Goal: Task Accomplishment & Management: Manage account settings

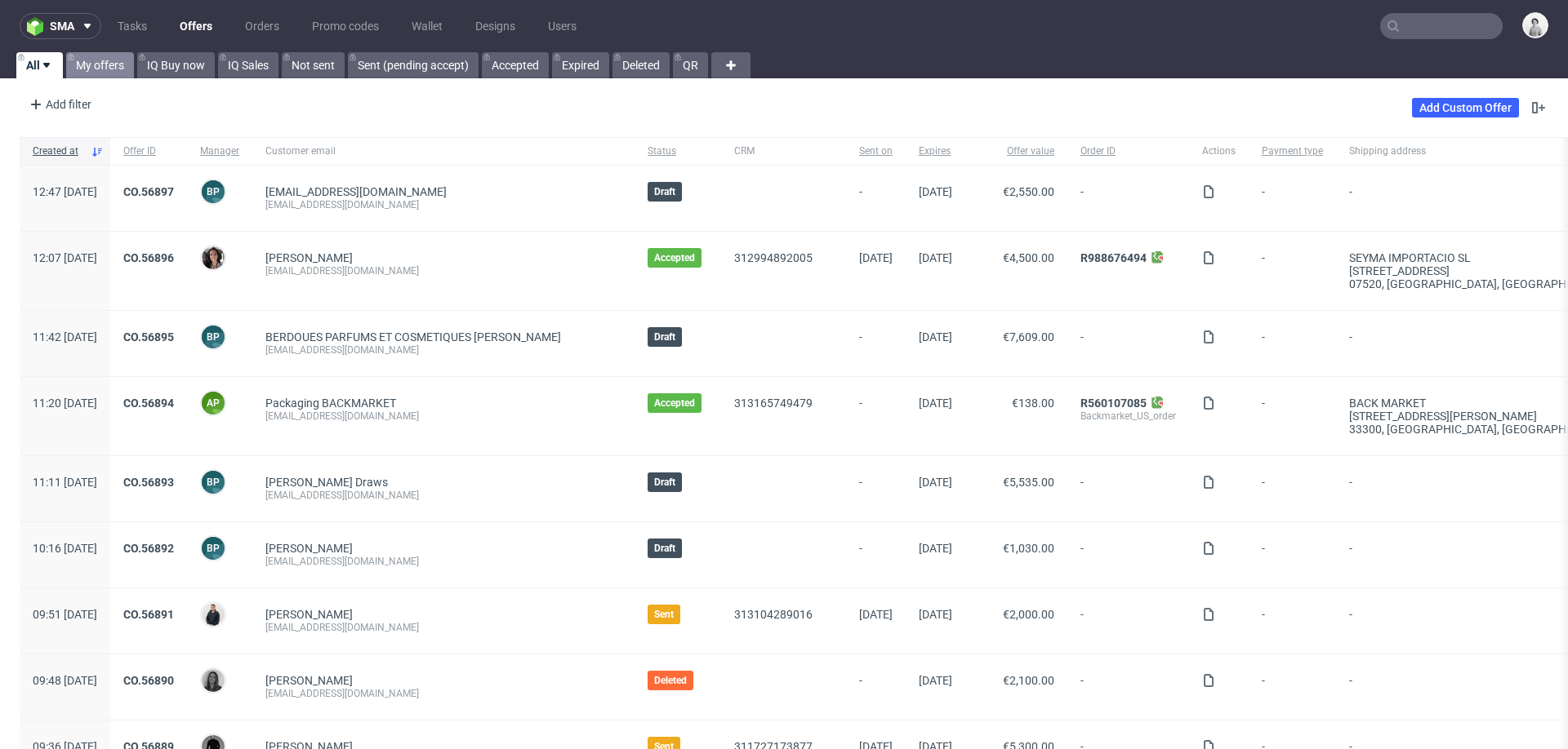
click at [82, 57] on link "My offers" at bounding box center [100, 64] width 68 height 26
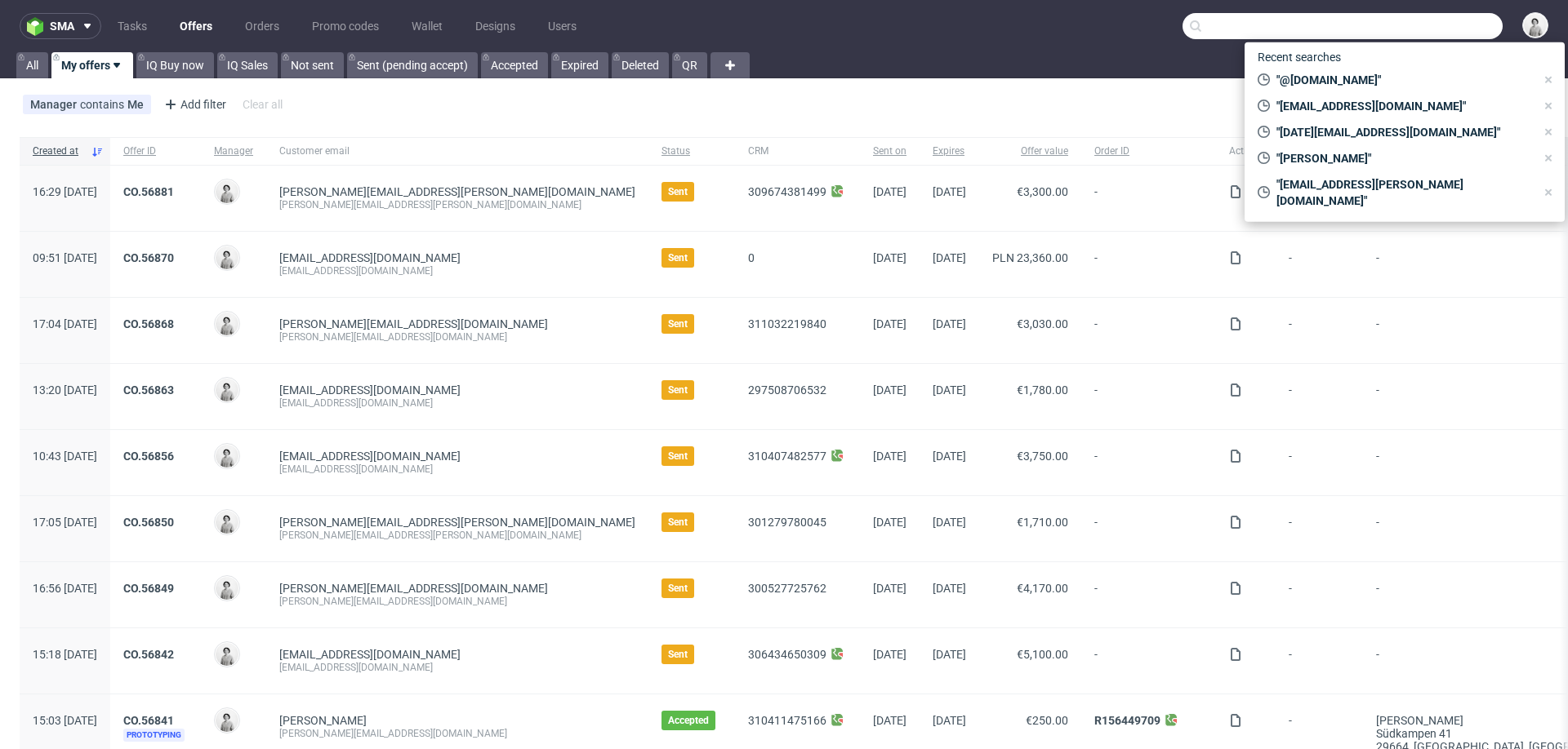
paste input "holi@amandolocamenti.com"
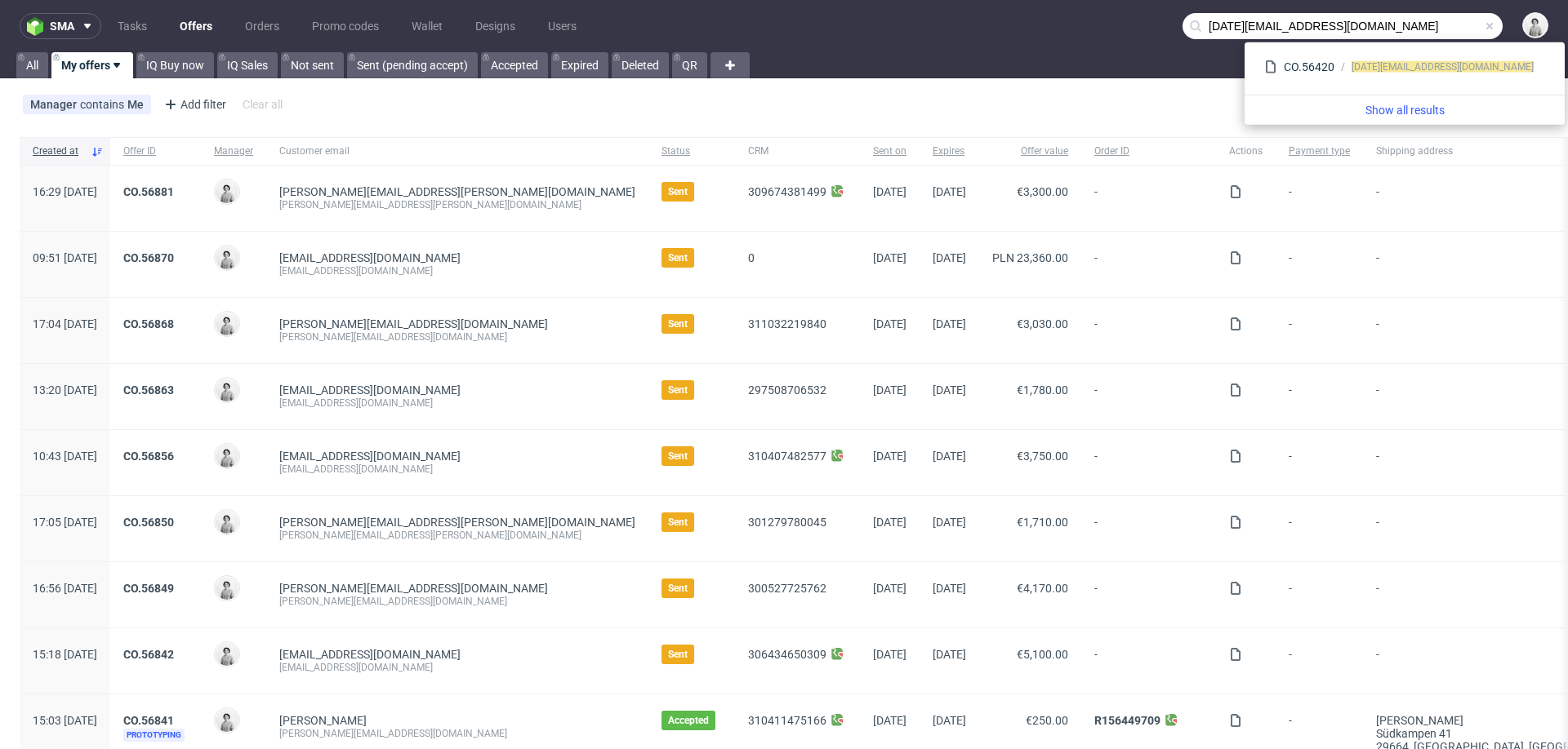
type input "holi@amandolocamenti.com"
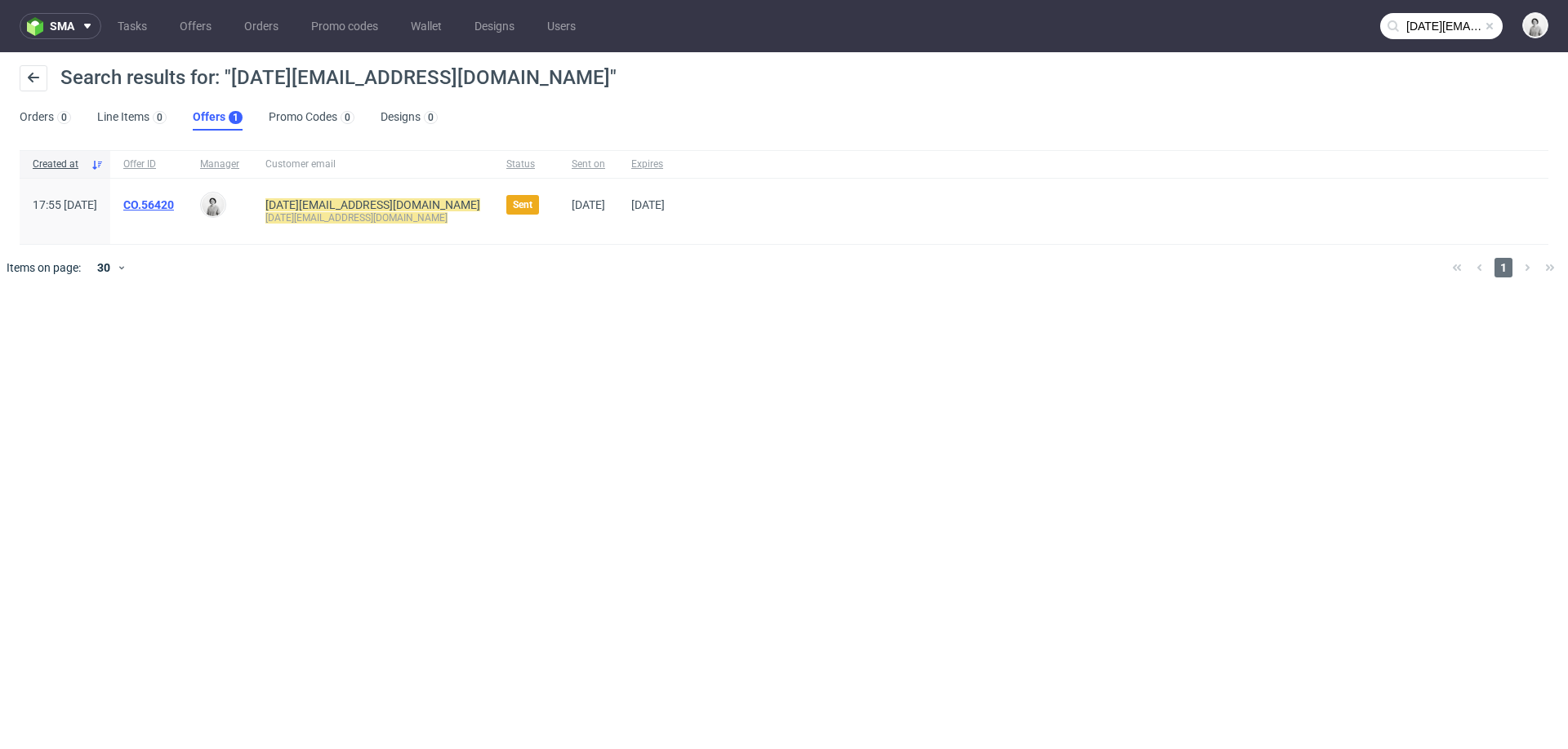
click at [174, 209] on link "CO.56420" at bounding box center [148, 205] width 51 height 13
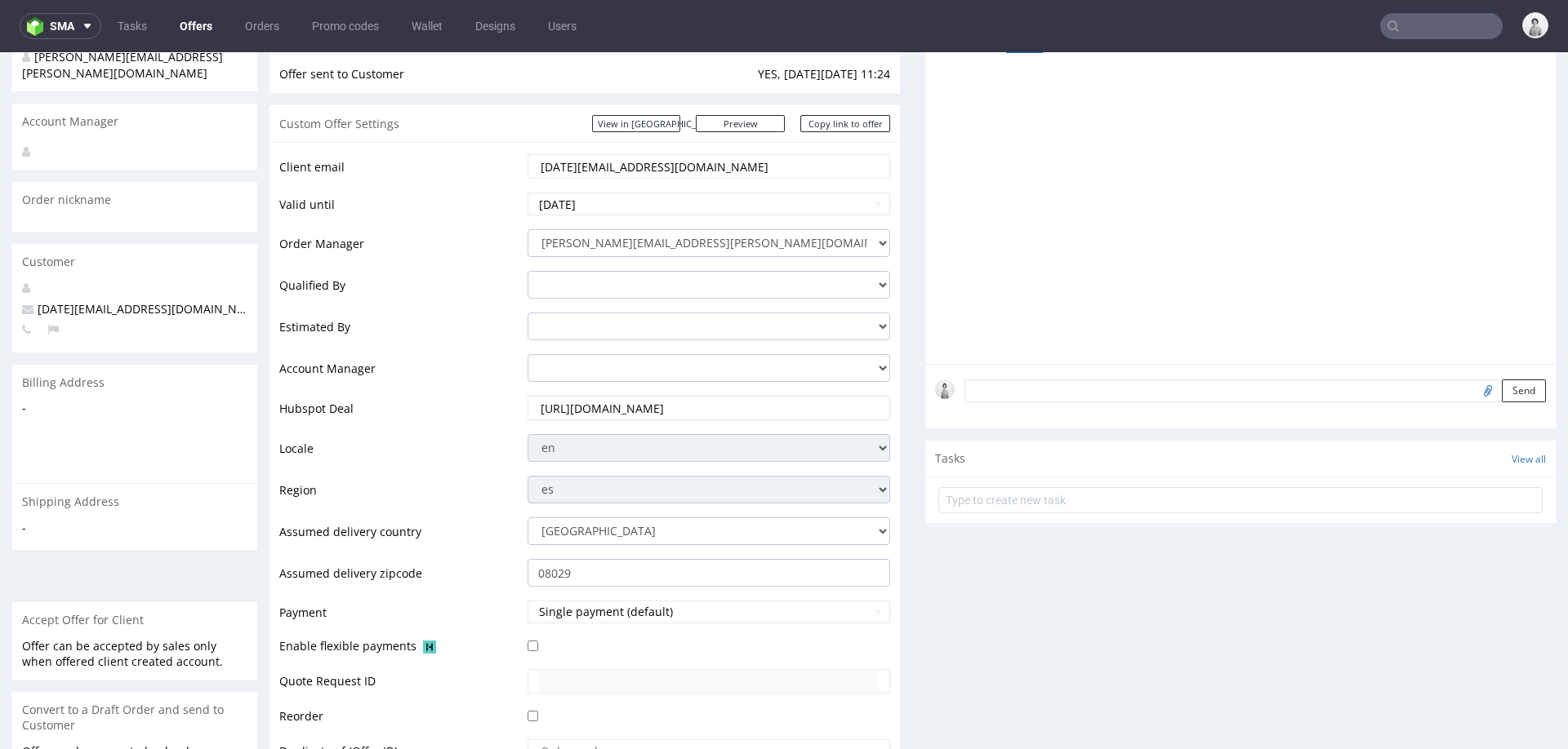
scroll to position [194, 0]
click at [710, 166] on input "holi@amandolocamenti.com" at bounding box center [709, 169] width 340 height 23
paste input "cerebrodealvaro@gmail"
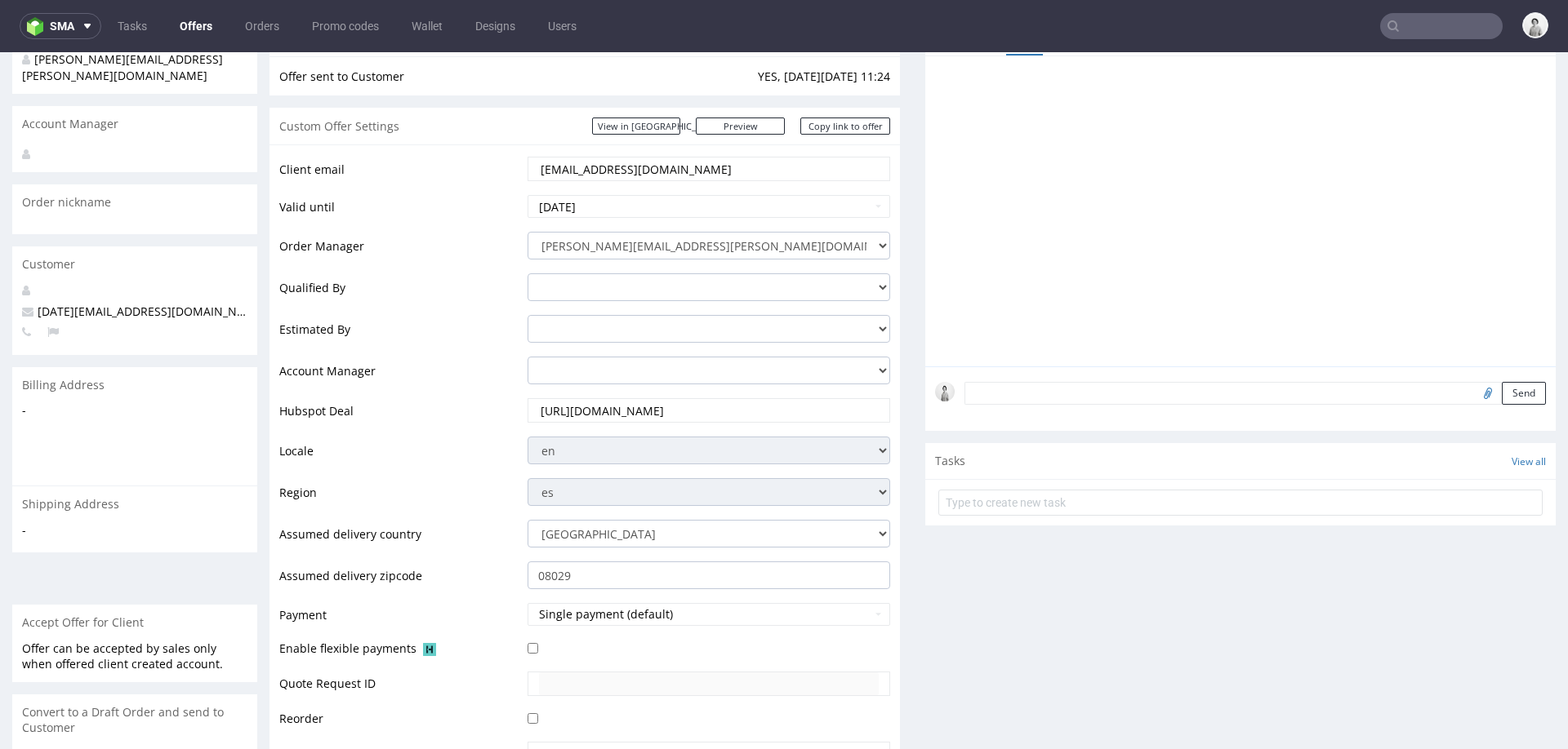
type input "[EMAIL_ADDRESS][DOMAIN_NAME]"
click at [440, 313] on td "Estimated By" at bounding box center [402, 333] width 244 height 41
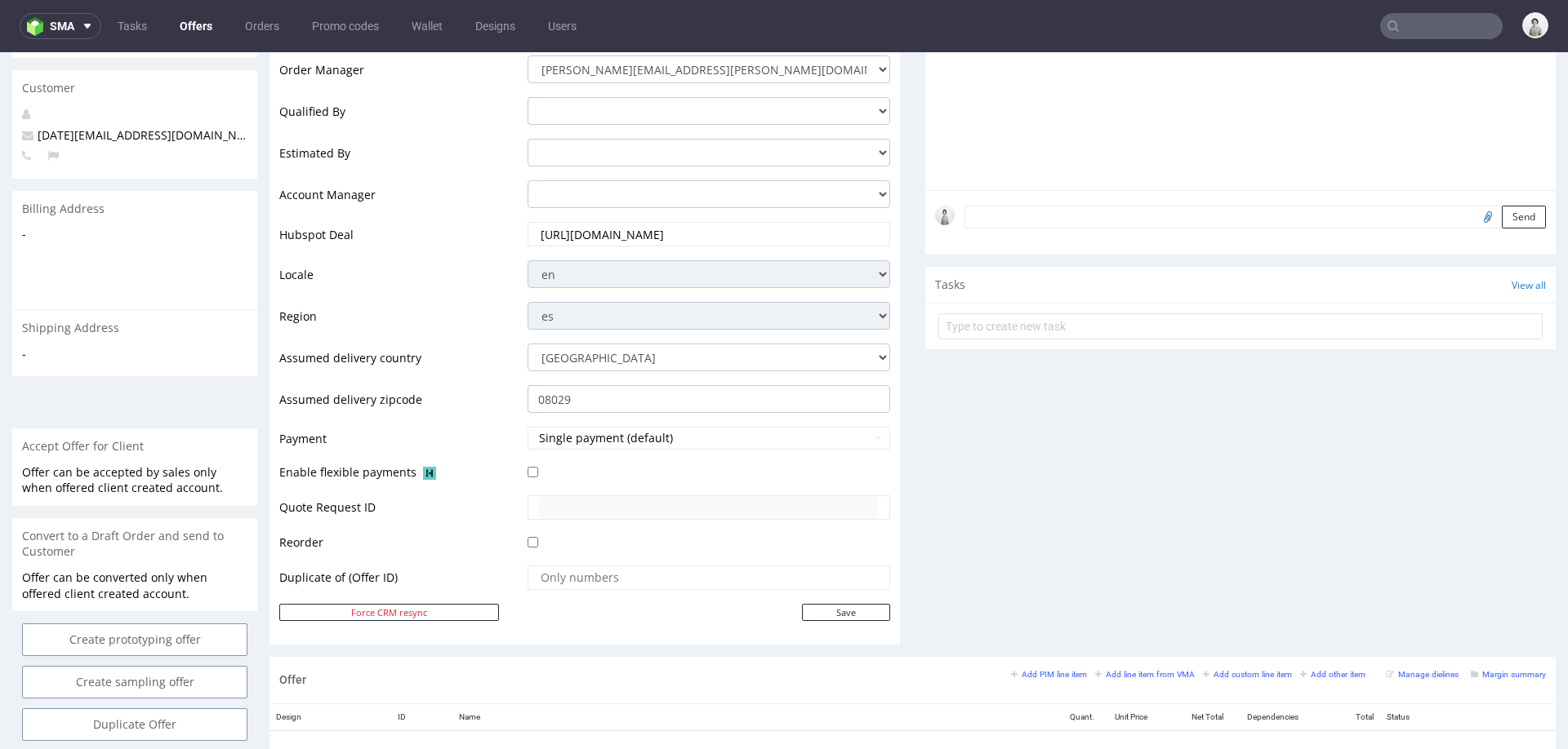
scroll to position [375, 0]
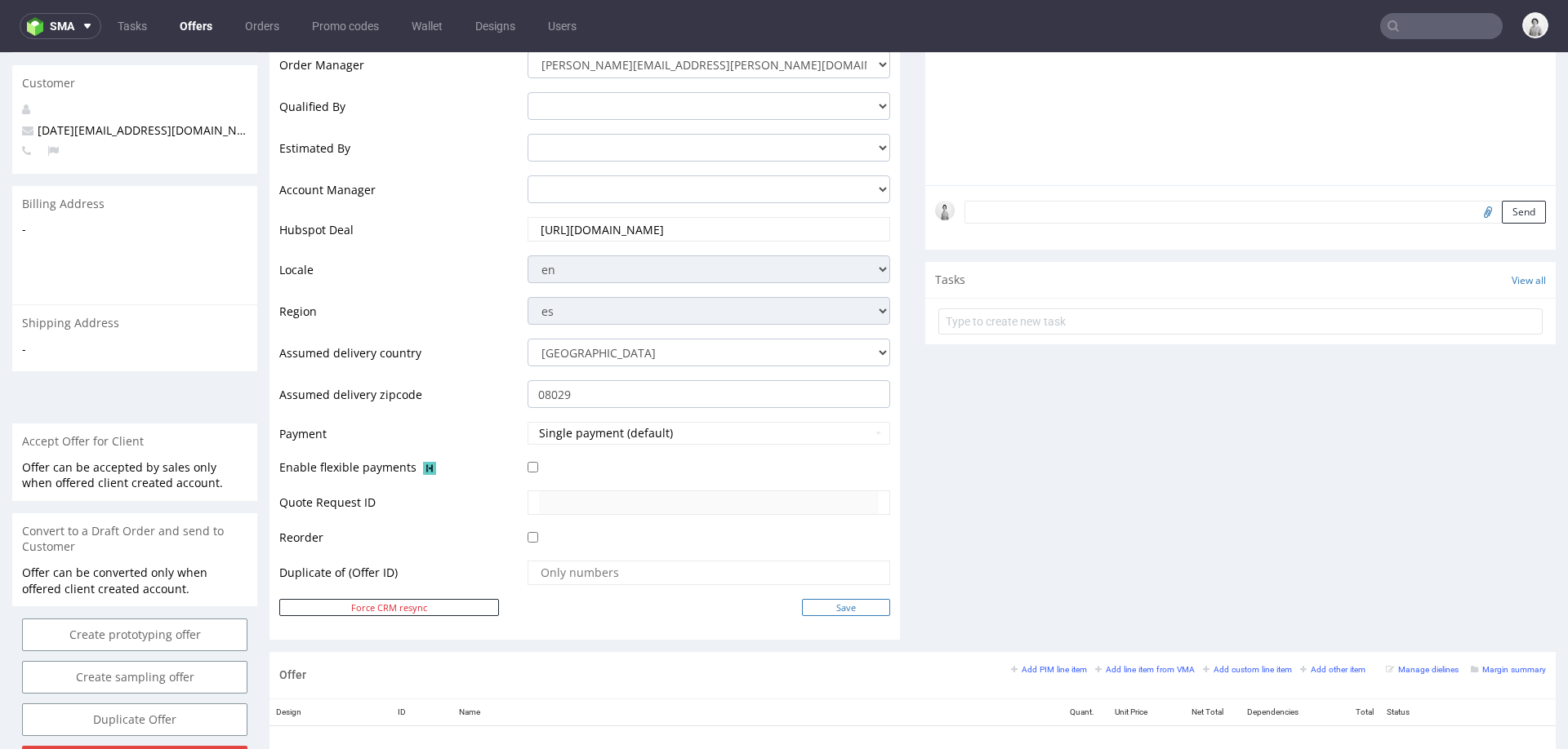
click at [828, 609] on input "Save" at bounding box center [846, 608] width 88 height 17
type input "In progress..."
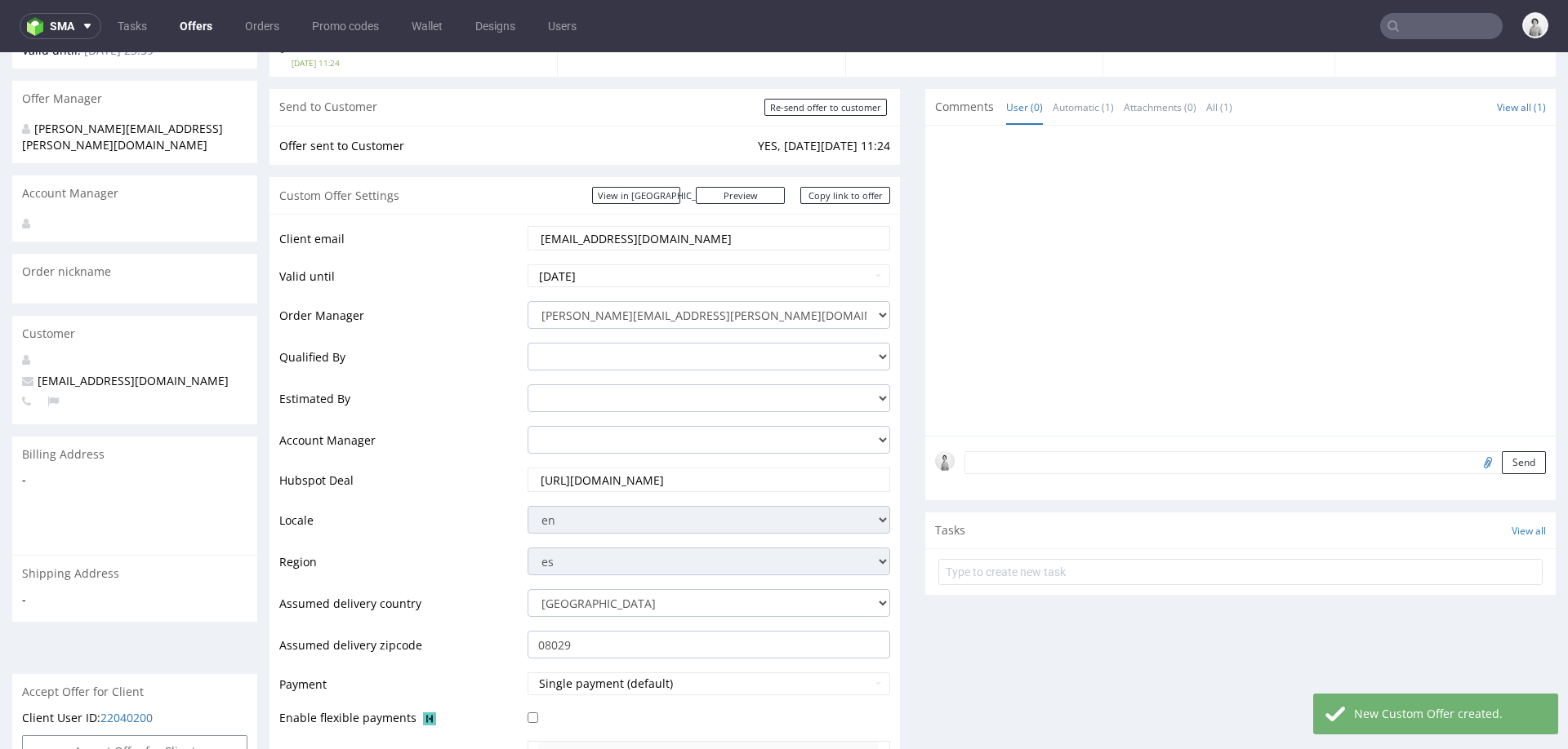
scroll to position [0, 0]
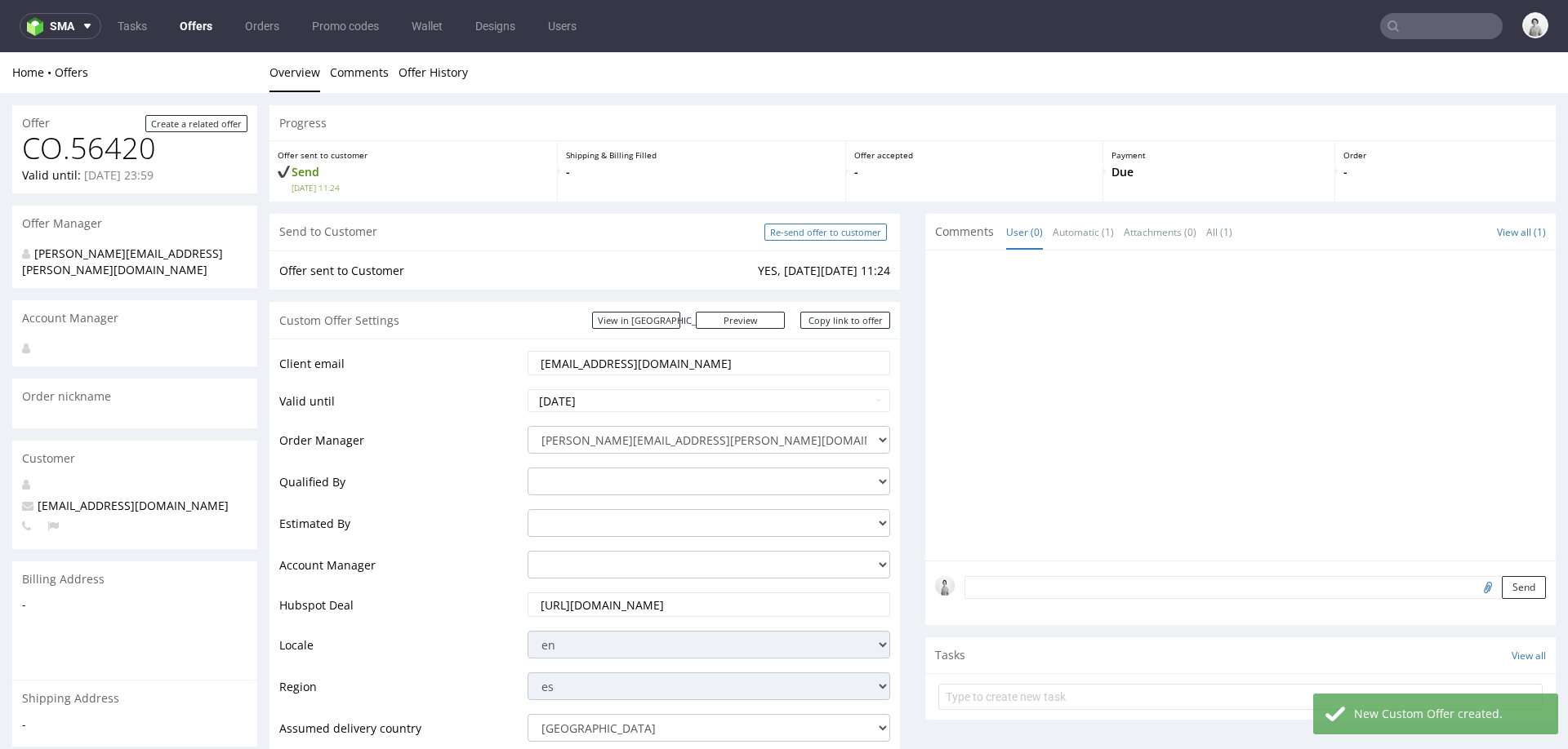
click at [809, 231] on input "Re-send offer to customer" at bounding box center [826, 232] width 123 height 17
type input "In progress..."
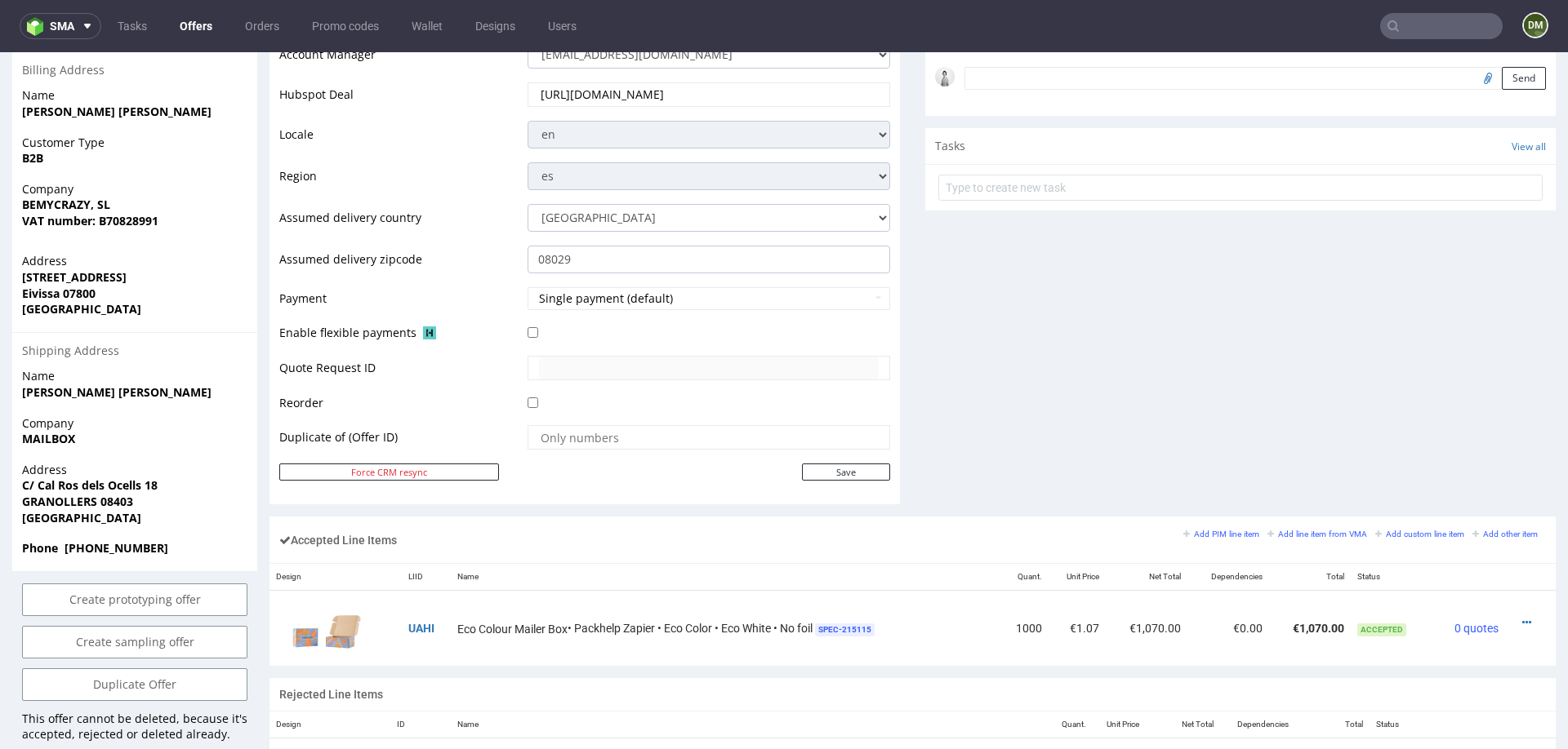
scroll to position [826, 0]
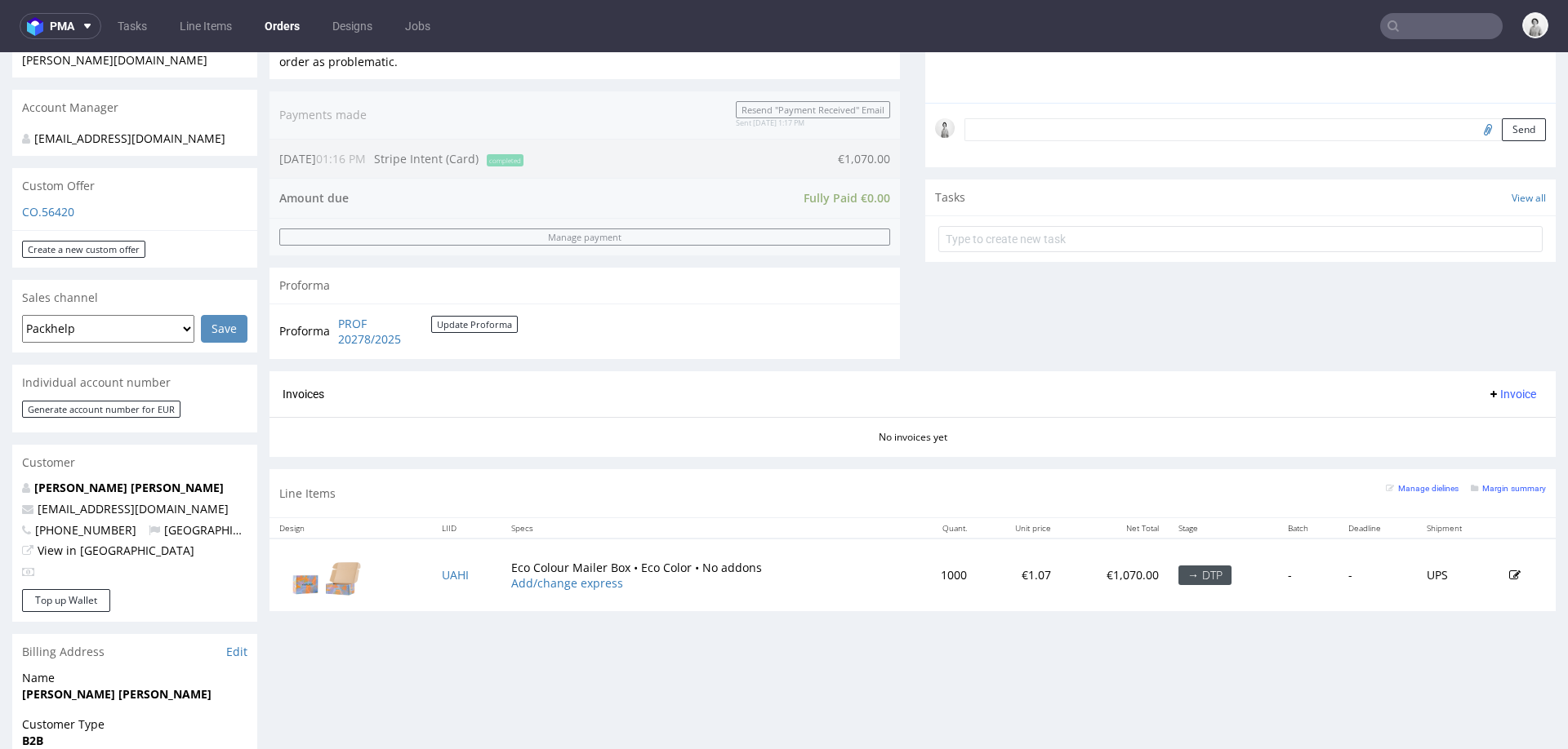
scroll to position [696, 0]
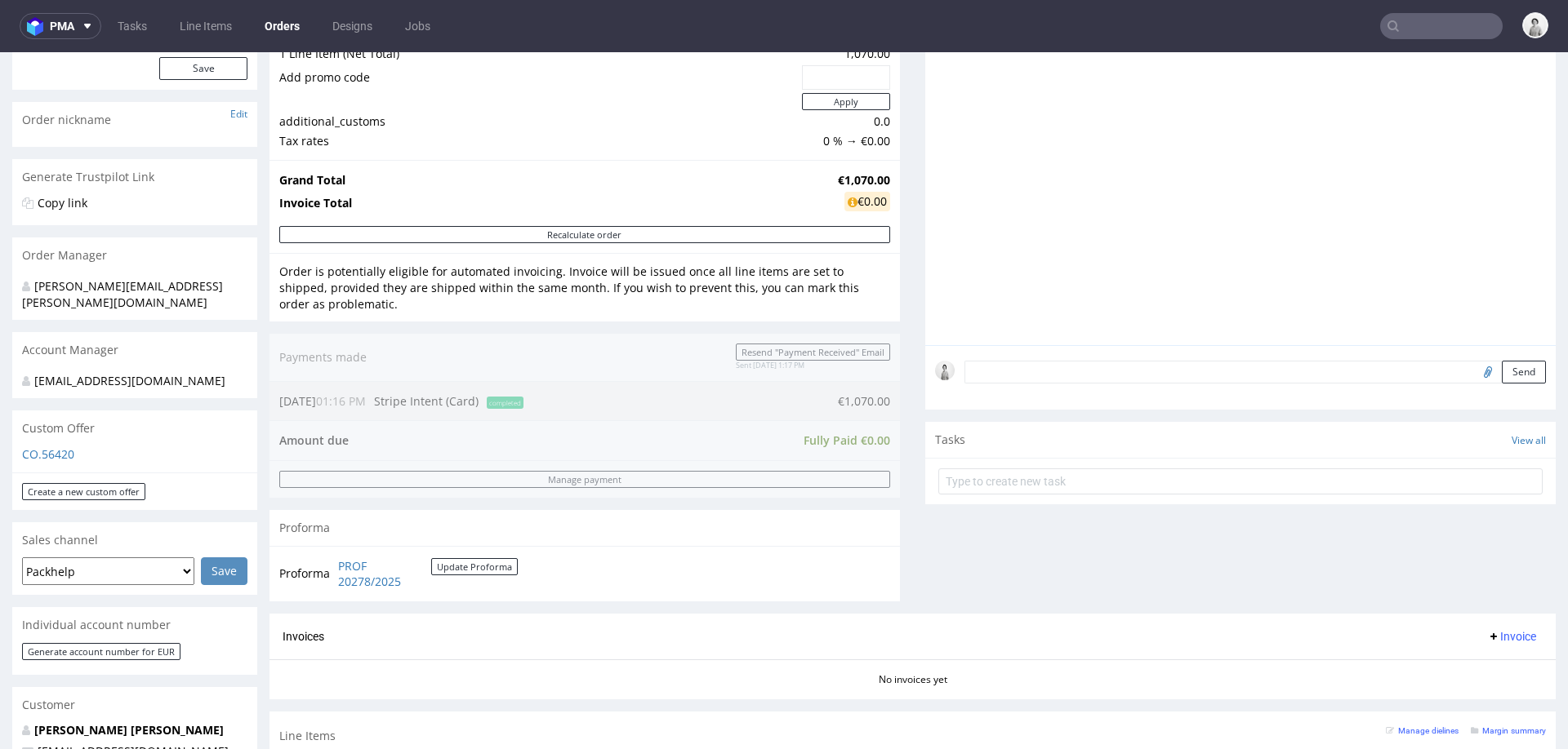
scroll to position [205, 0]
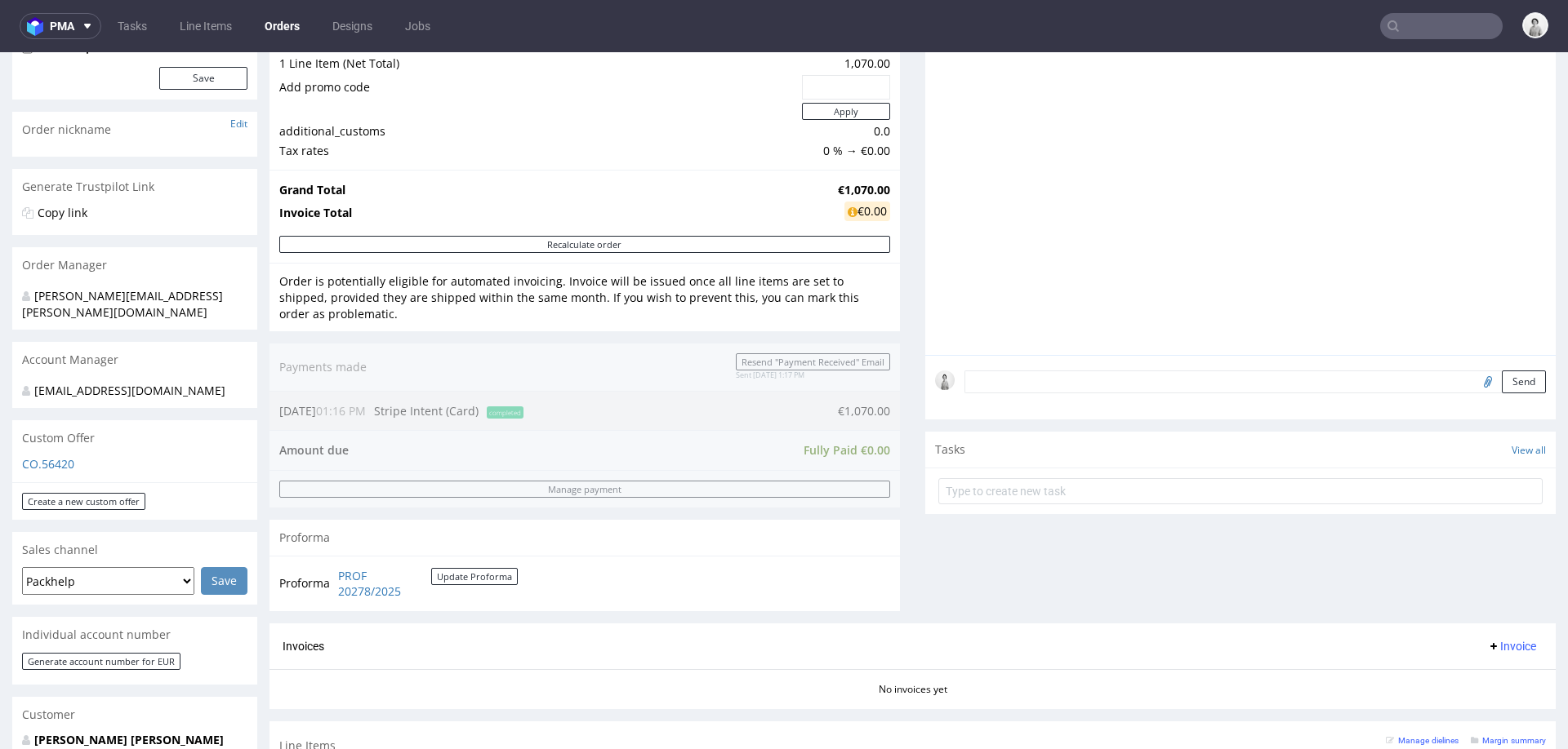
click at [55, 451] on div "Custom Offer" at bounding box center [135, 438] width 245 height 36
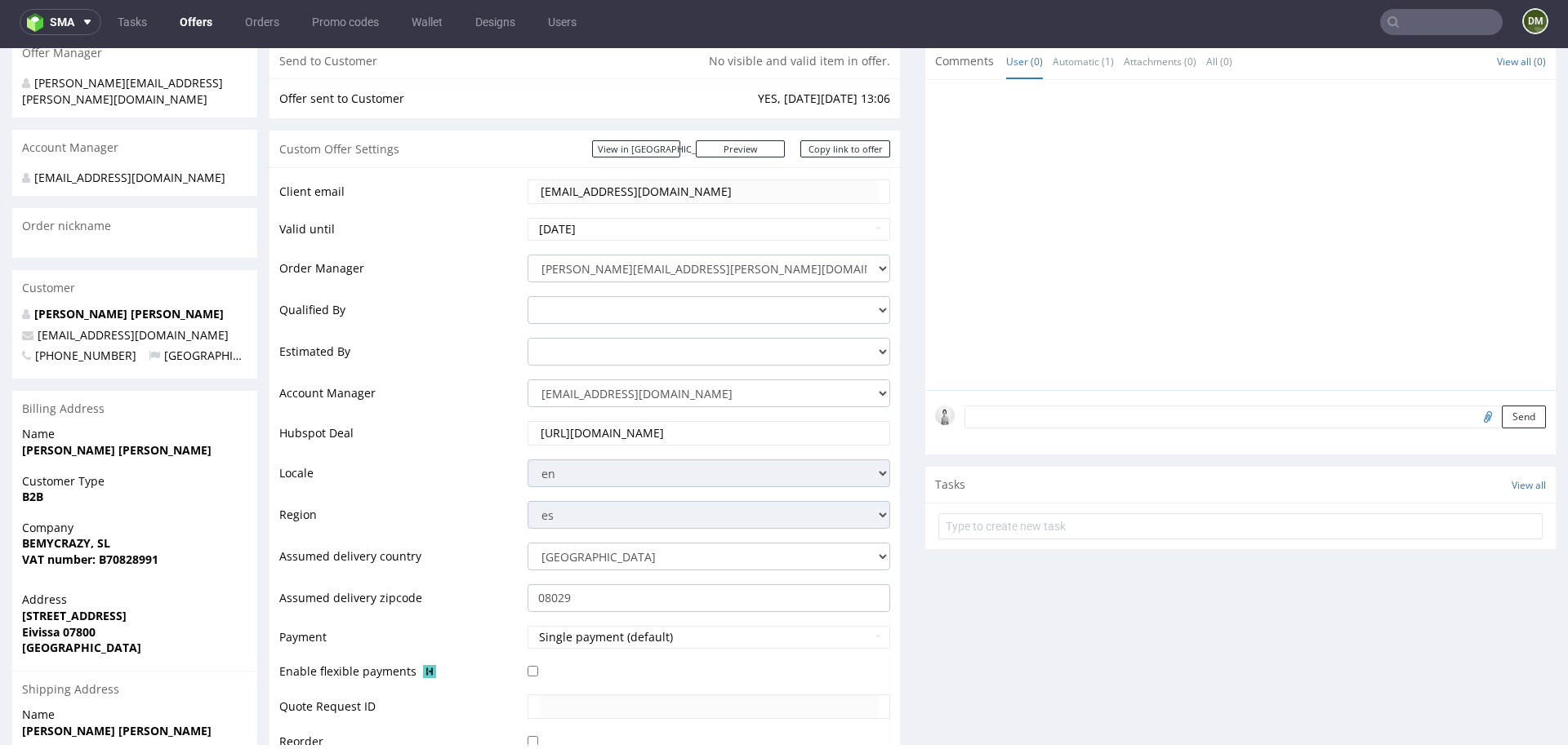
scroll to position [223, 0]
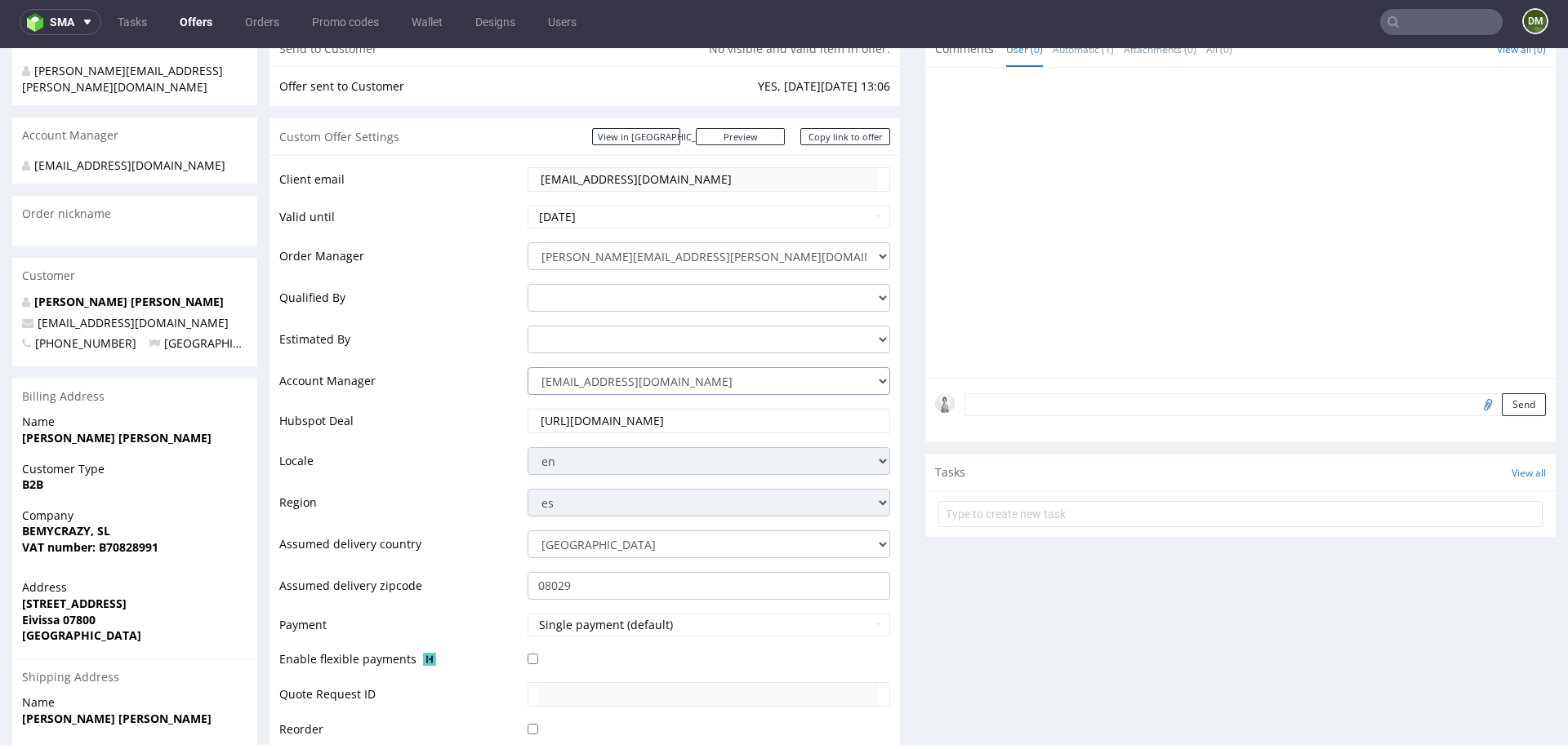
click at [635, 377] on select "zuzanna.pawlicka-sabak@packhelp.com adrian.margula@packhelp.com alex.lemee@pack…" at bounding box center [708, 381] width 362 height 28
select select "16096794"
click at [527, 368] on select "zuzanna.pawlicka-sabak@packhelp.com adrian.margula@packhelp.com alex.lemee@pack…" at bounding box center [708, 381] width 362 height 28
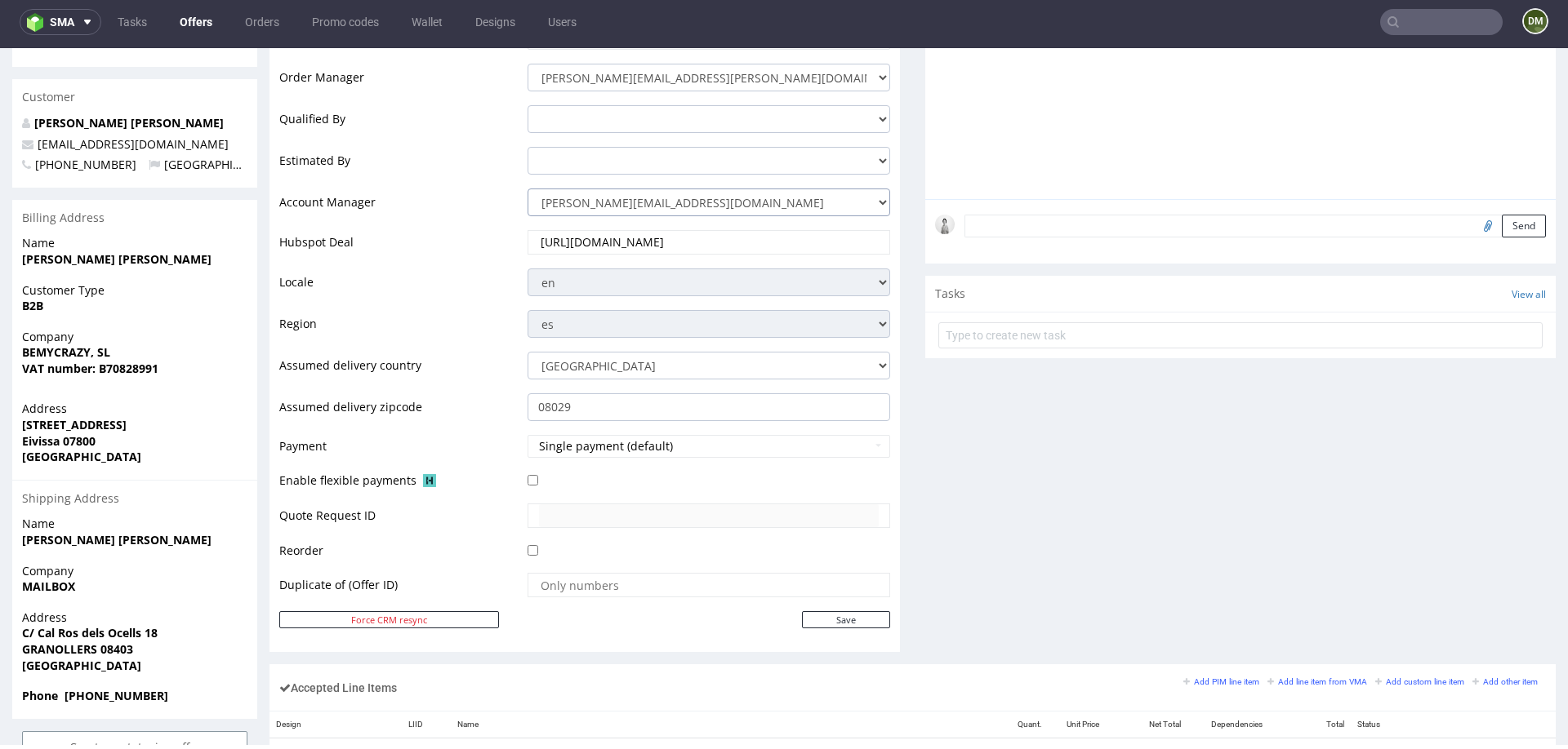
scroll to position [405, 0]
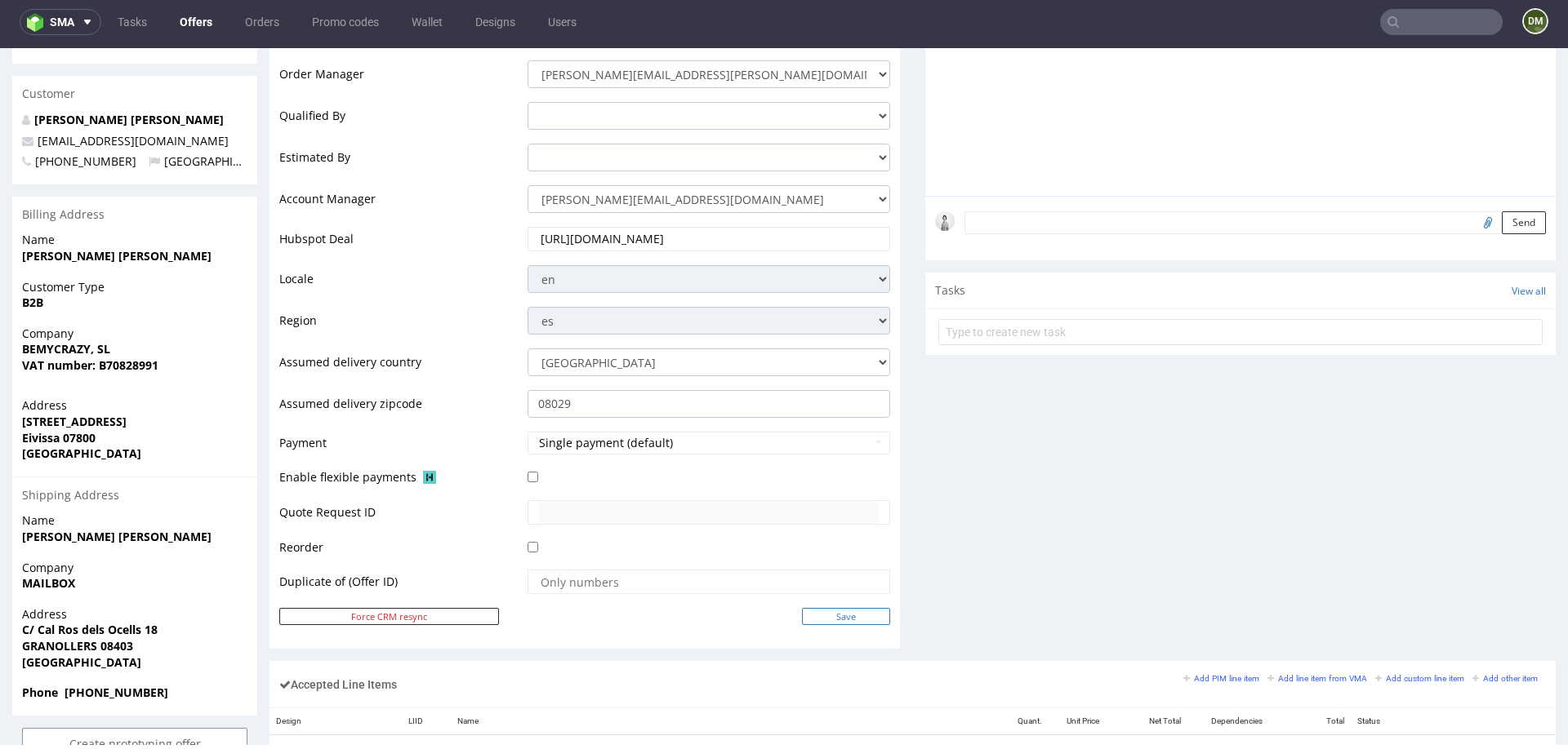
click at [816, 614] on input "Save" at bounding box center [846, 616] width 88 height 17
type input "In progress..."
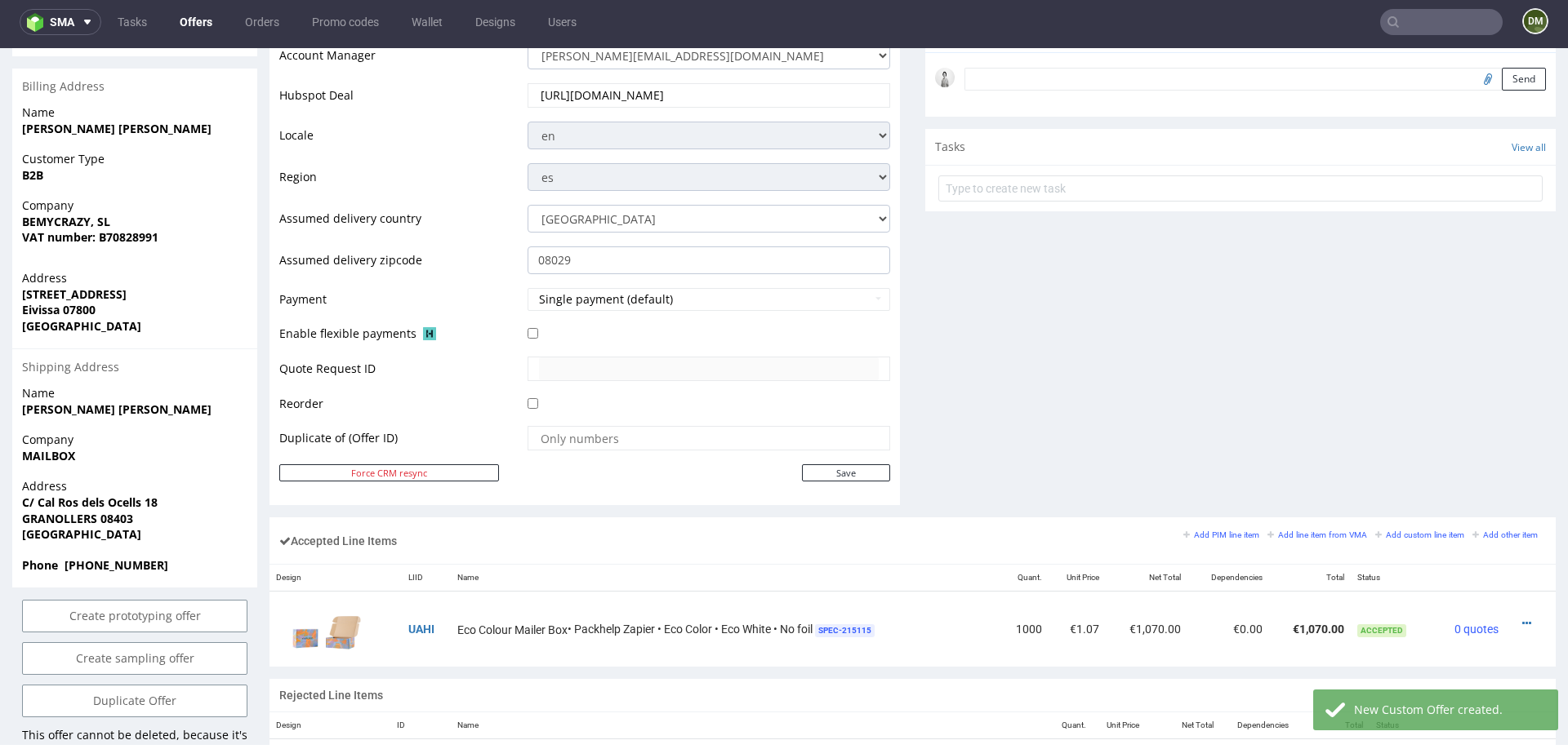
scroll to position [615, 0]
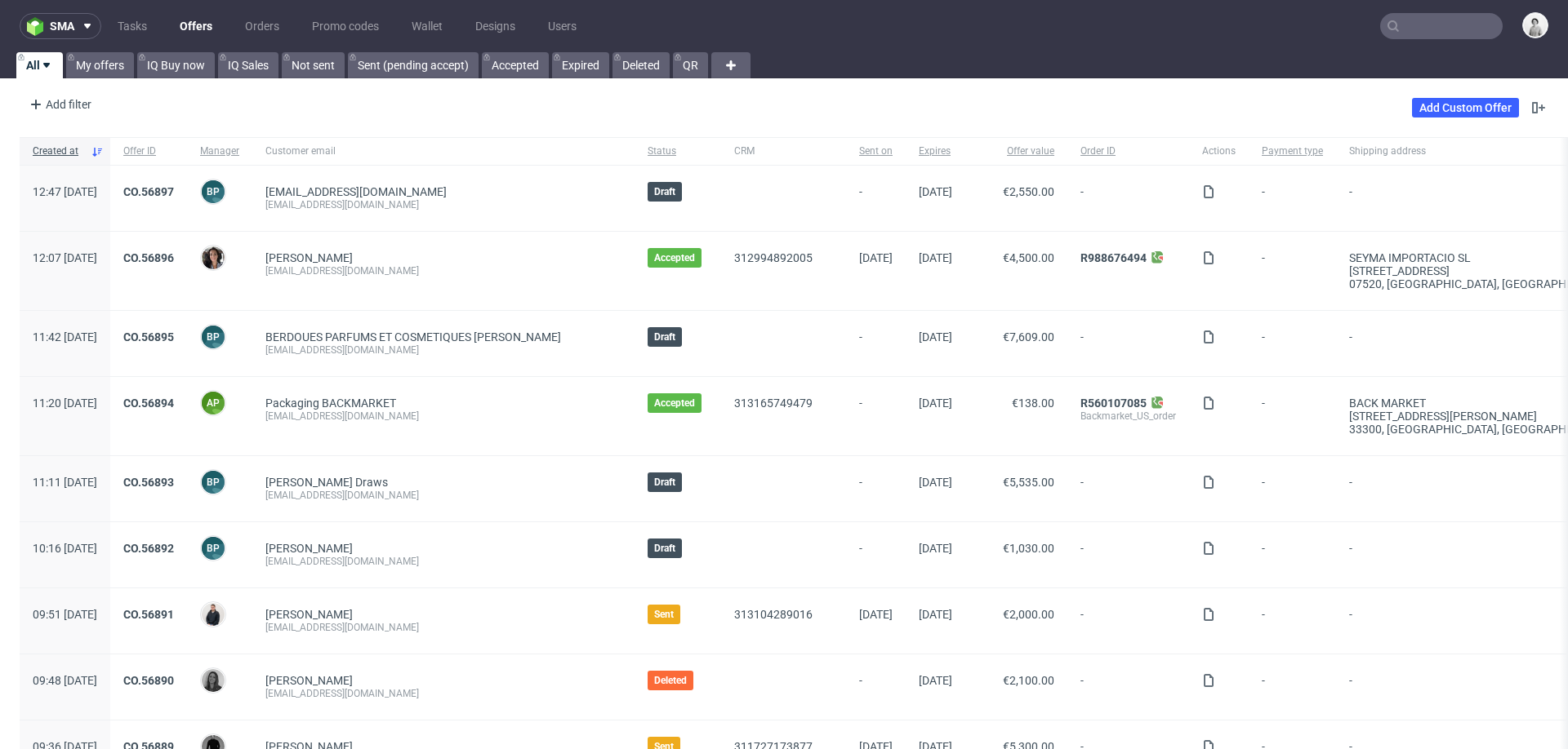
click at [1413, 17] on input "text" at bounding box center [1442, 26] width 123 height 26
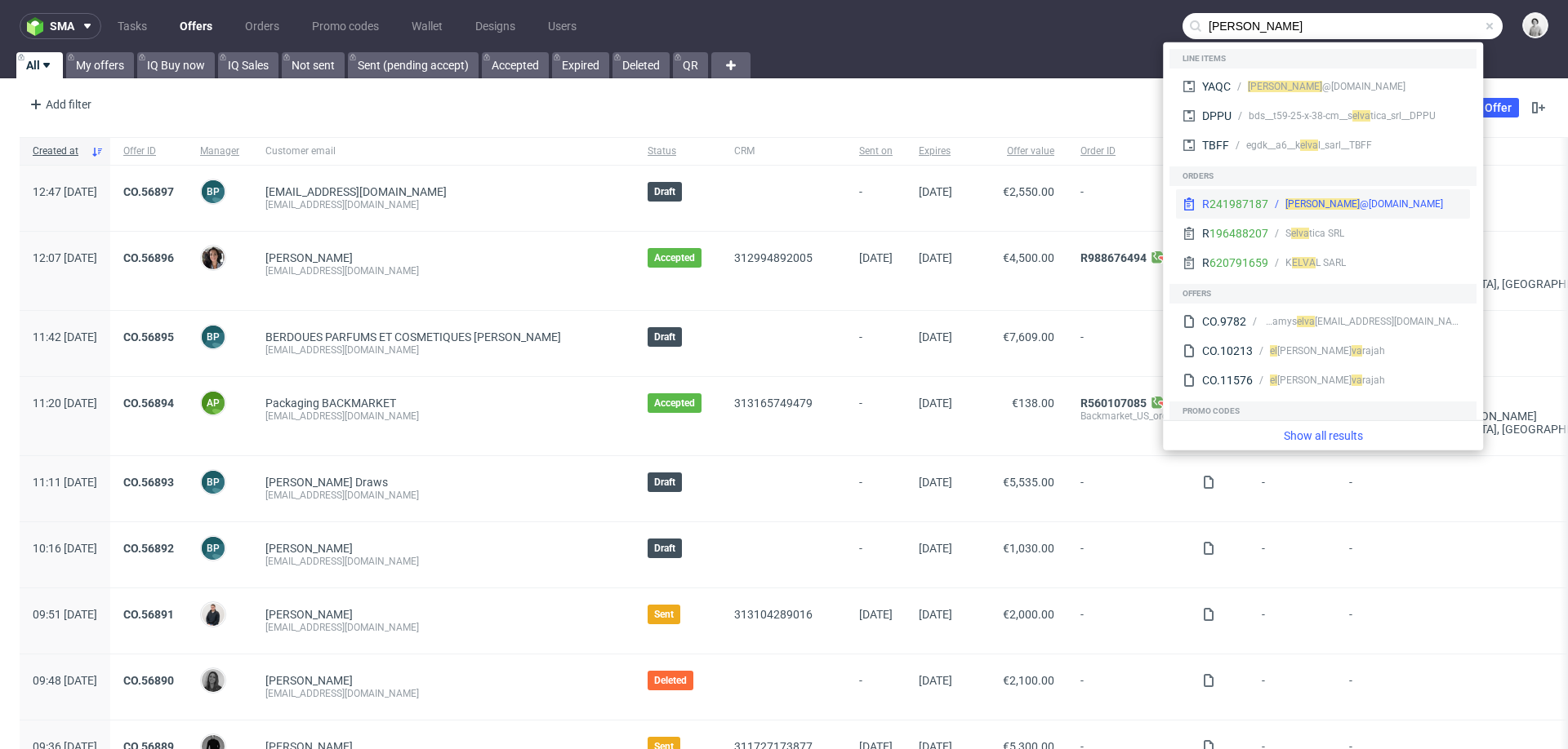
type input "elva"
click at [1305, 202] on div "elva @akkuratstore.is" at bounding box center [1364, 204] width 158 height 14
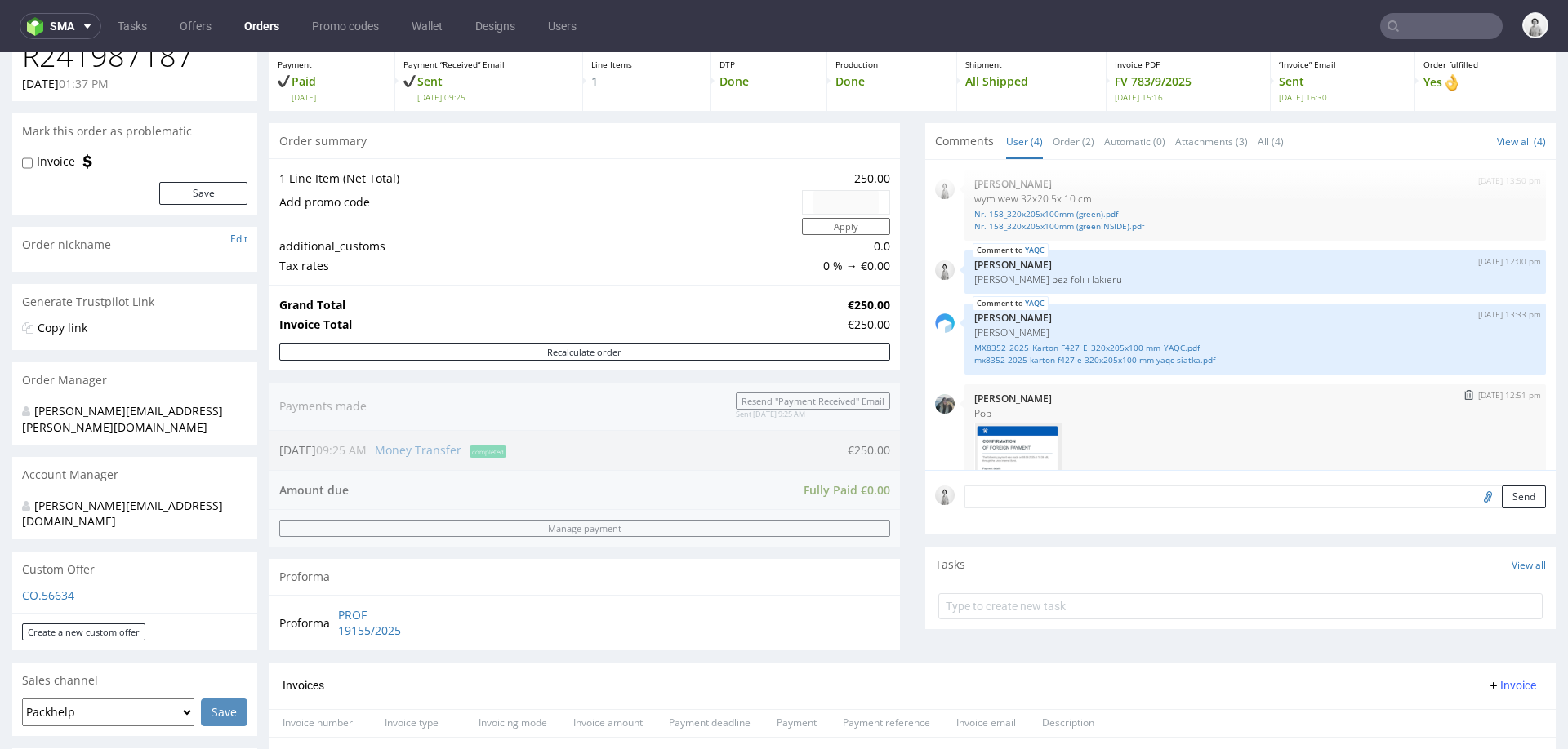
scroll to position [2, 0]
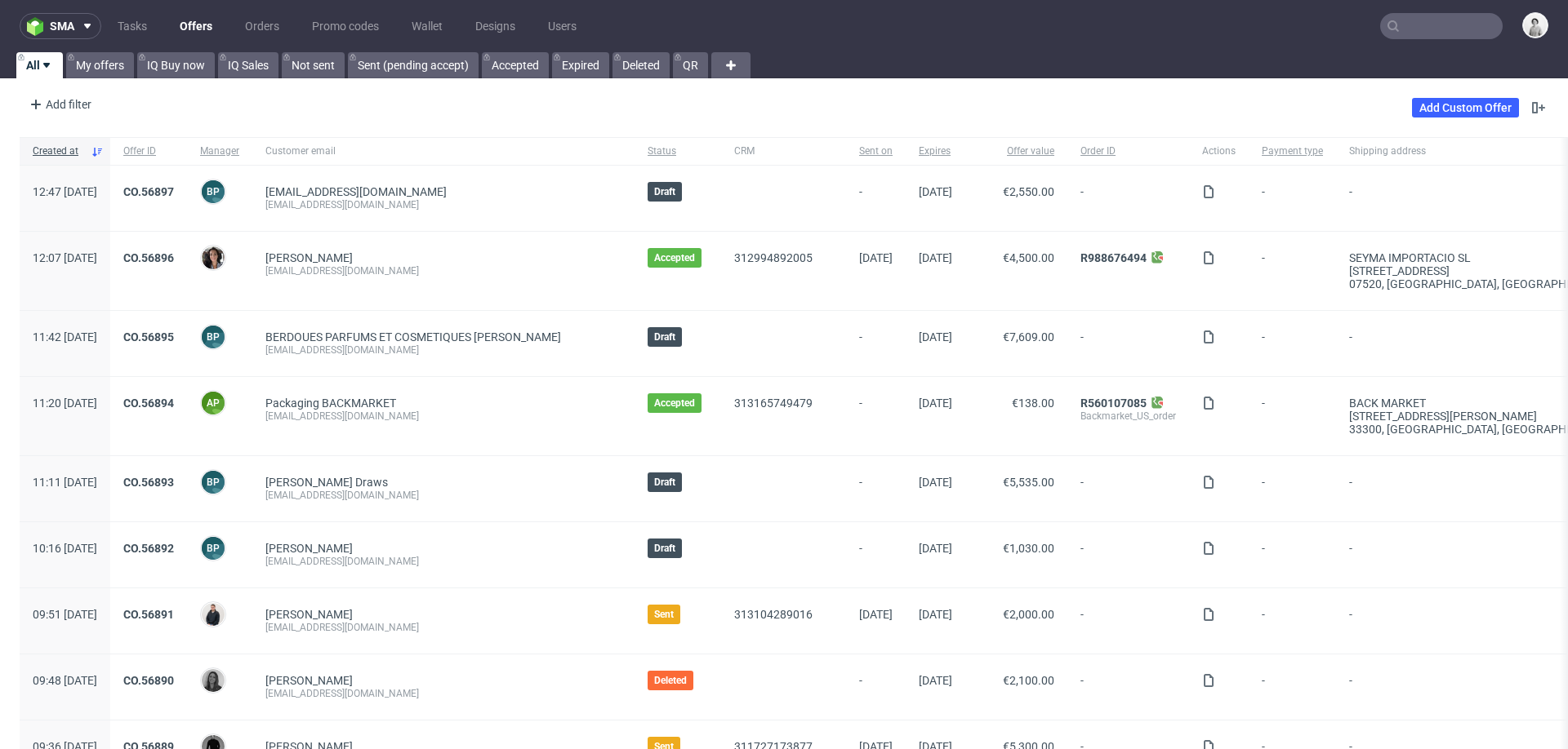
click at [1403, 21] on input "text" at bounding box center [1442, 26] width 123 height 26
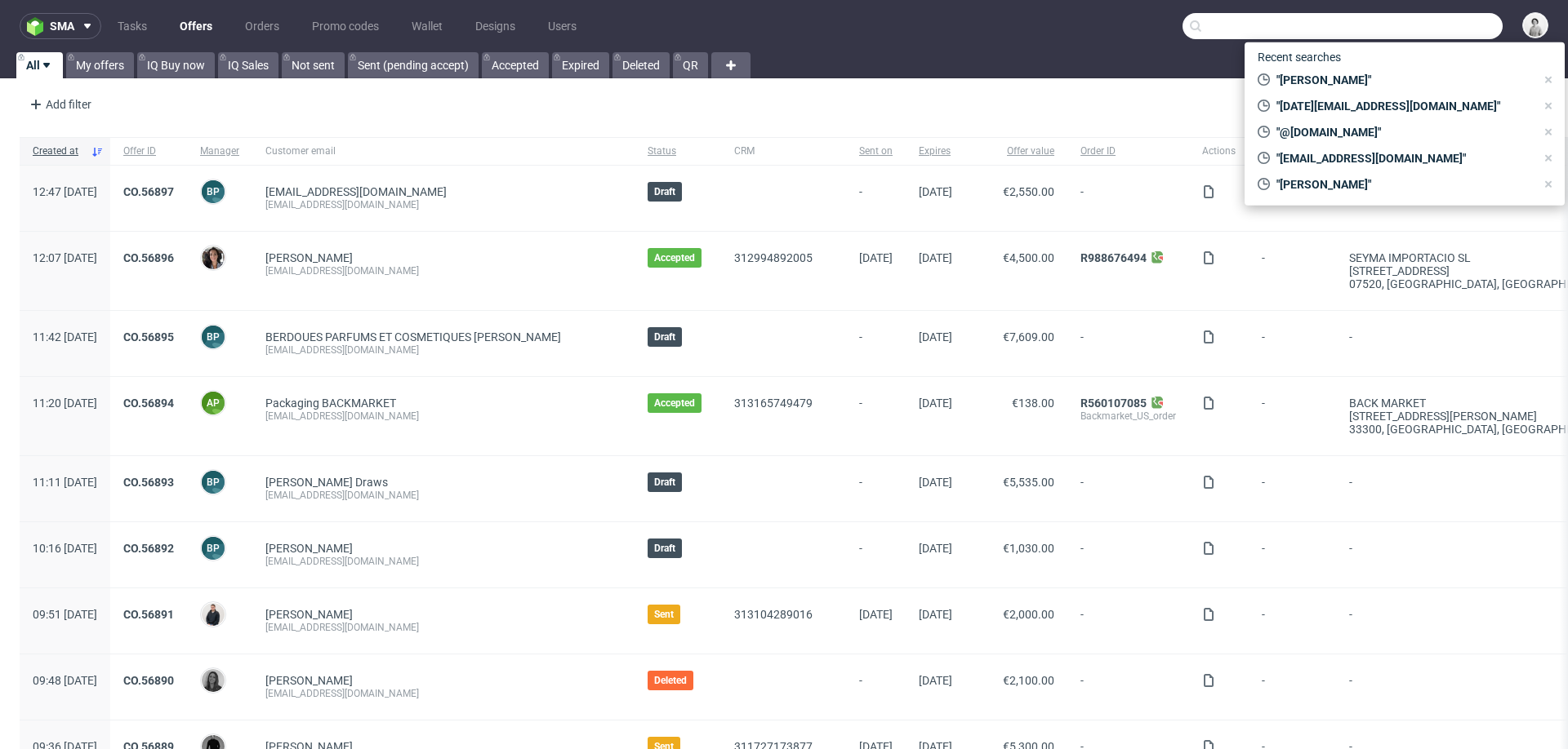
paste input "[PERSON_NAME][EMAIL_ADDRESS][DOMAIN_NAME]"
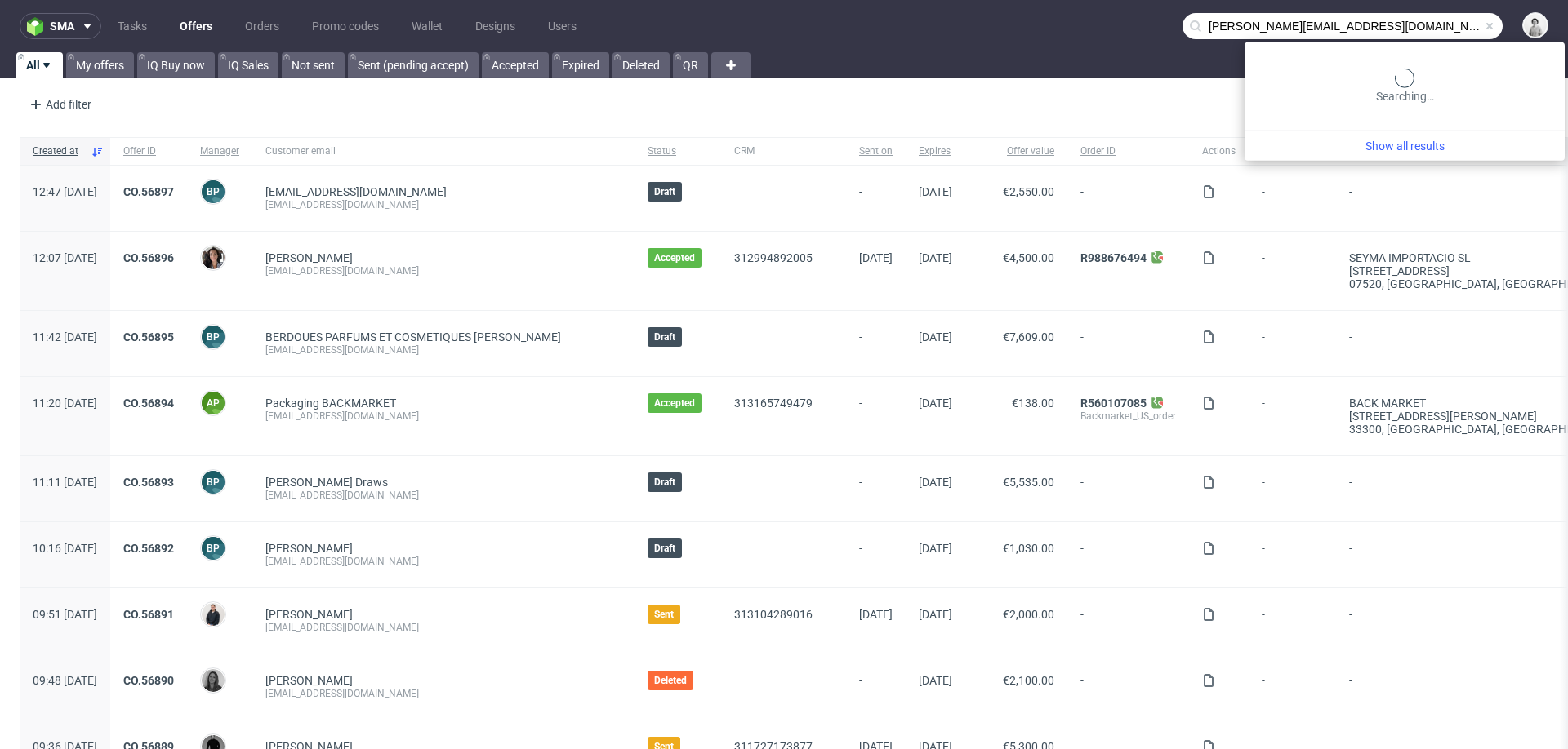
type input "[PERSON_NAME][EMAIL_ADDRESS][DOMAIN_NAME]"
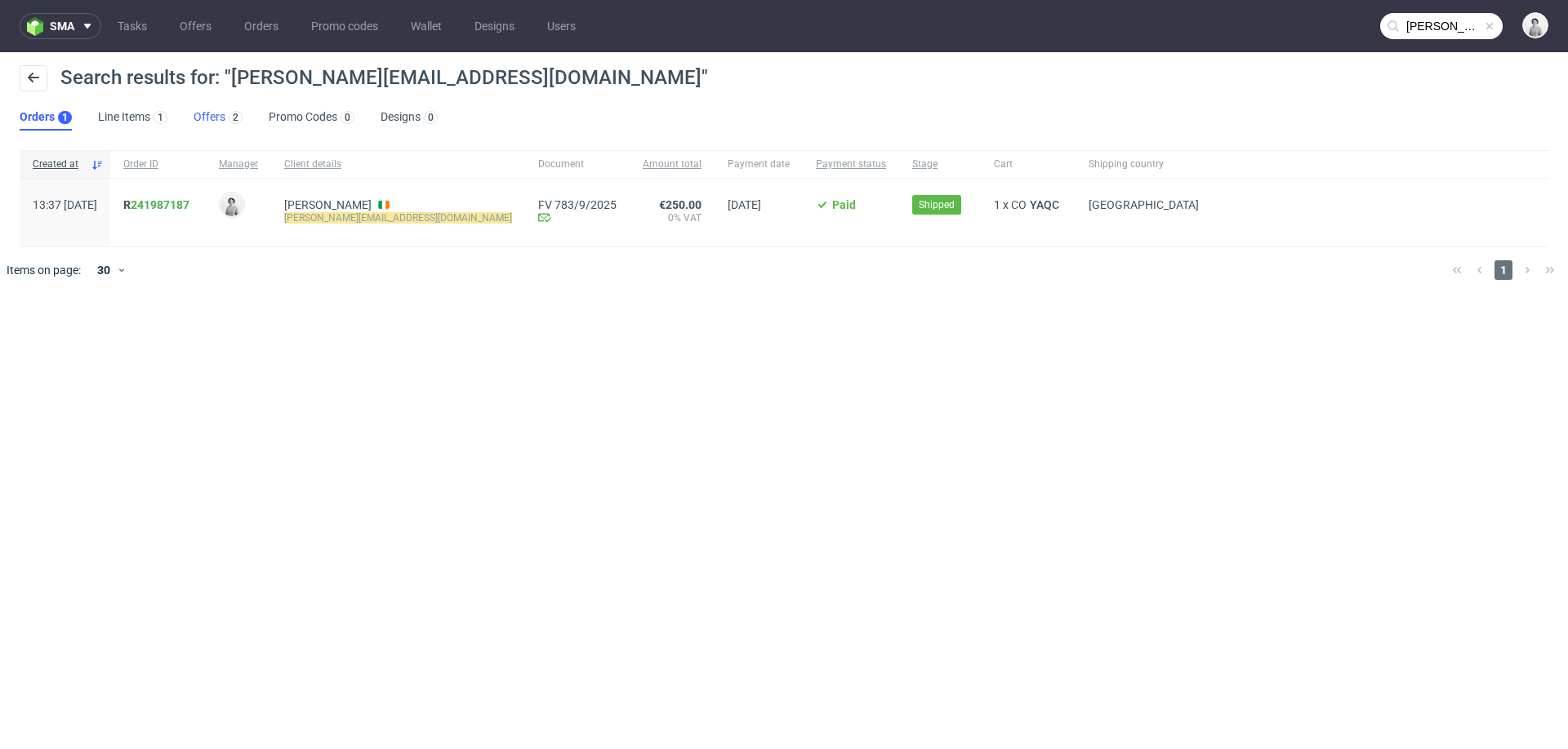
click at [205, 121] on link "Offers 2" at bounding box center [217, 117] width 49 height 26
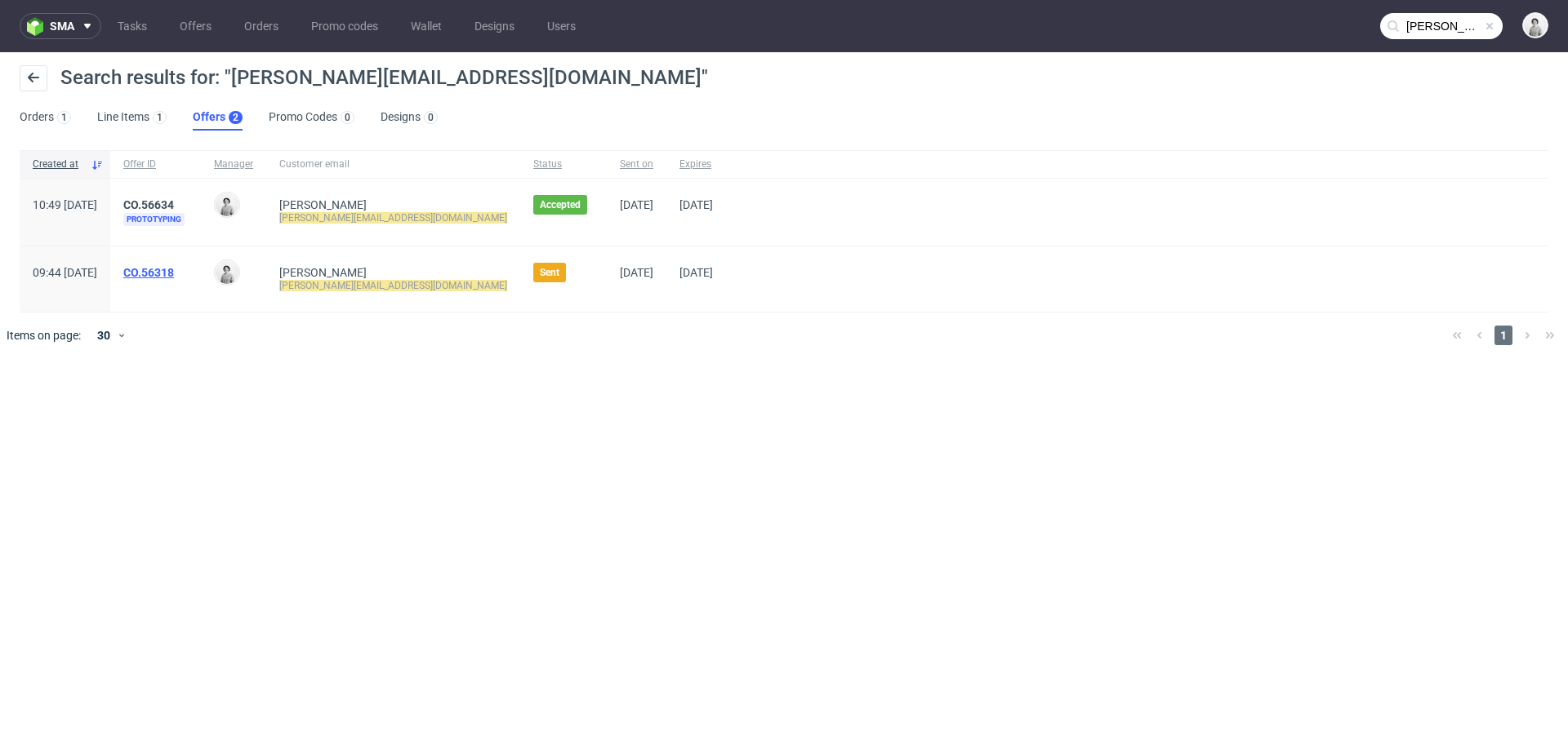
click at [174, 270] on link "CO.56318" at bounding box center [148, 273] width 51 height 13
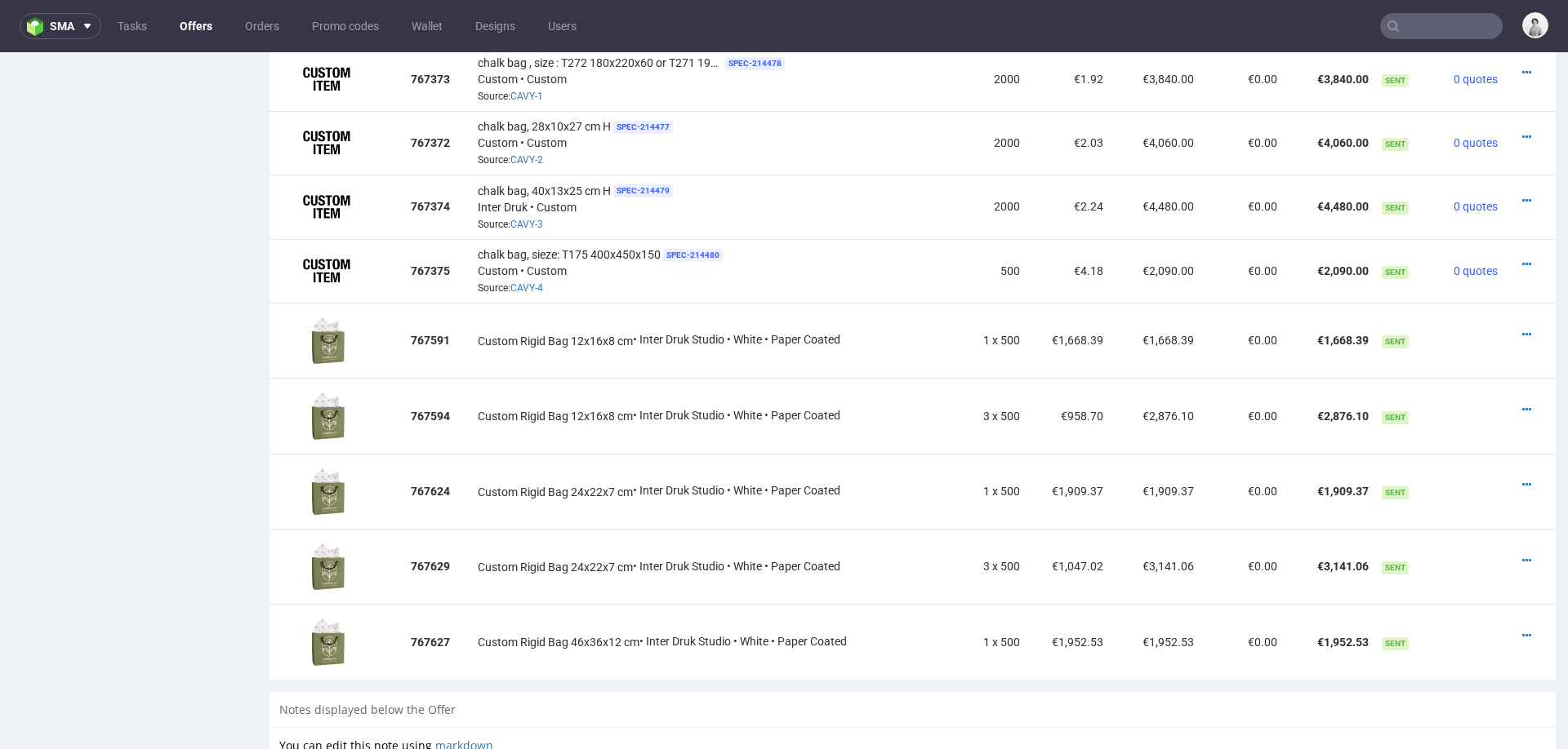
scroll to position [1418, 0]
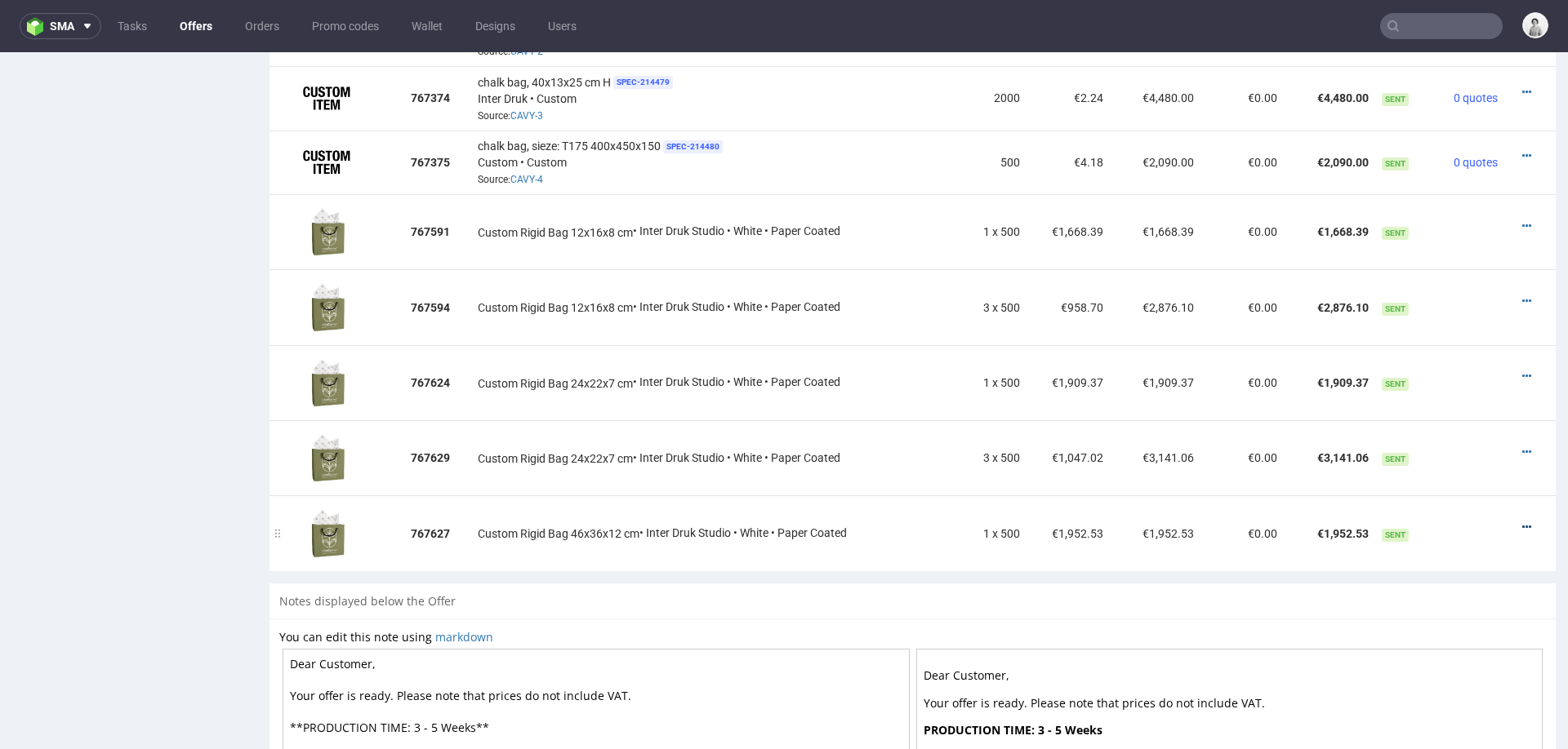
click at [1522, 521] on icon at bounding box center [1526, 527] width 9 height 12
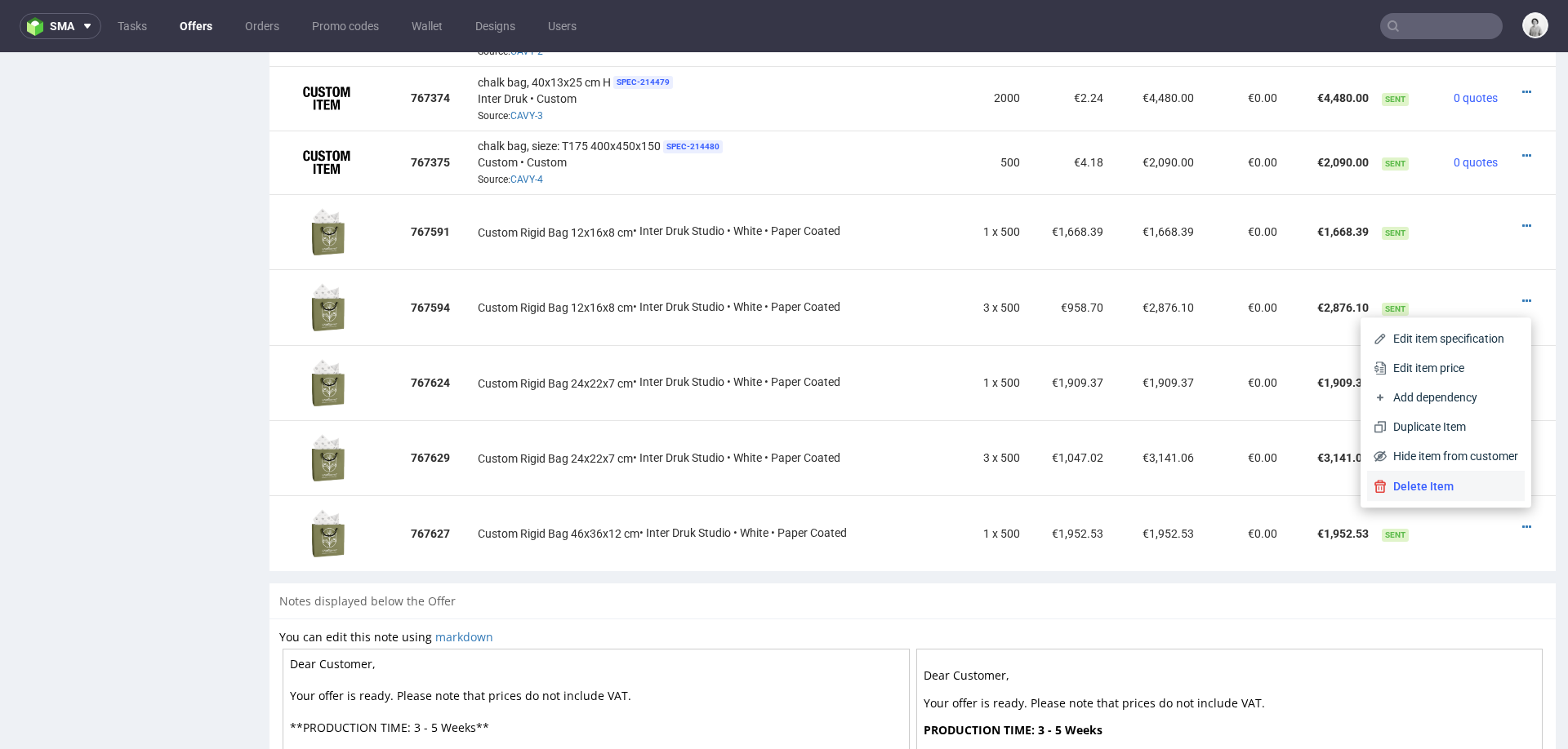
click at [1467, 479] on span "Delete Item" at bounding box center [1452, 486] width 132 height 16
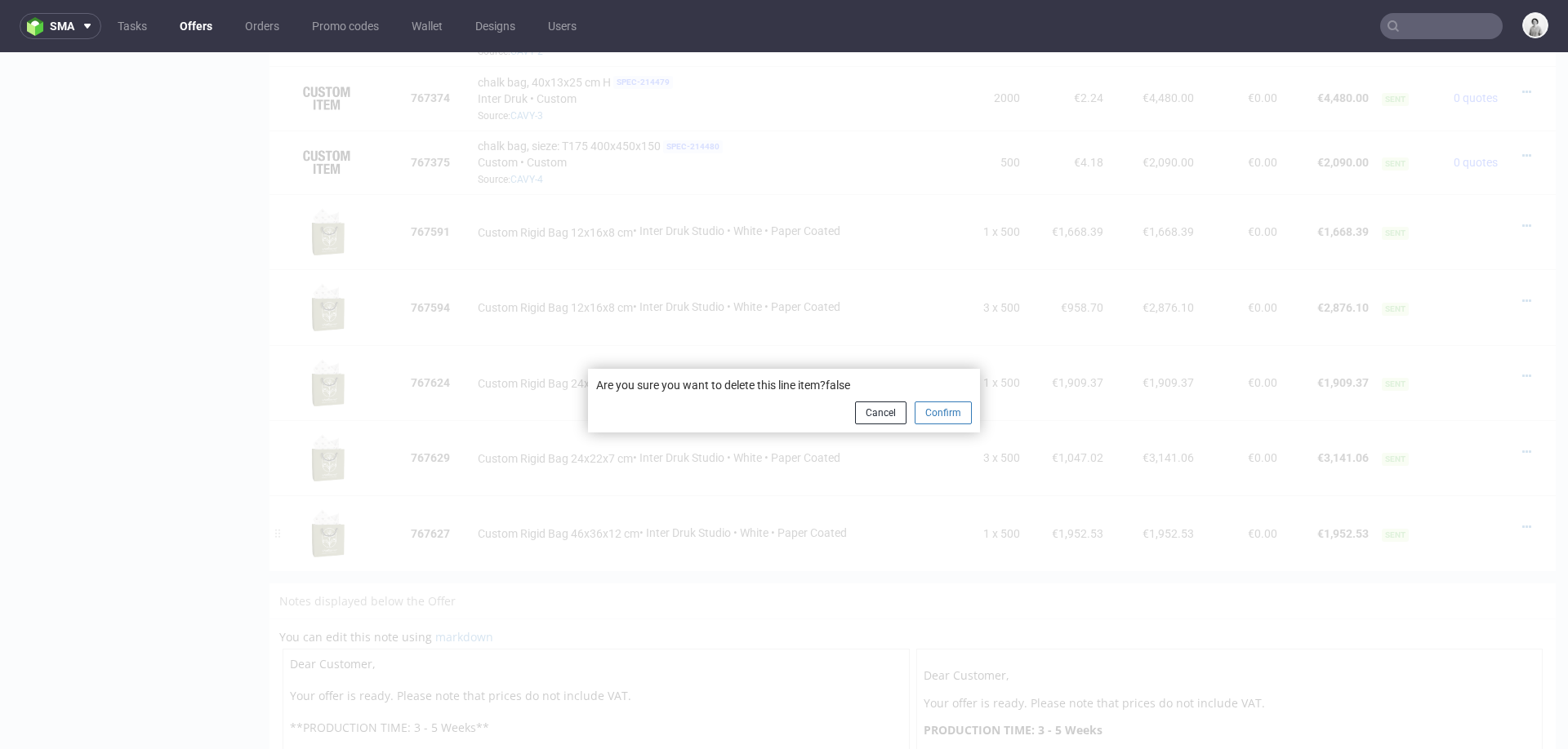
click at [946, 411] on button "Confirm" at bounding box center [943, 413] width 58 height 23
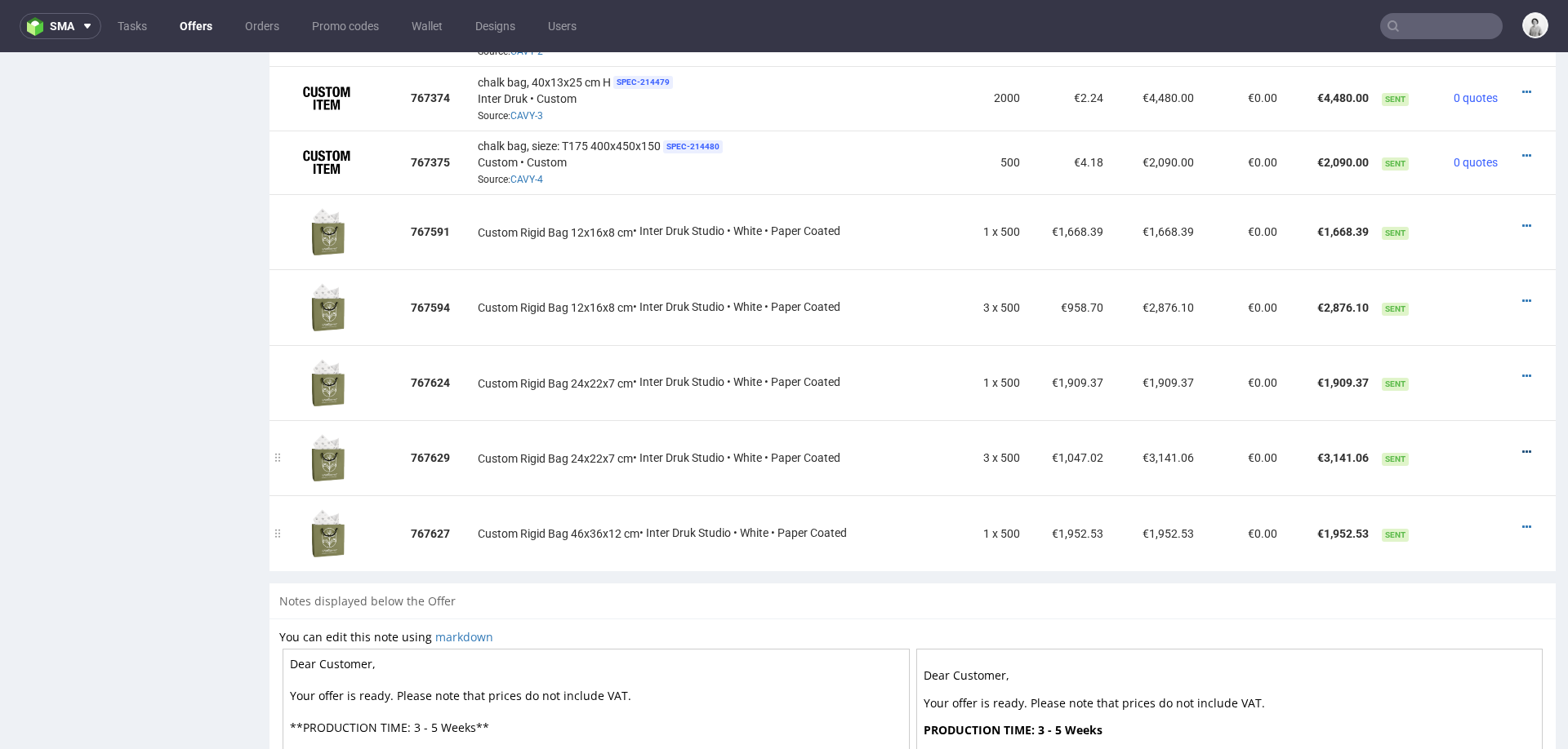
click at [1522, 447] on icon at bounding box center [1526, 452] width 9 height 12
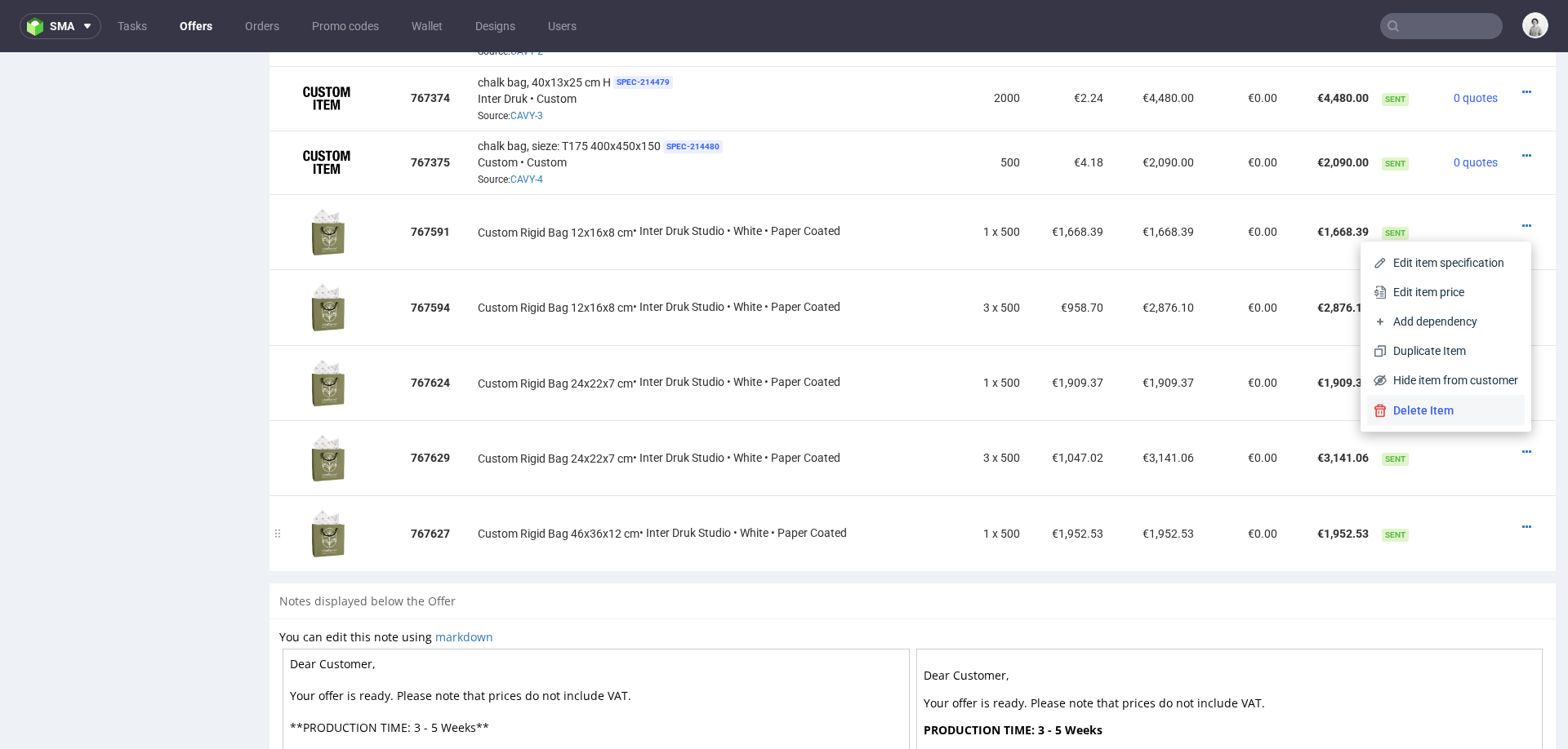
click at [1468, 411] on span "Delete Item" at bounding box center [1452, 410] width 132 height 16
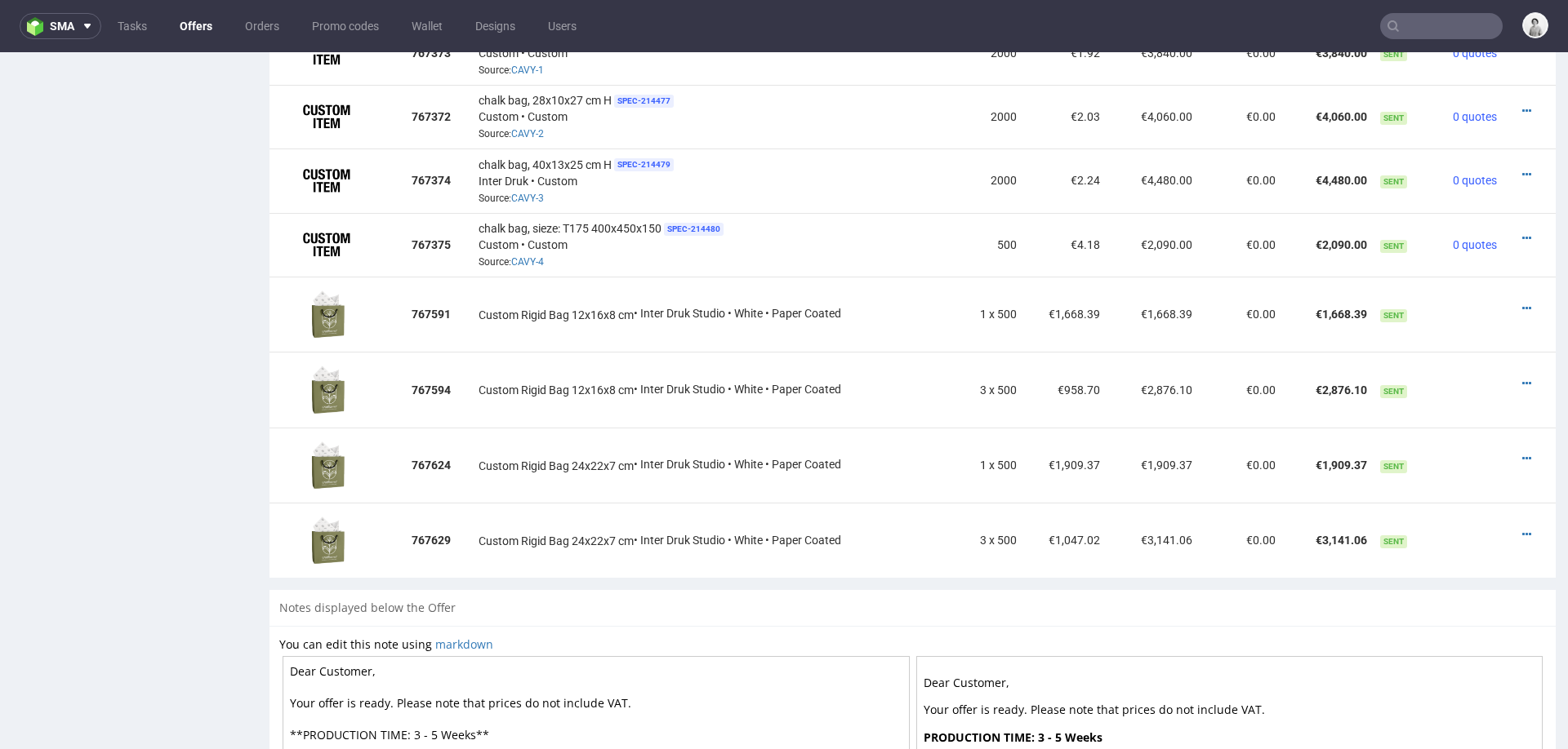
scroll to position [1353, 0]
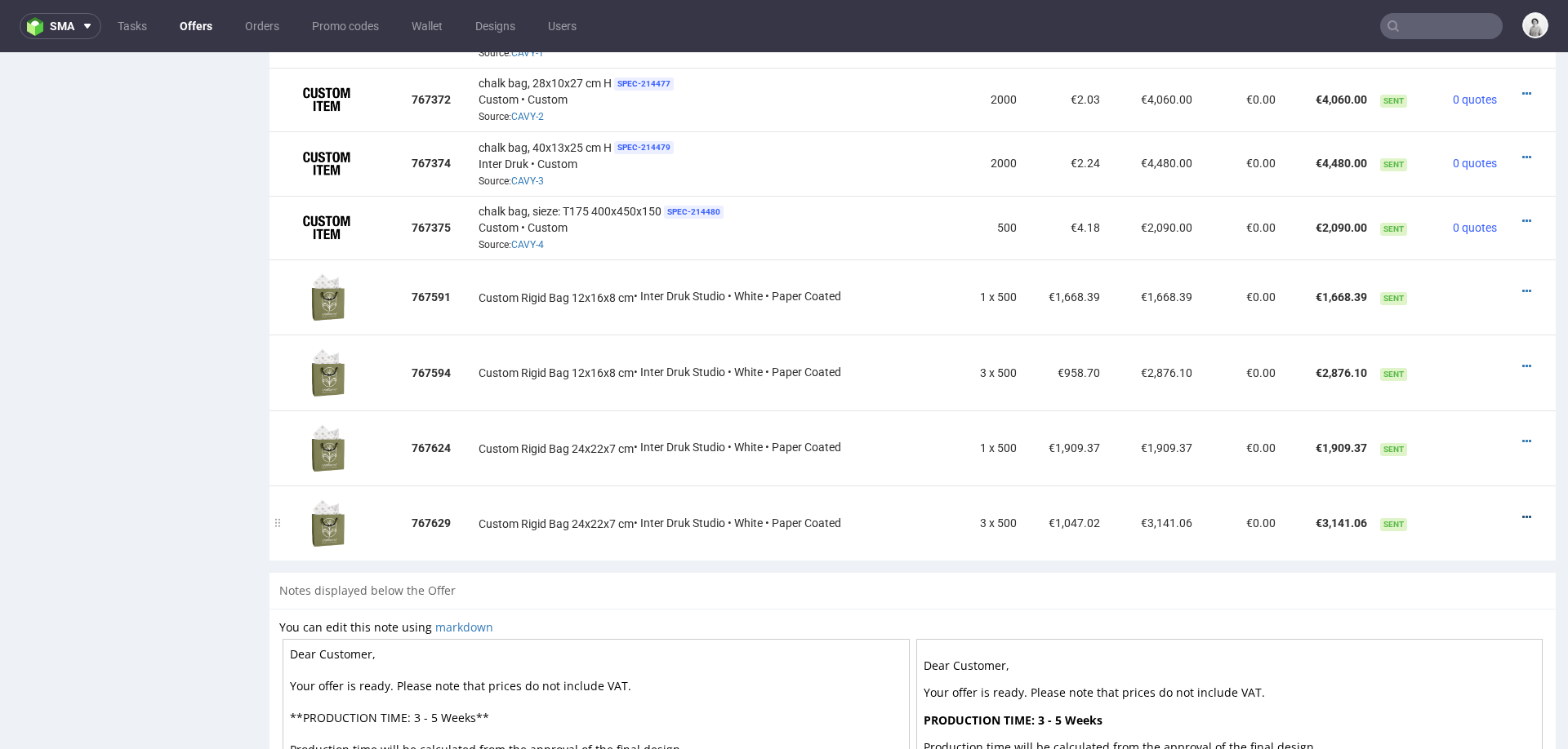
click at [1522, 512] on icon at bounding box center [1526, 518] width 9 height 12
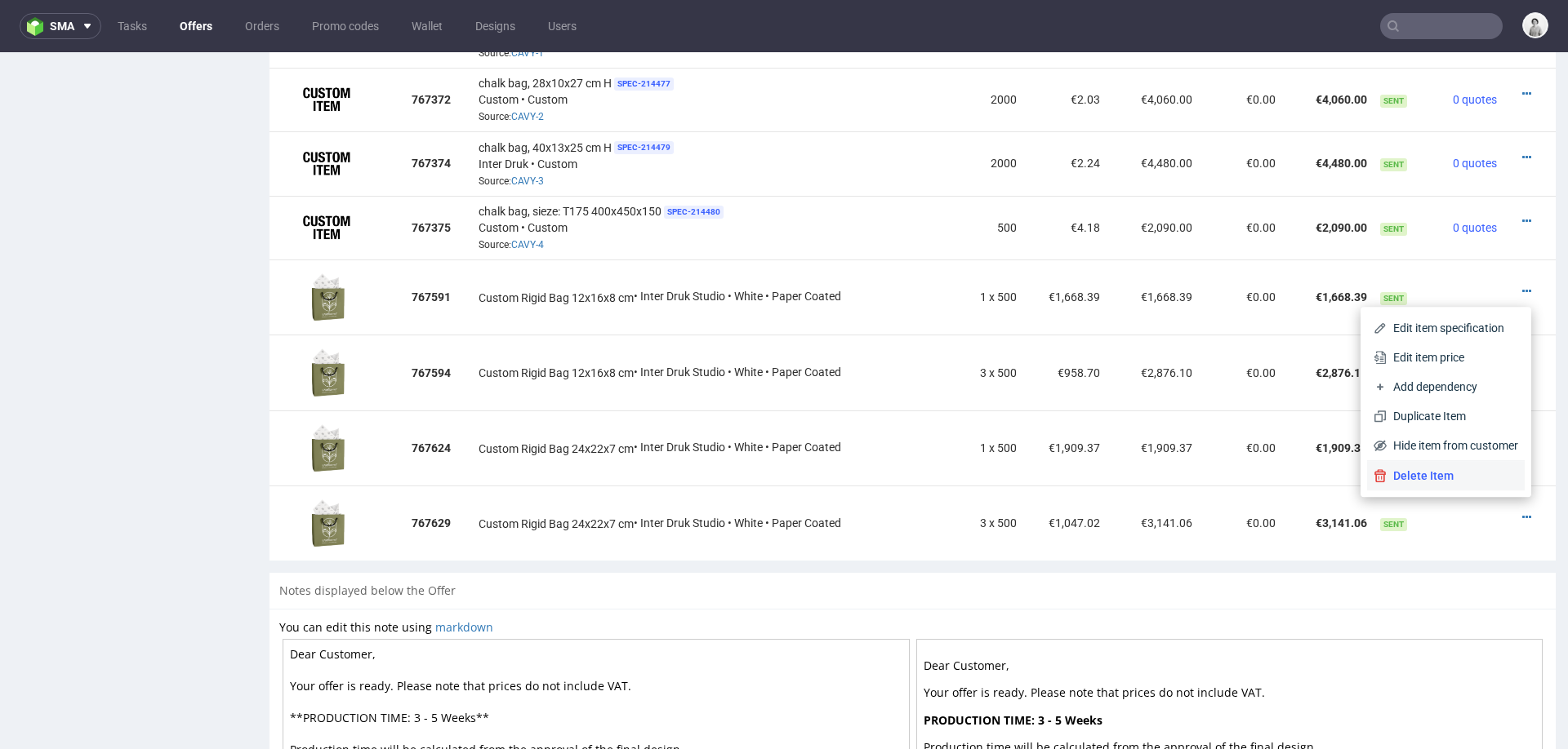
click at [1488, 472] on span "Delete Item" at bounding box center [1452, 475] width 132 height 16
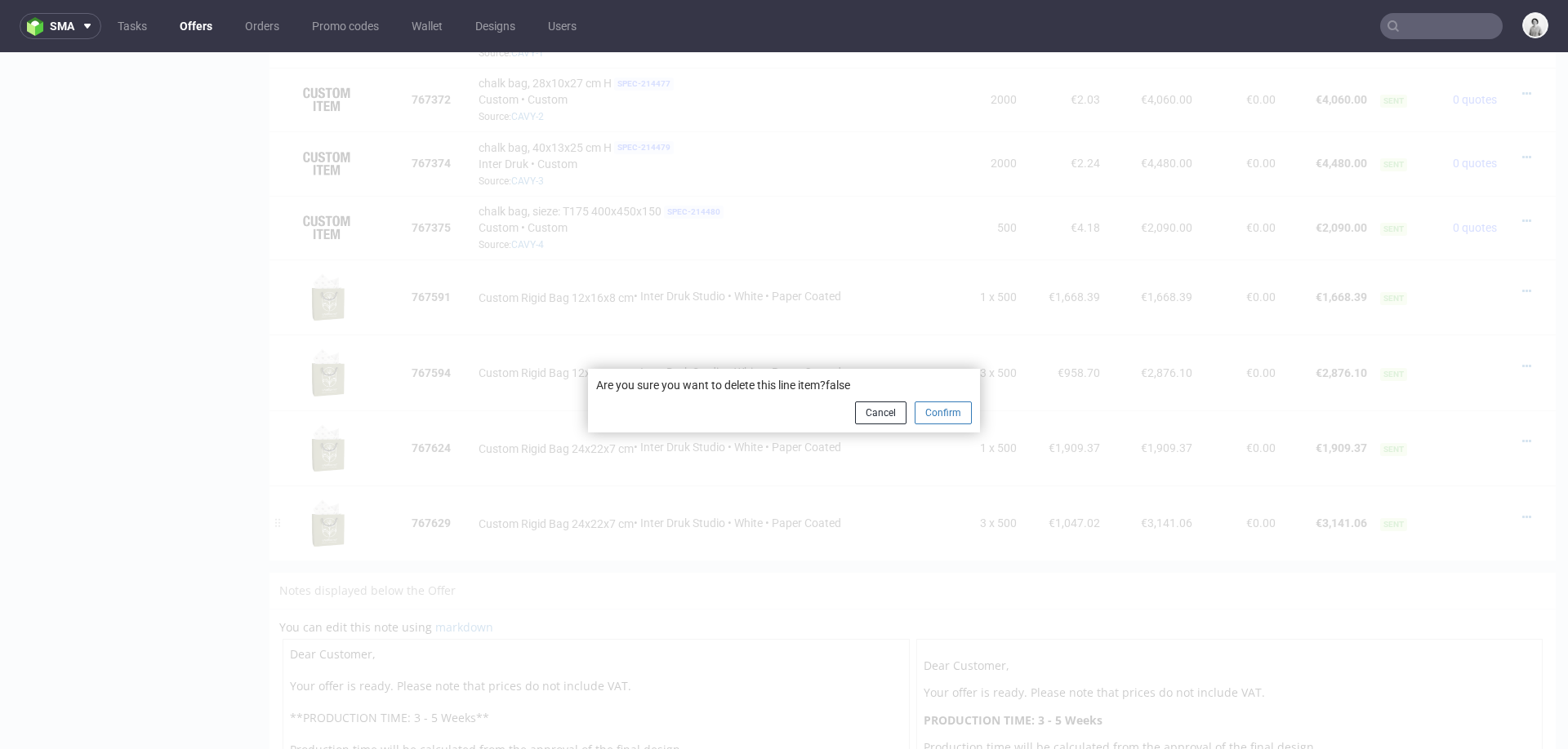
click at [929, 417] on button "Confirm" at bounding box center [943, 413] width 58 height 23
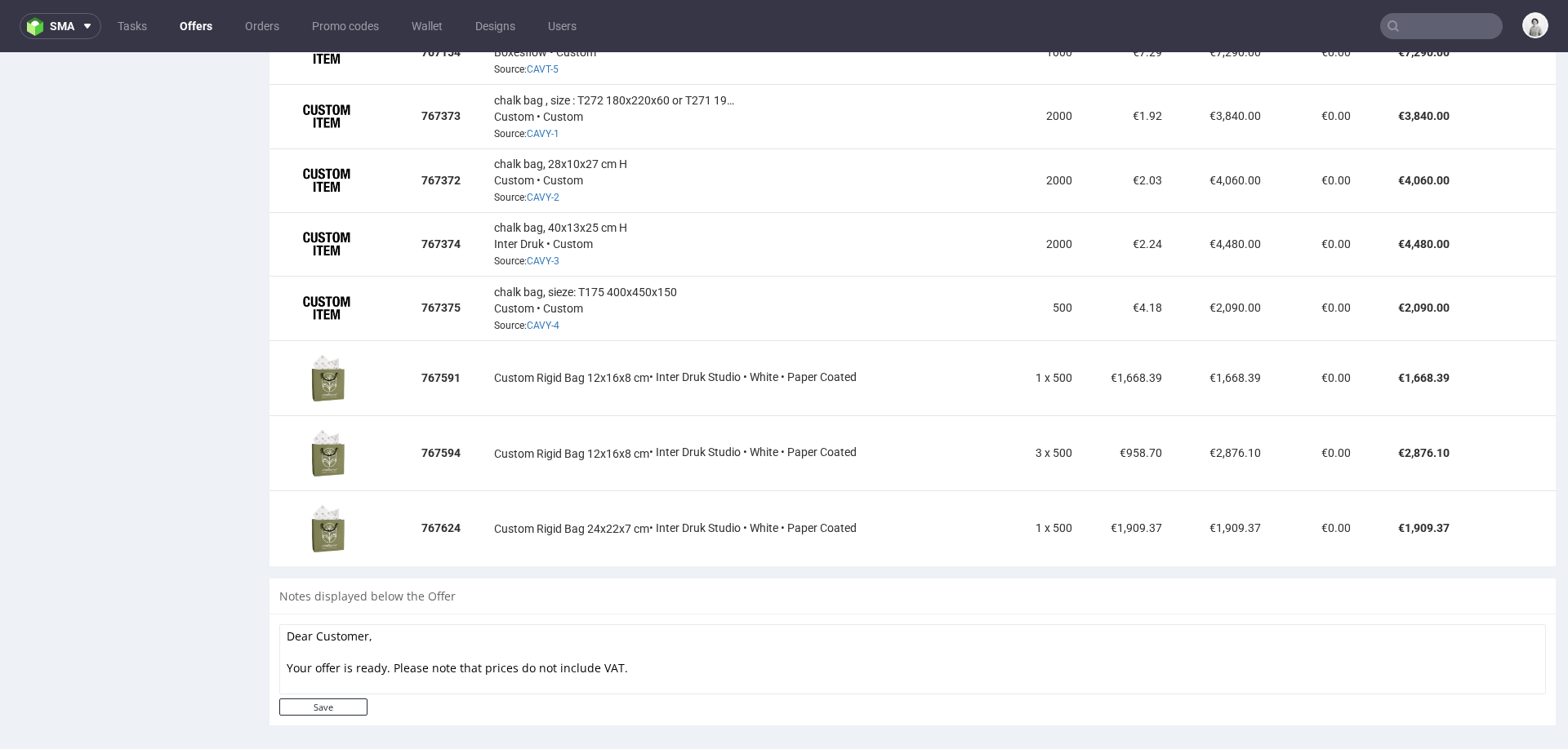
scroll to position [5, 0]
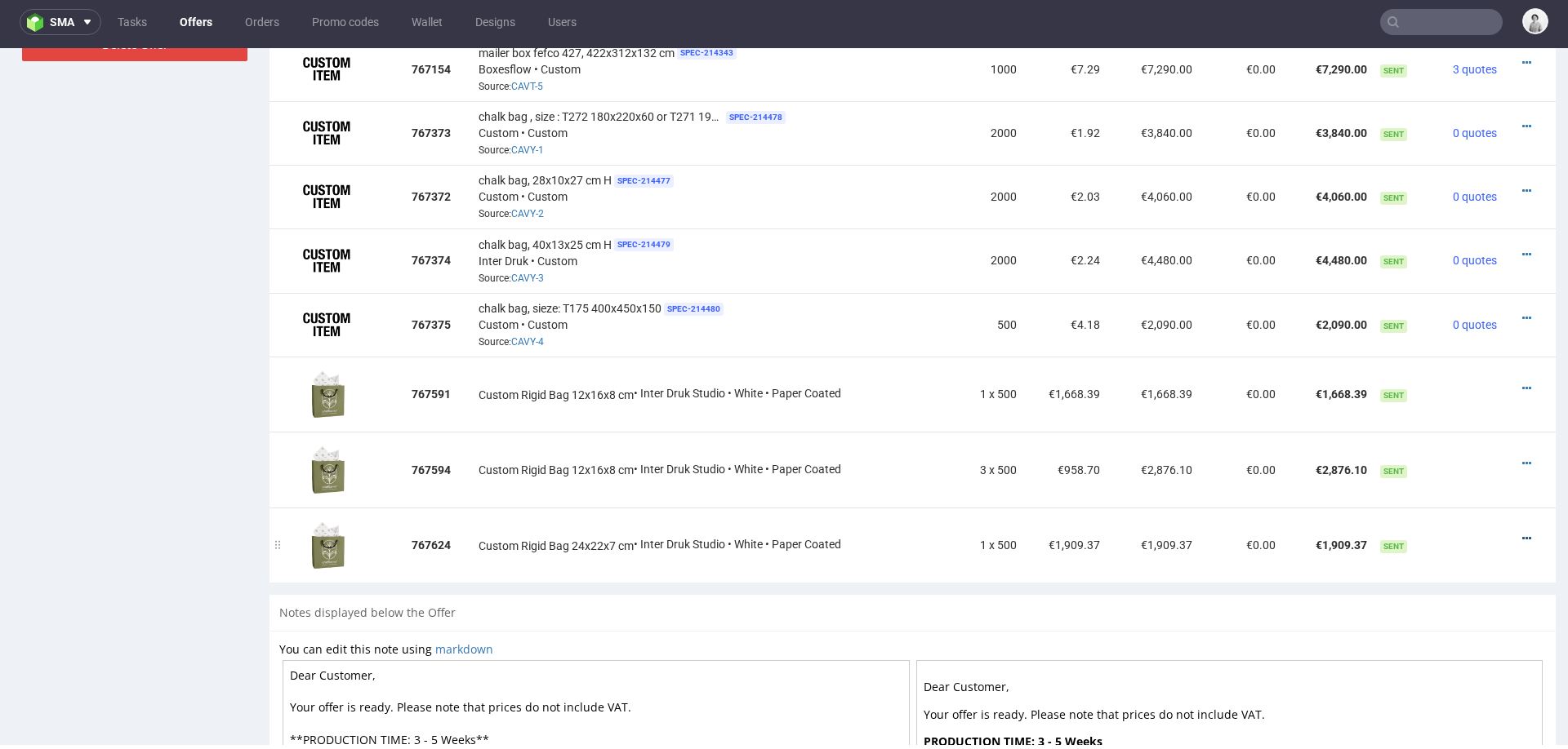
click at [1522, 533] on icon at bounding box center [1526, 539] width 9 height 12
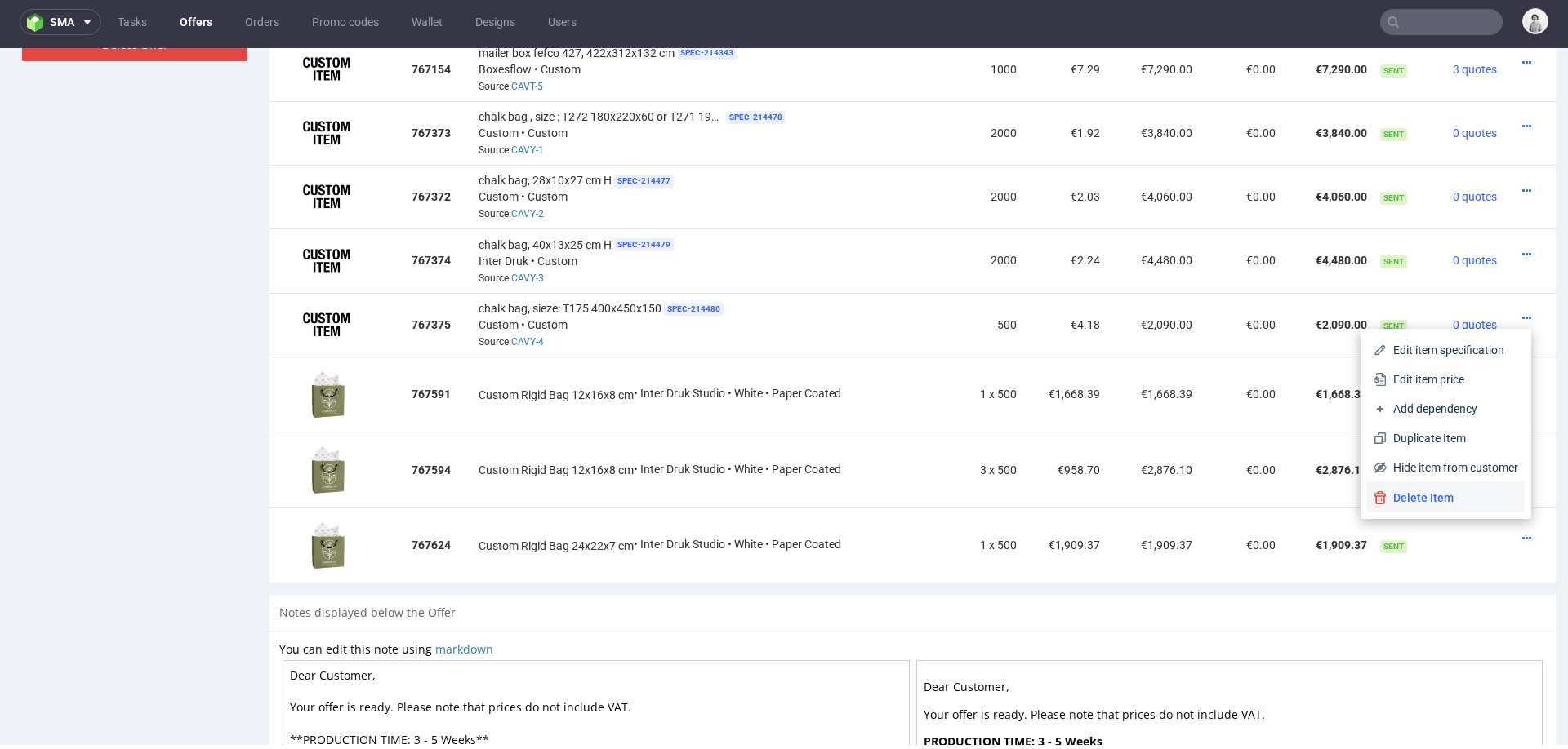
click at [1492, 500] on span "Delete Item" at bounding box center [1452, 497] width 132 height 16
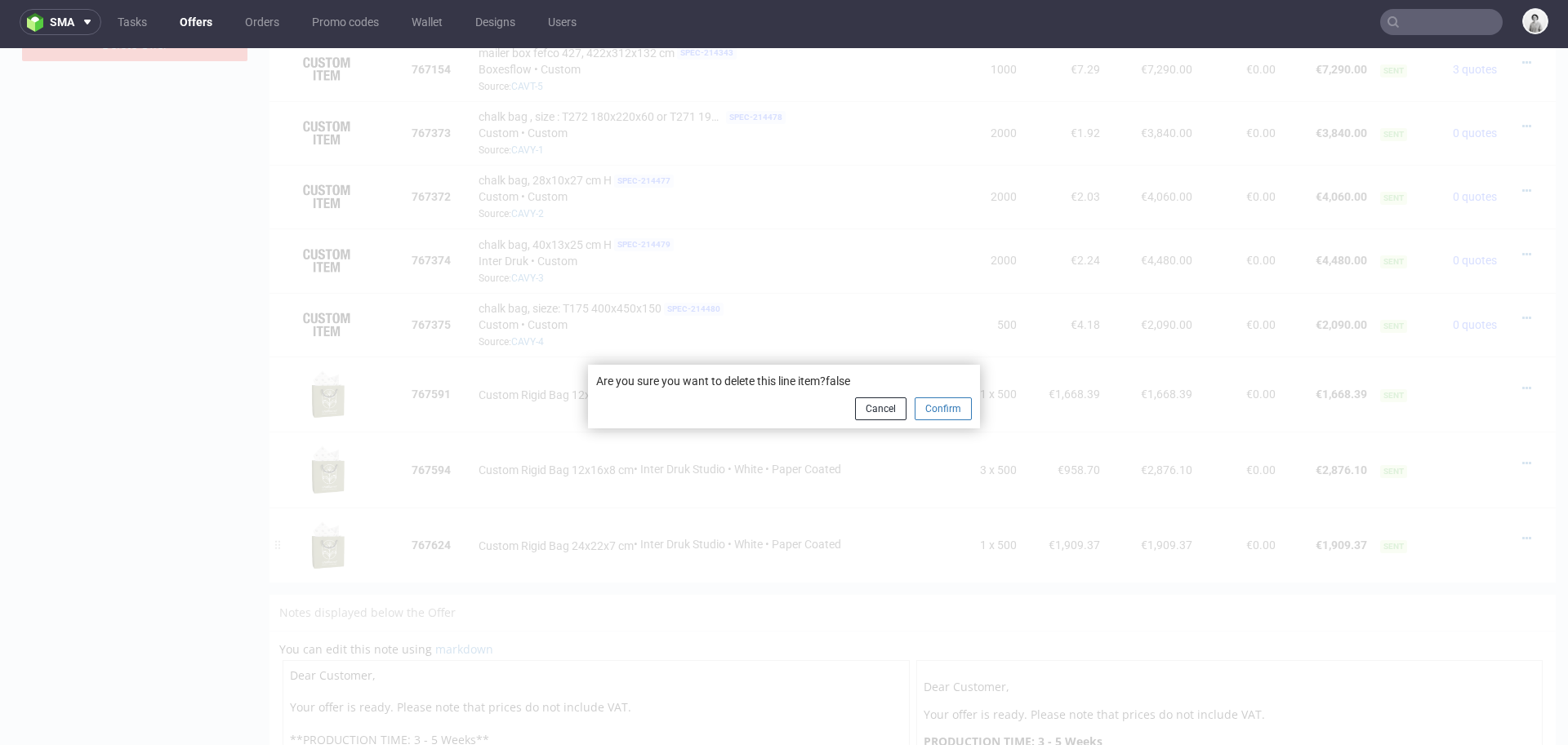
click at [926, 405] on button "Confirm" at bounding box center [943, 409] width 58 height 23
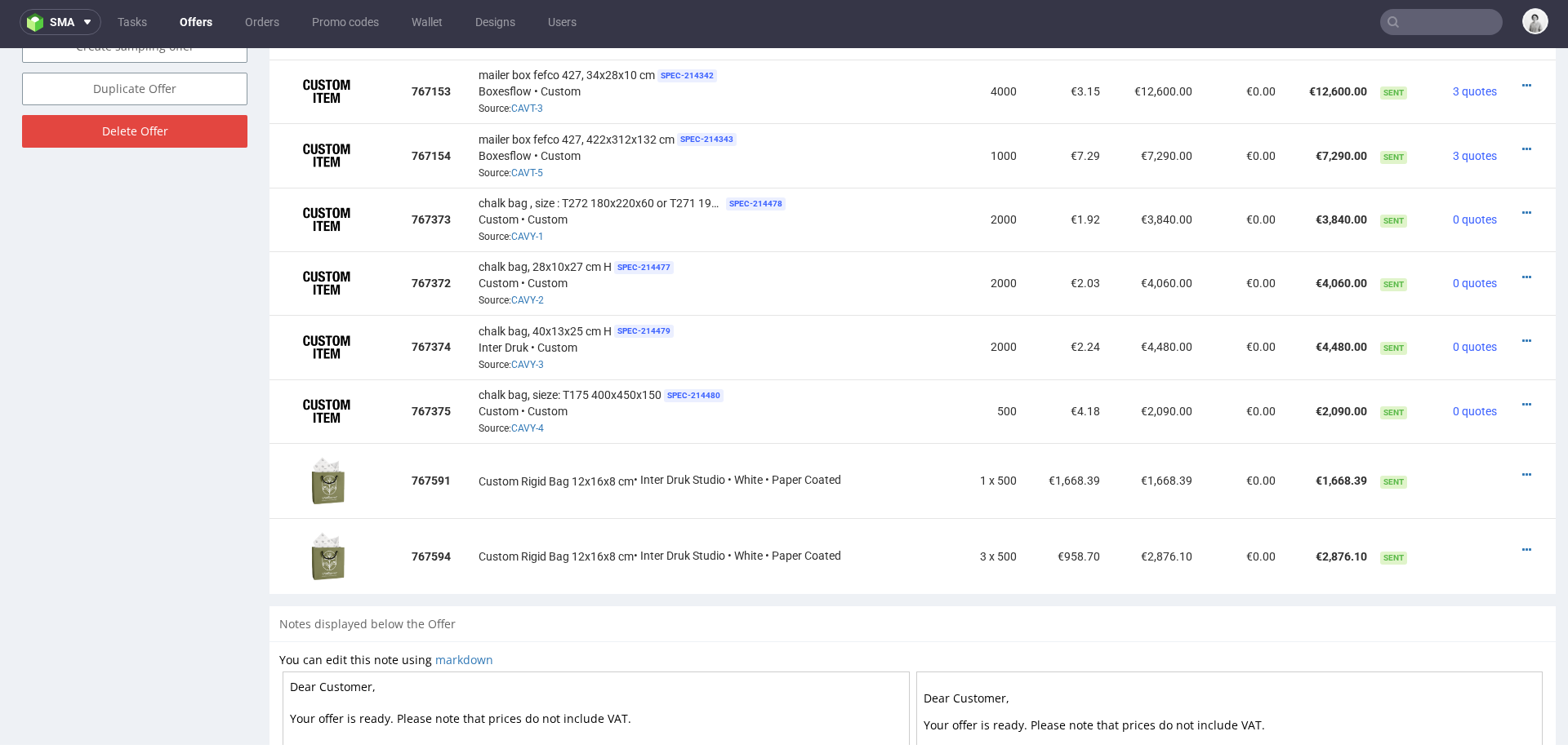
scroll to position [1209, 0]
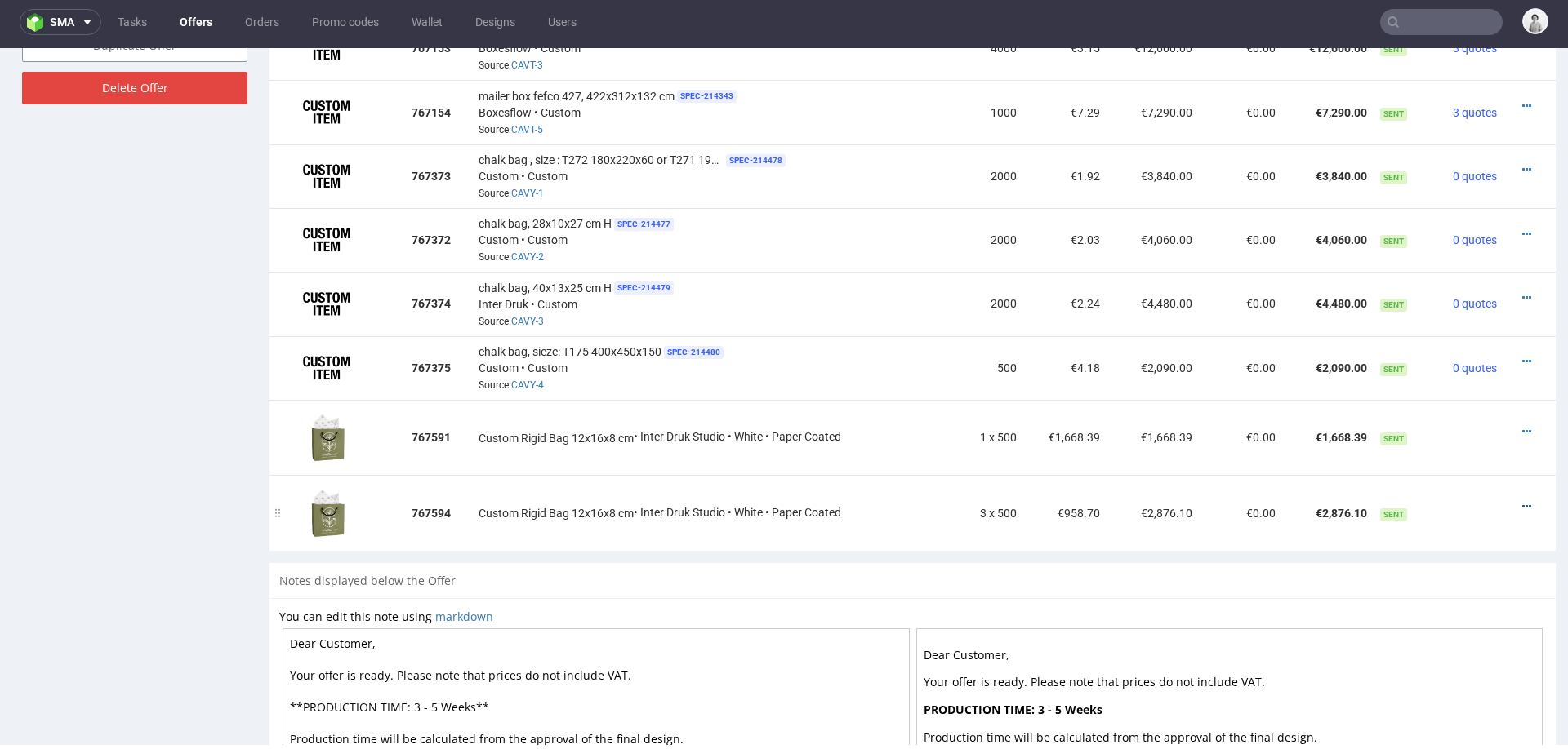
click at [1522, 501] on icon at bounding box center [1526, 507] width 9 height 12
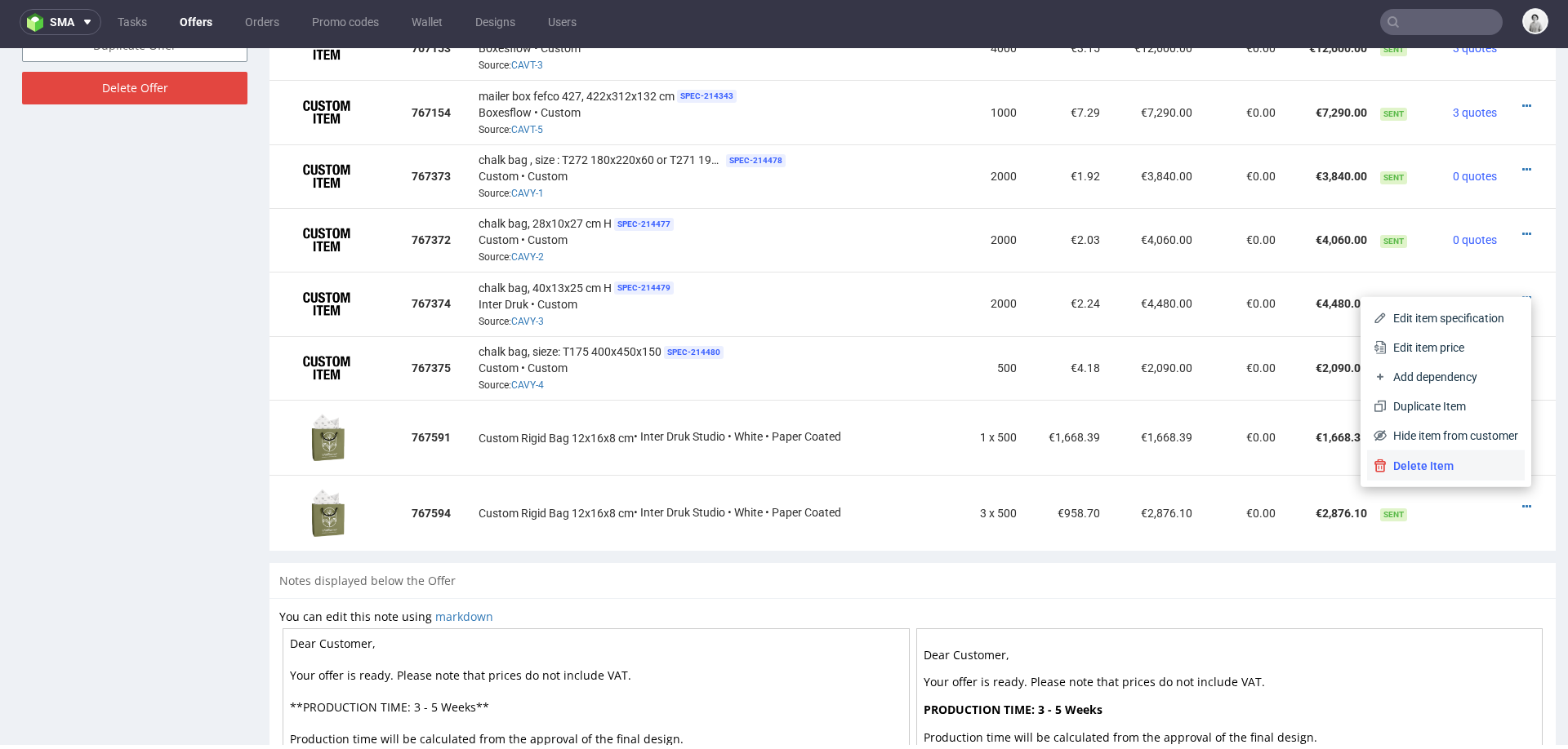
click at [1474, 462] on span "Delete Item" at bounding box center [1452, 466] width 132 height 16
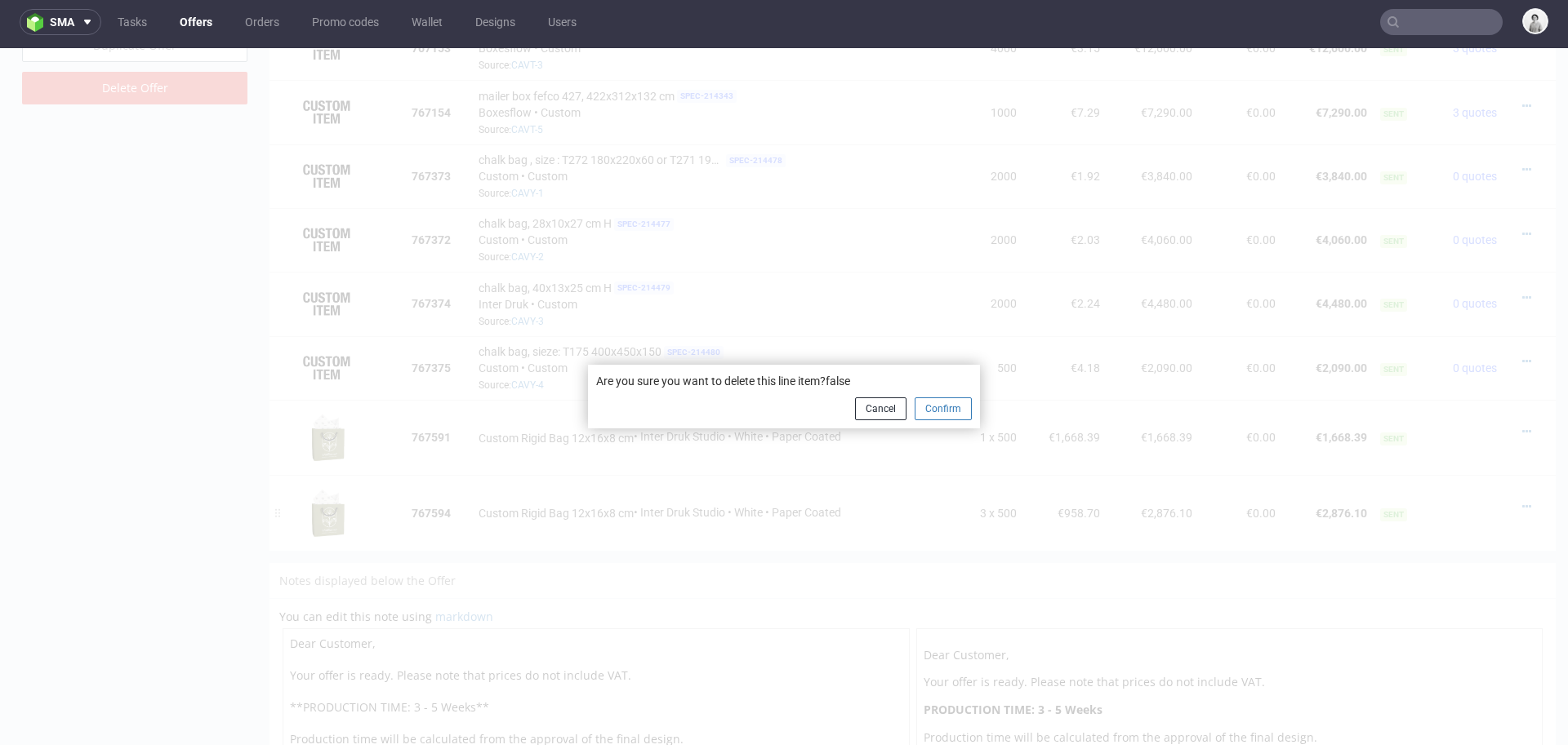
click at [936, 411] on button "Confirm" at bounding box center [943, 409] width 58 height 23
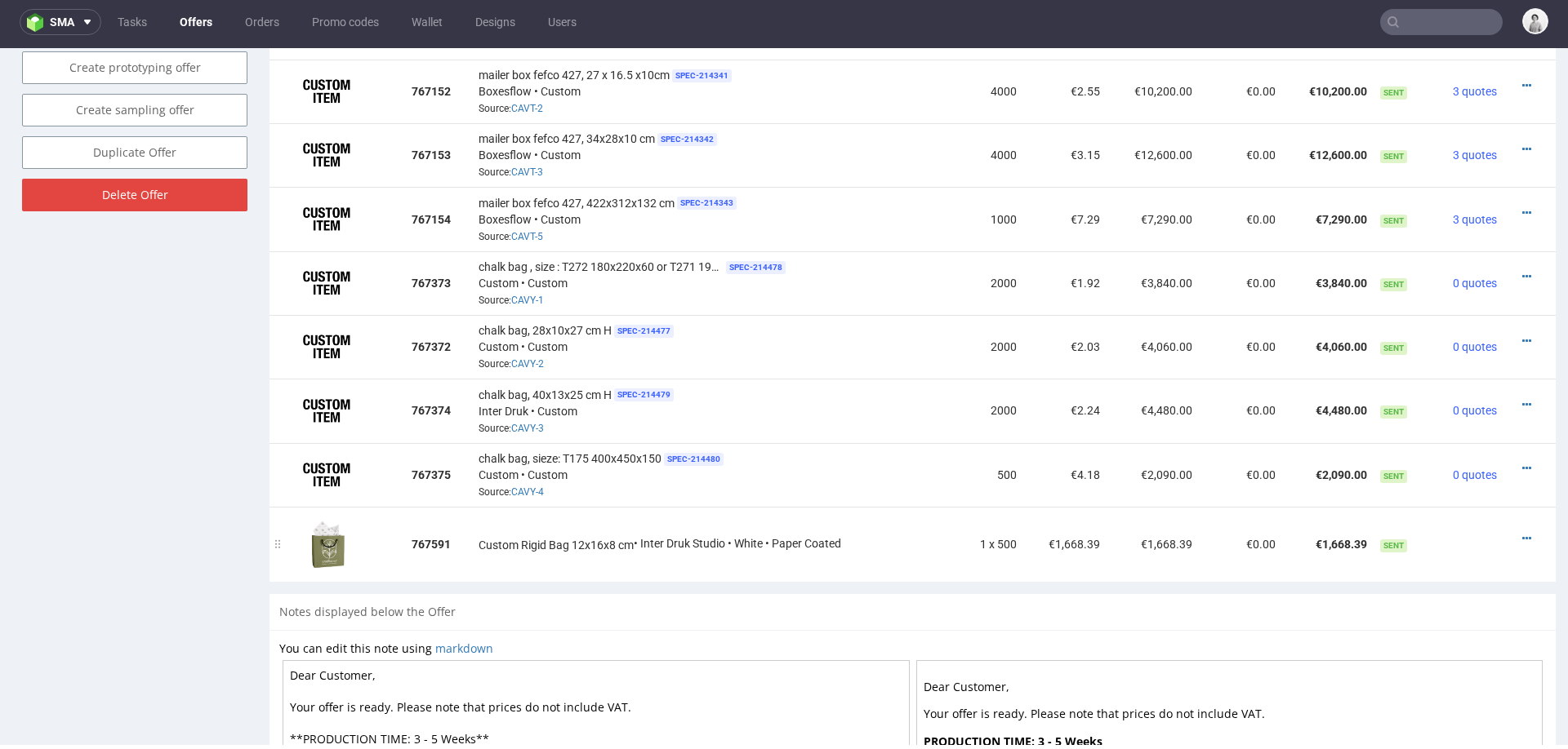
scroll to position [1156, 0]
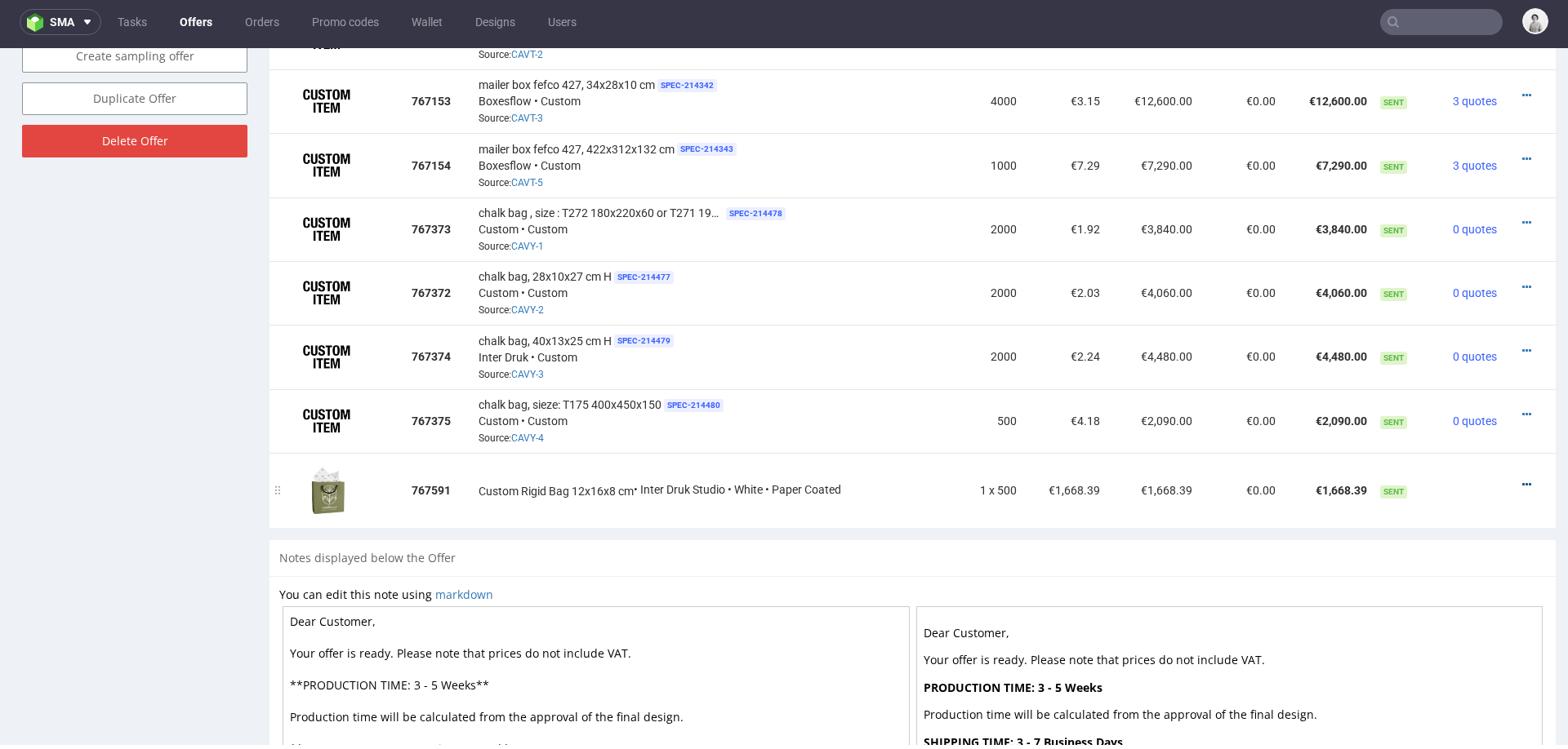
click at [1522, 479] on icon at bounding box center [1526, 485] width 9 height 12
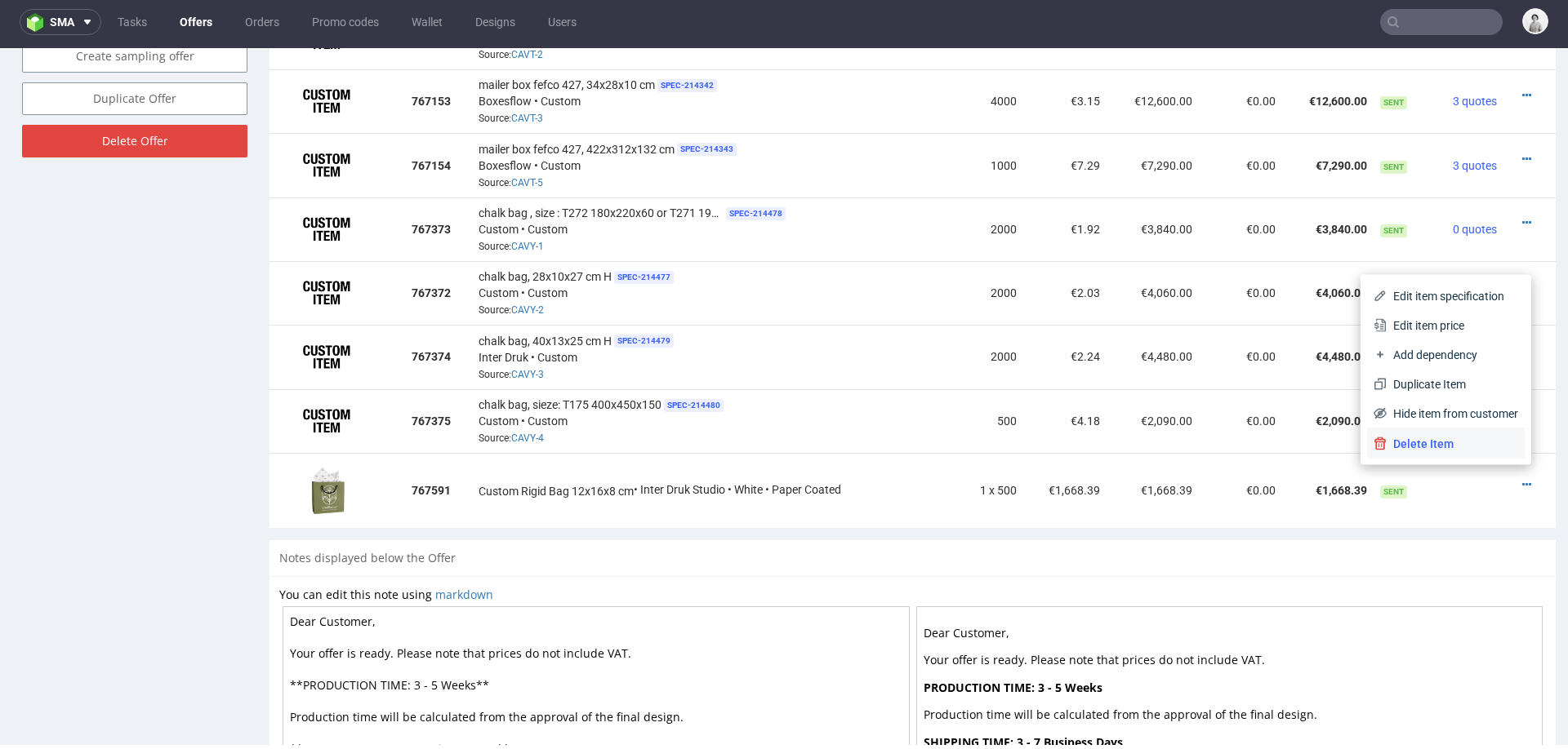
click at [1471, 444] on span "Delete Item" at bounding box center [1452, 444] width 132 height 16
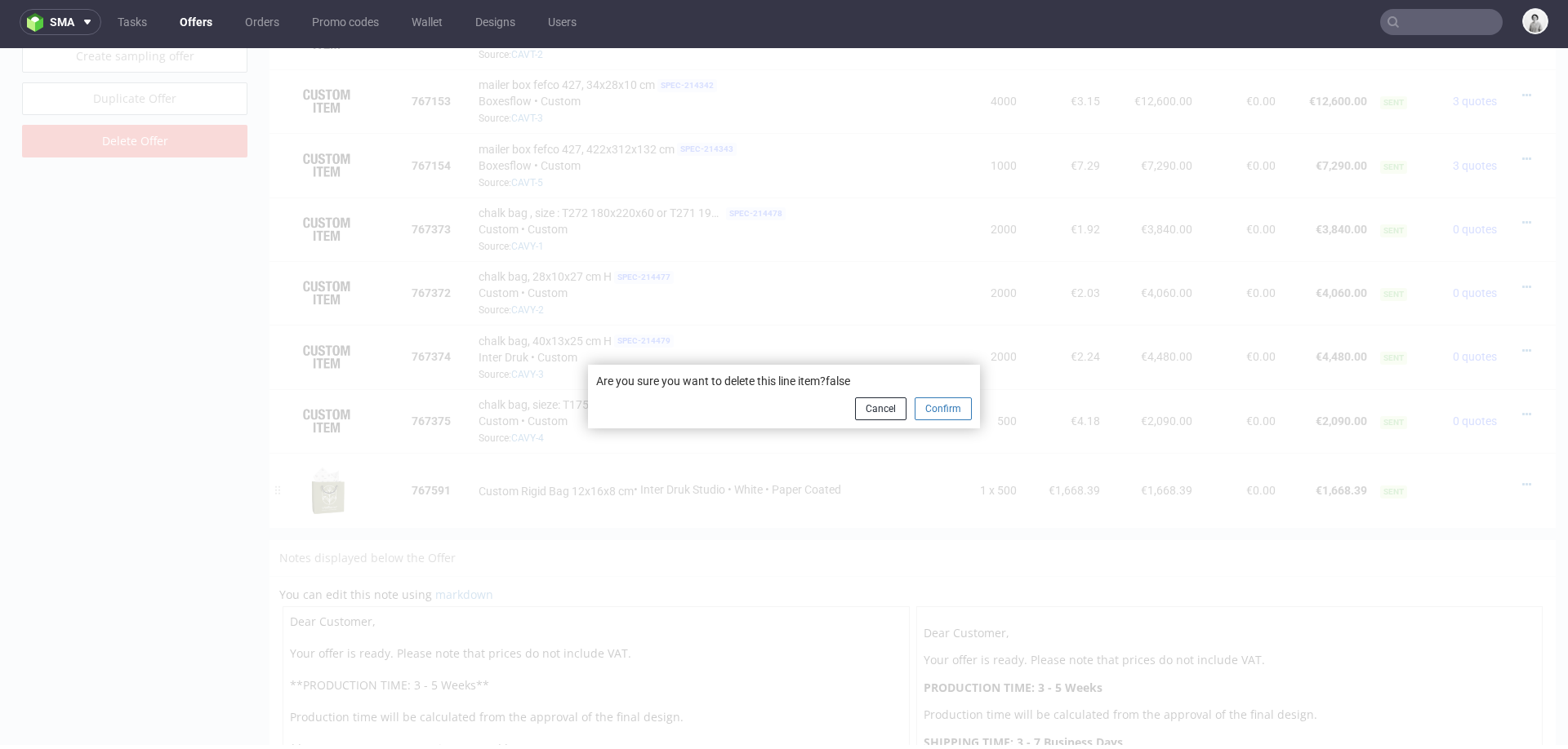
click at [924, 413] on button "Confirm" at bounding box center [943, 409] width 58 height 23
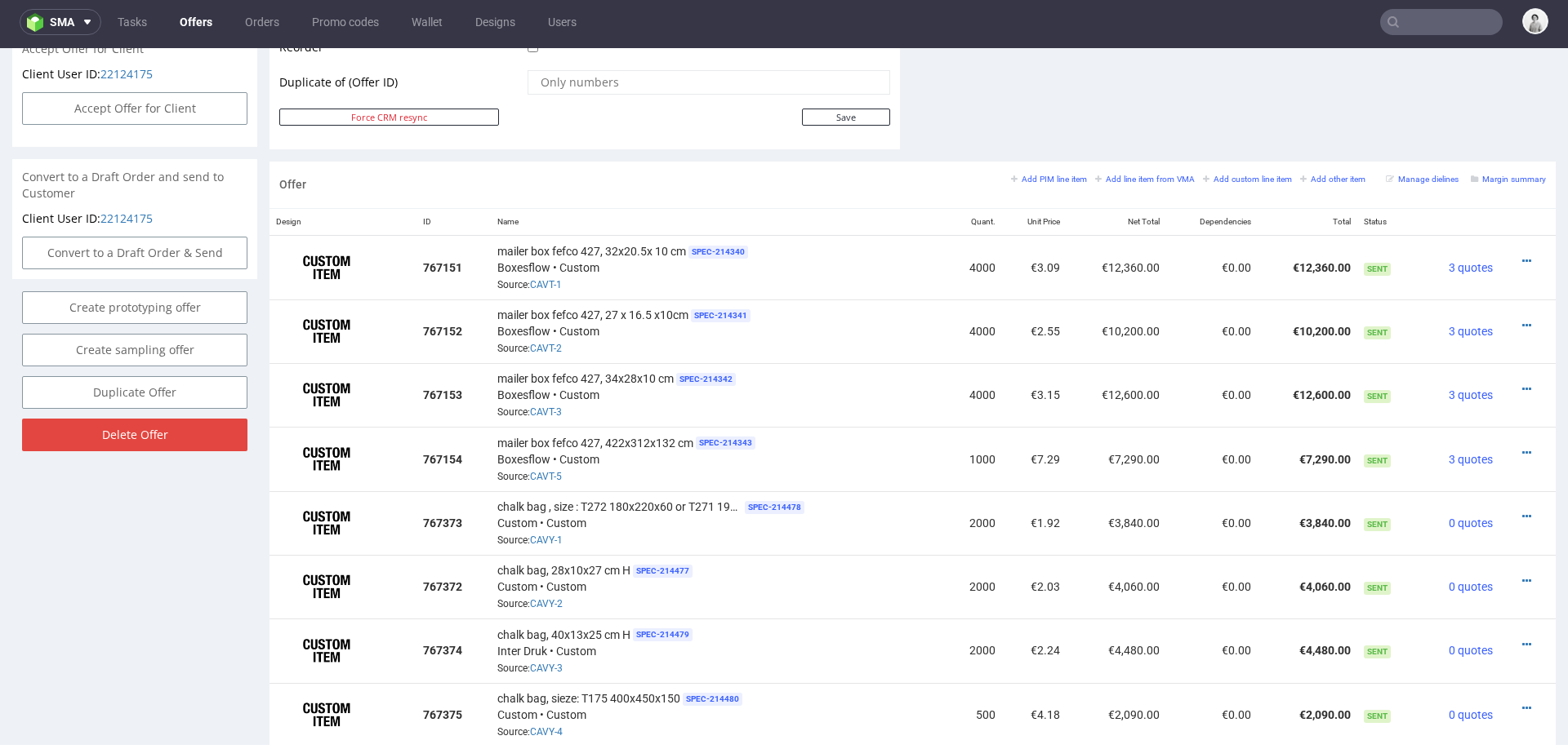
scroll to position [917, 0]
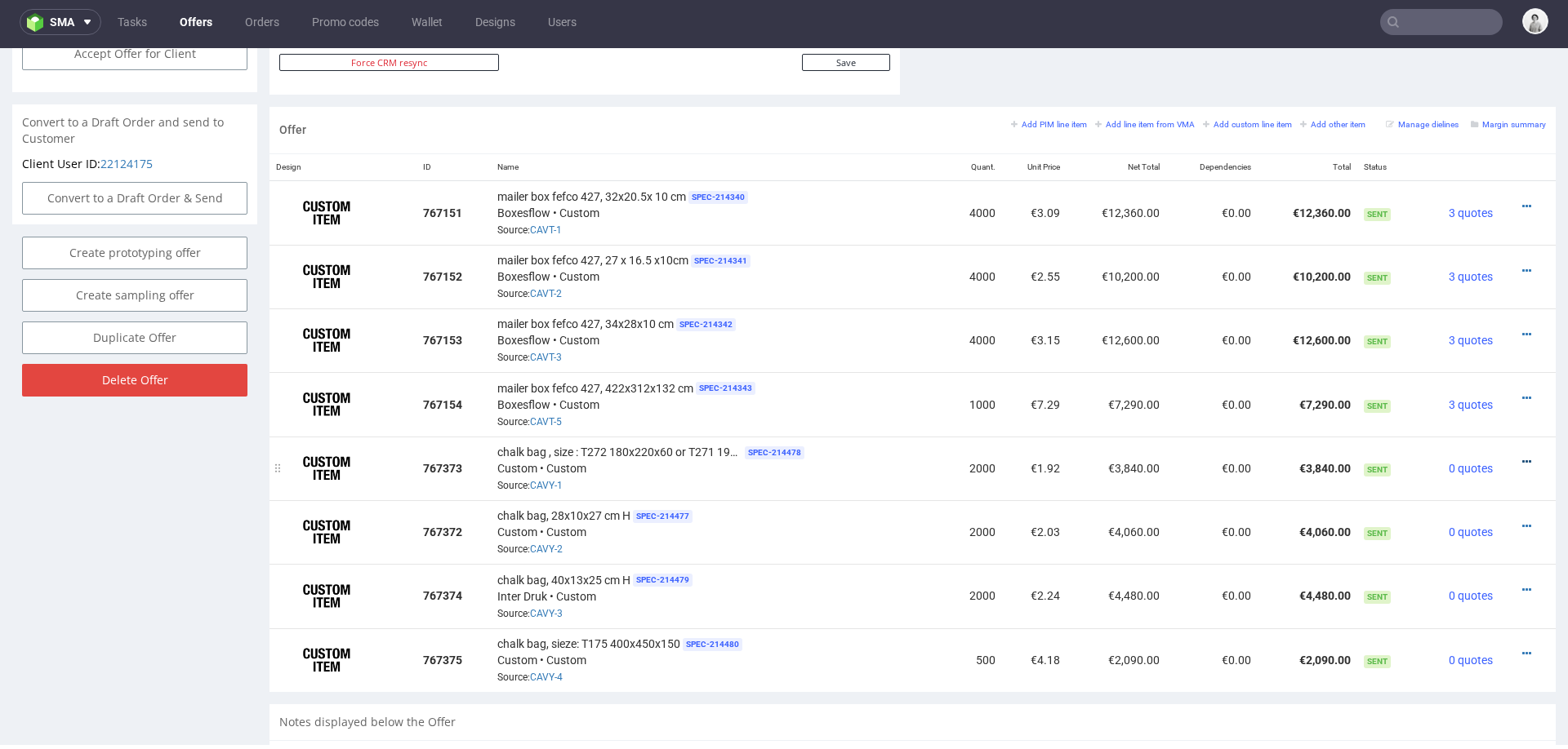
click at [1522, 456] on icon at bounding box center [1526, 462] width 9 height 12
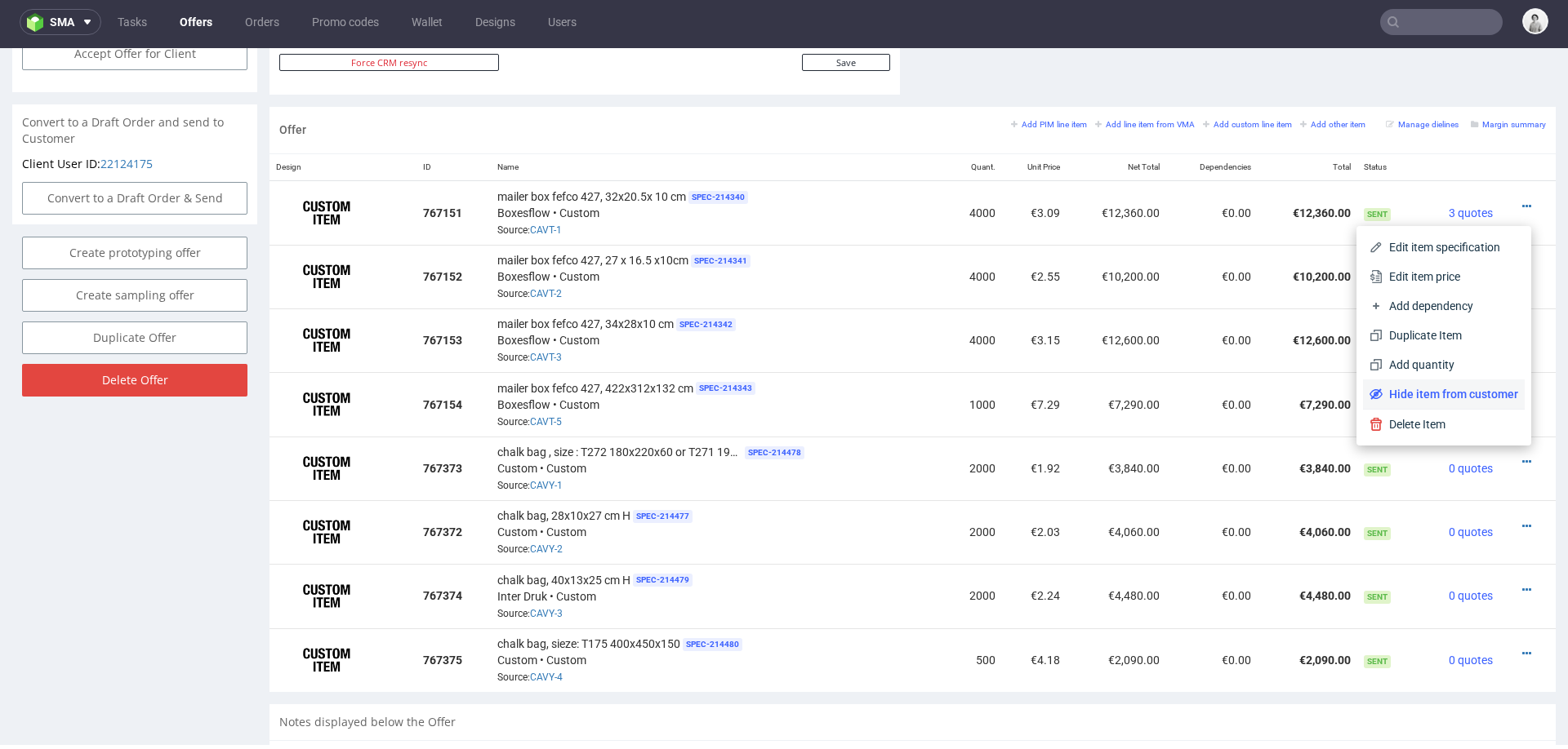
click at [1439, 391] on span "Hide item from customer" at bounding box center [1450, 394] width 135 height 16
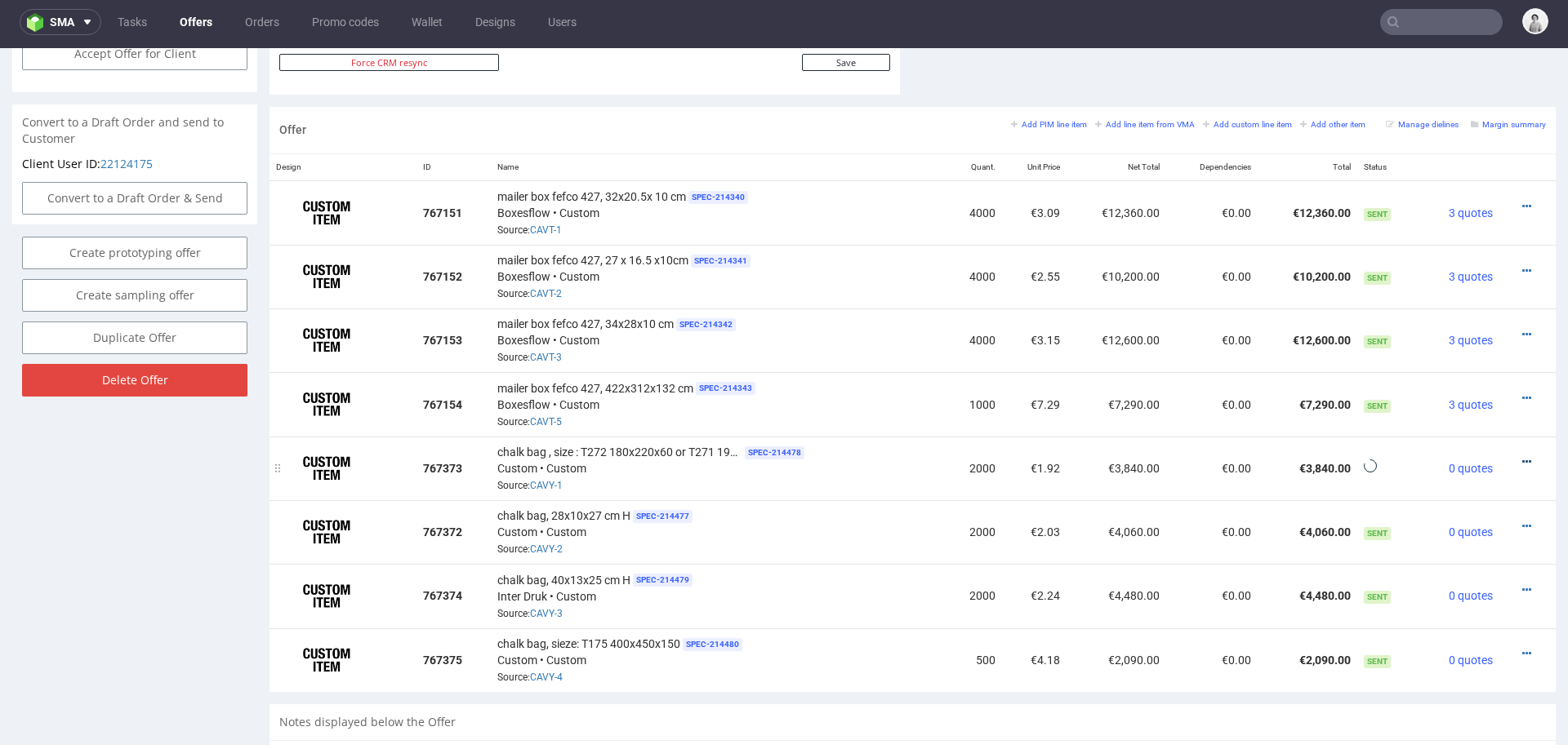
click at [1522, 456] on icon at bounding box center [1526, 462] width 9 height 12
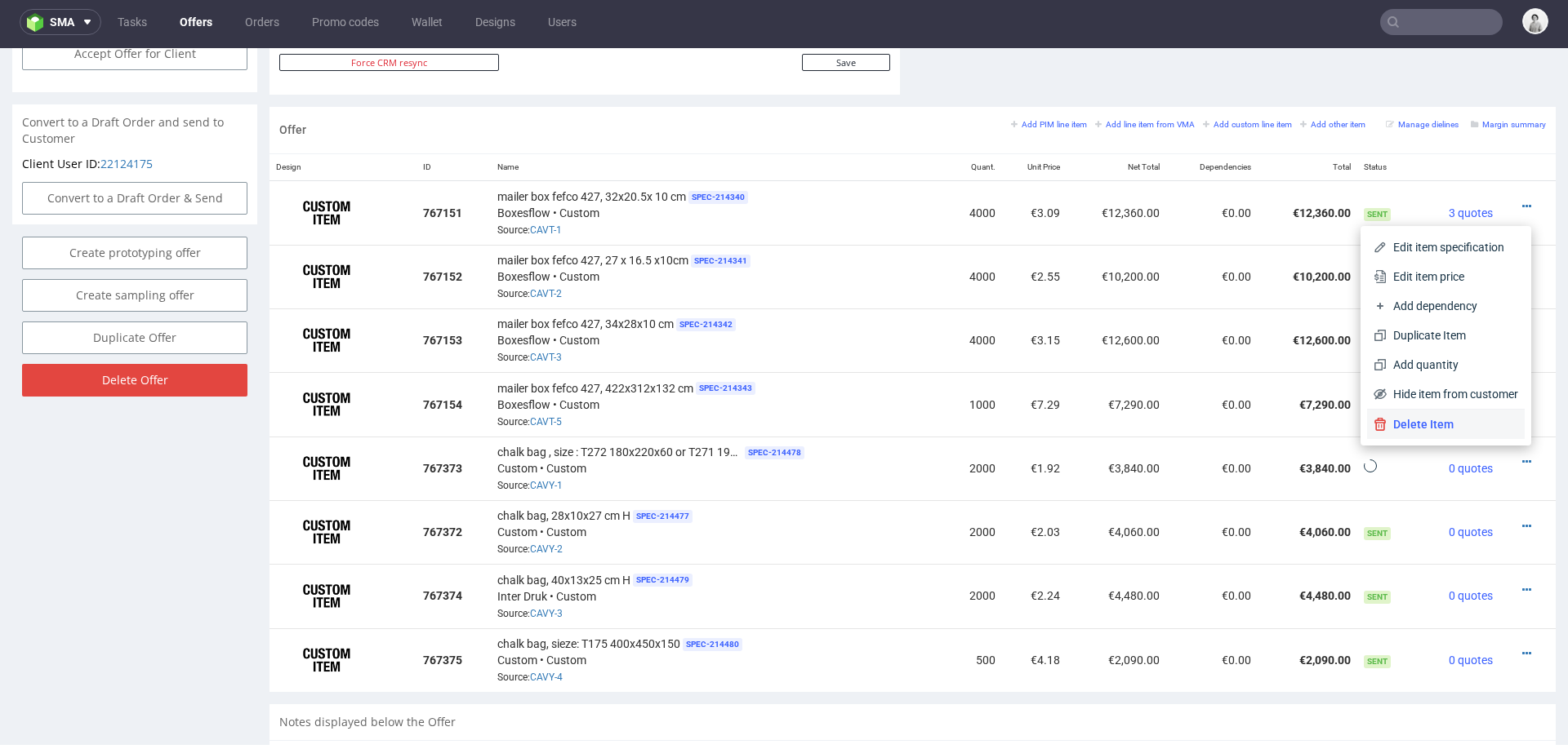
click at [1473, 426] on span "Delete Item" at bounding box center [1452, 424] width 132 height 16
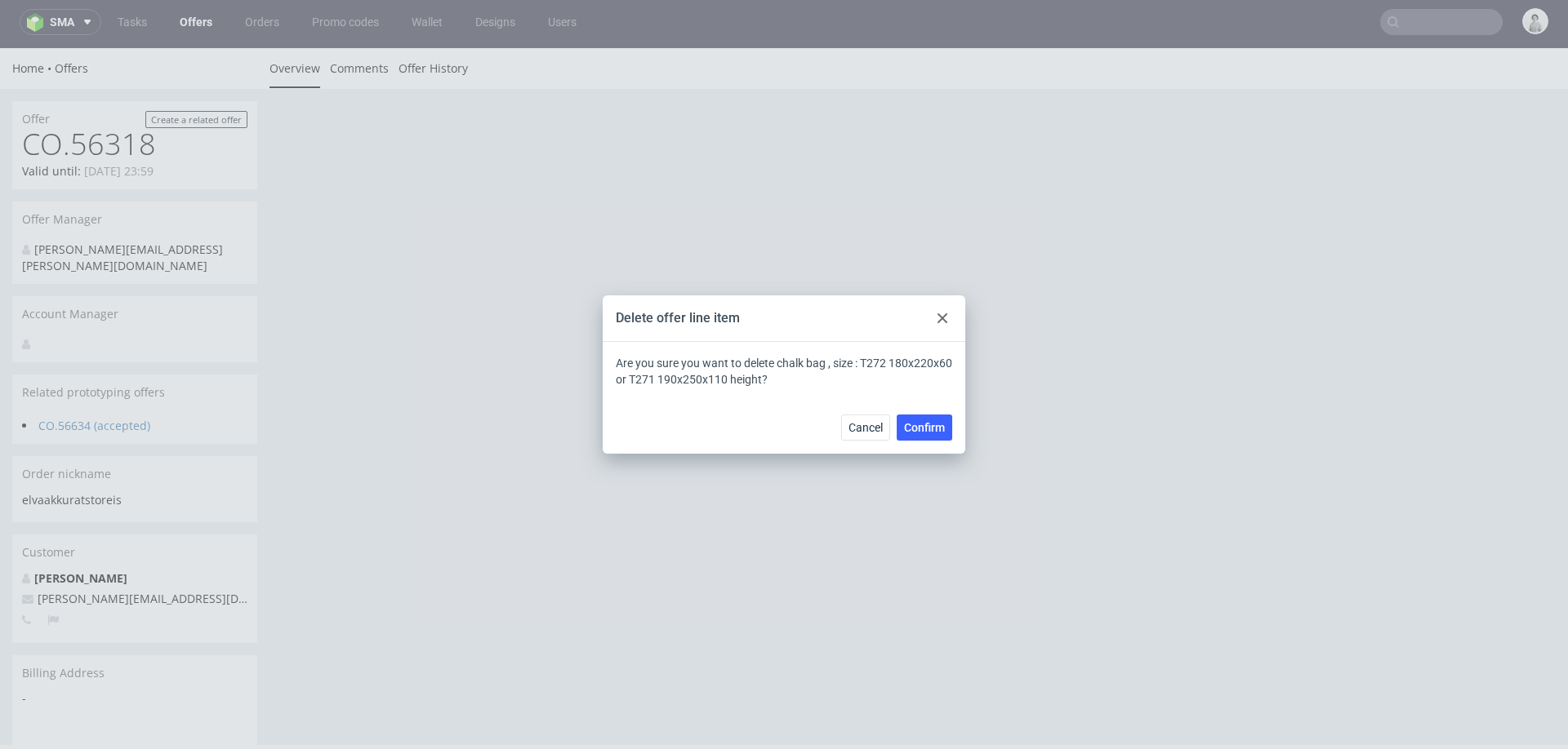
scroll to position [0, 0]
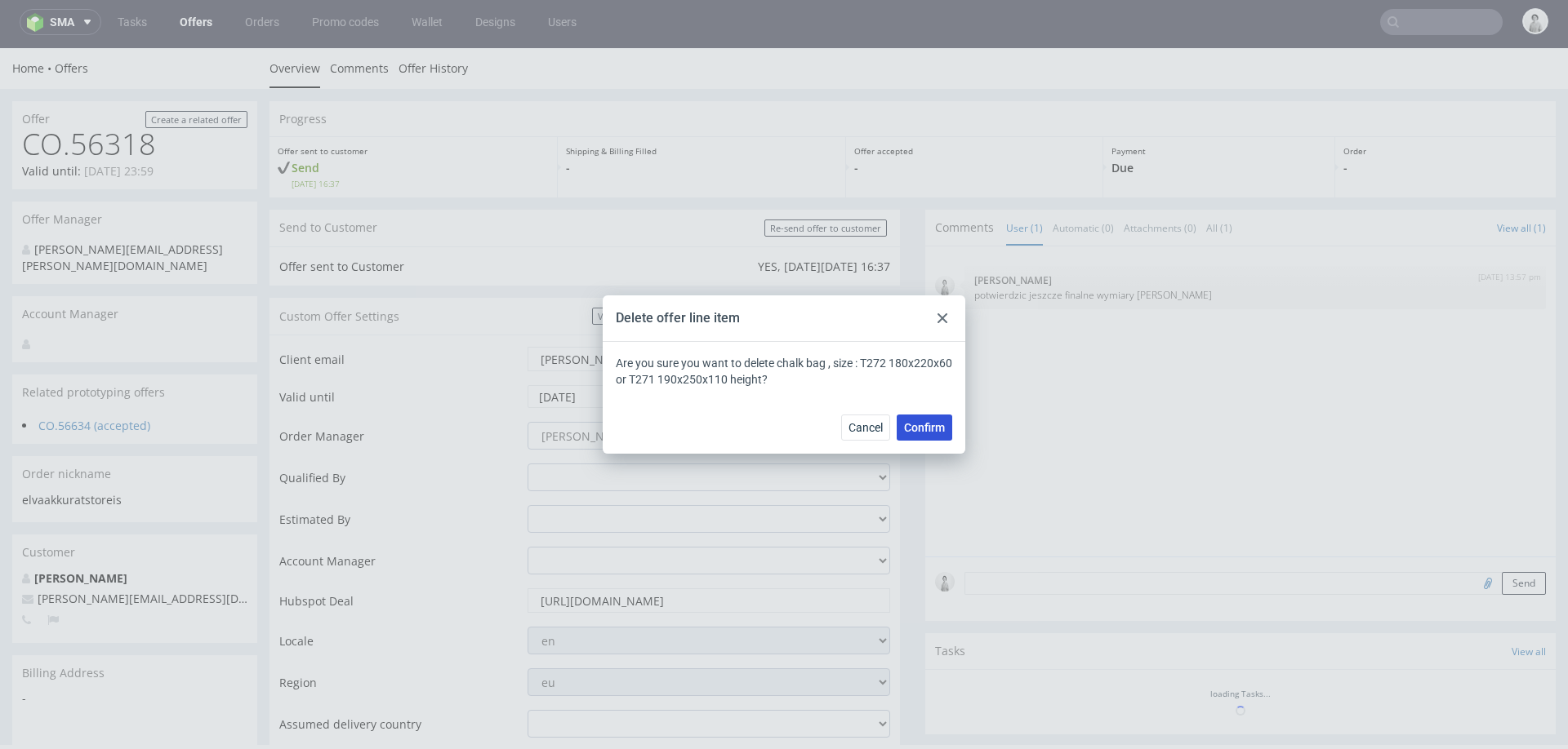
click at [937, 430] on span "Confirm" at bounding box center [924, 427] width 41 height 12
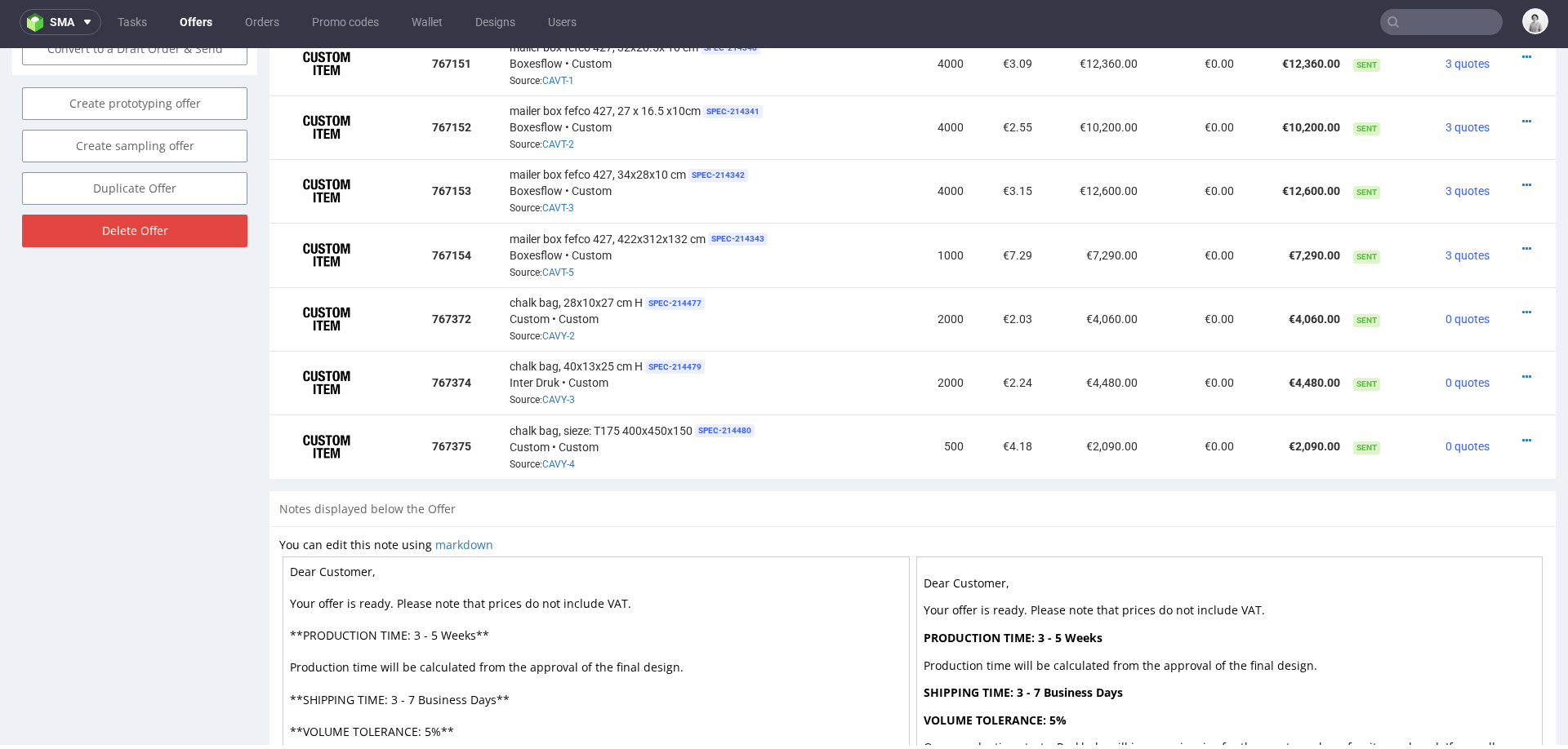
scroll to position [1078, 0]
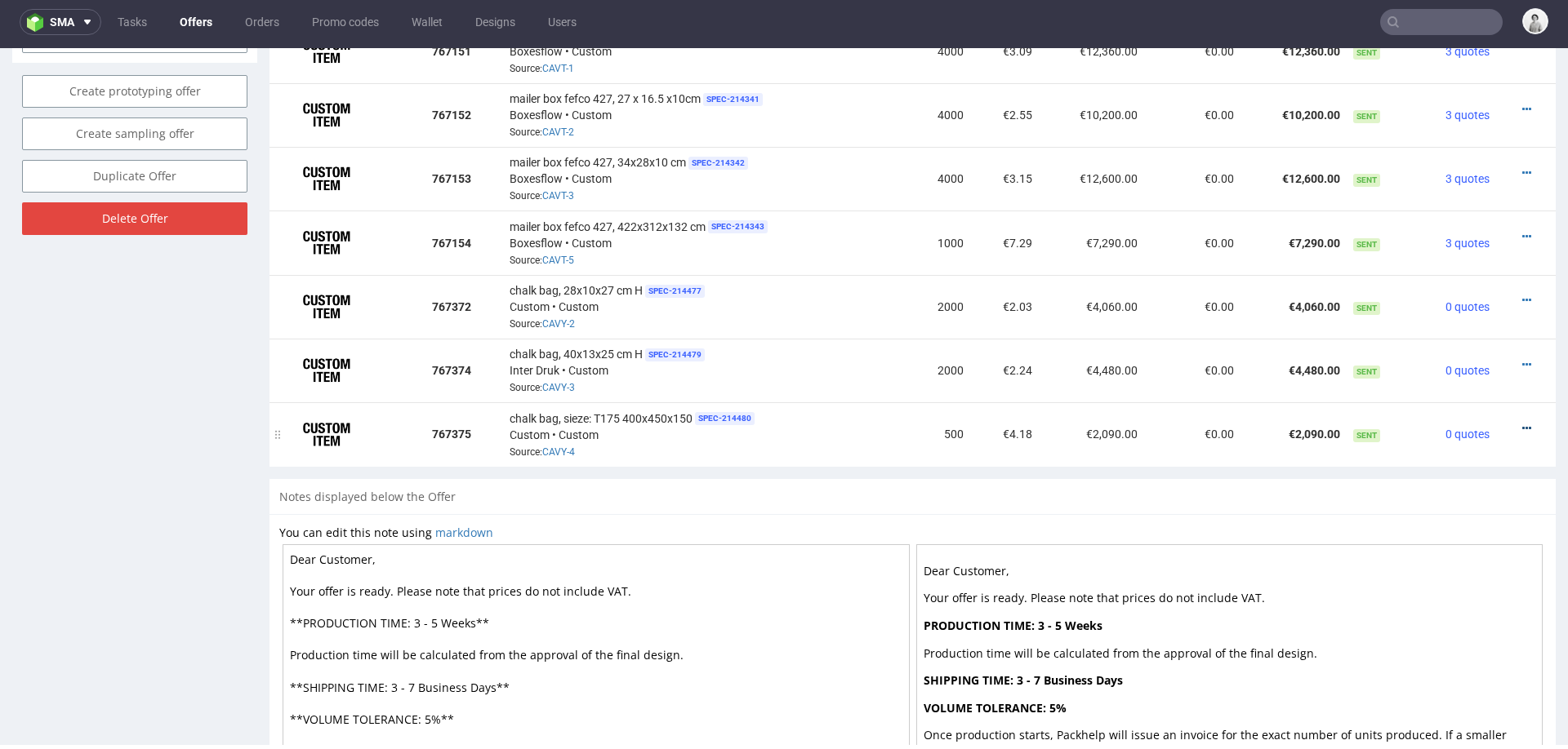
click at [1522, 423] on icon at bounding box center [1526, 428] width 9 height 12
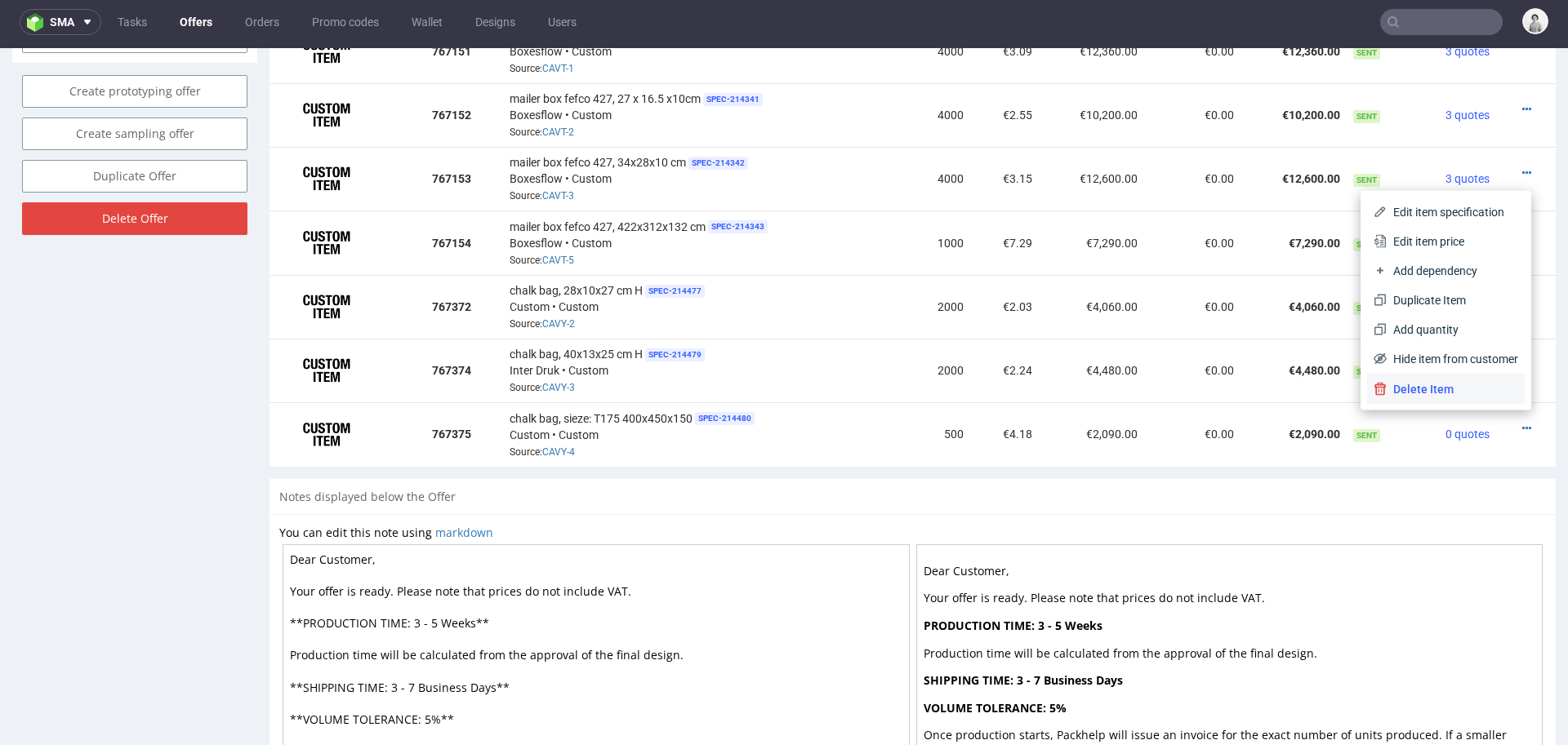
click at [1448, 385] on span "Delete Item" at bounding box center [1452, 389] width 132 height 16
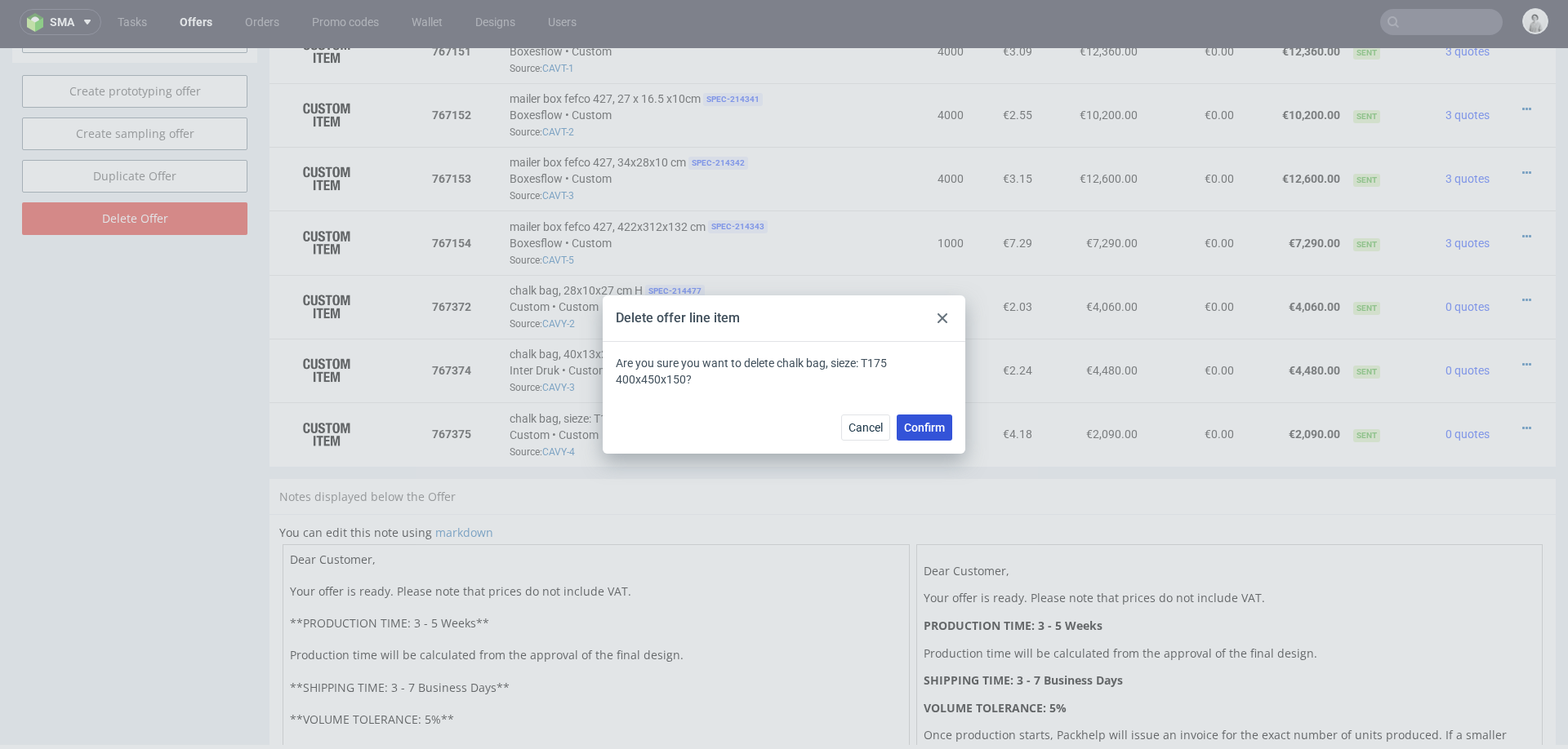
click at [934, 426] on span "Confirm" at bounding box center [924, 427] width 41 height 12
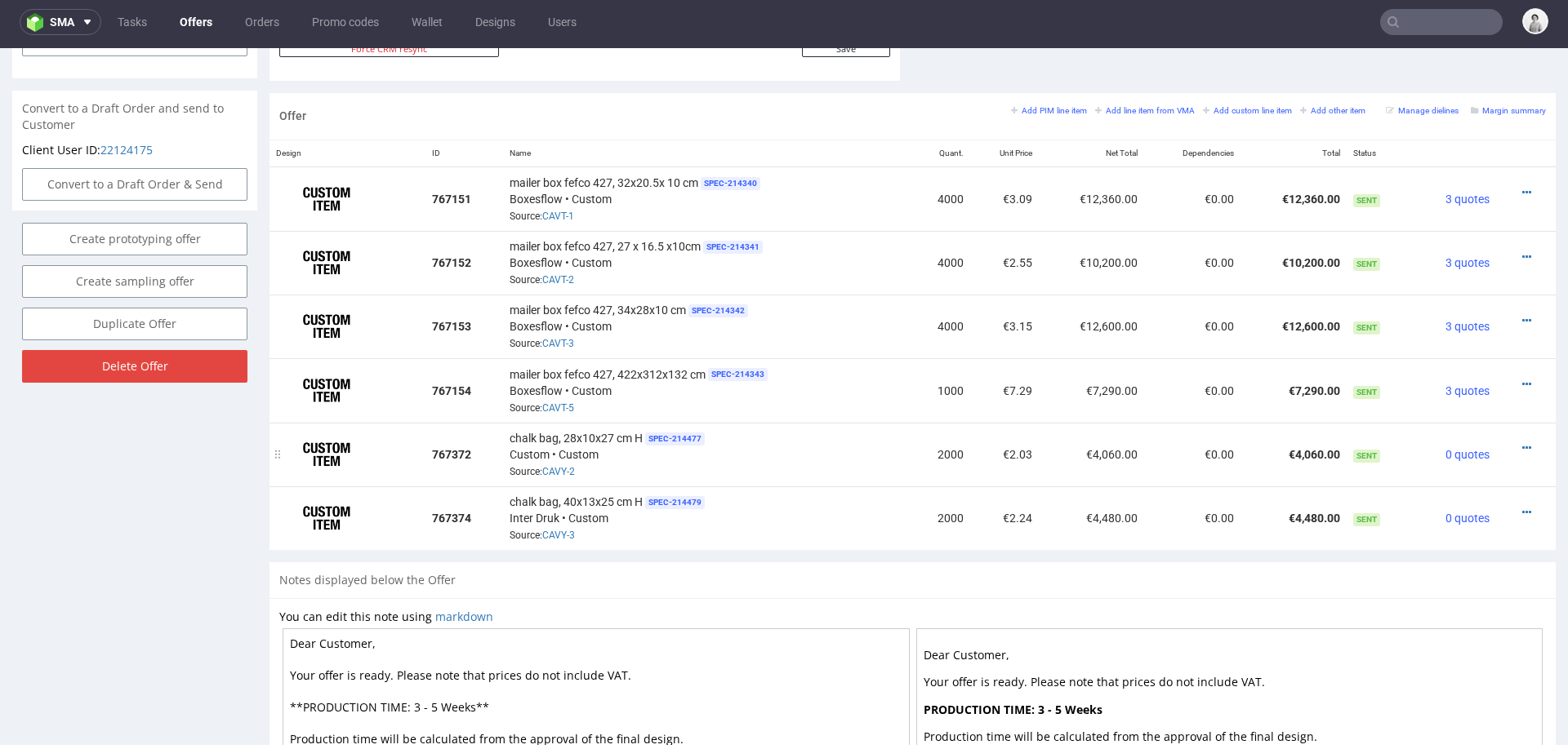
scroll to position [946, 0]
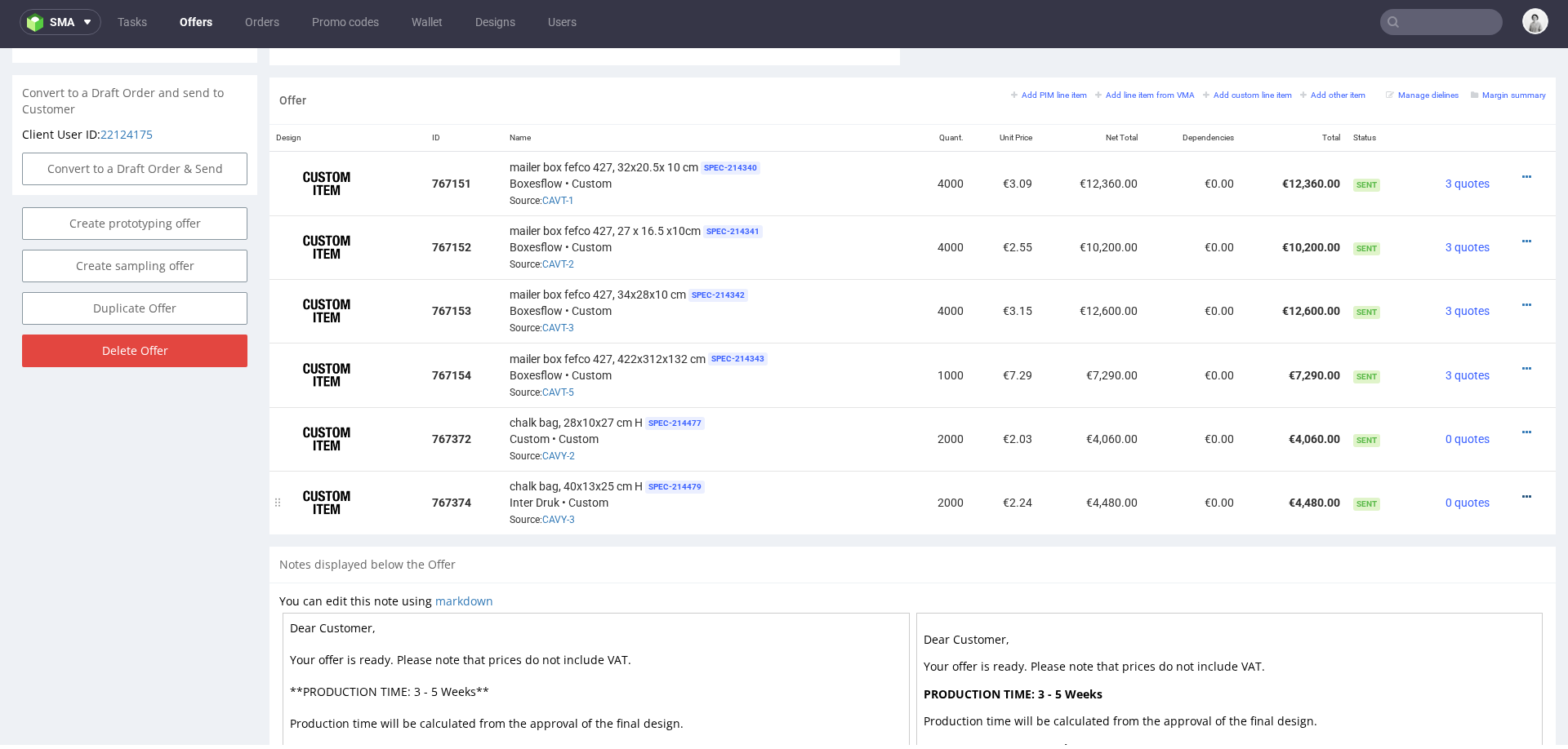
click at [1522, 494] on icon at bounding box center [1526, 497] width 9 height 12
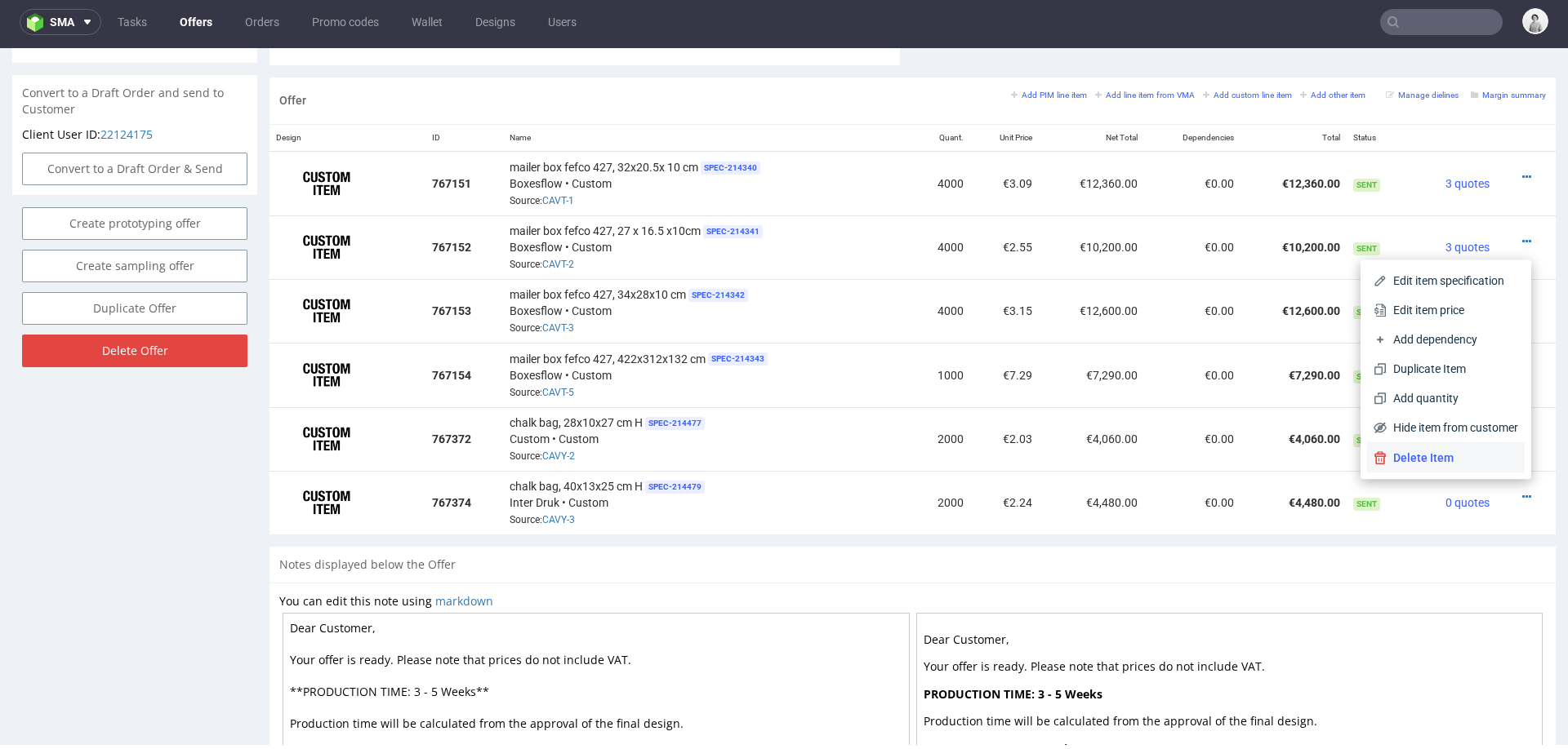
click at [1440, 454] on span "Delete Item" at bounding box center [1452, 457] width 132 height 16
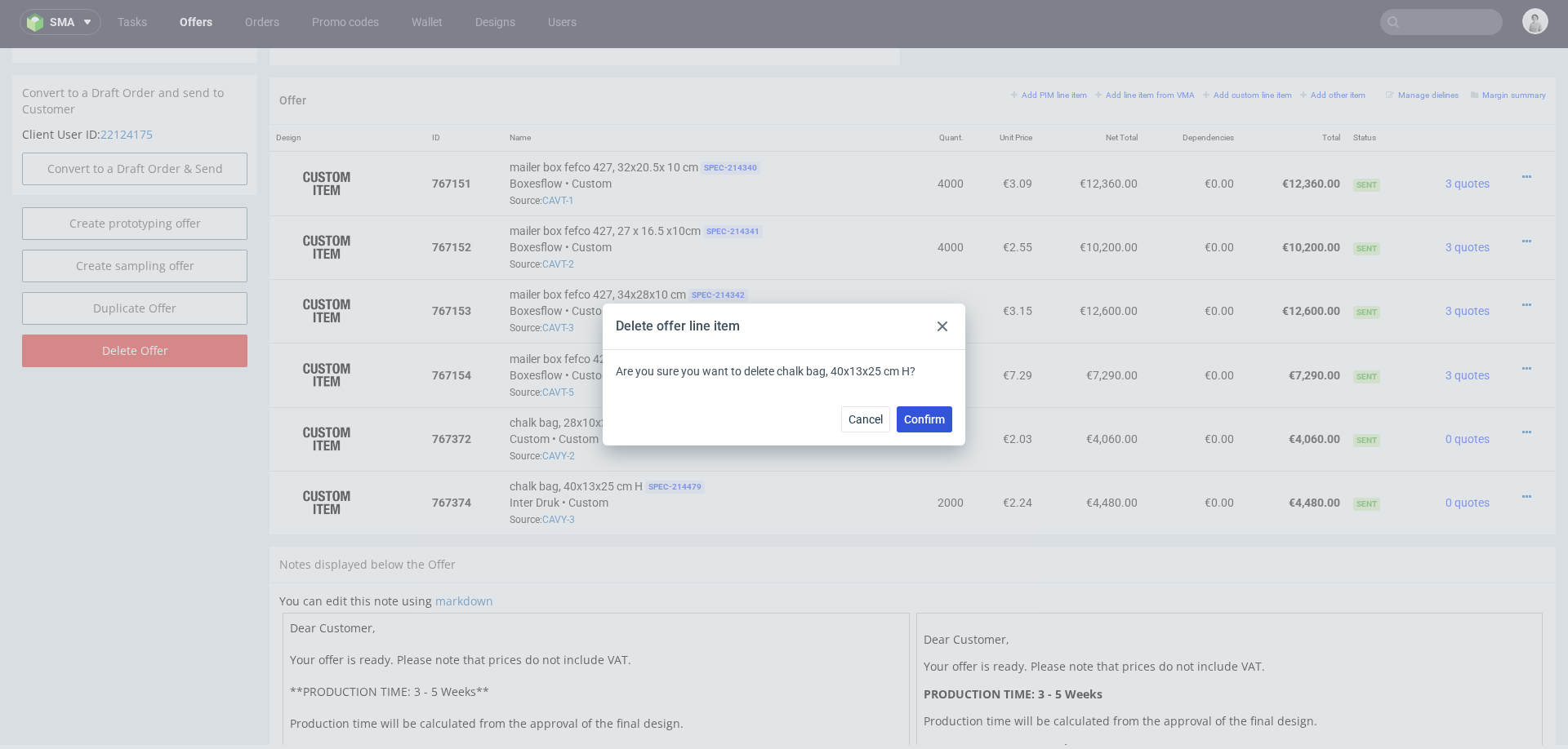
click at [927, 424] on span "Confirm" at bounding box center [924, 420] width 41 height 12
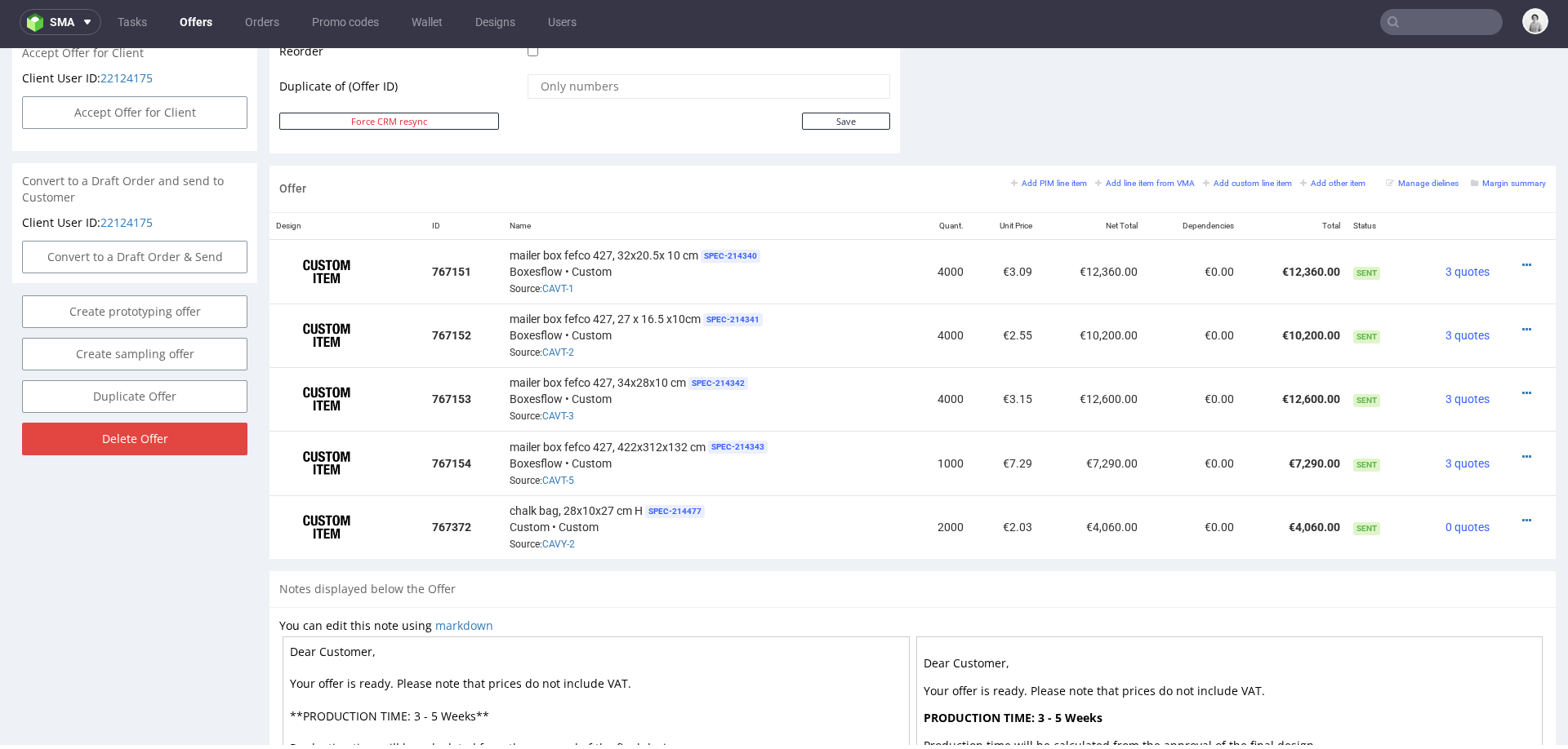
scroll to position [862, 0]
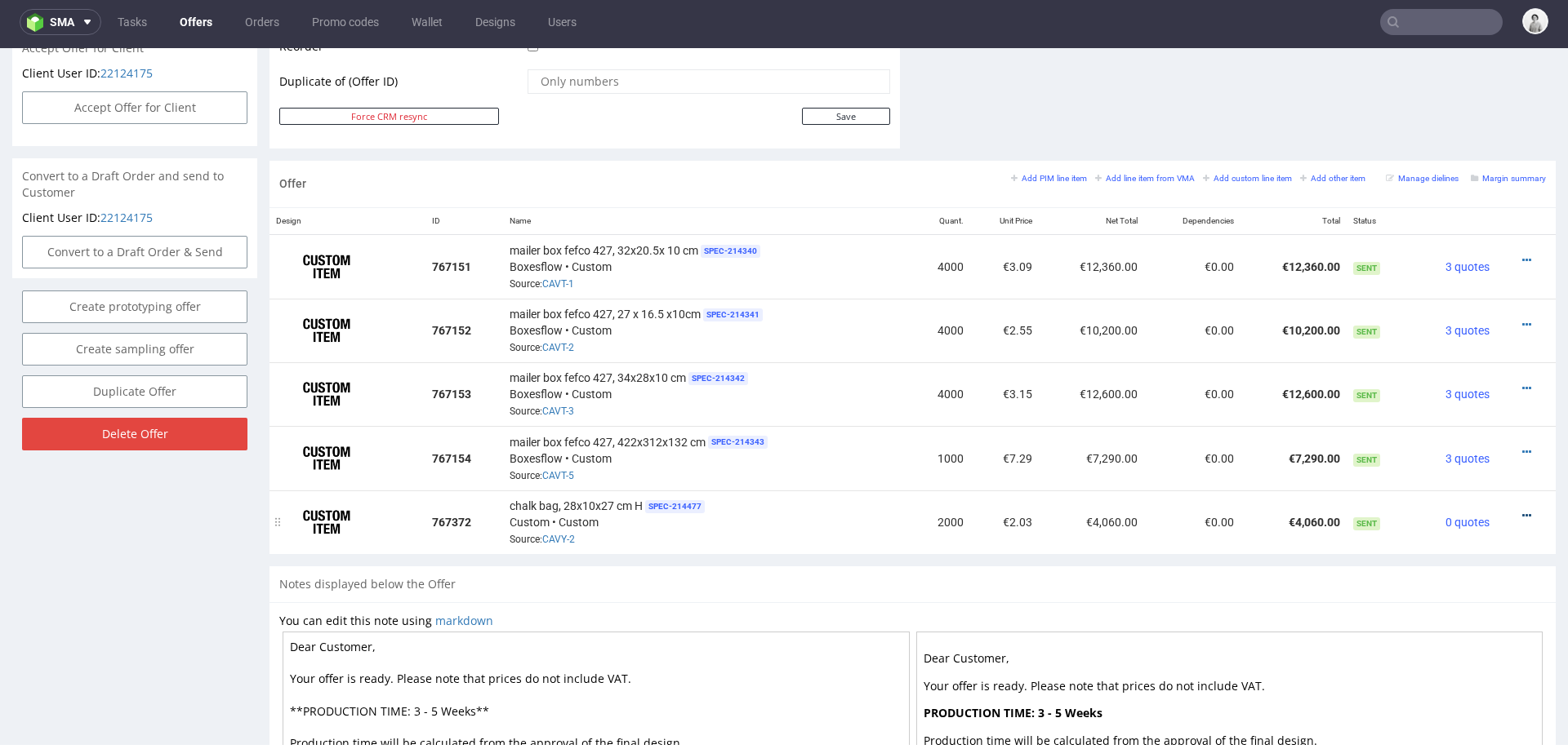
click at [1522, 510] on icon at bounding box center [1526, 516] width 9 height 12
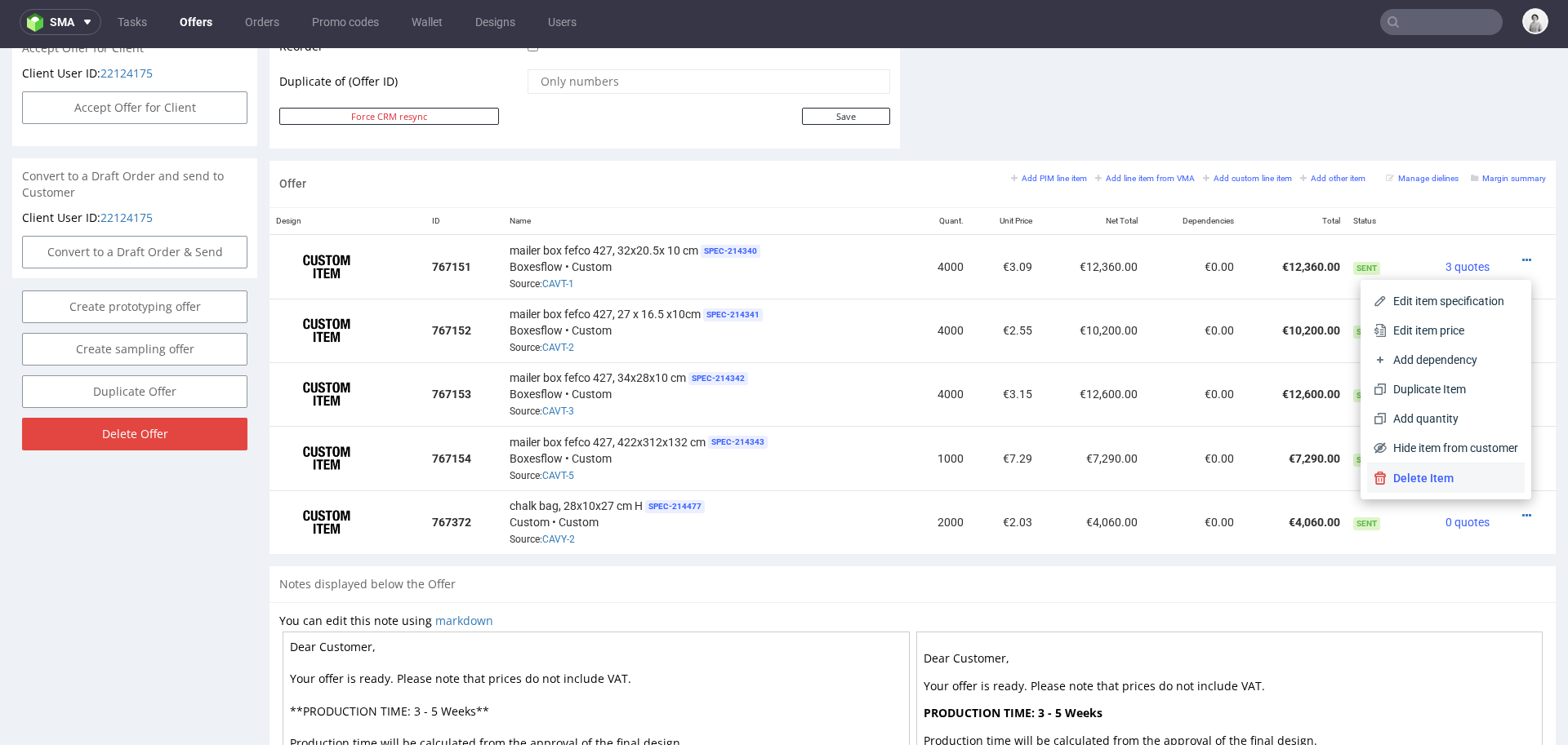
click at [1424, 477] on span "Delete Item" at bounding box center [1452, 478] width 132 height 16
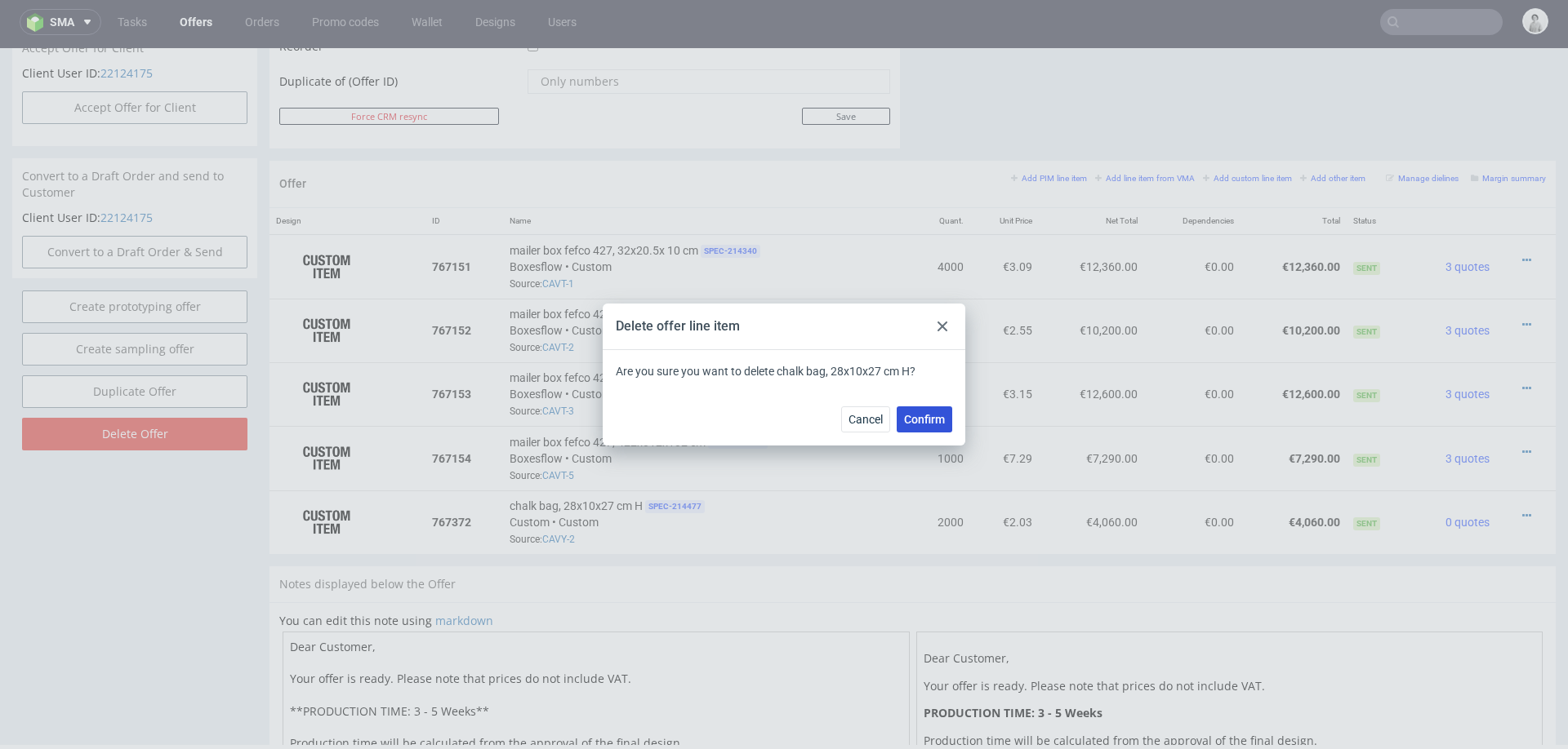
click at [943, 417] on span "Confirm" at bounding box center [924, 420] width 41 height 12
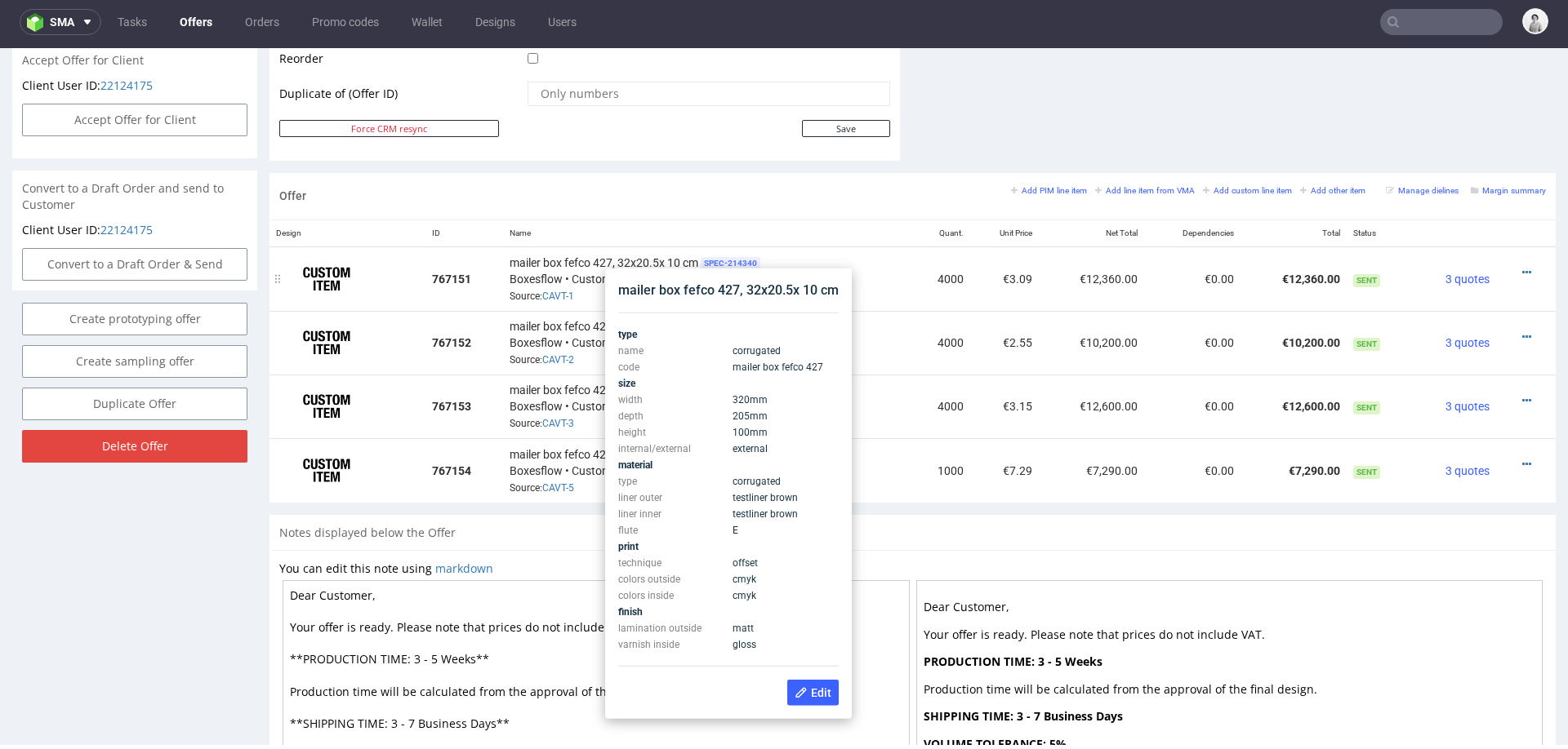
scroll to position [843, 0]
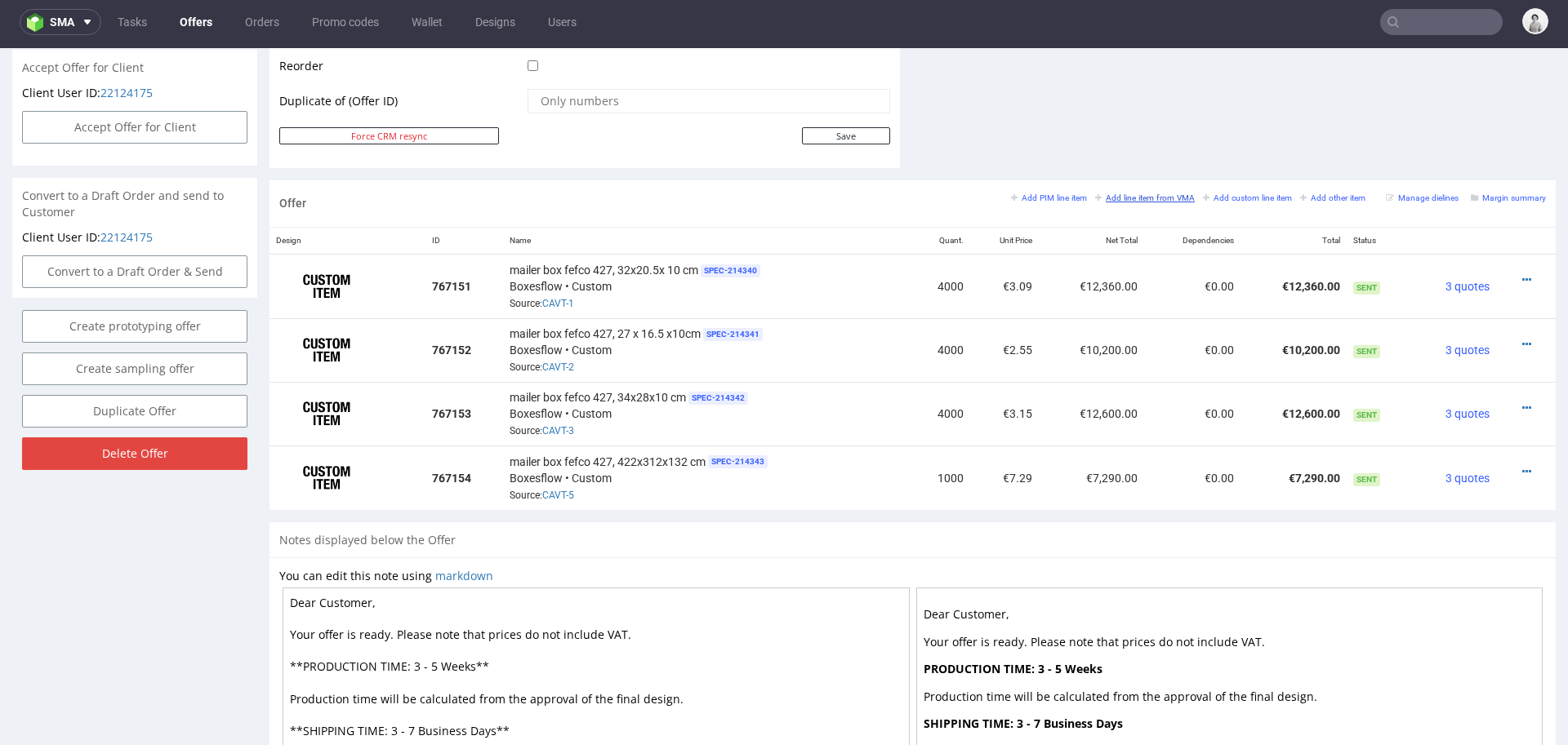
click at [1119, 196] on small "Add line item from VMA" at bounding box center [1145, 197] width 100 height 9
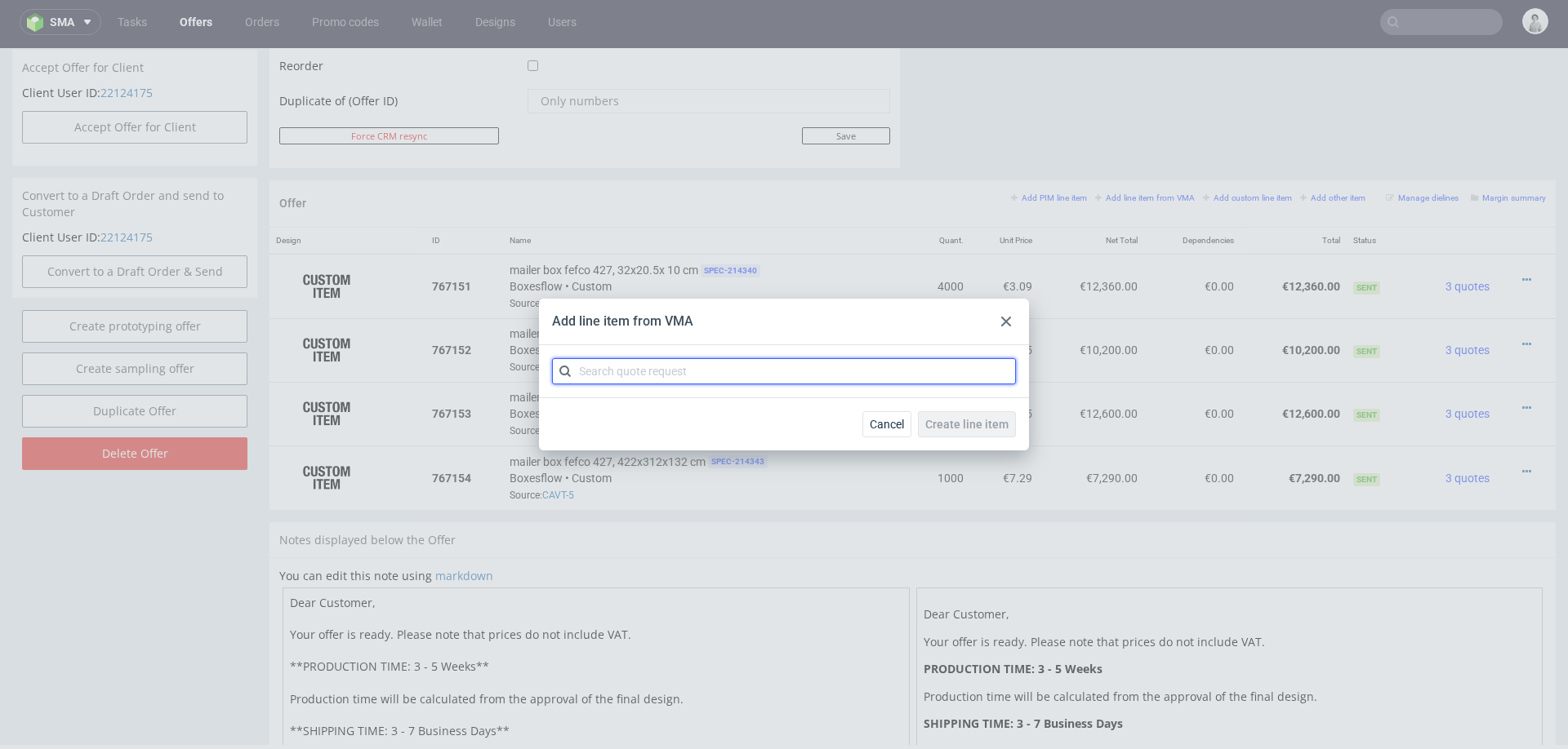
click at [843, 368] on input "text" at bounding box center [784, 371] width 464 height 26
type input "cavt"
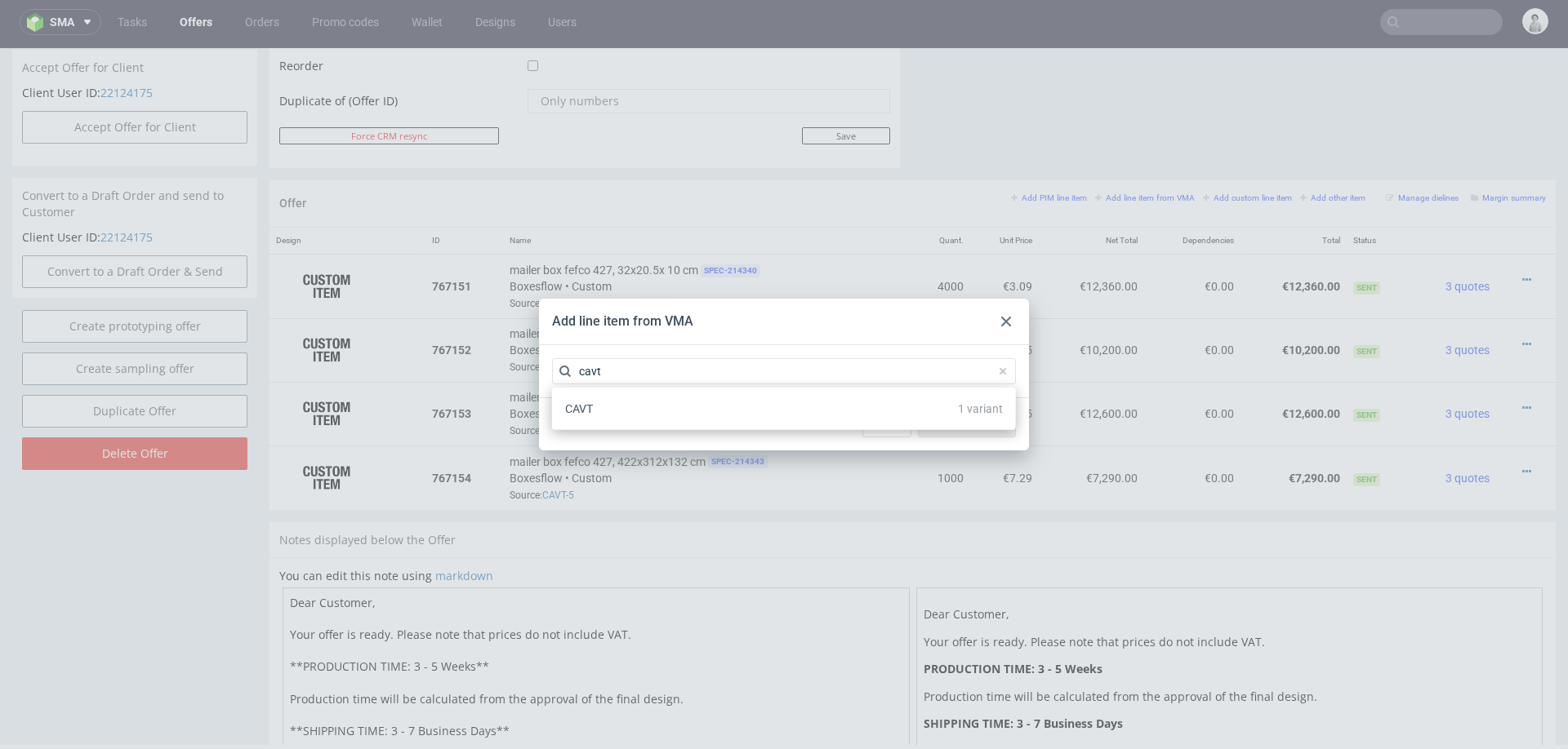
click at [603, 413] on div "CAVT 1 variant" at bounding box center [783, 409] width 451 height 30
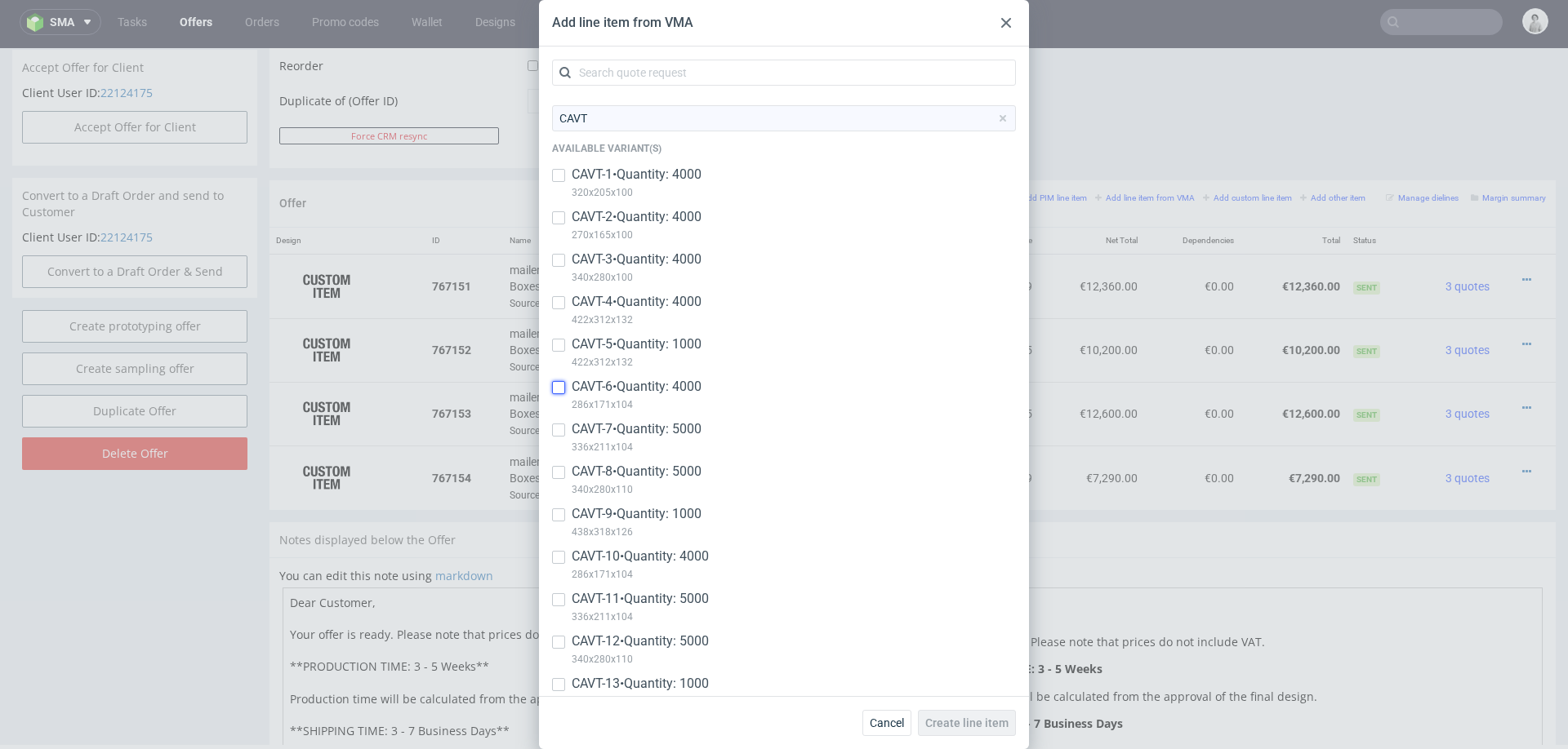
click at [563, 389] on input "checkbox" at bounding box center [559, 388] width 13 height 13
checkbox input "true"
click at [559, 431] on input "checkbox" at bounding box center [559, 430] width 13 height 13
checkbox input "true"
click at [558, 464] on div at bounding box center [559, 472] width 13 height 19
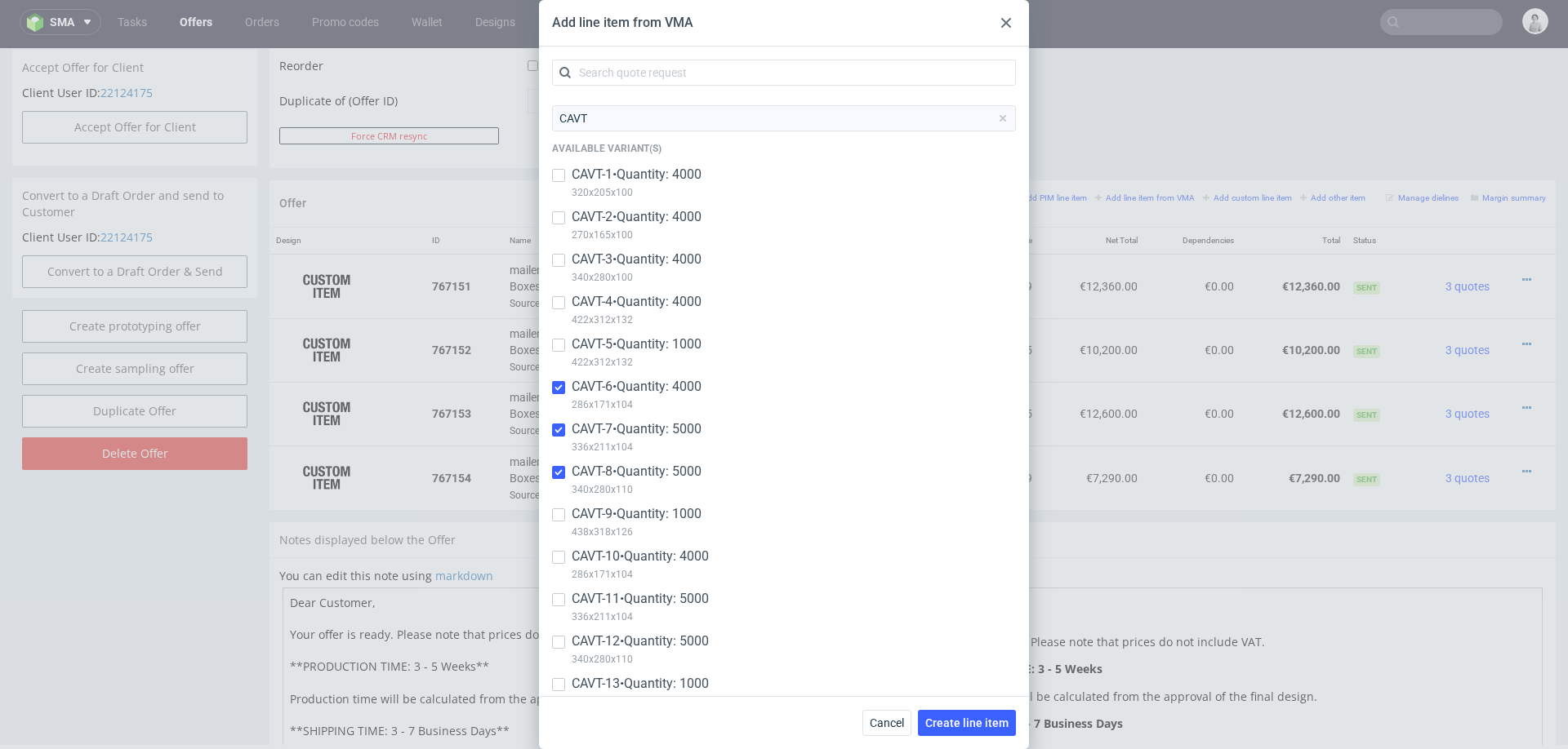
checkbox input "true"
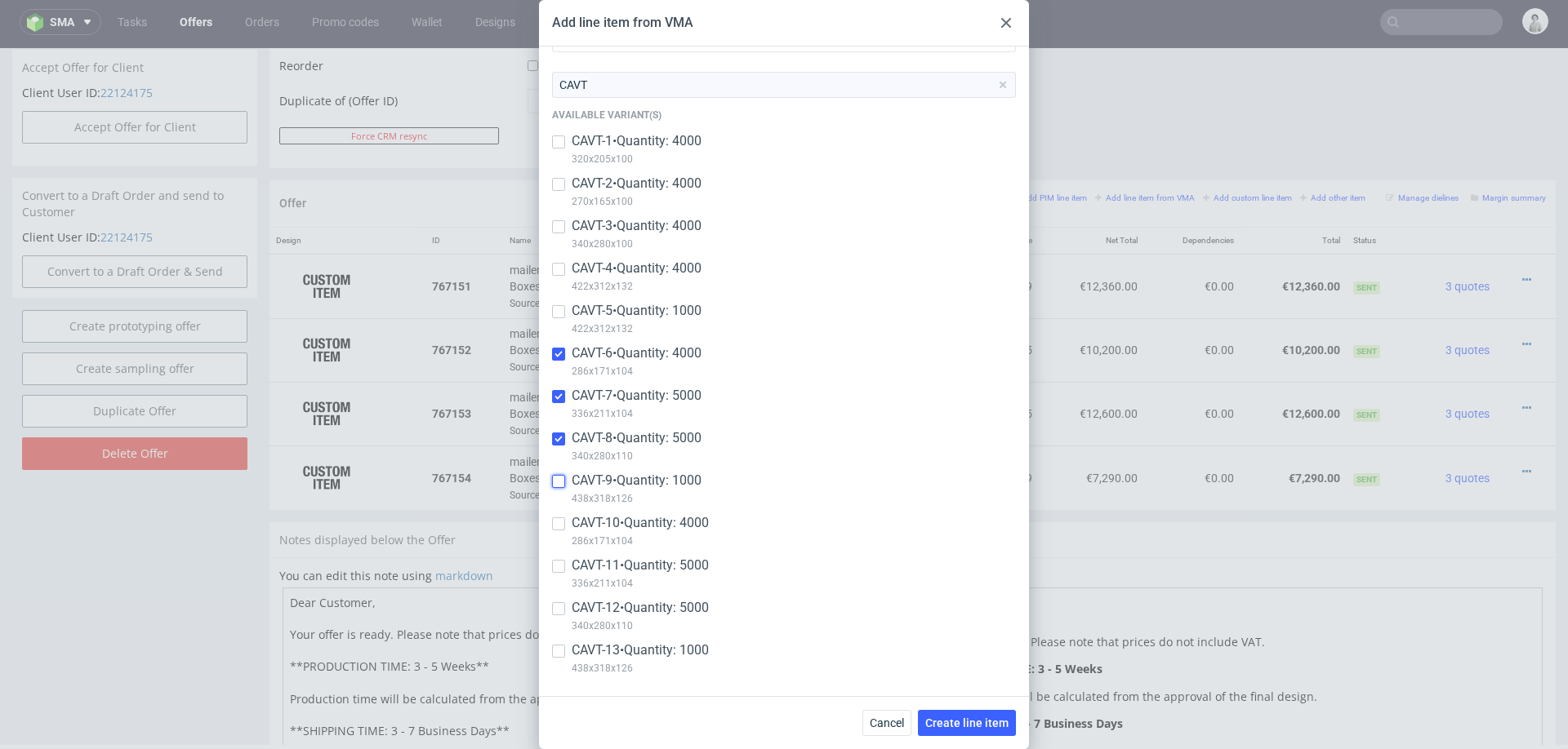
click at [558, 476] on input "checkbox" at bounding box center [559, 482] width 13 height 13
checkbox input "true"
click at [976, 707] on span "Create line item" at bounding box center [967, 723] width 84 height 12
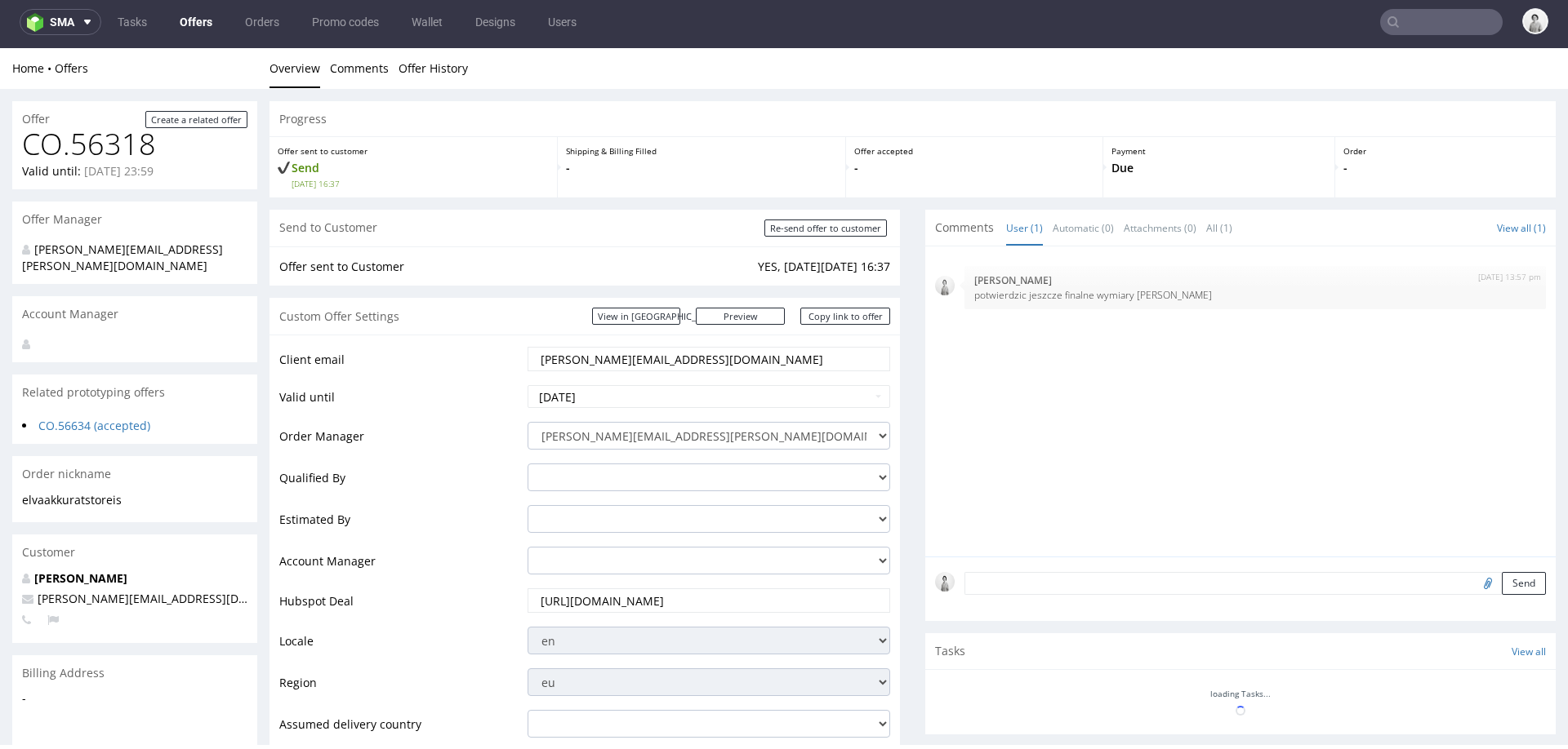
scroll to position [0, 0]
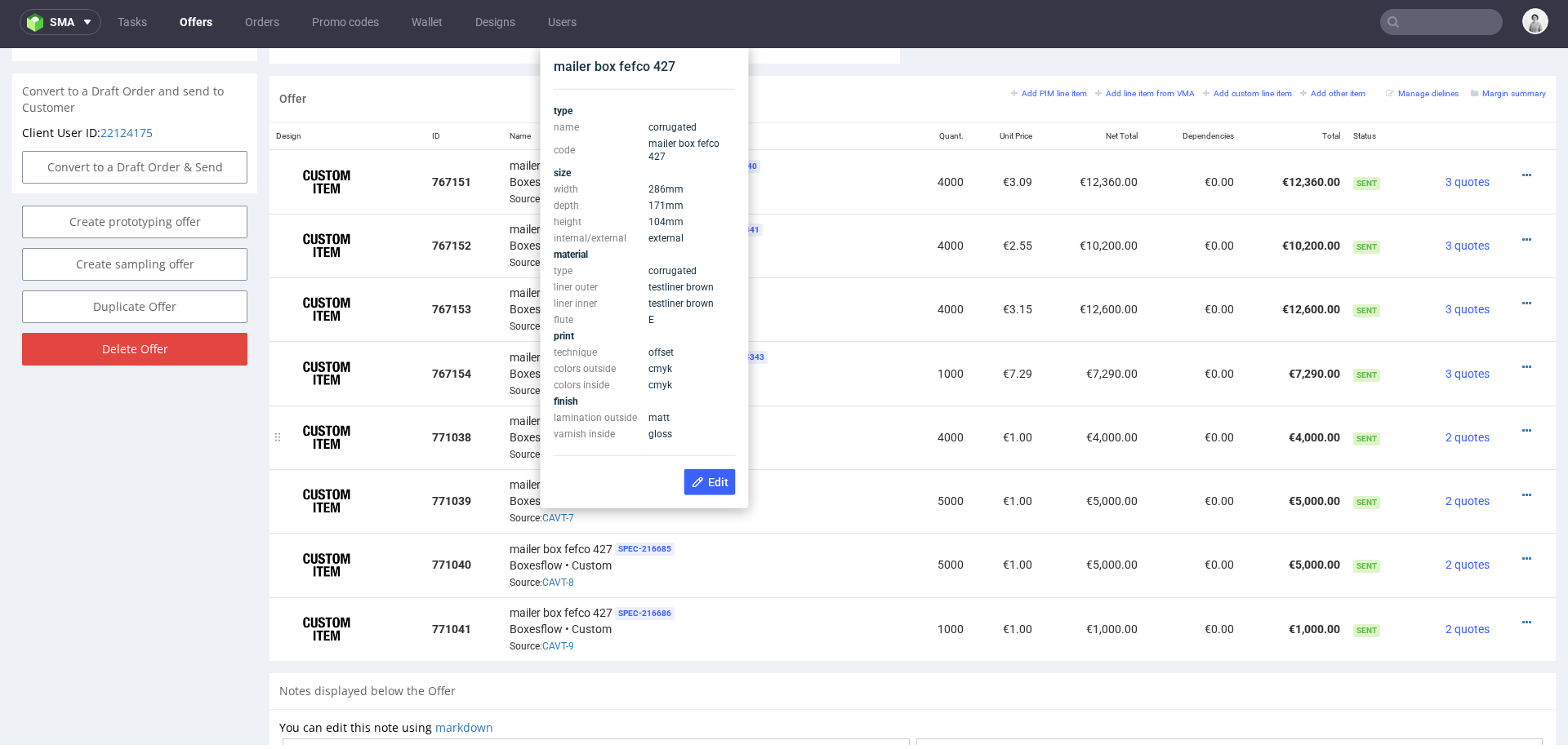
scroll to position [939, 0]
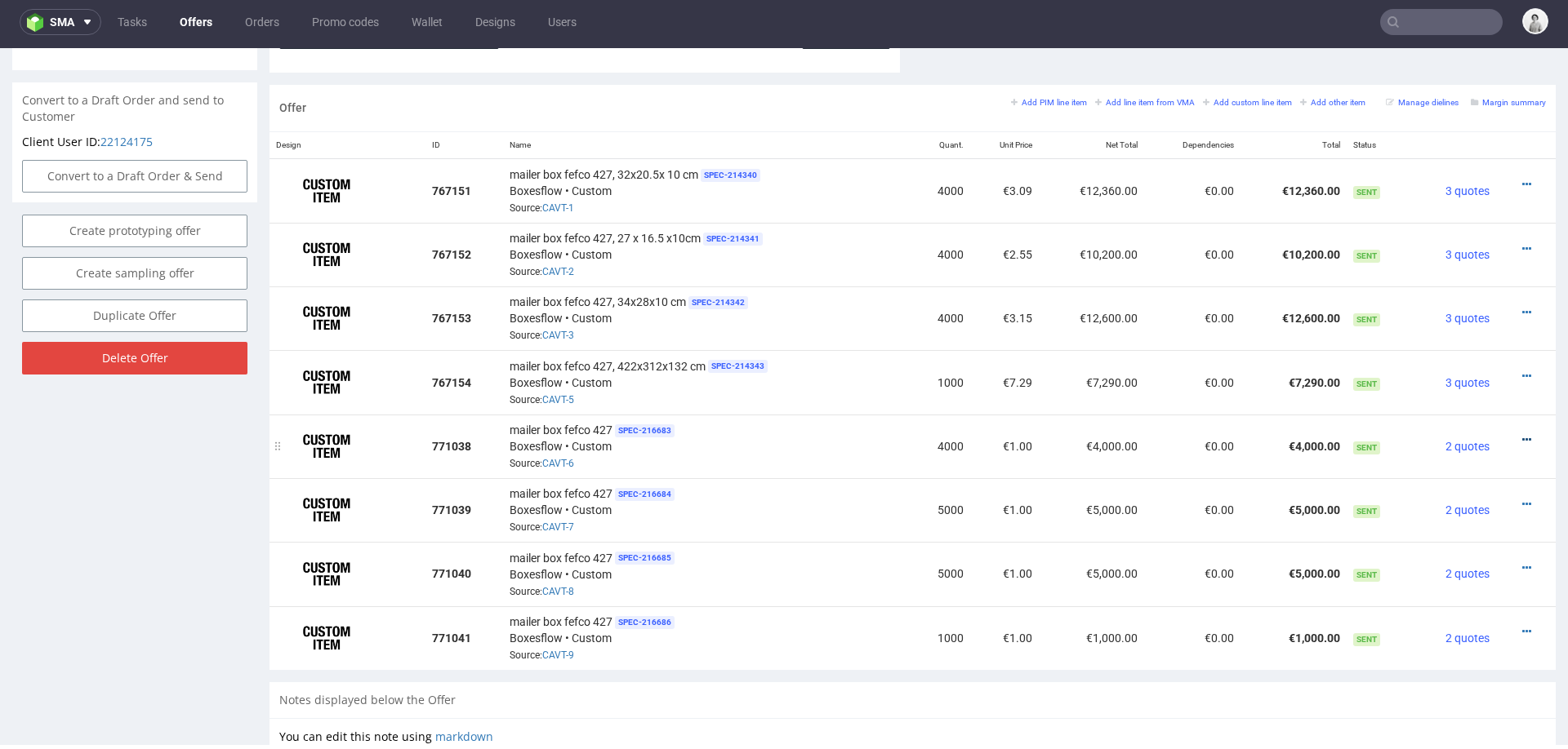
click at [1522, 434] on icon at bounding box center [1526, 440] width 9 height 12
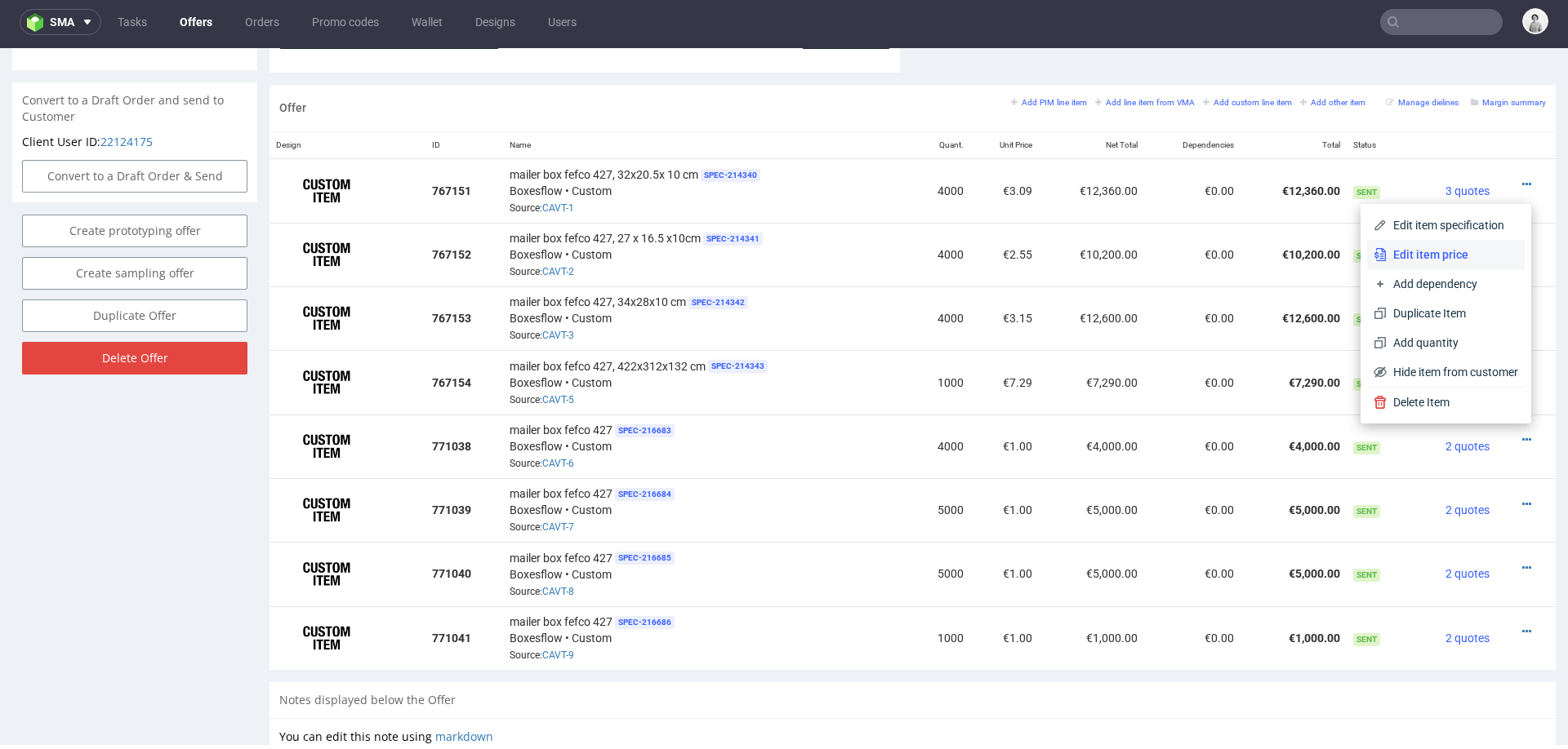
click at [1434, 254] on span "Edit item price" at bounding box center [1452, 254] width 132 height 16
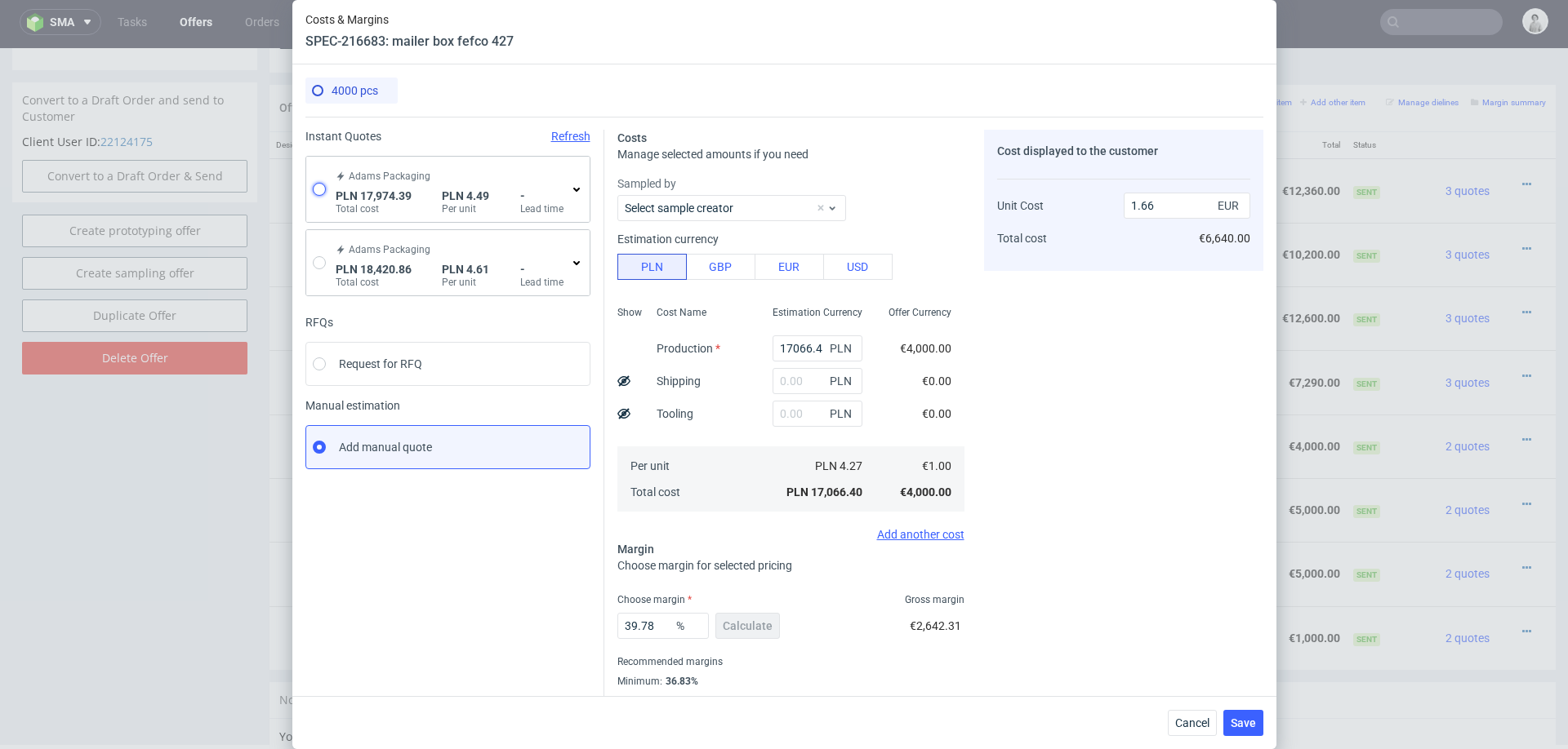
click at [322, 188] on input "radio" at bounding box center [320, 189] width 13 height 13
radio input "true"
radio input "false"
type input "16816.98"
type input "1157.41"
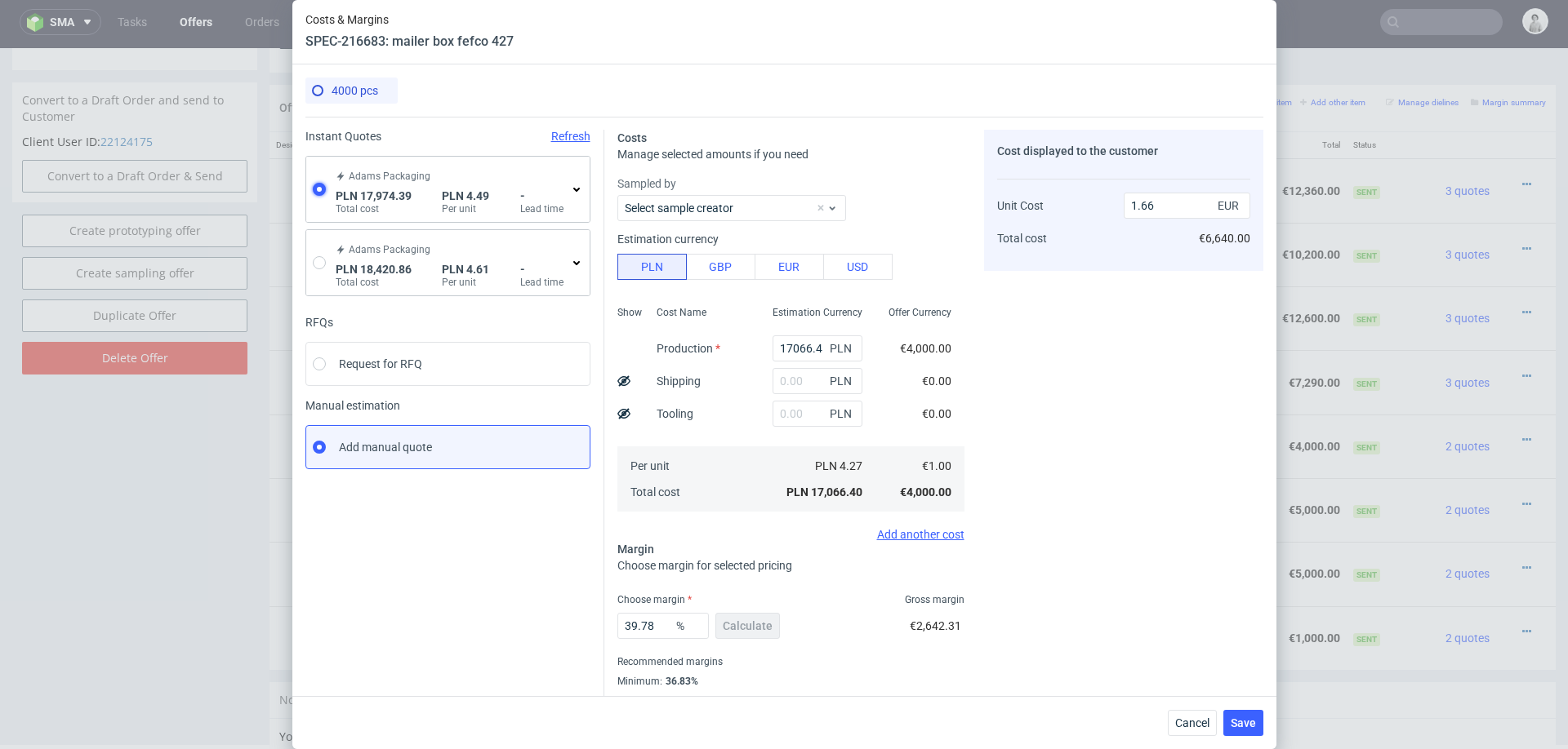
type input "1.06"
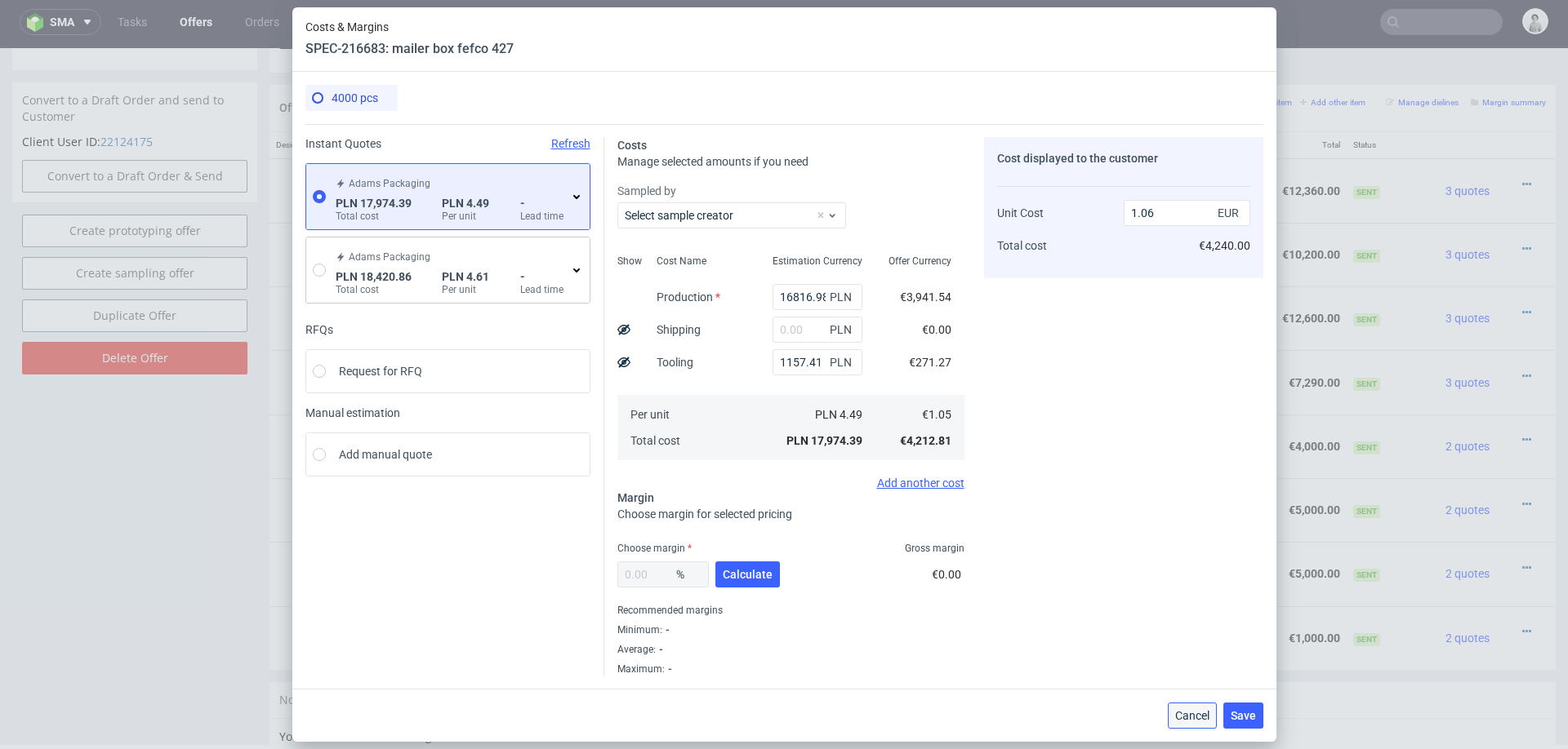
click at [1200, 721] on span "Cancel" at bounding box center [1192, 716] width 35 height 12
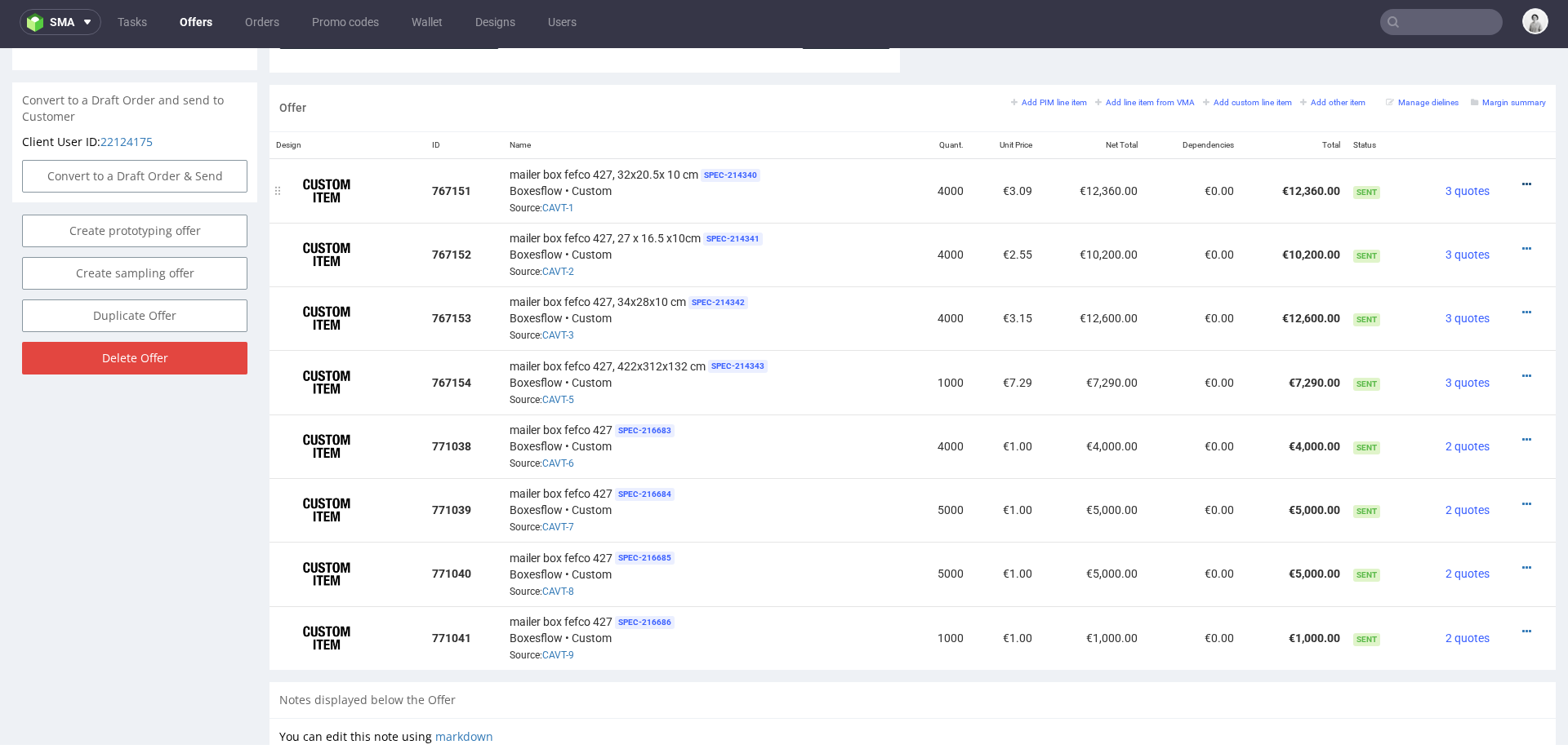
click at [1522, 181] on icon at bounding box center [1526, 184] width 9 height 12
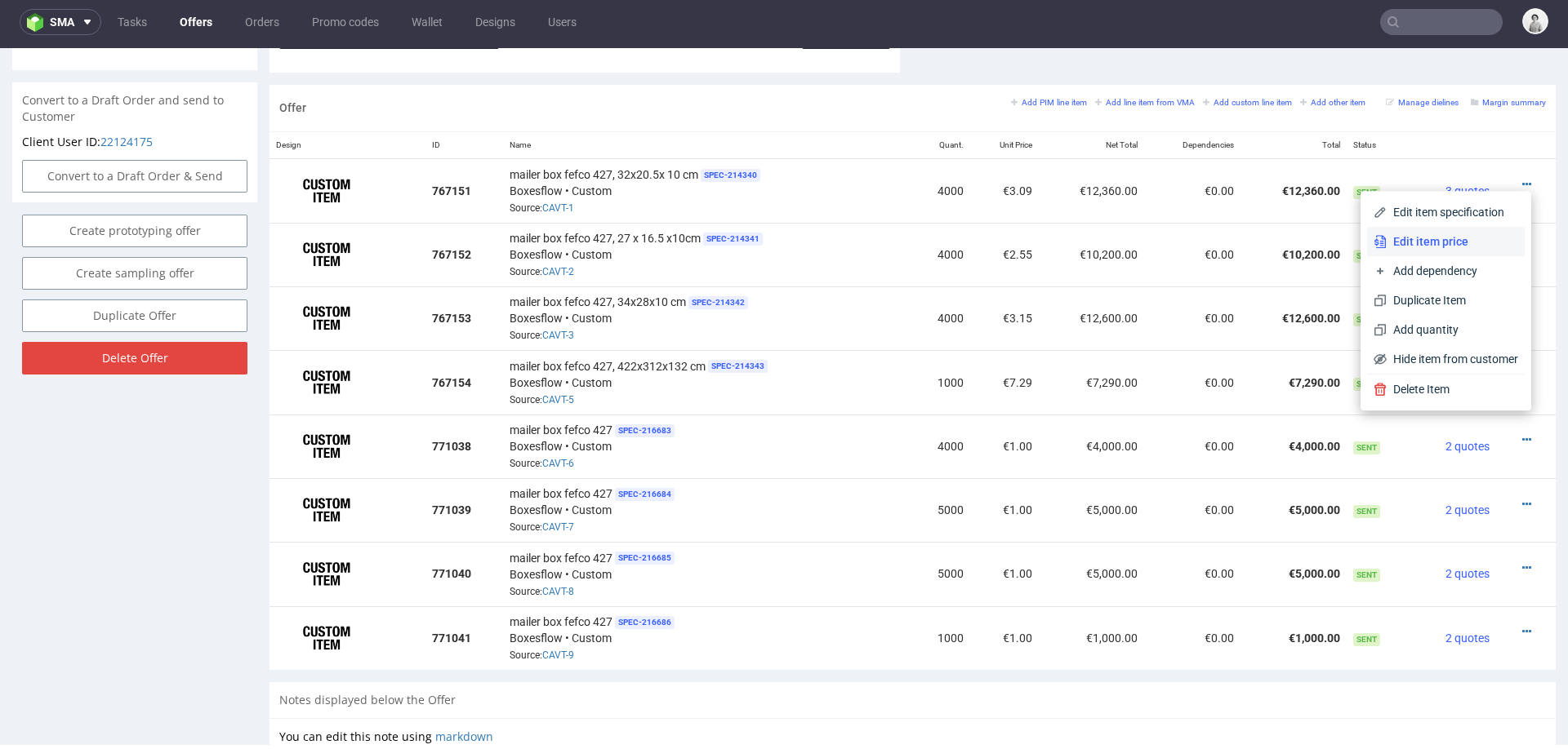
click at [1426, 240] on span "Edit item price" at bounding box center [1452, 241] width 132 height 16
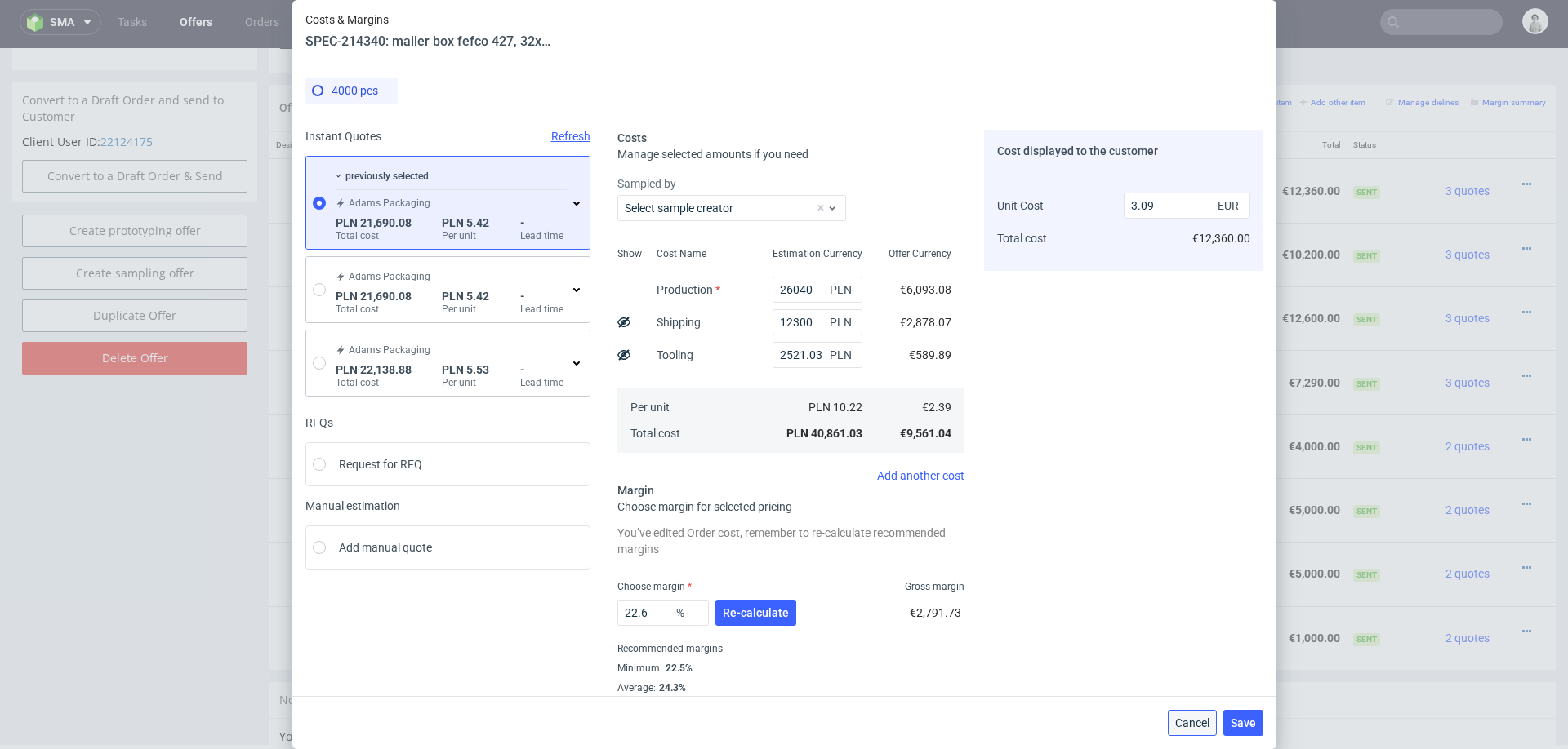
click at [1191, 726] on span "Cancel" at bounding box center [1192, 723] width 35 height 12
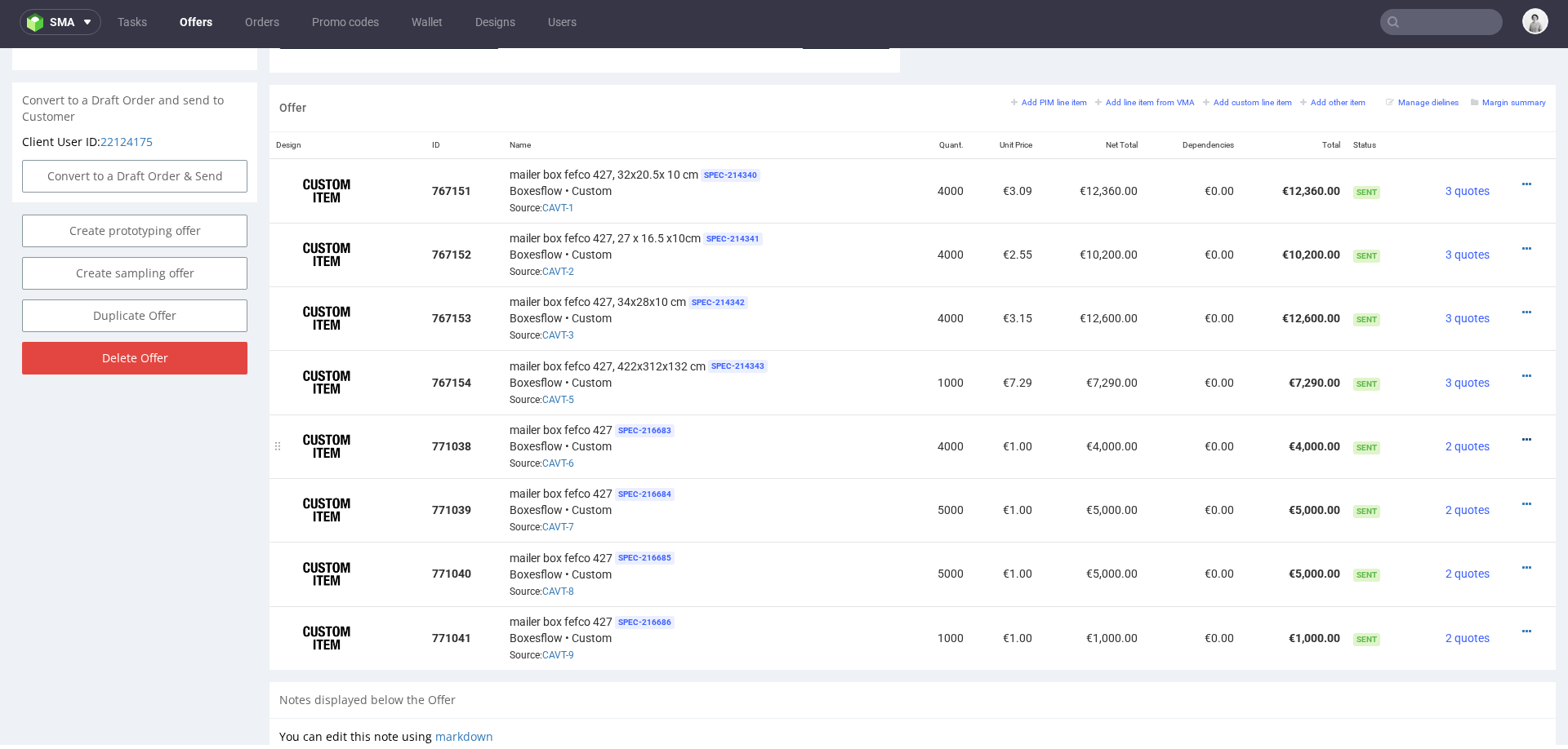
click at [1522, 434] on icon at bounding box center [1526, 440] width 9 height 12
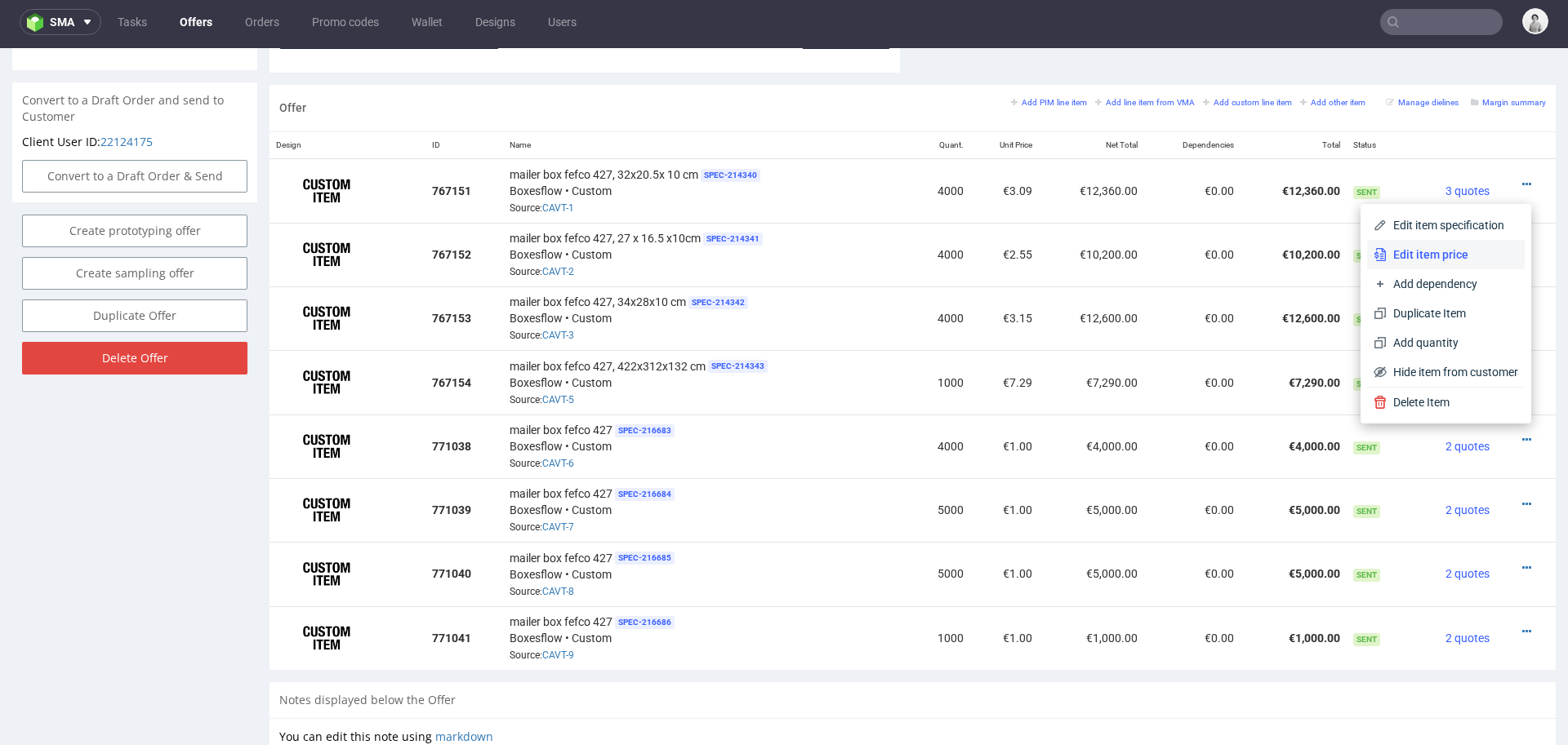
click at [1436, 253] on span "Edit item price" at bounding box center [1452, 254] width 132 height 16
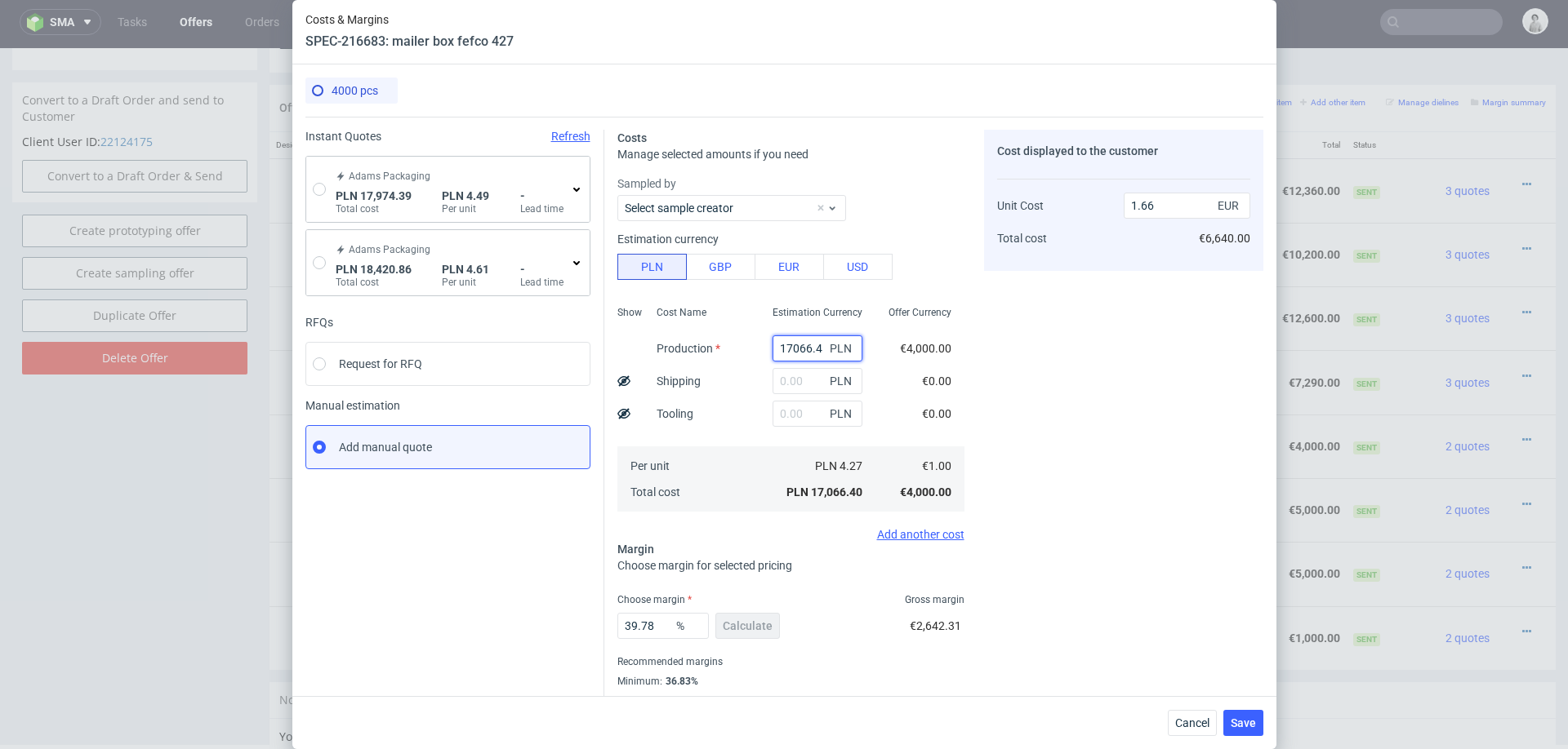
click at [795, 353] on input "17066.4" at bounding box center [818, 348] width 90 height 26
click at [318, 187] on input "radio" at bounding box center [320, 189] width 13 height 13
radio input "true"
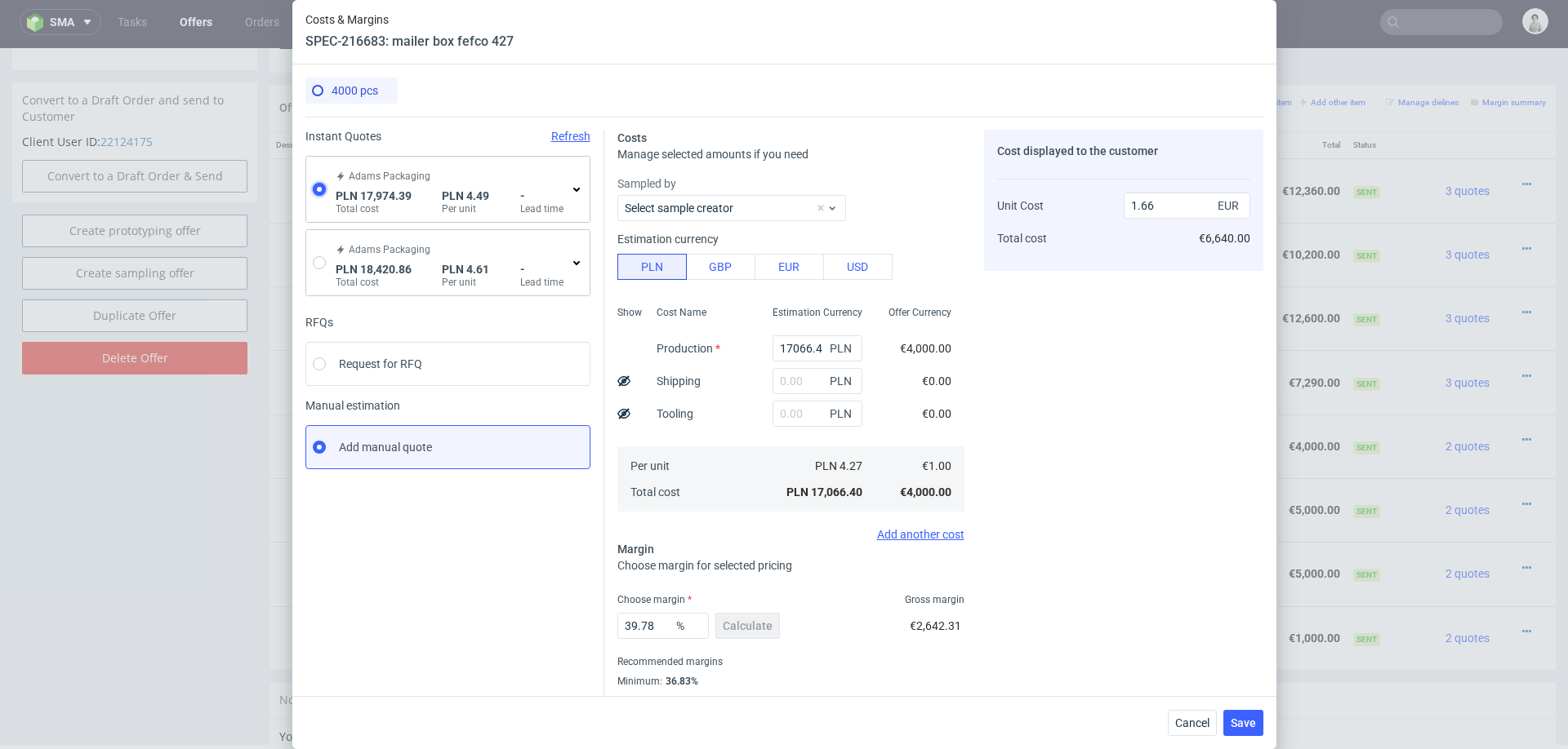
radio input "false"
type input "16816.98"
type input "1157.41"
type input "1.06"
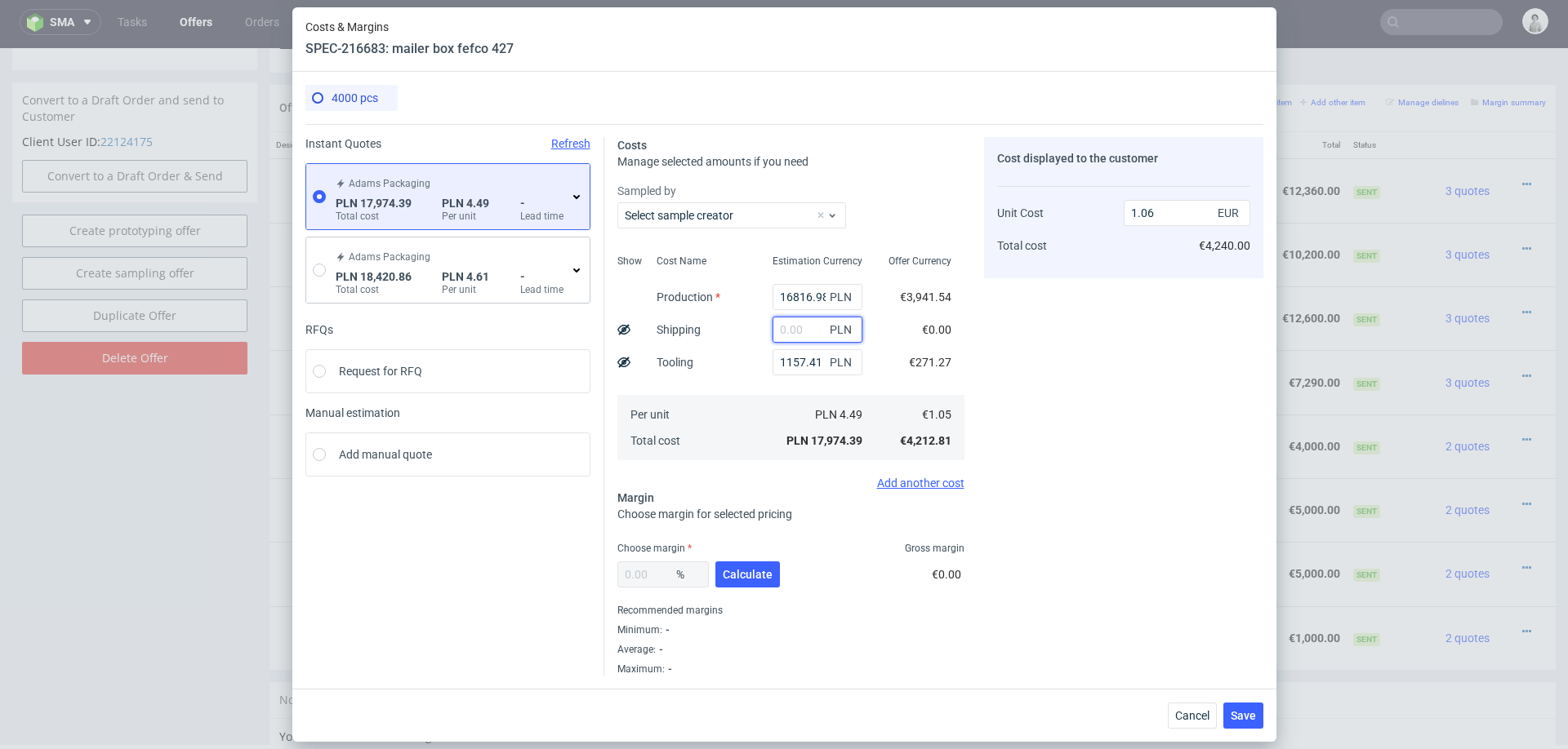
click at [799, 332] on input "text" at bounding box center [818, 329] width 90 height 26
type input "1200"
type input "1.13"
type input "12000"
type input "1.76"
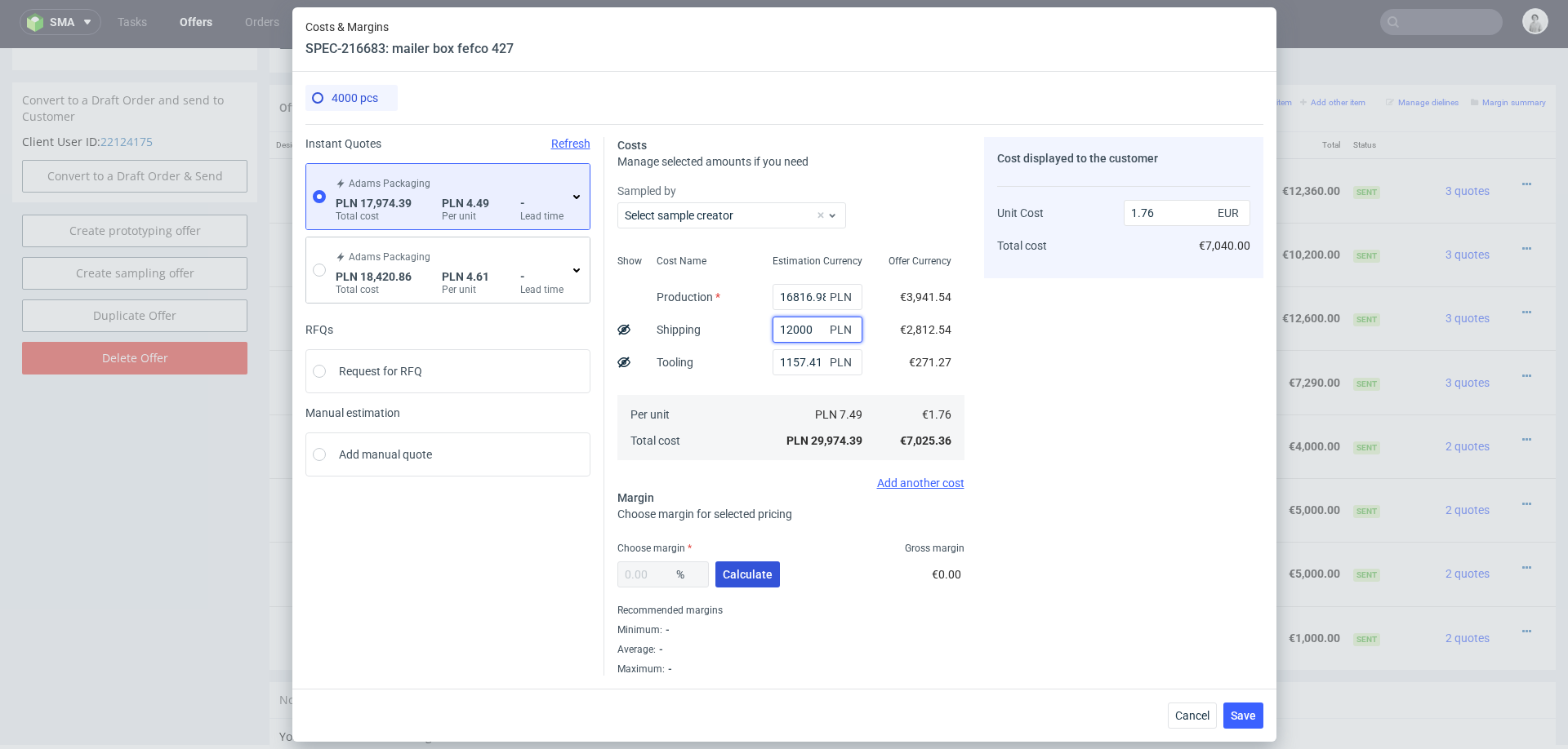
type input "12000"
click at [745, 570] on span "Calculate" at bounding box center [747, 574] width 50 height 12
type input "26.37"
type input "2.38"
click at [643, 580] on input "26.37" at bounding box center [663, 574] width 91 height 26
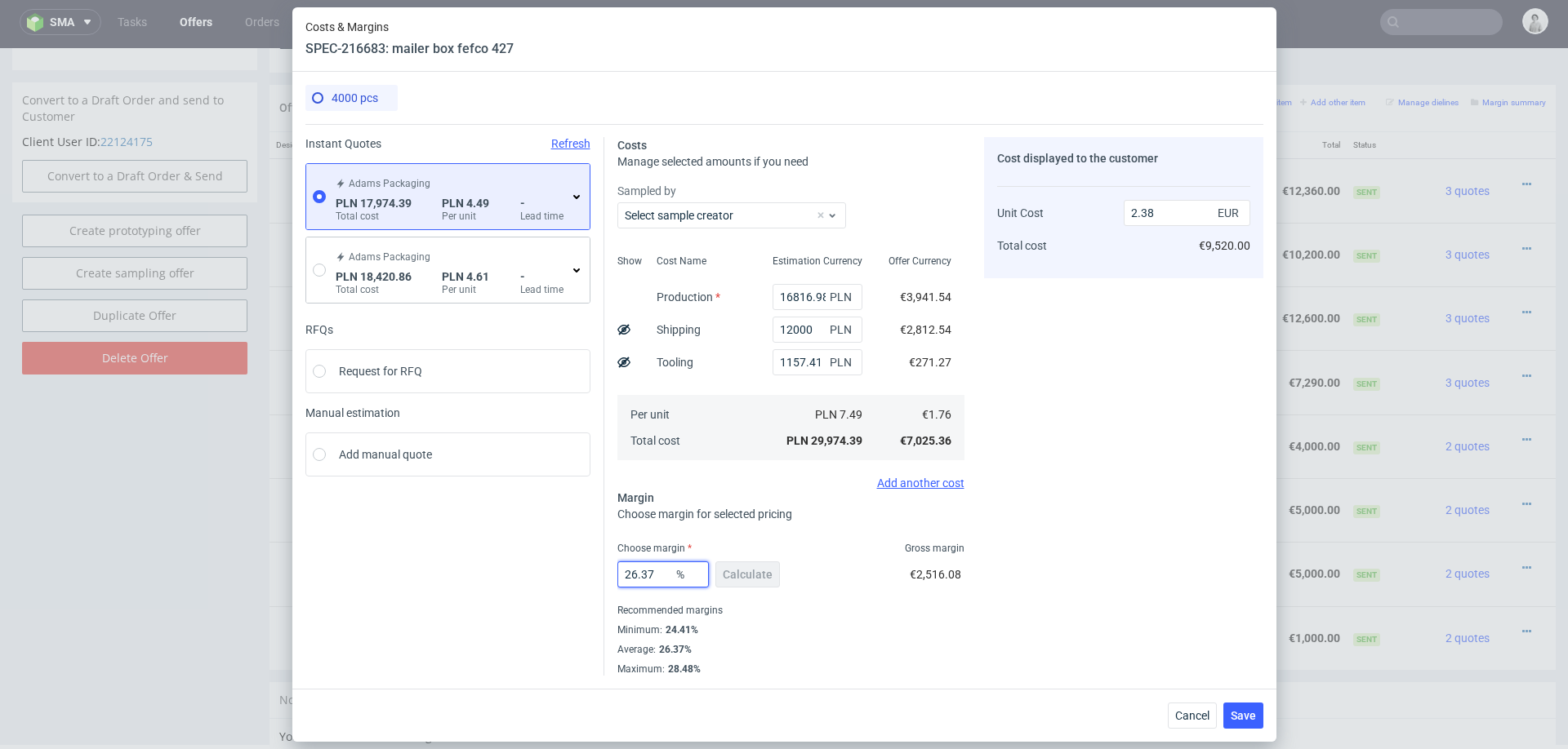
click at [643, 580] on input "26.37" at bounding box center [663, 574] width 91 height 26
type input "2"
type input "1.79"
type input "26"
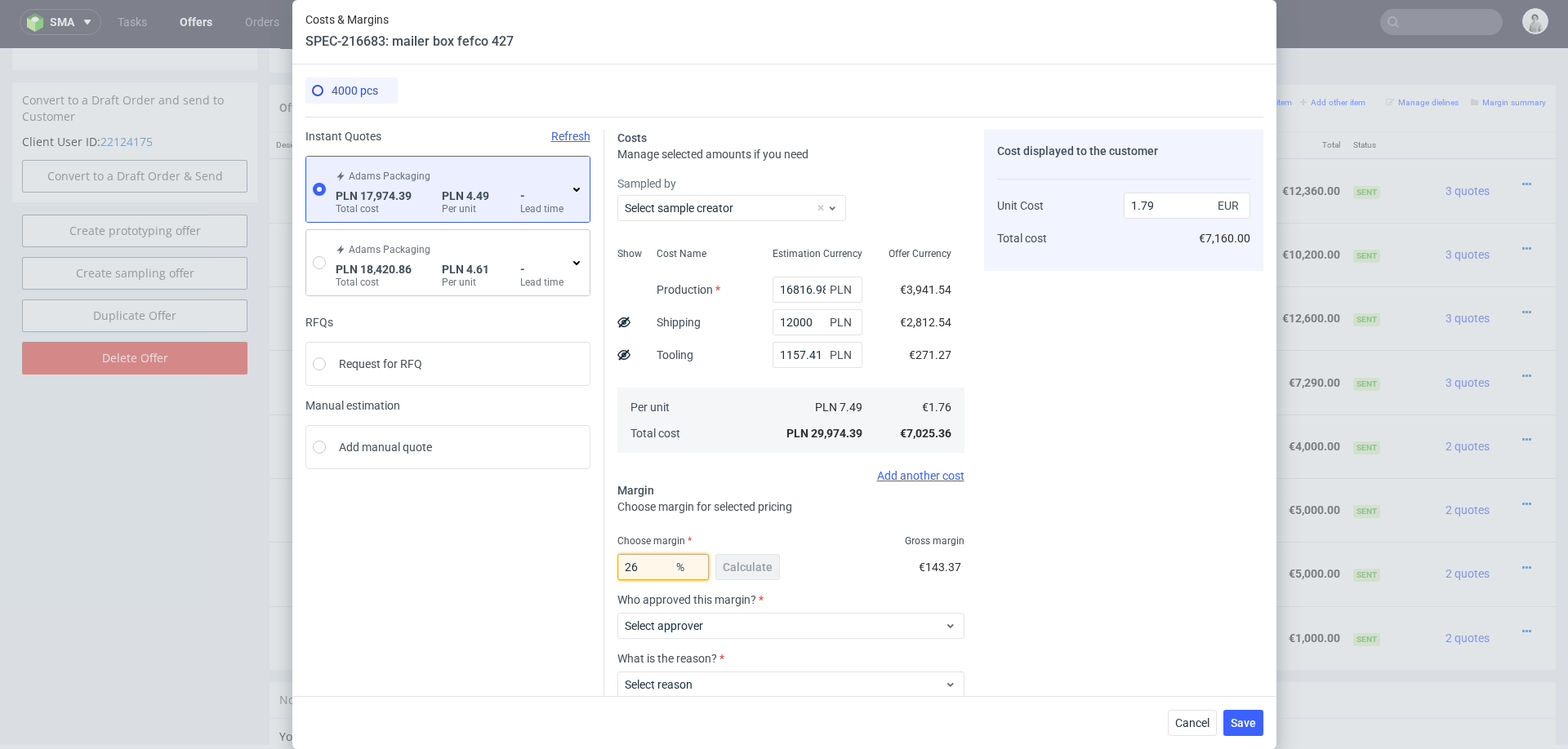
type input "2.37"
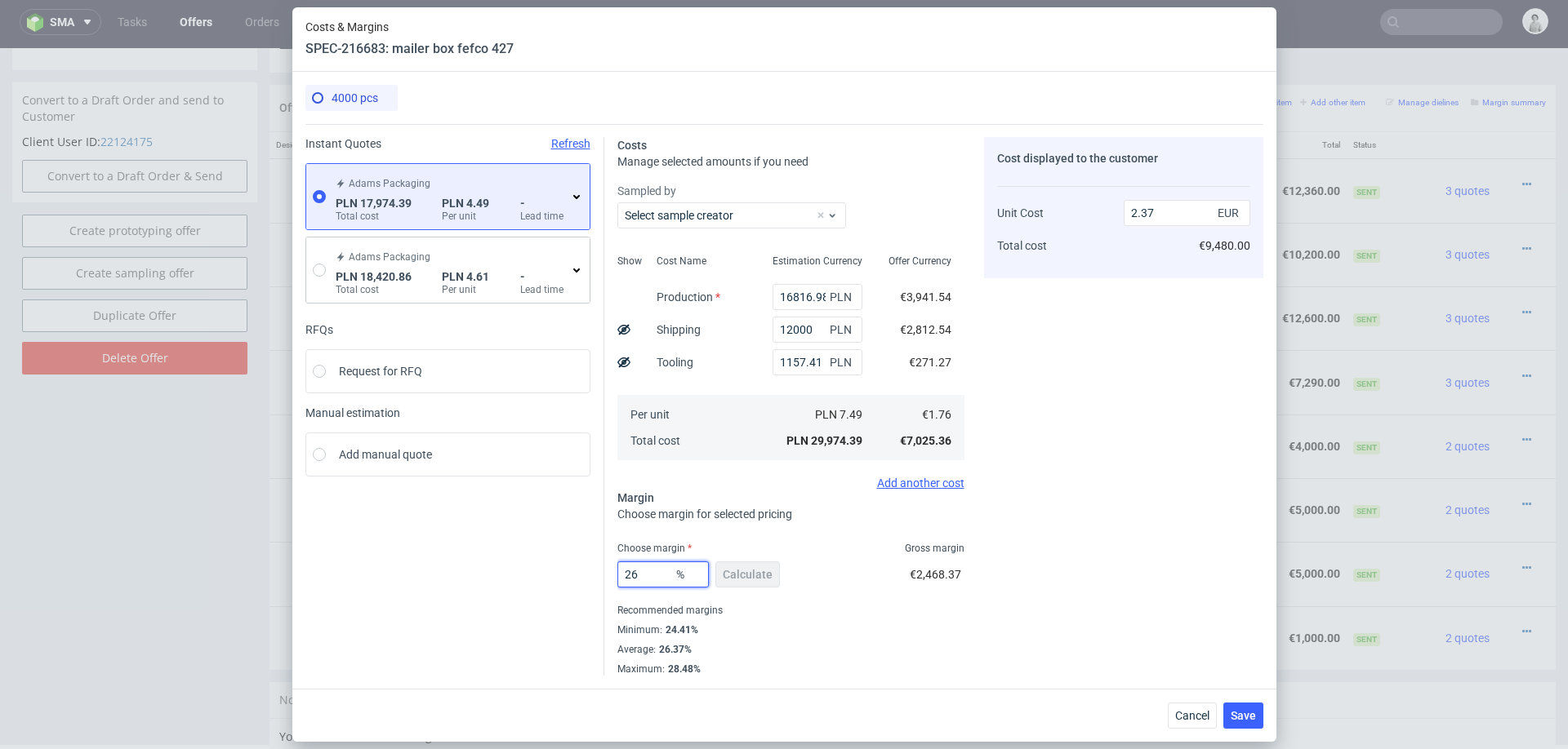
type input "26"
click at [985, 592] on div "Cost displayed to the customer Unit Cost Total cost 2.37 EUR €9,480.00" at bounding box center [1123, 406] width 280 height 539
click at [1239, 712] on span "Save" at bounding box center [1243, 716] width 25 height 12
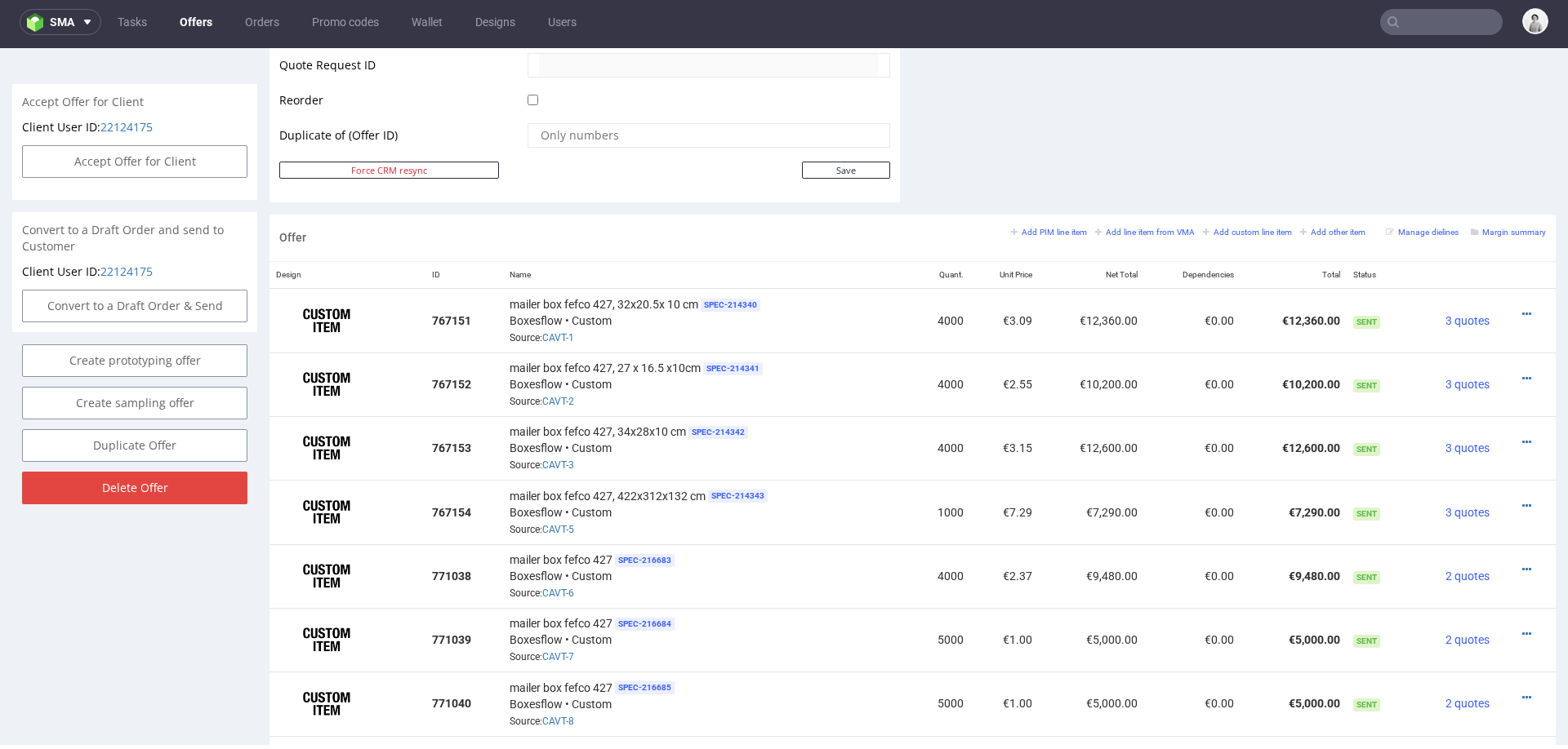
scroll to position [811, 0]
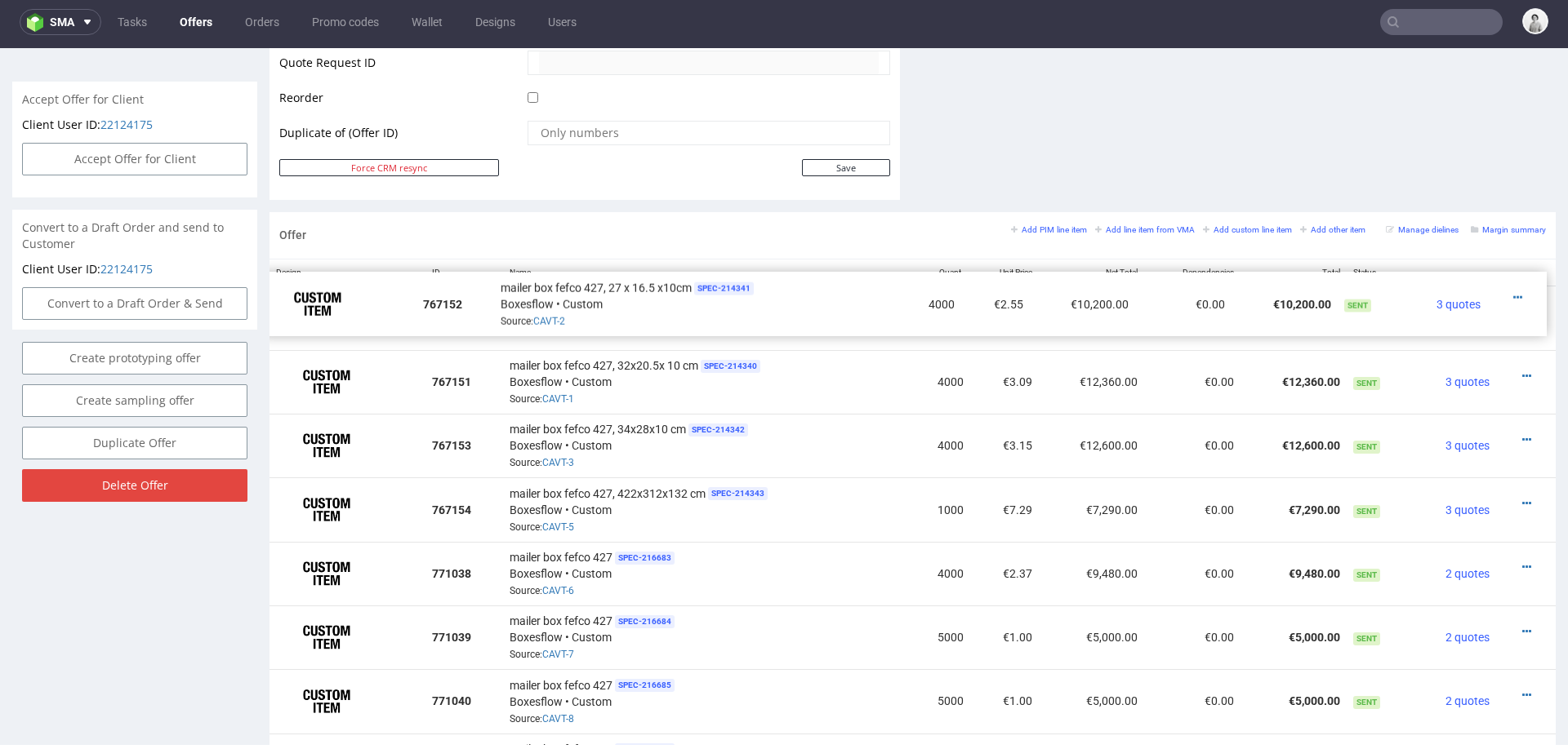
drag, startPoint x: 281, startPoint y: 383, endPoint x: 272, endPoint y: 305, distance: 78.5
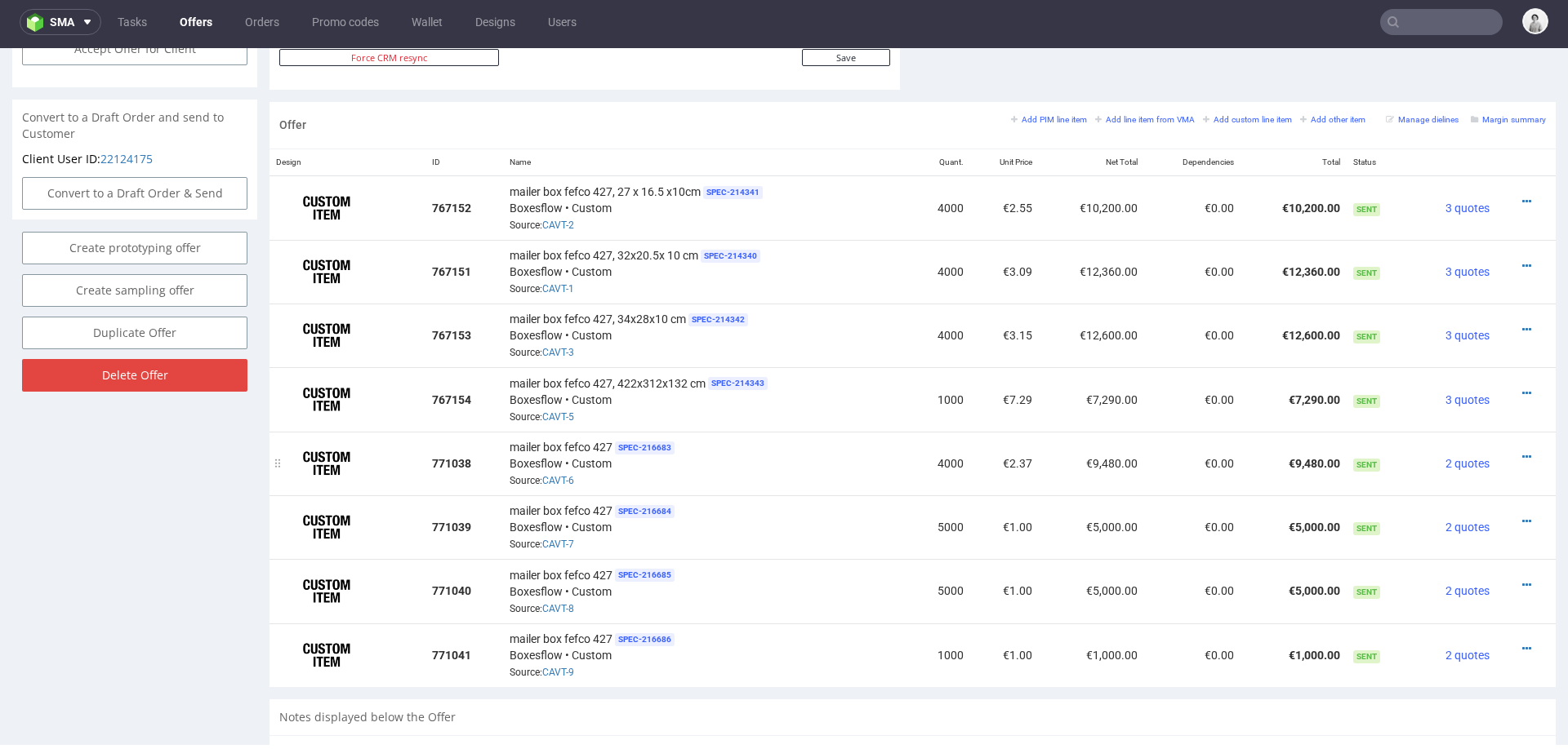
scroll to position [913, 0]
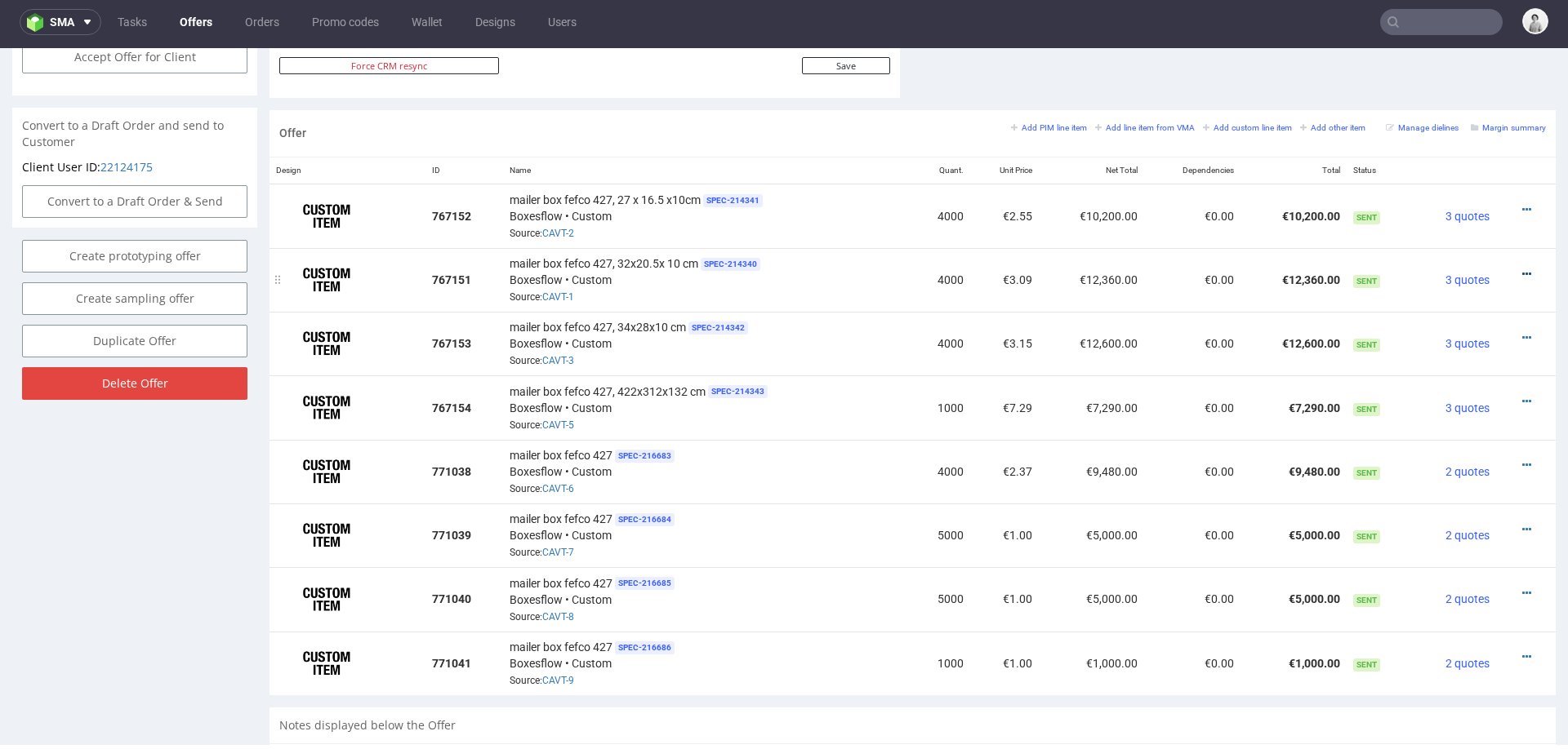
click at [1522, 269] on icon at bounding box center [1526, 275] width 9 height 12
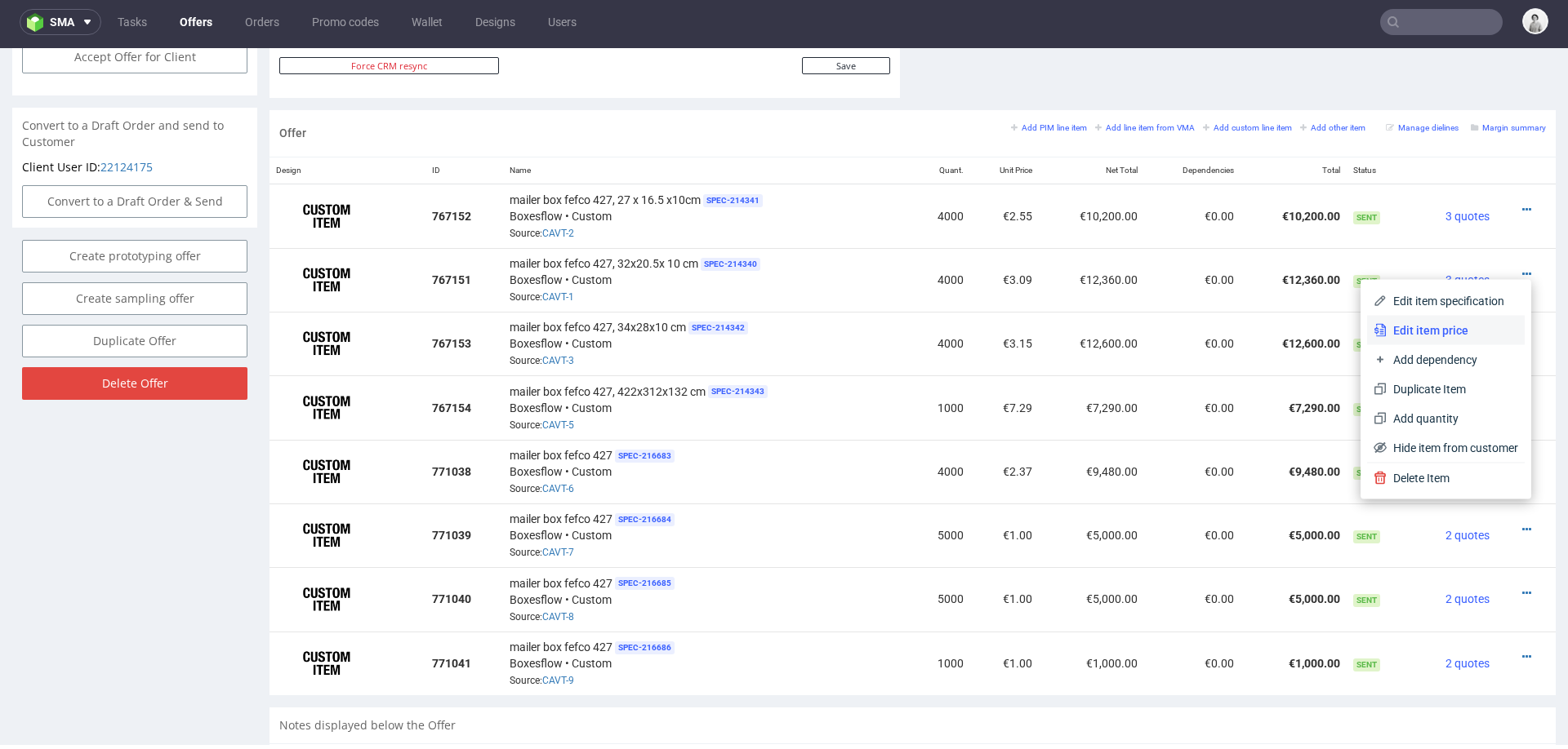
click at [1418, 331] on span "Edit item price" at bounding box center [1452, 330] width 132 height 16
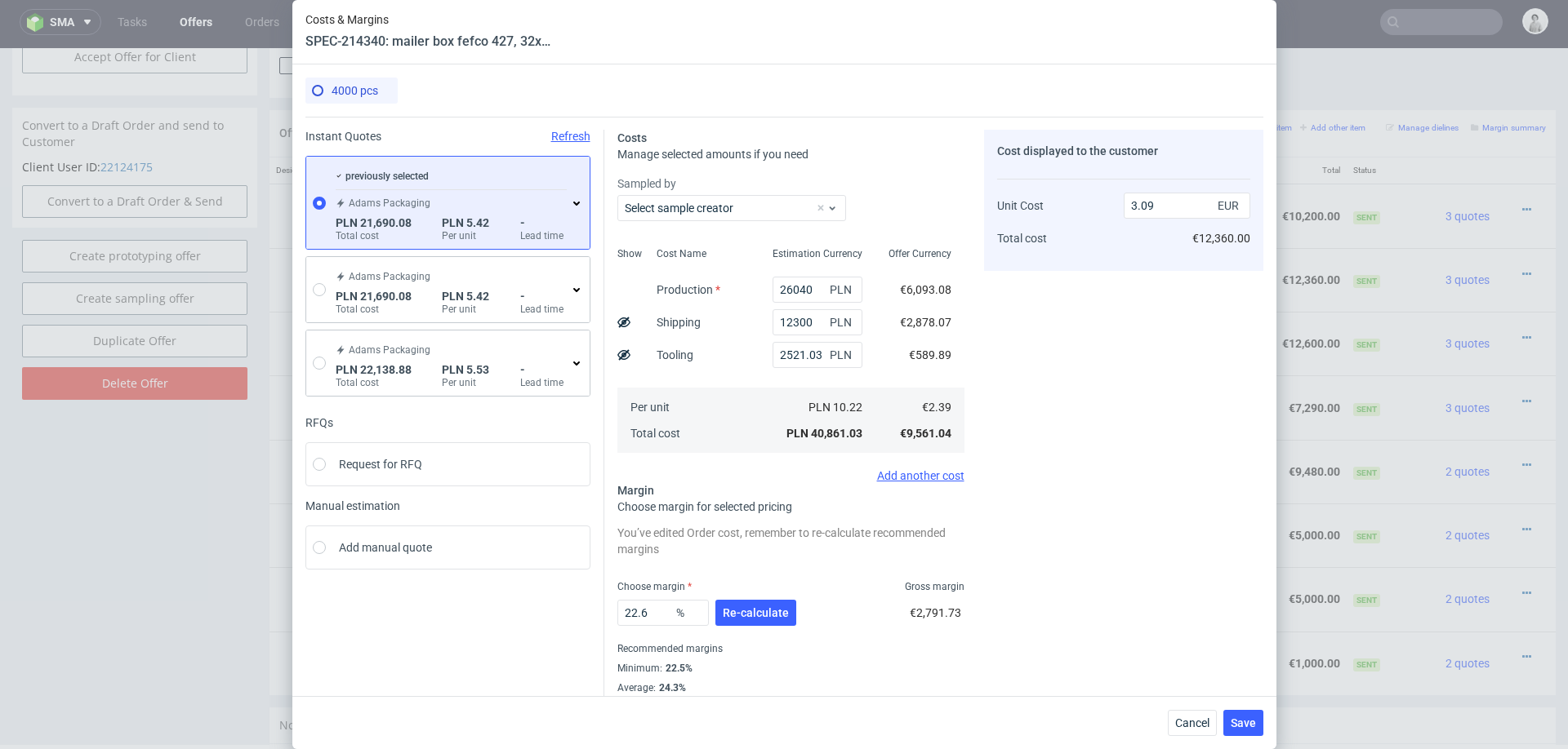
click at [574, 197] on icon at bounding box center [576, 204] width 13 height 13
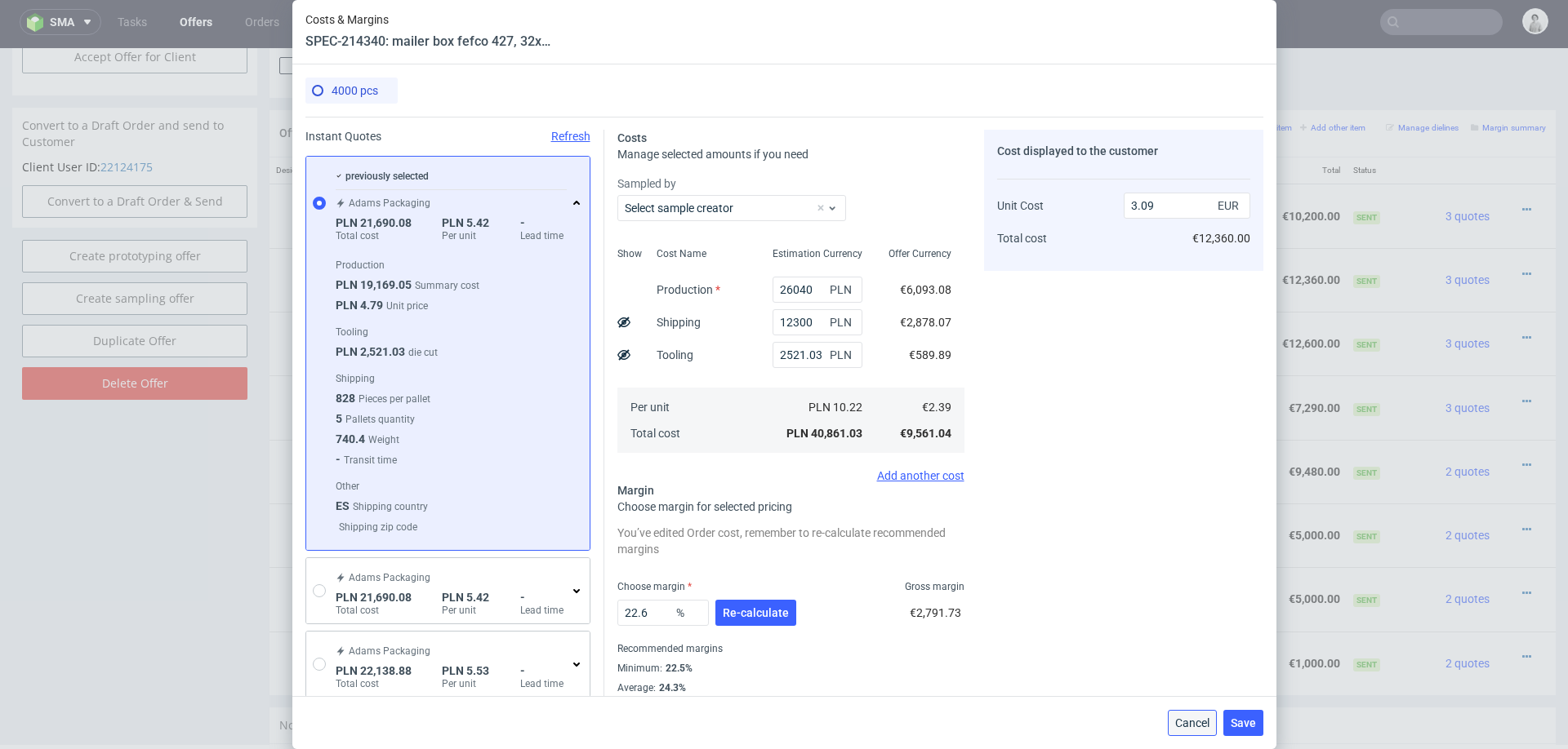
click at [1180, 718] on span "Cancel" at bounding box center [1192, 723] width 35 height 12
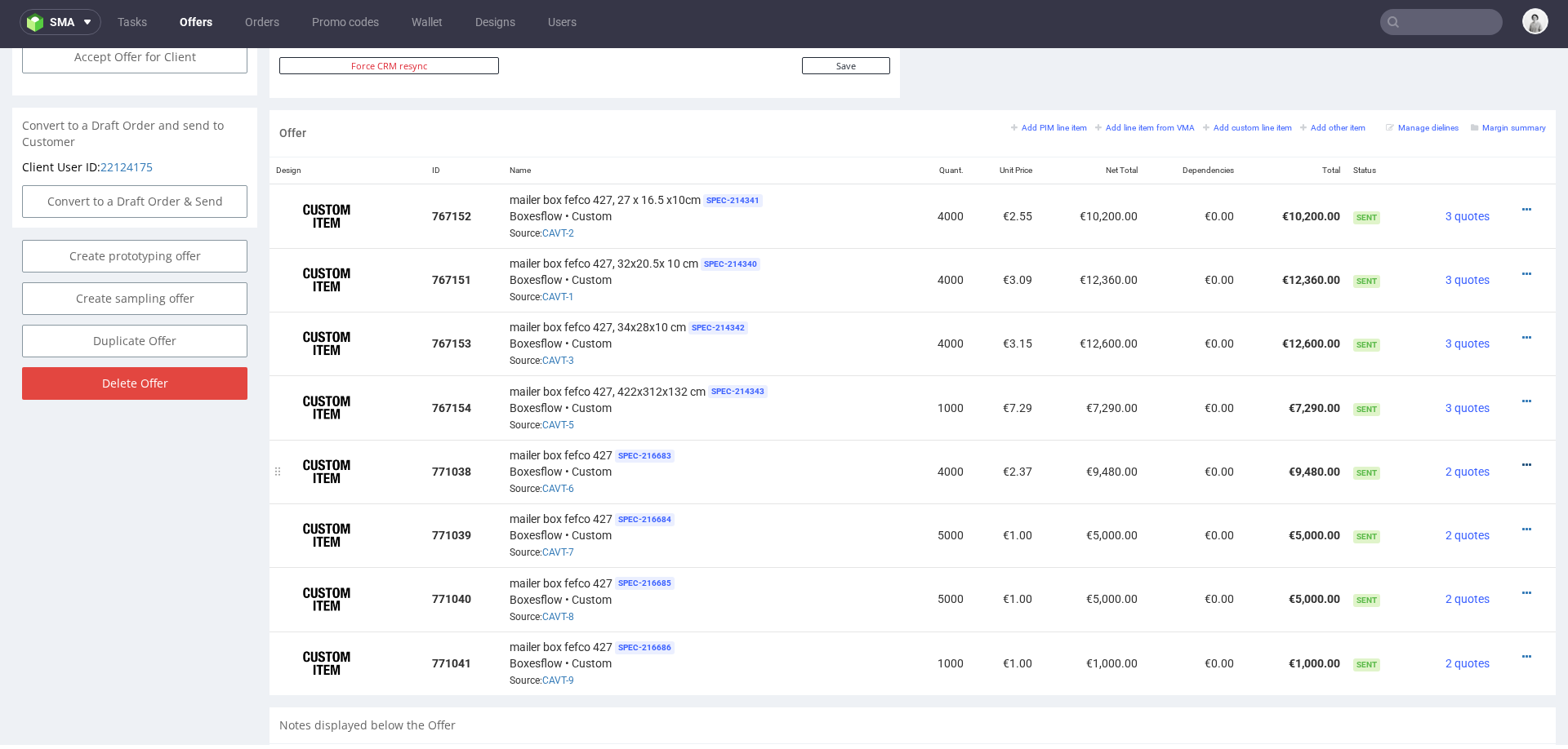
click at [1522, 460] on icon at bounding box center [1526, 466] width 9 height 12
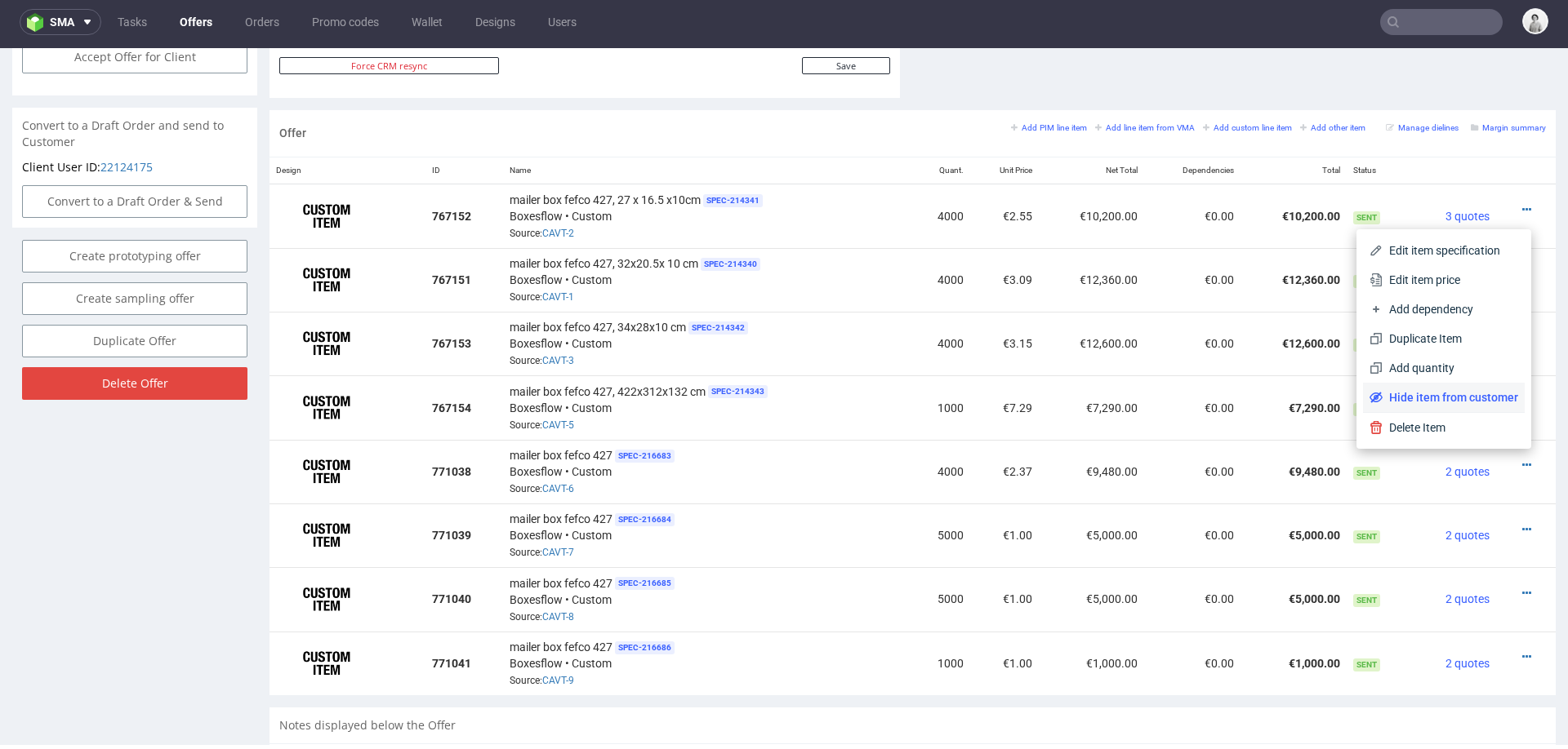
click at [1476, 402] on span "Hide item from customer" at bounding box center [1450, 397] width 135 height 16
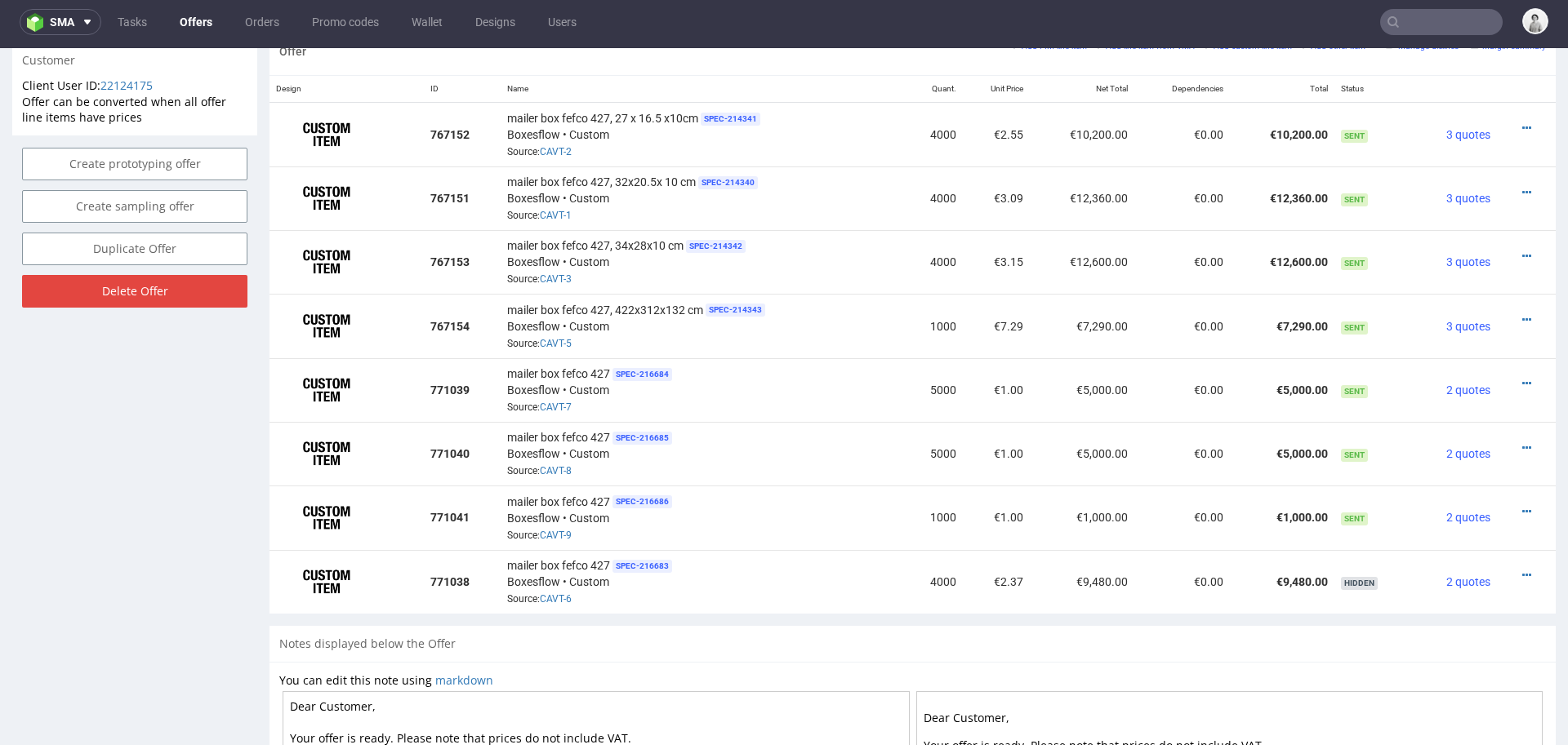
scroll to position [1031, 0]
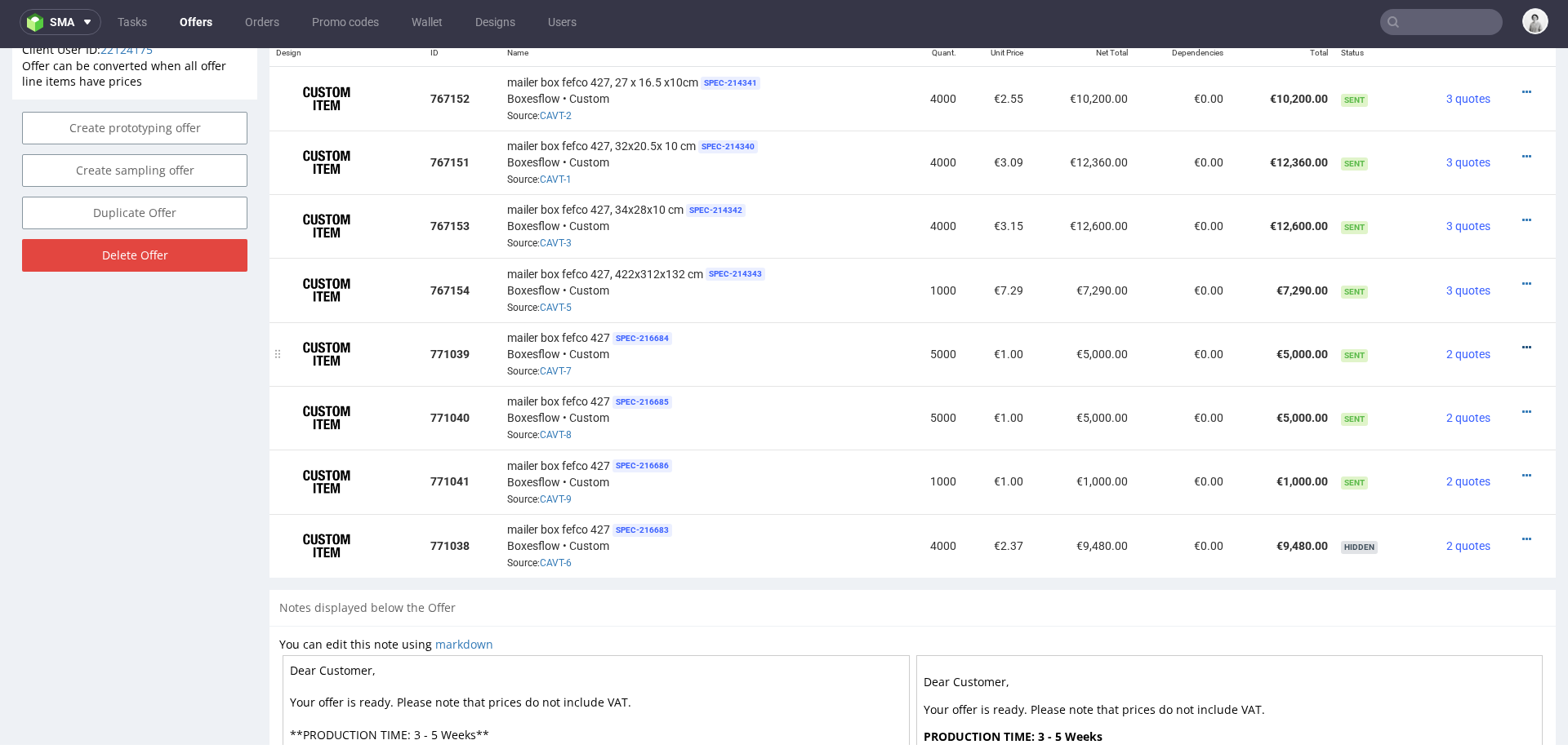
click at [1522, 342] on icon at bounding box center [1526, 348] width 9 height 12
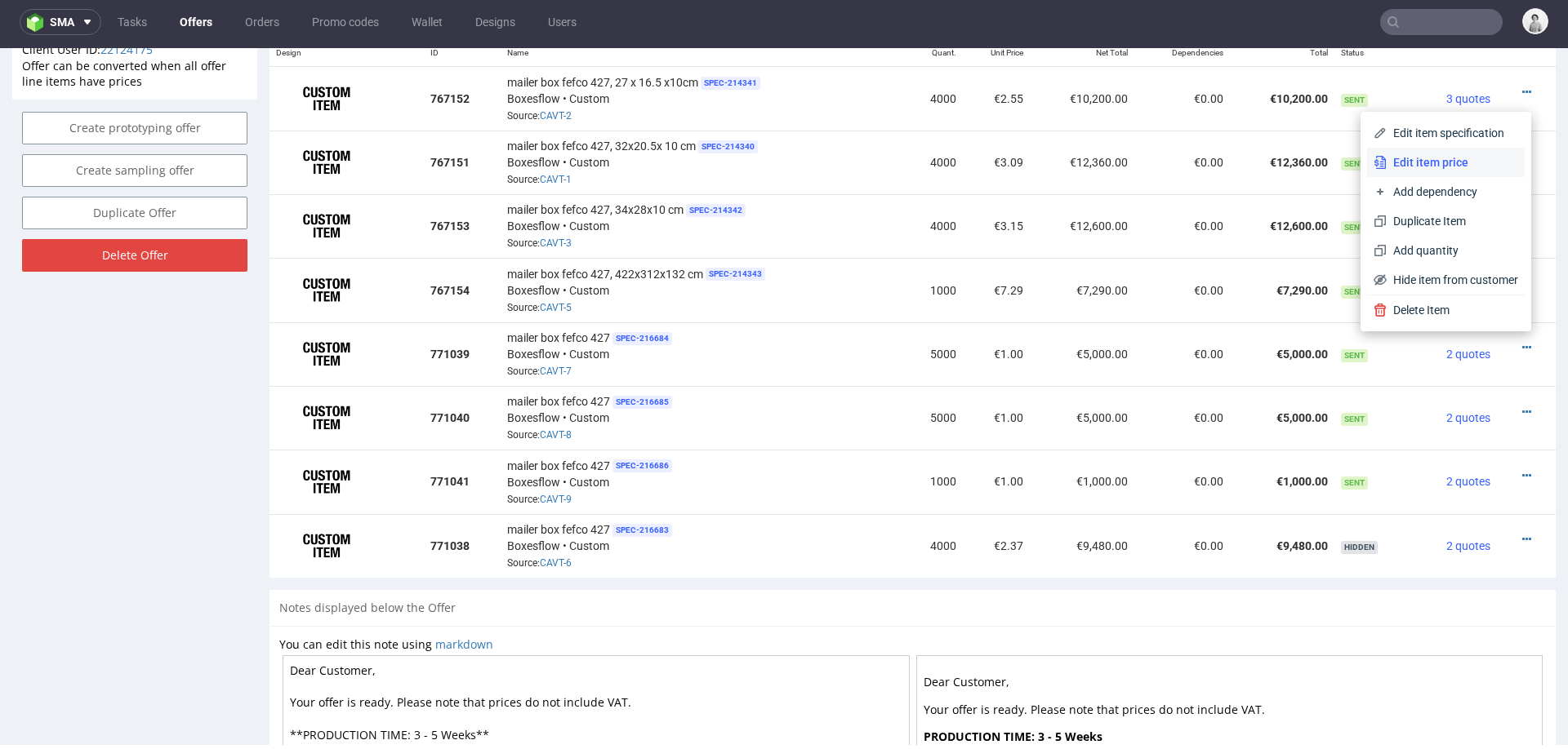
click at [1434, 160] on span "Edit item price" at bounding box center [1452, 162] width 132 height 16
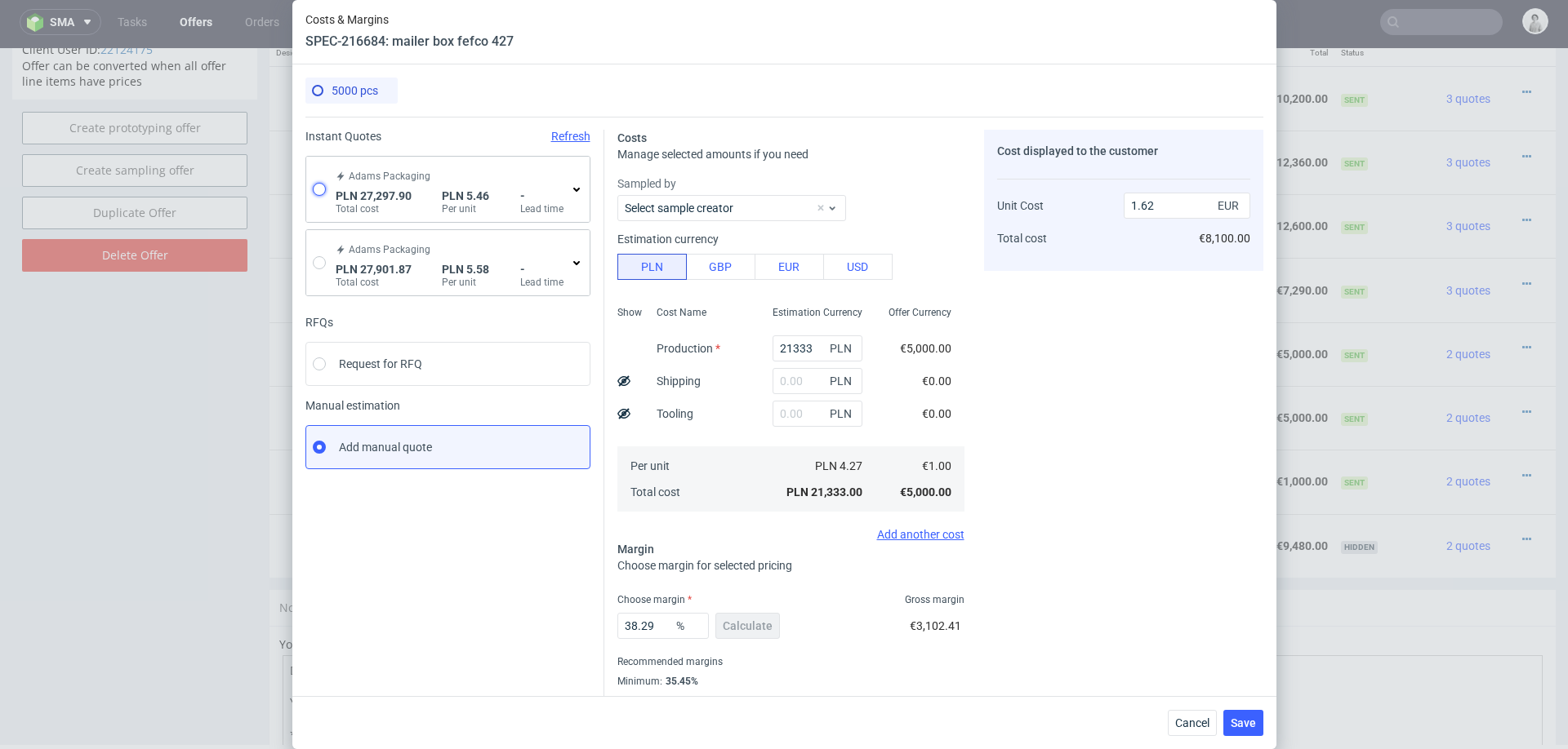
click at [315, 184] on input "radio" at bounding box center [320, 189] width 13 height 13
radio input "true"
radio input "false"
type input "24681.160000000003"
type input "2616.74"
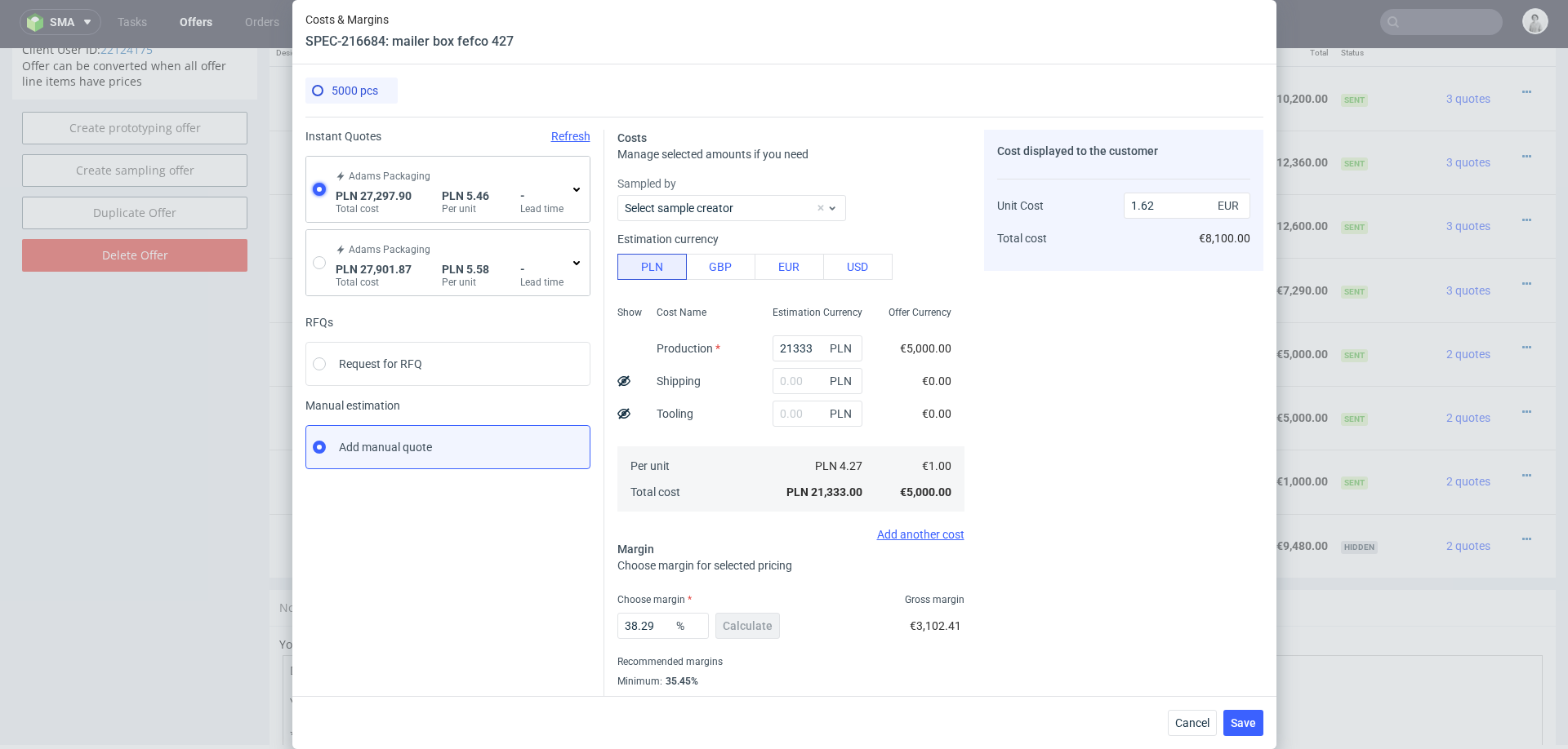
type input "1.28"
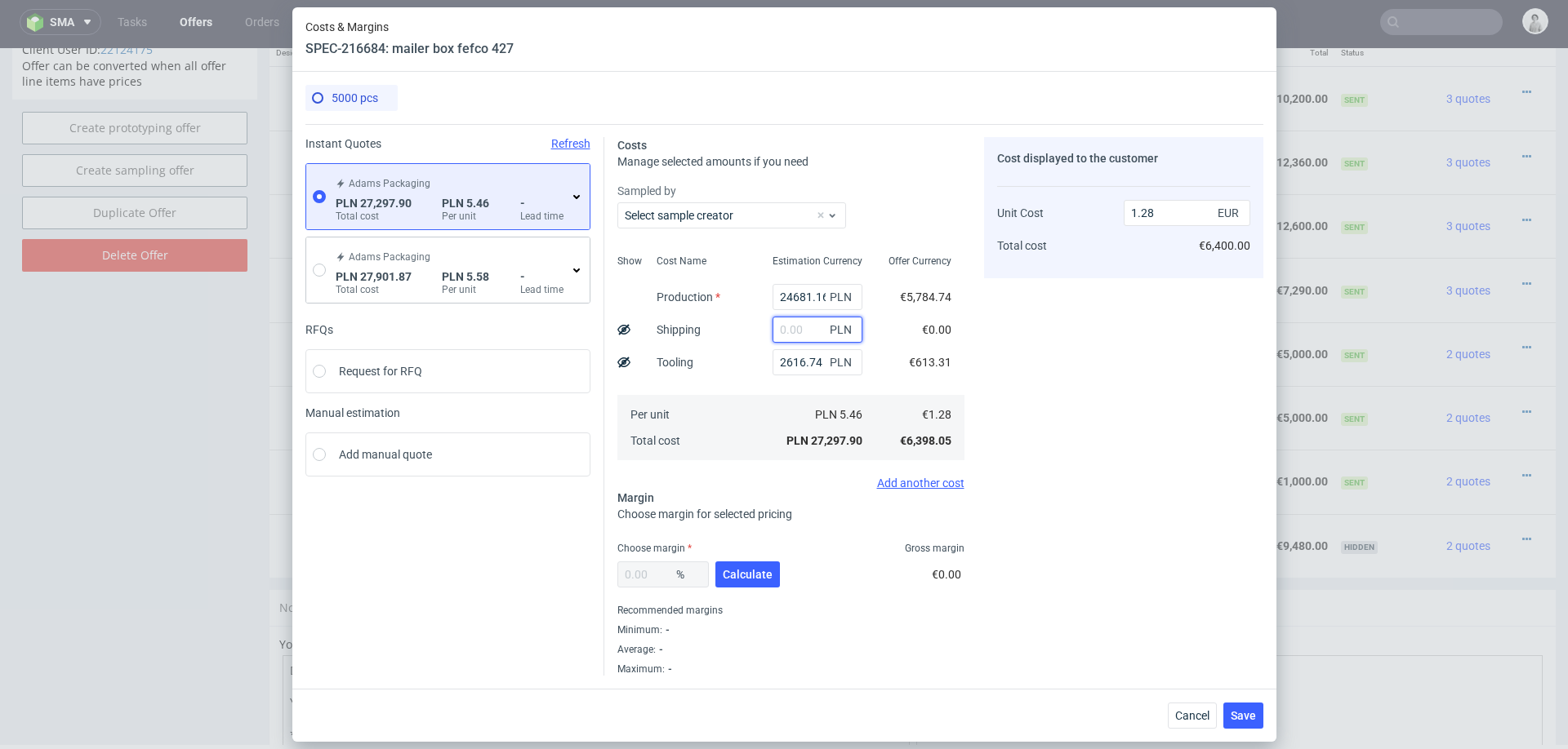
click at [796, 335] on input "text" at bounding box center [818, 329] width 90 height 26
type input "13500"
type input "1.91"
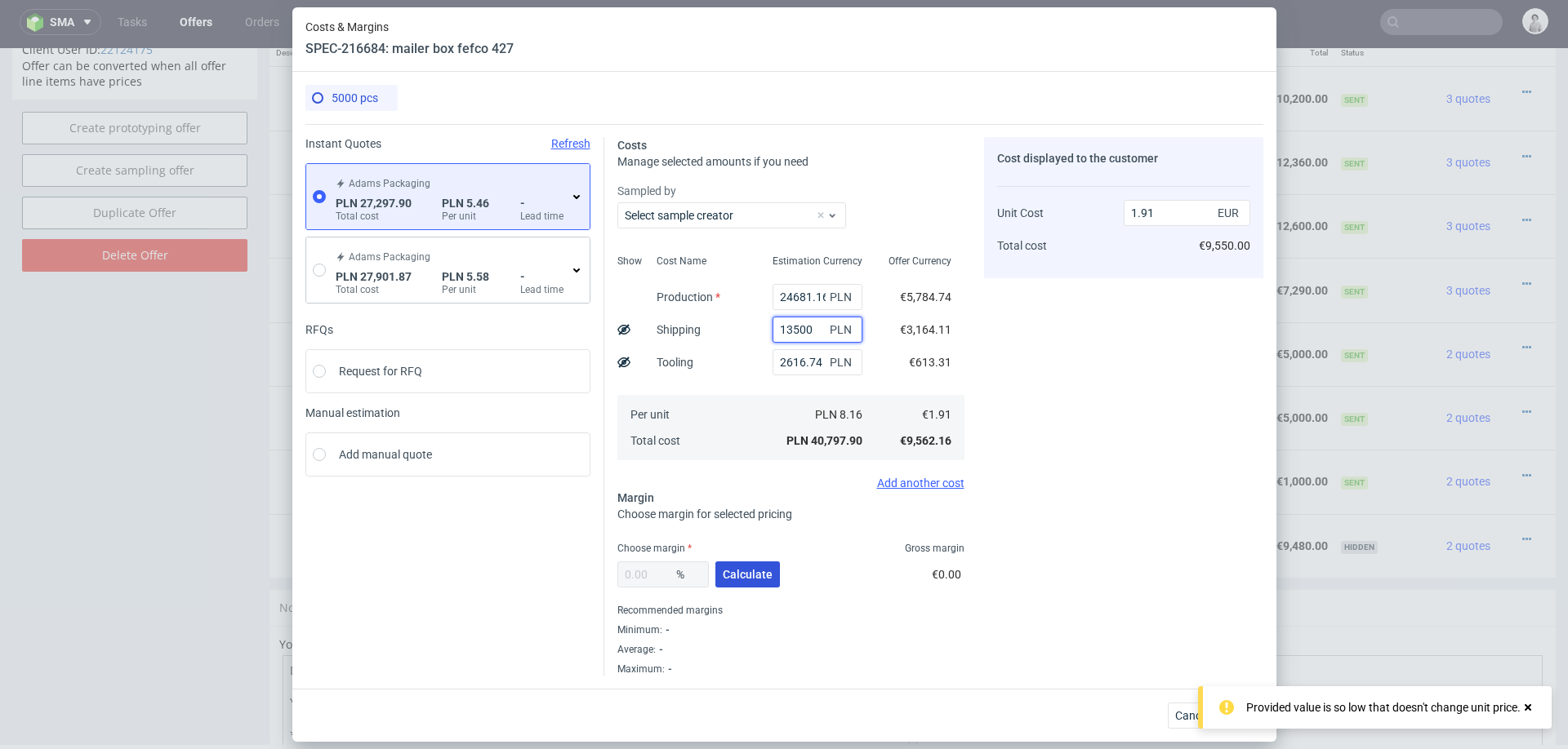
type input "13500"
click at [745, 582] on button "Calculate" at bounding box center [747, 574] width 64 height 26
type input "24.31"
type input "2.52"
click at [653, 568] on input "24.31" at bounding box center [663, 574] width 91 height 26
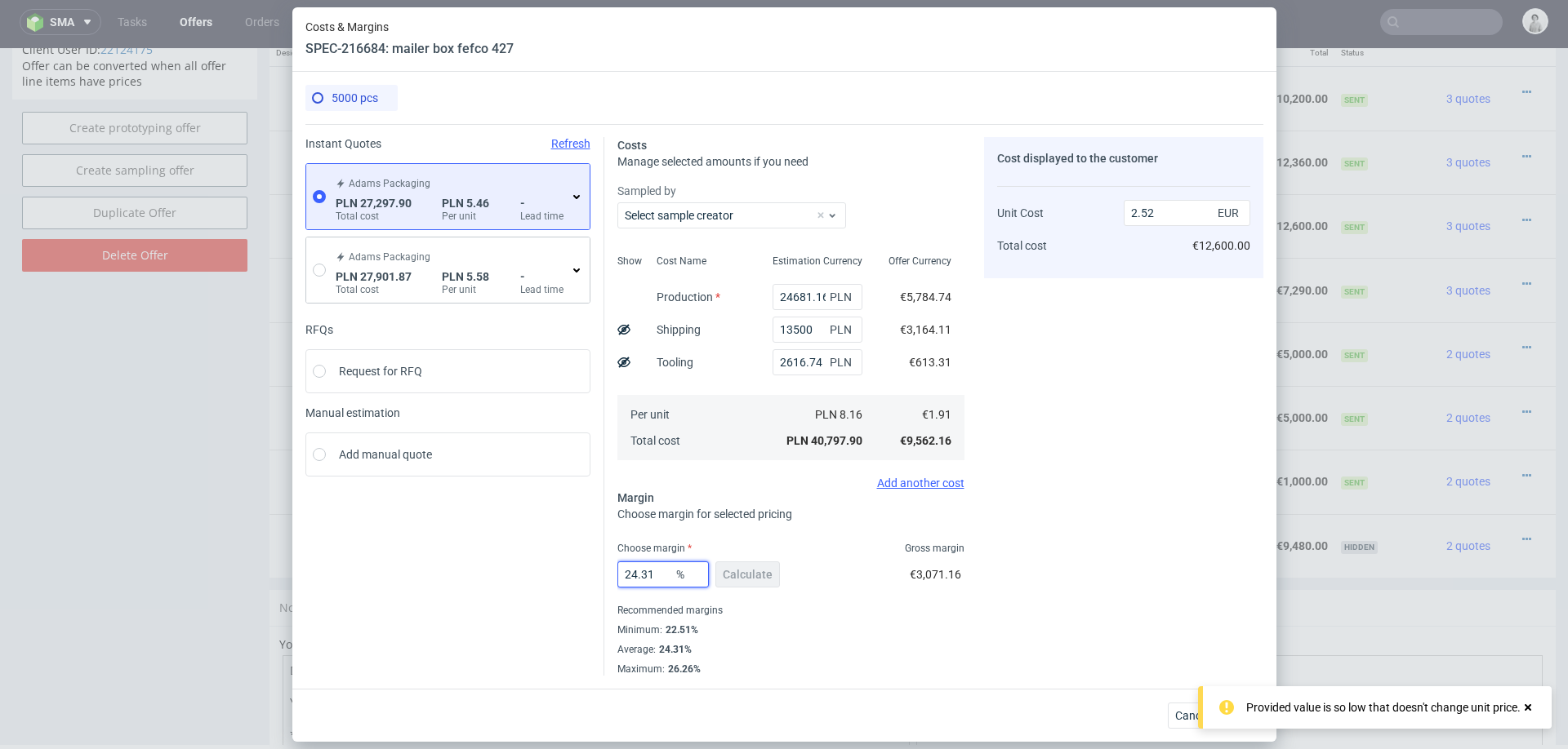
click at [653, 568] on input "24.31" at bounding box center [663, 574] width 91 height 26
type input "24"
type input "2.51"
type input "24"
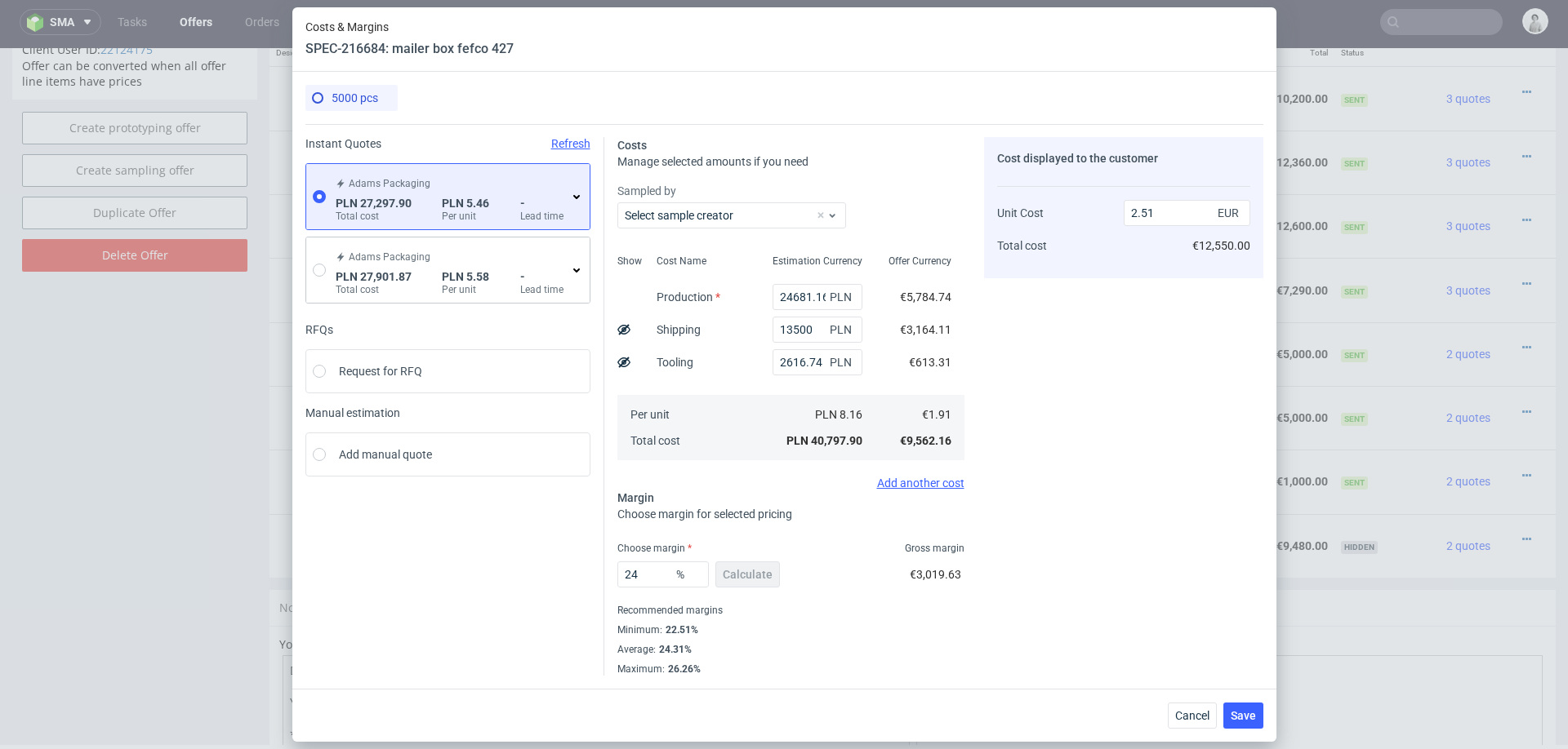
click at [1016, 617] on div "Cost displayed to the customer Unit Cost Total cost 2.51 EUR €12,550.00" at bounding box center [1123, 406] width 280 height 539
click at [1256, 717] on button "Save" at bounding box center [1243, 715] width 40 height 26
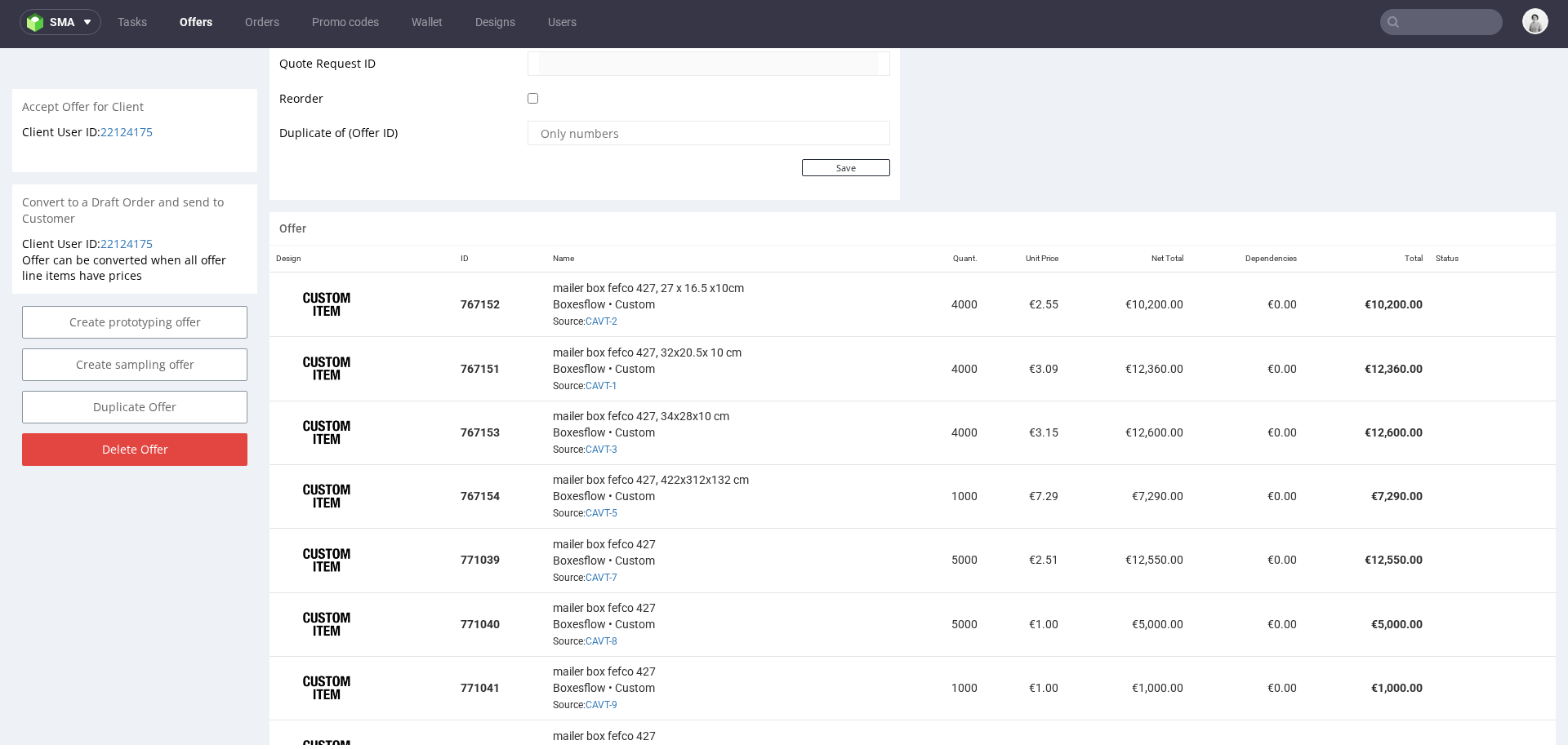
scroll to position [862, 0]
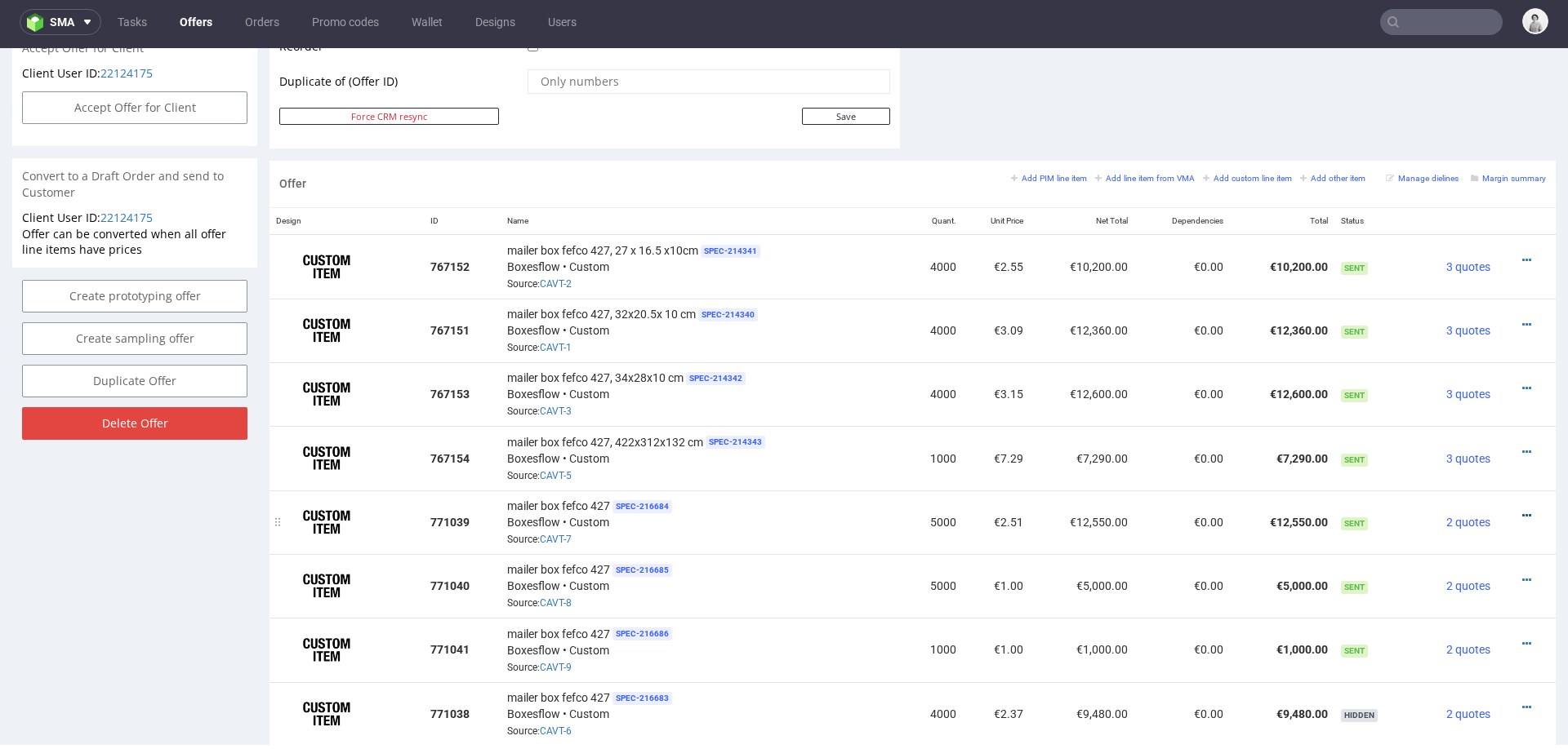
click at [1522, 510] on icon at bounding box center [1526, 516] width 9 height 12
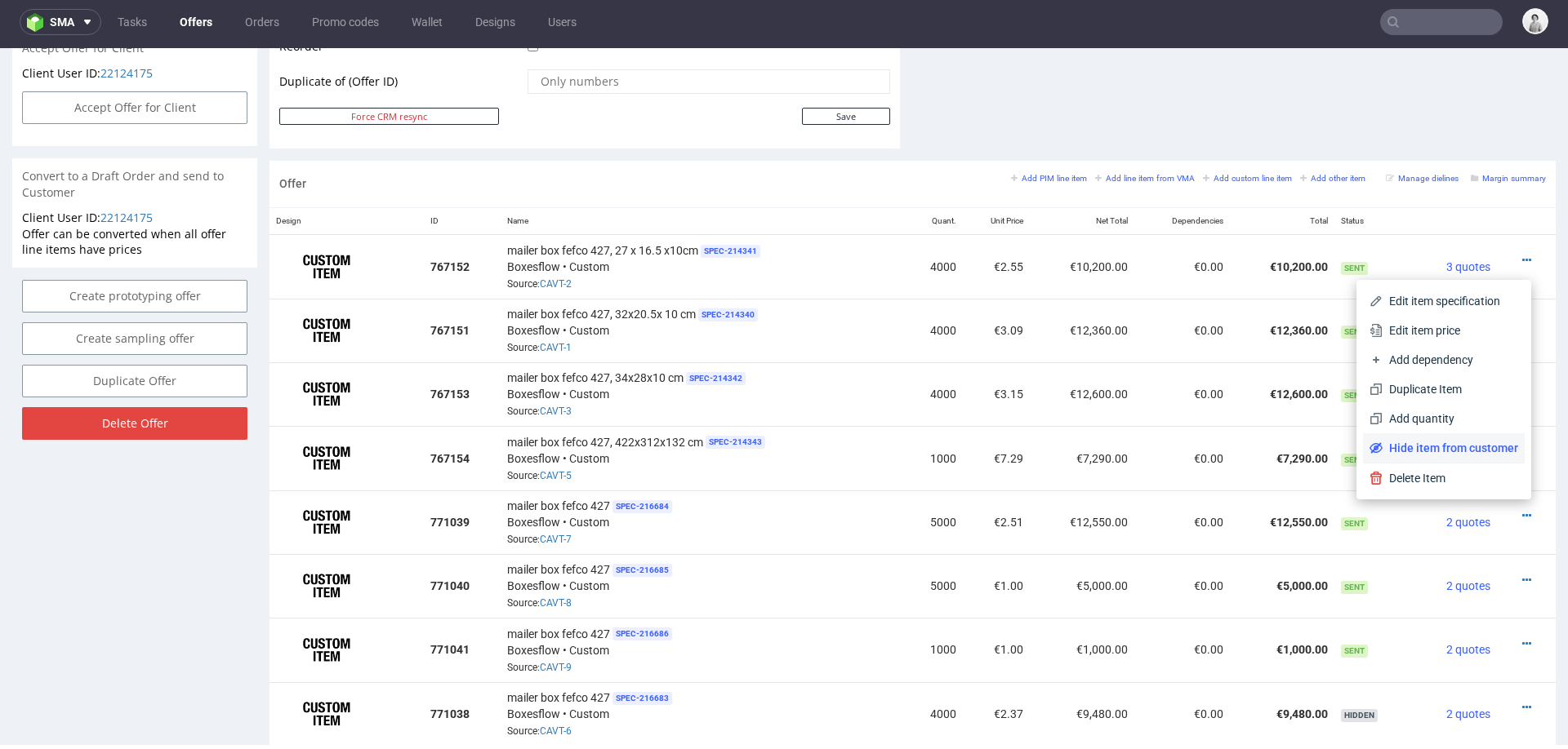
click at [1405, 447] on span "Hide item from customer" at bounding box center [1450, 447] width 135 height 16
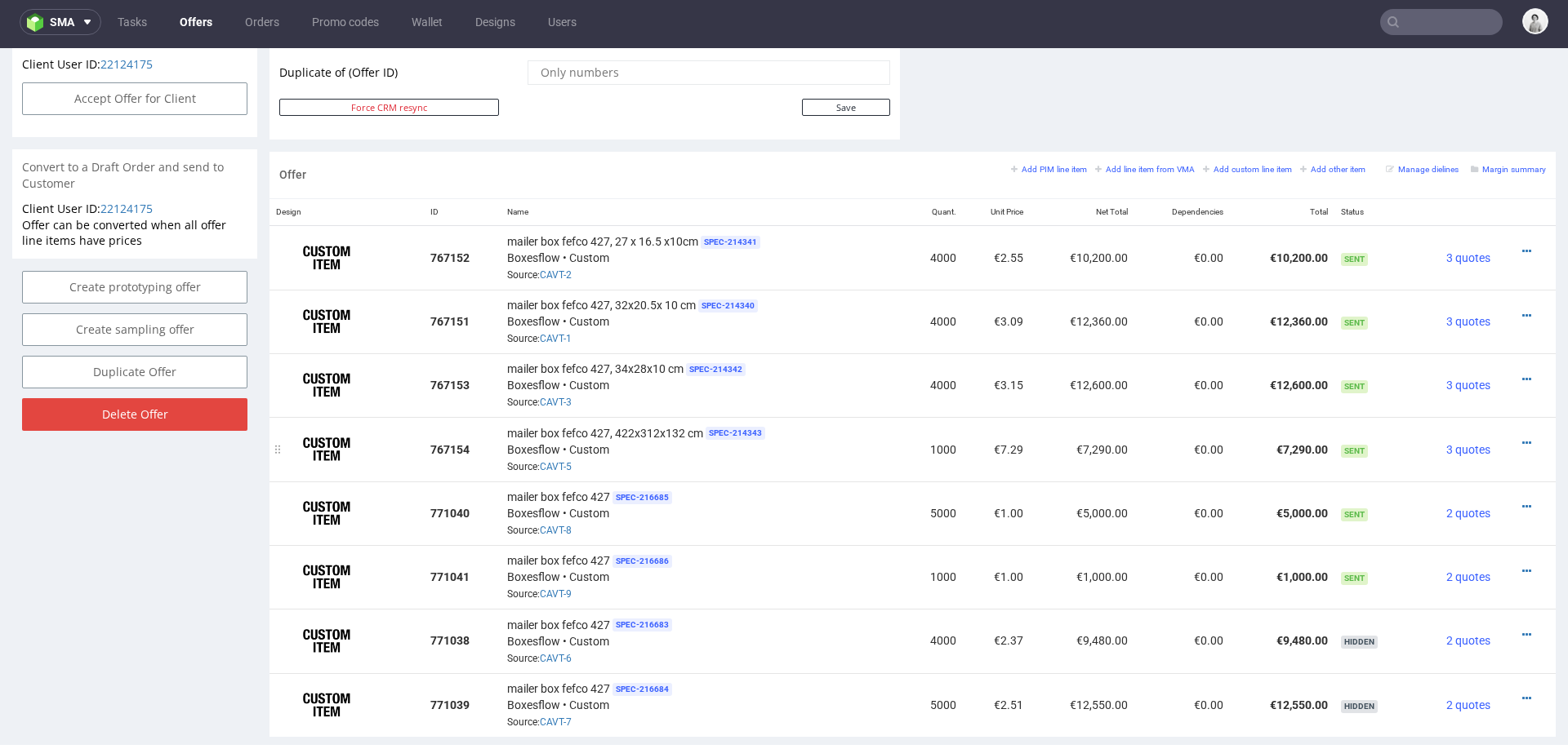
scroll to position [884, 0]
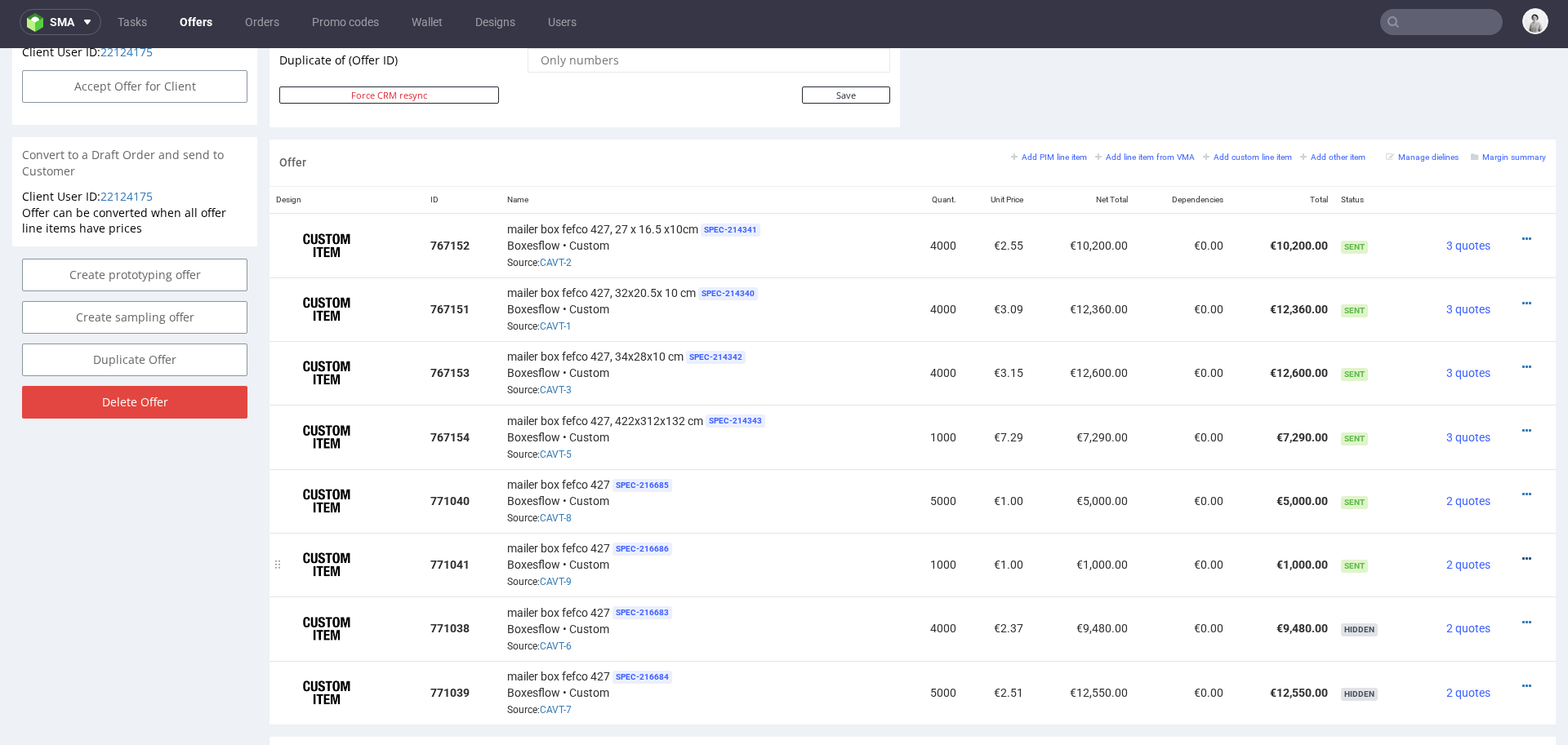
click at [1522, 553] on icon at bounding box center [1526, 559] width 9 height 12
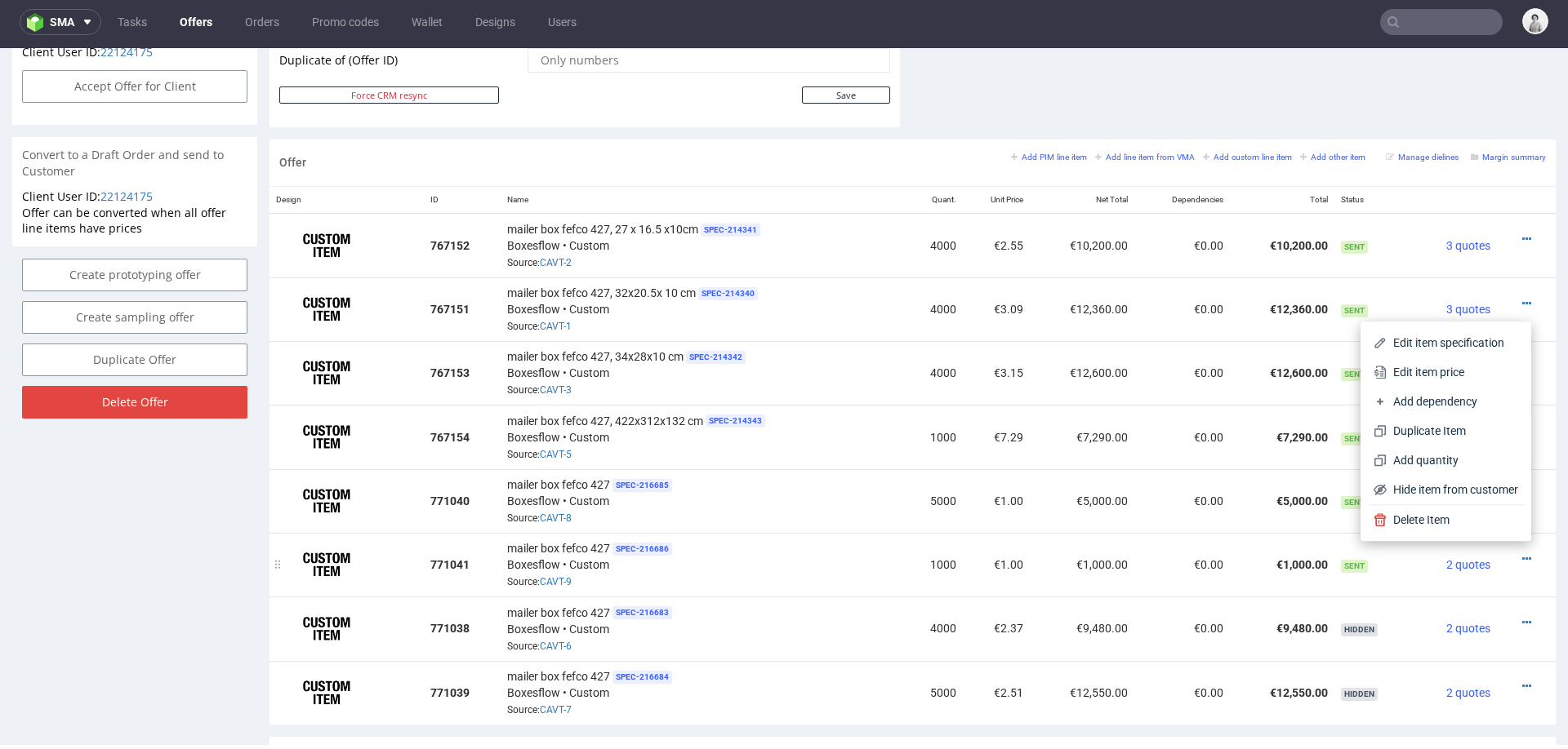
click at [1160, 581] on td "€0.00" at bounding box center [1182, 565] width 95 height 63
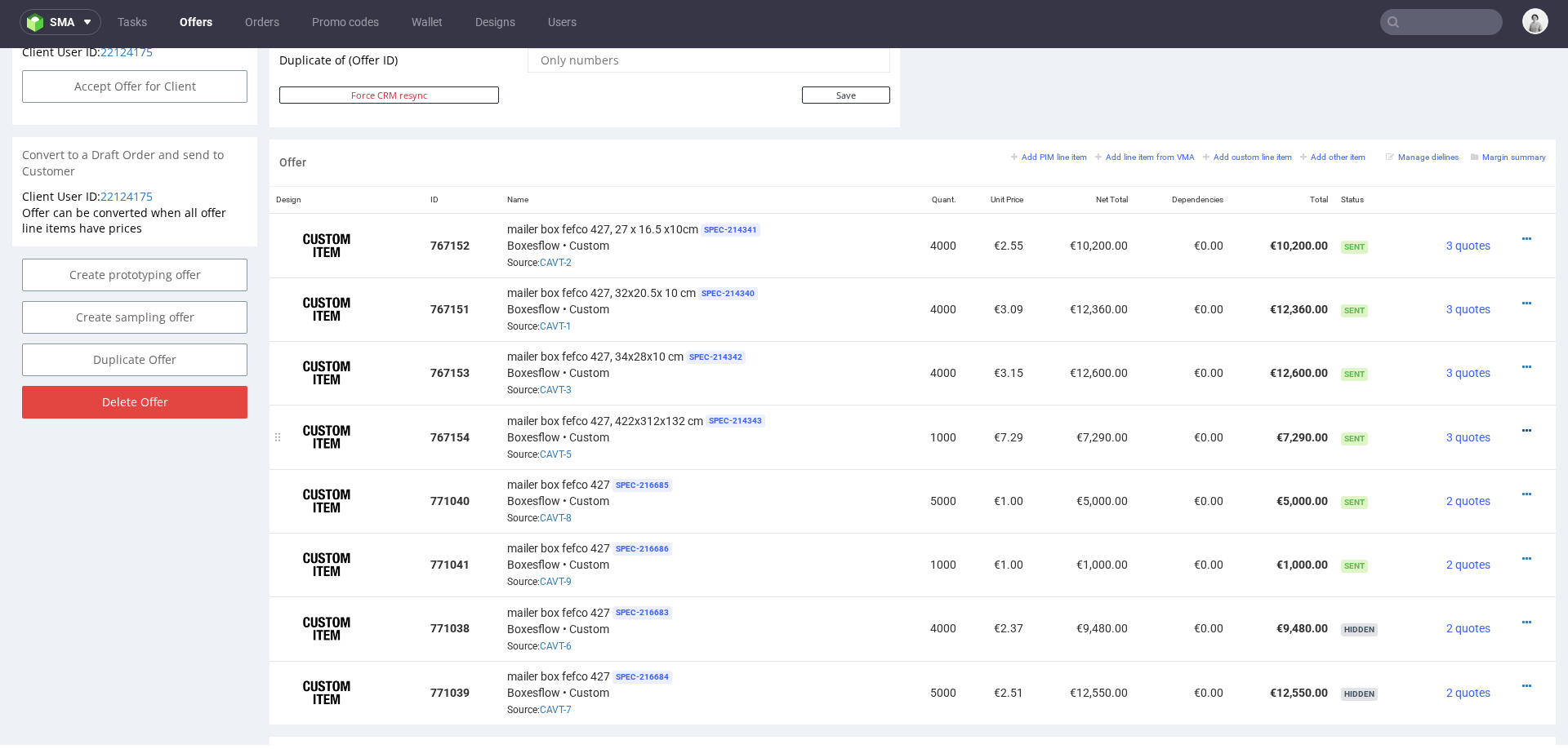
click at [1522, 425] on icon at bounding box center [1526, 431] width 9 height 12
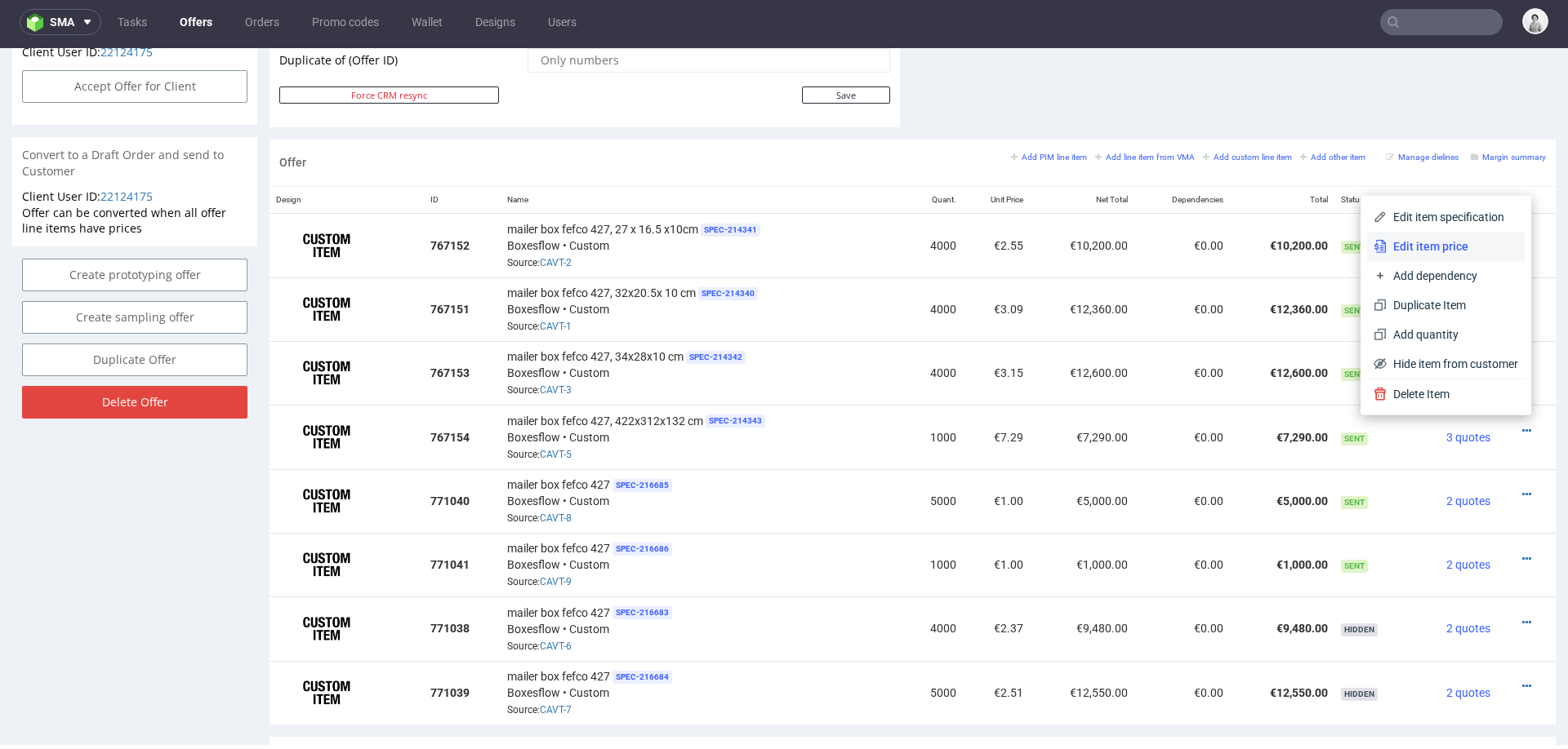
click at [1435, 239] on span "Edit item price" at bounding box center [1452, 246] width 132 height 16
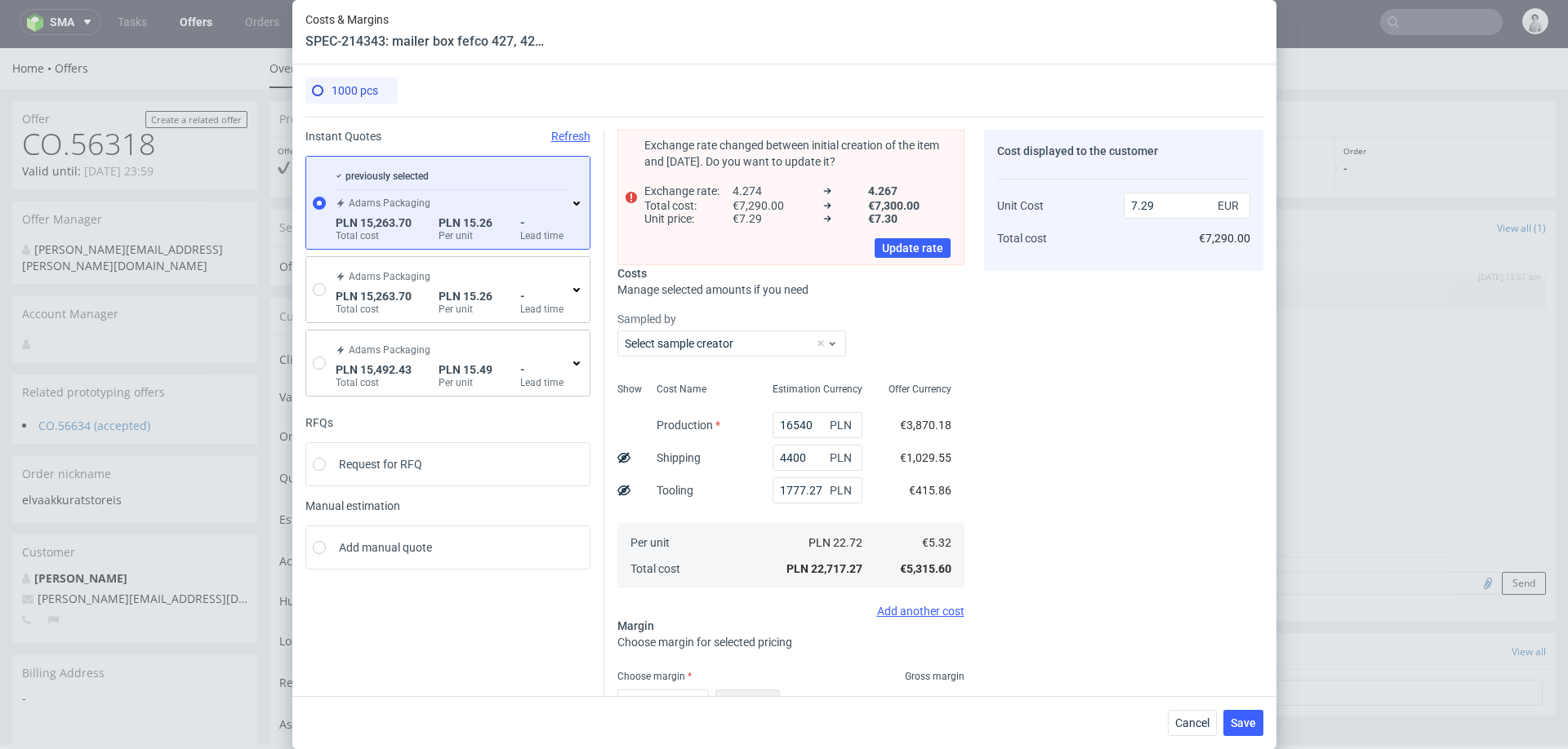
scroll to position [0, 0]
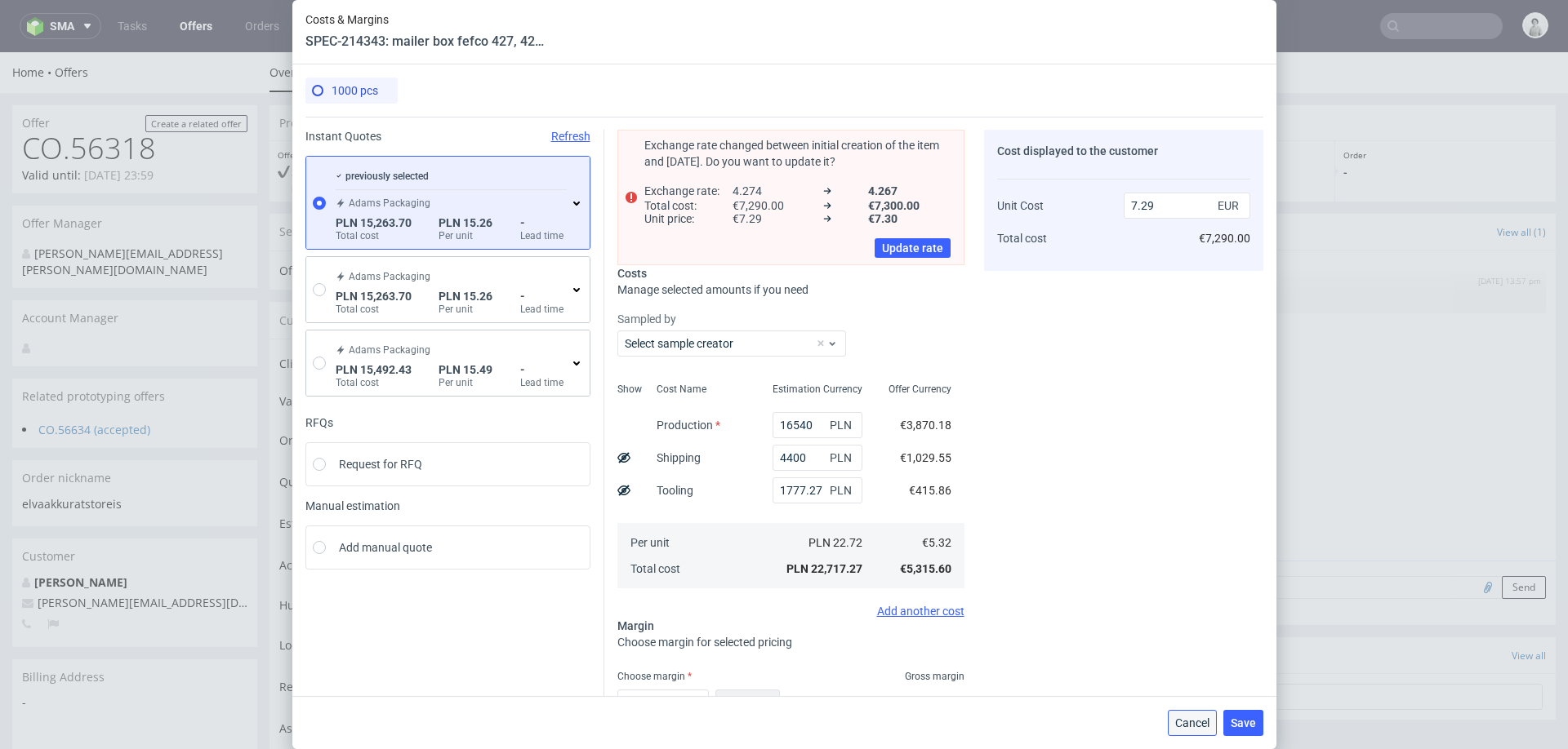
click at [1182, 713] on button "Cancel" at bounding box center [1192, 723] width 49 height 26
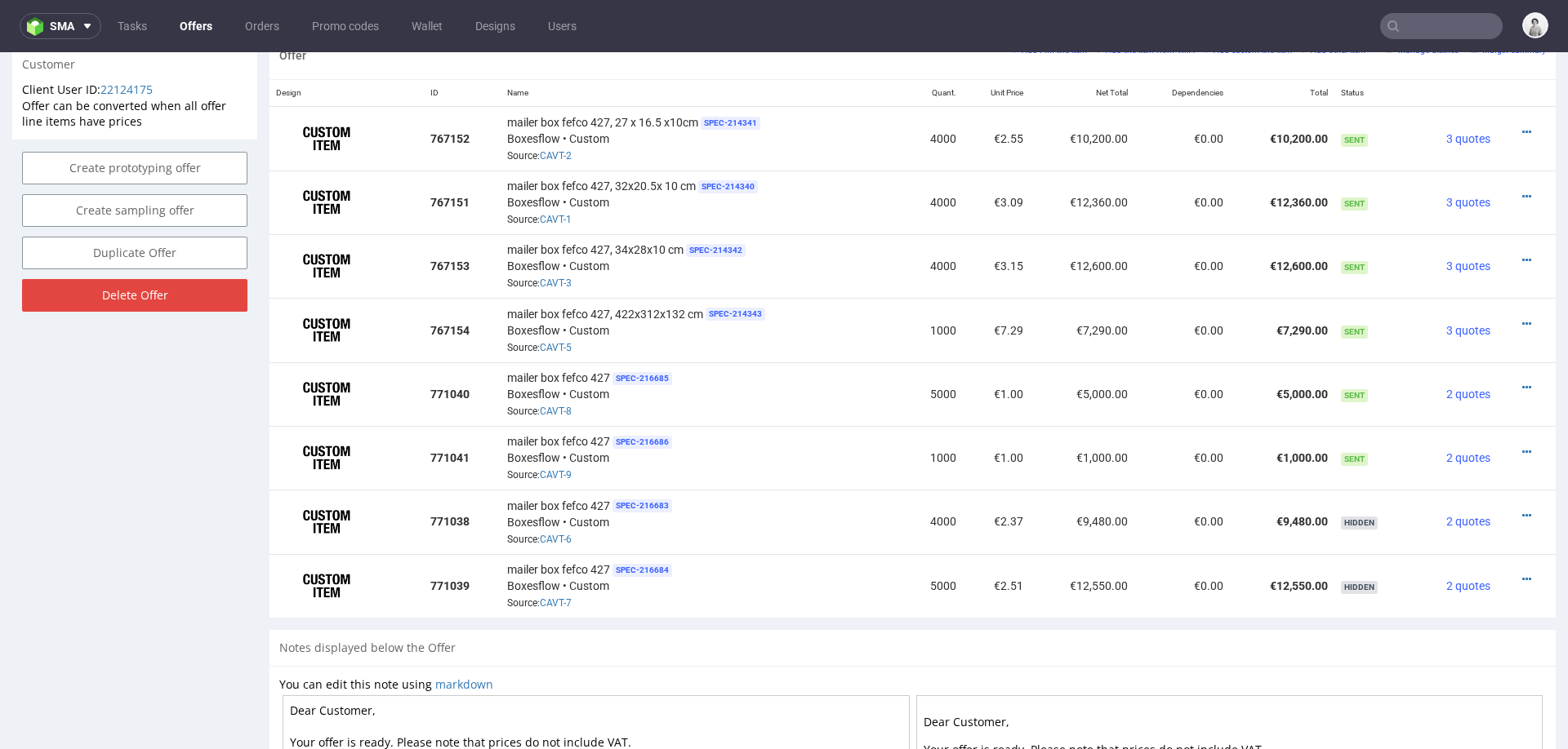
scroll to position [999, 0]
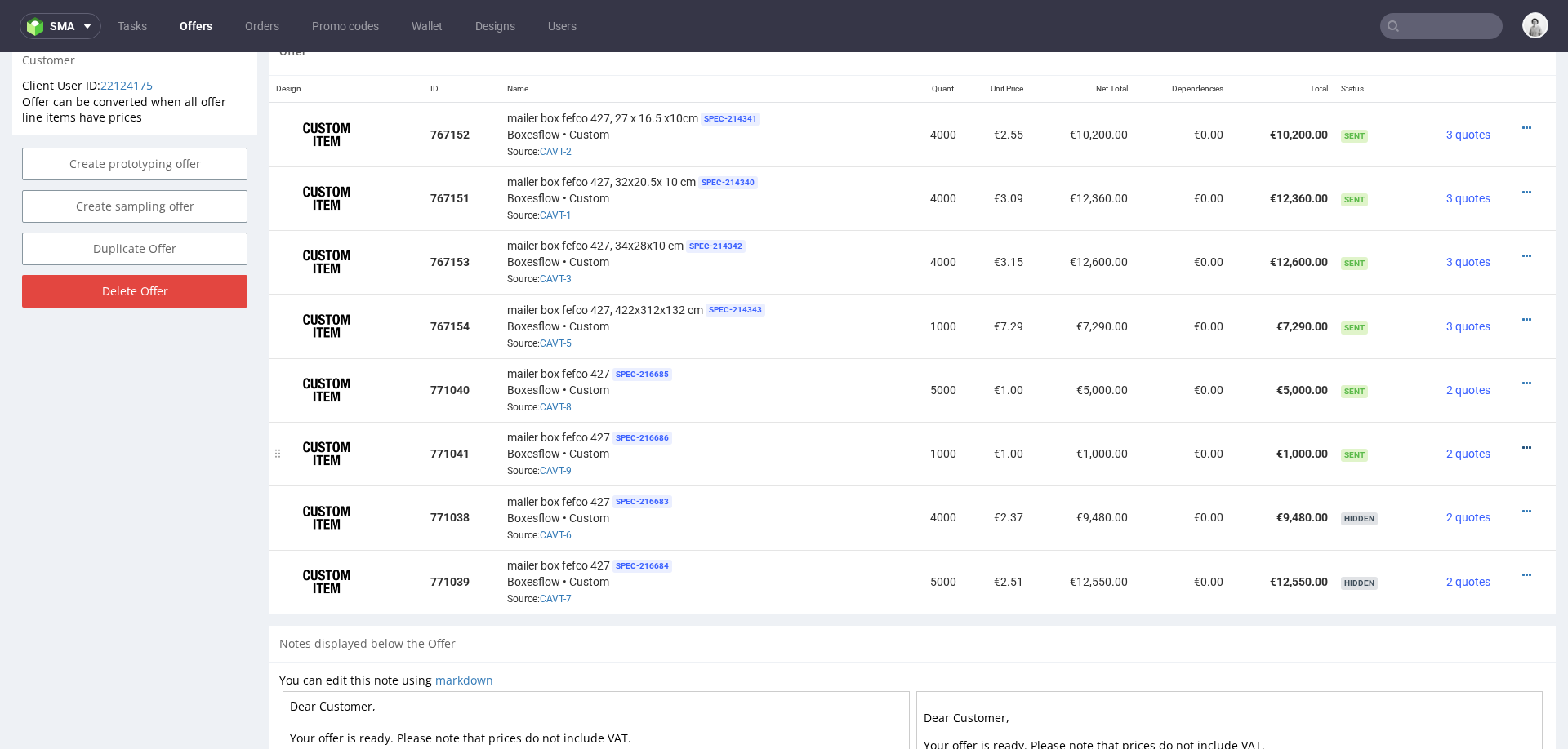
click at [1522, 443] on icon at bounding box center [1526, 448] width 9 height 12
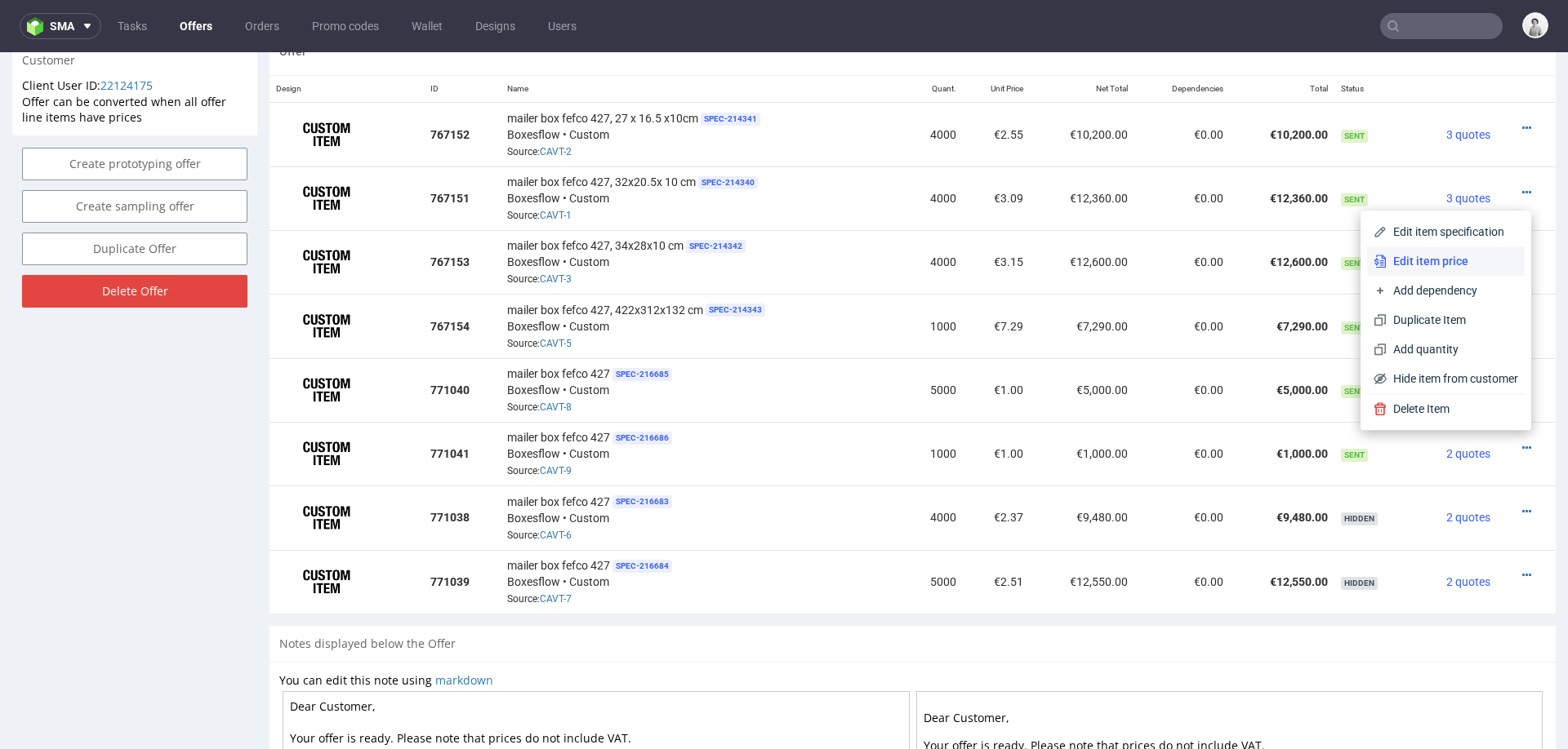
click at [1438, 264] on span "Edit item price" at bounding box center [1452, 261] width 132 height 16
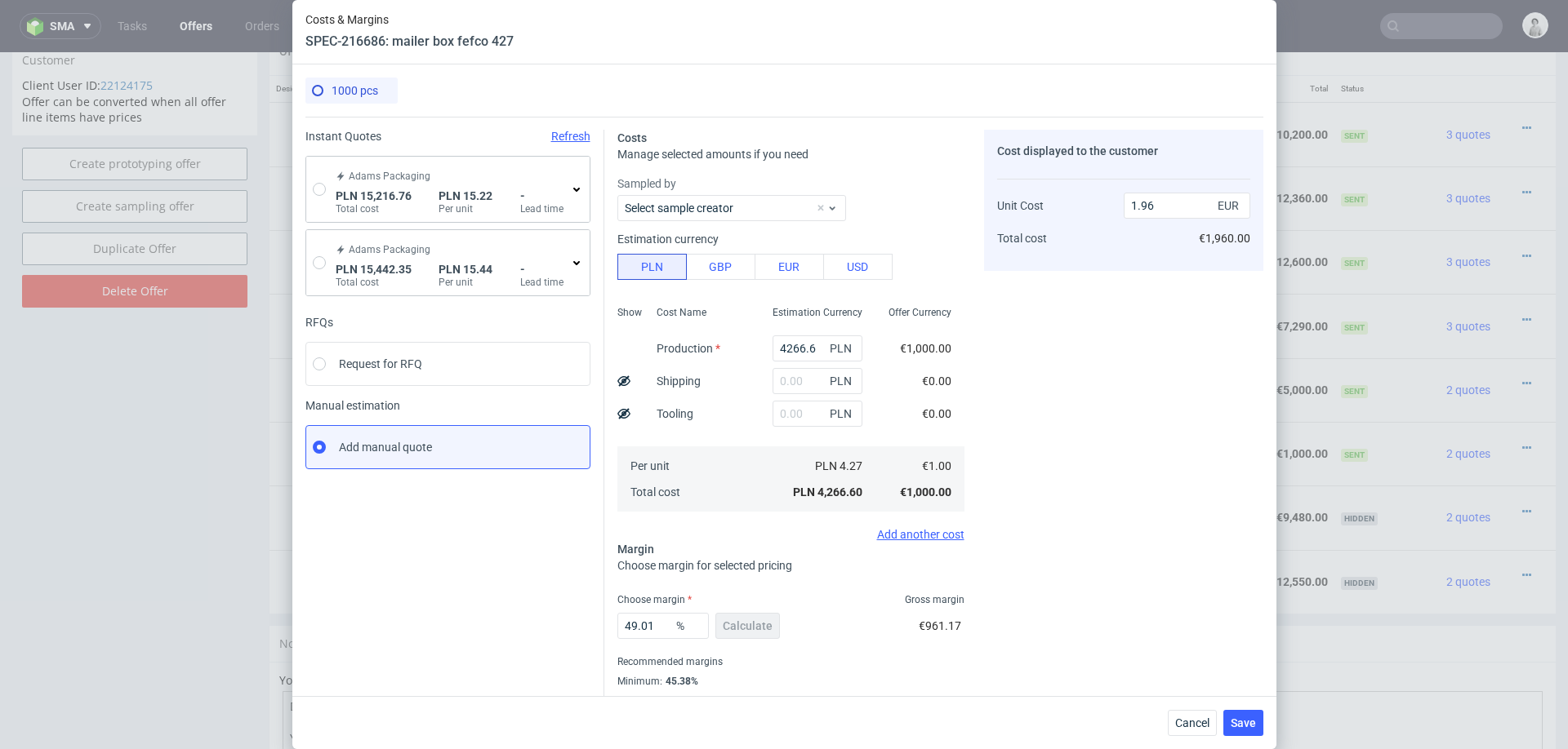
click at [319, 181] on div "Adams Packaging PLN 15,216.76 Total cost PLN 15.22 Per unit - Lead time" at bounding box center [448, 189] width 283 height 65
click at [320, 187] on input "radio" at bounding box center [320, 189] width 13 height 13
radio input "true"
radio input "false"
type input "13427.23"
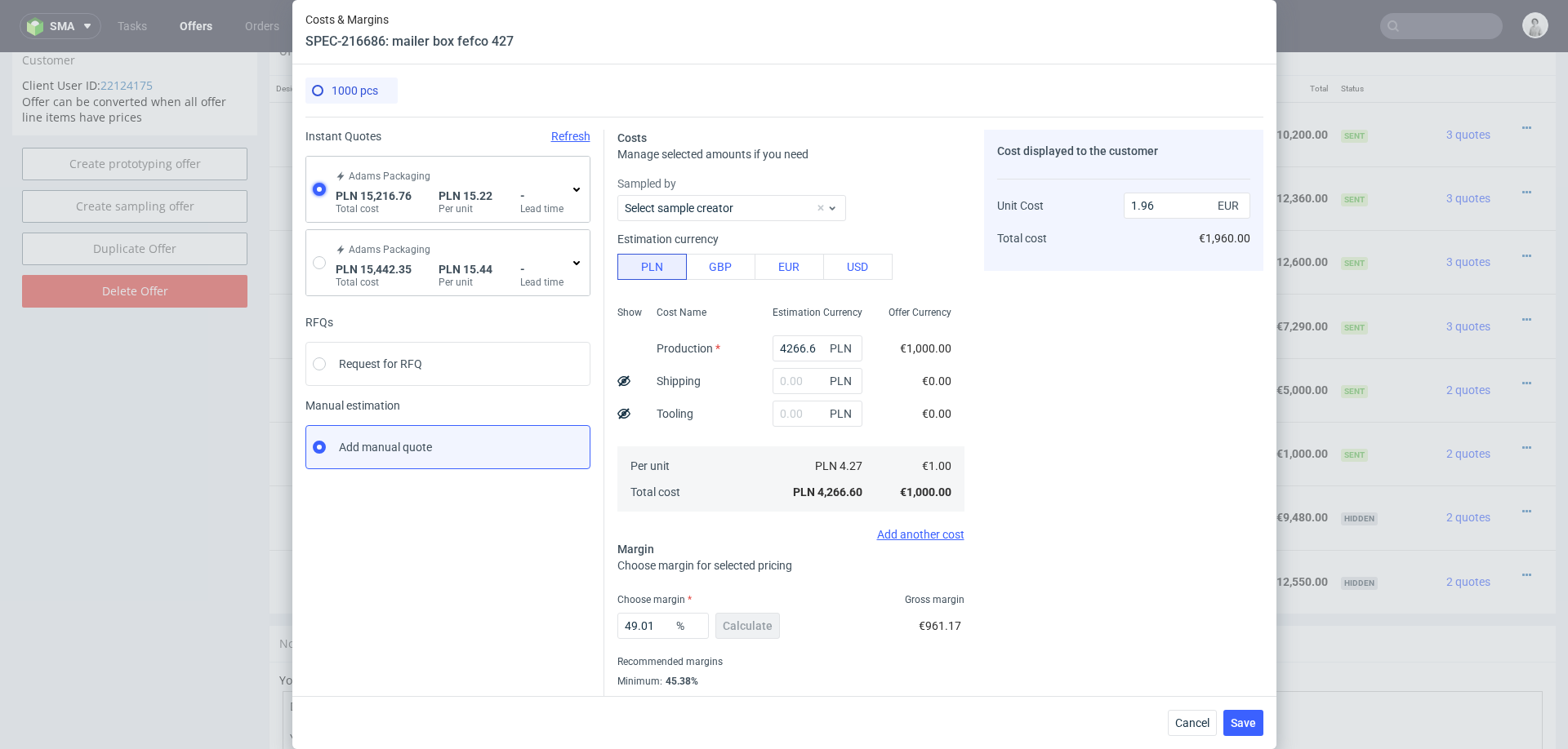
type input "1789.53"
type input "3.57"
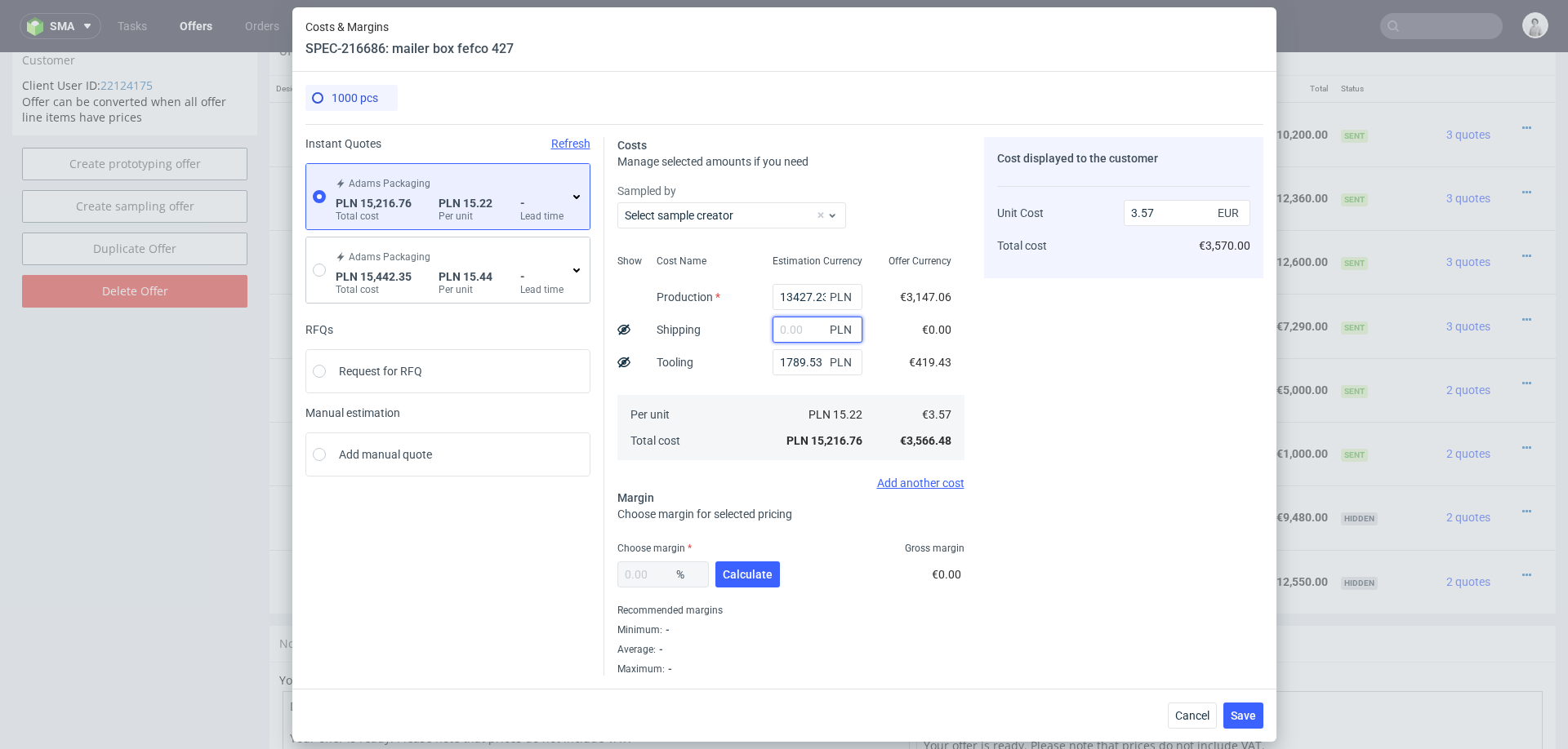
click at [812, 332] on input "text" at bounding box center [818, 329] width 90 height 26
type input "4400"
type input "4.6"
type input "4400"
click at [757, 568] on span "Calculate" at bounding box center [747, 574] width 50 height 12
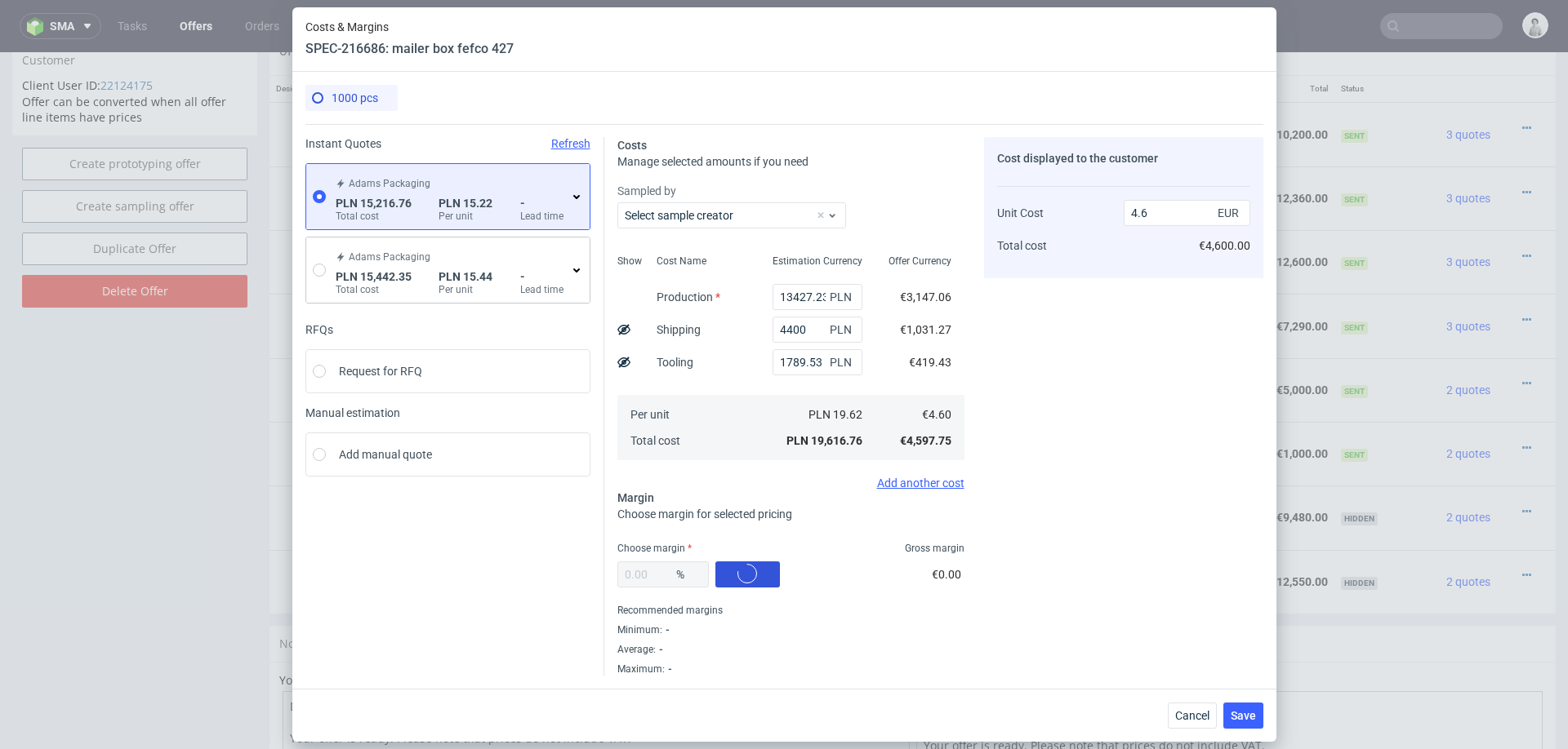
type input "29.19"
type input "6.49"
click at [653, 580] on input "29.19" at bounding box center [663, 574] width 91 height 26
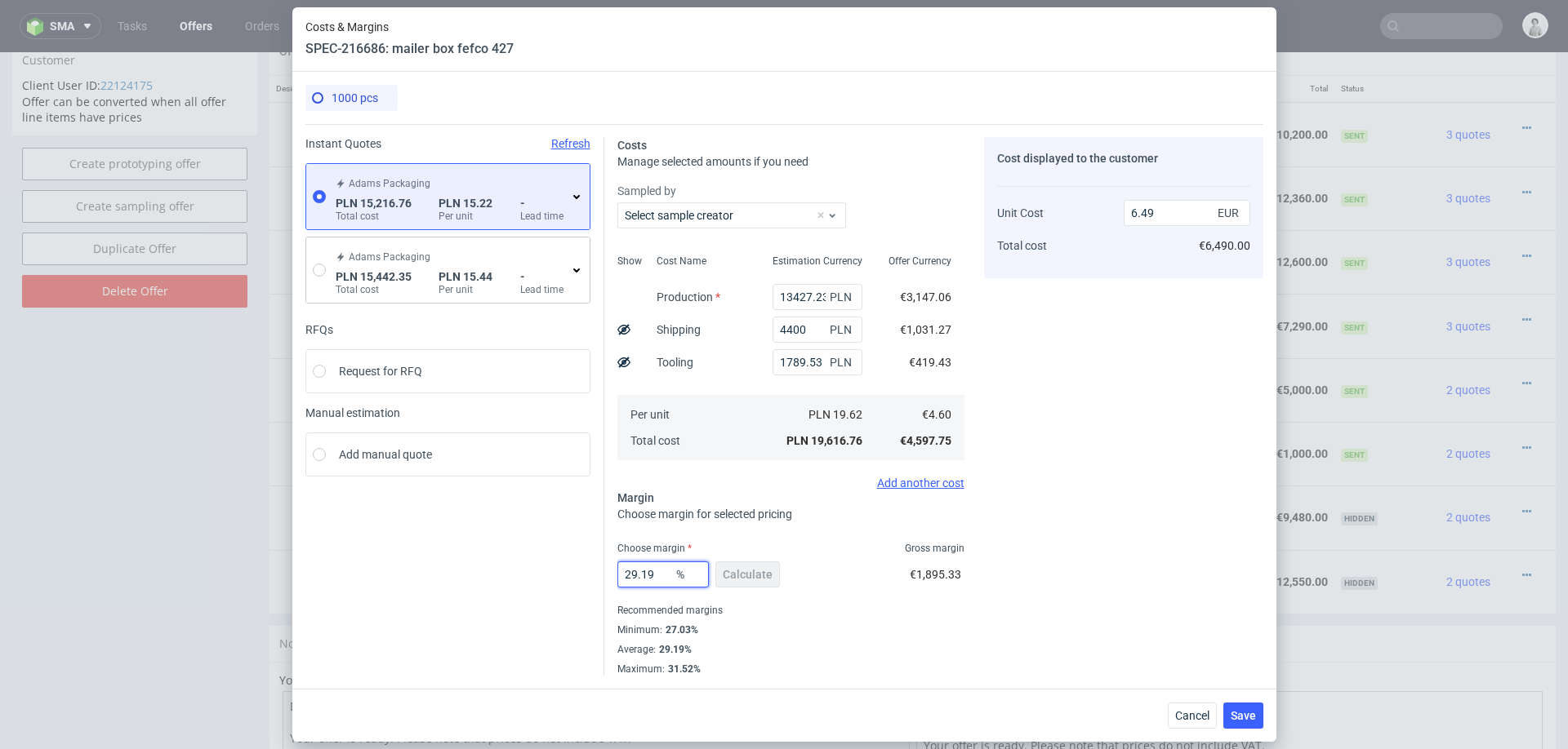
type input "2"
type input "4.69"
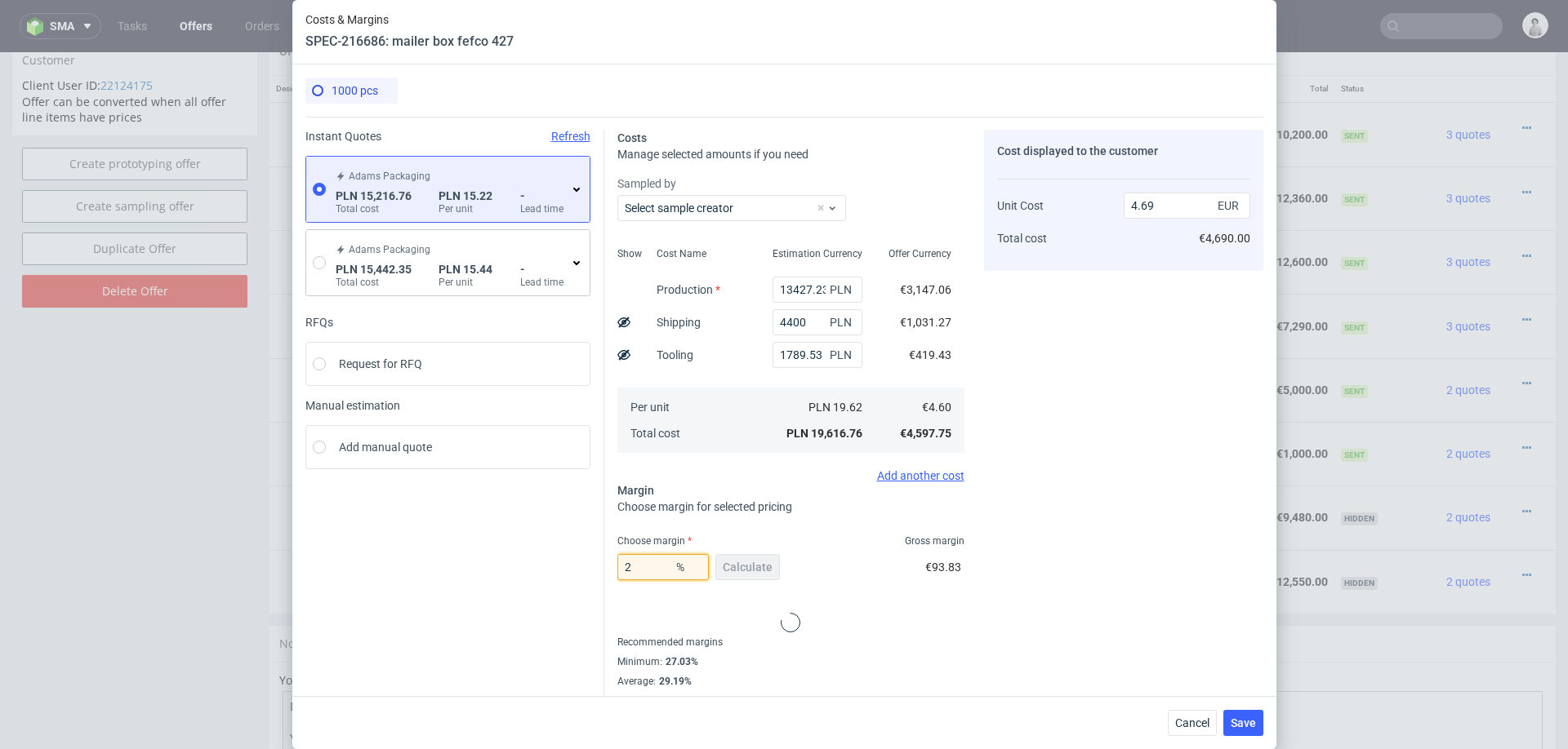
type input "28"
type input "6.39"
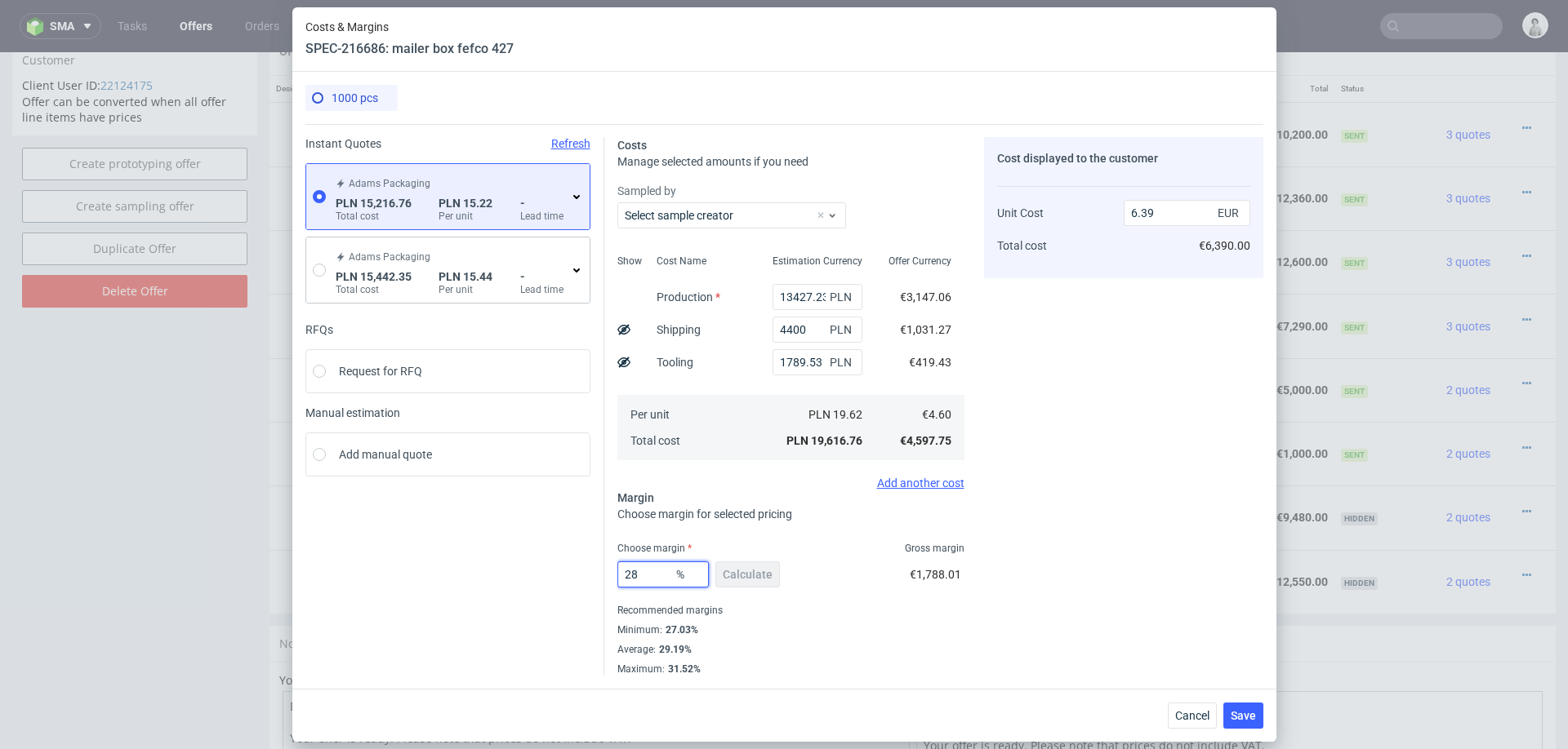
type input "28"
click at [1134, 579] on div "Cost displayed to the customer Unit Cost Total cost 6.39 EUR €6,390.00" at bounding box center [1123, 406] width 280 height 539
click at [1247, 711] on span "Save" at bounding box center [1243, 716] width 25 height 12
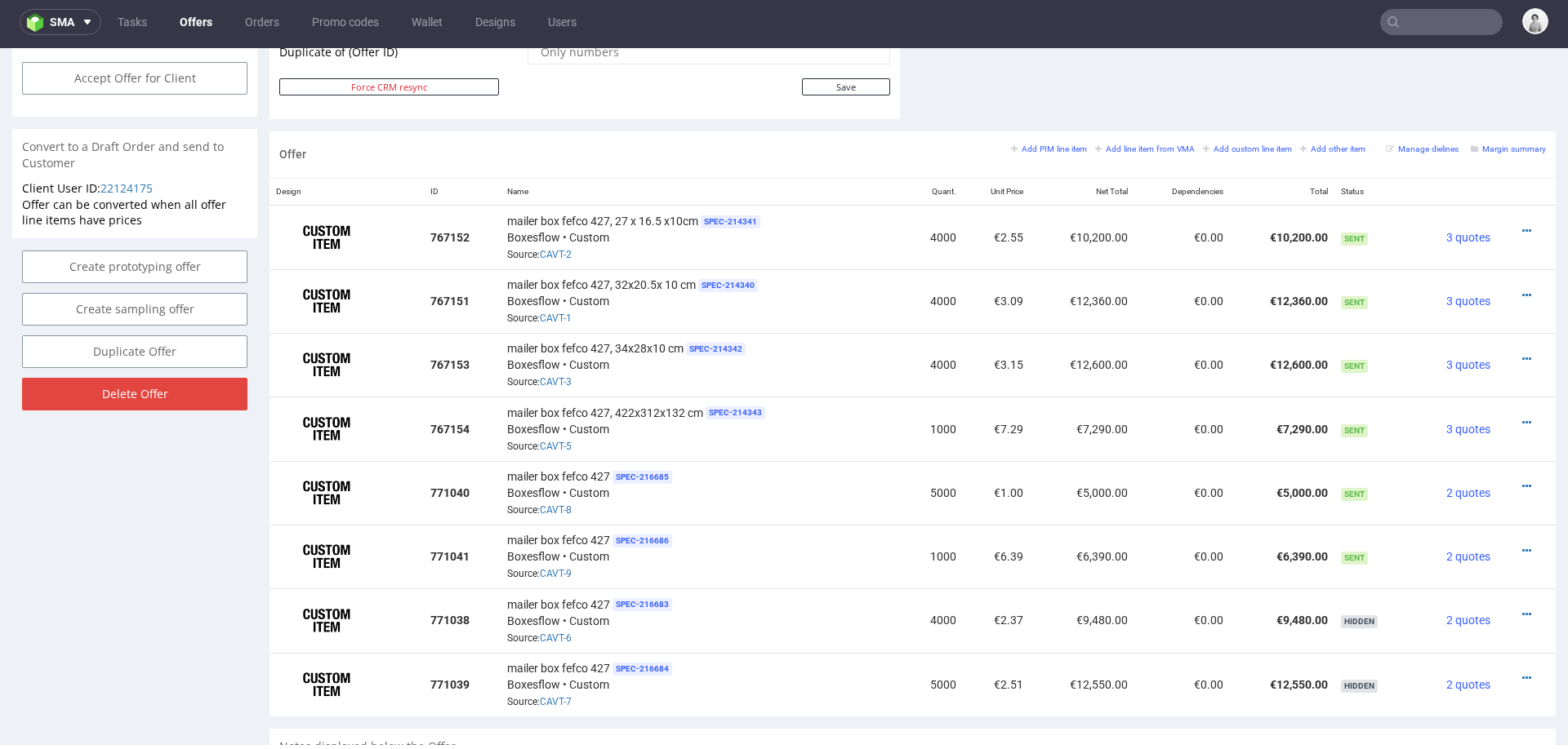
scroll to position [896, 0]
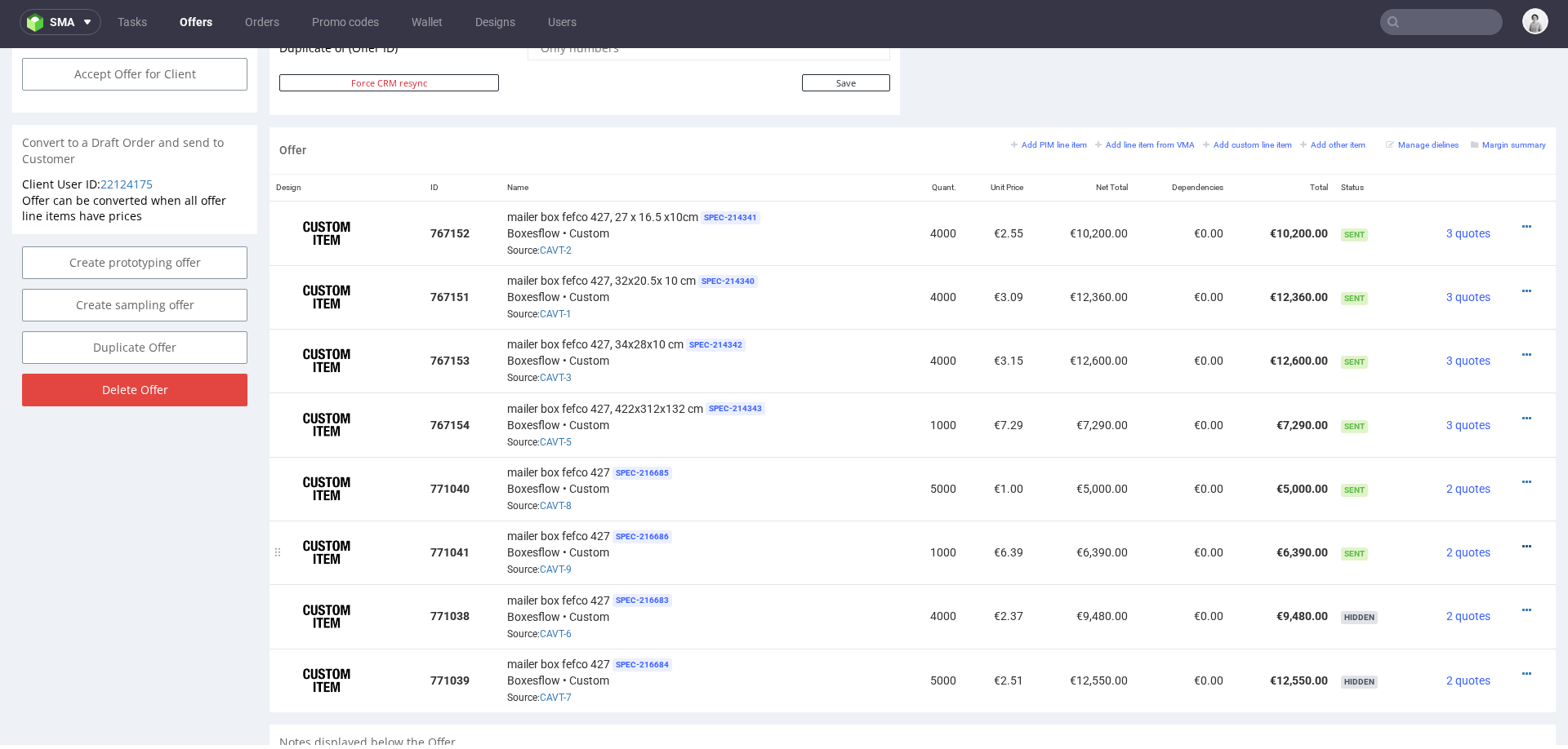
click at [1522, 542] on icon at bounding box center [1526, 547] width 9 height 12
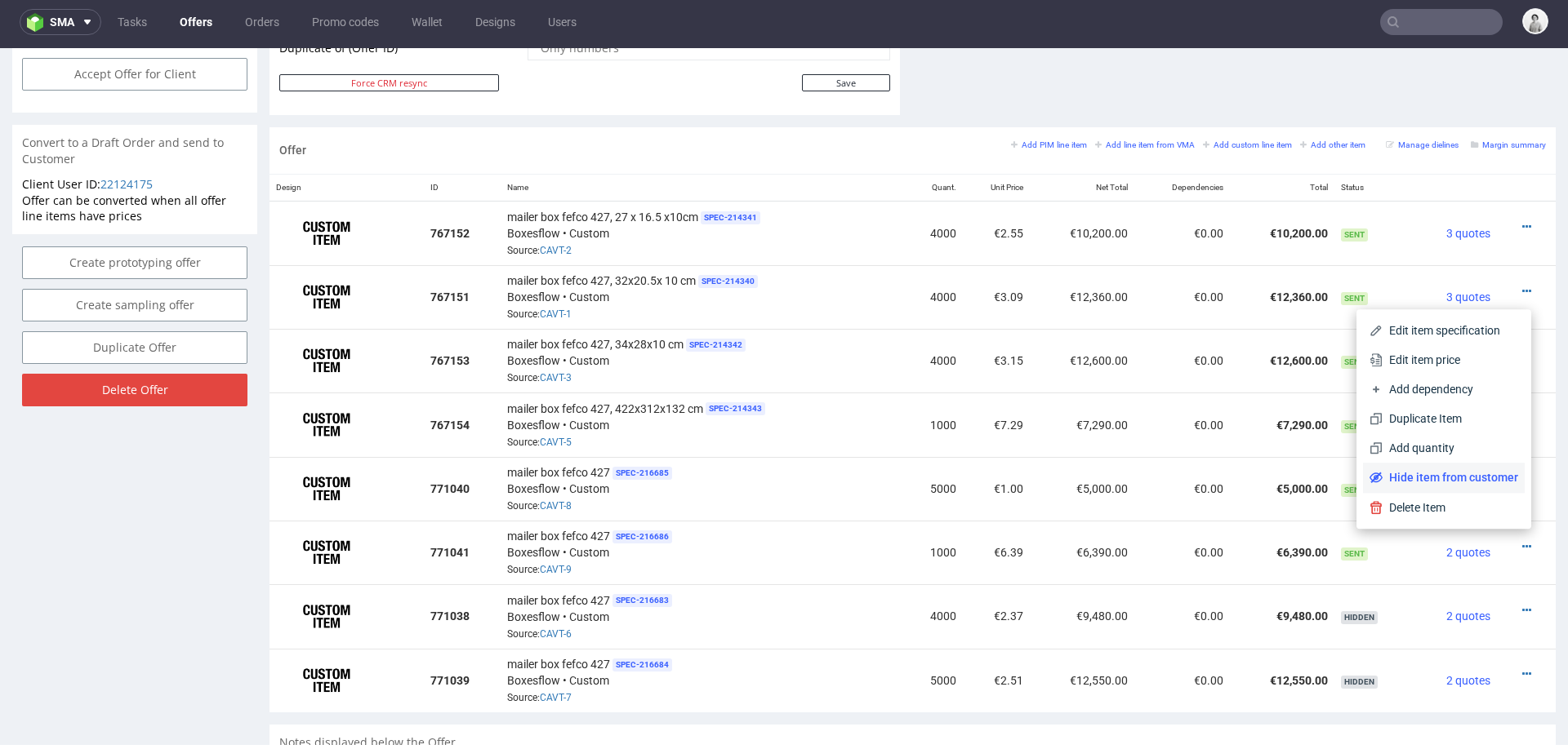
click at [1460, 482] on span "Hide item from customer" at bounding box center [1450, 477] width 135 height 16
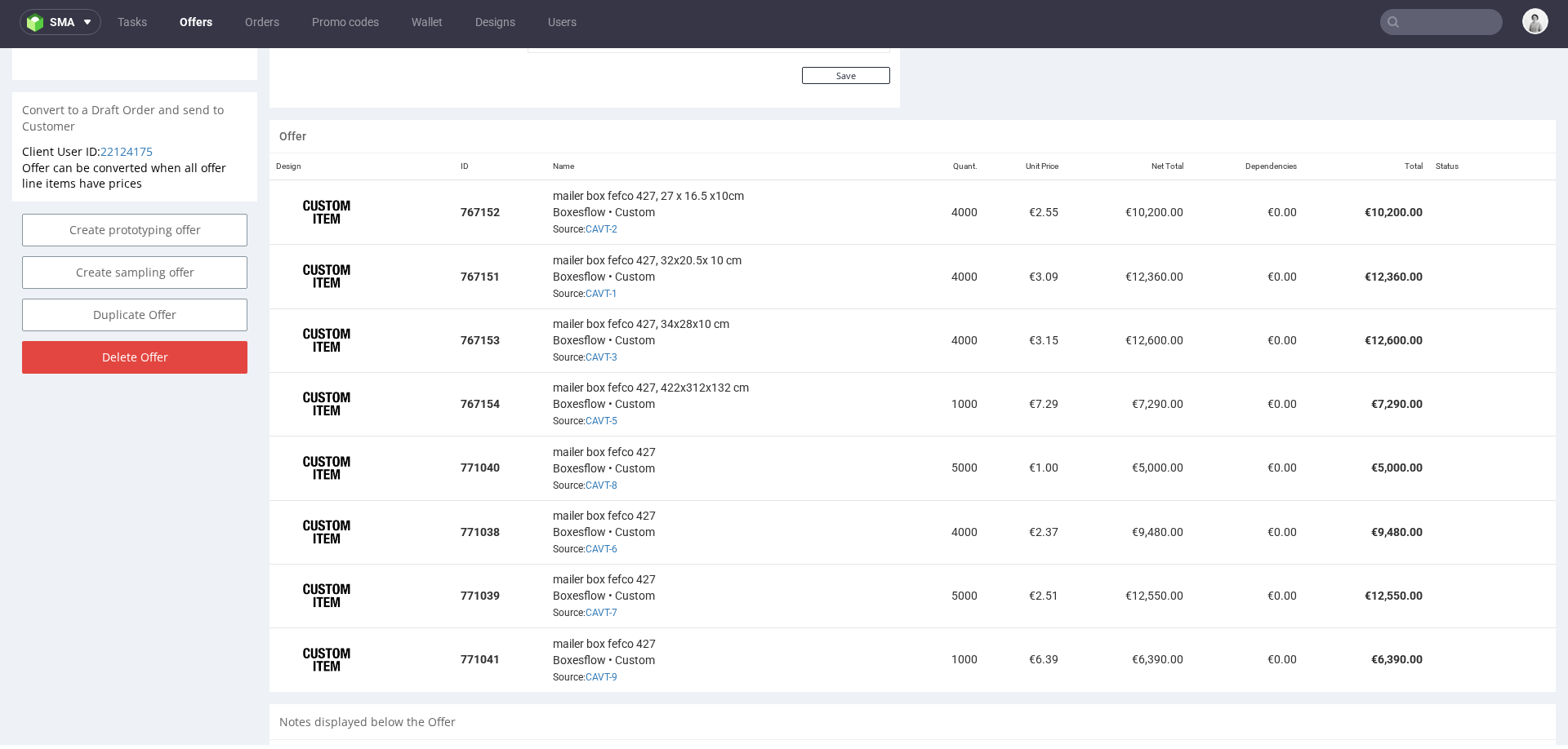
scroll to position [884, 0]
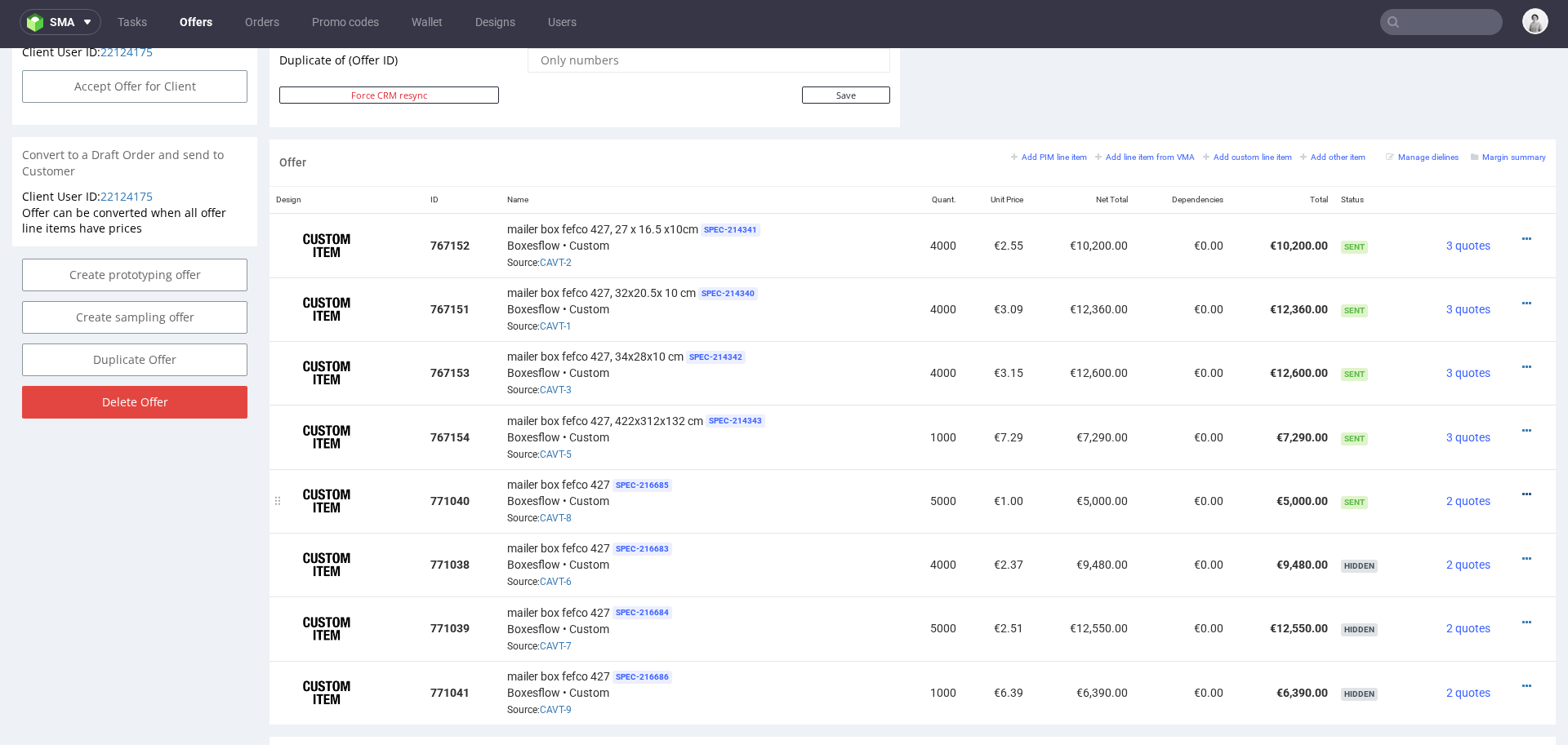
click at [1522, 489] on icon at bounding box center [1526, 495] width 9 height 12
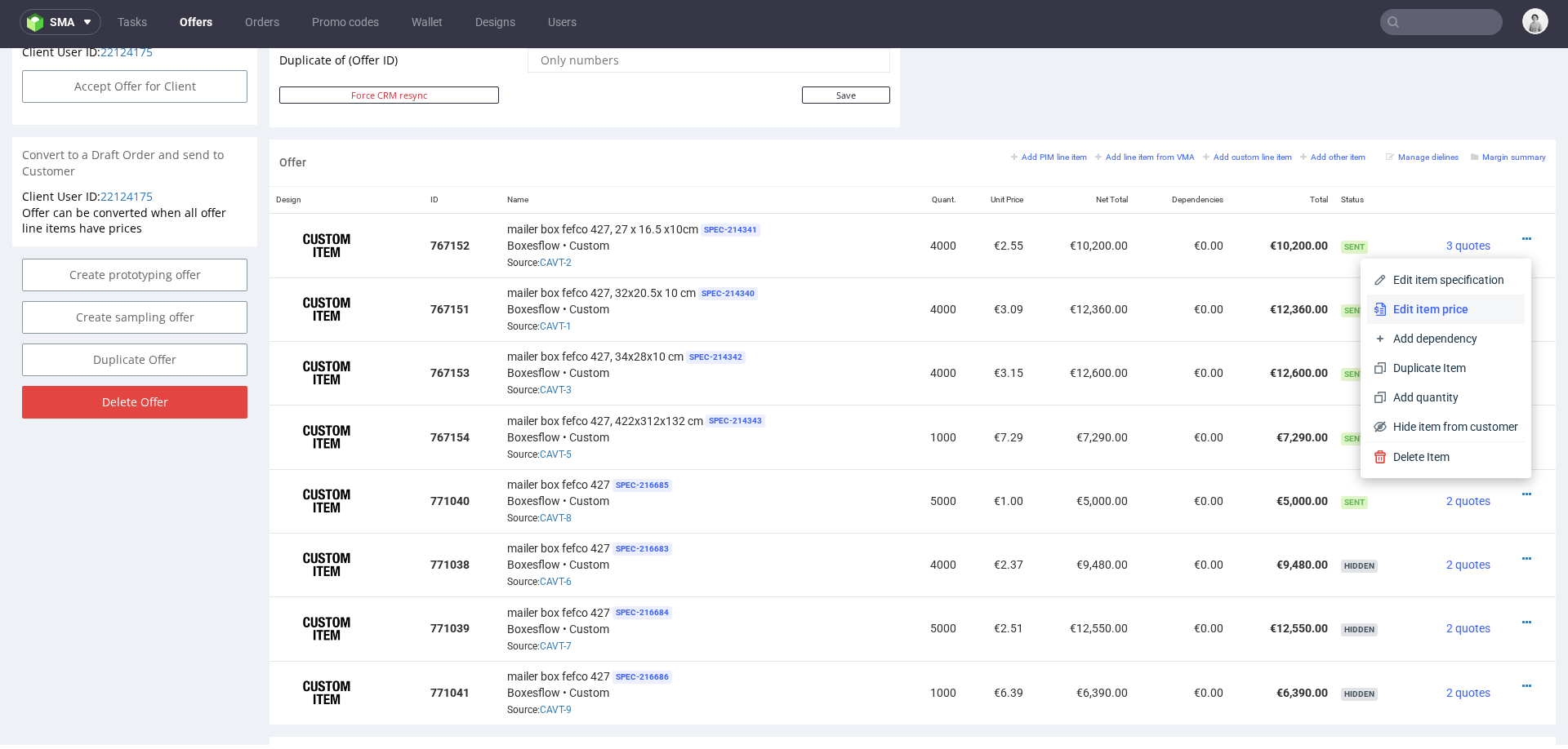
click at [1457, 313] on span "Edit item price" at bounding box center [1452, 309] width 132 height 16
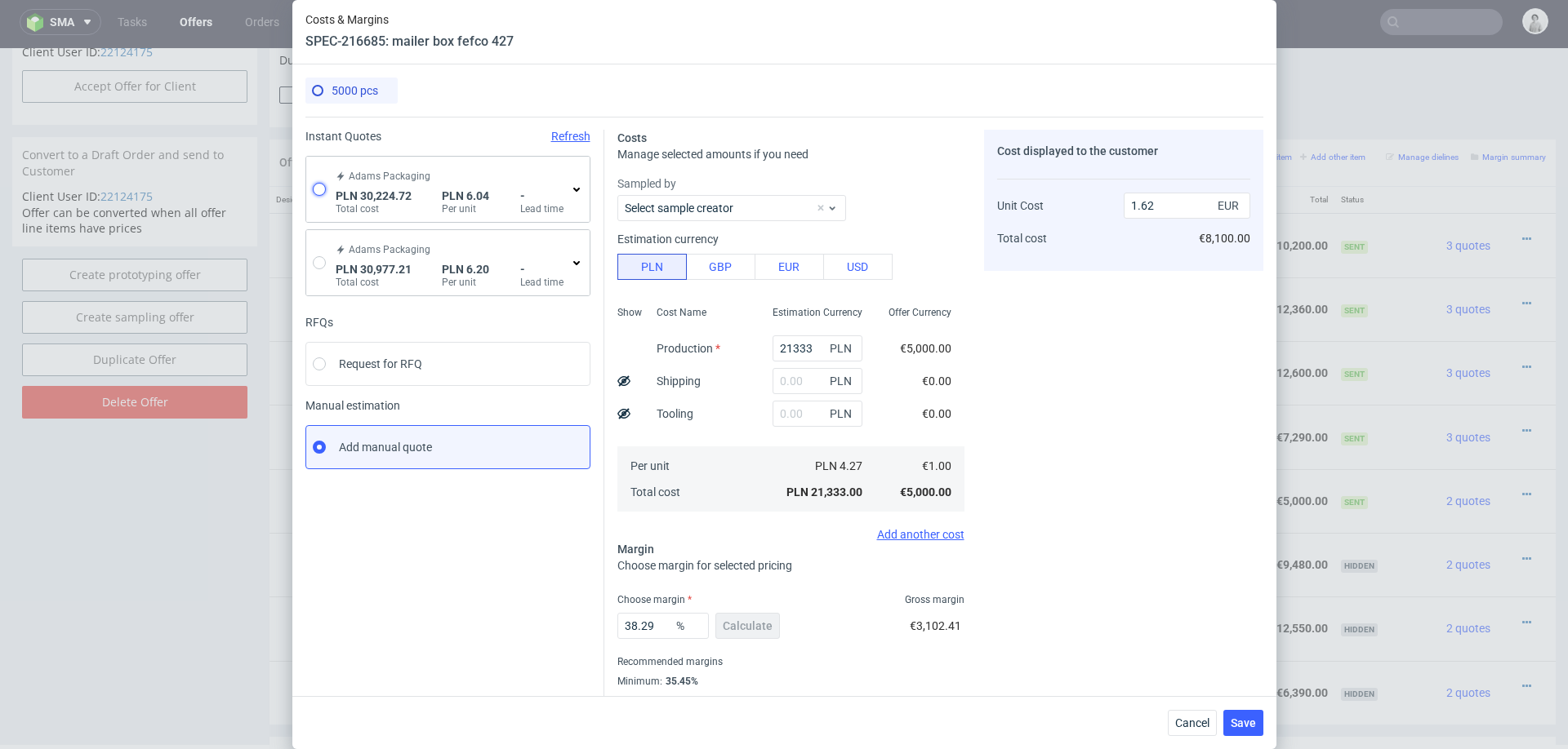
click at [316, 185] on input "radio" at bounding box center [320, 189] width 13 height 13
radio input "true"
radio input "false"
type input "27172.14"
type input "3052.58"
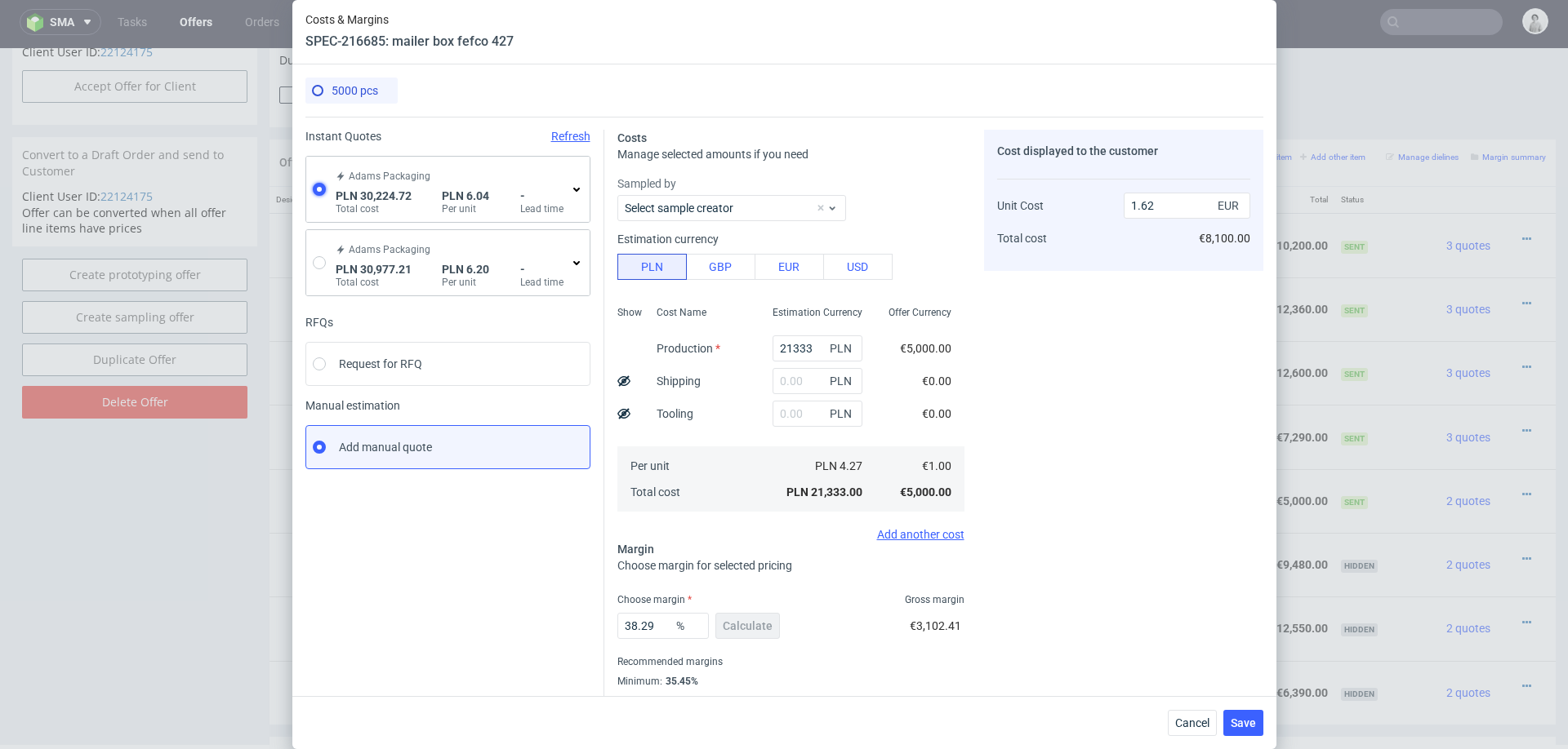
type input "1.41"
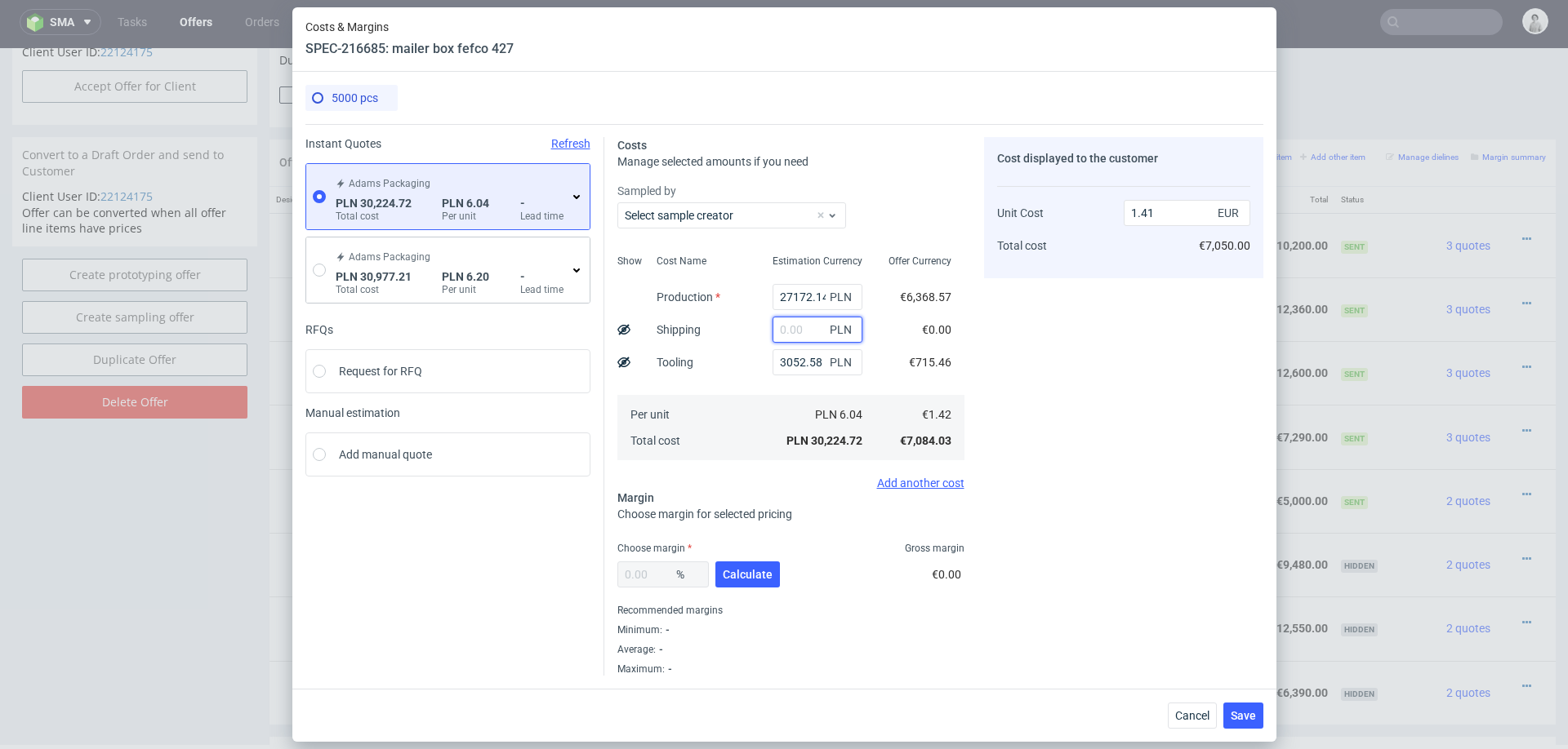
click at [810, 335] on input "text" at bounding box center [818, 329] width 90 height 26
type input "13500"
type input "2.04"
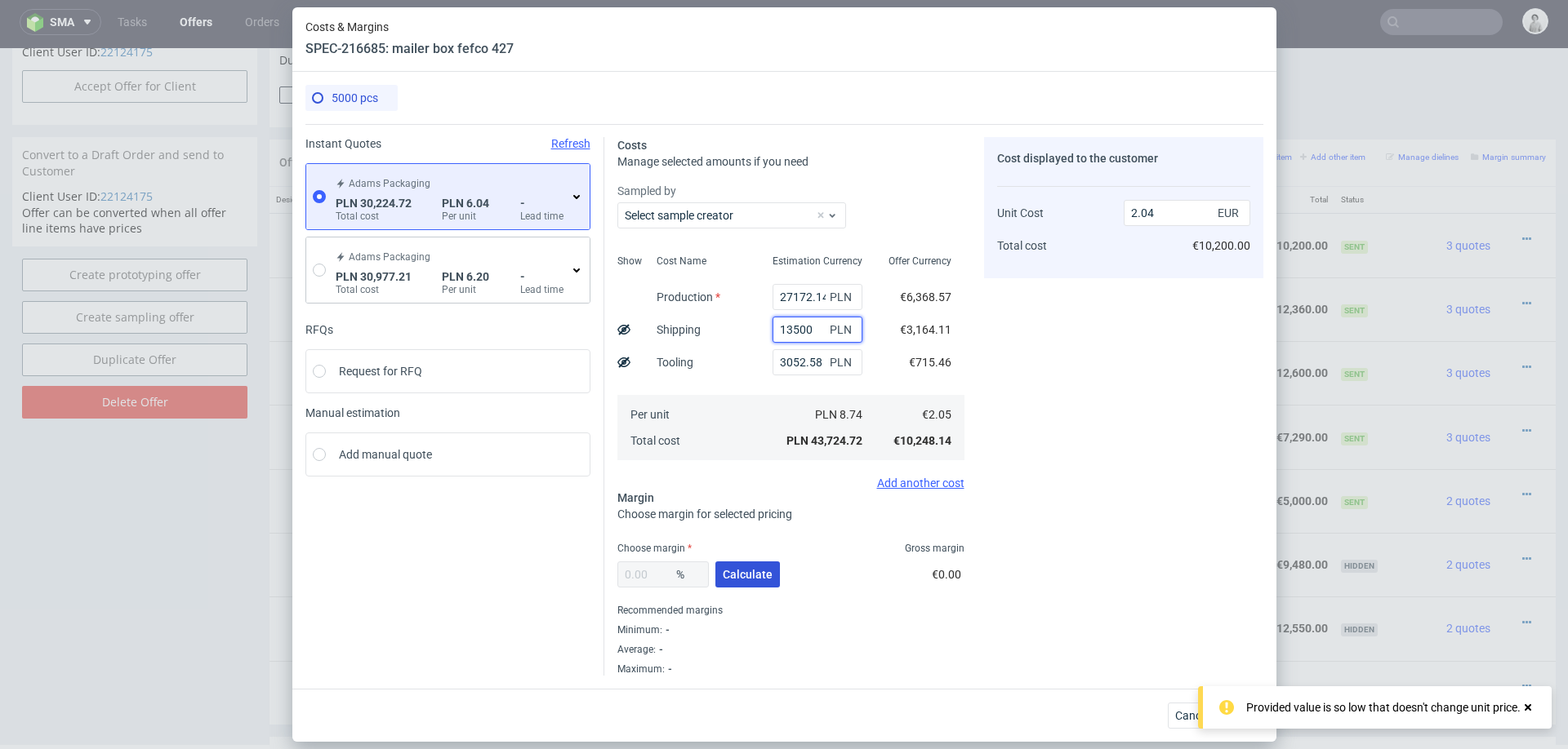
type input "13500"
click at [754, 562] on button "Calculate" at bounding box center [747, 574] width 64 height 26
type input "23.85"
type input "2.69"
click at [662, 580] on input "23.85" at bounding box center [663, 574] width 91 height 26
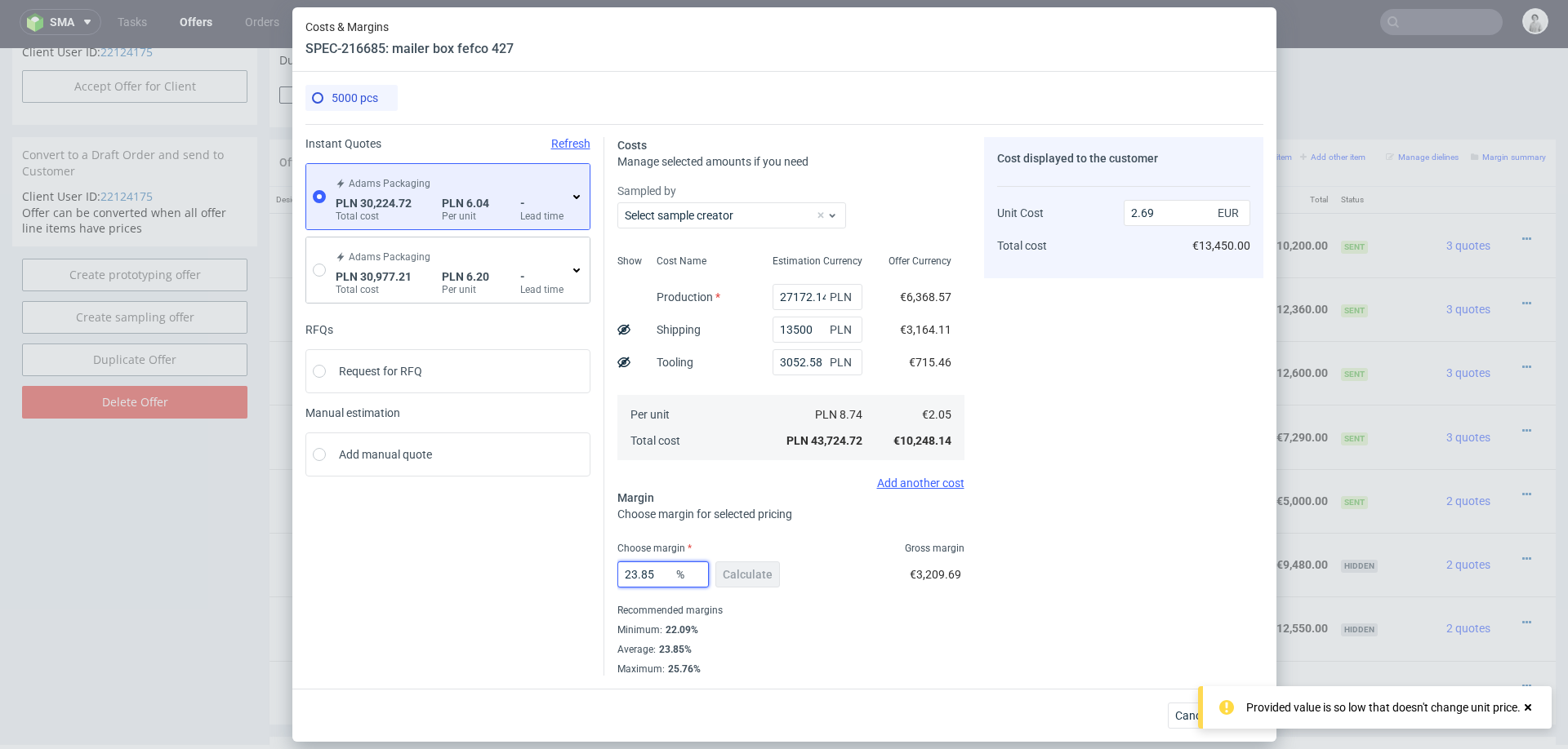
click at [662, 580] on input "23.85" at bounding box center [663, 574] width 91 height 26
type input "23"
type input "2.66"
type input "23"
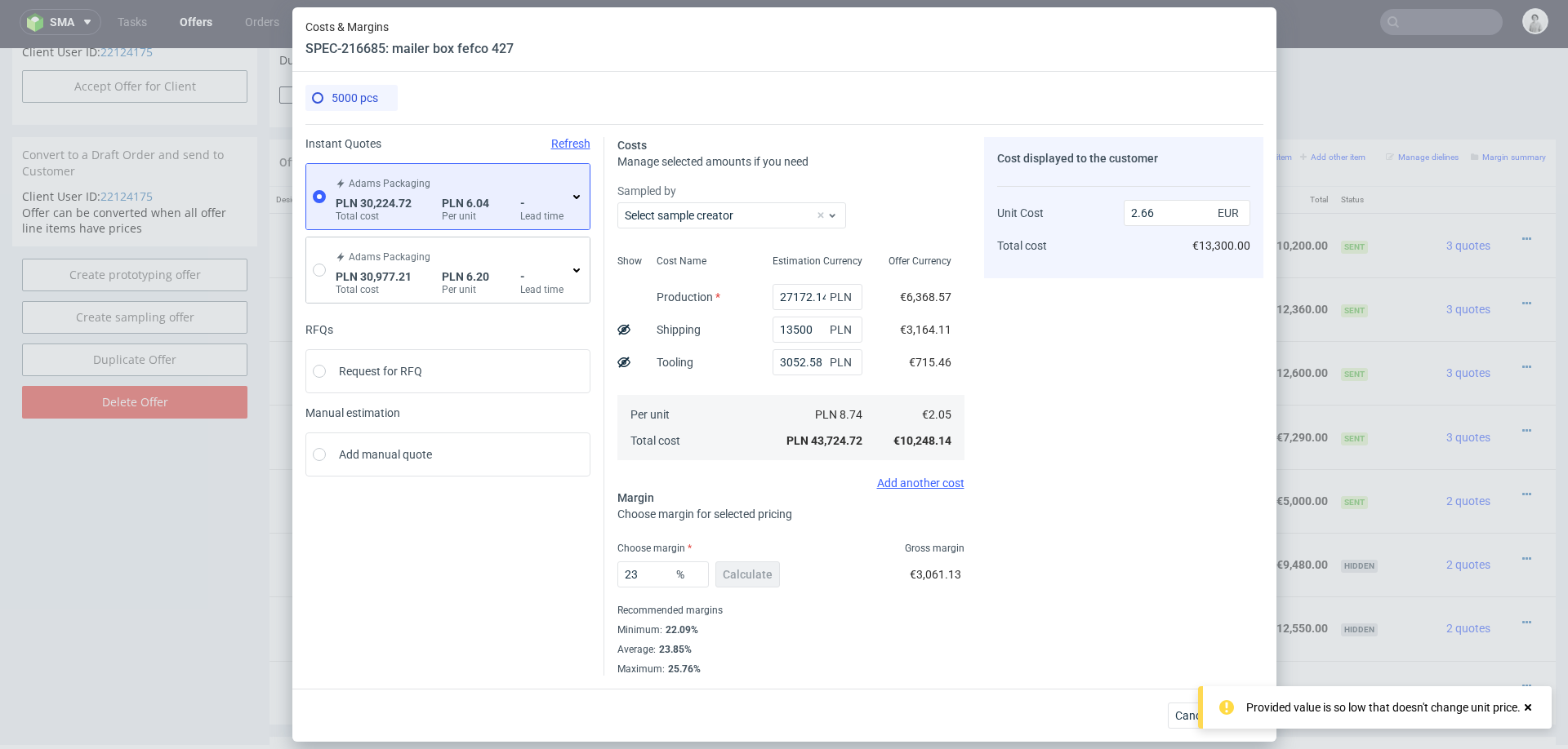
click at [1058, 585] on div "Cost displayed to the customer Unit Cost Total cost 2.66 EUR €13,300.00" at bounding box center [1123, 406] width 280 height 539
click at [1248, 722] on button "Save" at bounding box center [1243, 715] width 40 height 26
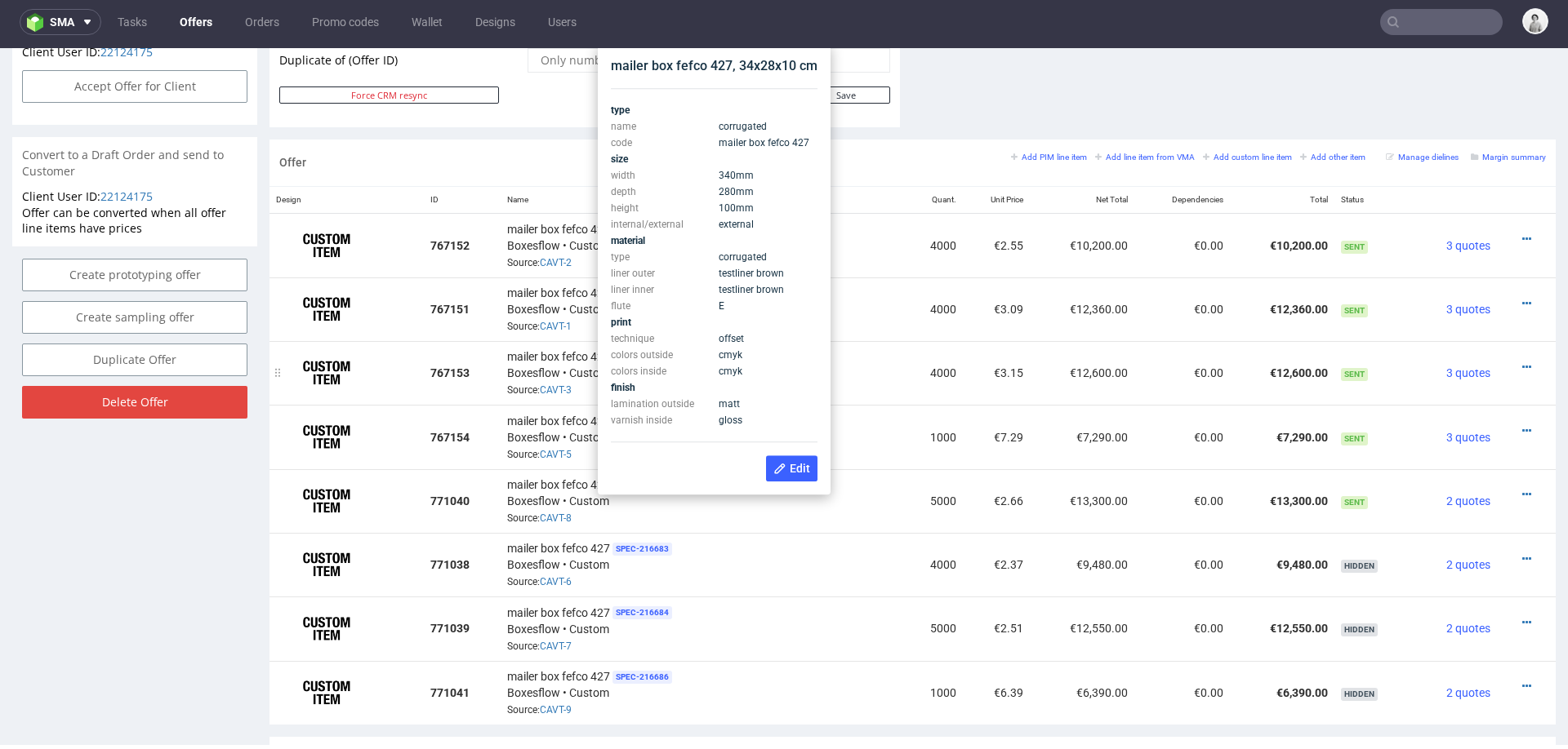
scroll to position [878, 0]
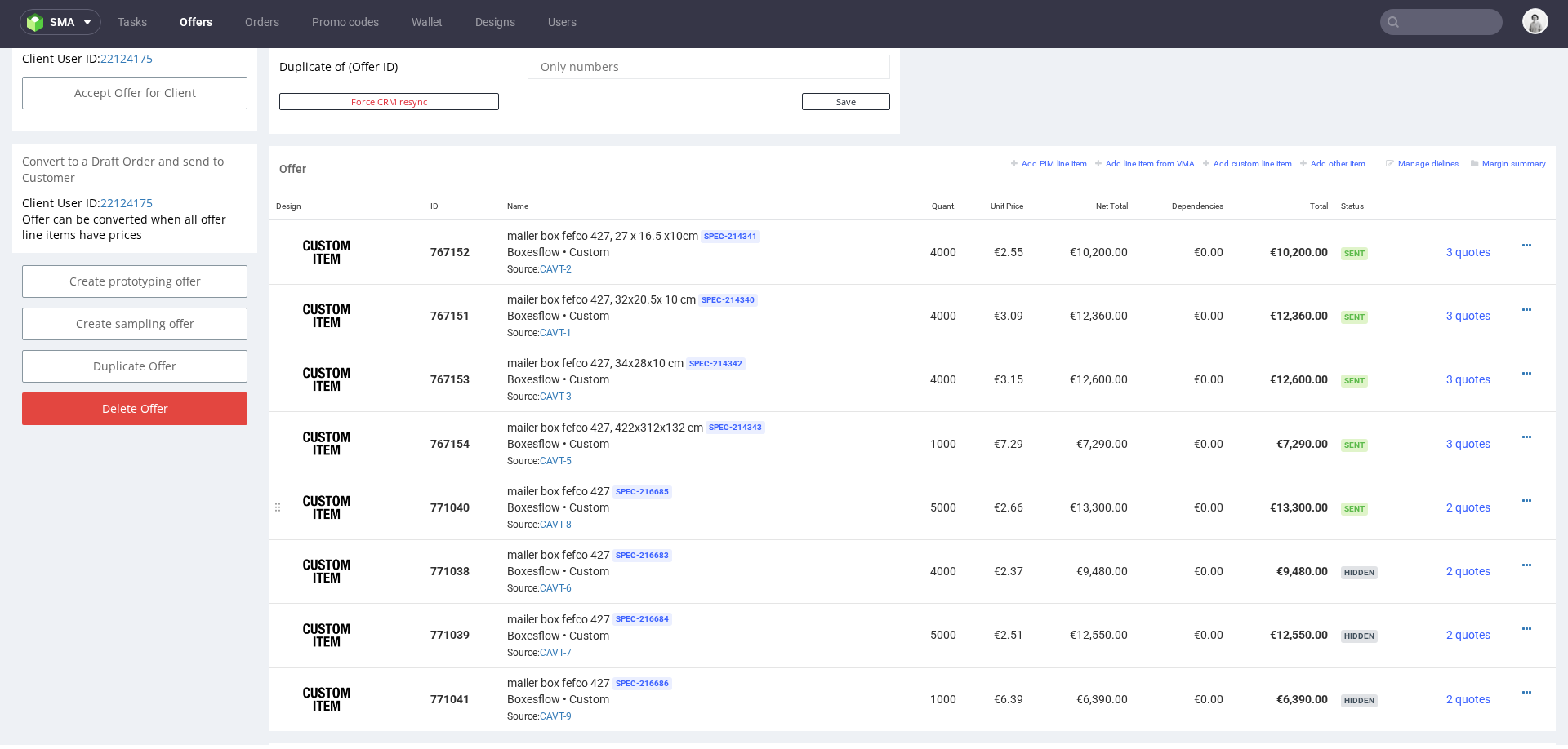
click at [1512, 493] on div at bounding box center [1521, 500] width 36 height 16
click at [1522, 495] on icon at bounding box center [1526, 501] width 9 height 12
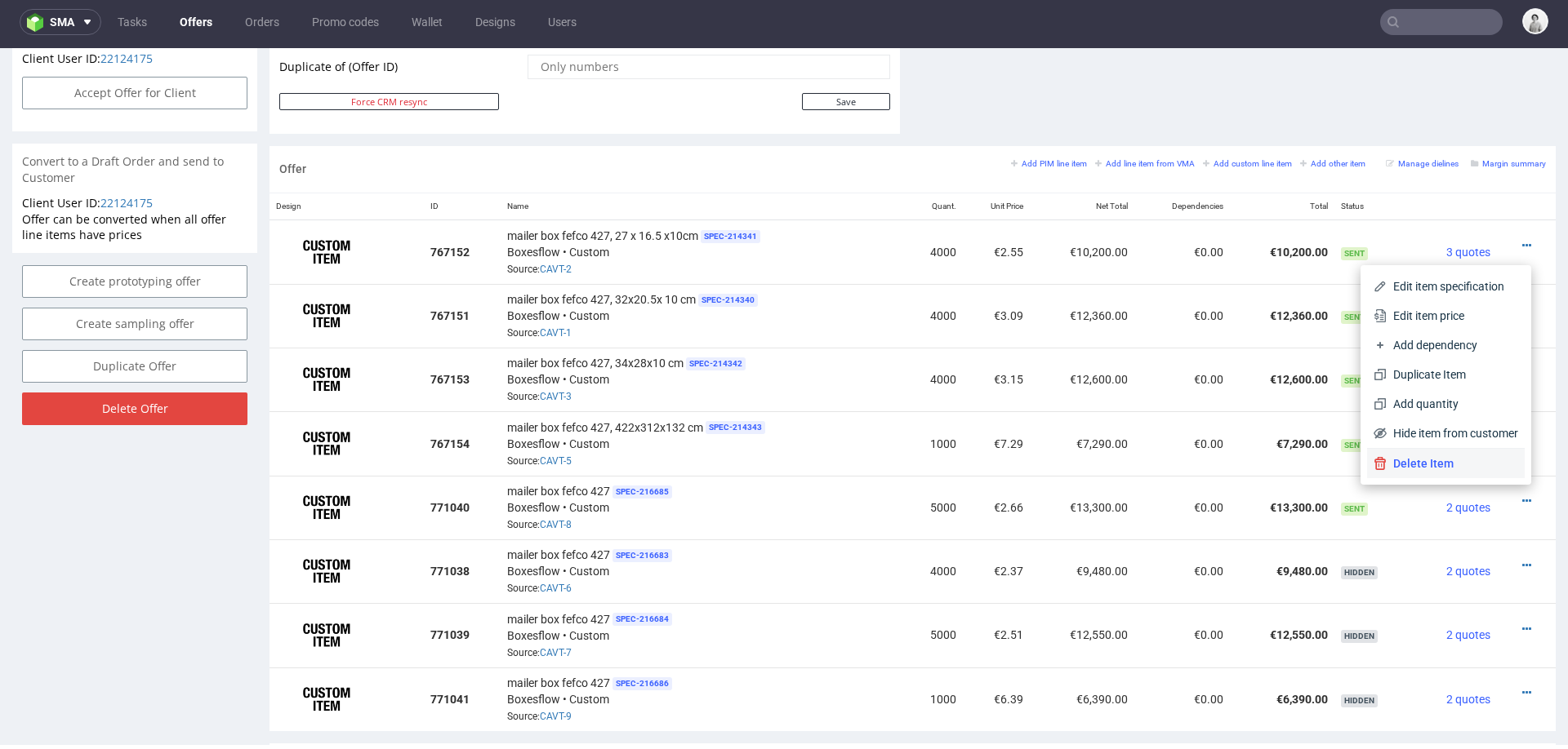
click at [1441, 461] on span "Delete Item" at bounding box center [1452, 463] width 132 height 16
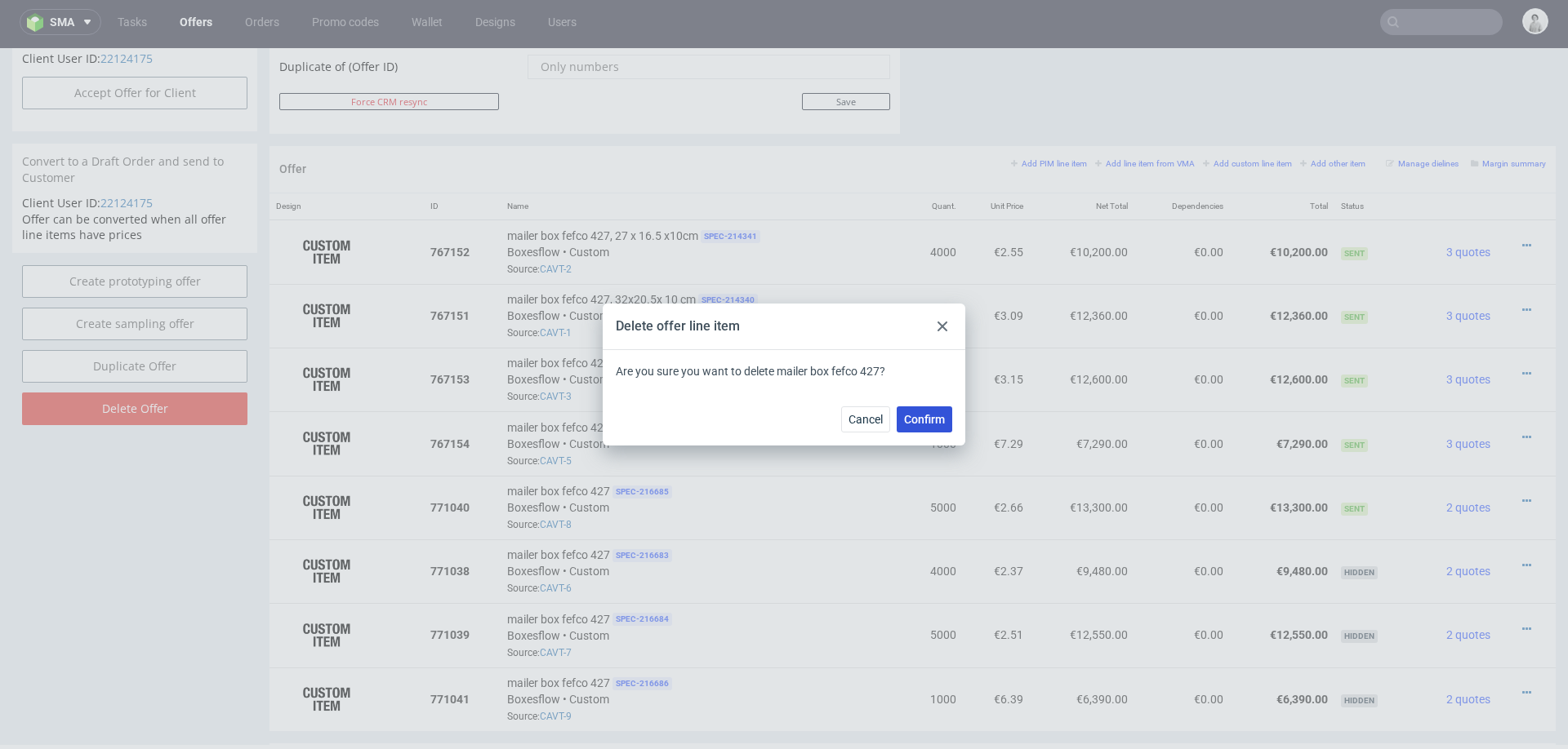
click at [922, 419] on span "Confirm" at bounding box center [924, 420] width 41 height 12
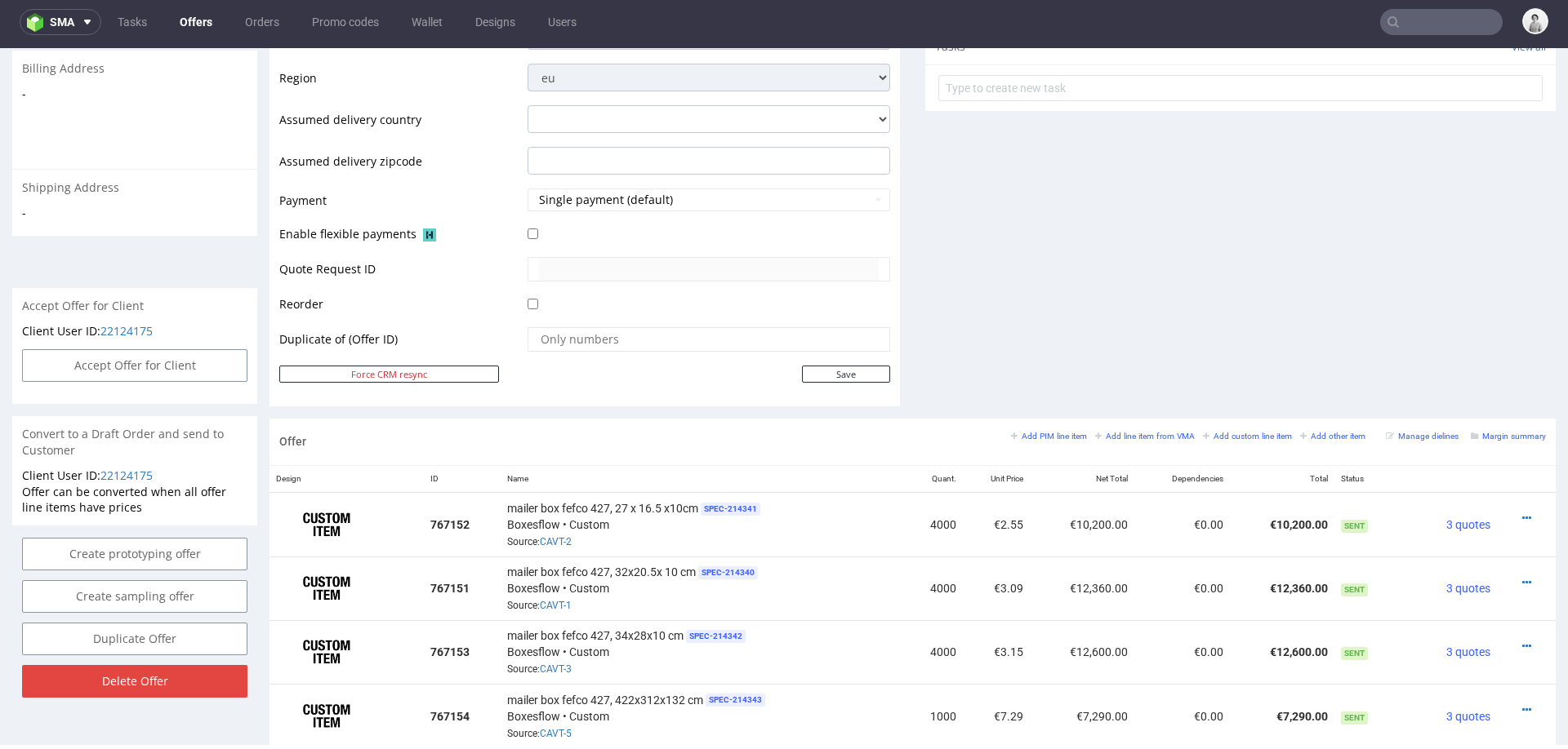
scroll to position [539, 0]
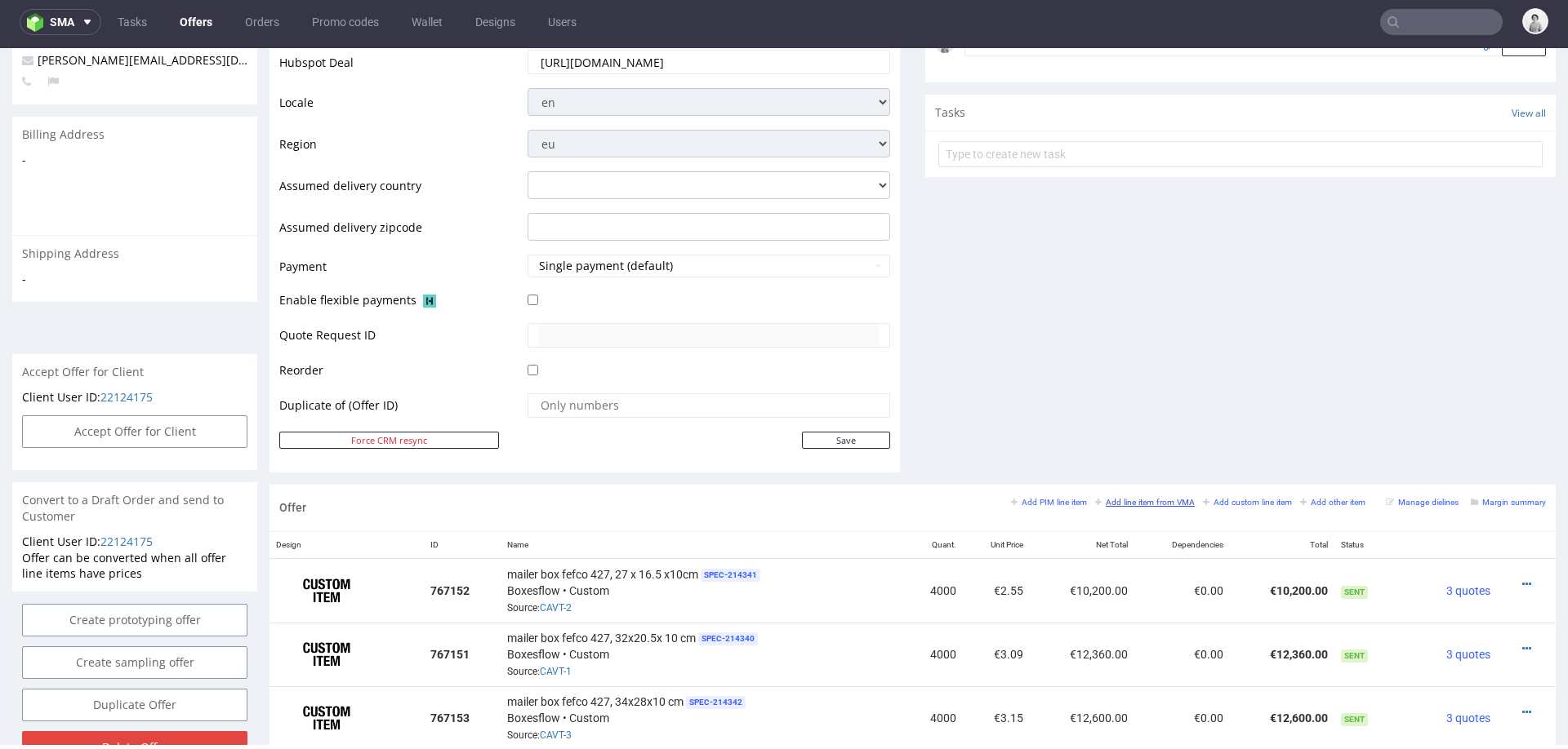
click at [1126, 498] on small "Add line item from VMA" at bounding box center [1145, 502] width 100 height 9
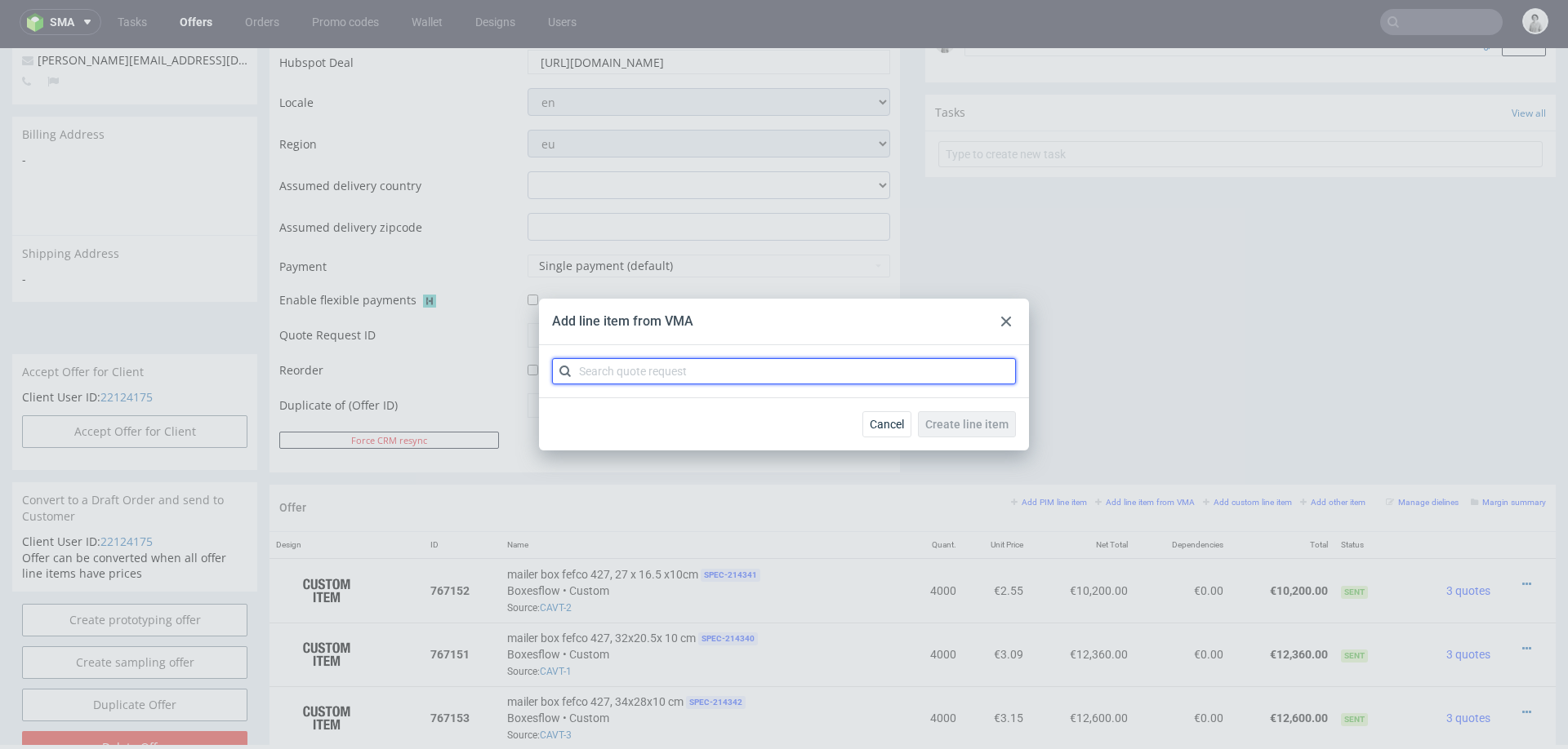
click at [905, 370] on input "text" at bounding box center [784, 371] width 464 height 26
type input "cavt"
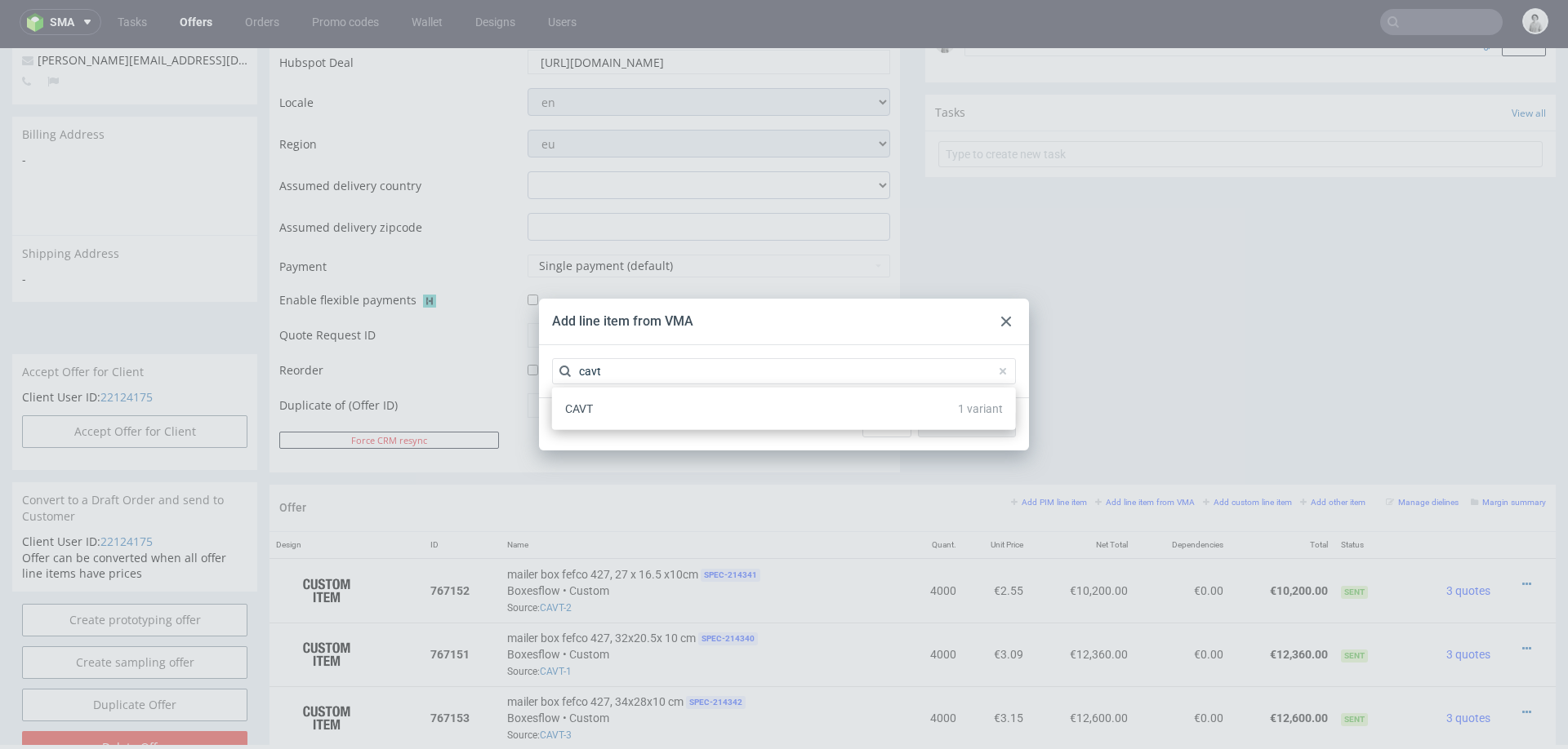
click at [733, 410] on div "CAVT 1 variant" at bounding box center [783, 409] width 451 height 30
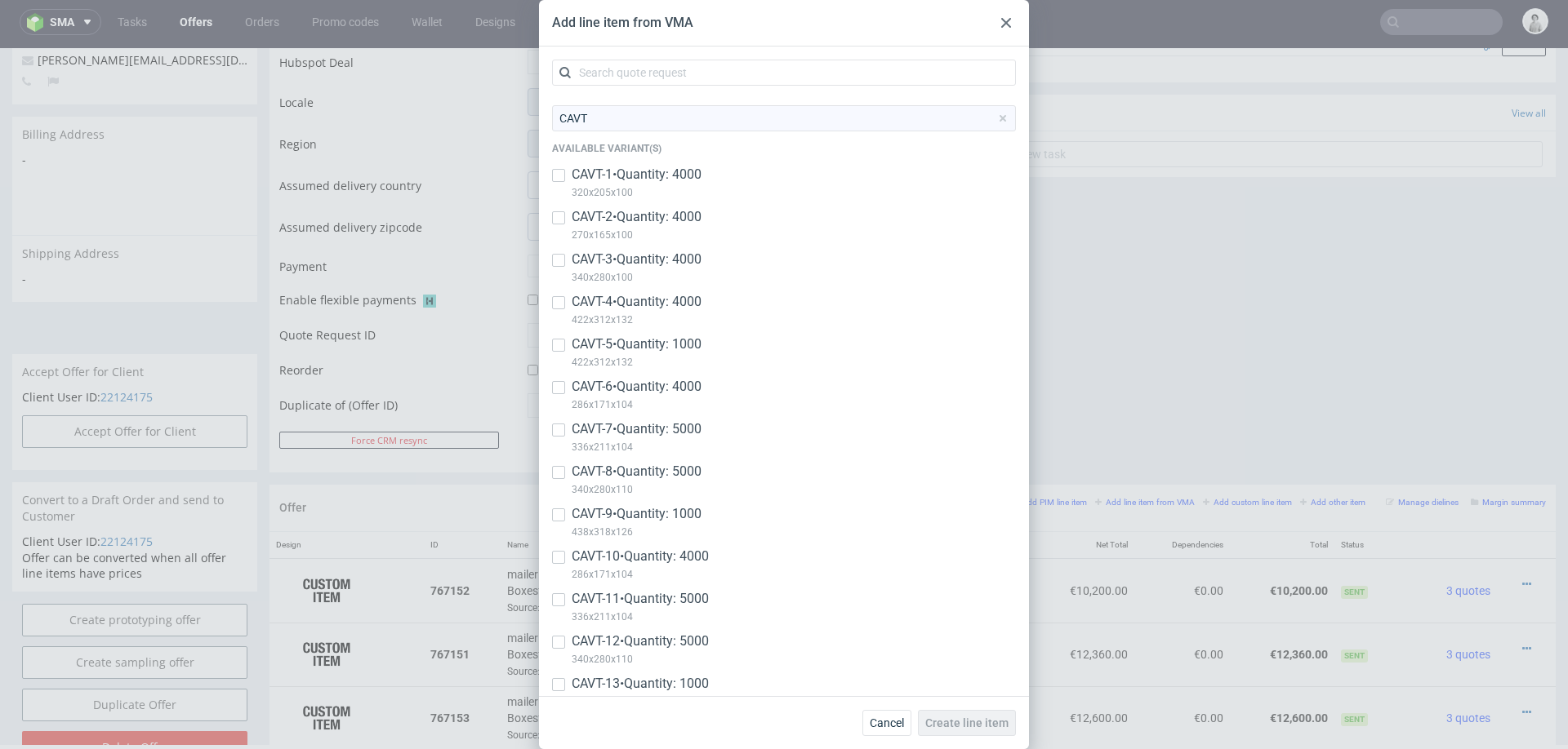
scroll to position [117, 0]
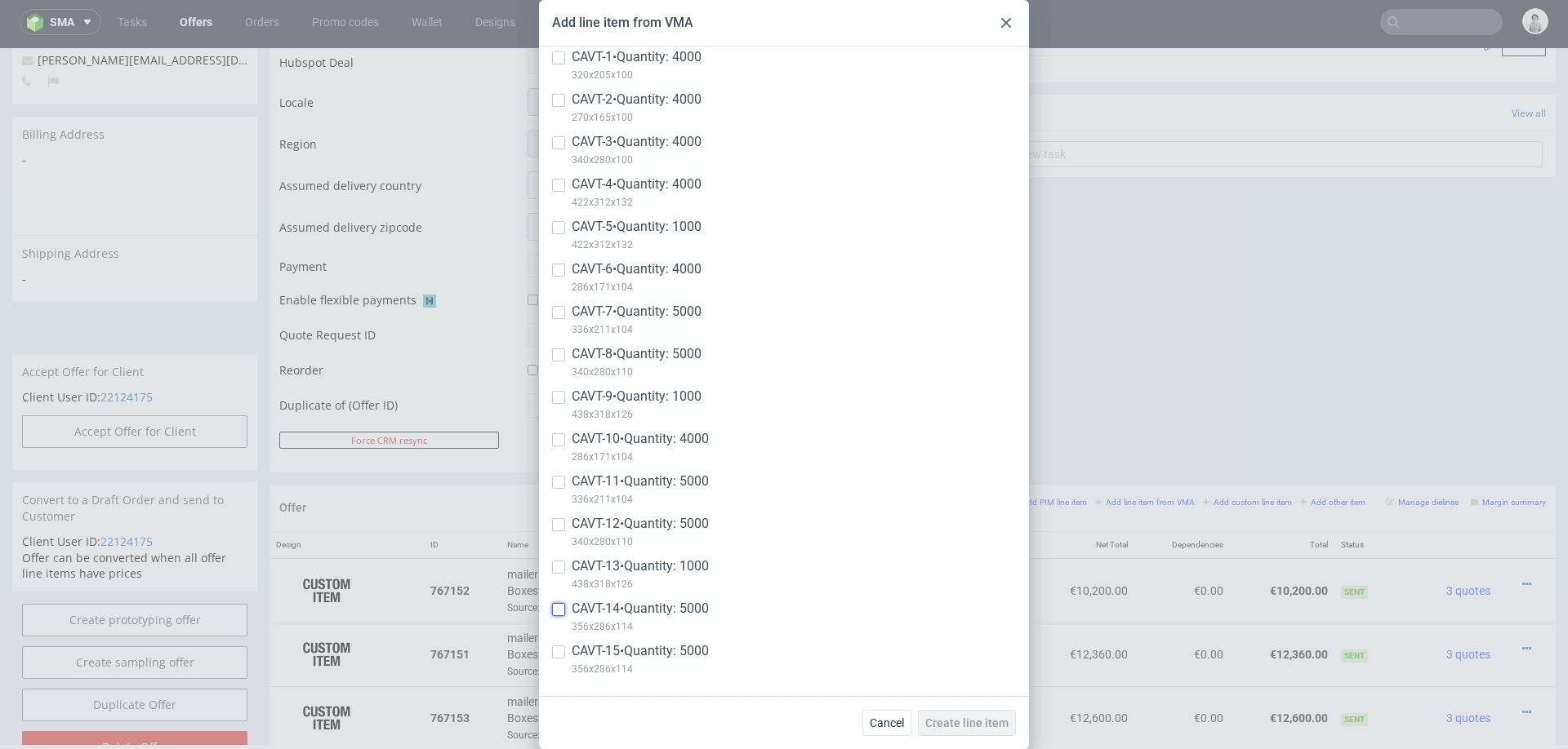
click at [560, 605] on input "checkbox" at bounding box center [559, 610] width 13 height 13
checkbox input "true"
click at [978, 722] on span "Create line item" at bounding box center [967, 723] width 84 height 12
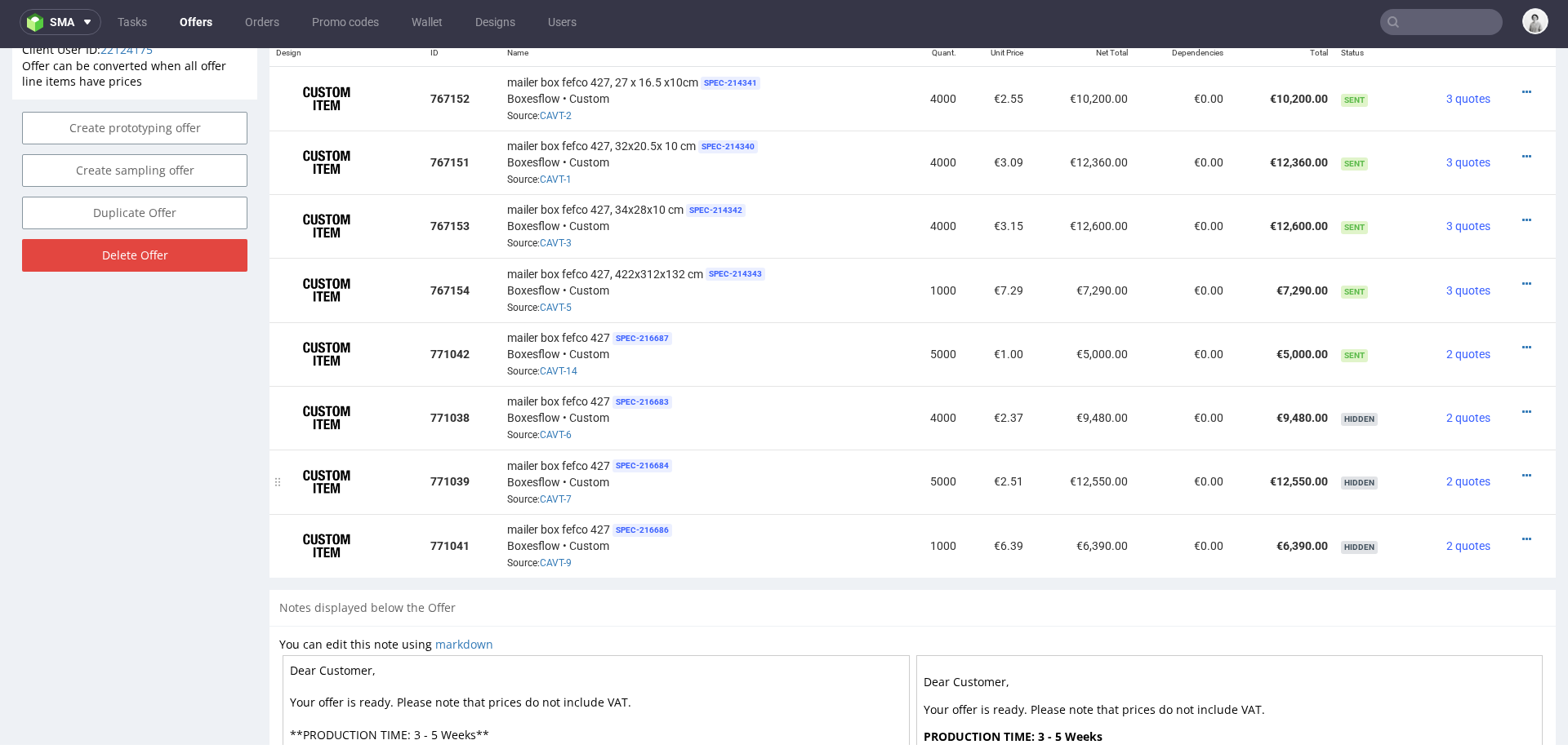
scroll to position [1032, 0]
click at [1507, 329] on td at bounding box center [1526, 352] width 59 height 63
click at [1522, 340] on icon at bounding box center [1526, 346] width 9 height 12
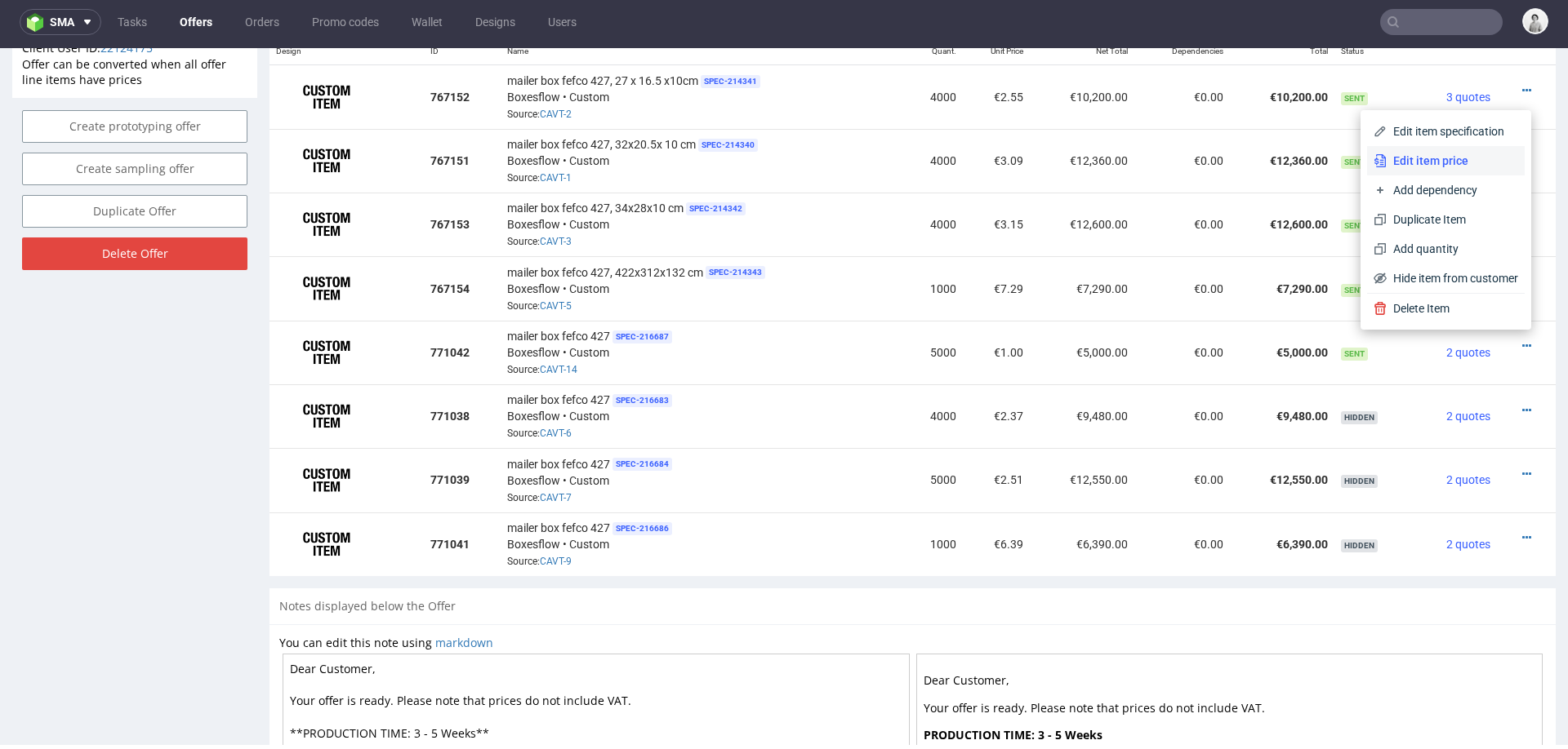
click at [1415, 150] on li "Edit item price" at bounding box center [1446, 160] width 158 height 30
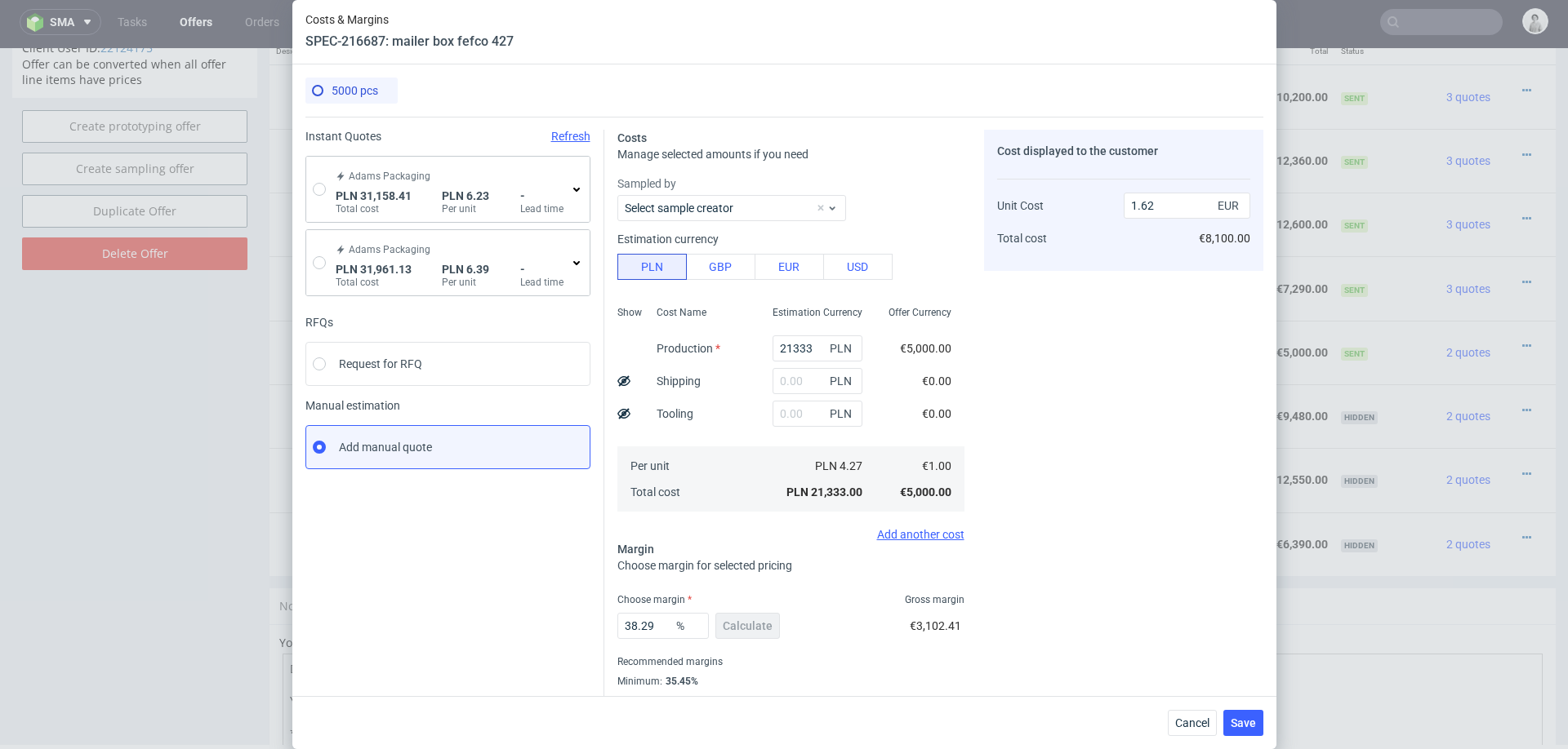
click at [307, 198] on div "Adams Packaging PLN 31,158.41 Total cost PLN 6.23 Per unit - Lead time" at bounding box center [448, 189] width 283 height 65
click at [313, 191] on input "radio" at bounding box center [320, 189] width 13 height 13
radio input "true"
radio input "false"
type input "28014.19"
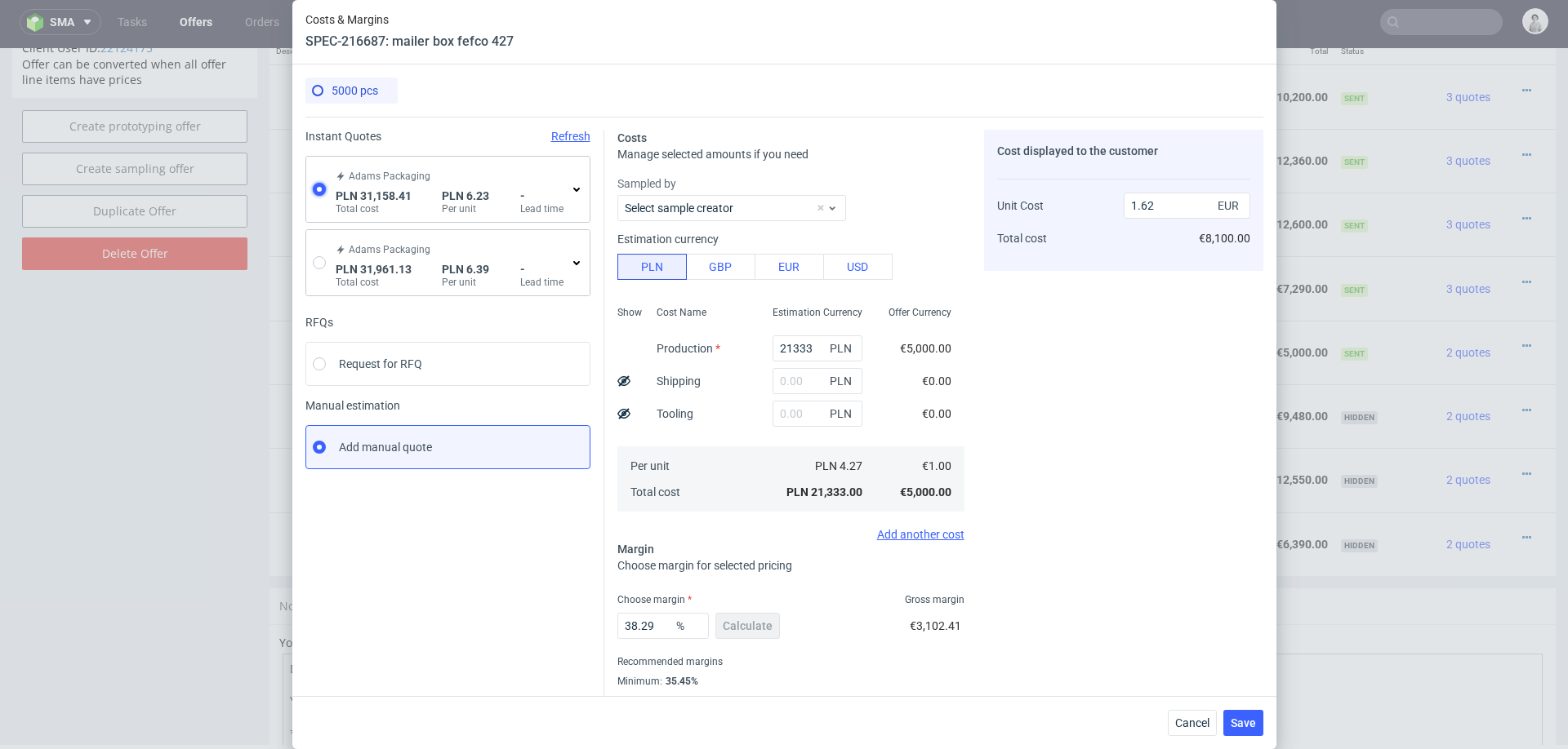
type input "3144.22"
type input "1.46"
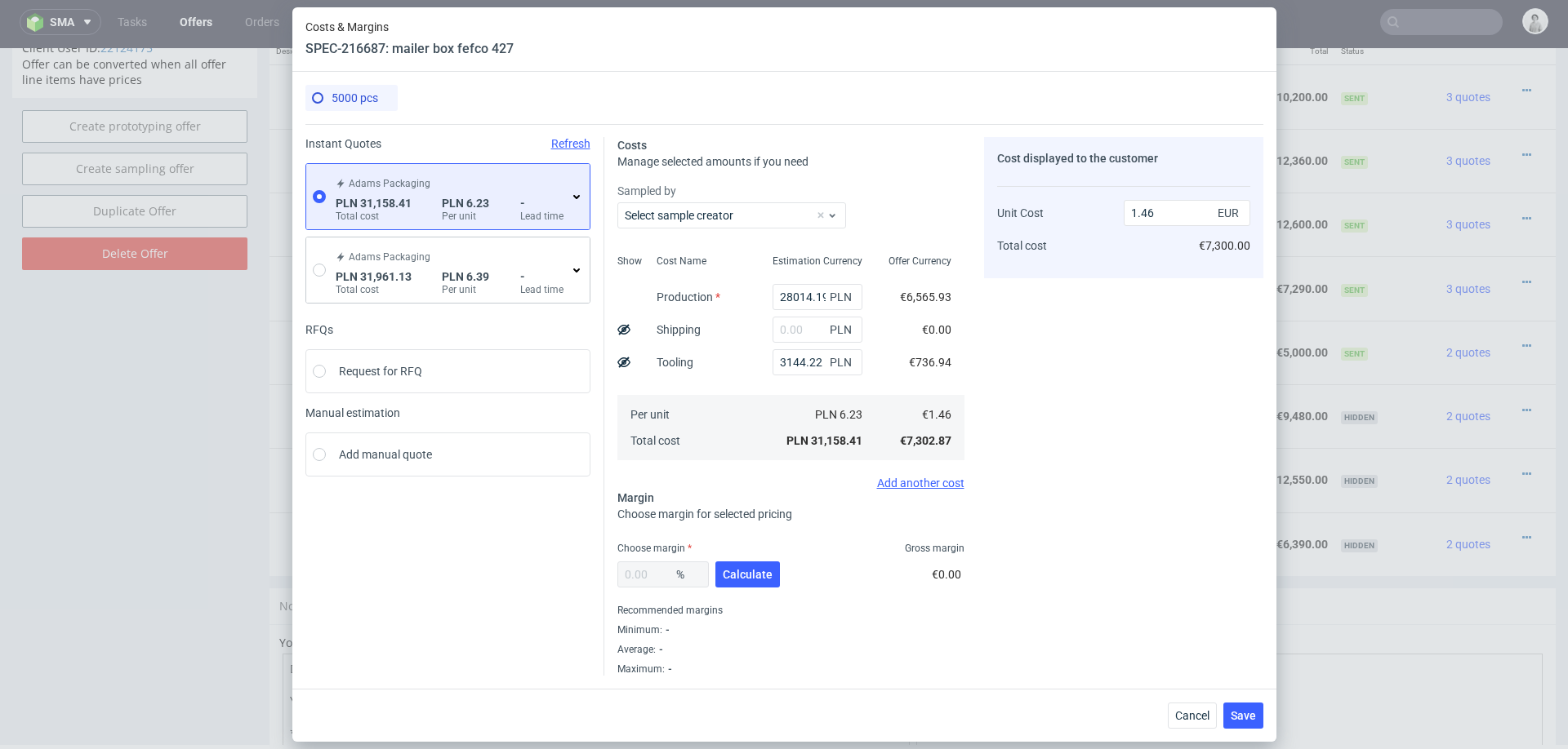
click at [841, 326] on span "PLN" at bounding box center [843, 330] width 33 height 23
click at [797, 327] on input "text" at bounding box center [818, 329] width 90 height 26
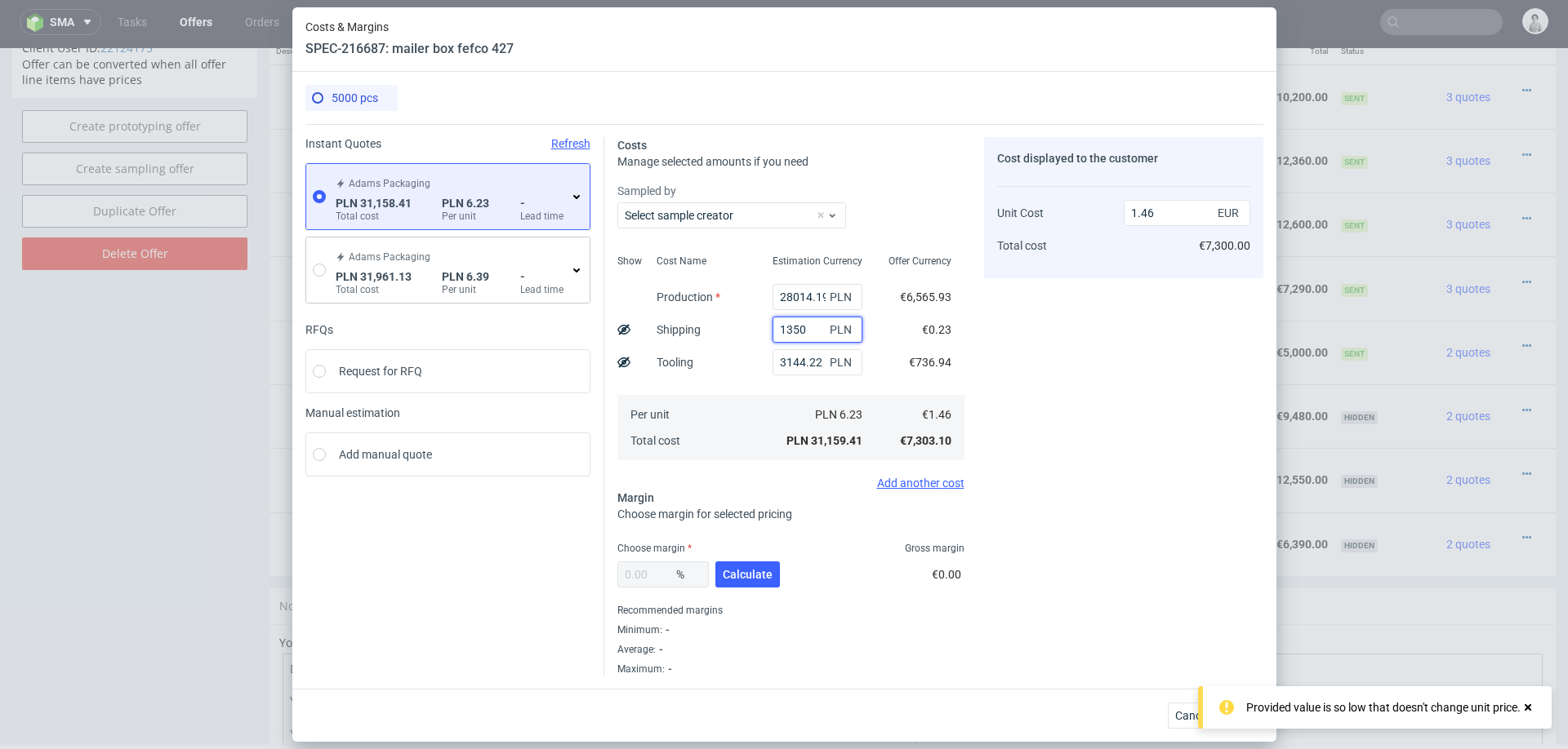
type input "13500"
type input "2.09"
type input "13500"
click at [735, 552] on div "Choose margin Gross margin" at bounding box center [791, 548] width 347 height 13
click at [740, 575] on span "Calculate" at bounding box center [747, 574] width 50 height 12
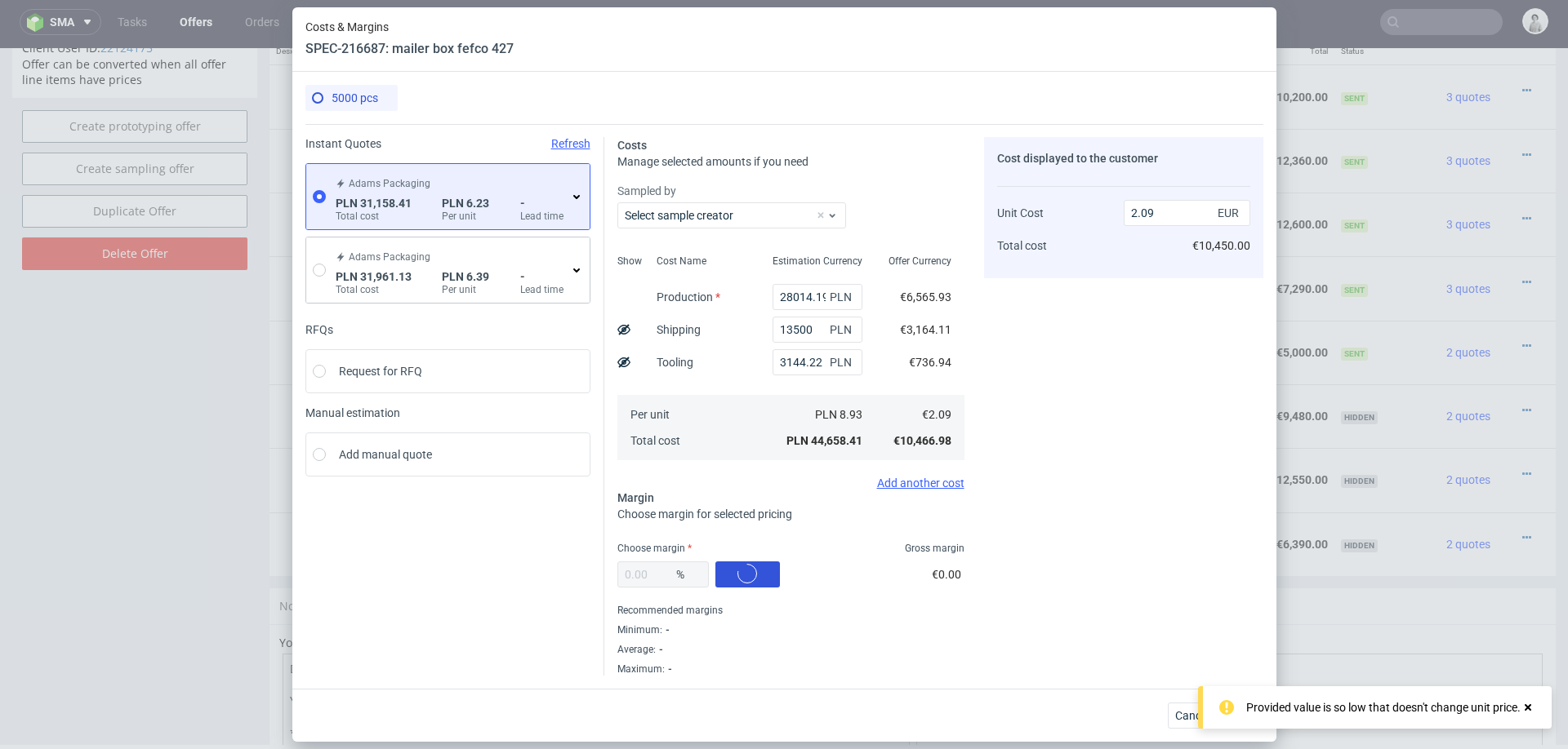
type input "23.71"
type input "2.74"
click at [650, 567] on input "23.71" at bounding box center [663, 574] width 91 height 26
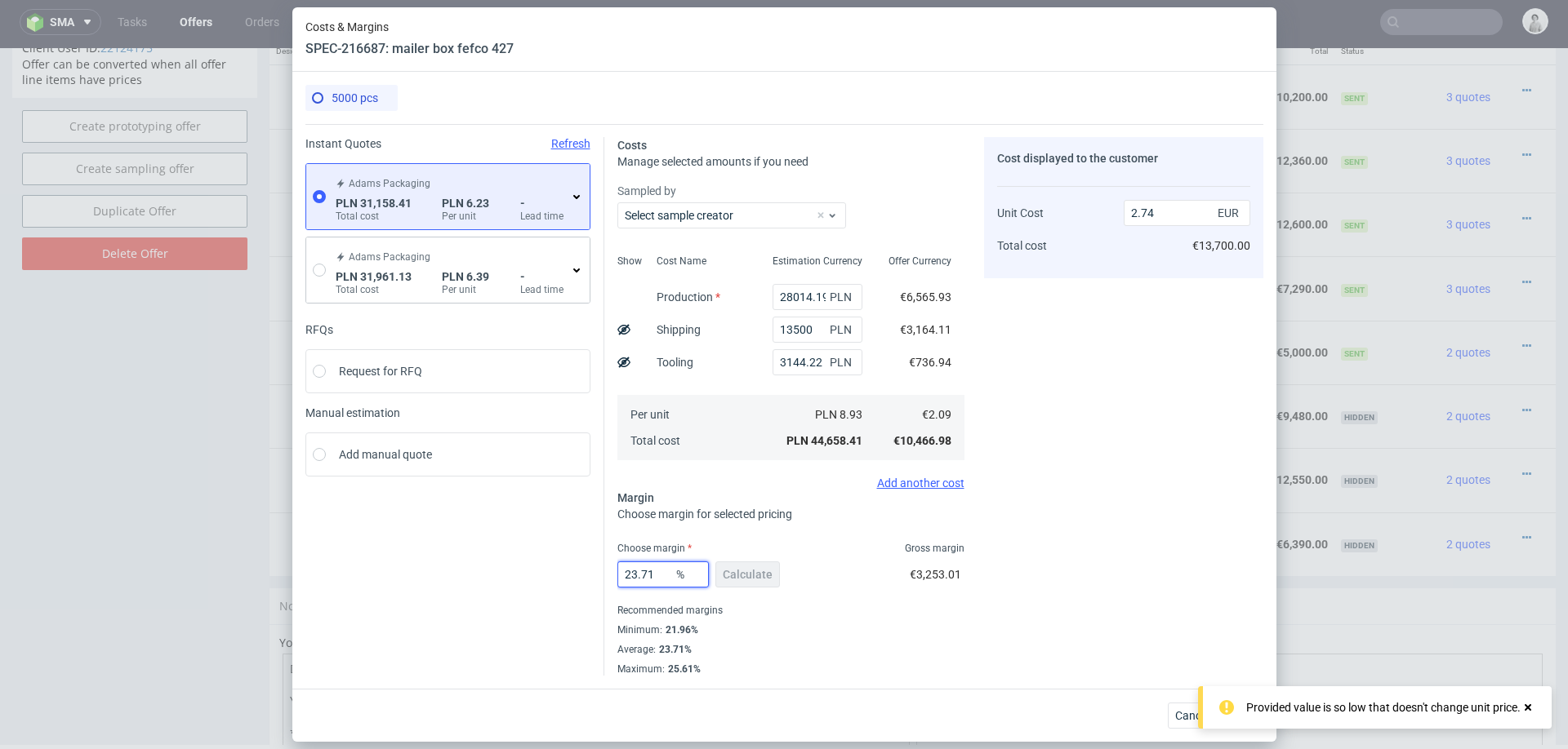
click at [650, 567] on input "23.71" at bounding box center [663, 574] width 91 height 26
type input "22"
type input "2.68"
type input "22"
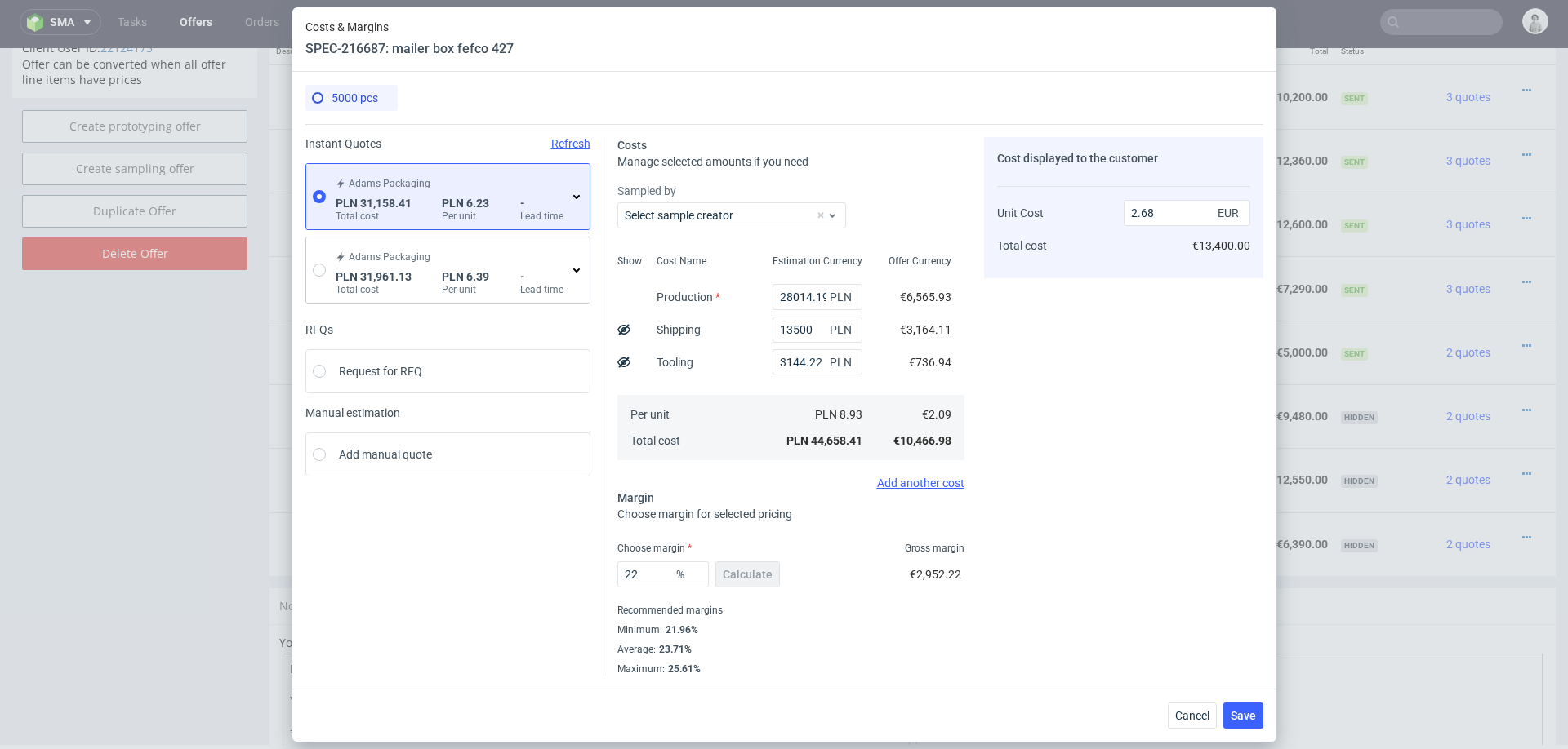
click at [928, 624] on div "Minimum : 21.96%" at bounding box center [791, 630] width 347 height 19
click at [1247, 705] on button "Save" at bounding box center [1243, 715] width 40 height 26
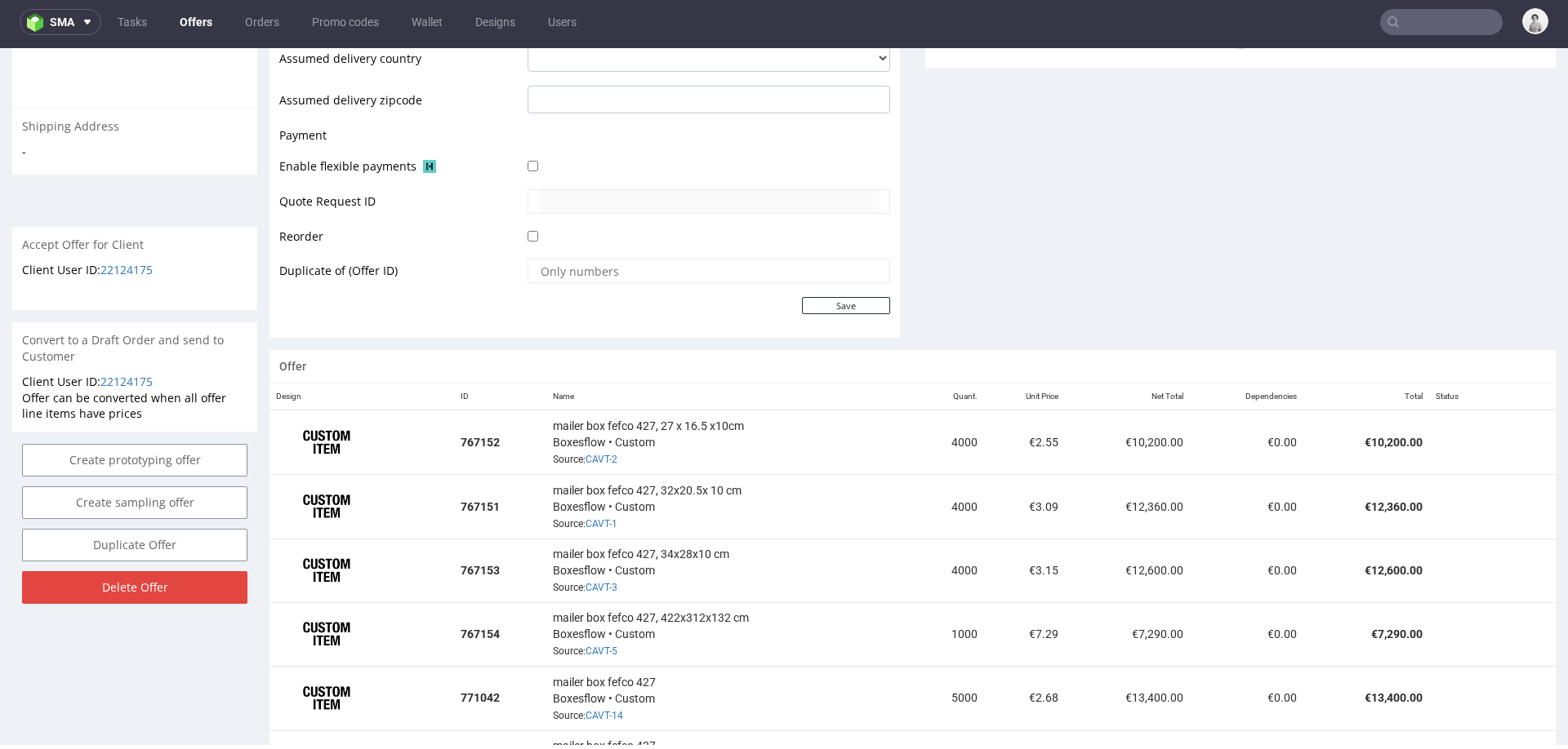
scroll to position [862, 0]
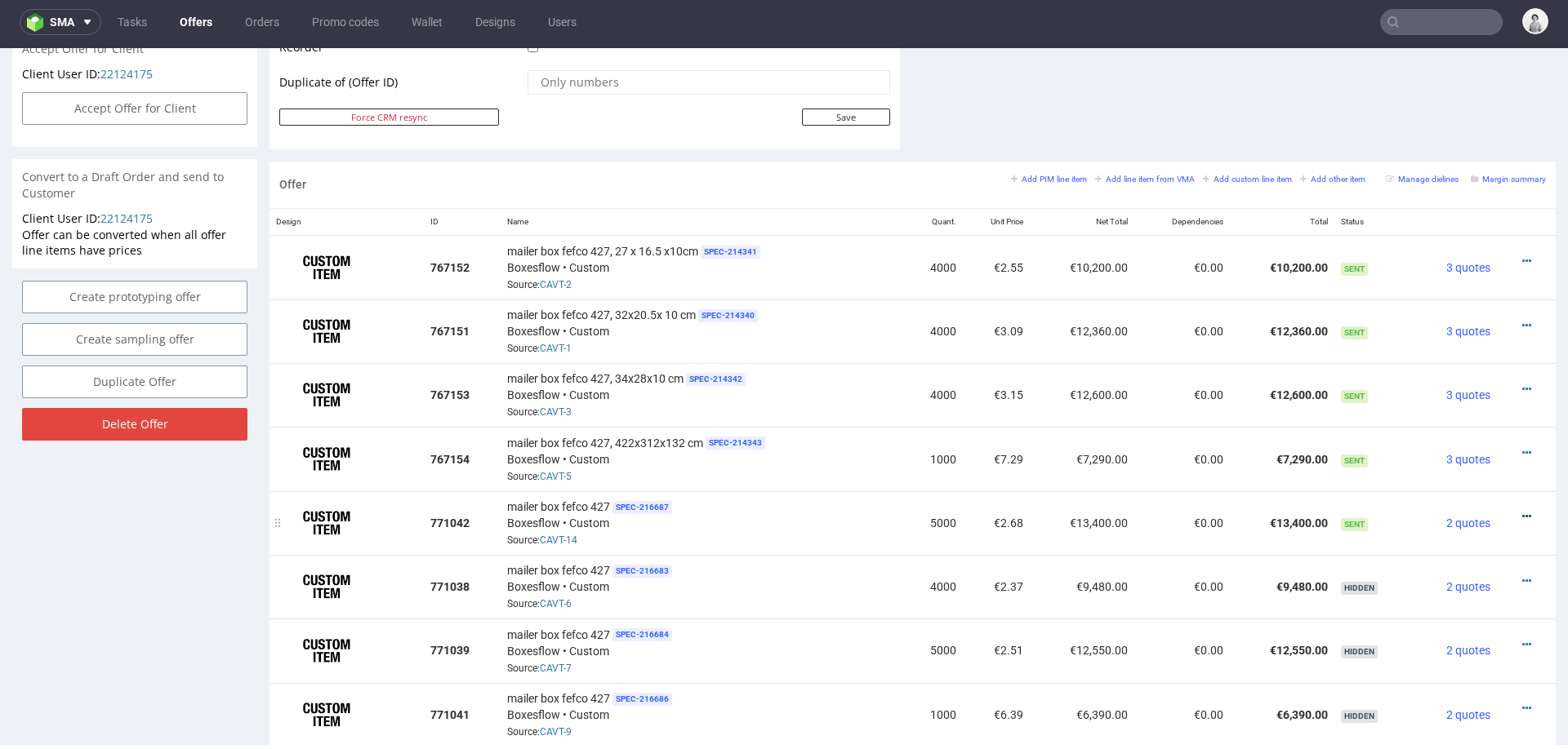
click at [1522, 513] on icon at bounding box center [1526, 517] width 9 height 12
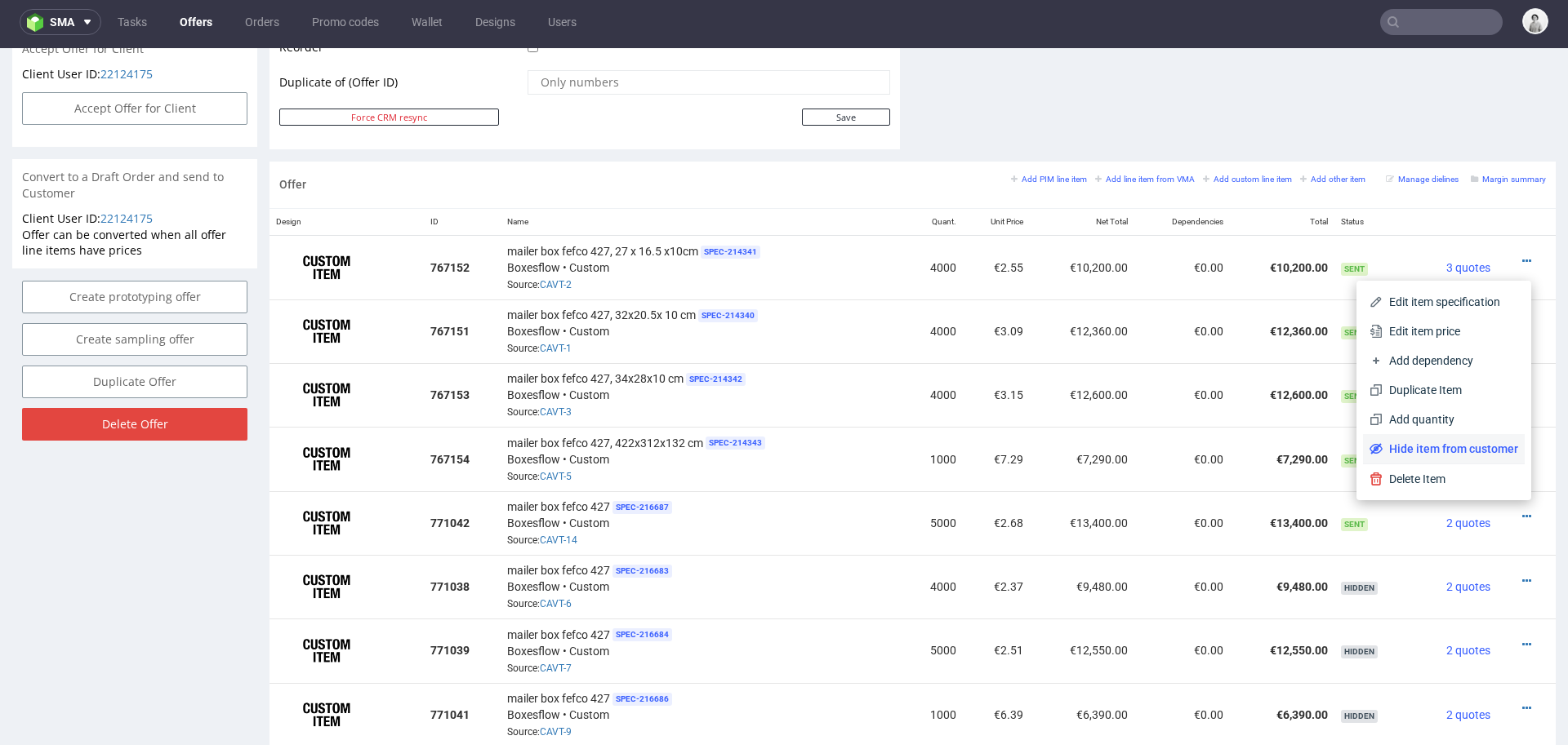
click at [1468, 448] on span "Hide item from customer" at bounding box center [1450, 448] width 135 height 16
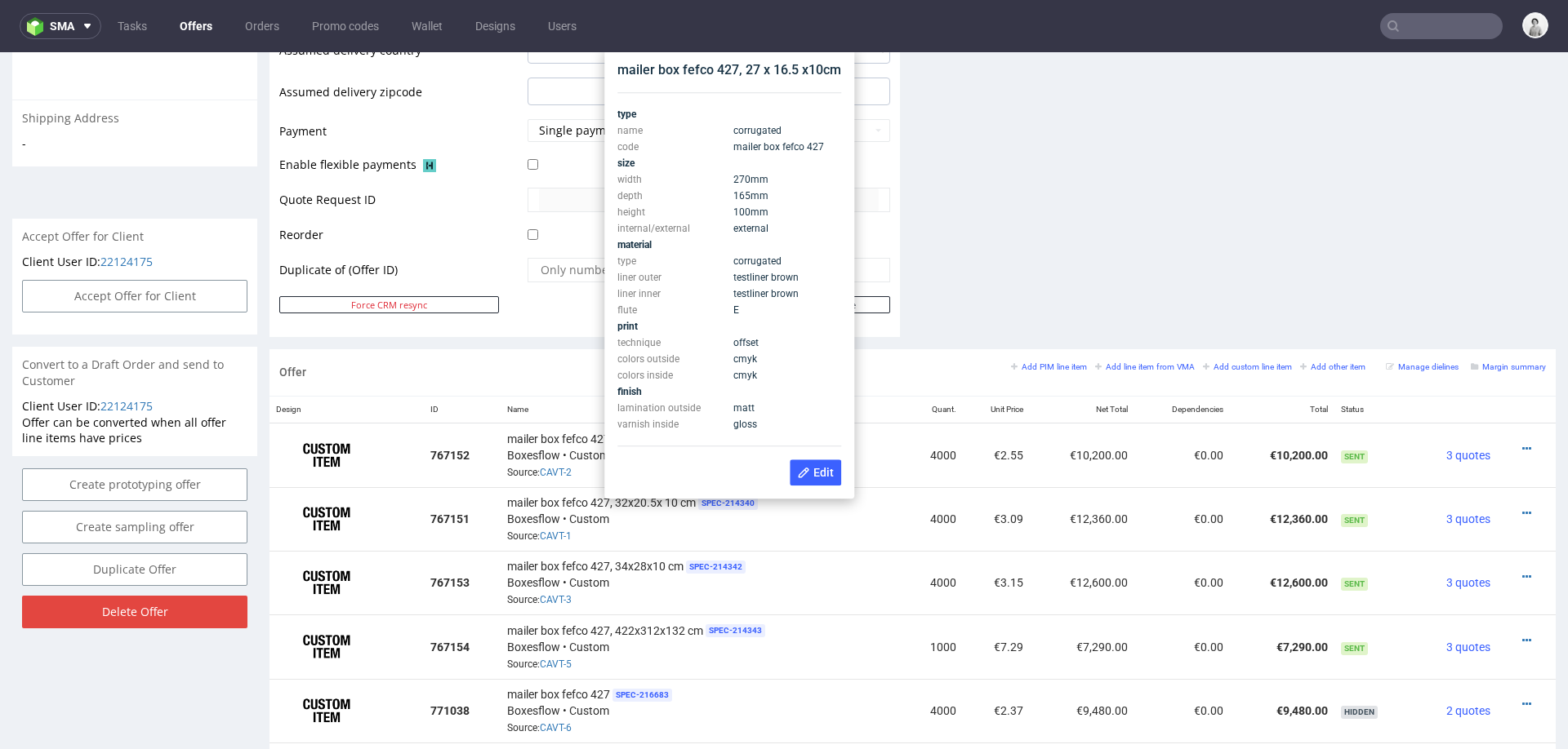
scroll to position [672, 0]
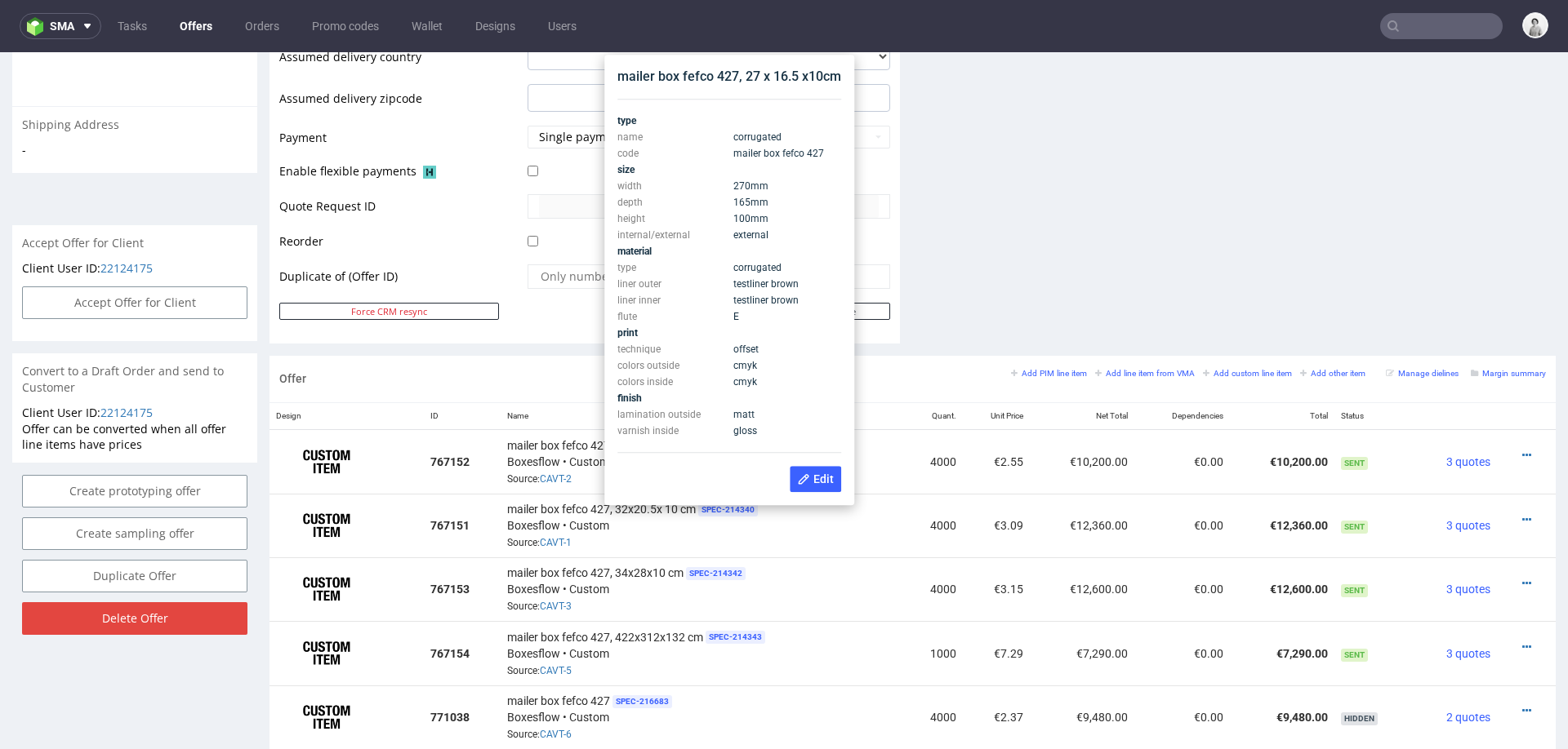
click at [662, 81] on div "mailer box fefco 427, 27 x 16.5 x10cm" at bounding box center [729, 77] width 224 height 18
copy div "mailer box fefco 427, 27 x 16.5 x10cm"
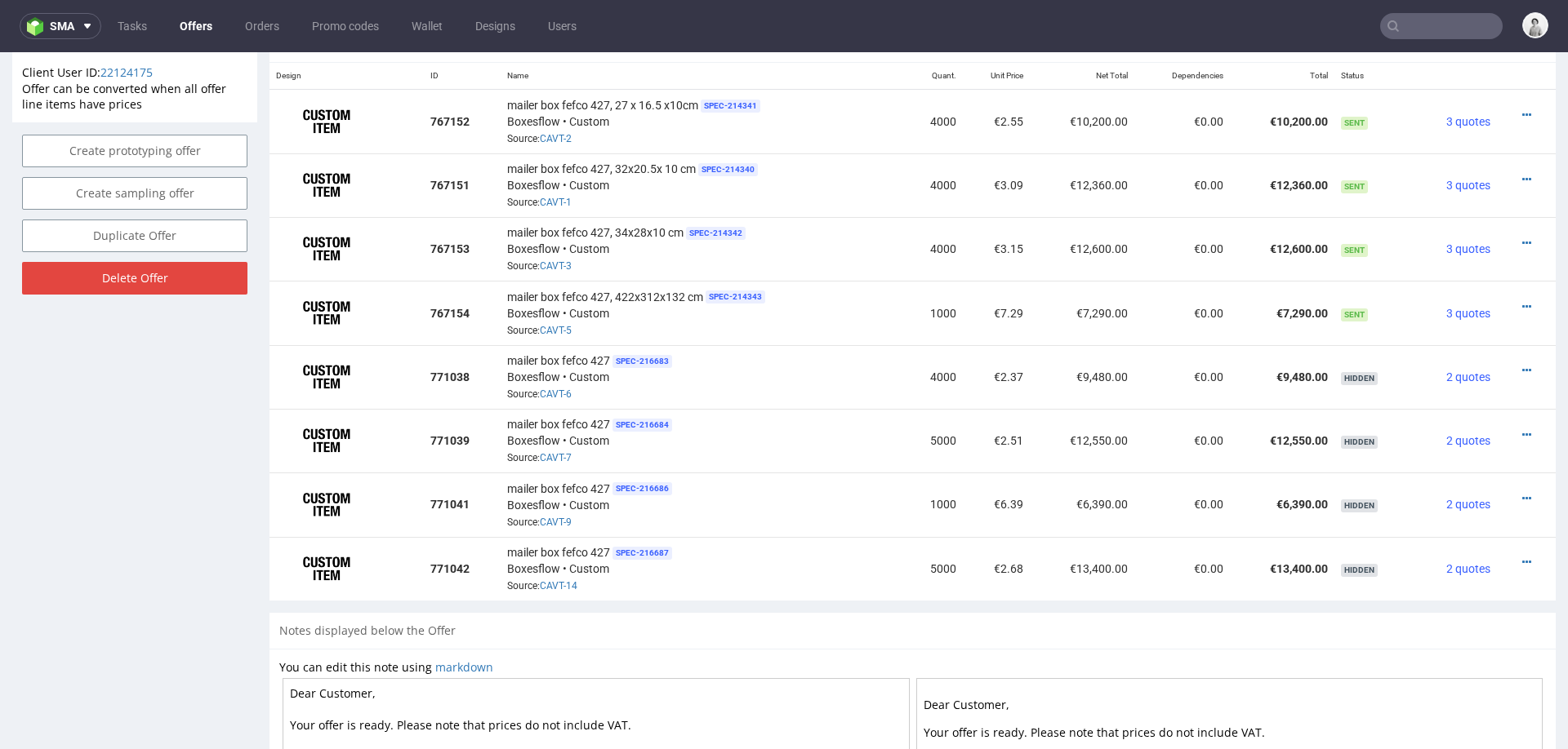
scroll to position [1031, 0]
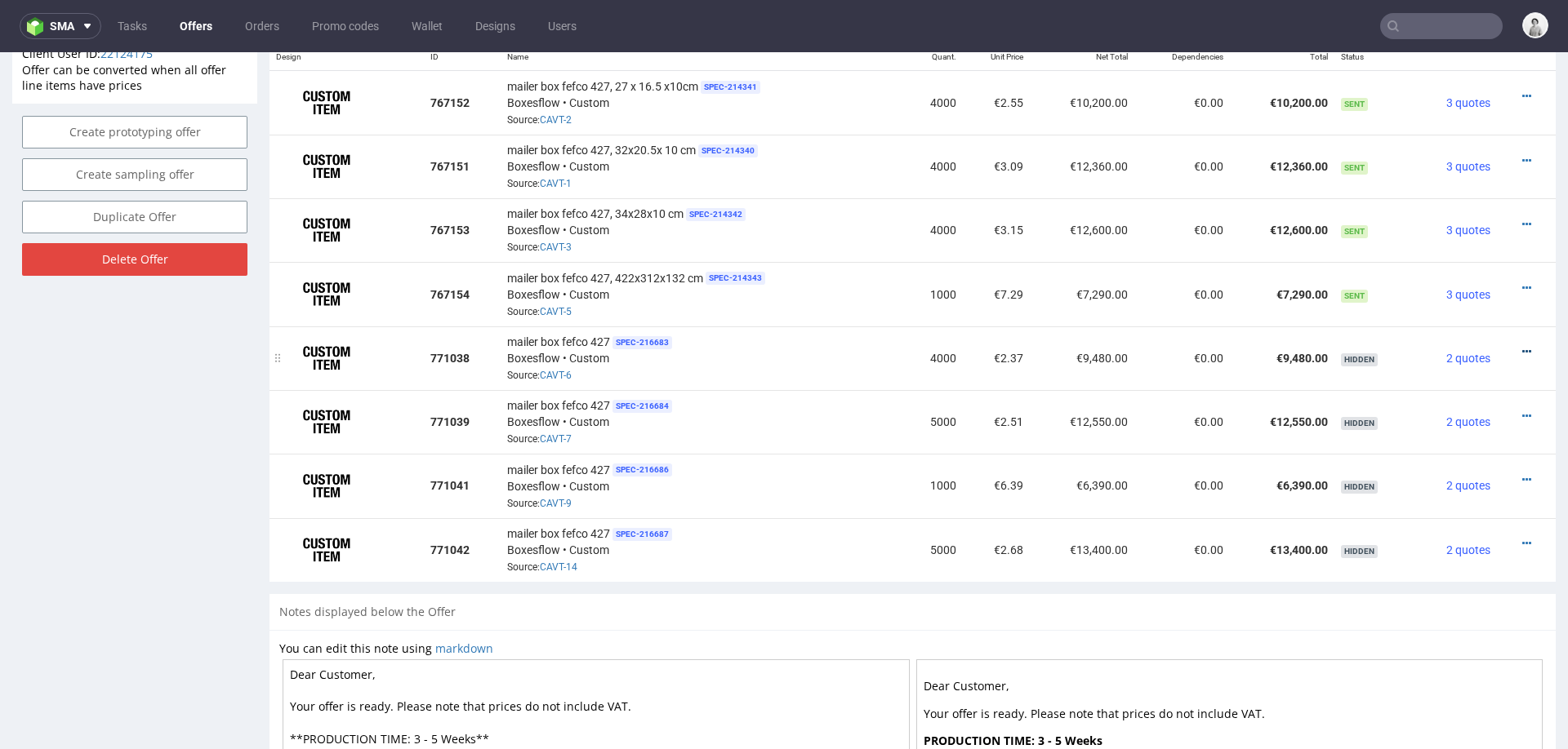
click at [1522, 346] on icon at bounding box center [1526, 351] width 9 height 12
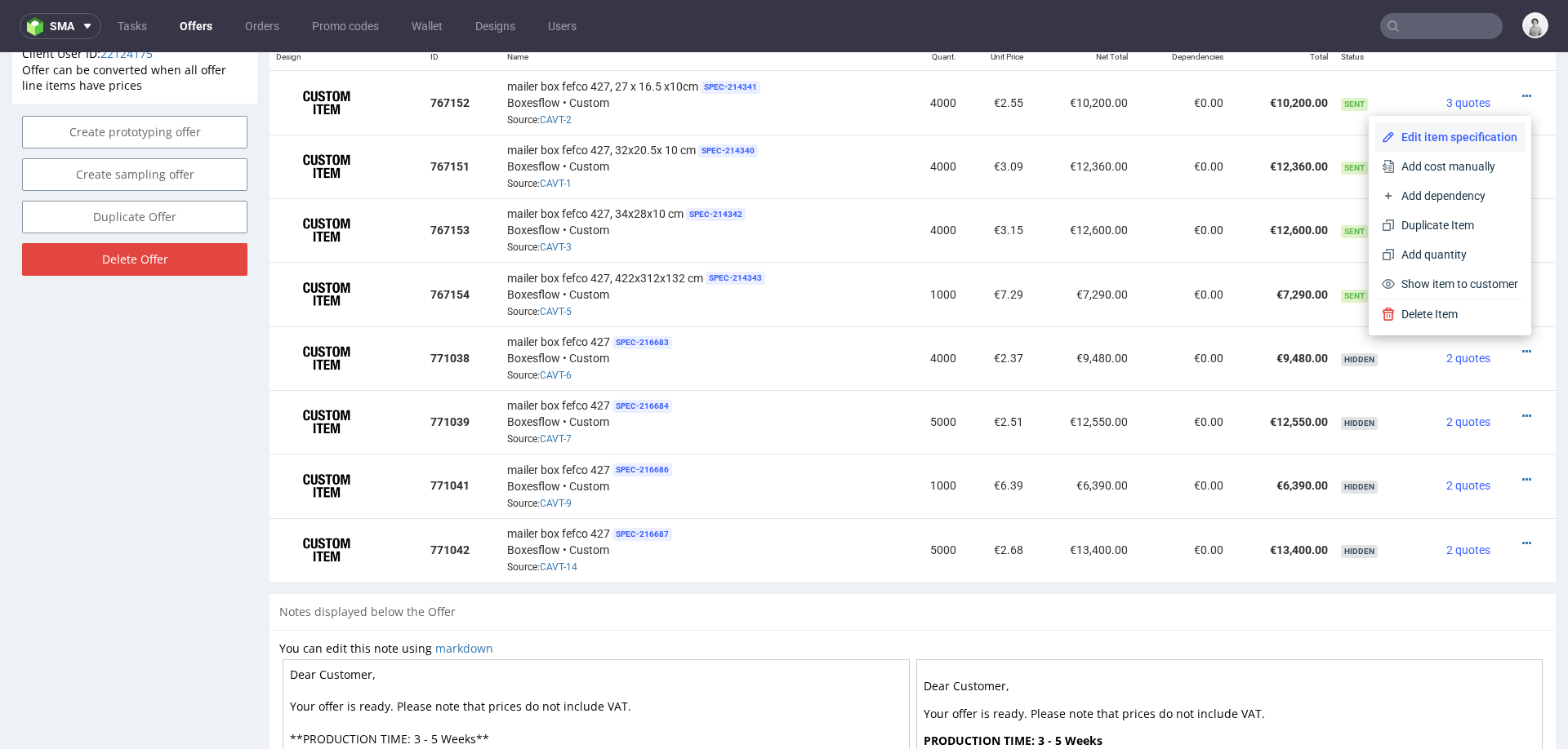
click at [1414, 135] on span "Edit item specification" at bounding box center [1457, 136] width 123 height 16
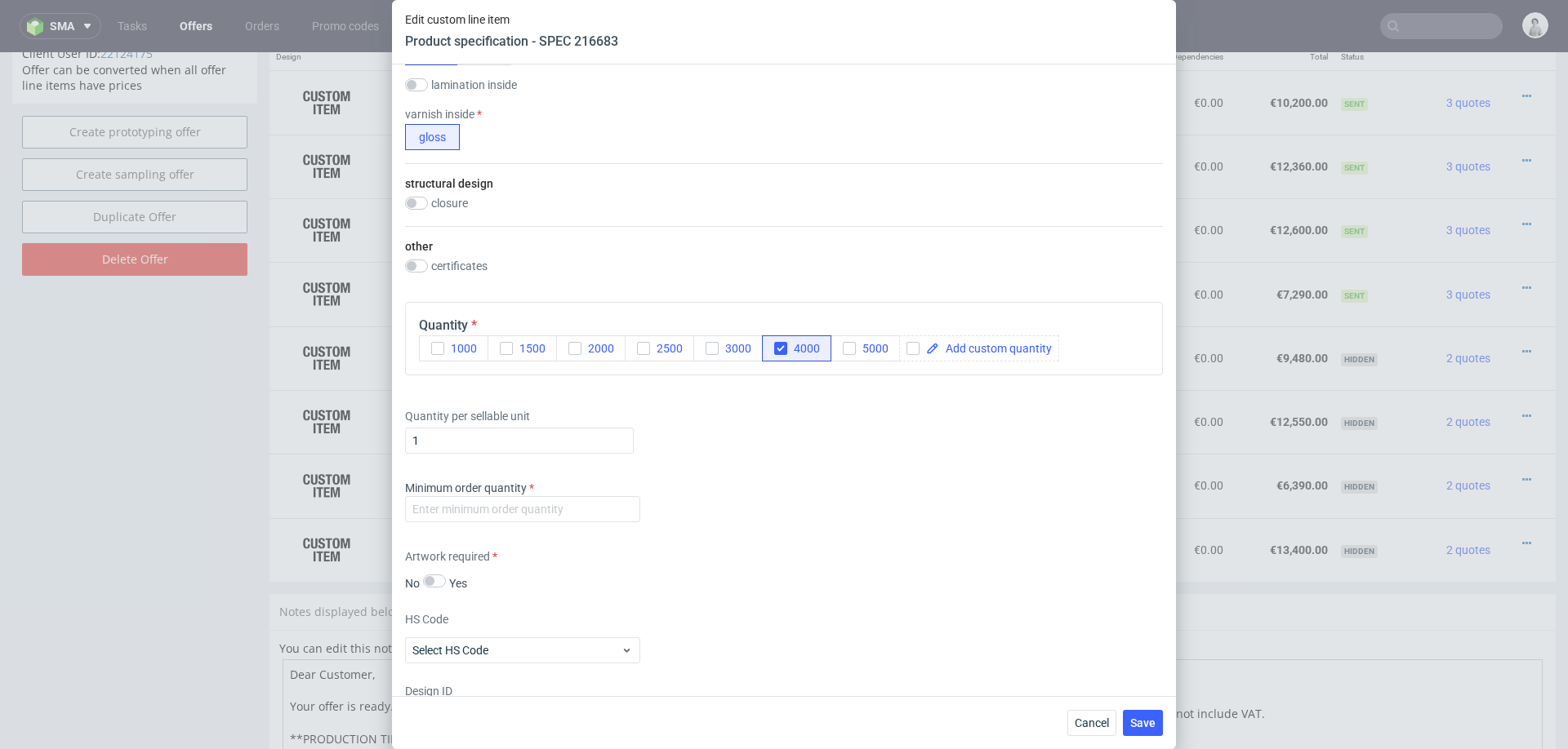
scroll to position [1068, 0]
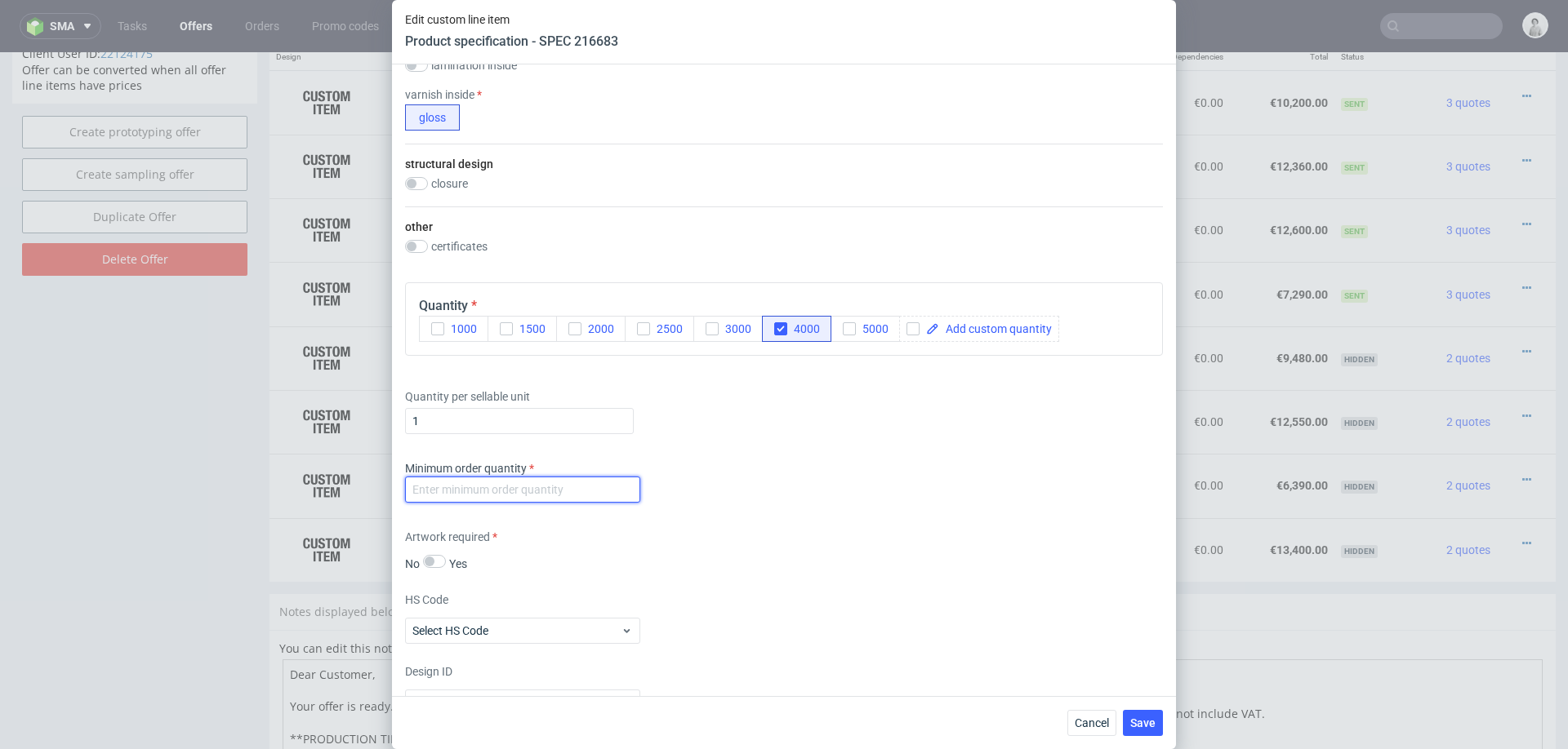
click at [585, 492] on input "number" at bounding box center [523, 489] width 235 height 26
type input "100"
click at [779, 536] on div "Artwork required No Yes" at bounding box center [784, 550] width 758 height 43
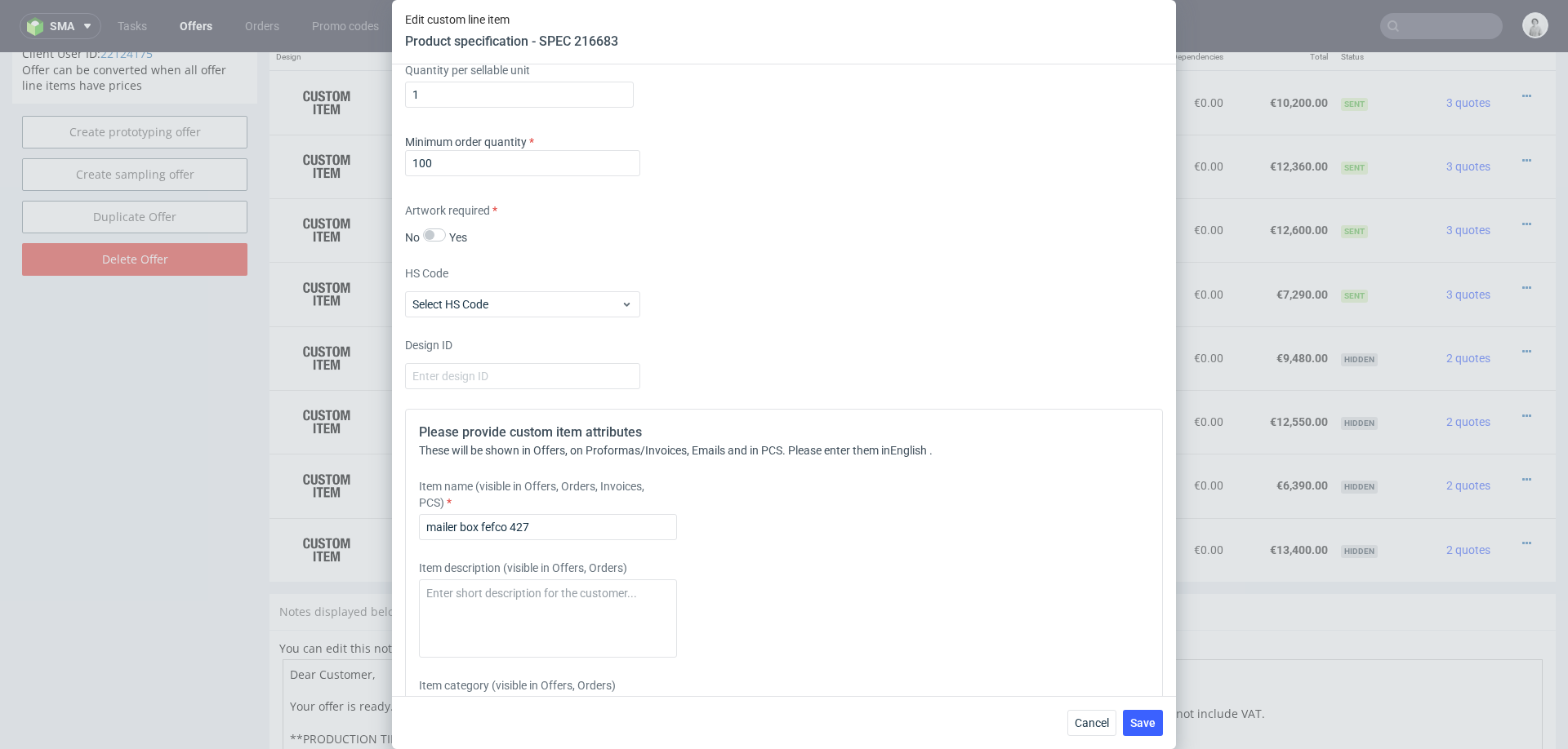
scroll to position [1396, 0]
click at [601, 515] on input "mailer box fefco 427" at bounding box center [548, 525] width 258 height 26
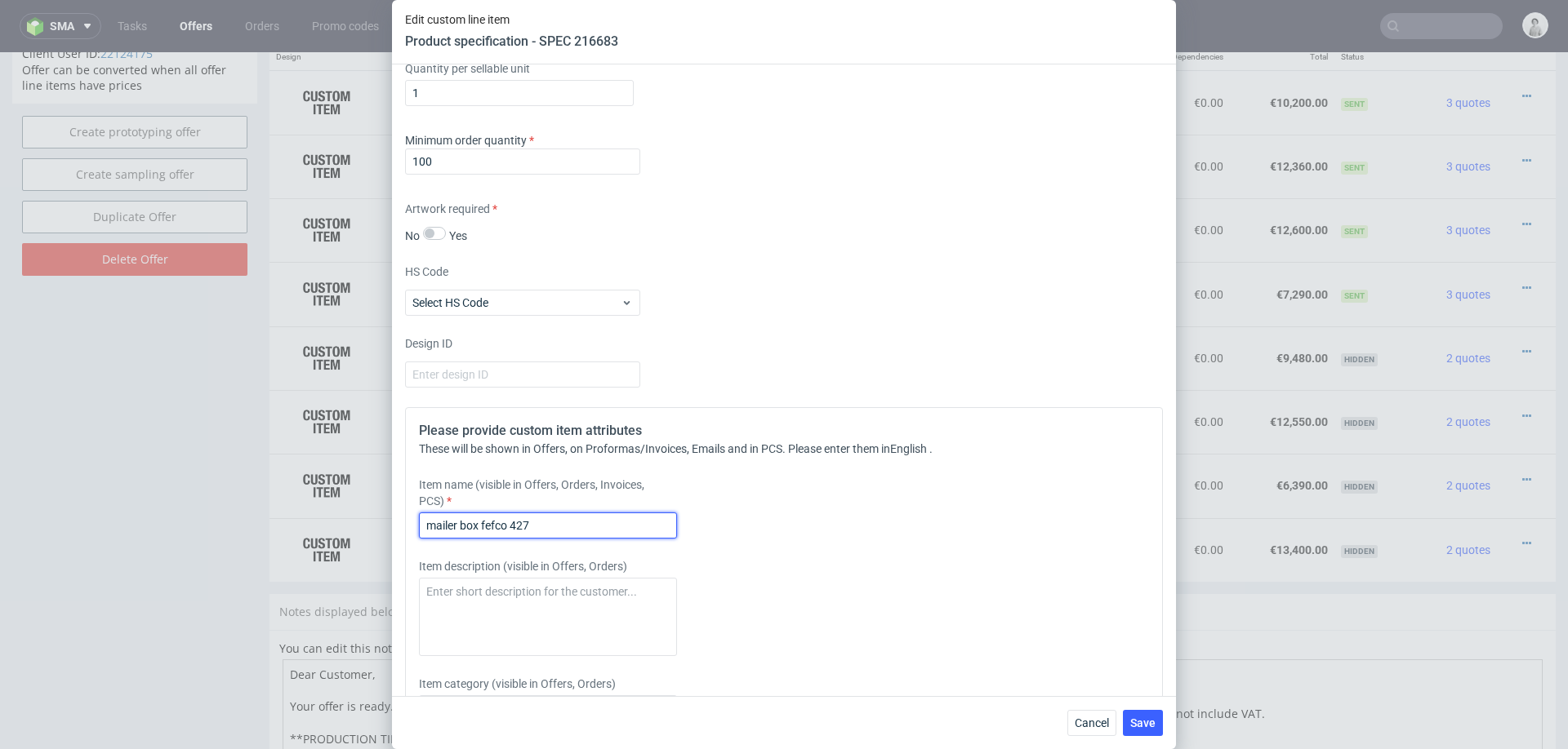
paste input ", 27 x 16.5 x10cm"
drag, startPoint x: 507, startPoint y: 521, endPoint x: 360, endPoint y: 523, distance: 147.0
click at [360, 522] on div "Edit custom line item Product specification - SPEC 216683 Supplier Custom Custo…" at bounding box center [784, 374] width 1568 height 749
click at [488, 526] on input "mailer box fefco 427, 27 x 16.5 x10cm" at bounding box center [548, 525] width 258 height 26
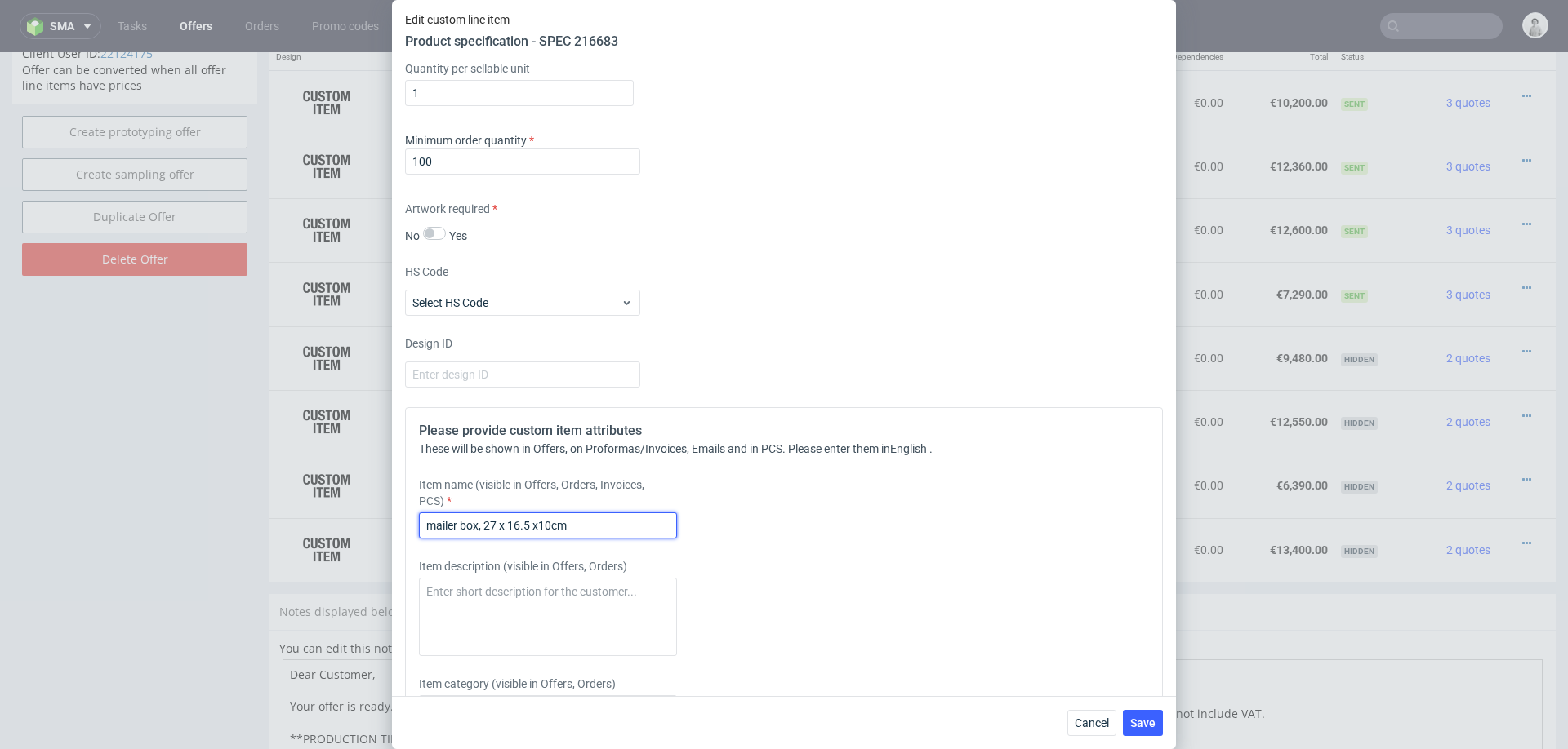
drag, startPoint x: 431, startPoint y: 522, endPoint x: 408, endPoint y: 522, distance: 23.0
click at [408, 522] on div "Please provide custom item attributes These will be shown in Offers, on Proform…" at bounding box center [784, 627] width 758 height 440
click at [466, 523] on input "Mailer box, 27 x 16.5 x10cm" at bounding box center [548, 525] width 258 height 26
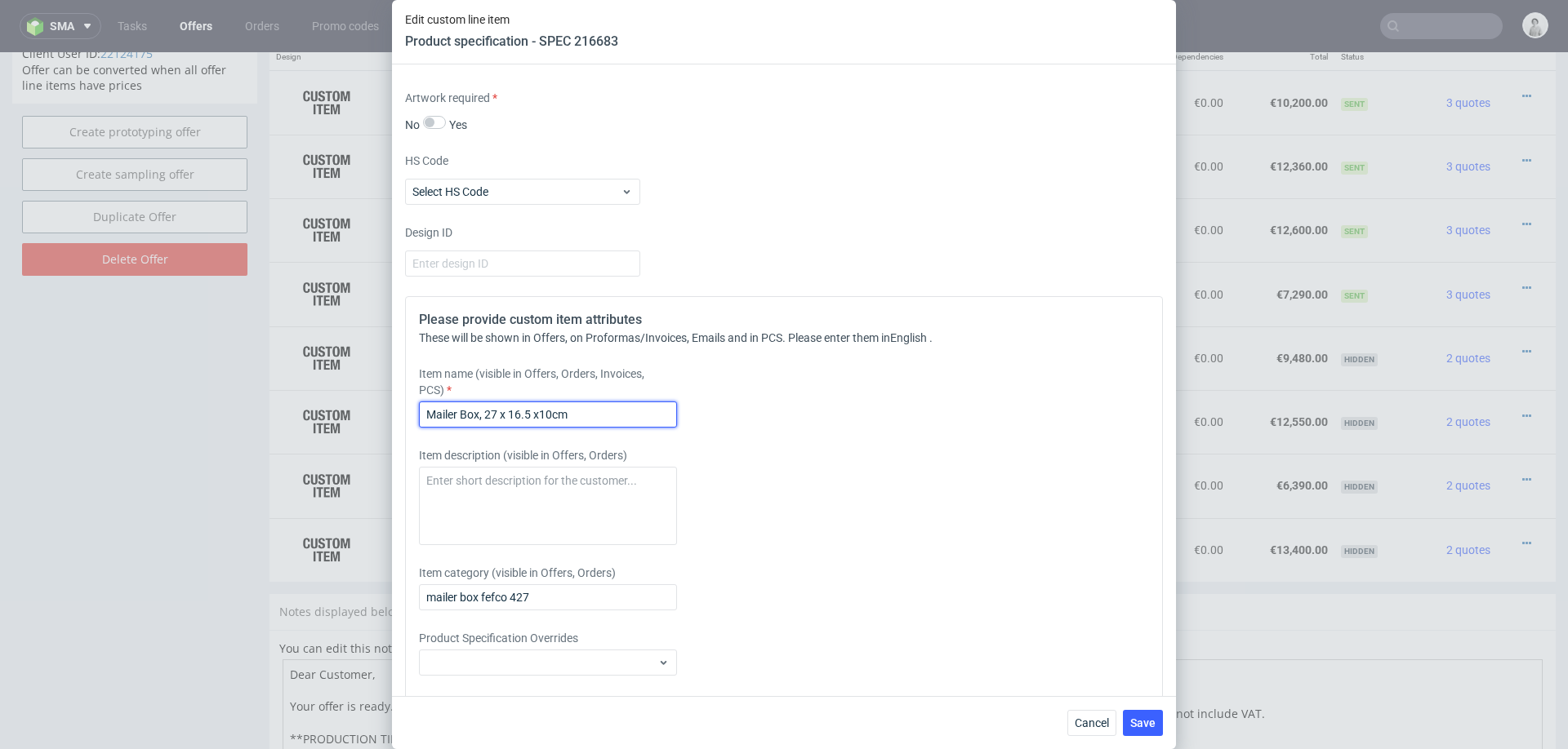
scroll to position [1558, 0]
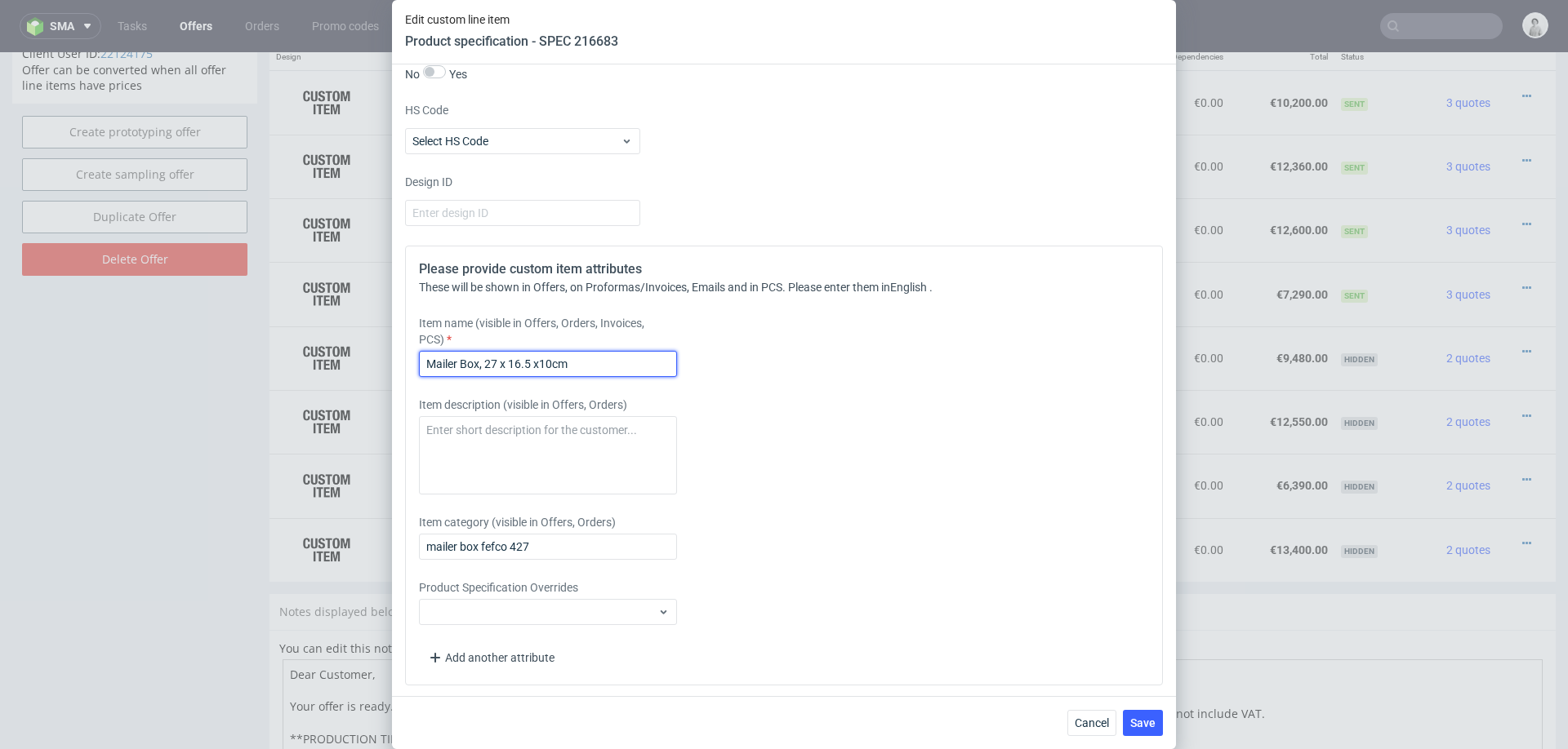
drag, startPoint x: 495, startPoint y: 358, endPoint x: 503, endPoint y: 382, distance: 25.3
click at [495, 359] on input "Mailer Box, 27 x 16.5 x10cm" at bounding box center [548, 364] width 258 height 26
click at [555, 360] on input "Mailer Box, 286 x 171 x10cm" at bounding box center [548, 364] width 258 height 26
click at [495, 360] on input "Mailer Box, 286 x 171 x104 cm" at bounding box center [548, 364] width 258 height 26
click at [532, 362] on input "Mailer Box, 28.6 x 171 x104 cm" at bounding box center [548, 364] width 258 height 26
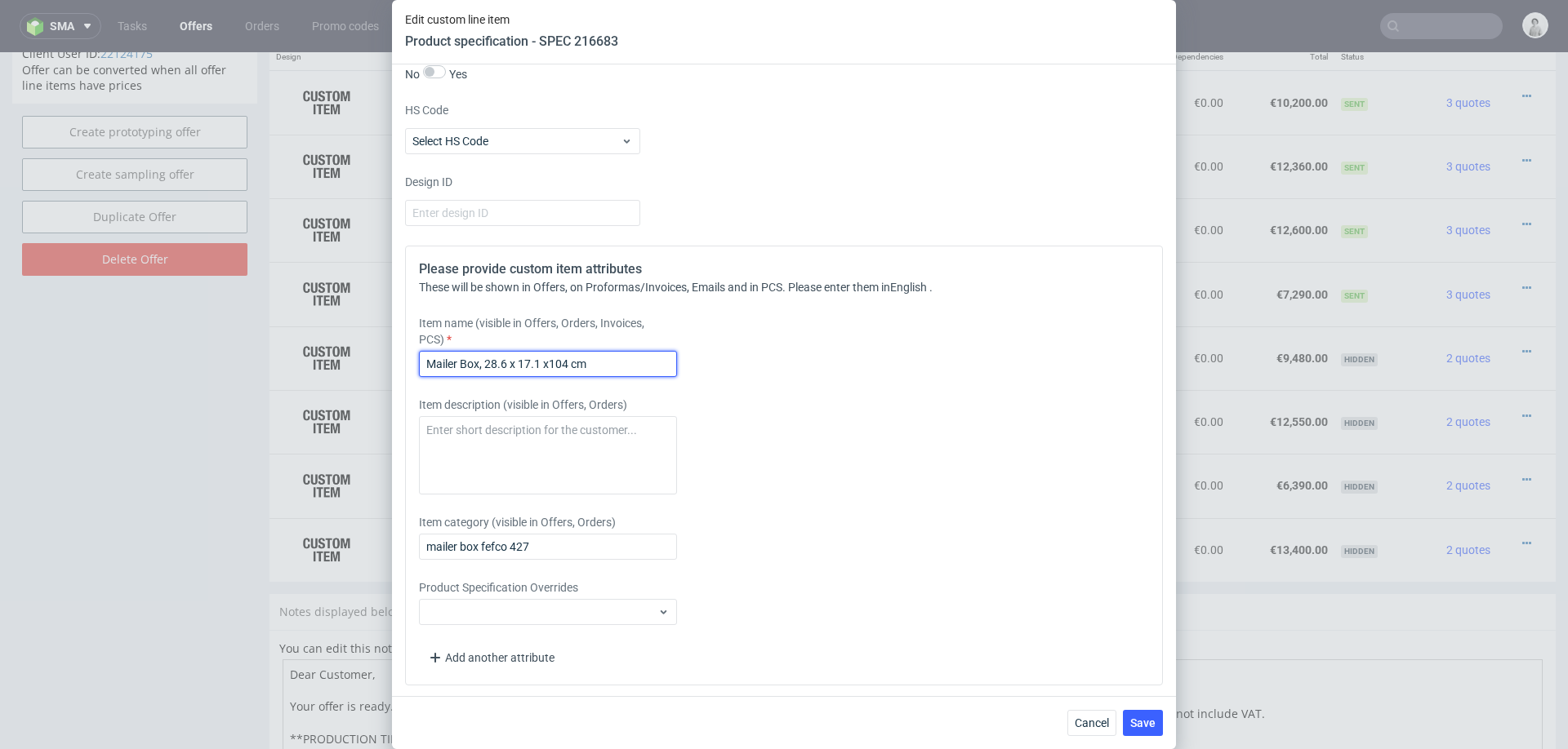
click at [562, 363] on input "Mailer Box, 28.6 x 17.1 x104 cm" at bounding box center [548, 364] width 258 height 26
click at [484, 360] on input "Mailer Box, 28.6 x 17.1 x10.4 cm" at bounding box center [548, 364] width 258 height 26
click at [595, 358] on input "Mailer Box, outside dims: 28.6 x 17.1 x10.4 cm" at bounding box center [548, 364] width 258 height 26
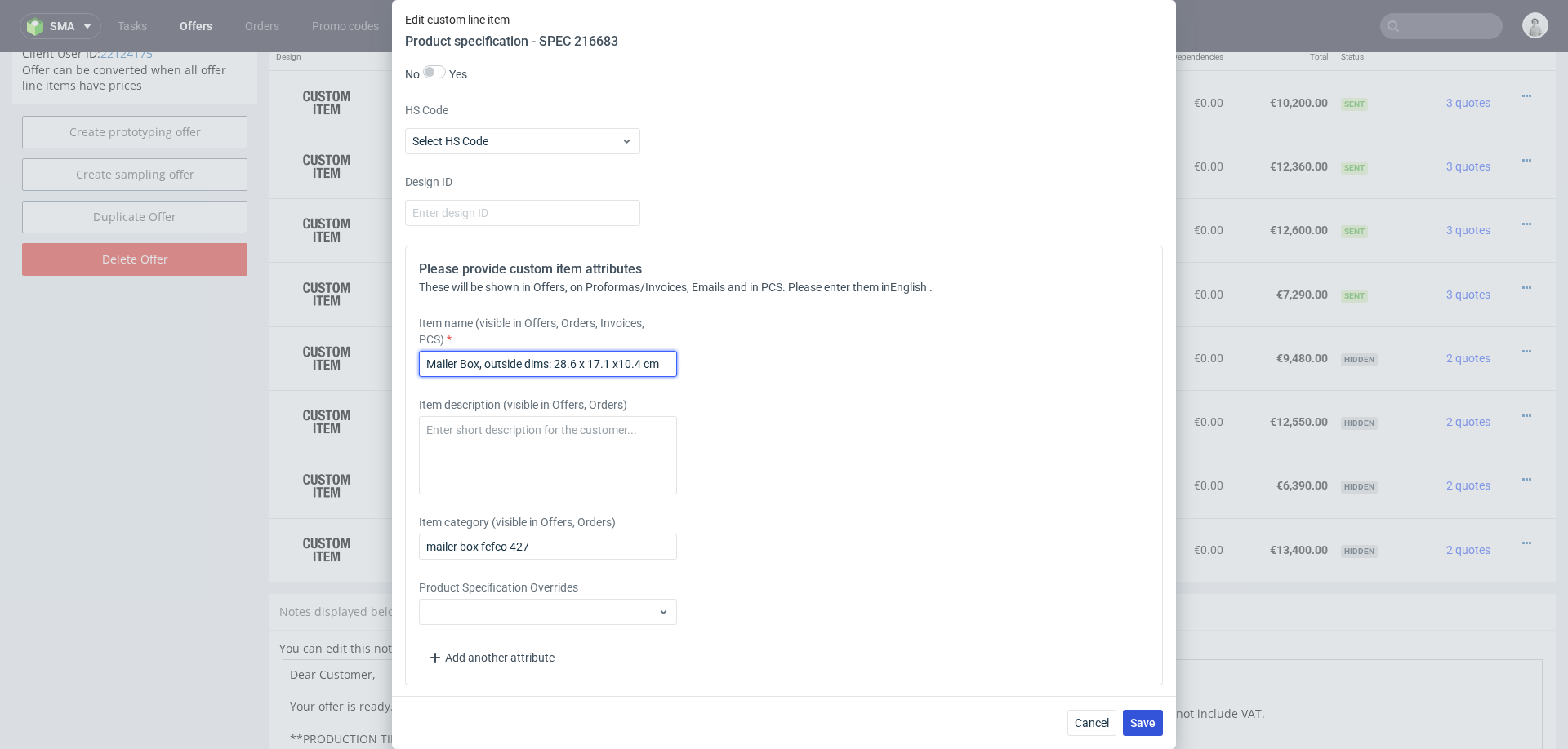
type input "Mailer Box, outside dims: 28.6 x 17.1 x10.4 cm"
click at [1133, 713] on button "Save" at bounding box center [1143, 723] width 40 height 26
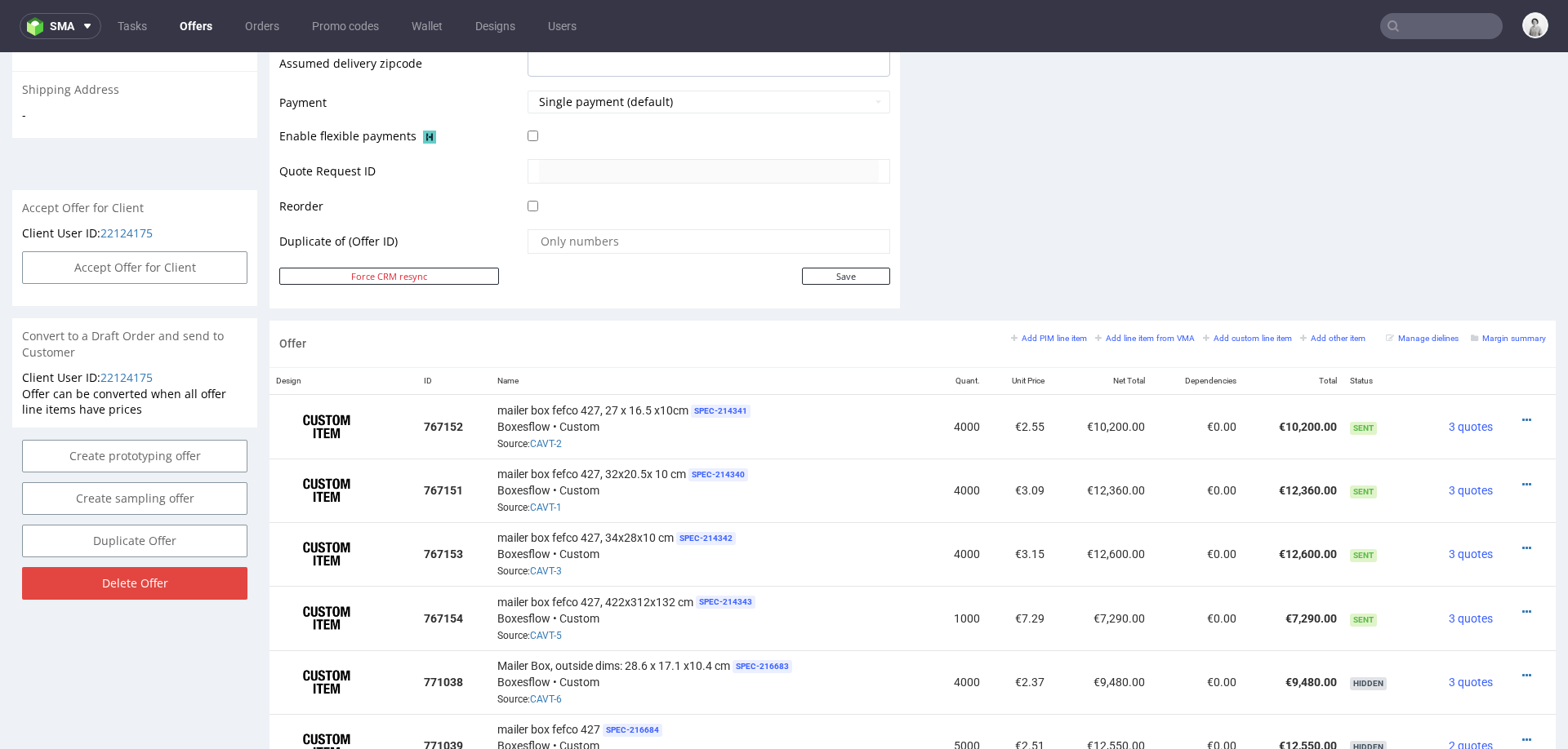
scroll to position [809, 0]
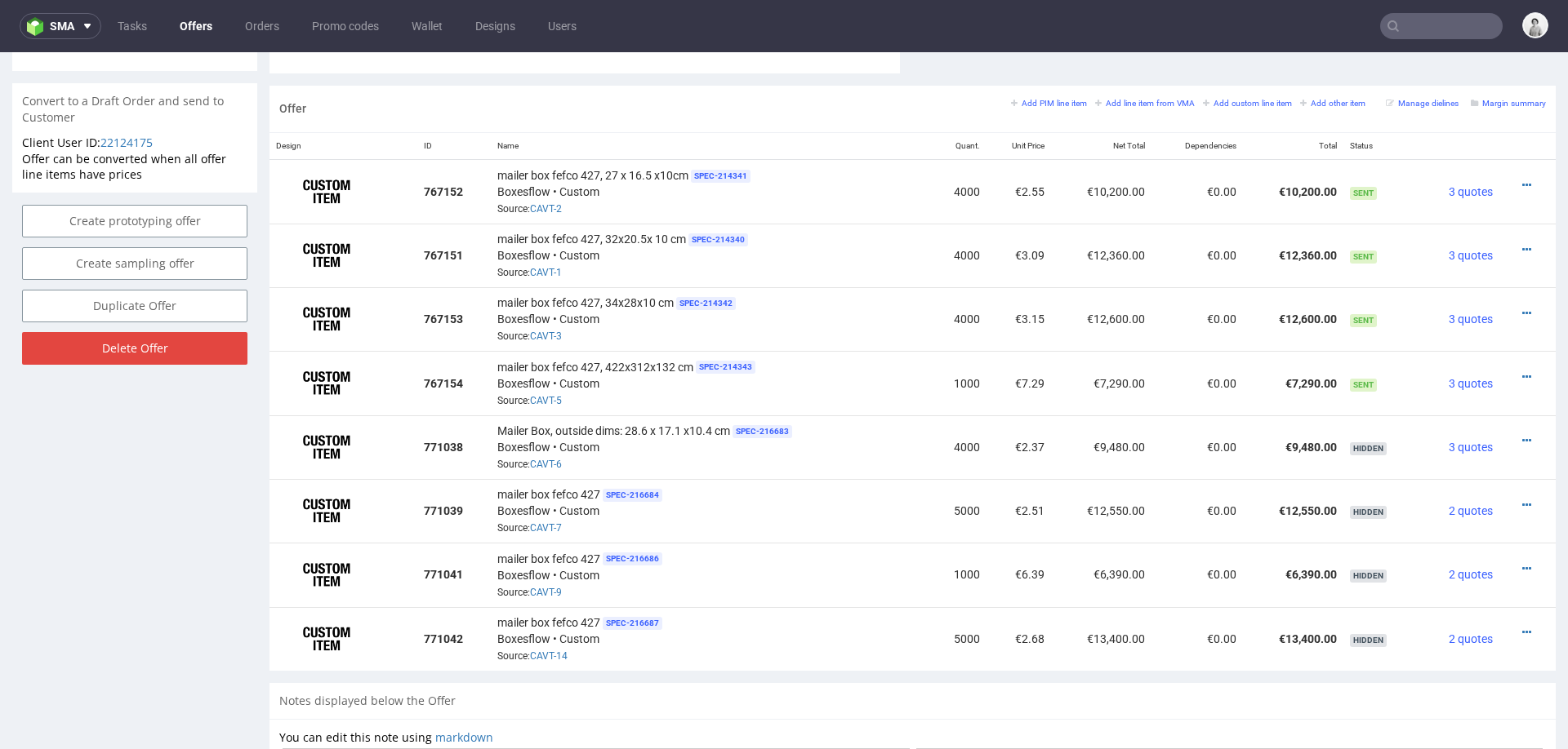
scroll to position [954, 0]
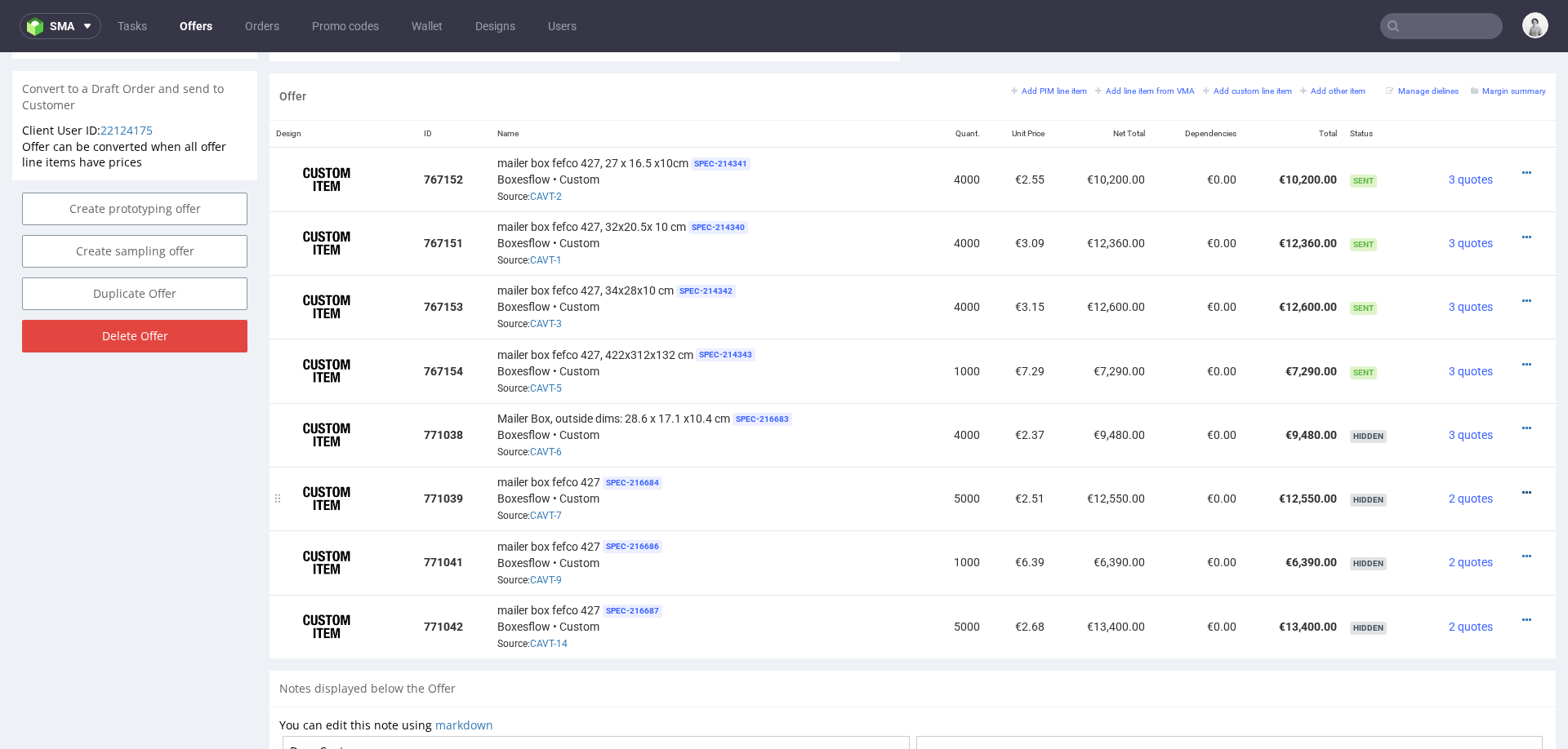
click at [1522, 487] on icon at bounding box center [1526, 493] width 9 height 12
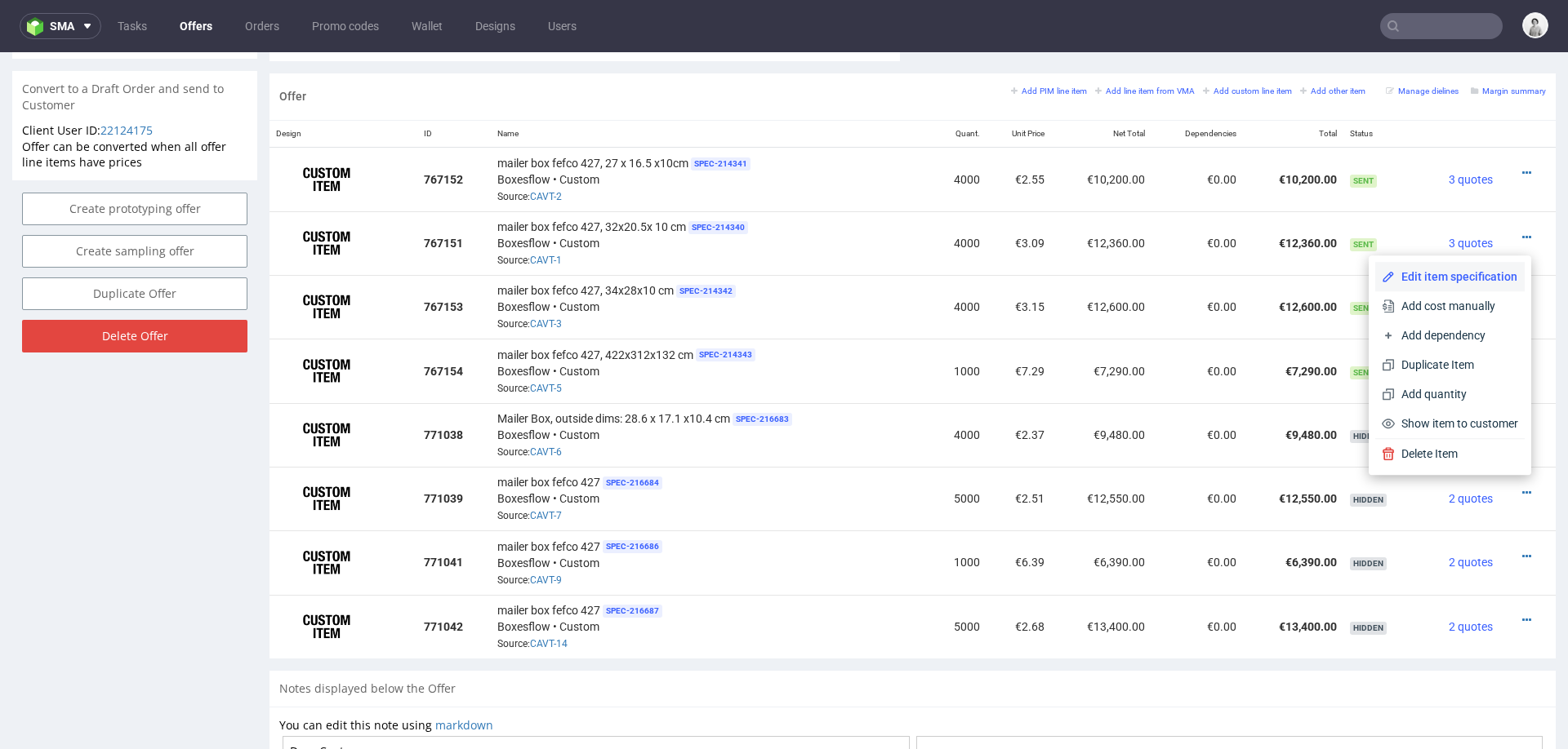
click at [1434, 267] on li "Edit item specification" at bounding box center [1450, 277] width 150 height 30
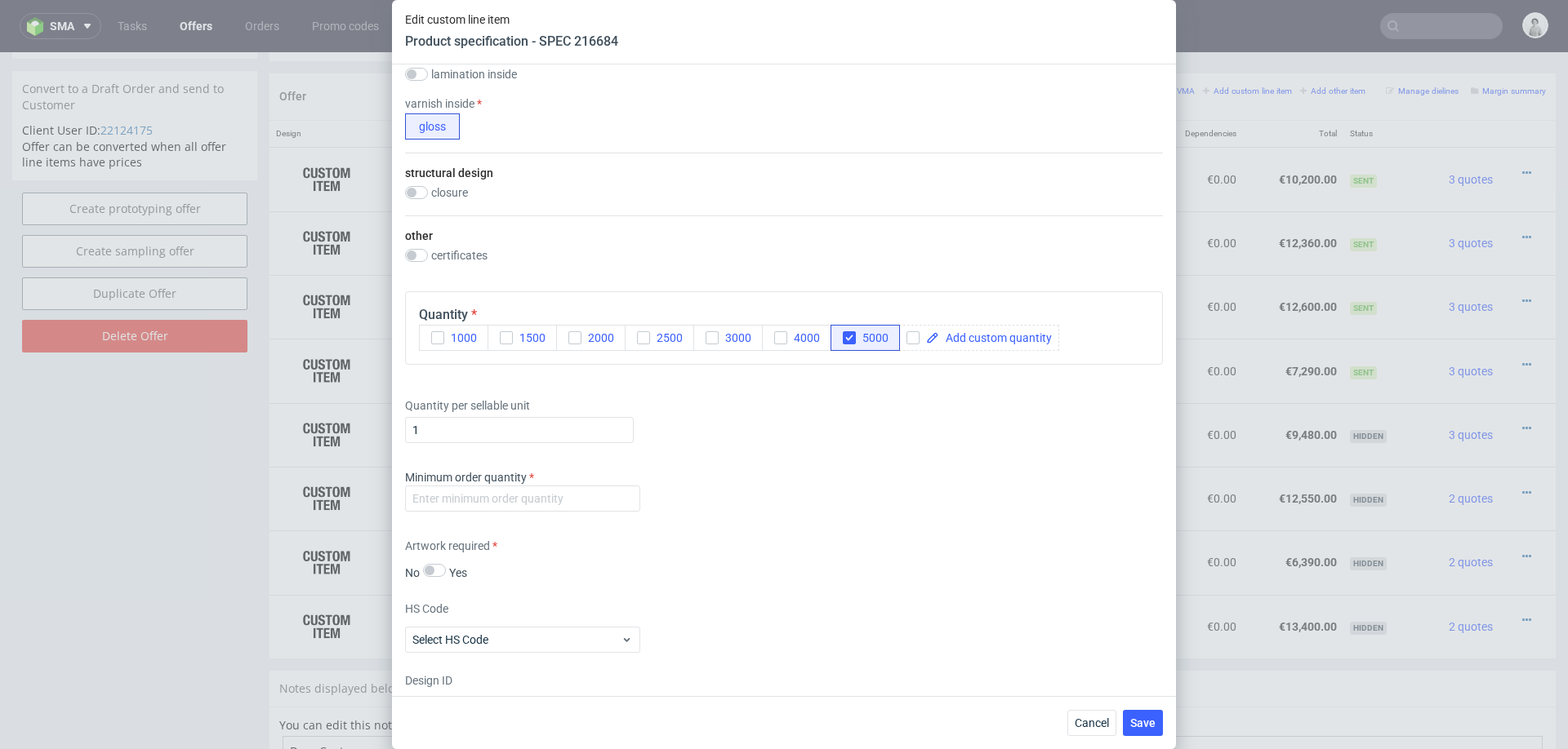
scroll to position [1061, 0]
click at [564, 490] on input "number" at bounding box center [523, 495] width 235 height 26
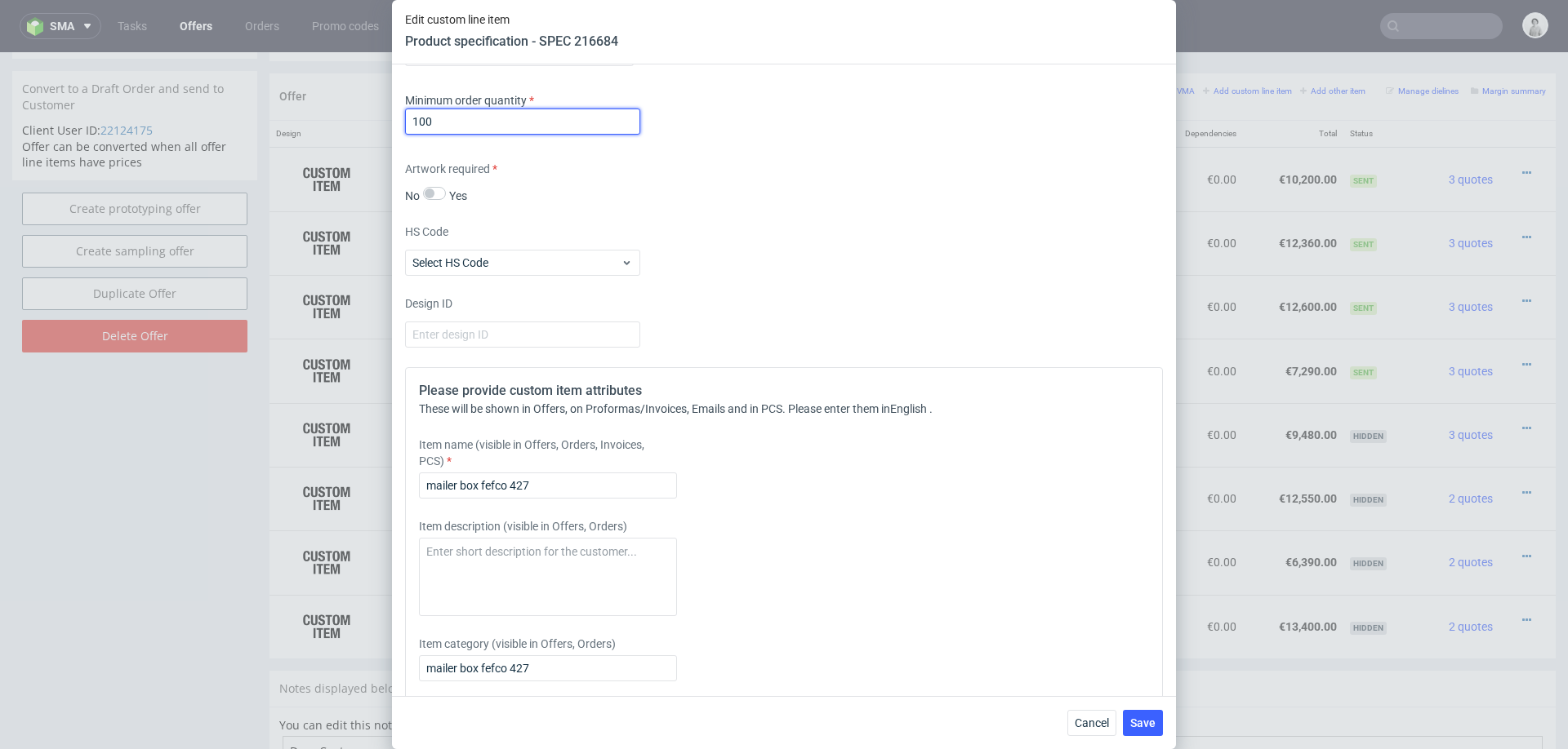
scroll to position [1438, 0]
type input "100"
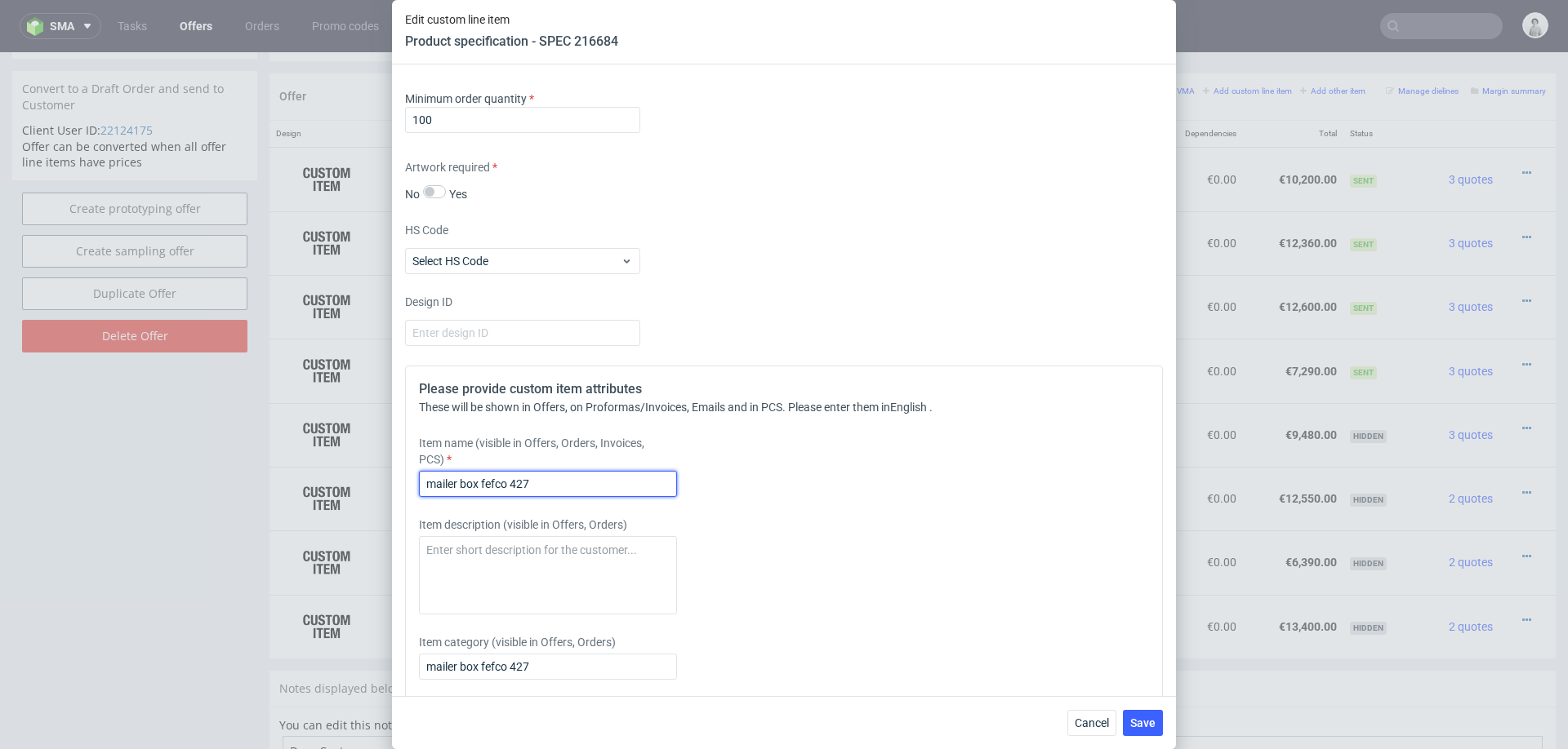
click at [506, 481] on input "mailer box fefco 427" at bounding box center [548, 483] width 258 height 26
paste input "Mailer Box, outside dims: 28.6 x 17.1 x10.4 cm"
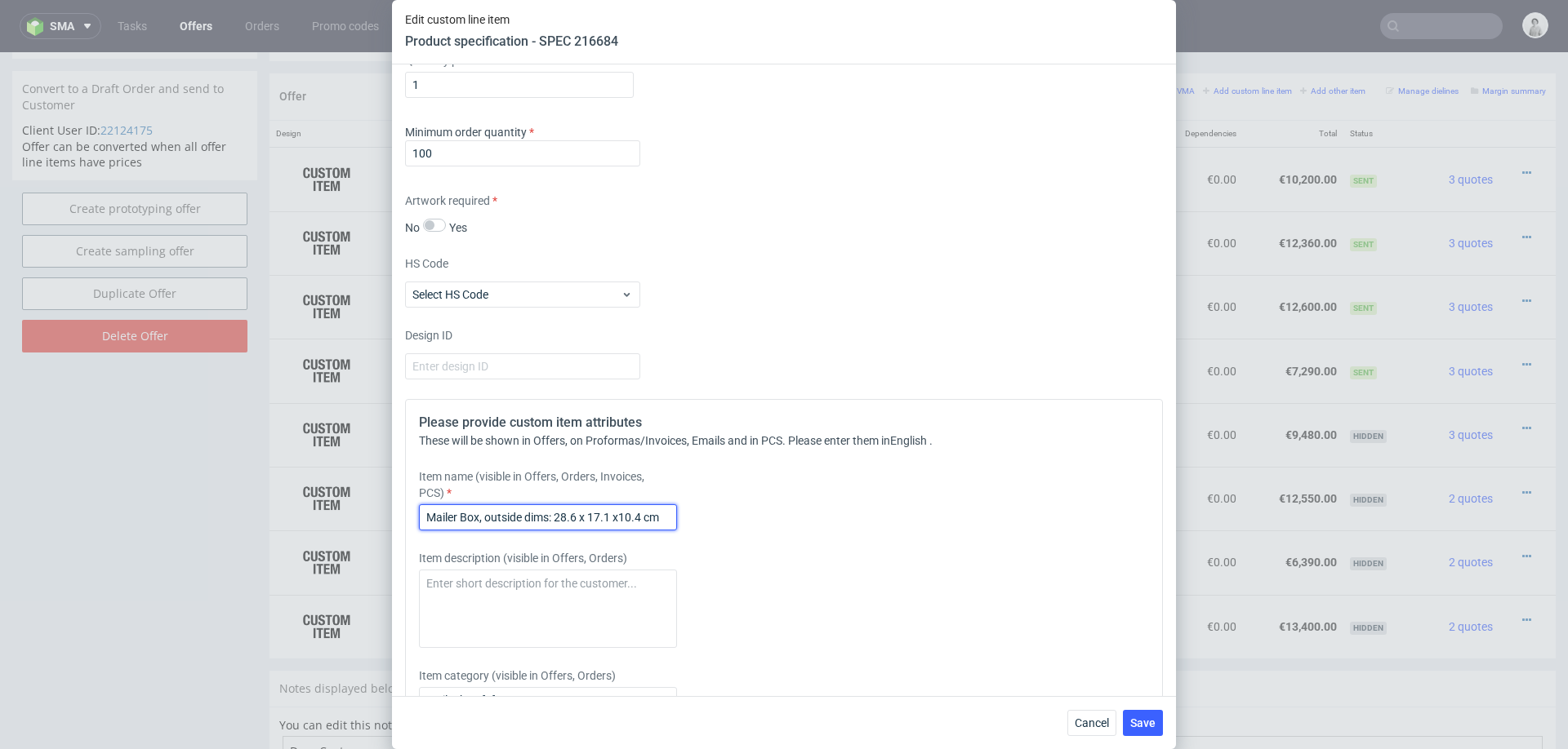
scroll to position [1417, 0]
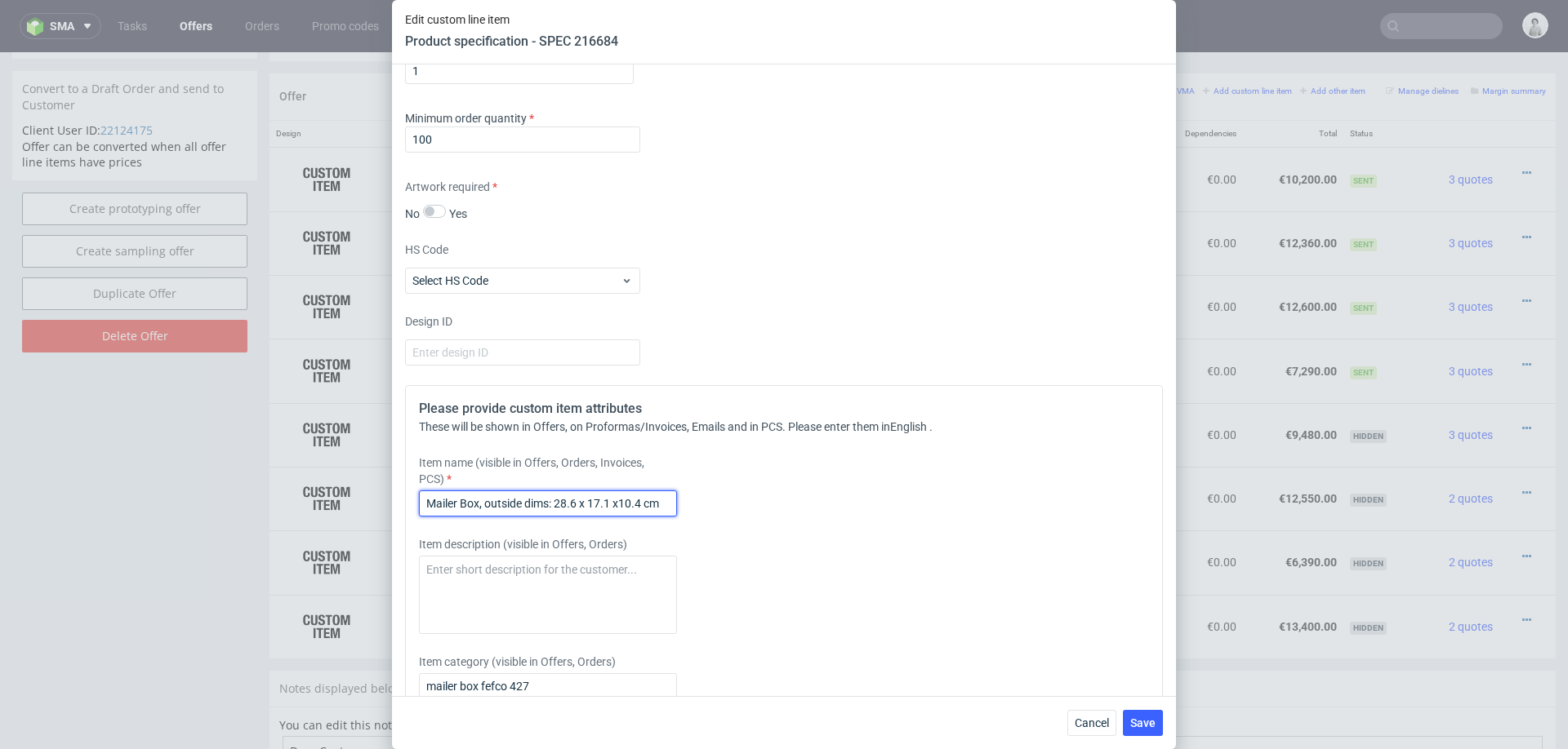
click at [574, 502] on input "Mailer Box, outside dims: 28.6 x 17.1 x10.4 cm" at bounding box center [548, 503] width 258 height 26
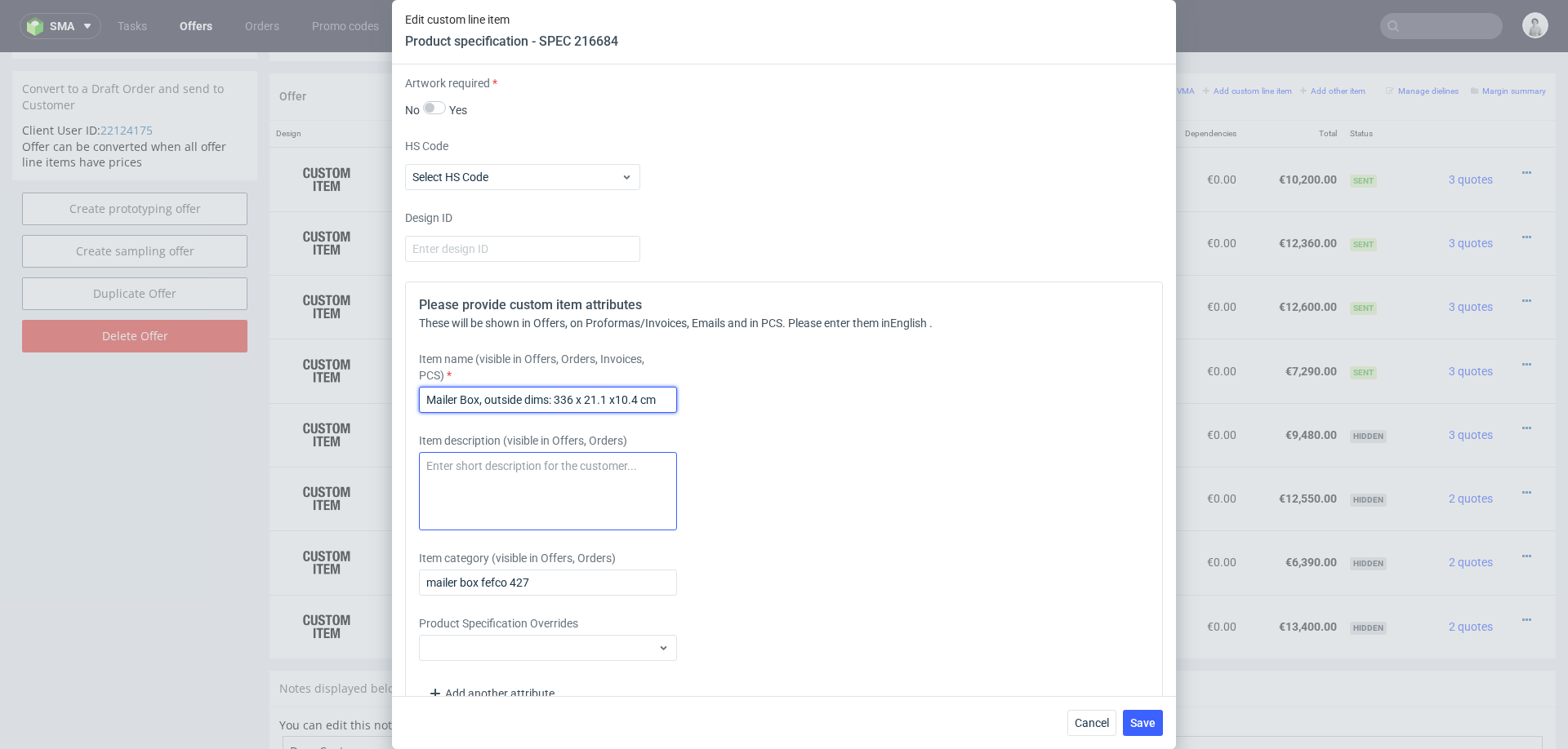
scroll to position [1558, 0]
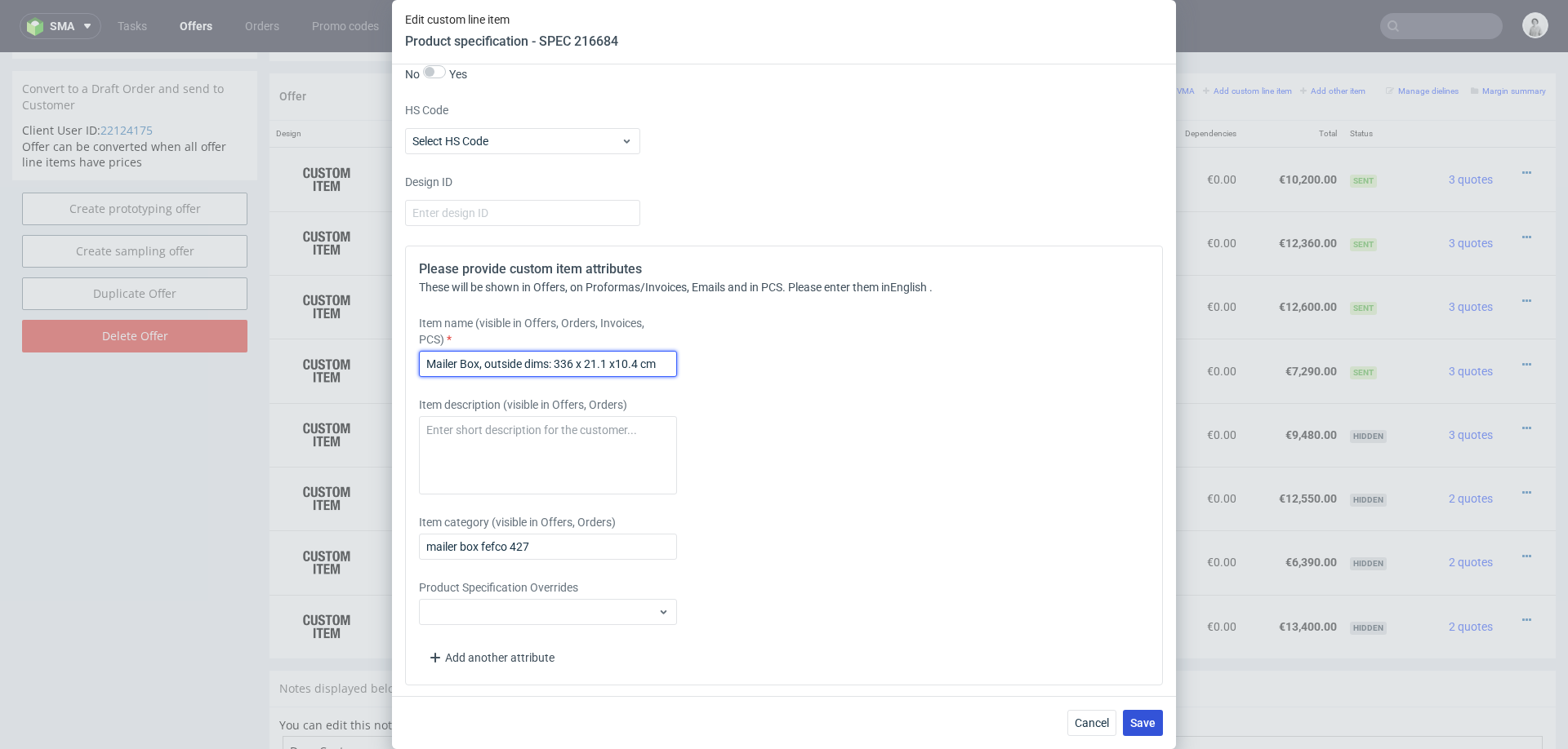
type input "Mailer Box, outside dims: 336 x 21.1 x10.4 cm"
click at [1134, 723] on span "Save" at bounding box center [1142, 723] width 25 height 12
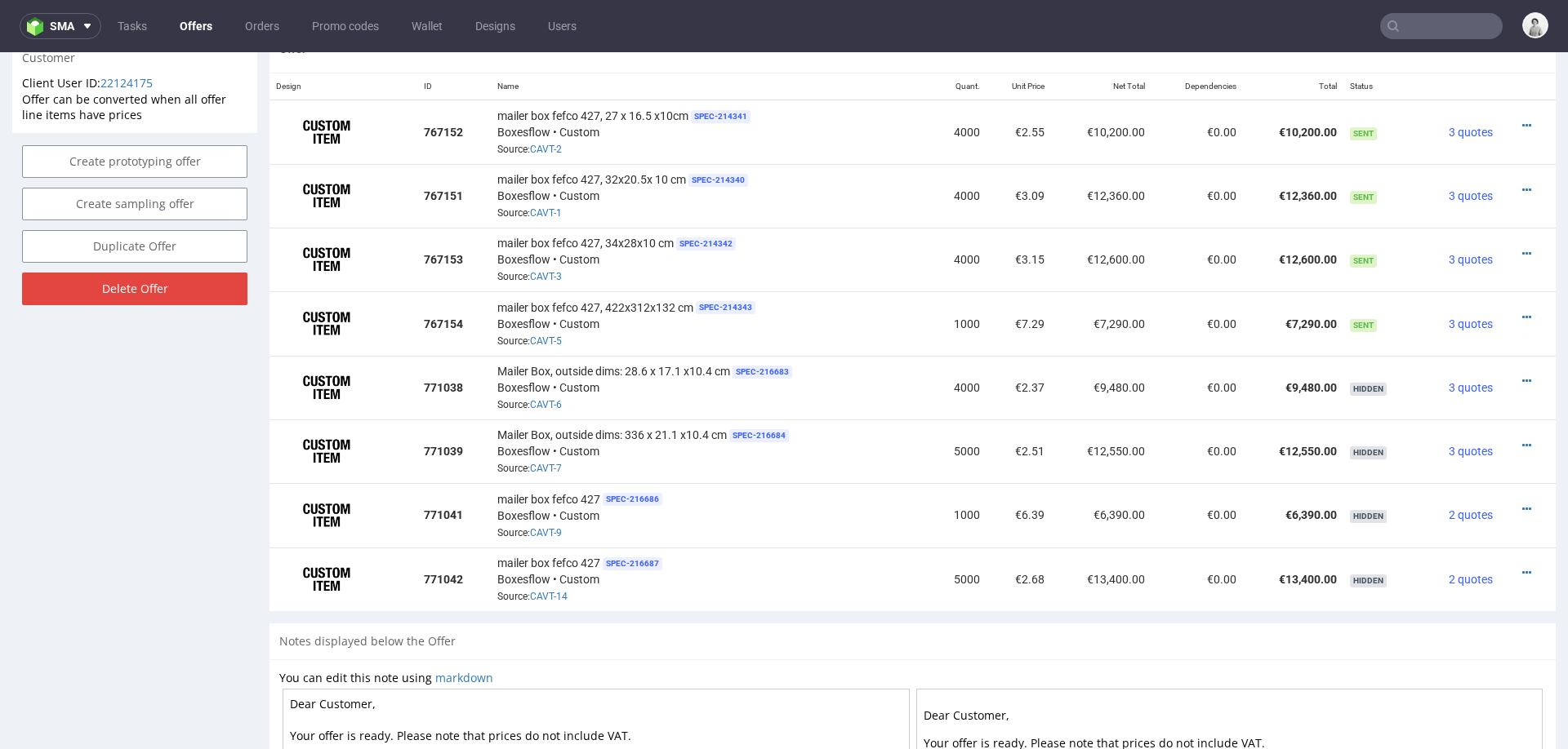
scroll to position [1003, 0]
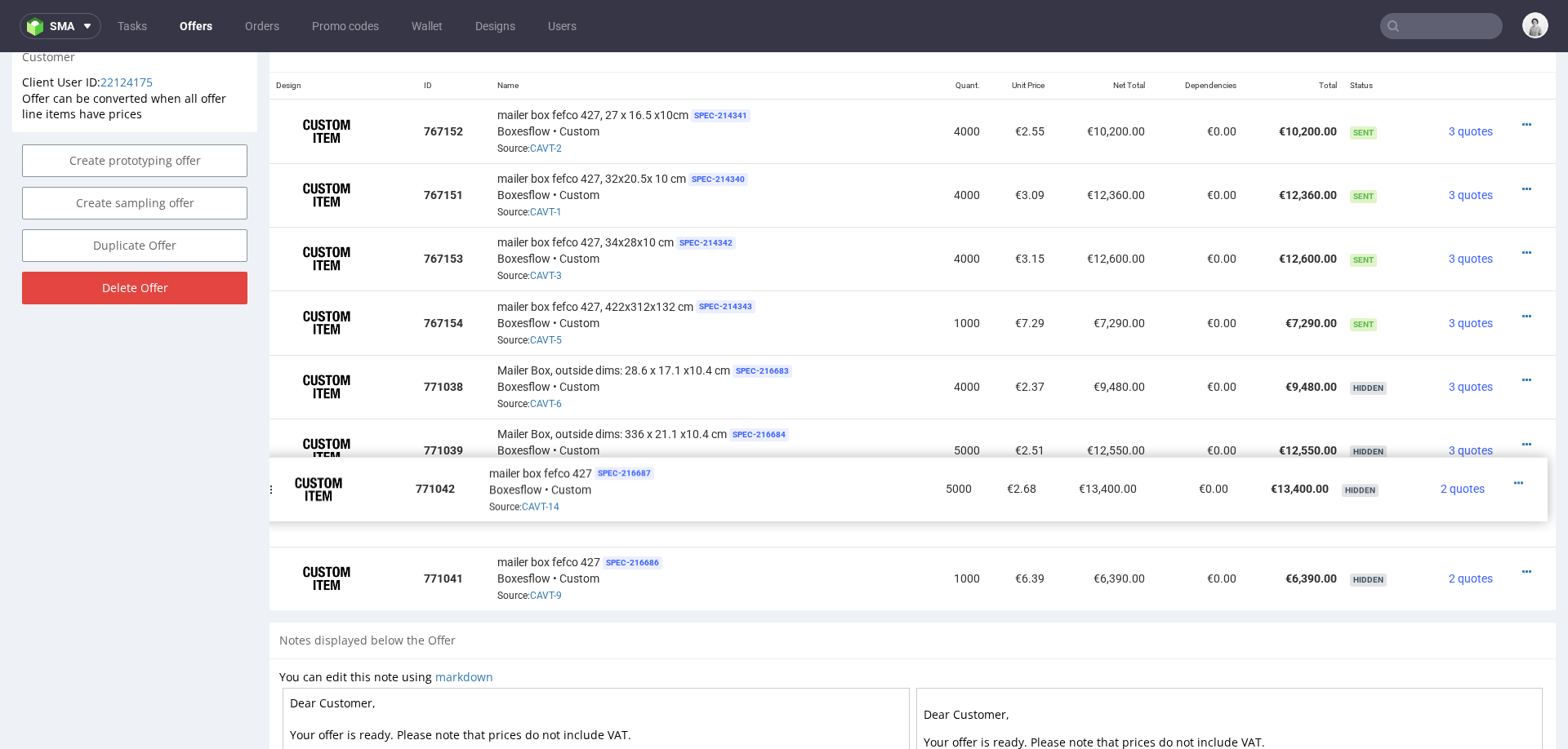
drag, startPoint x: 282, startPoint y: 568, endPoint x: 273, endPoint y: 482, distance: 86.5
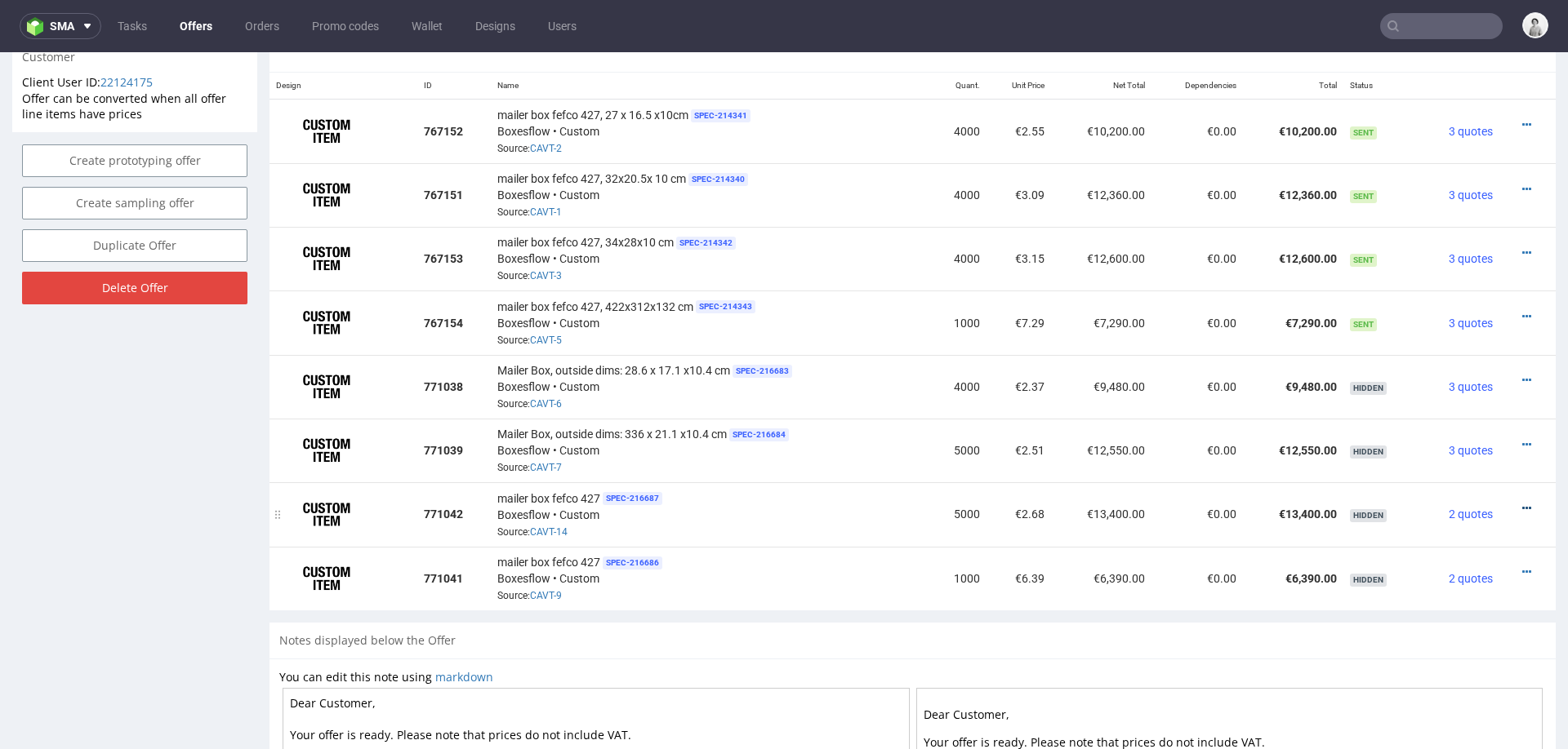
click at [1522, 503] on icon at bounding box center [1526, 509] width 9 height 12
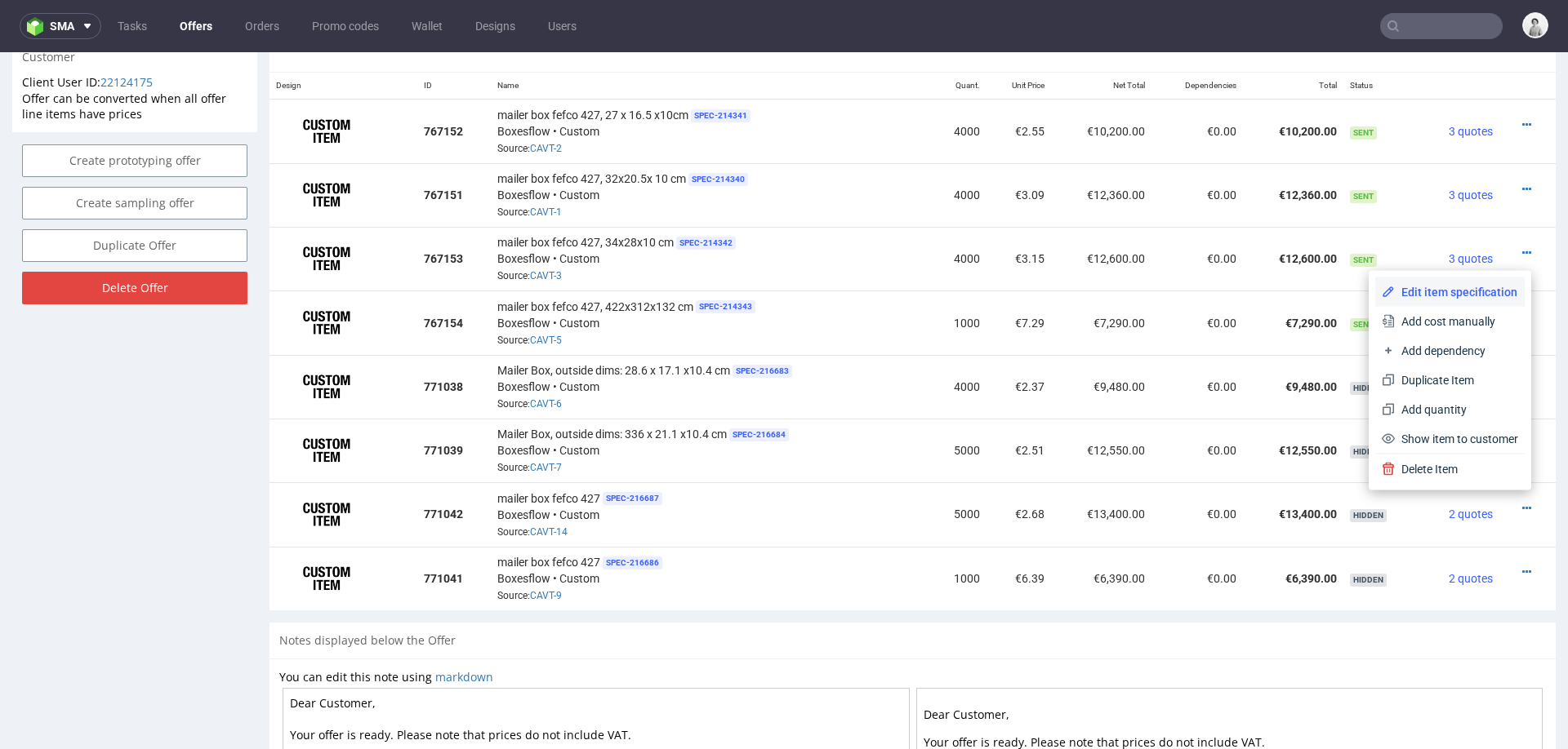
click at [1443, 289] on span "Edit item specification" at bounding box center [1457, 292] width 123 height 16
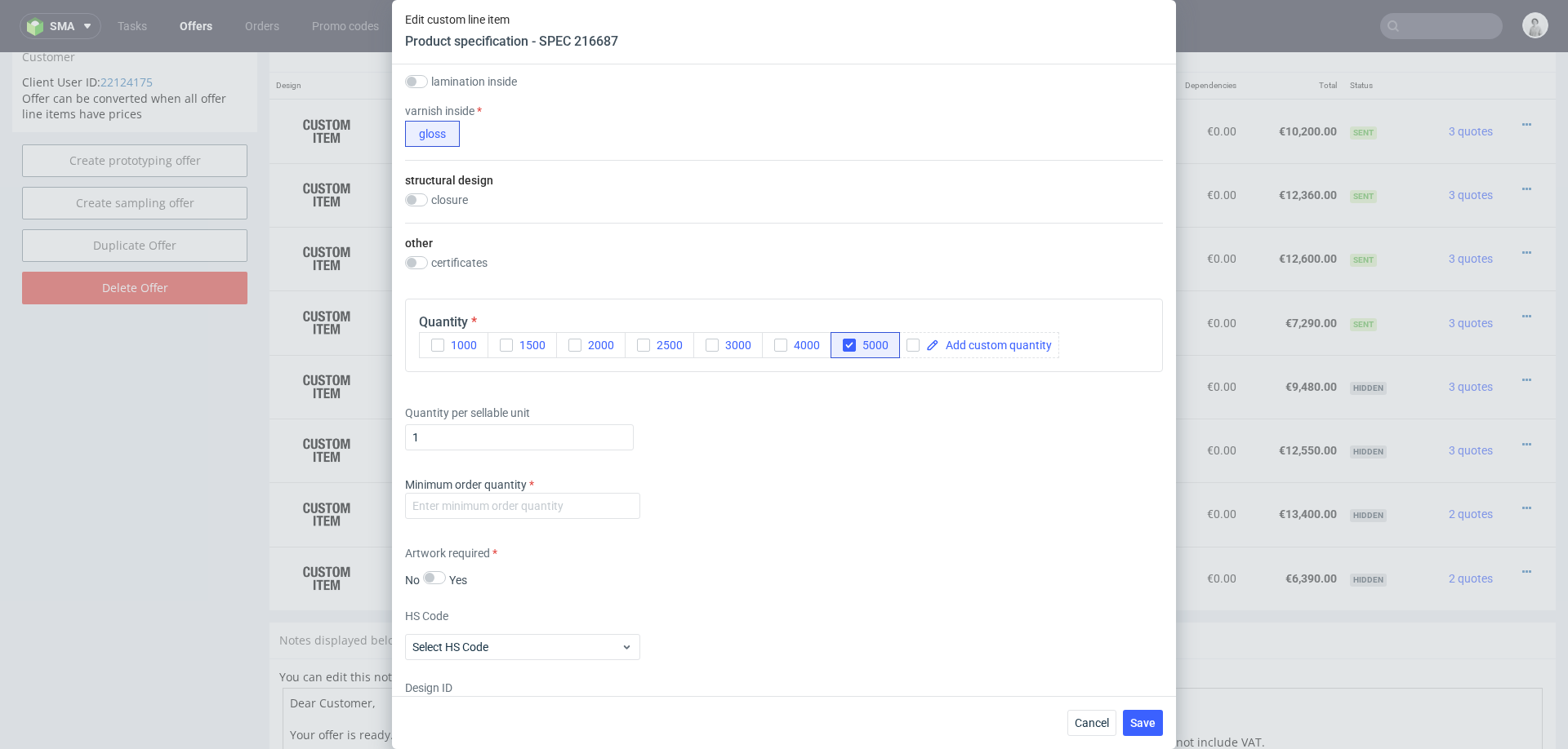
scroll to position [1053, 0]
click at [515, 495] on input "number" at bounding box center [523, 503] width 235 height 26
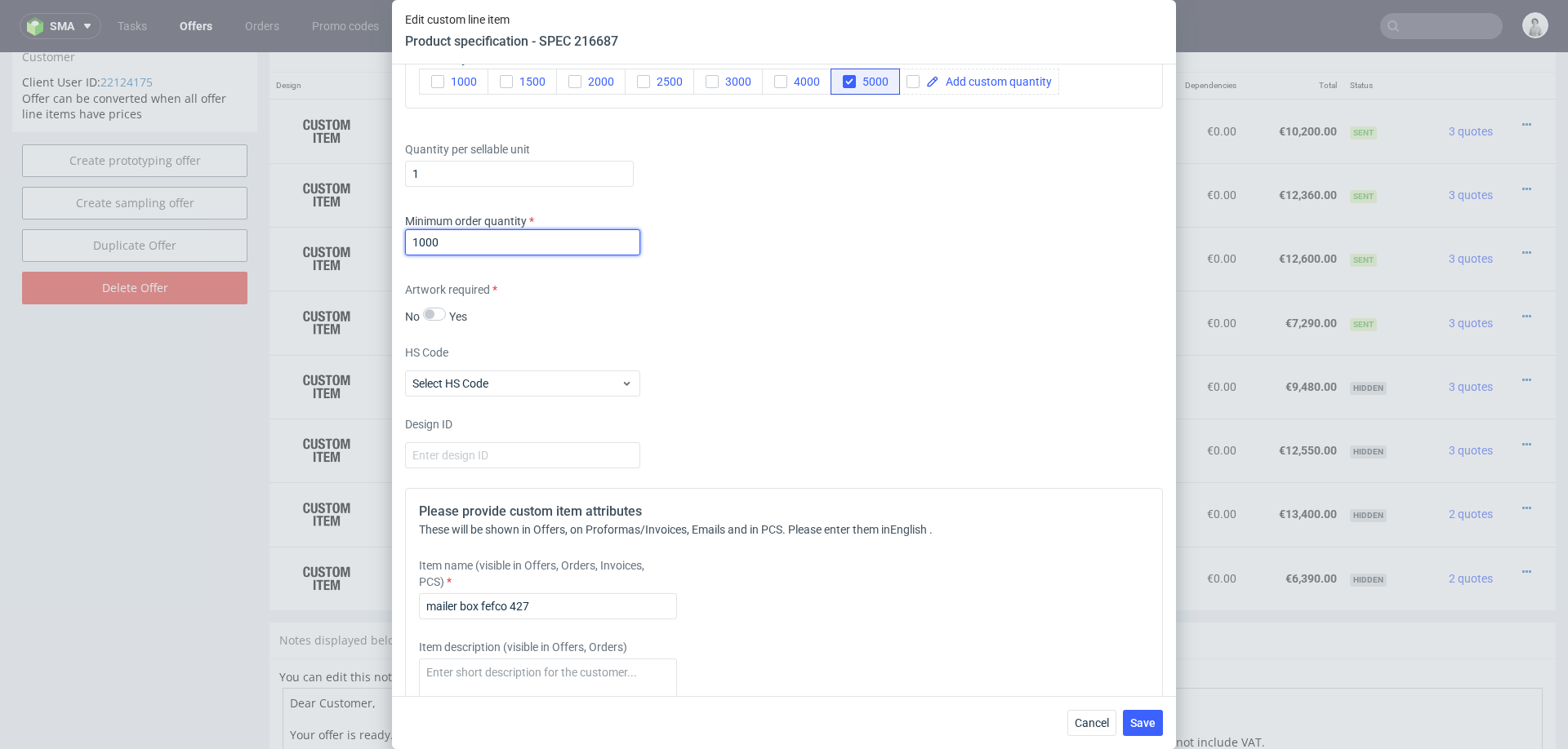
scroll to position [1316, 0]
type input "1000"
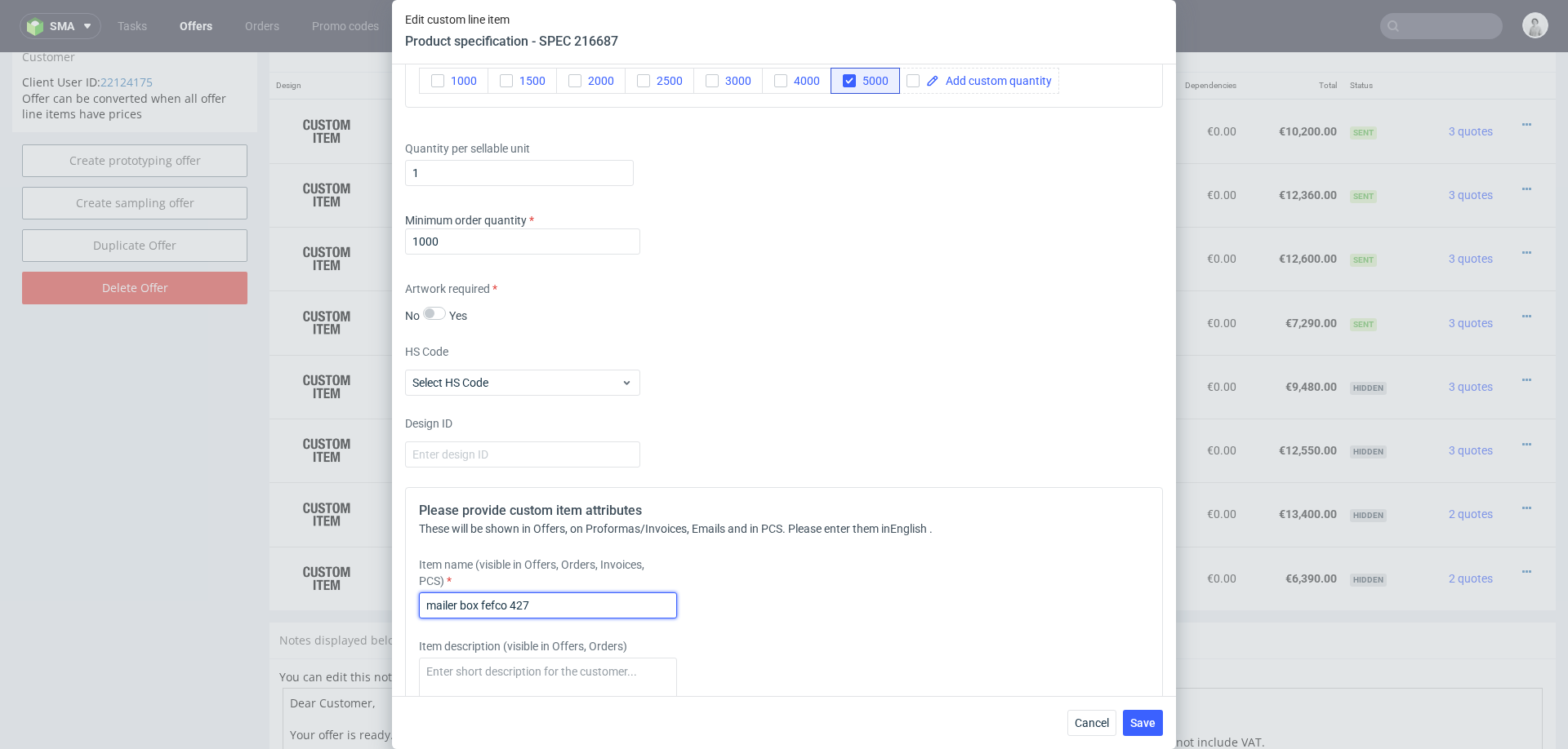
click at [591, 596] on input "mailer box fefco 427" at bounding box center [548, 605] width 258 height 26
paste input "Mailer Box, outside dims: 28.6 x 17.1 x10.4 cm"
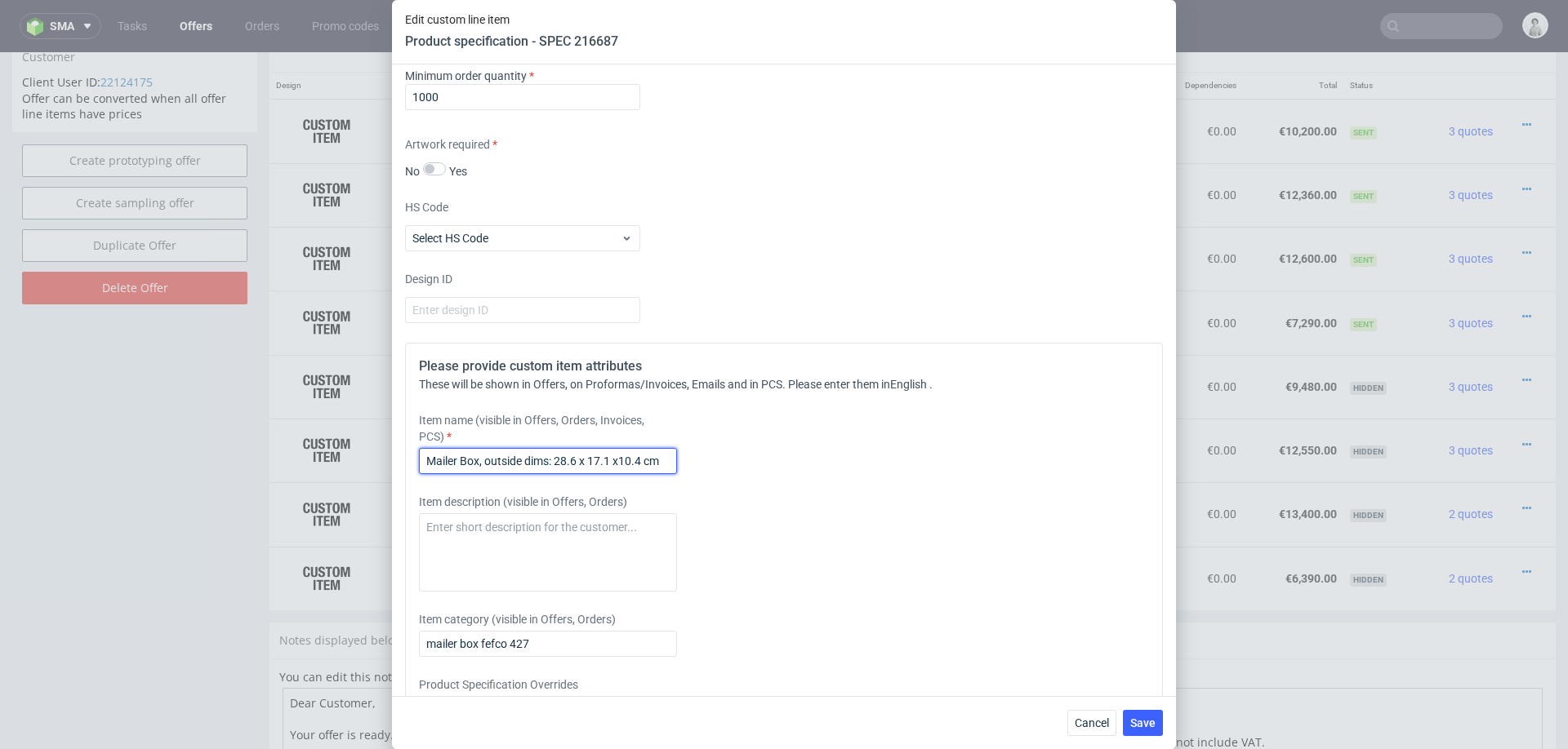
scroll to position [1492, 0]
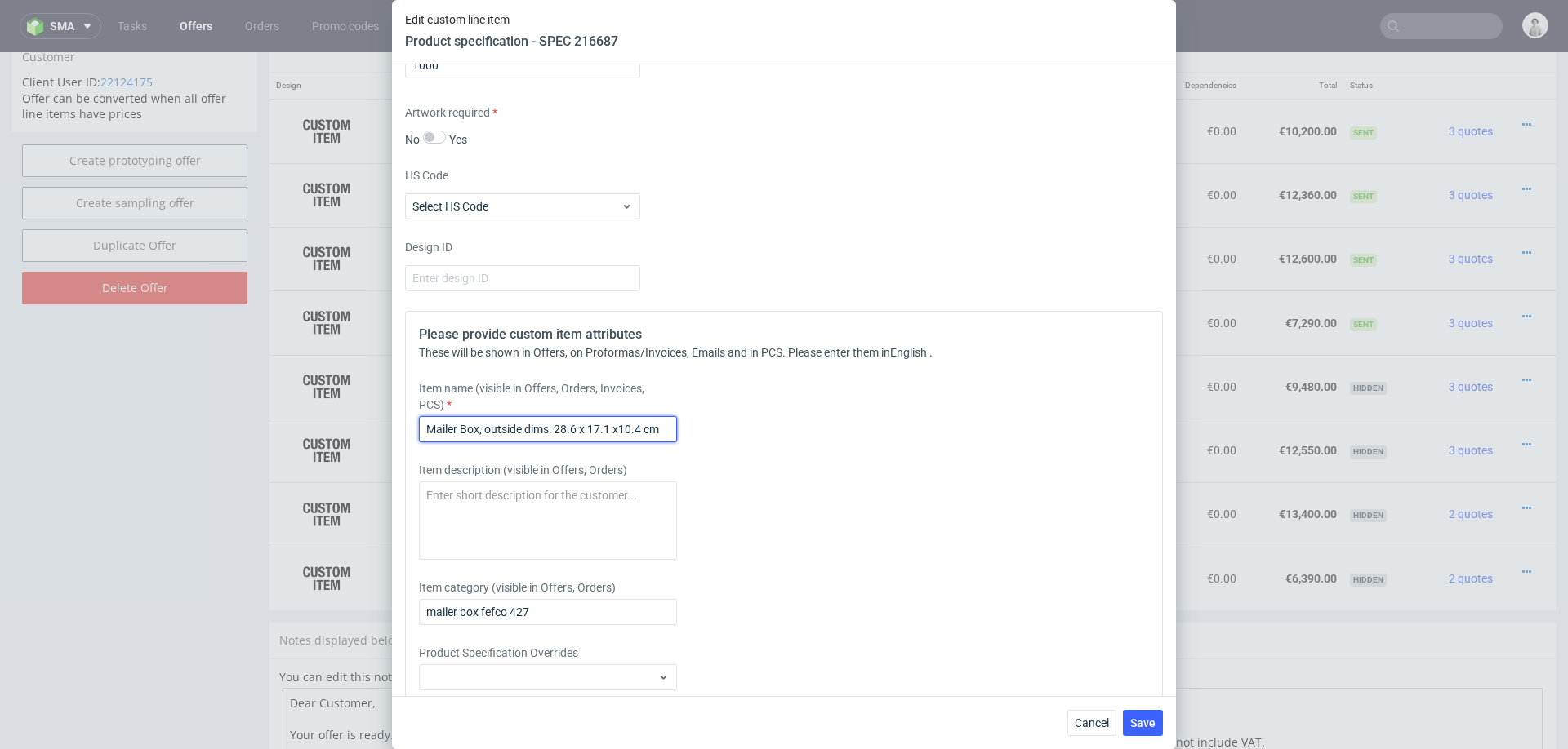
drag, startPoint x: 576, startPoint y: 426, endPoint x: 576, endPoint y: 476, distance: 50.0
click at [576, 426] on input "Mailer Box, outside dims: 28.6 x 17.1 x10.4 cm" at bounding box center [548, 429] width 258 height 26
click at [576, 476] on div "Item description (visible in Offers, Orders)" at bounding box center [690, 511] width 542 height 98
click at [575, 432] on input "Mailer Box, outside dims: 356 x 17.1 x10.4 cm" at bounding box center [548, 429] width 258 height 26
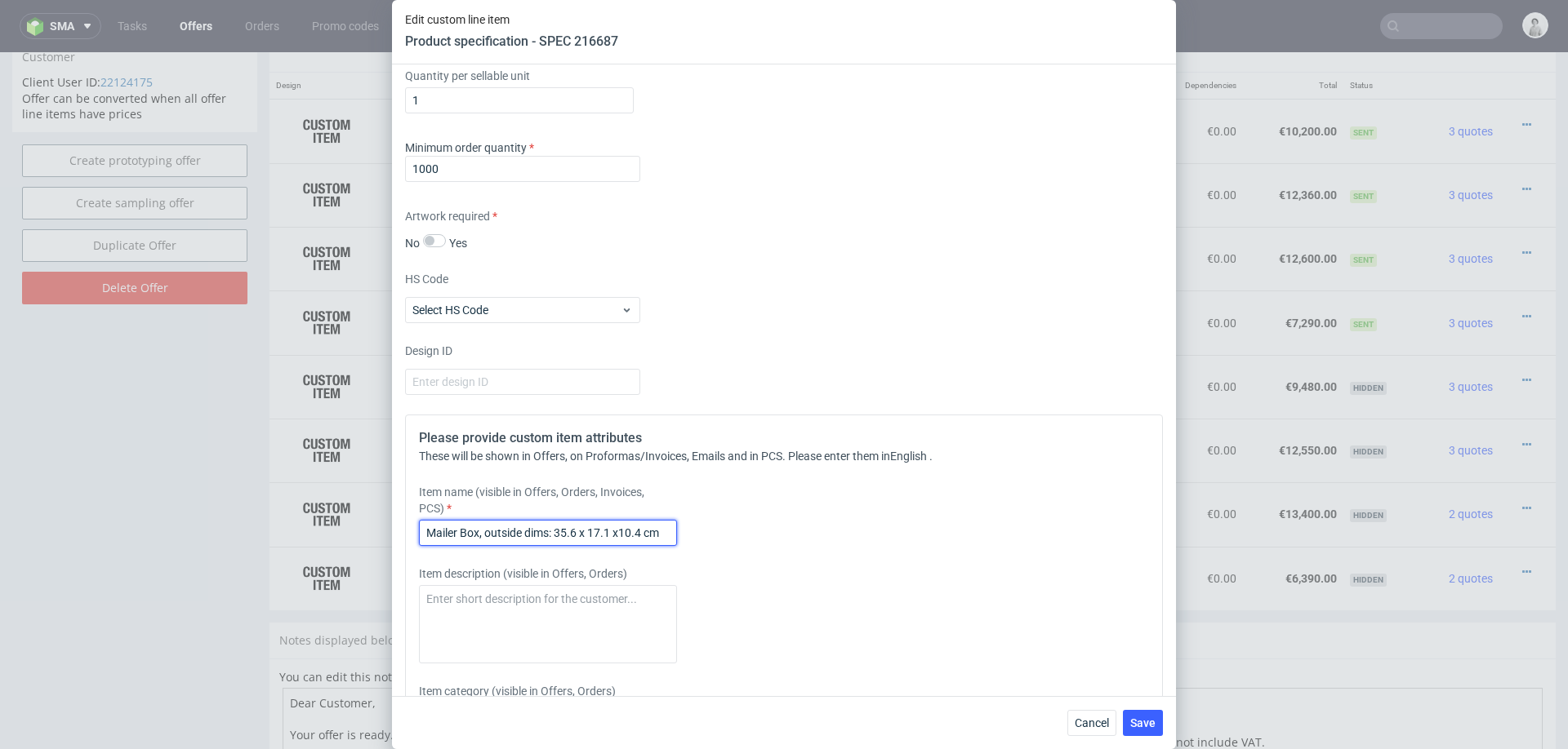
scroll to position [1399, 0]
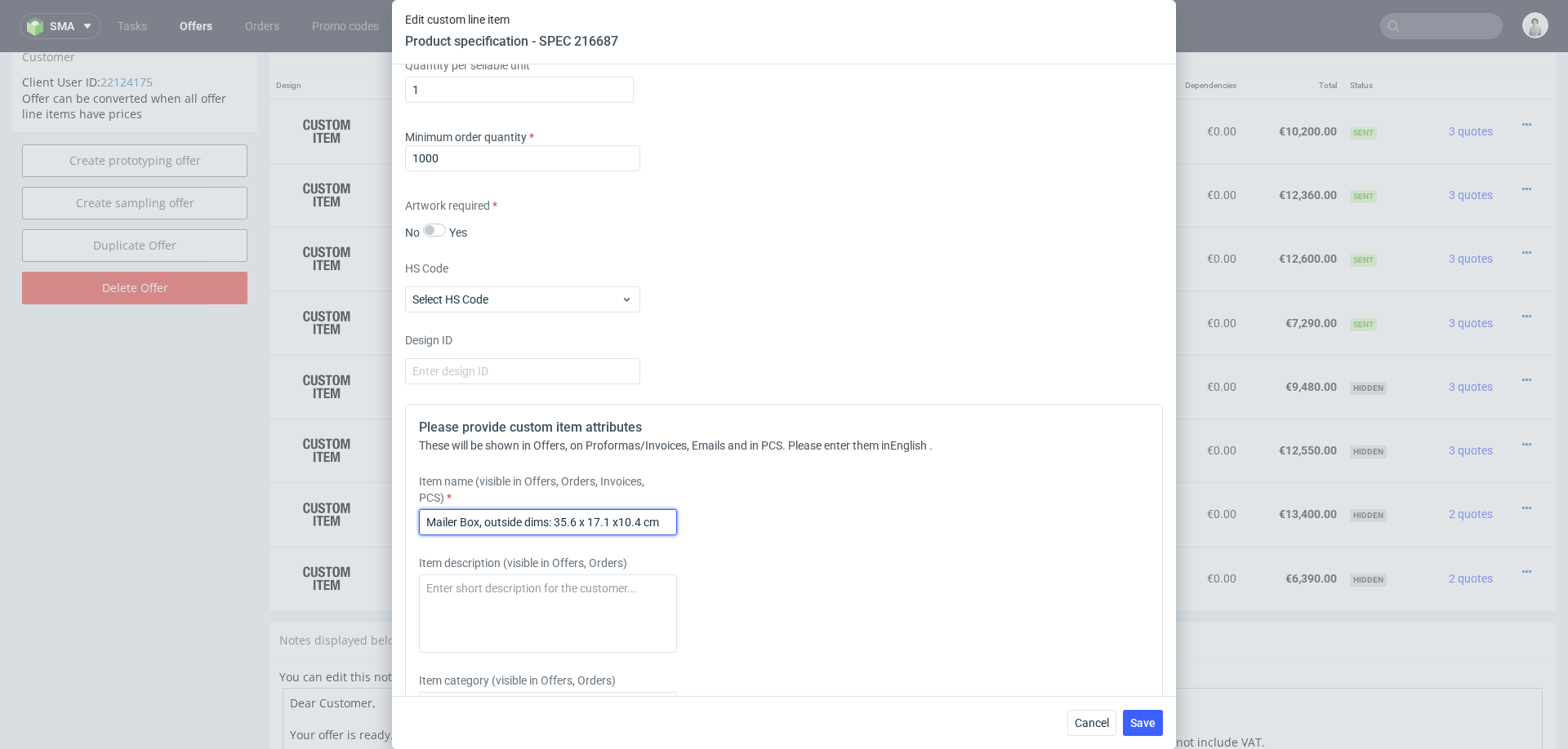
drag, startPoint x: 611, startPoint y: 519, endPoint x: 611, endPoint y: 542, distance: 23.0
click at [611, 519] on input "Mailer Box, outside dims: 35.6 x 17.1 x10.4 cm" at bounding box center [548, 521] width 258 height 26
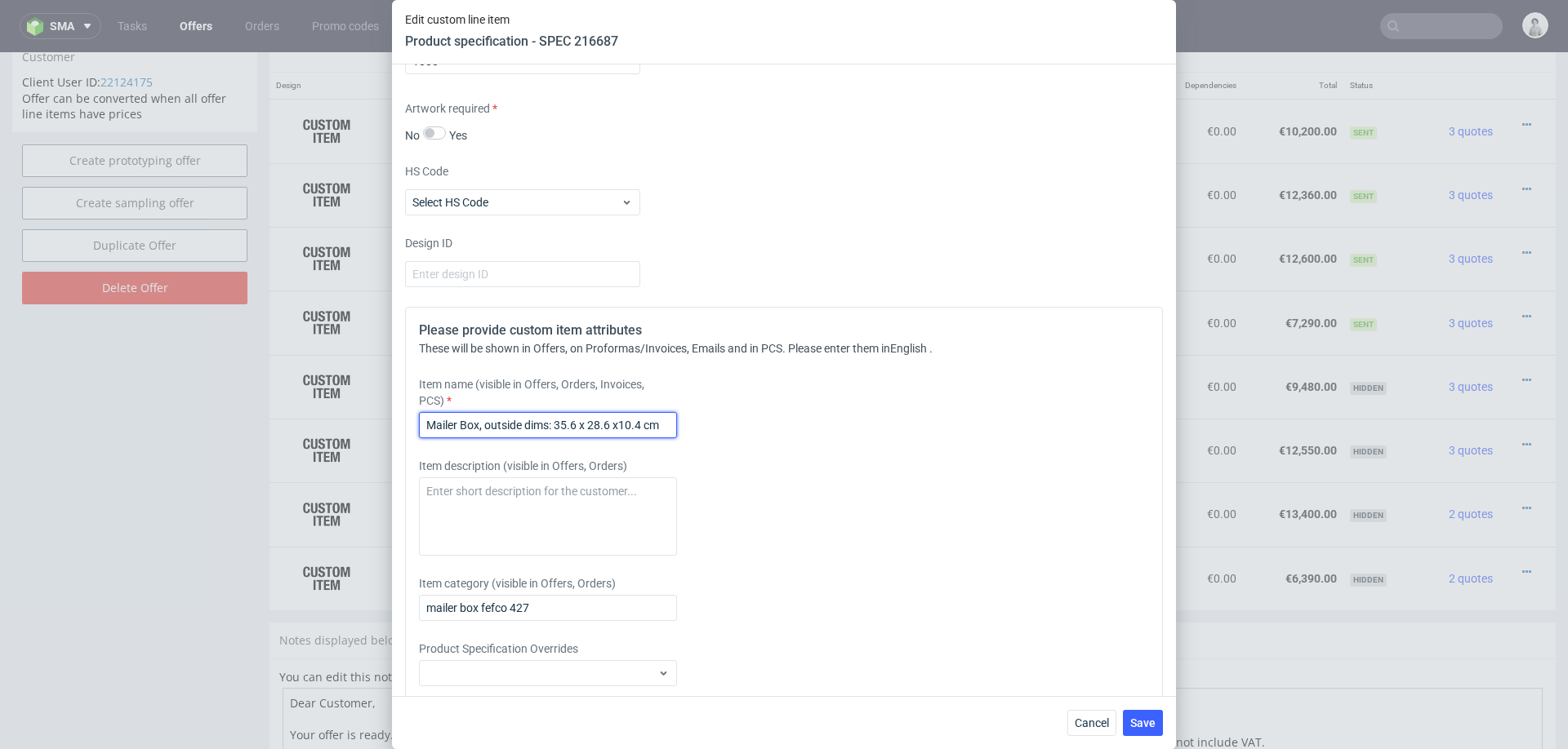
scroll to position [1499, 0]
drag, startPoint x: 628, startPoint y: 417, endPoint x: 628, endPoint y: 462, distance: 45.0
click at [628, 418] on input "Mailer Box, outside dims: 35.6 x 28.6 x10.4 cm" at bounding box center [548, 423] width 258 height 26
type input "Mailer Box, outside dims: 35.6 x 28.6 x11.4 cm"
click at [852, 478] on div "Item description (visible in Offers, Orders)" at bounding box center [690, 504] width 542 height 98
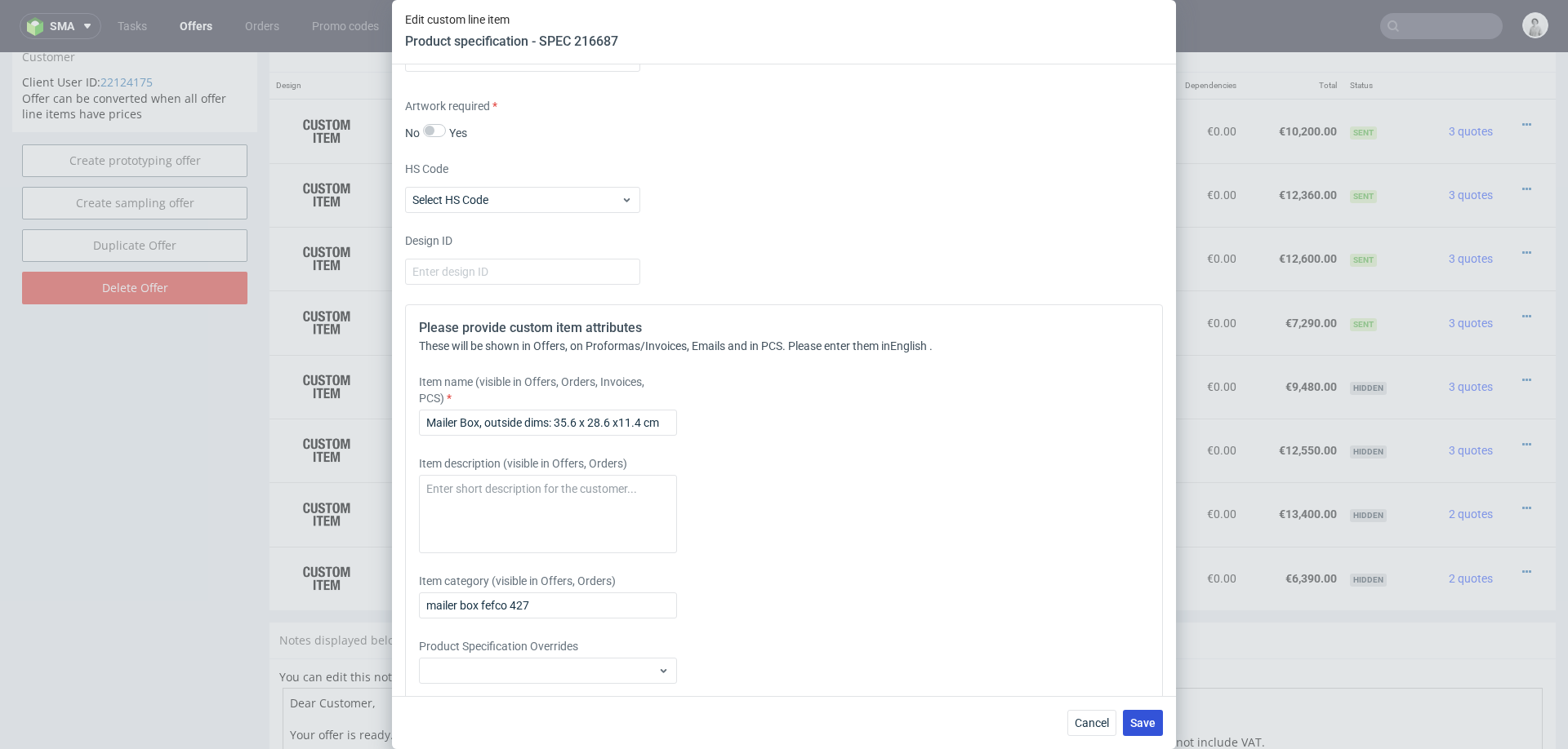
click at [1140, 715] on button "Save" at bounding box center [1143, 723] width 40 height 26
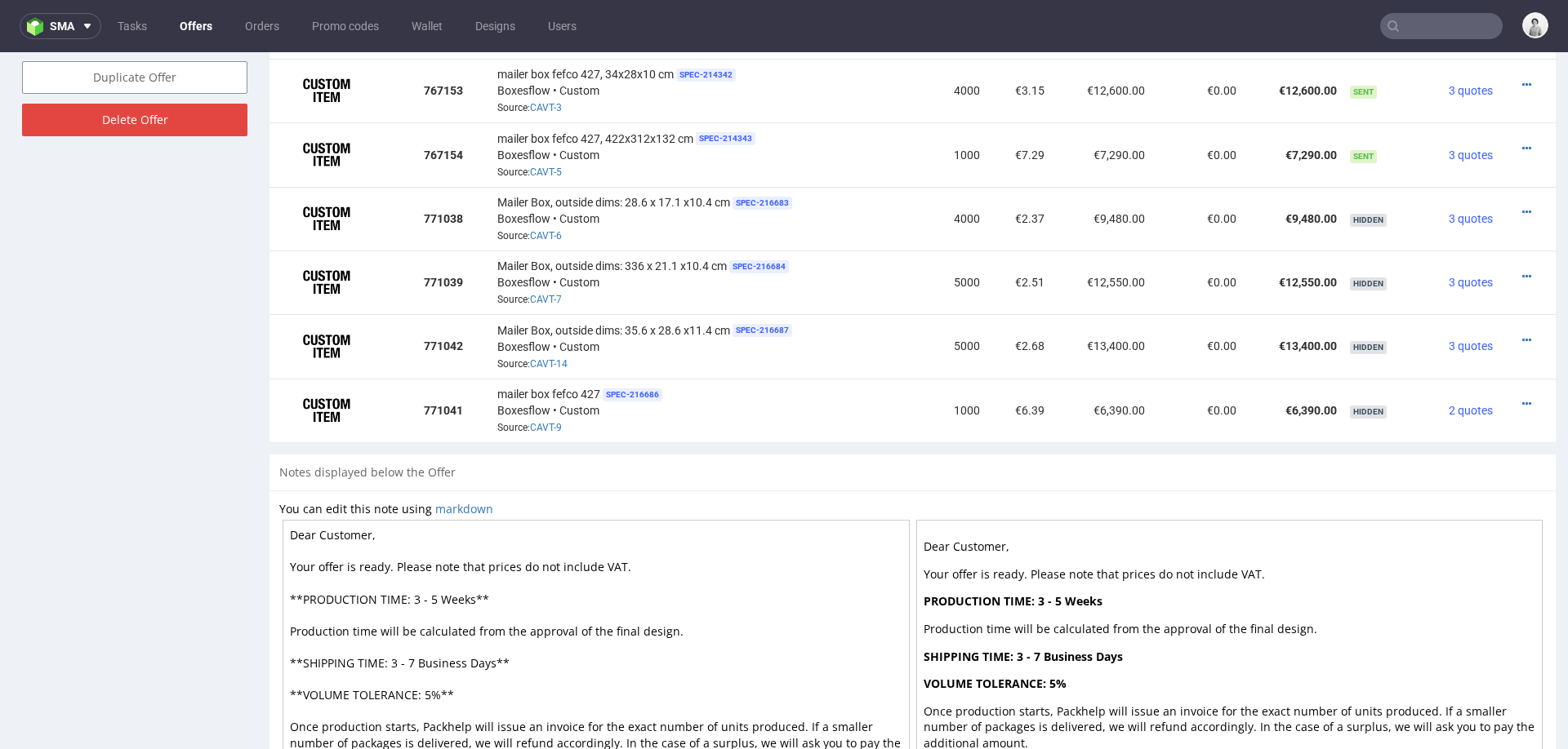
scroll to position [1166, 0]
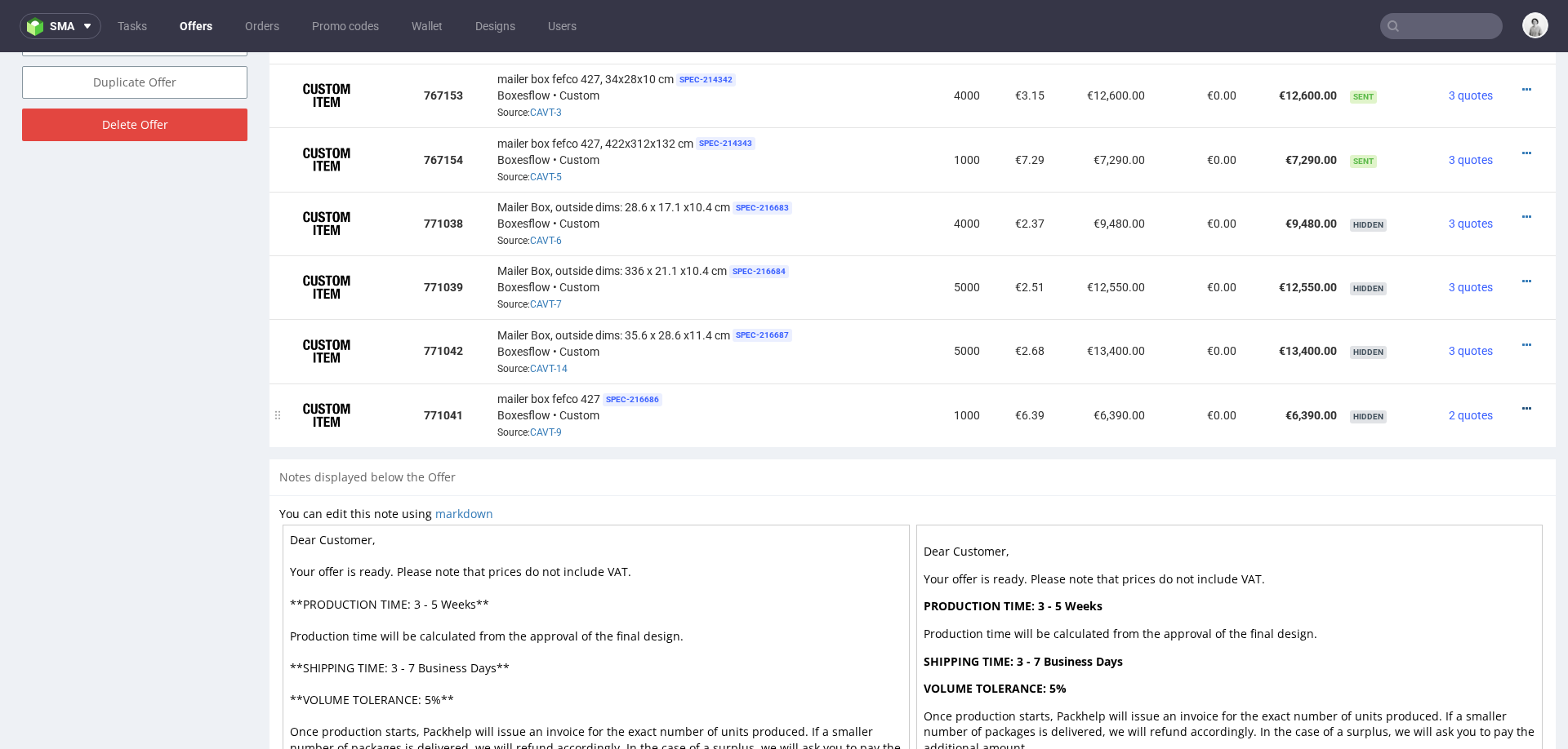
click at [1522, 403] on icon at bounding box center [1526, 409] width 9 height 12
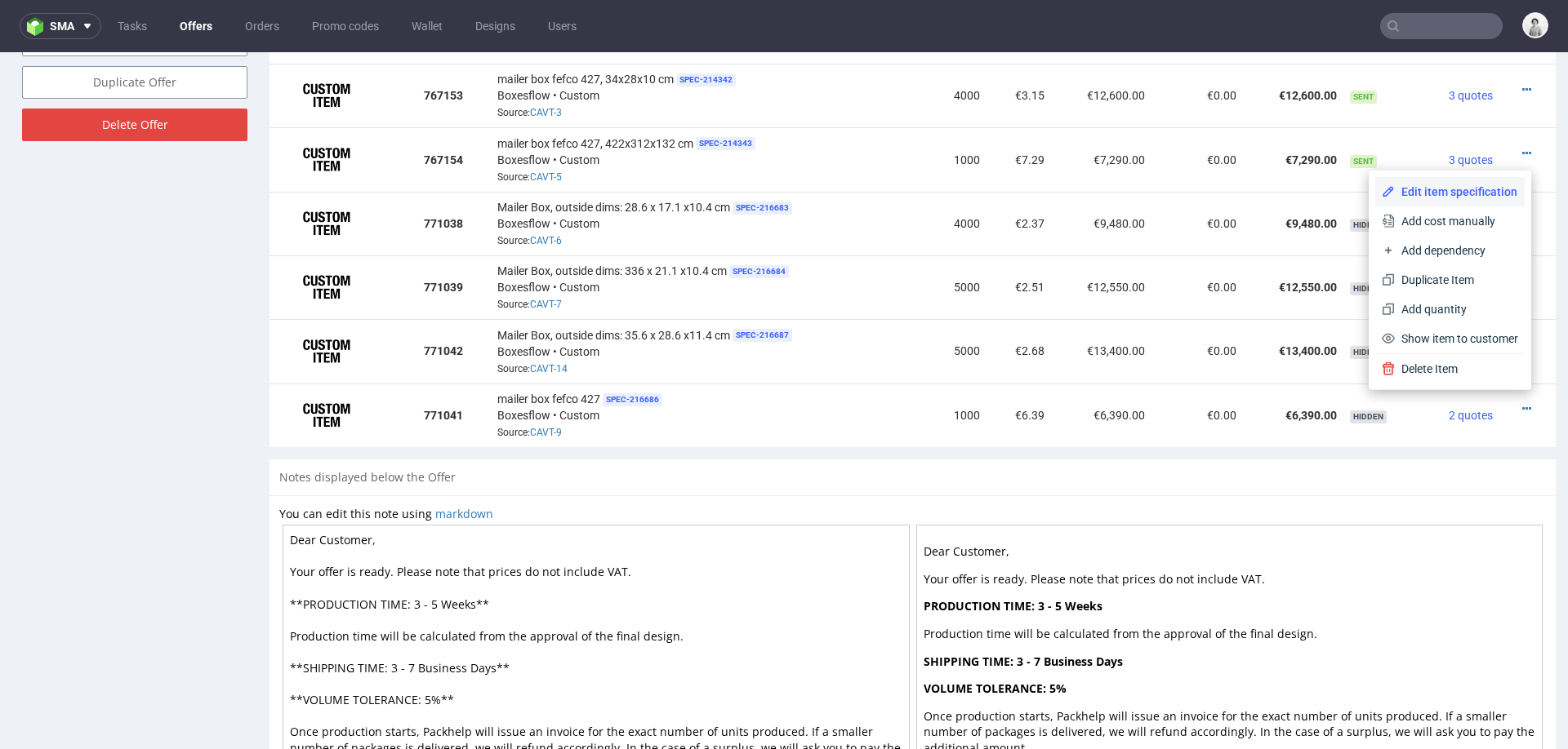
click at [1440, 192] on span "Edit item specification" at bounding box center [1457, 191] width 123 height 16
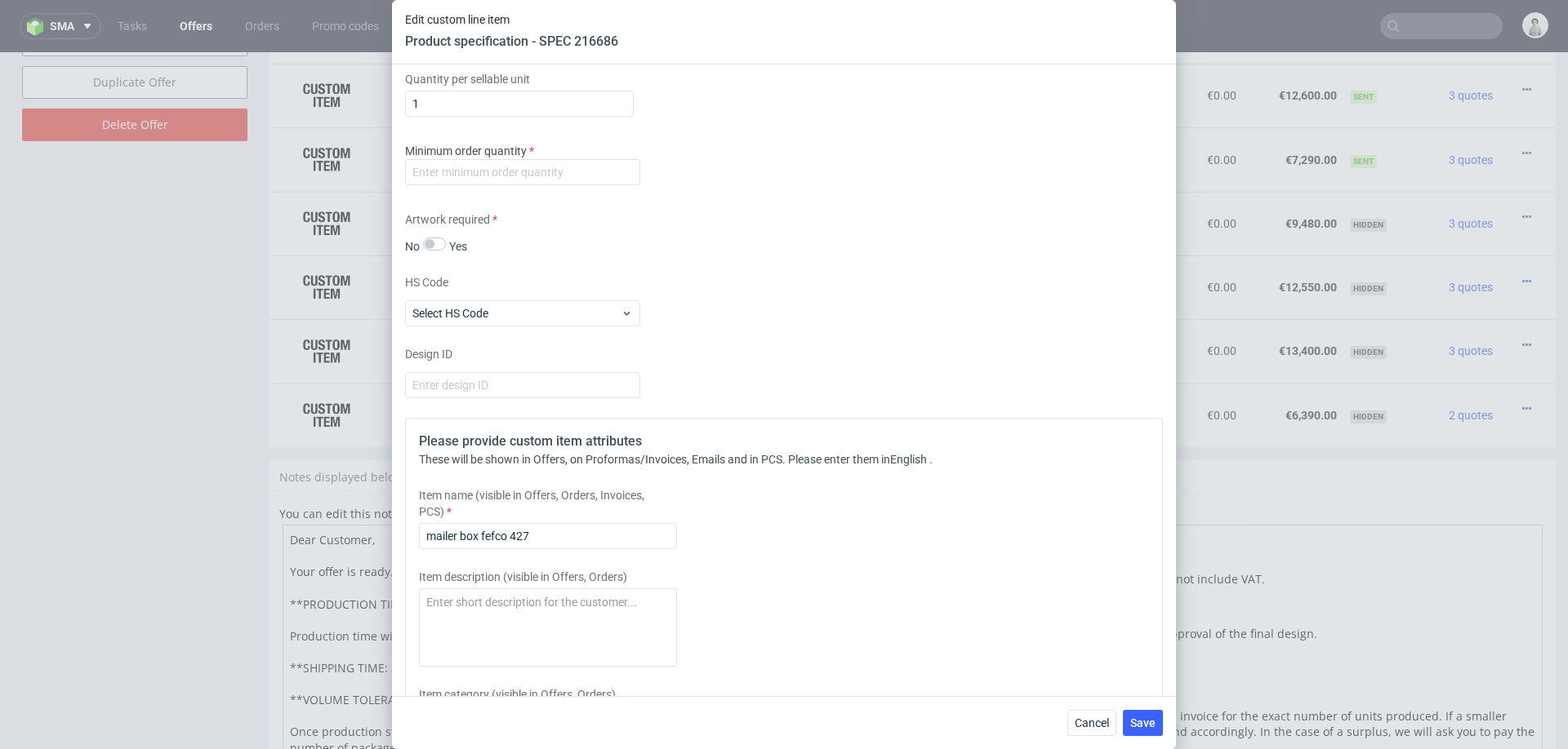
scroll to position [1361, 0]
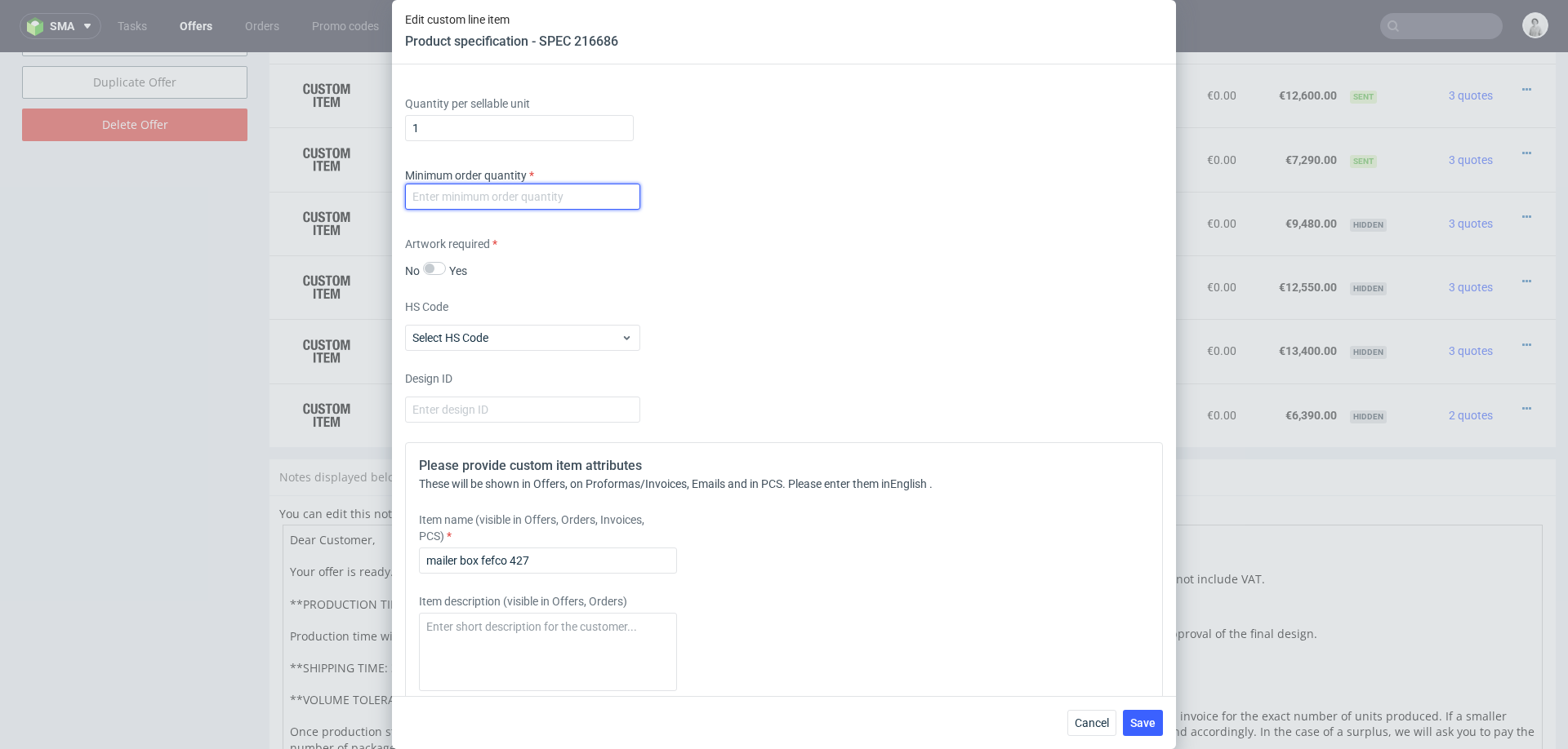
click at [586, 200] on input "number" at bounding box center [523, 196] width 235 height 26
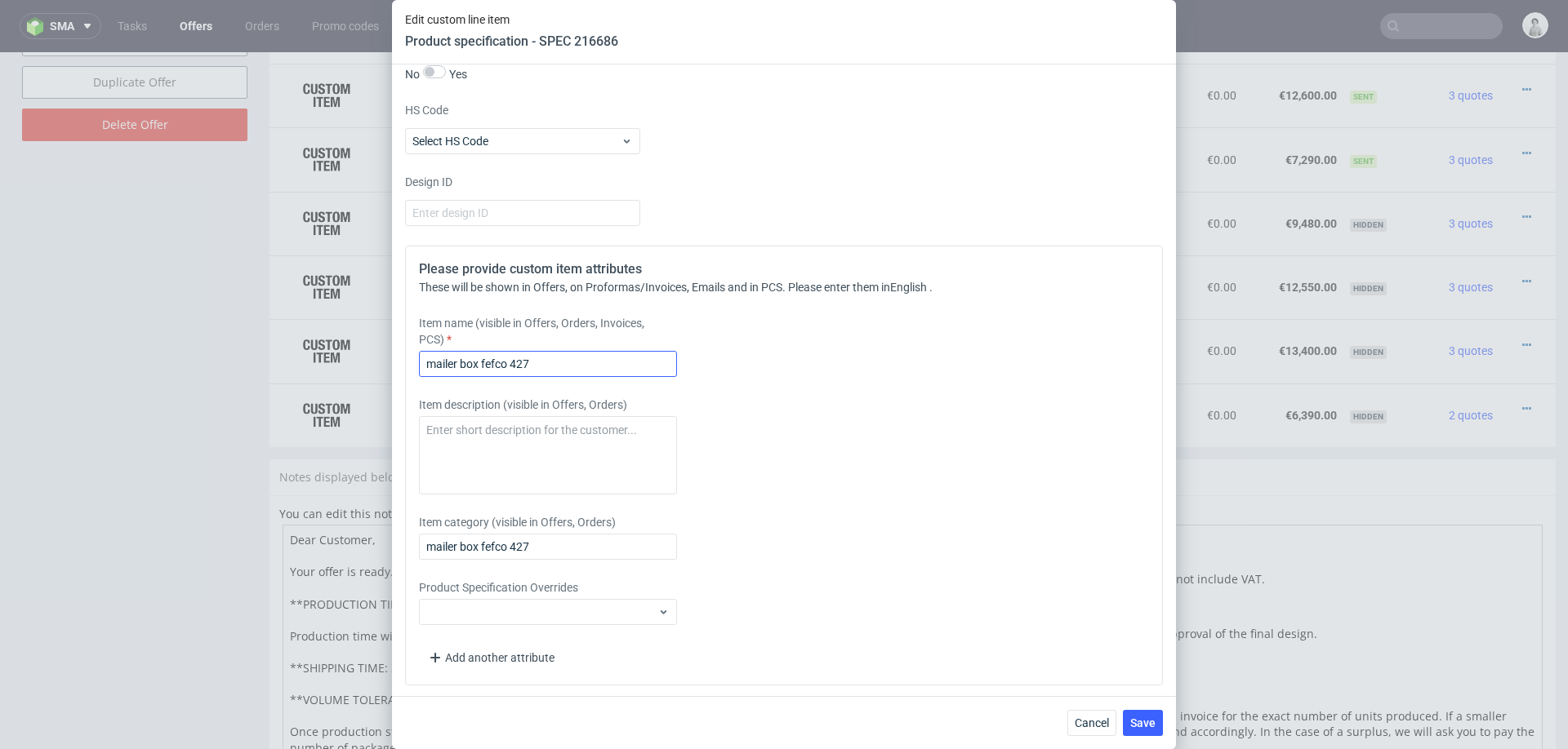
type input "100"
click at [597, 351] on input "mailer box fefco 427" at bounding box center [548, 364] width 258 height 26
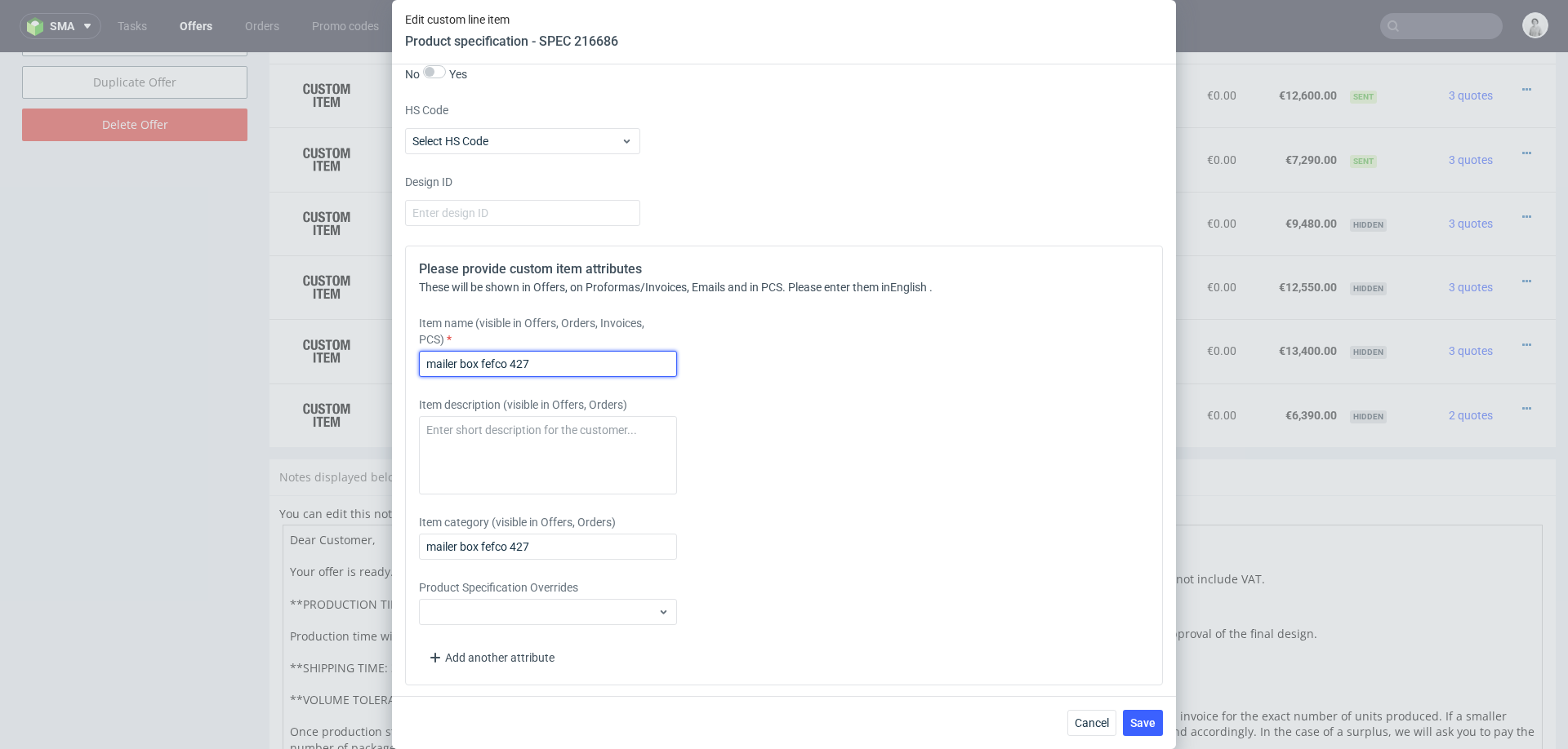
paste input "Mailer Box, outside dims: 28.6 x 17.1 x10.4 cm"
click at [579, 361] on input "Mailer Box, outside dims: 28.6 x 17.1 x10.4 cm" at bounding box center [548, 364] width 258 height 26
click at [608, 361] on input "Mailer Box, outside dims: 43.8 x 17.1 x10.4 cm" at bounding box center [548, 364] width 258 height 26
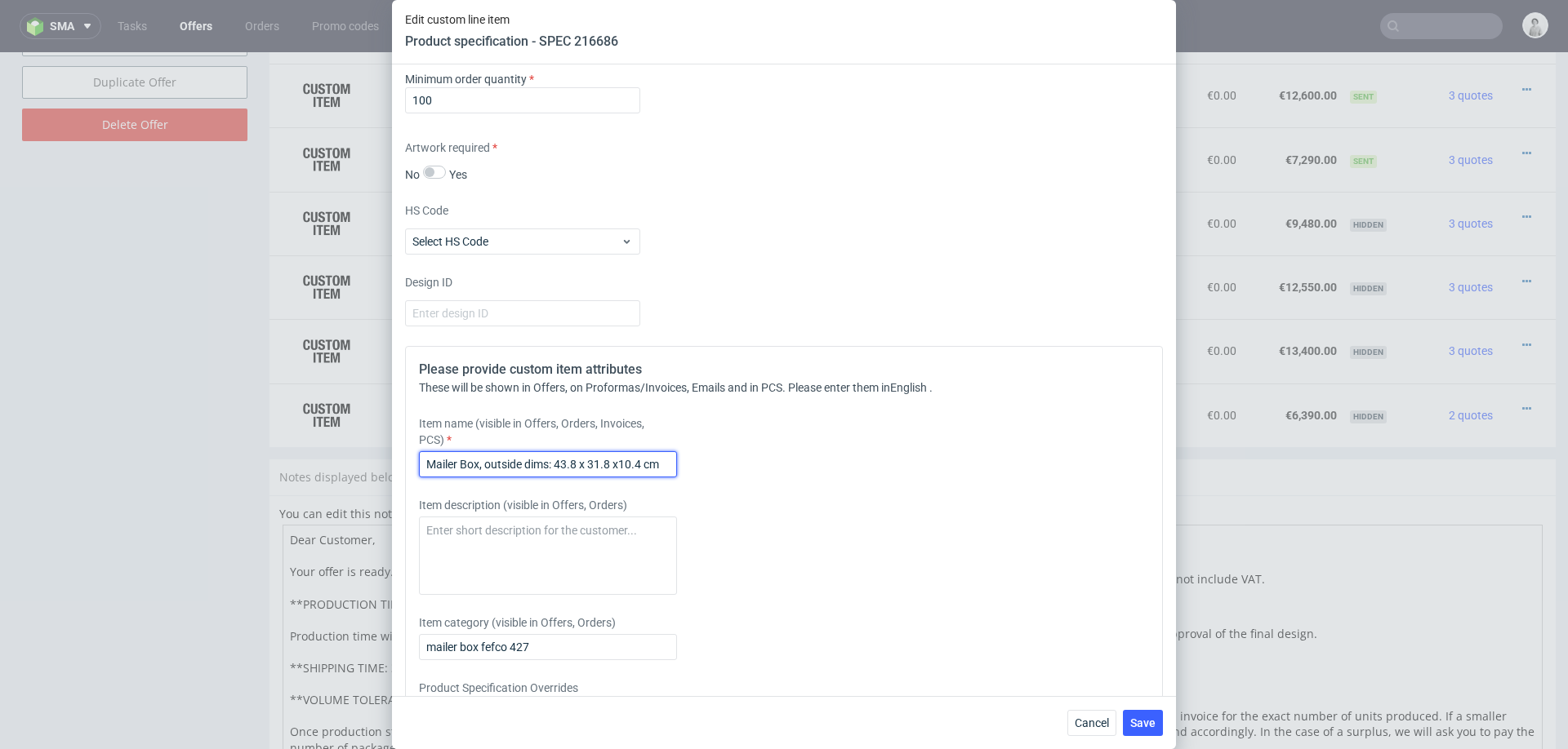
scroll to position [1529, 0]
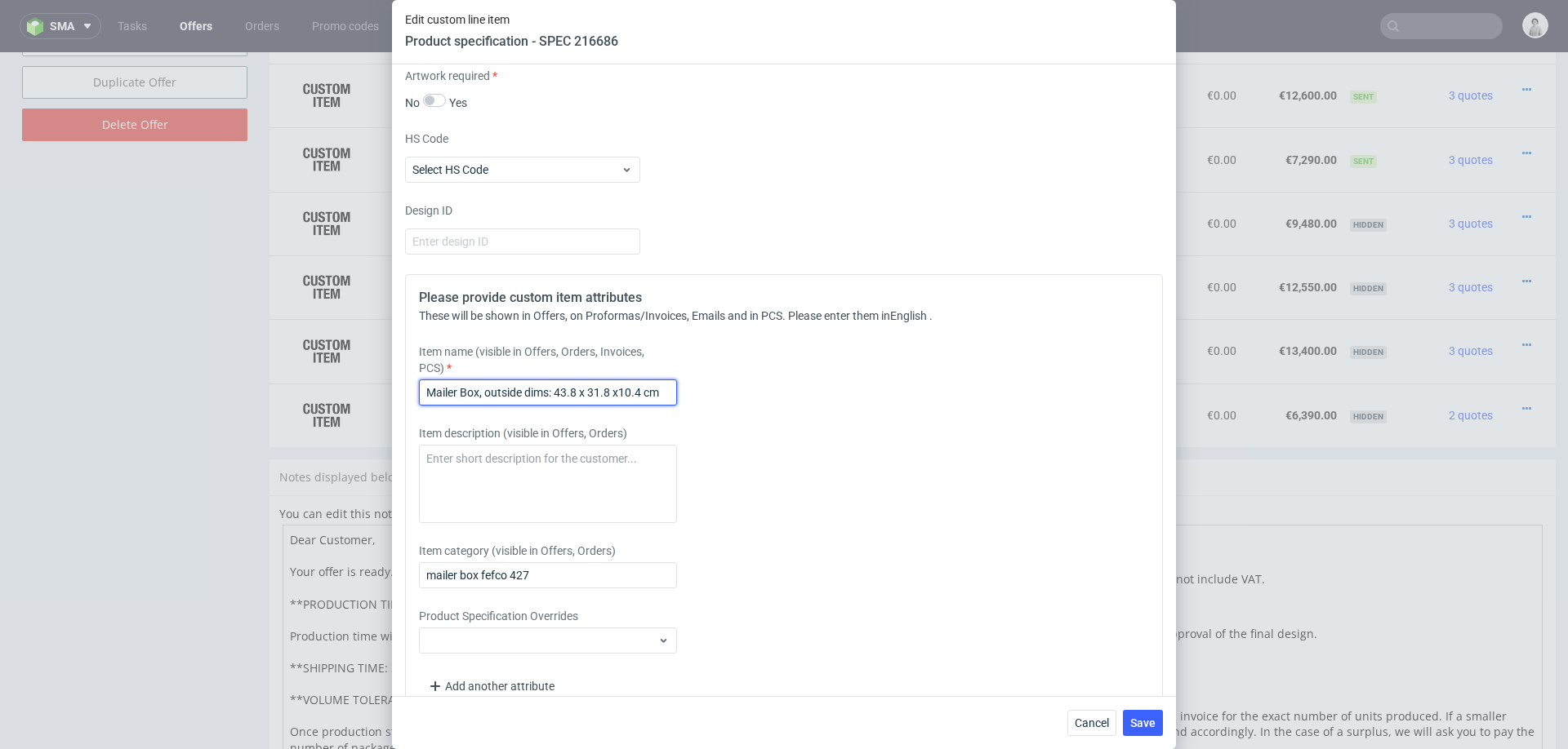
click at [643, 389] on input "Mailer Box, outside dims: 43.8 x 31.8 x10.4 cm" at bounding box center [548, 392] width 258 height 26
type input "Mailer Box, outside dims: 43.8 x 31.8 x12.6 cm"
click at [874, 449] on div "Item description (visible in Offers, Orders)" at bounding box center [690, 474] width 542 height 98
click at [1135, 718] on span "Save" at bounding box center [1142, 723] width 25 height 12
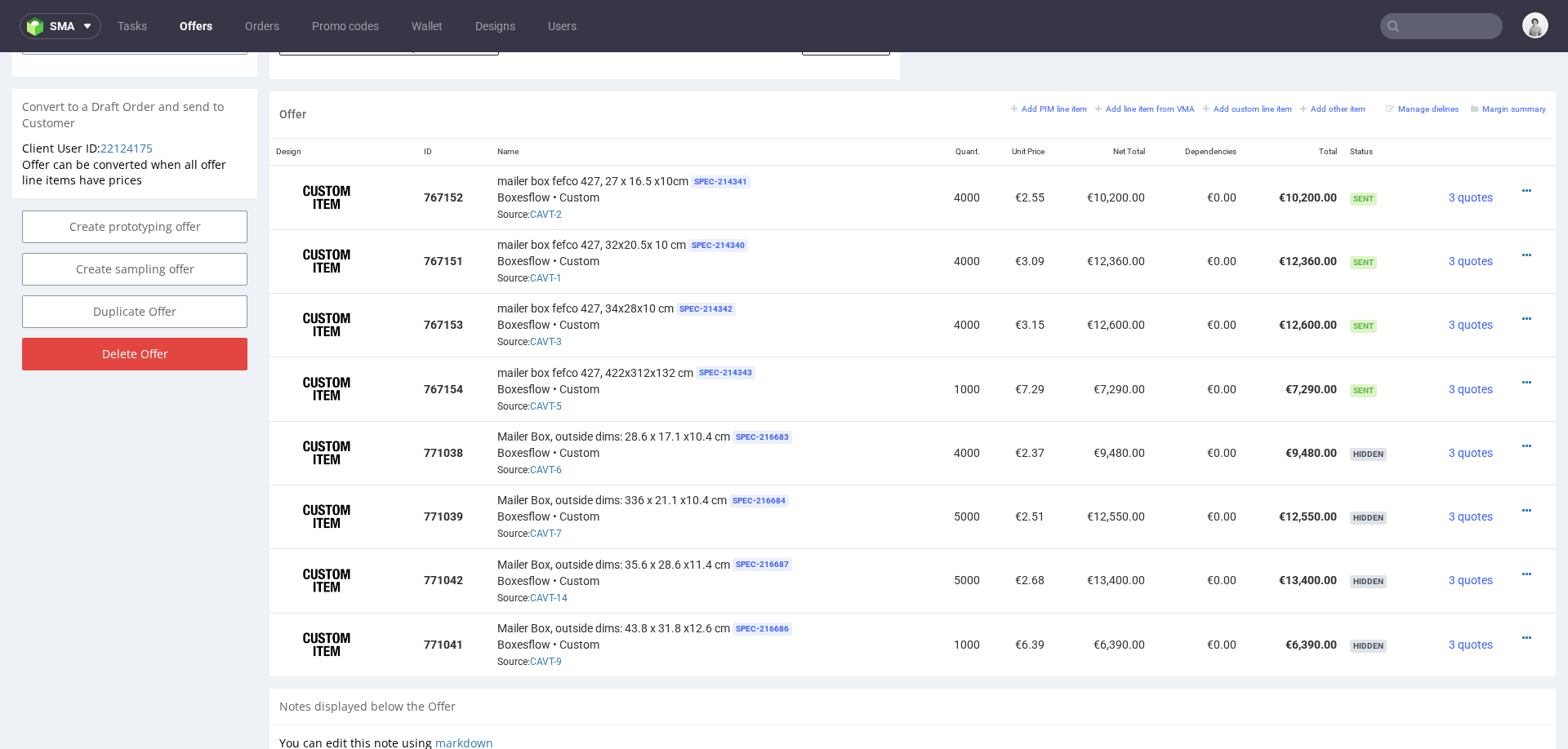
scroll to position [929, 0]
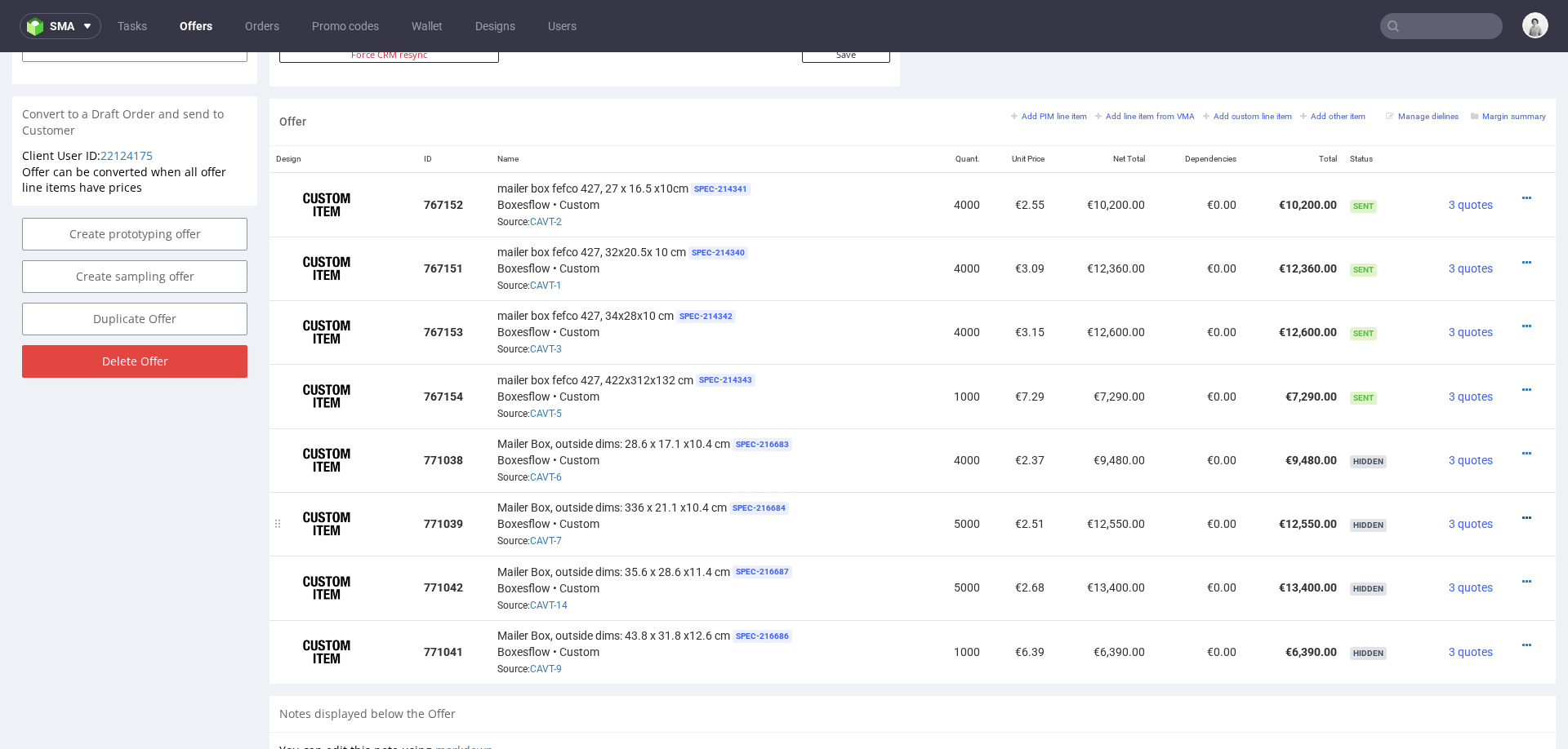
click at [1522, 513] on icon at bounding box center [1526, 519] width 9 height 12
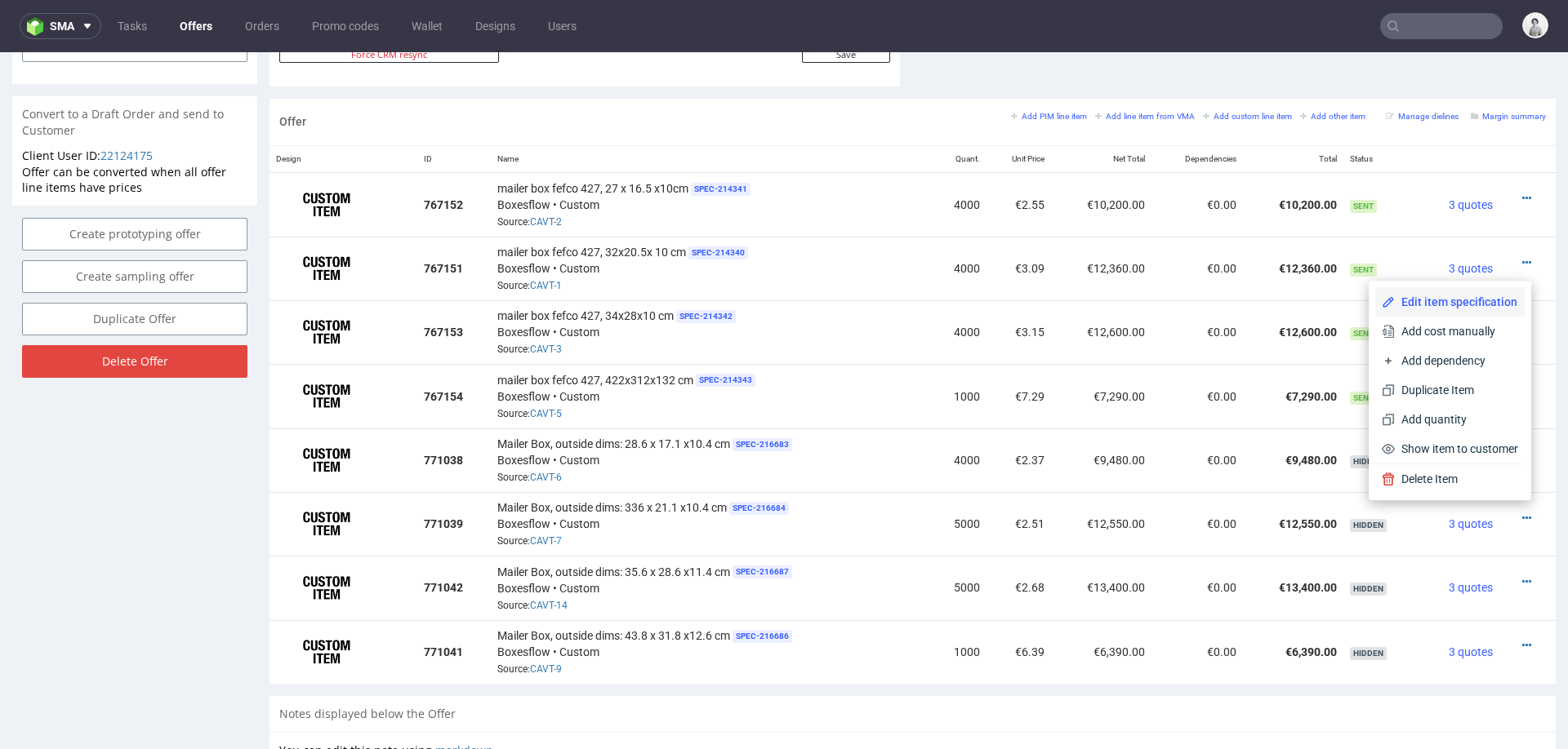
click at [1413, 292] on li "Edit item specification" at bounding box center [1450, 302] width 150 height 30
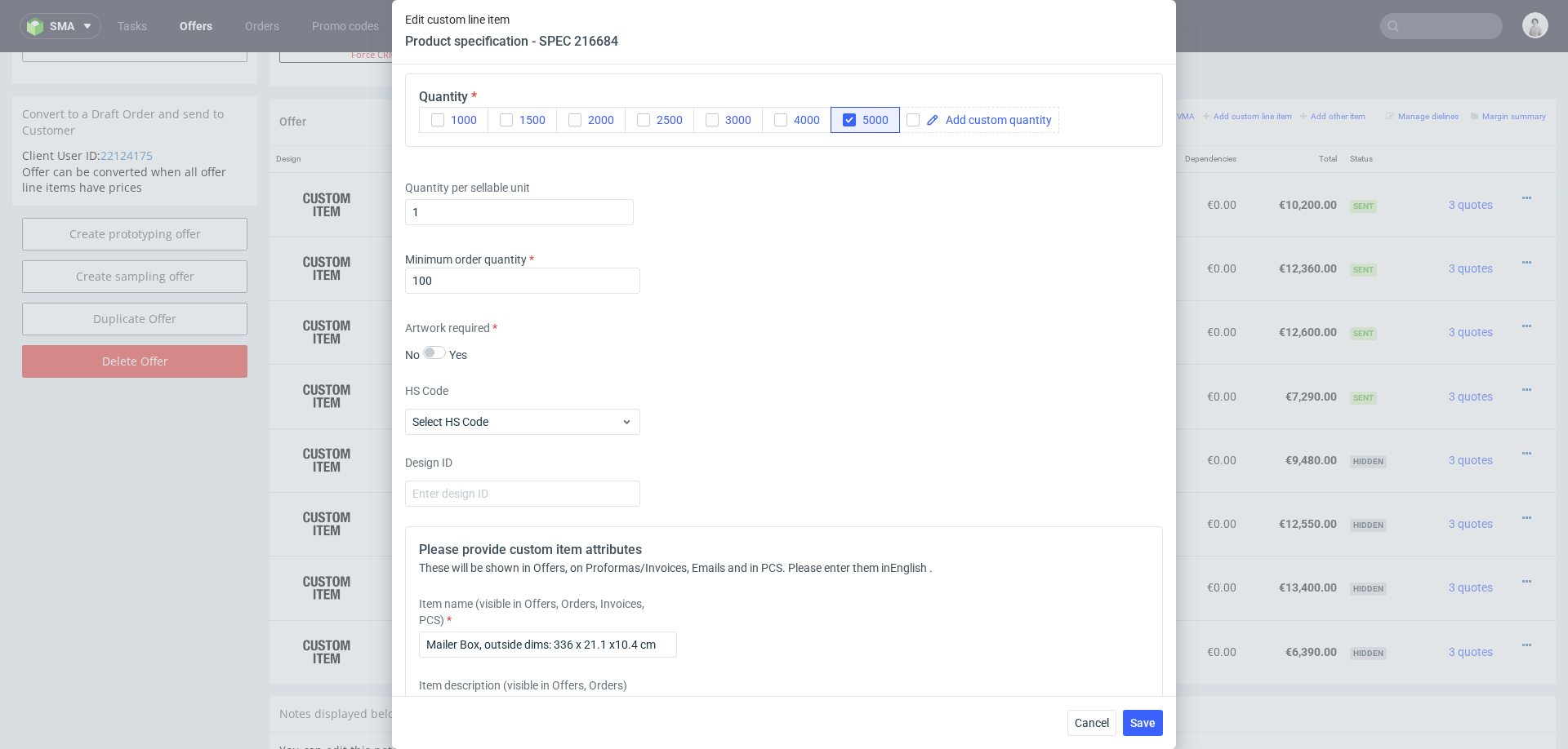
scroll to position [1443, 0]
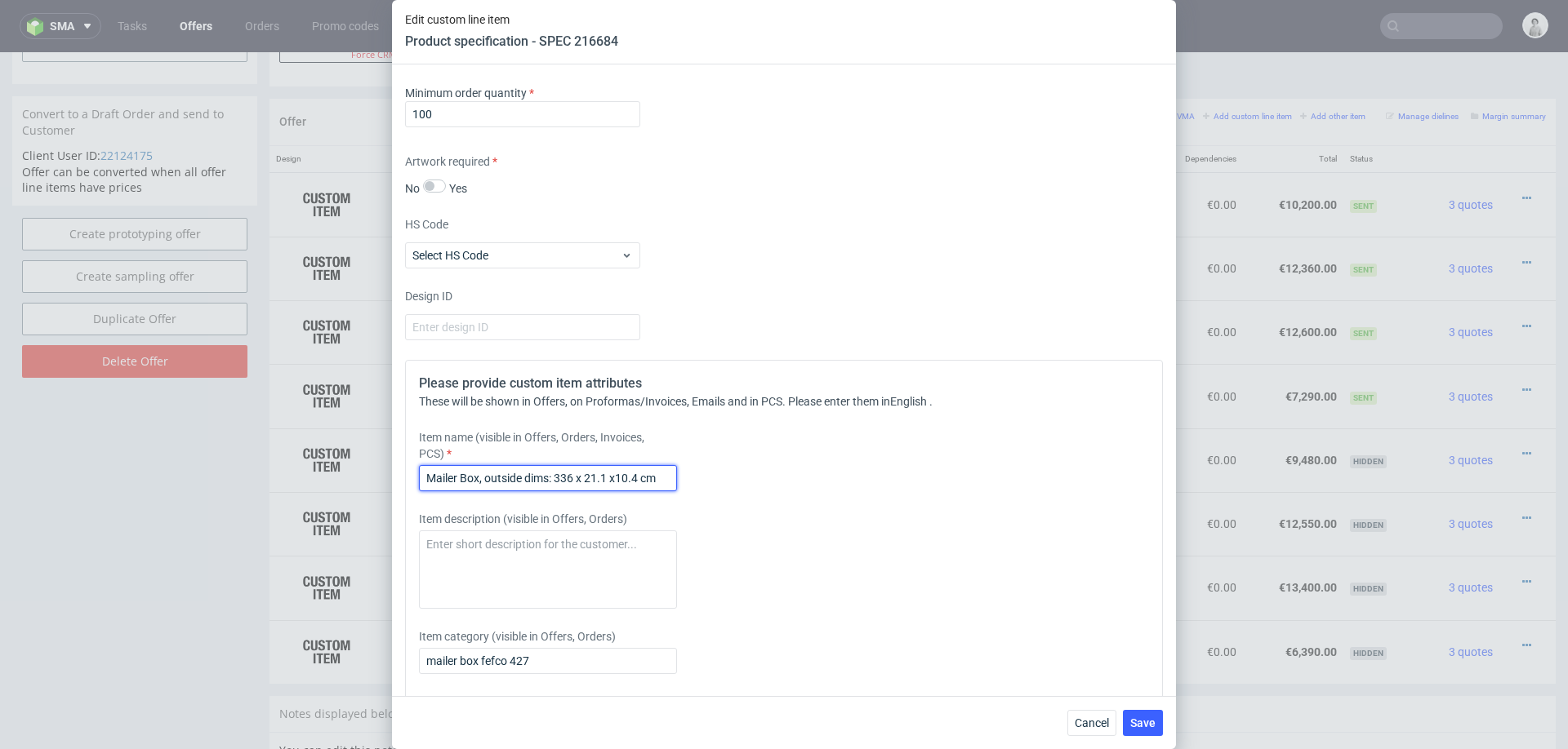
click at [569, 473] on input "Mailer Box, outside dims: 336 x 21.1 x10.4 cm" at bounding box center [548, 478] width 258 height 26
type input "Mailer Box, outside dims: 33.6 x 21.1 x10.4 cm"
click at [1137, 724] on span "Save" at bounding box center [1142, 723] width 25 height 12
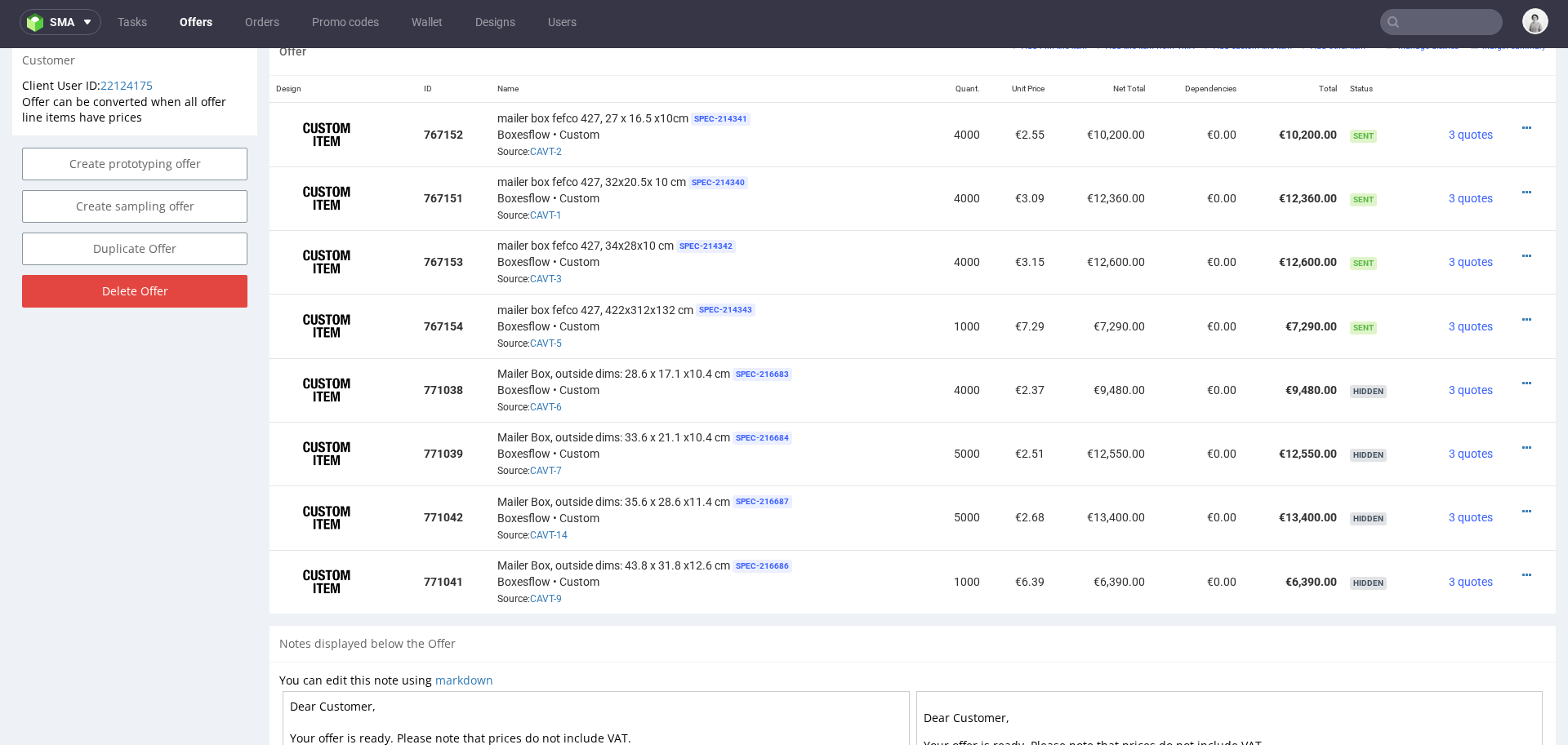
scroll to position [998, 0]
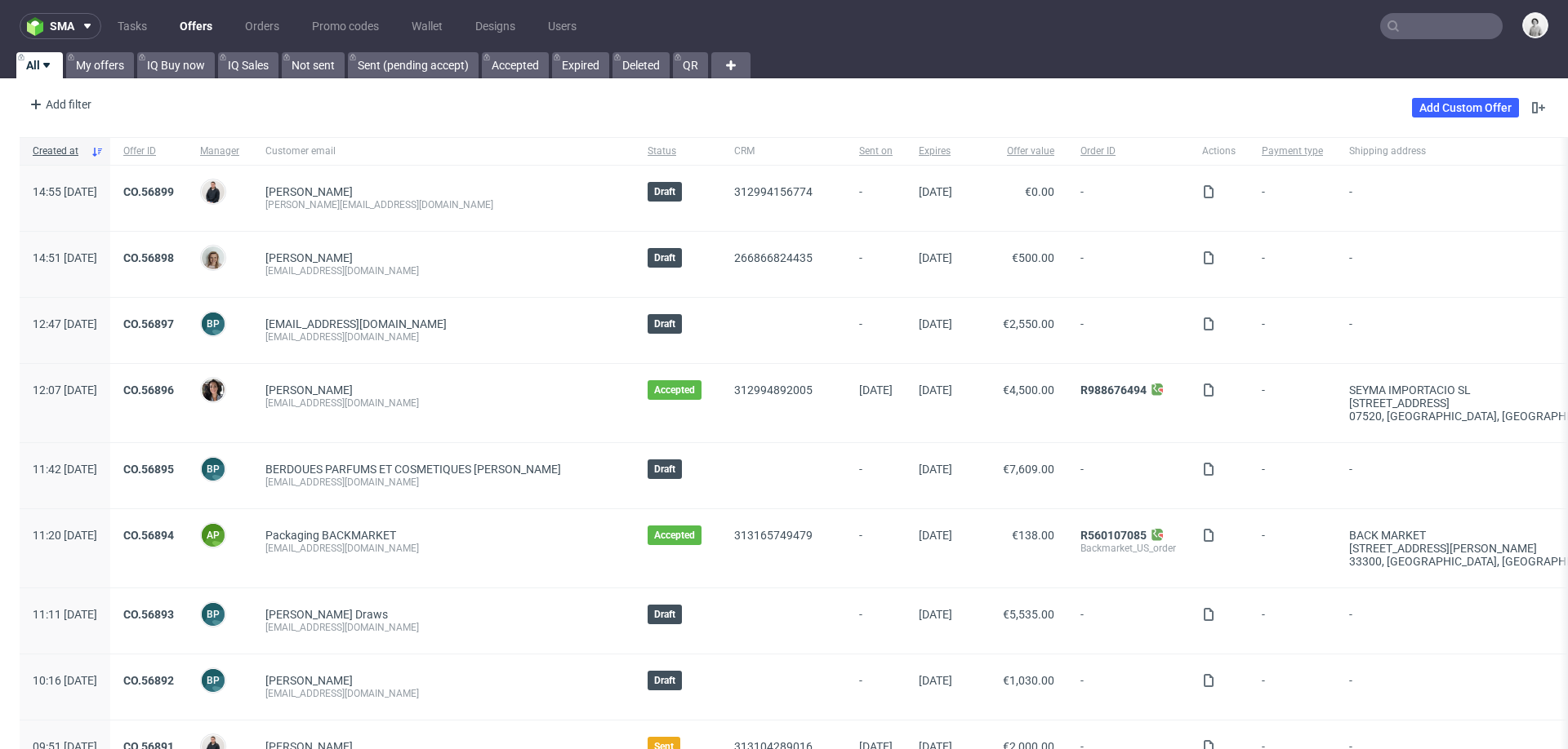
click at [1434, 25] on input "text" at bounding box center [1442, 26] width 123 height 26
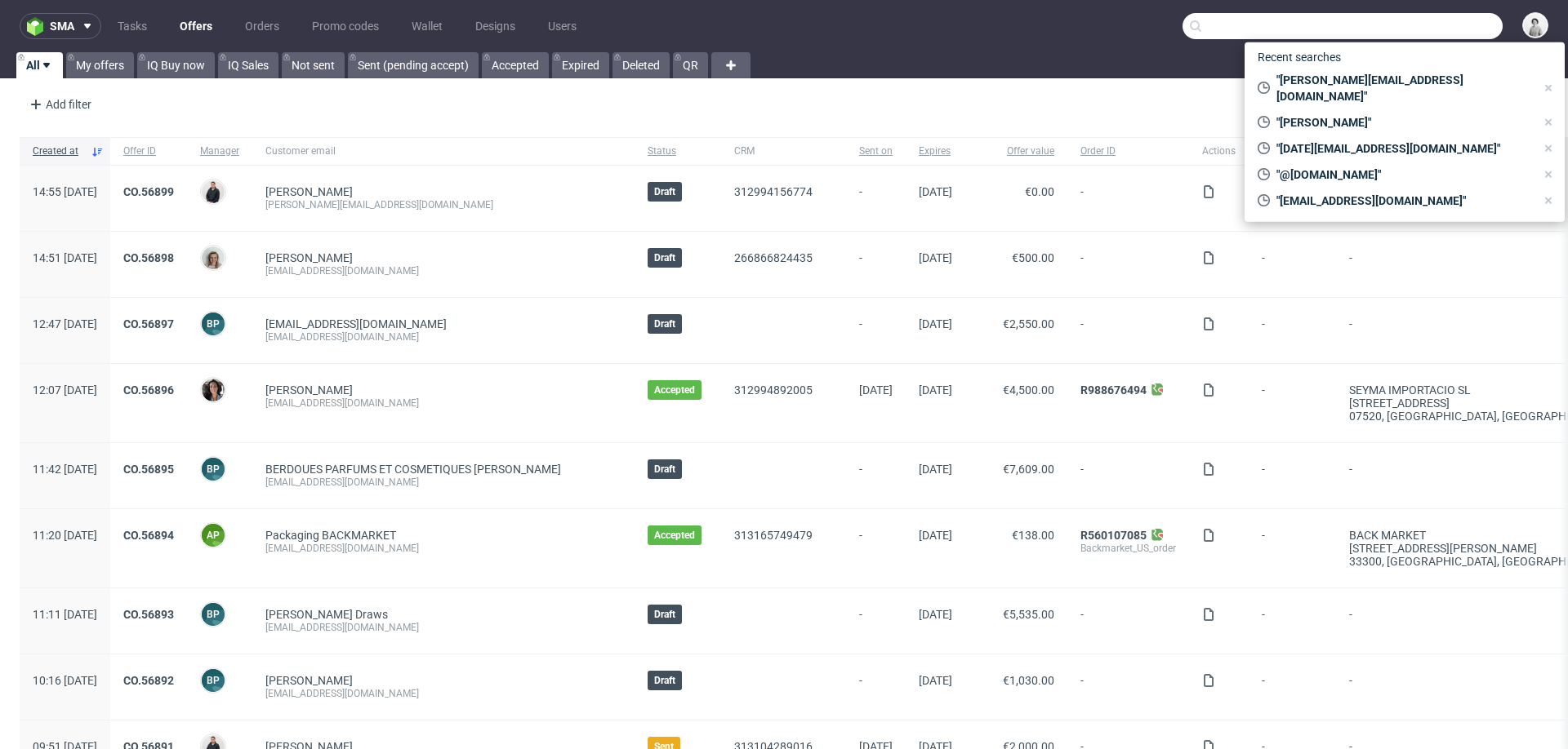
paste input "[PERSON_NAME][EMAIL_ADDRESS][PERSON_NAME][DOMAIN_NAME]"
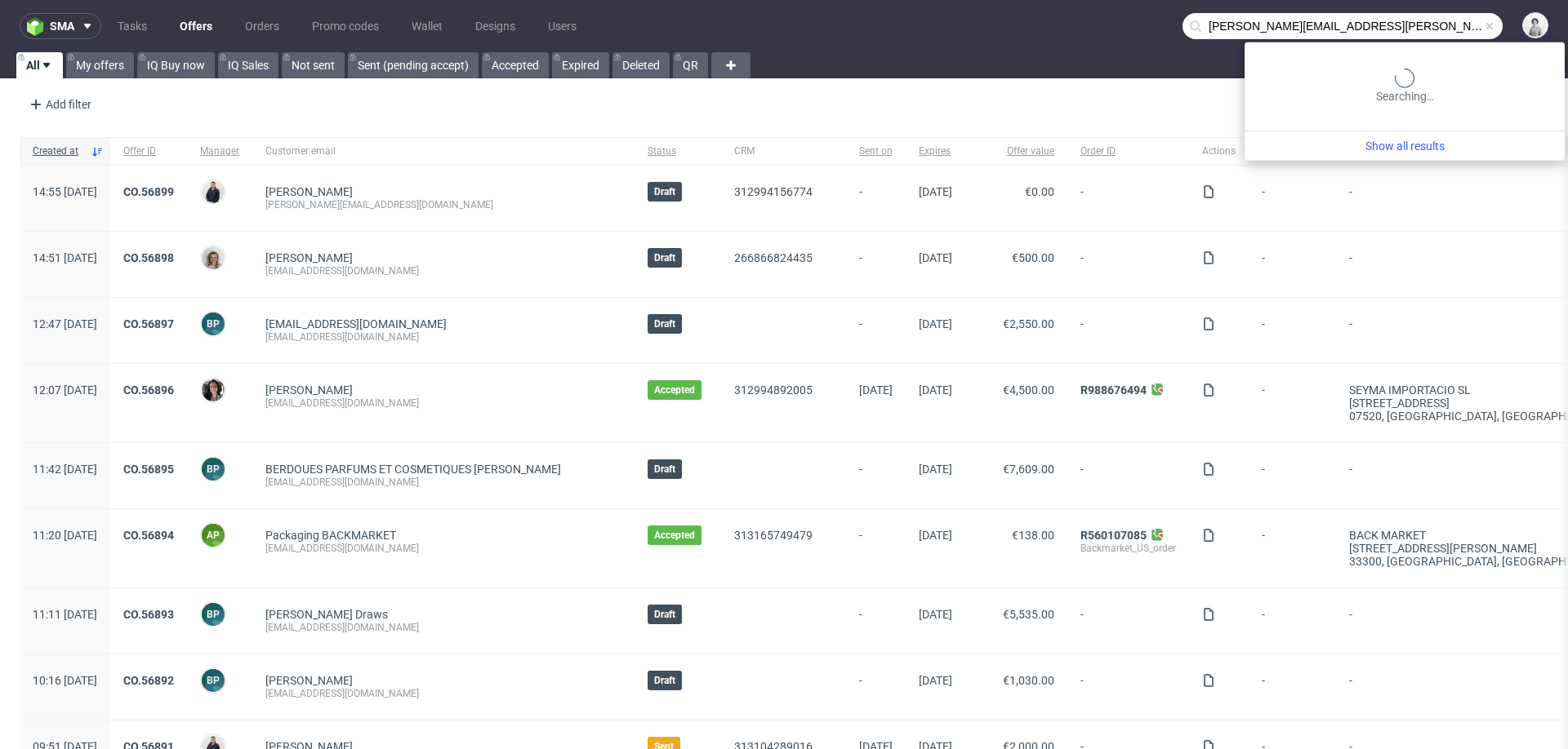
type input "[PERSON_NAME][EMAIL_ADDRESS][PERSON_NAME][DOMAIN_NAME]"
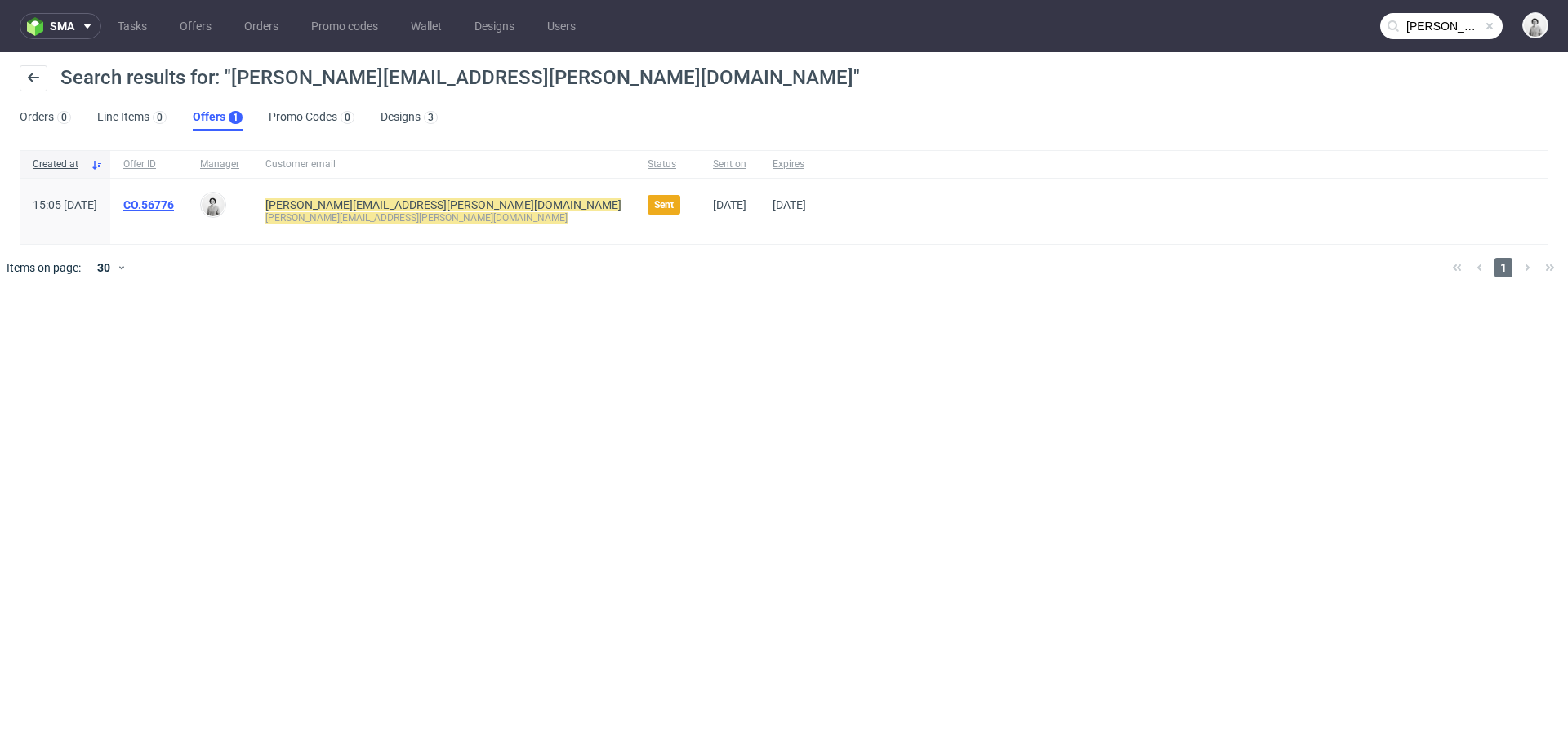
click at [174, 201] on link "CO.56776" at bounding box center [148, 205] width 51 height 13
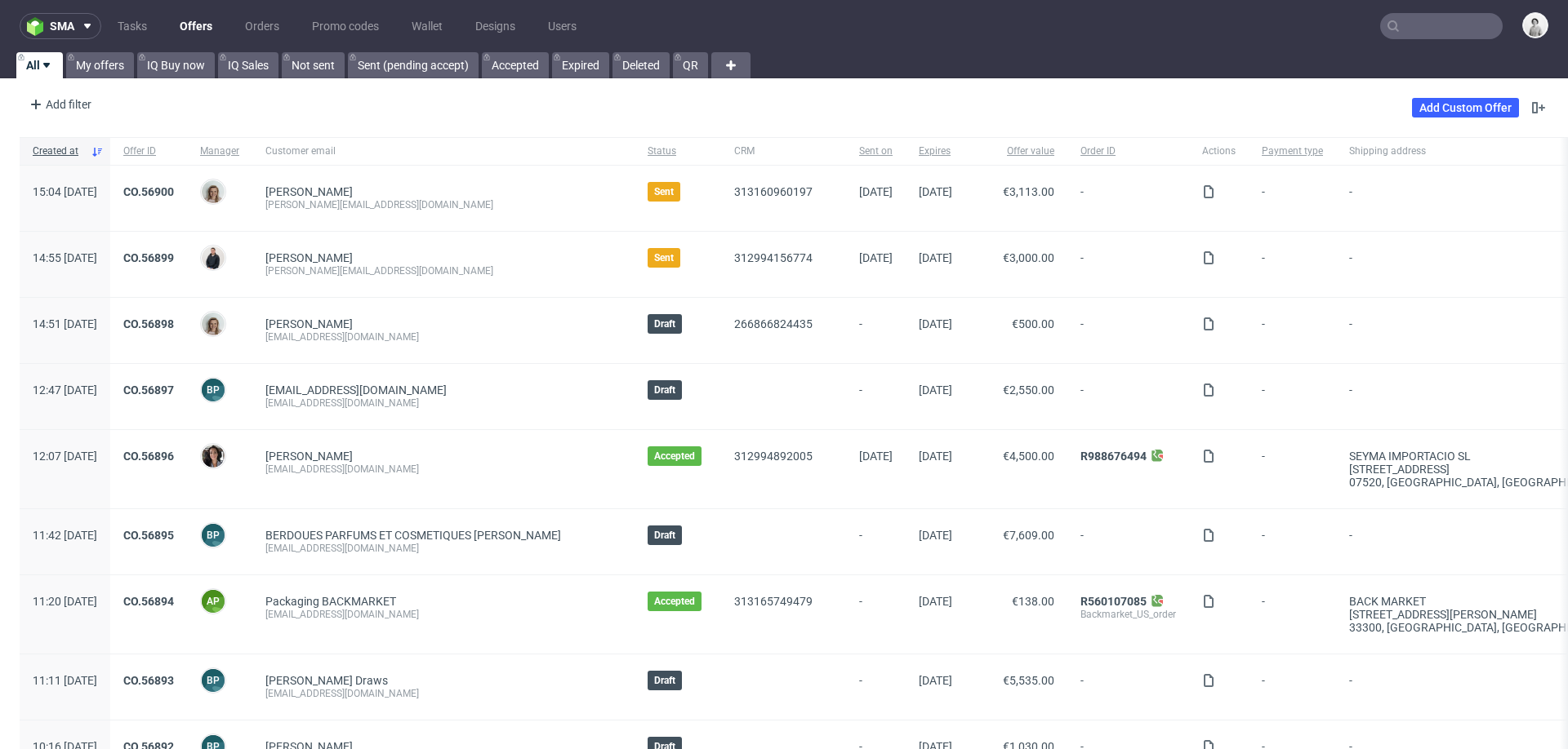
click at [1391, 15] on input "text" at bounding box center [1442, 26] width 123 height 26
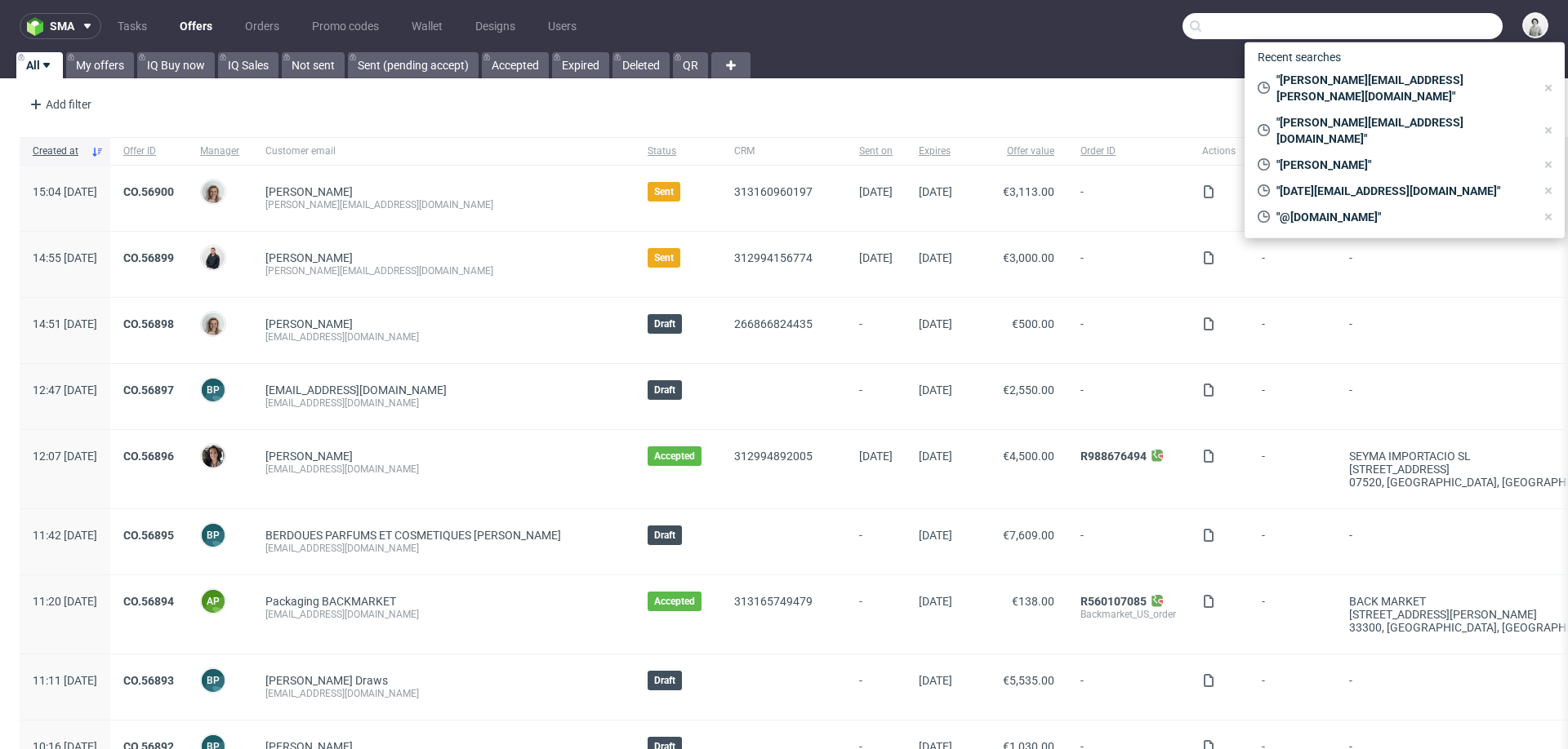
paste input "[DOMAIN_NAME][EMAIL_ADDRESS][PERSON_NAME][DOMAIN_NAME]"
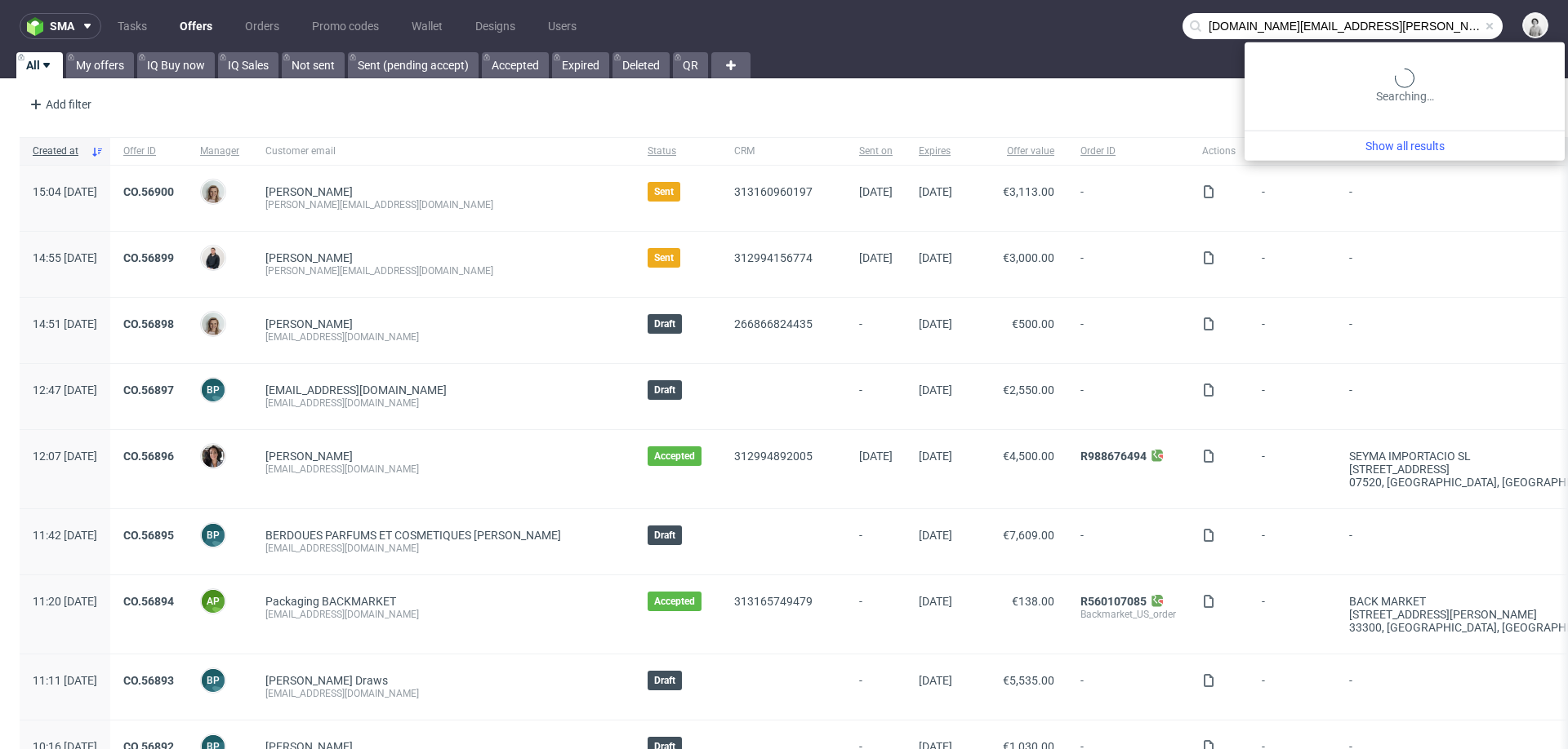
type input "[DOMAIN_NAME][EMAIL_ADDRESS][PERSON_NAME][DOMAIN_NAME]"
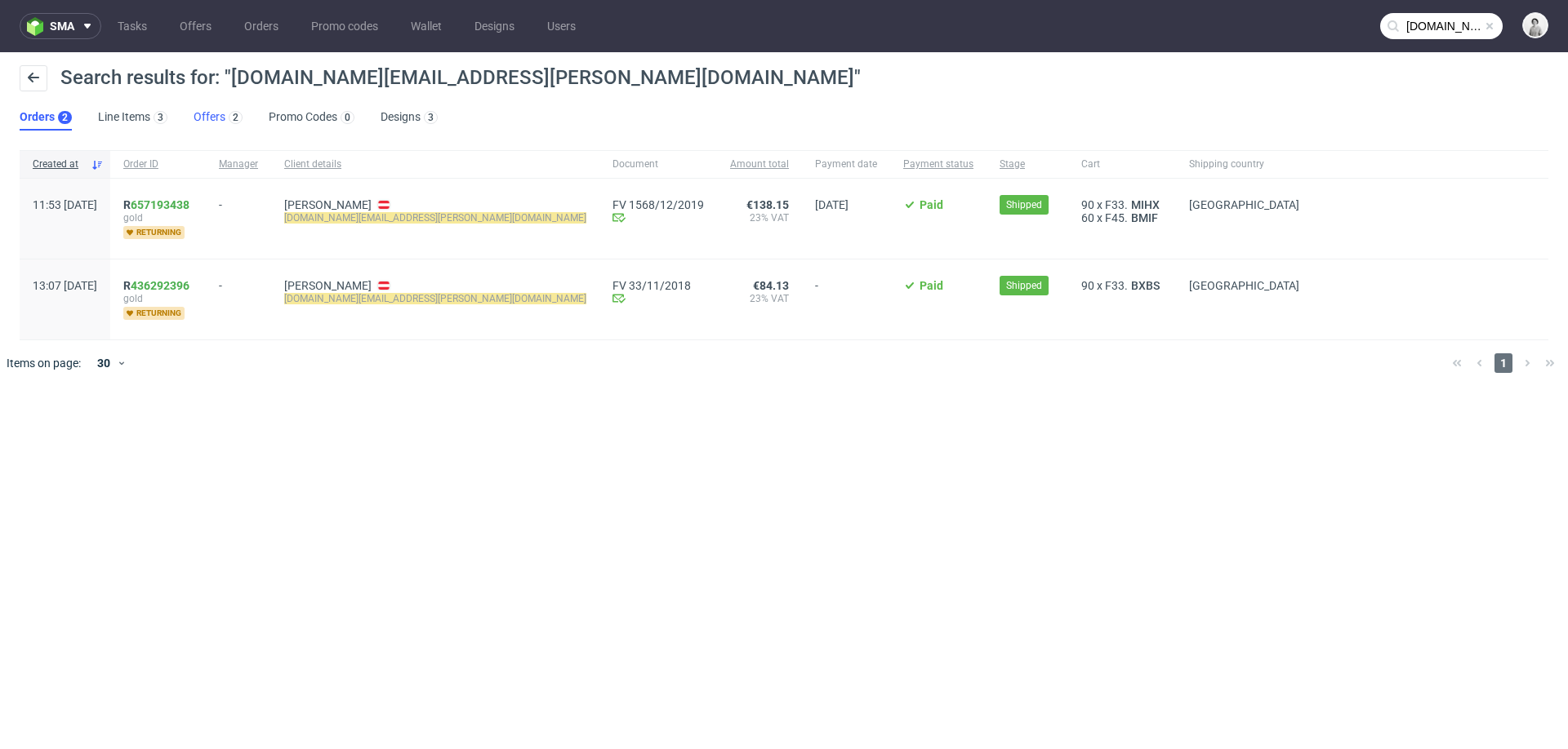
click at [208, 111] on link "Offers 2" at bounding box center [217, 117] width 49 height 26
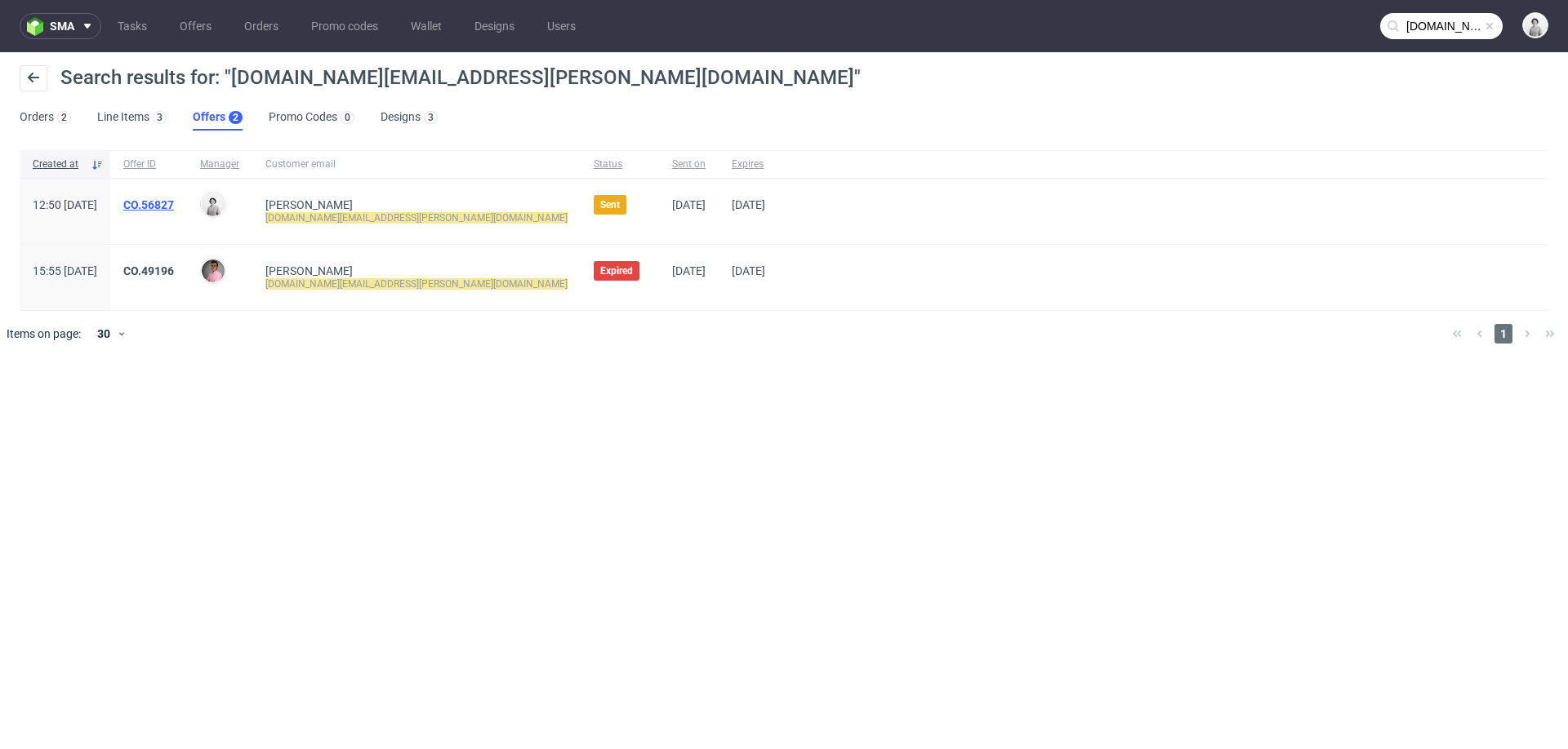
click at [174, 200] on link "CO.56827" at bounding box center [148, 205] width 51 height 13
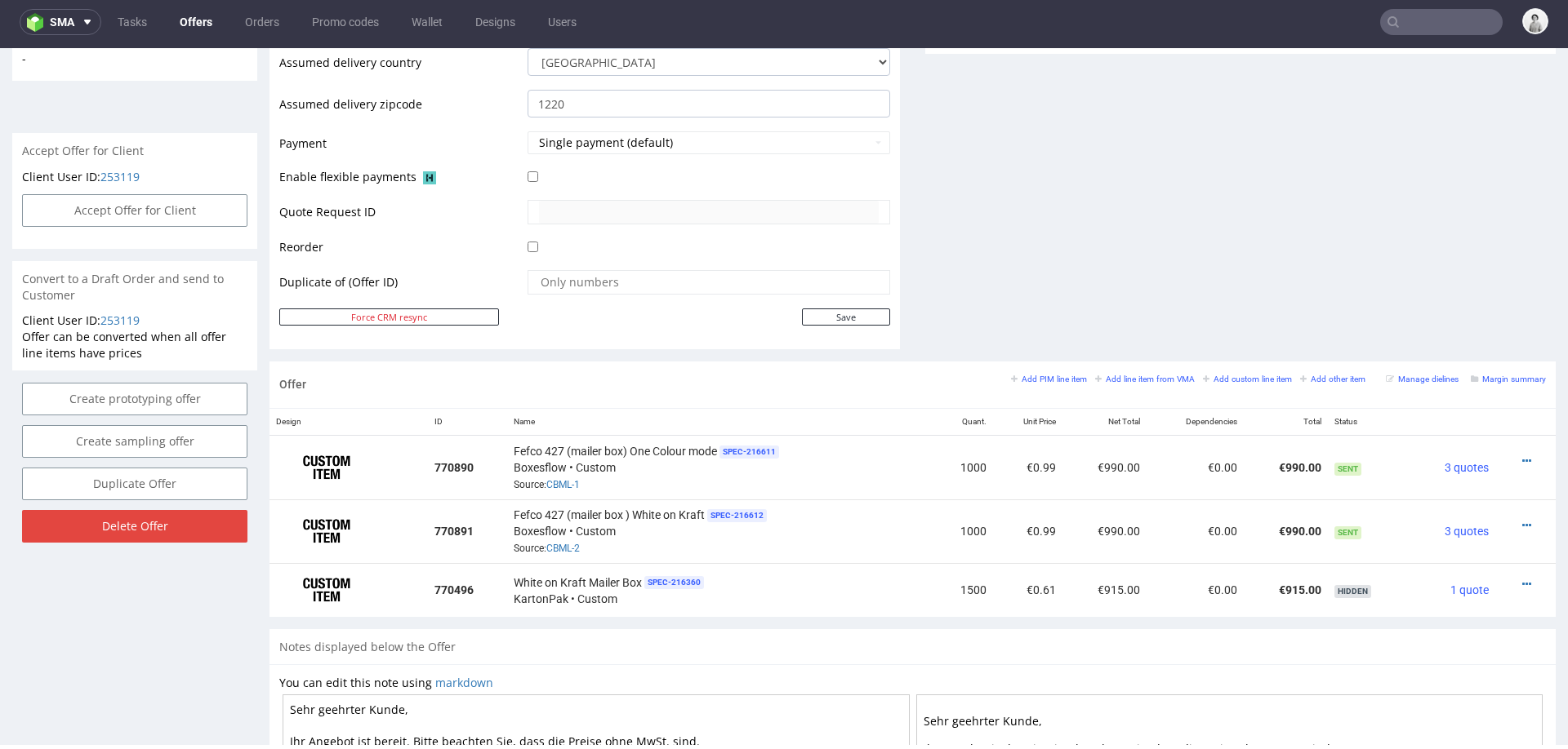
scroll to position [890, 0]
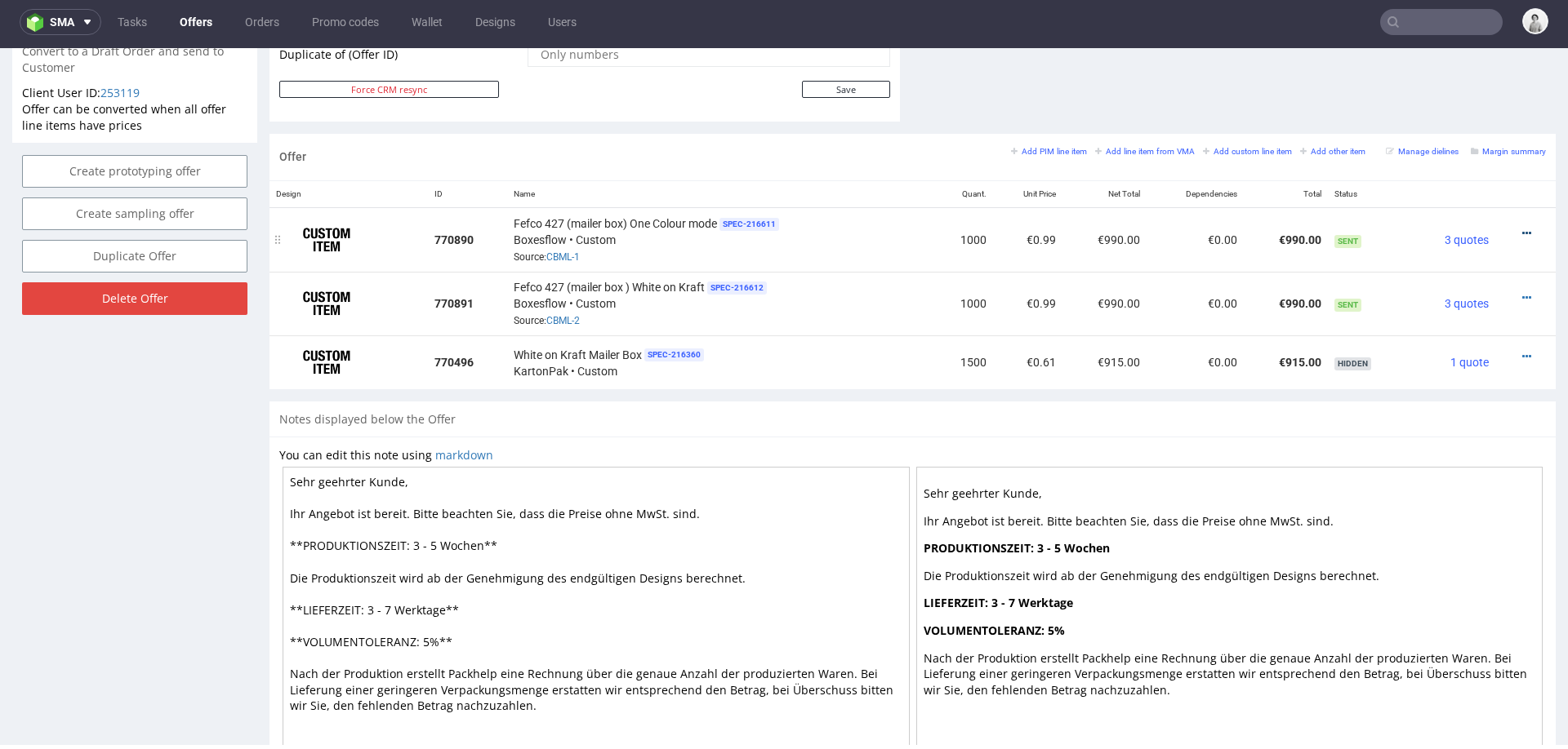
click at [1522, 231] on icon at bounding box center [1526, 233] width 9 height 12
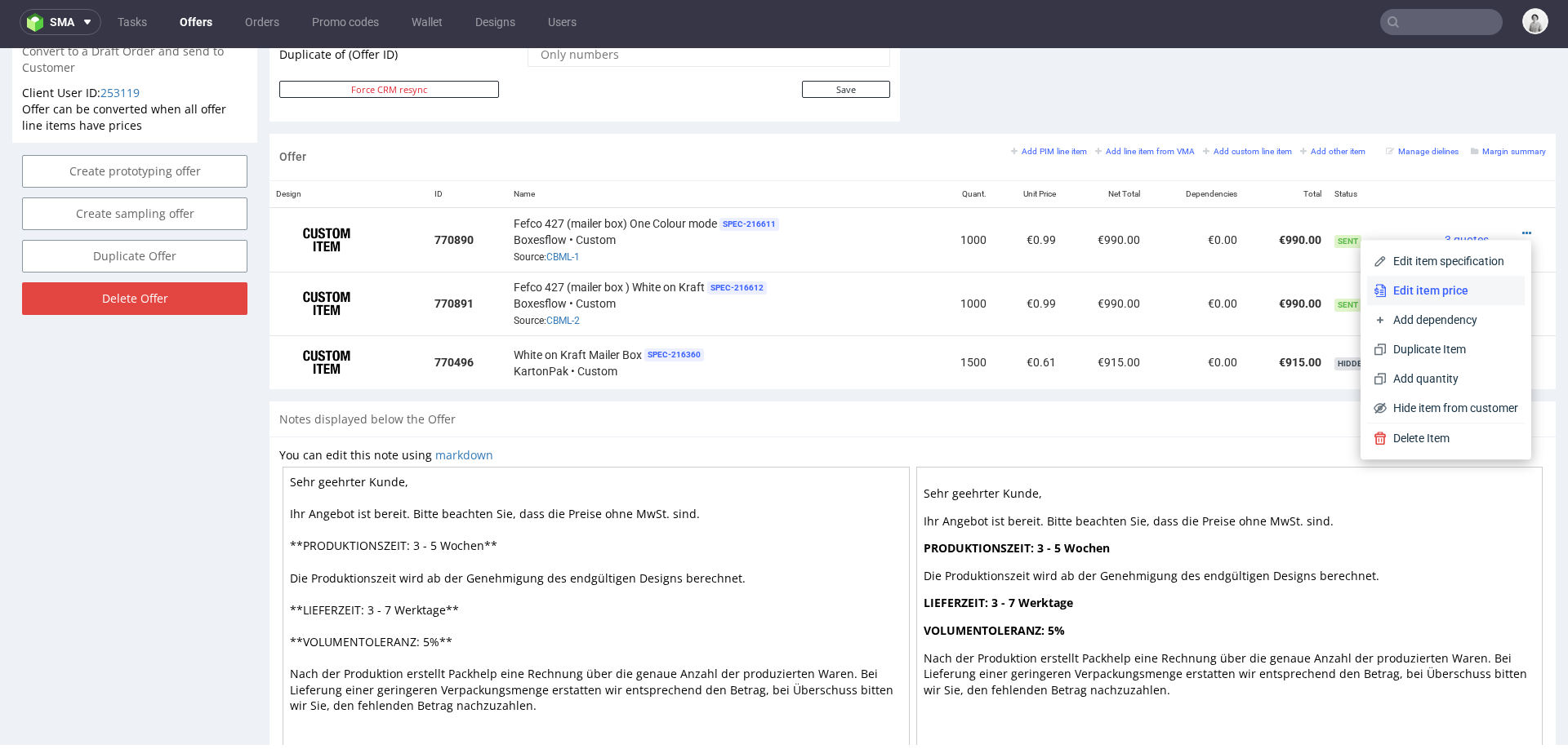
click at [1420, 291] on span "Edit item price" at bounding box center [1452, 290] width 132 height 16
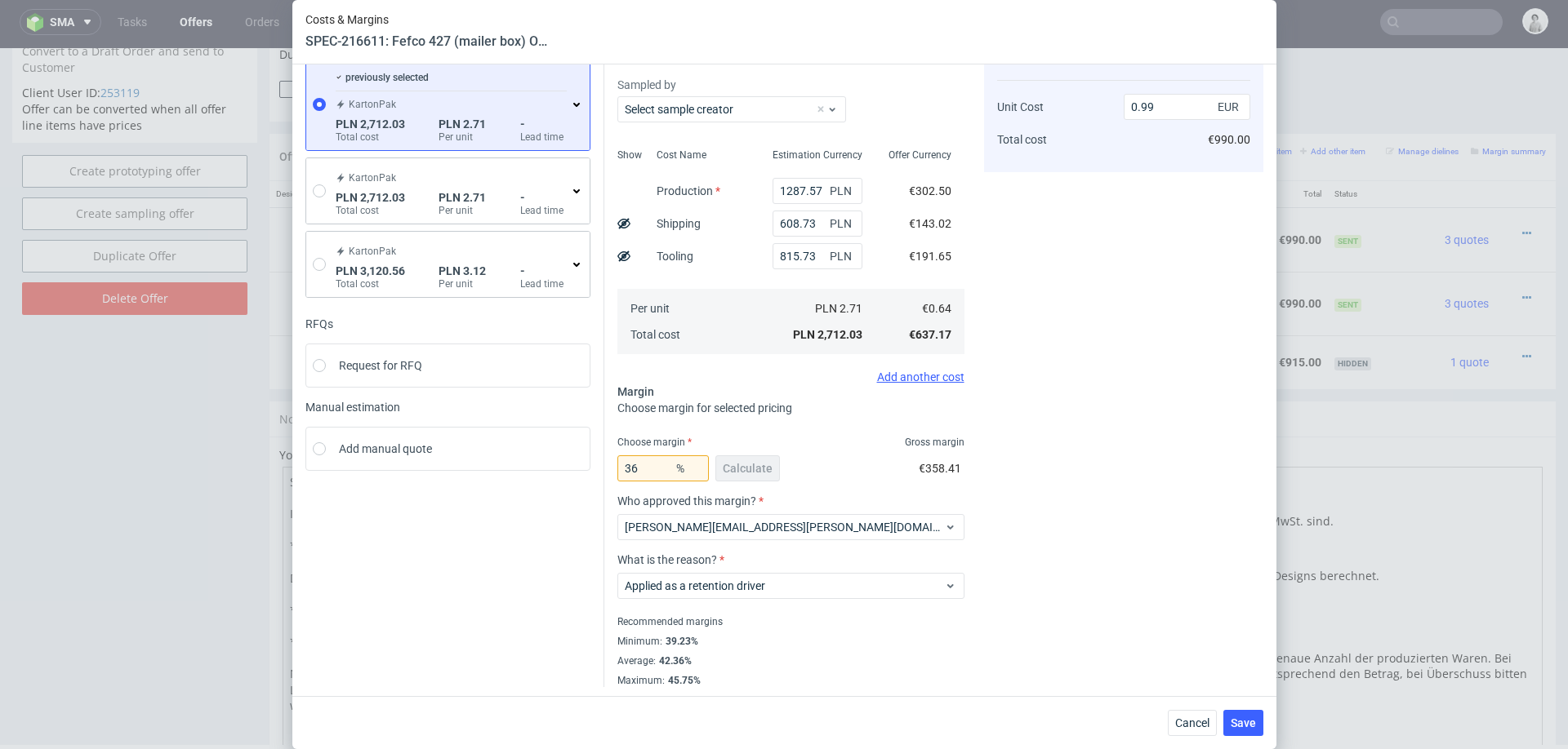
scroll to position [101, 0]
click at [650, 468] on input "36" at bounding box center [663, 467] width 91 height 26
type input "30"
type input "0.91"
type input "30"
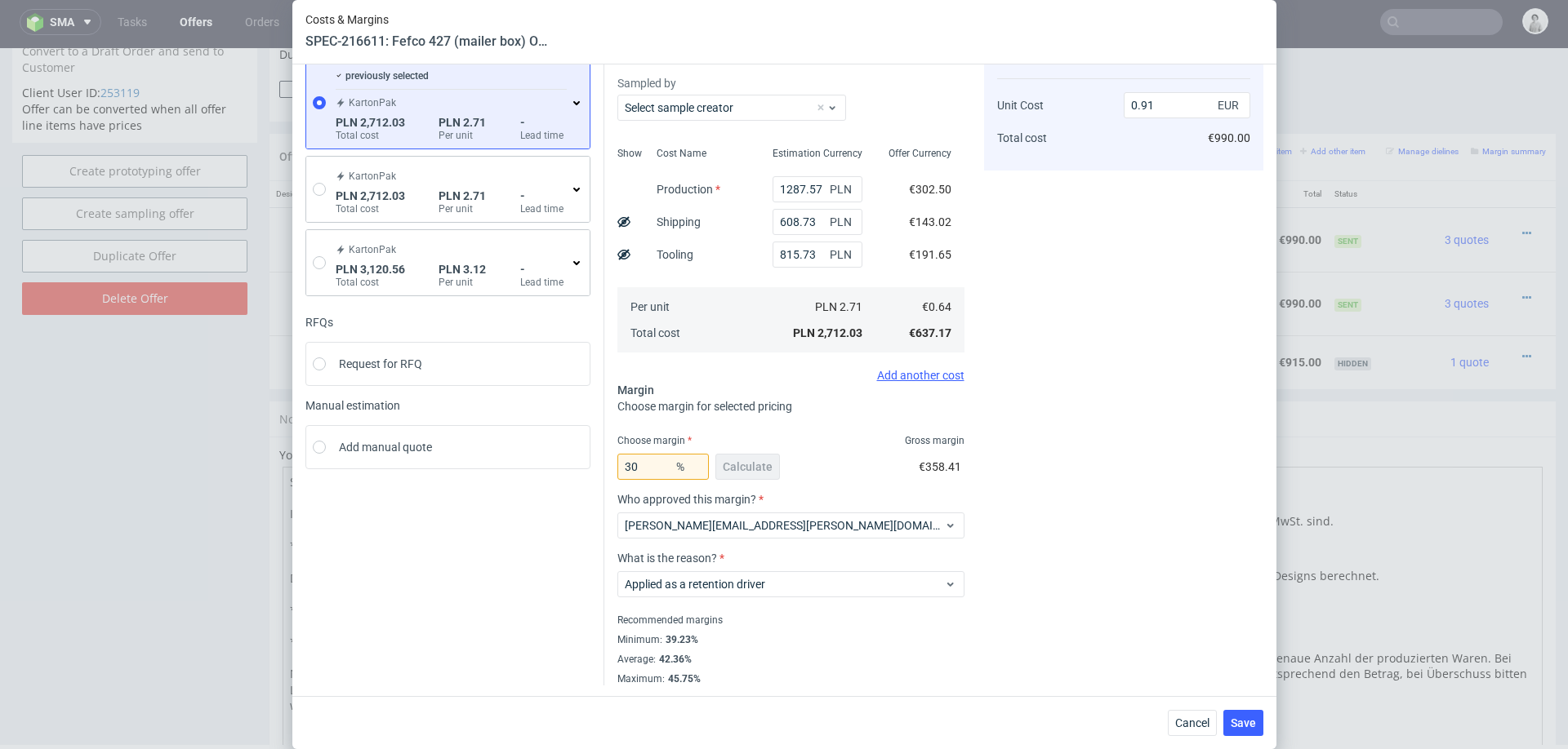
scroll to position [0, 0]
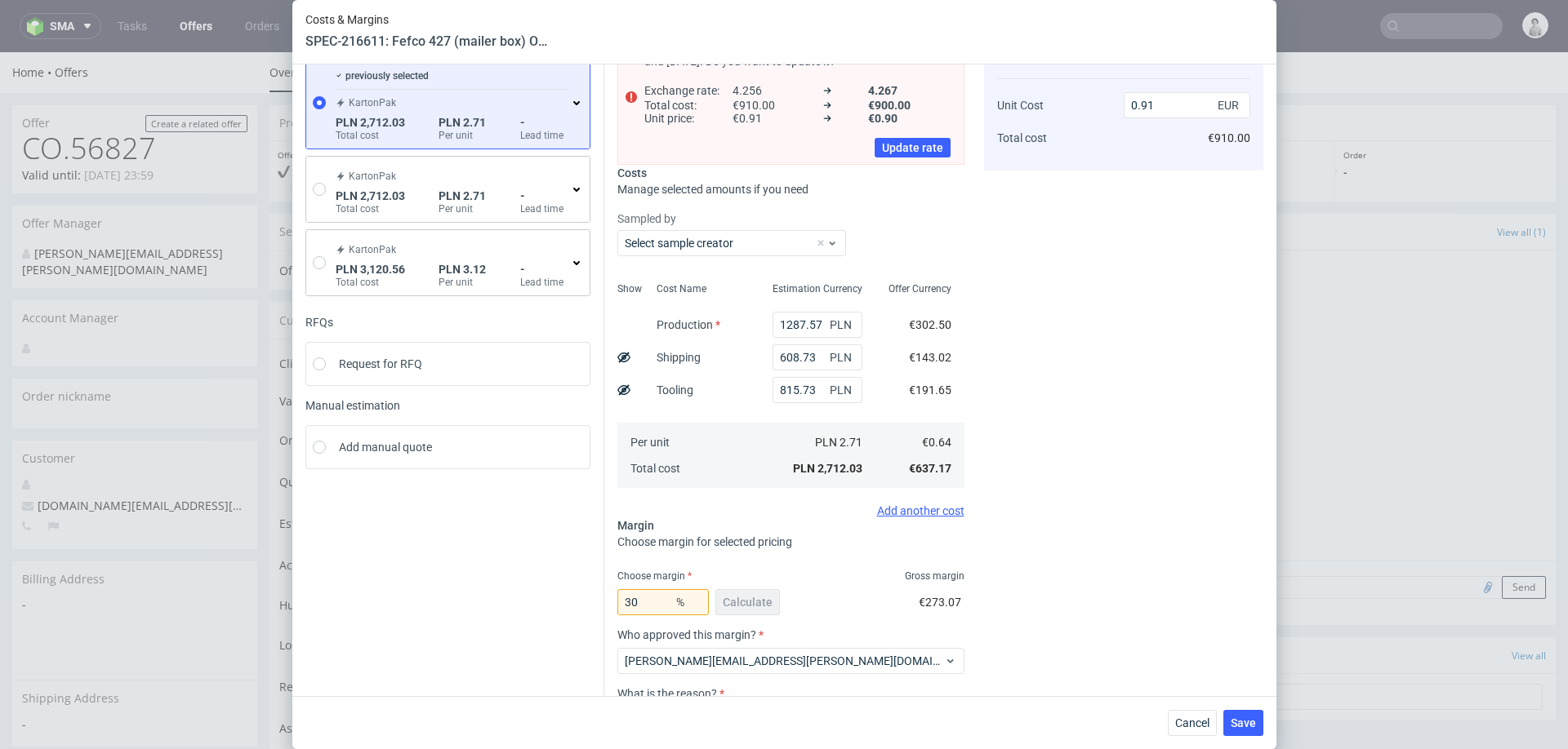
click at [1016, 531] on div "Cost displayed to the customer Unit Cost Total cost 0.91 EUR €910.00" at bounding box center [1123, 425] width 280 height 792
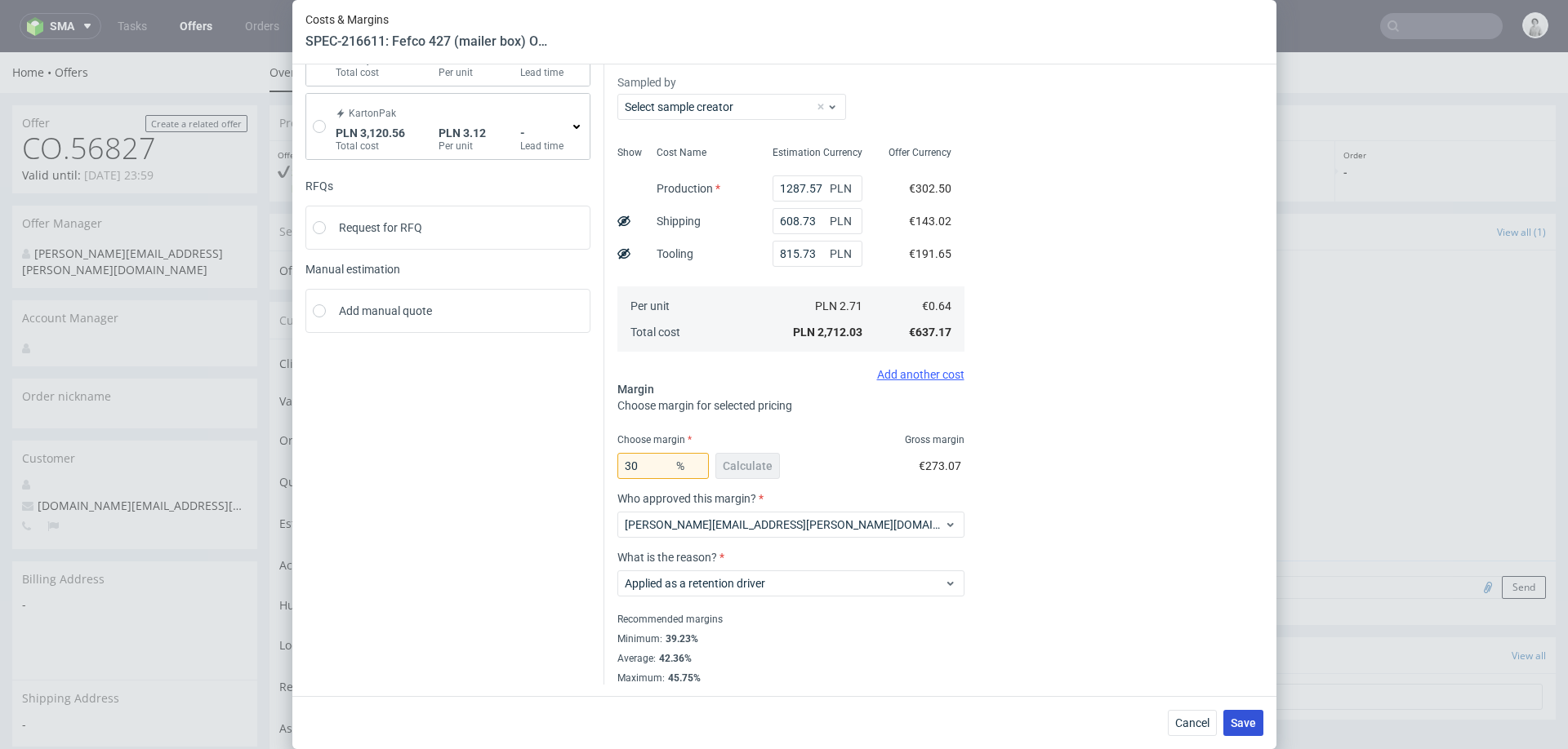
click at [1236, 732] on button "Save" at bounding box center [1243, 723] width 40 height 26
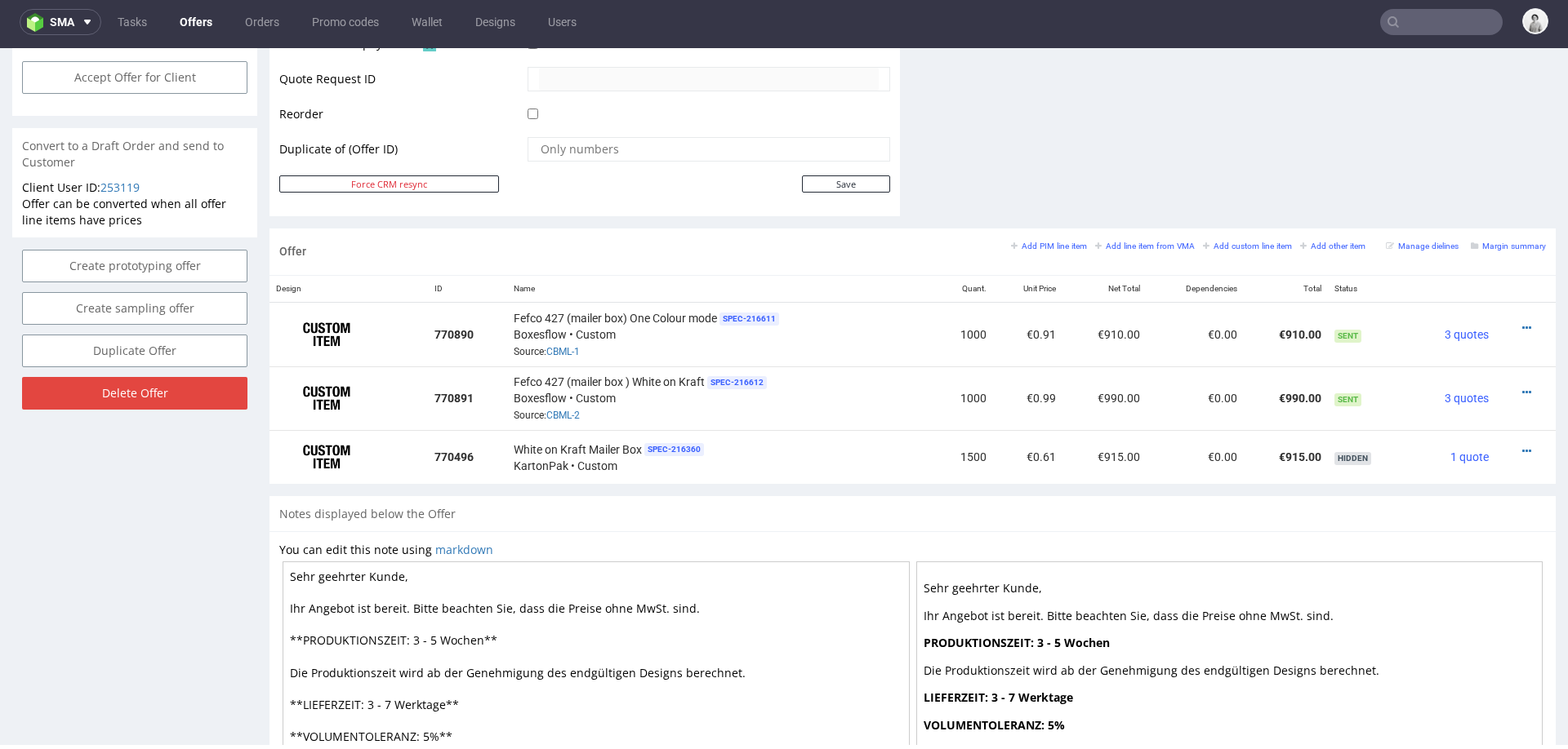
scroll to position [899, 0]
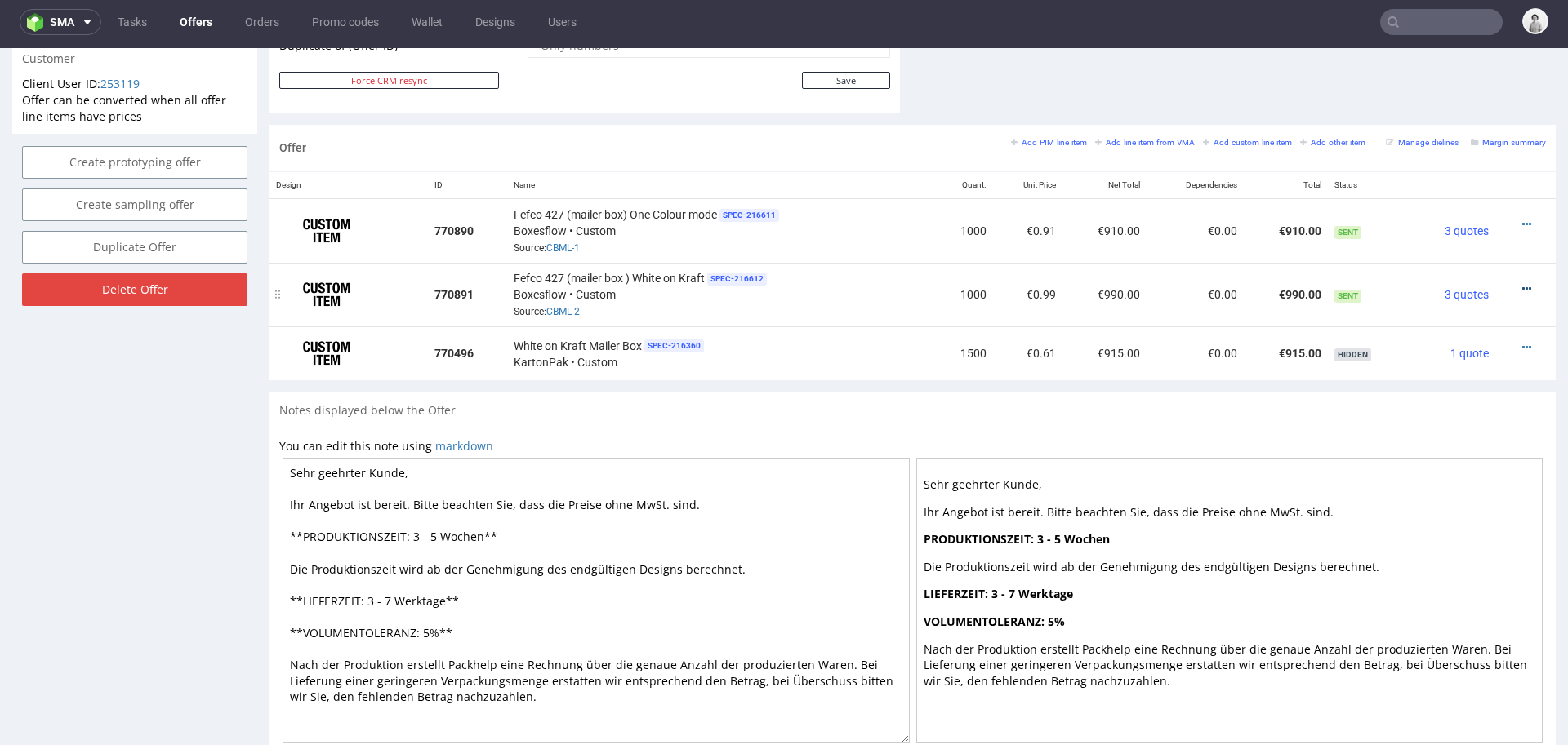
click at [1522, 283] on icon at bounding box center [1526, 289] width 9 height 12
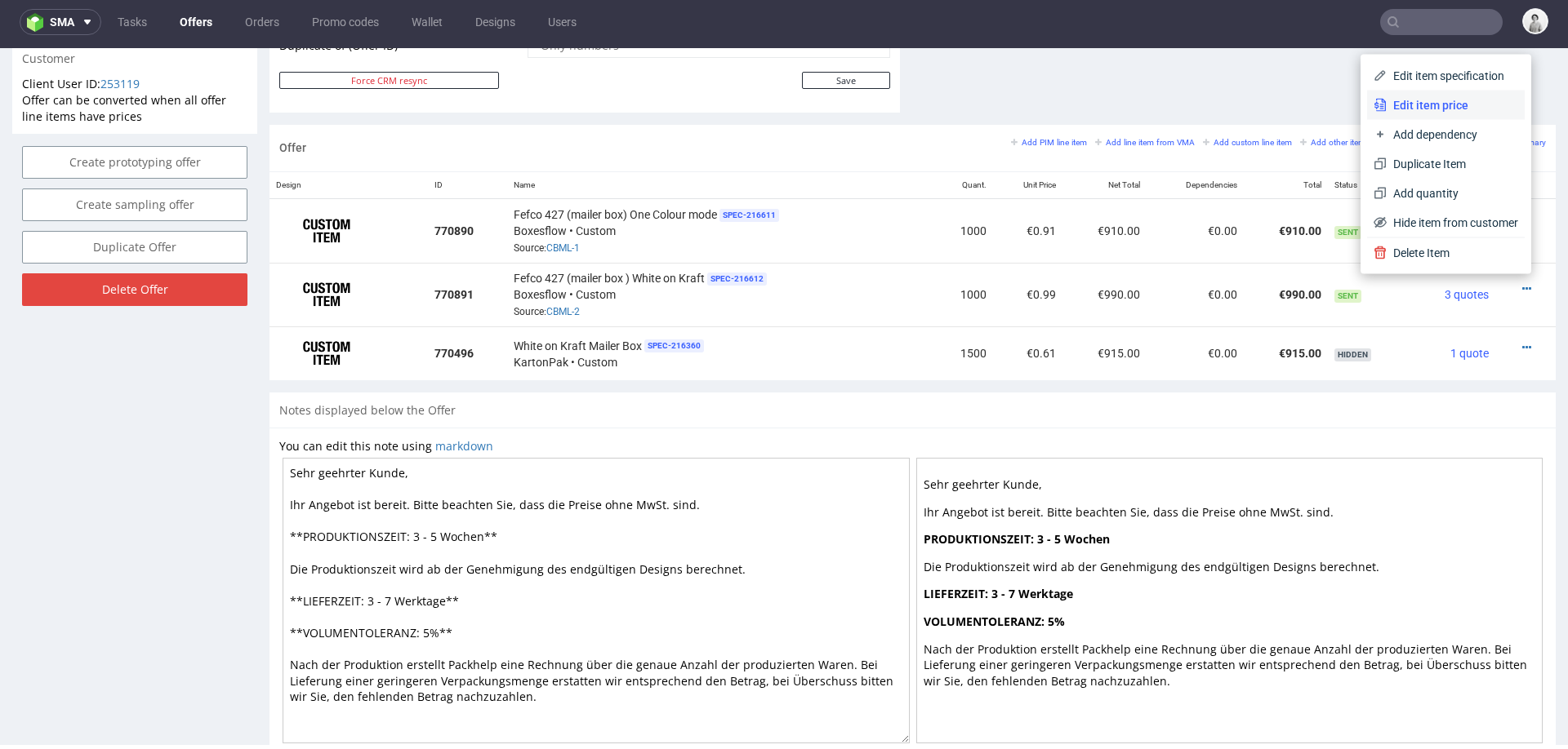
click at [1454, 108] on span "Edit item price" at bounding box center [1452, 105] width 132 height 16
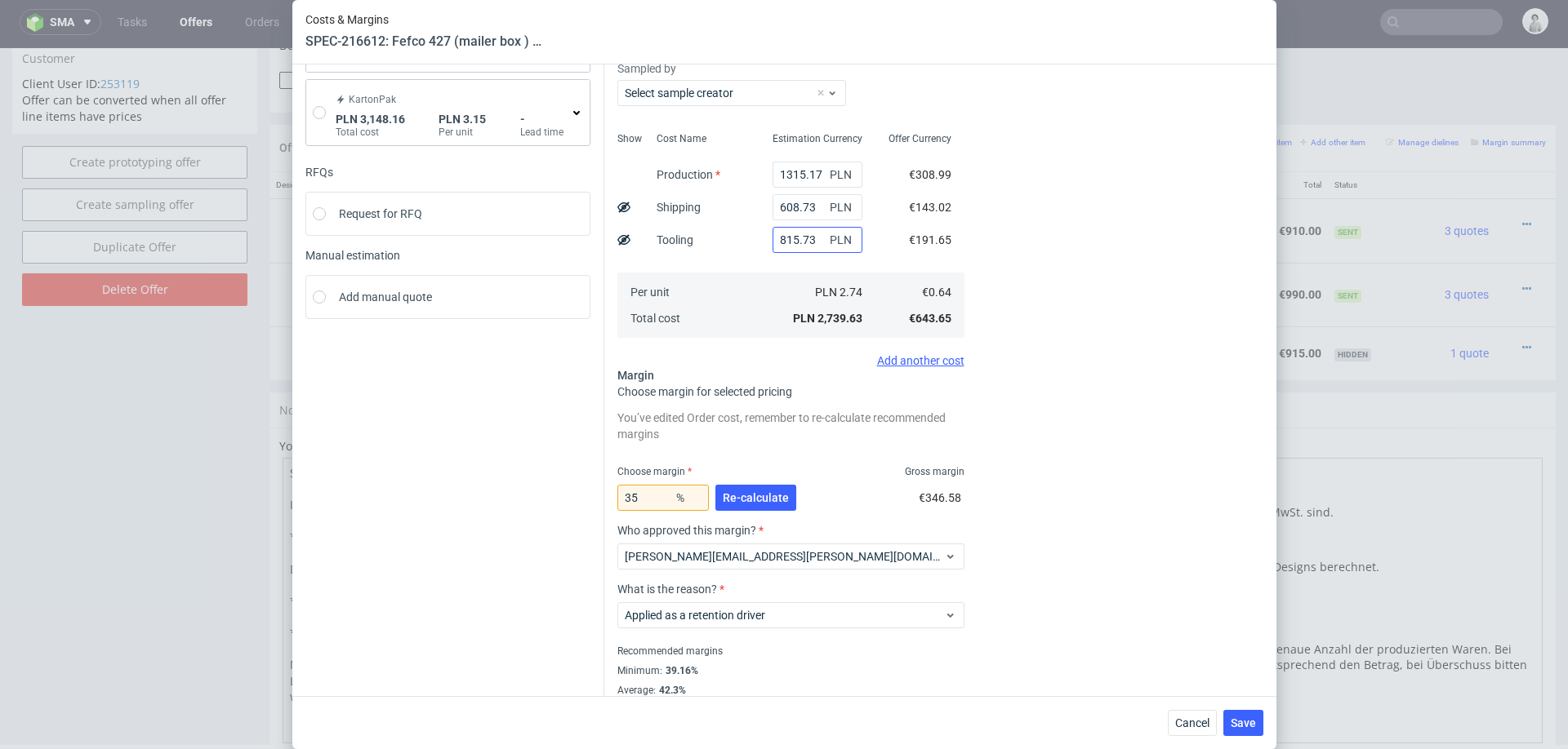
scroll to position [282, 0]
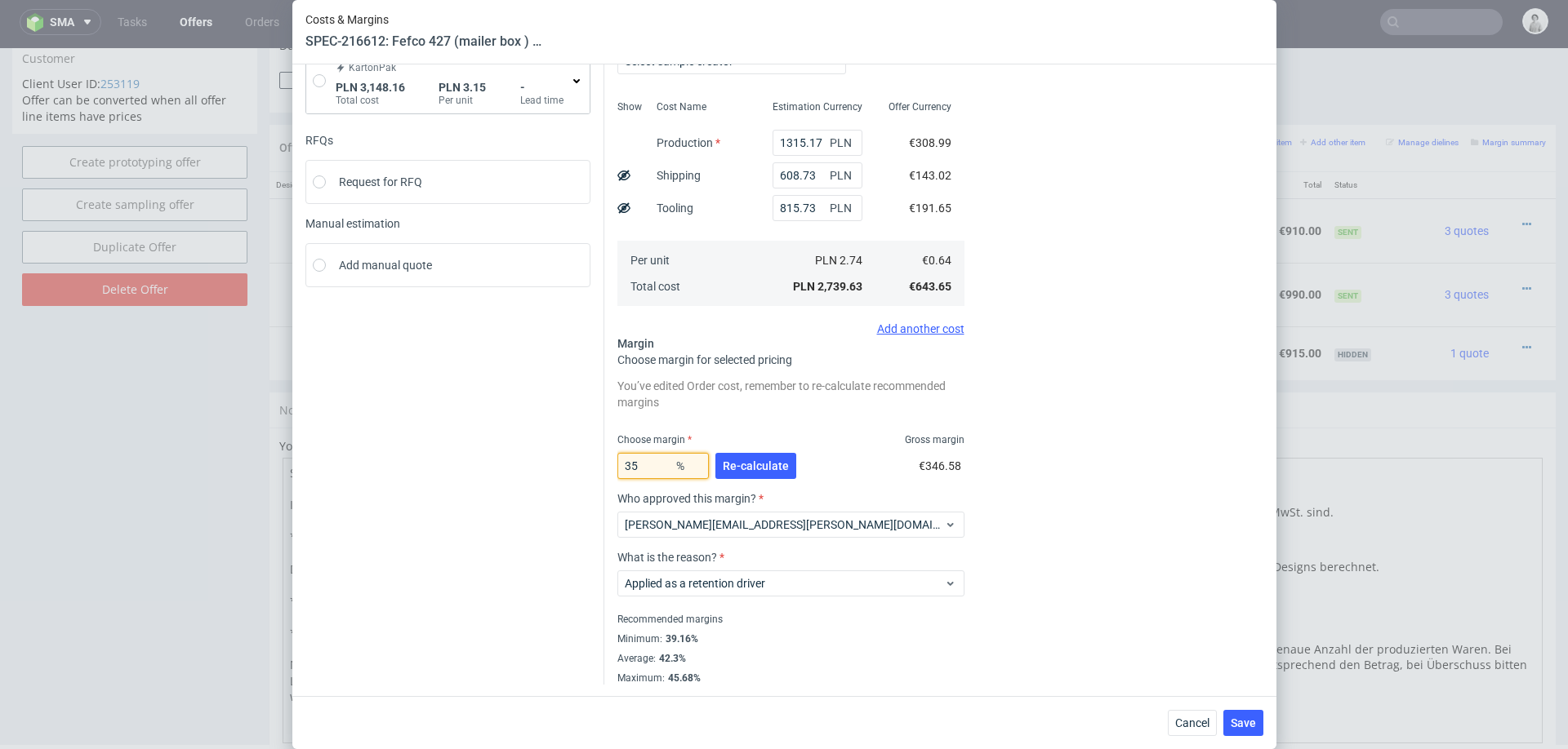
click at [664, 464] on input "35" at bounding box center [663, 466] width 91 height 26
type input "30"
type input "0.91"
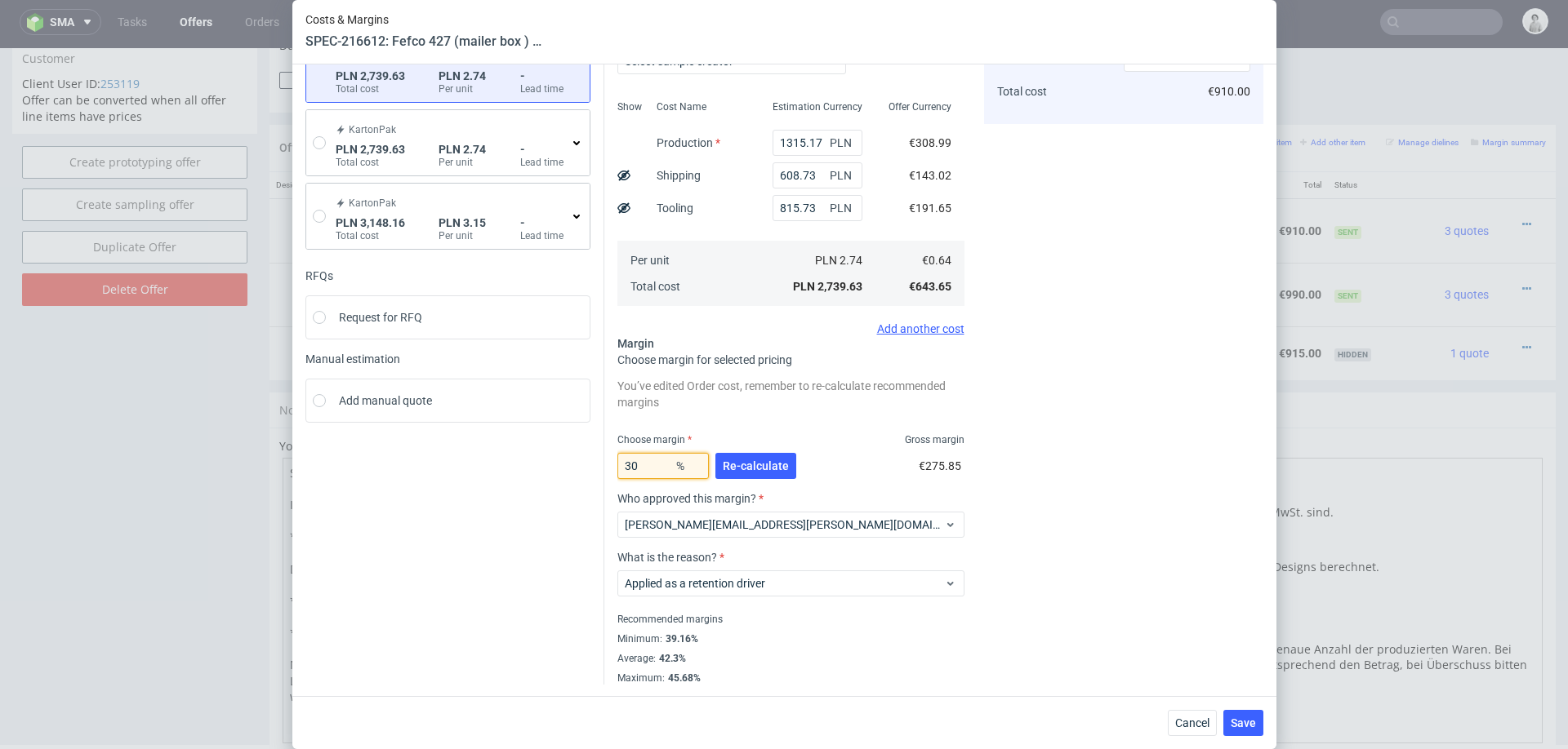
type input "30"
click at [1064, 458] on div "Cost displayed to the customer Unit Cost Total cost 0.91 EUR €910.00" at bounding box center [1123, 333] width 280 height 702
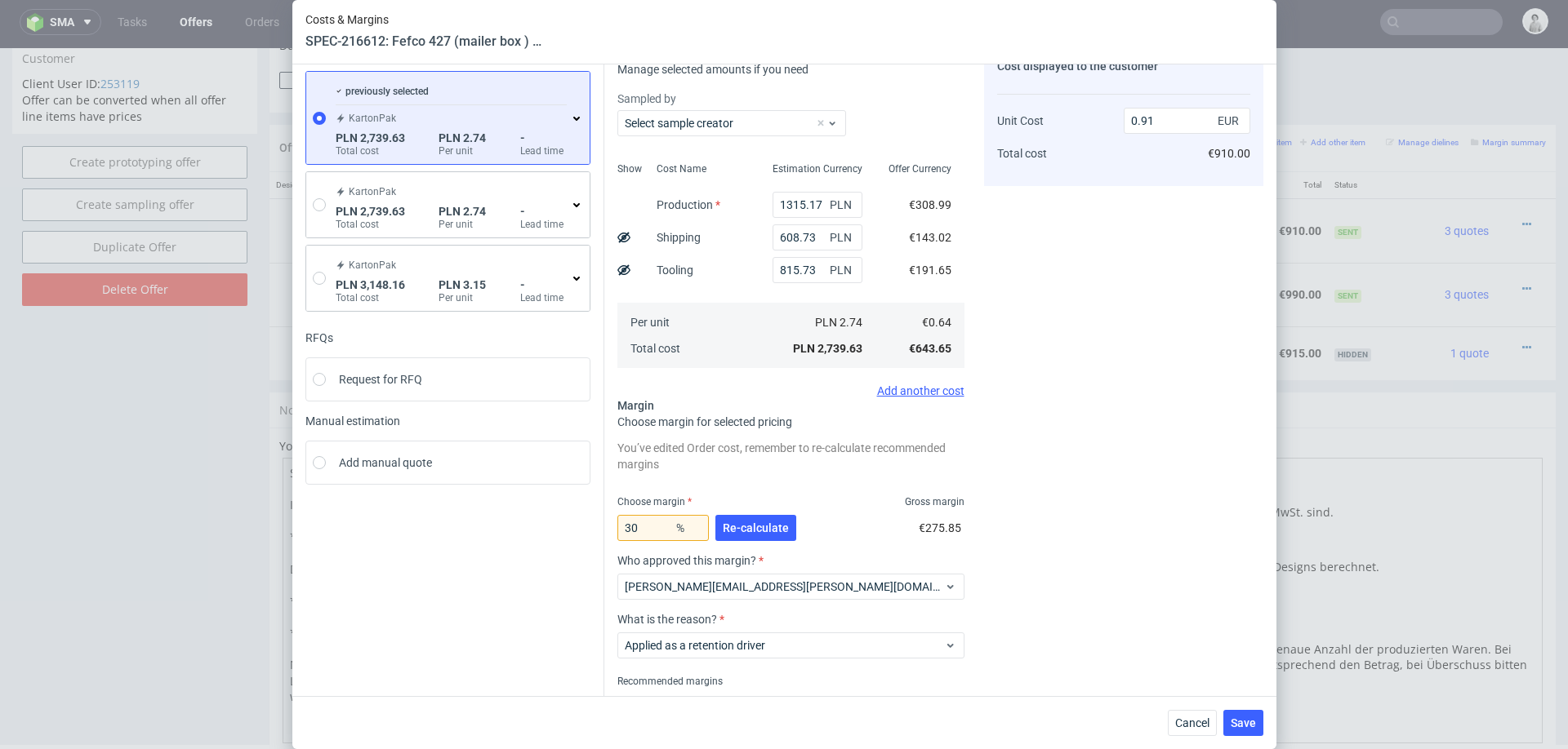
scroll to position [147, 0]
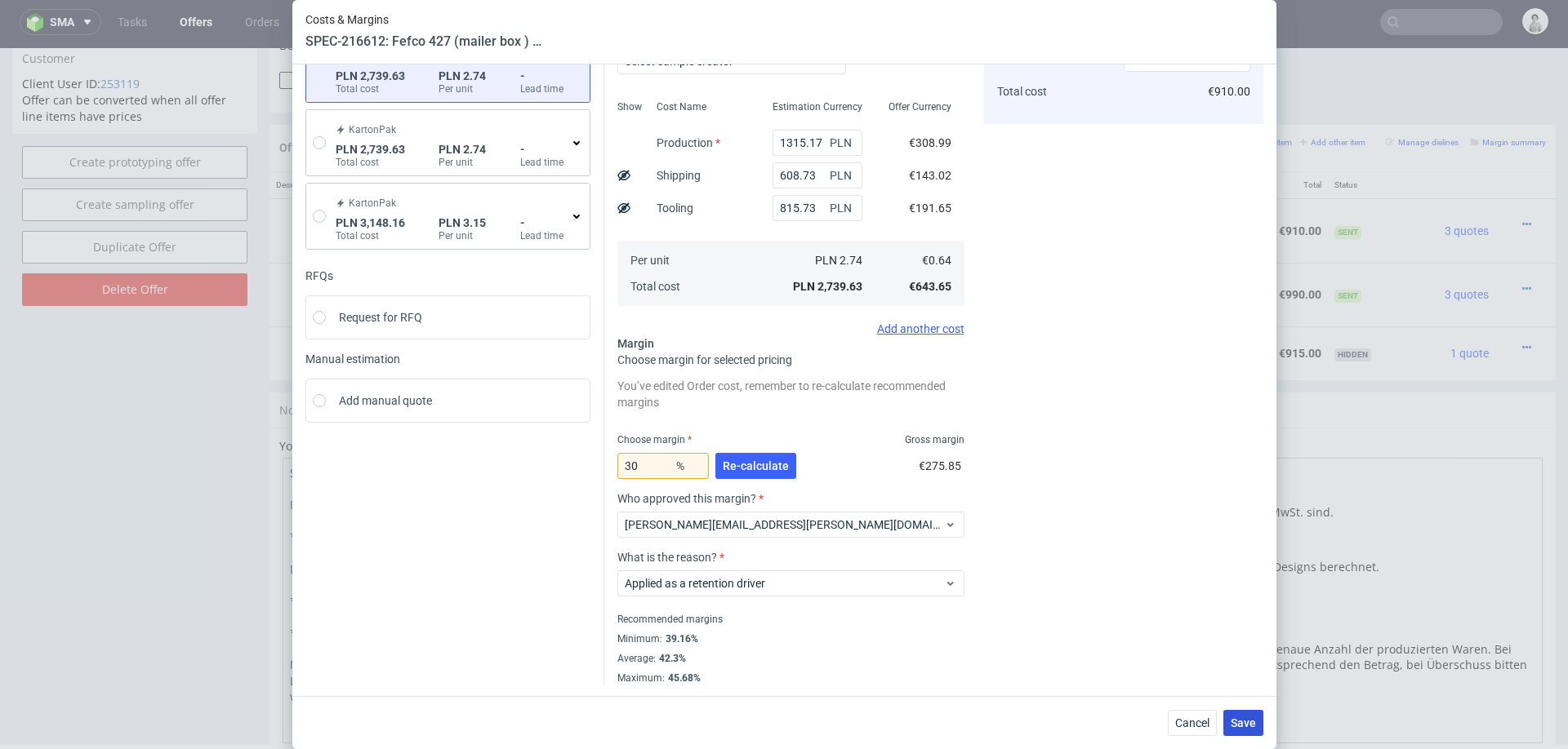
click at [1244, 713] on button "Save" at bounding box center [1243, 723] width 40 height 26
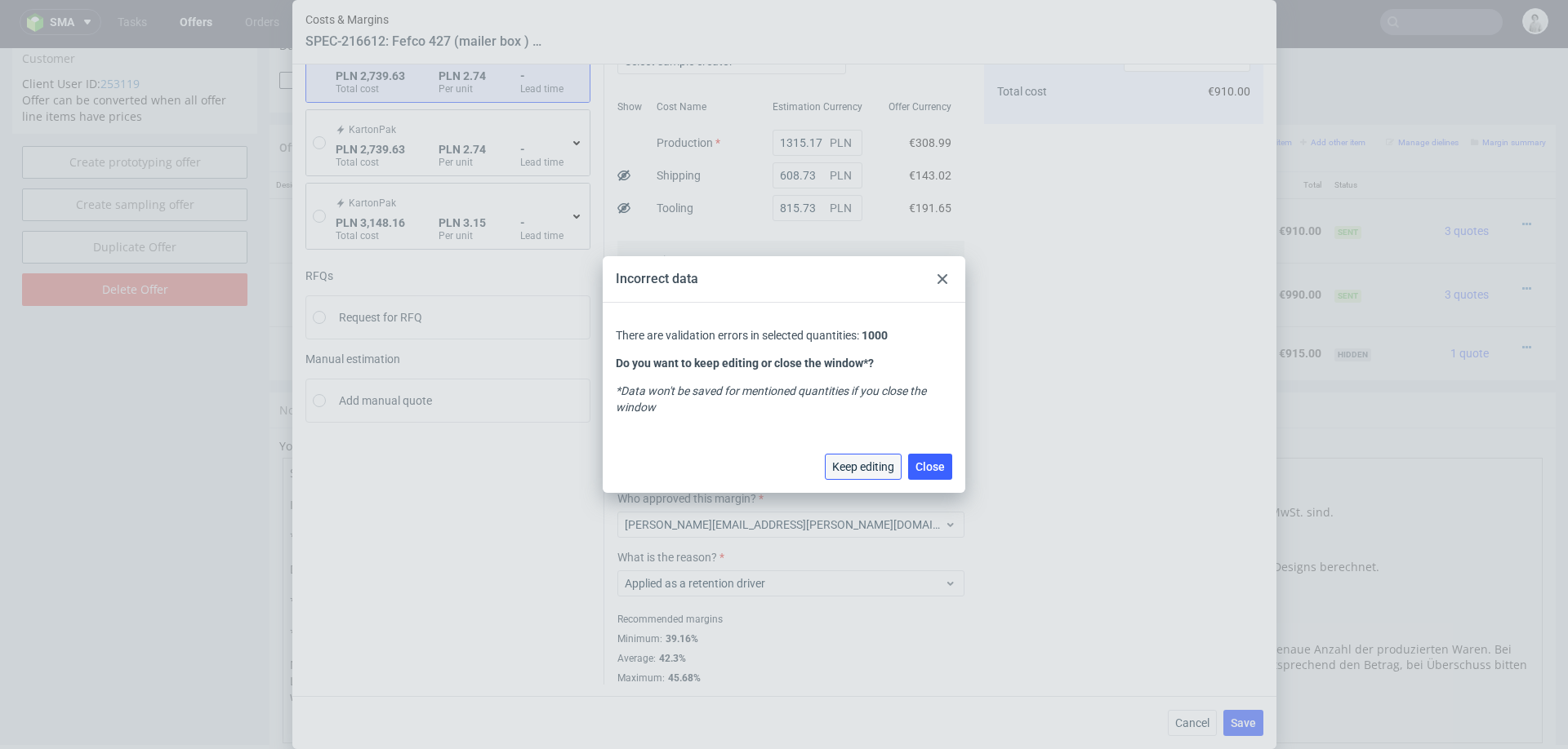
click at [871, 466] on span "Keep editing" at bounding box center [863, 467] width 62 height 12
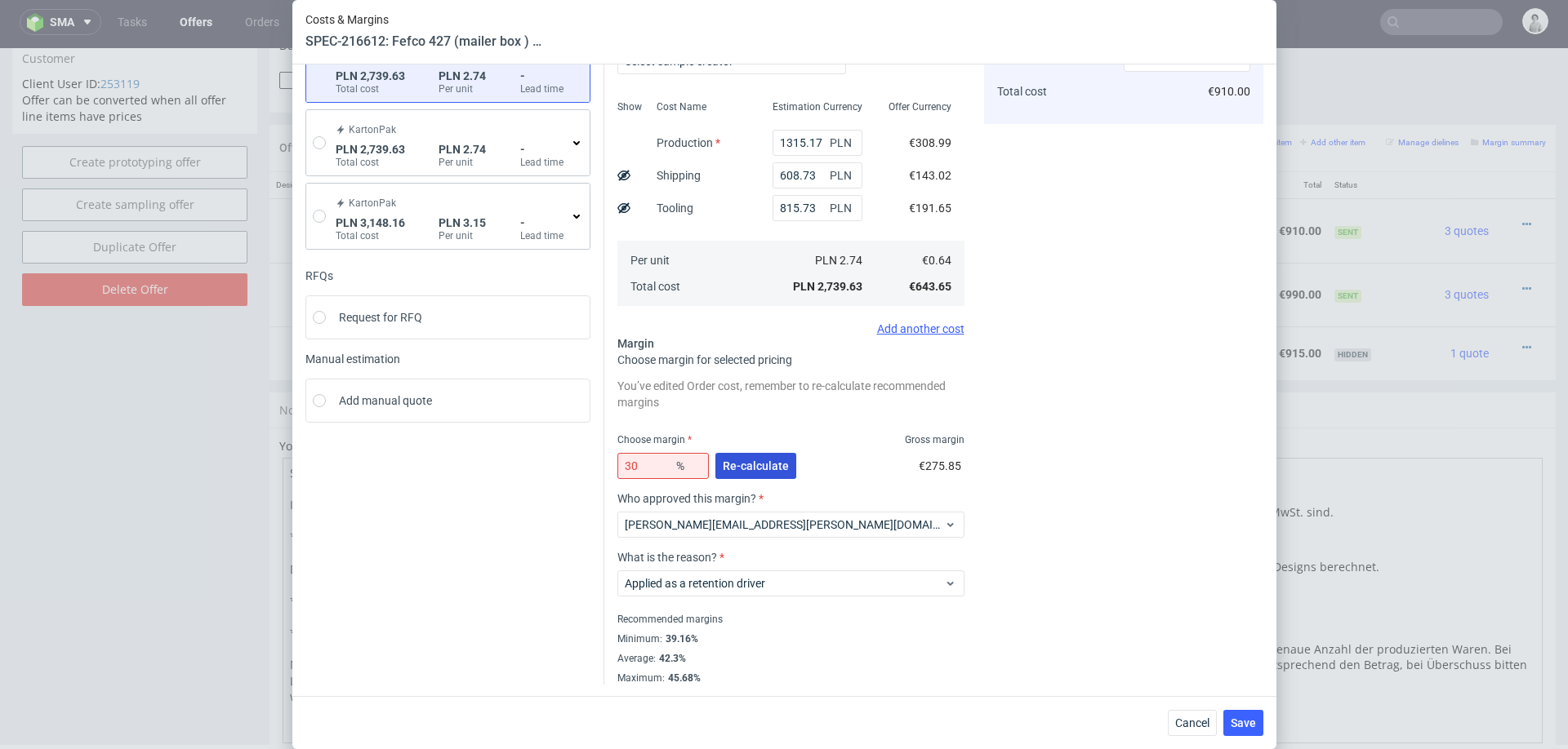
click at [755, 466] on span "Re-calculate" at bounding box center [755, 466] width 66 height 12
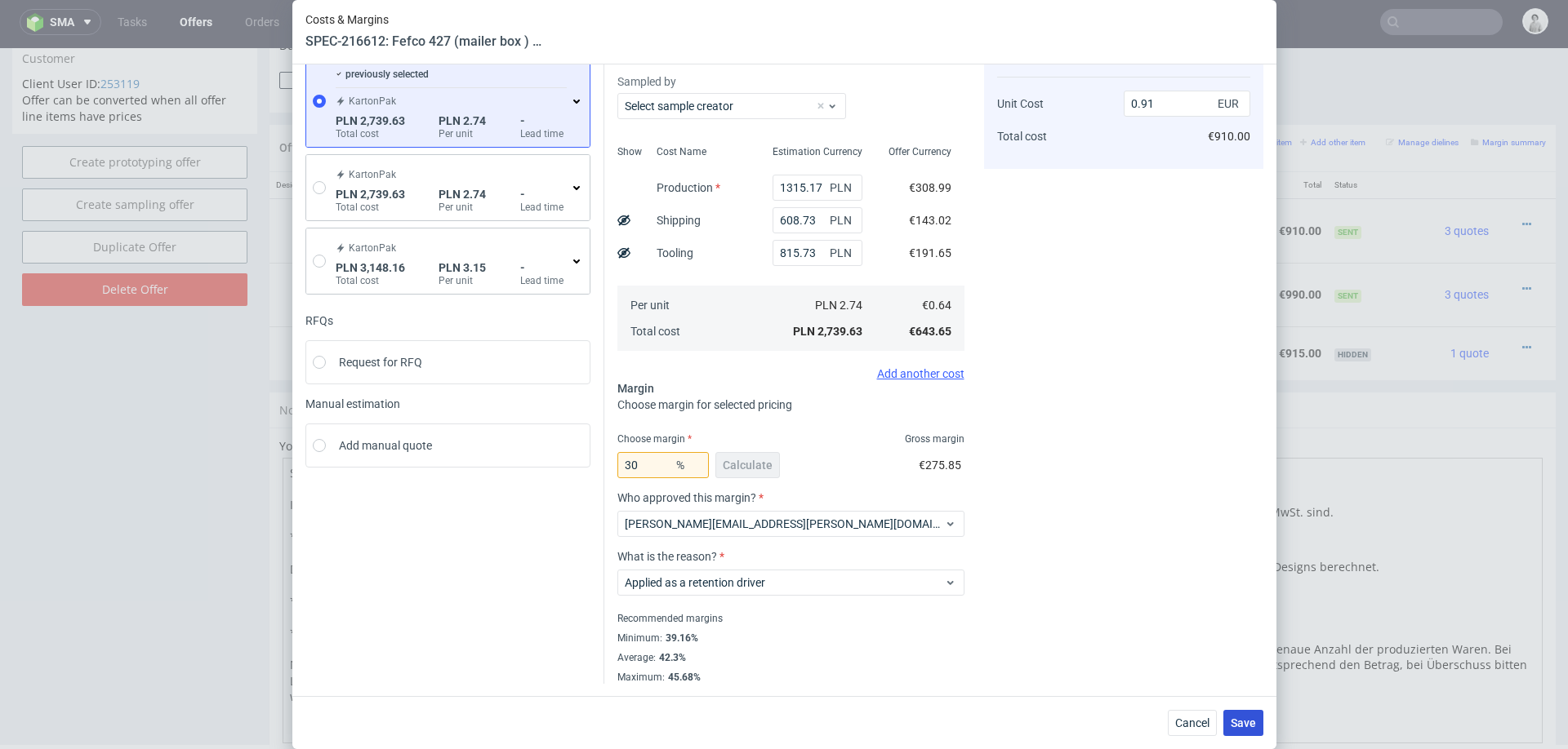
click at [1236, 729] on span "Save" at bounding box center [1243, 723] width 25 height 12
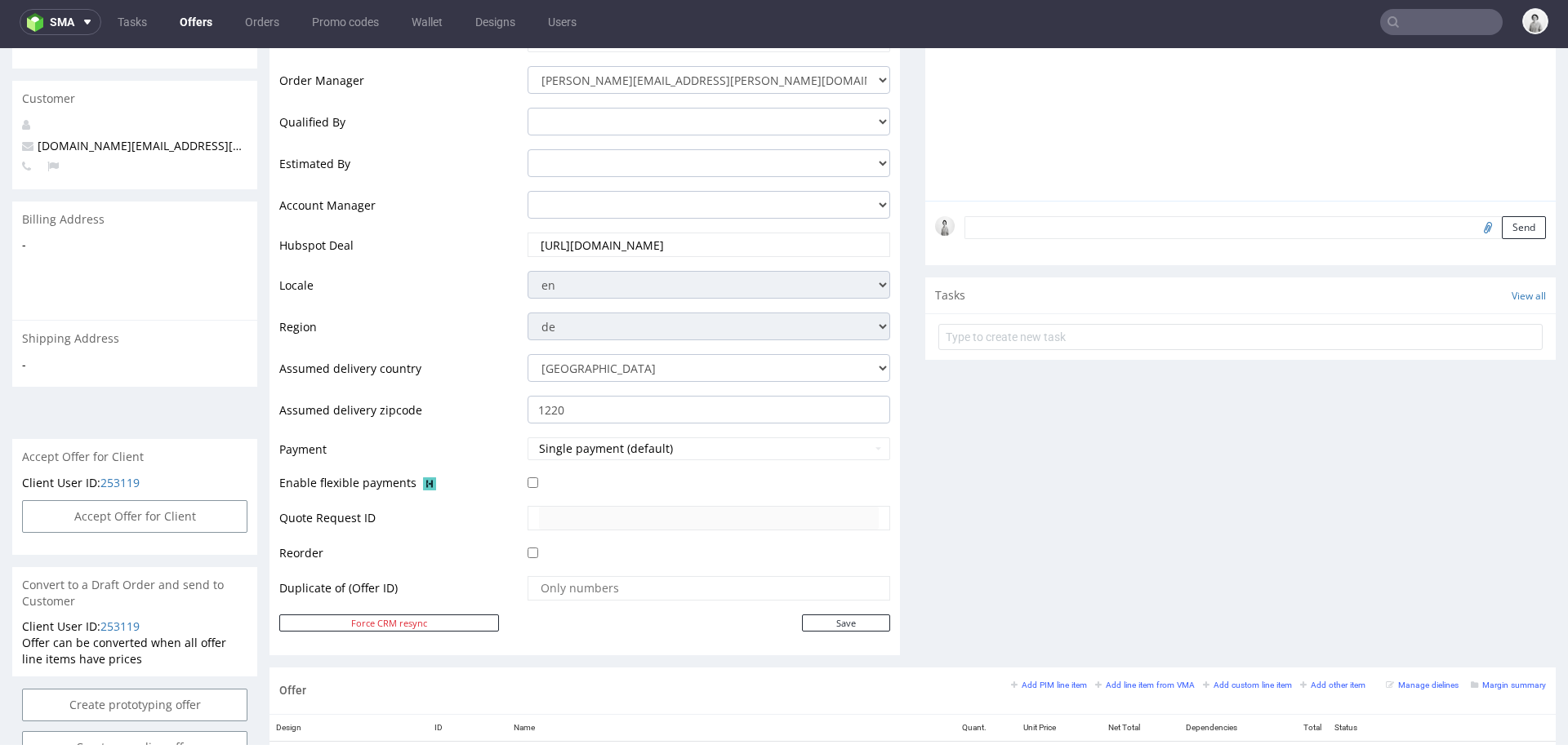
scroll to position [0, 0]
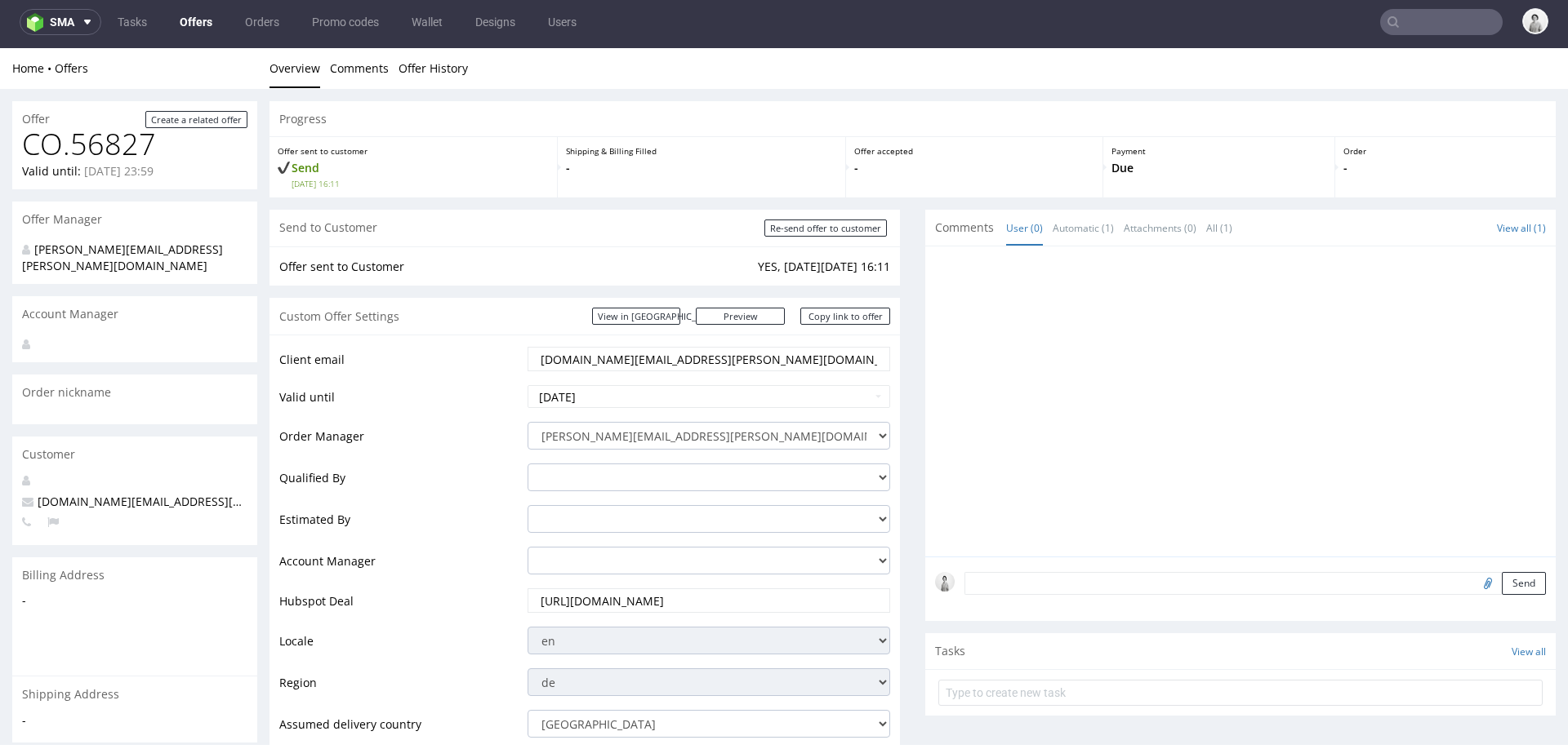
click at [686, 353] on input "[DOMAIN_NAME][EMAIL_ADDRESS][PERSON_NAME][DOMAIN_NAME]" at bounding box center [709, 359] width 340 height 23
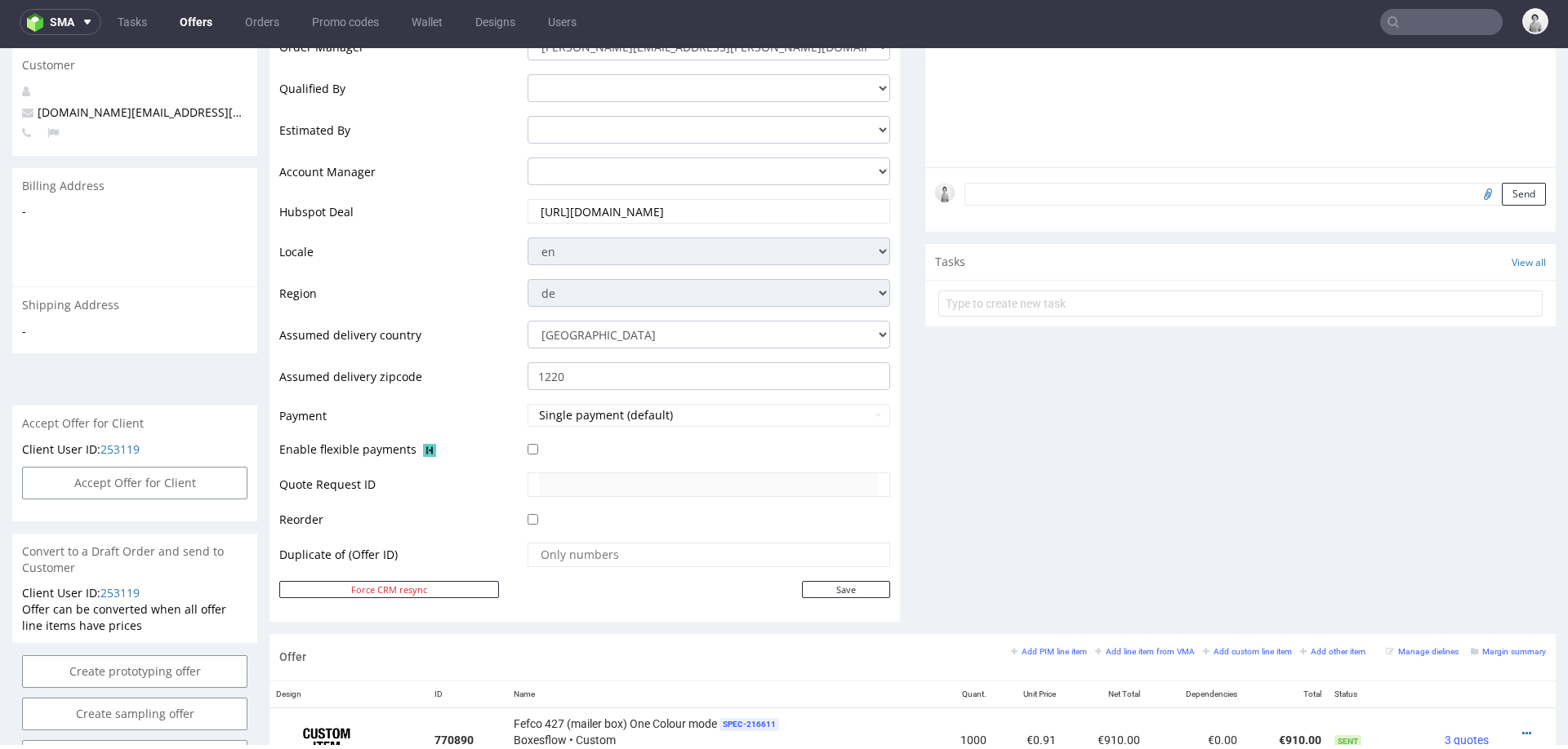
scroll to position [689, 0]
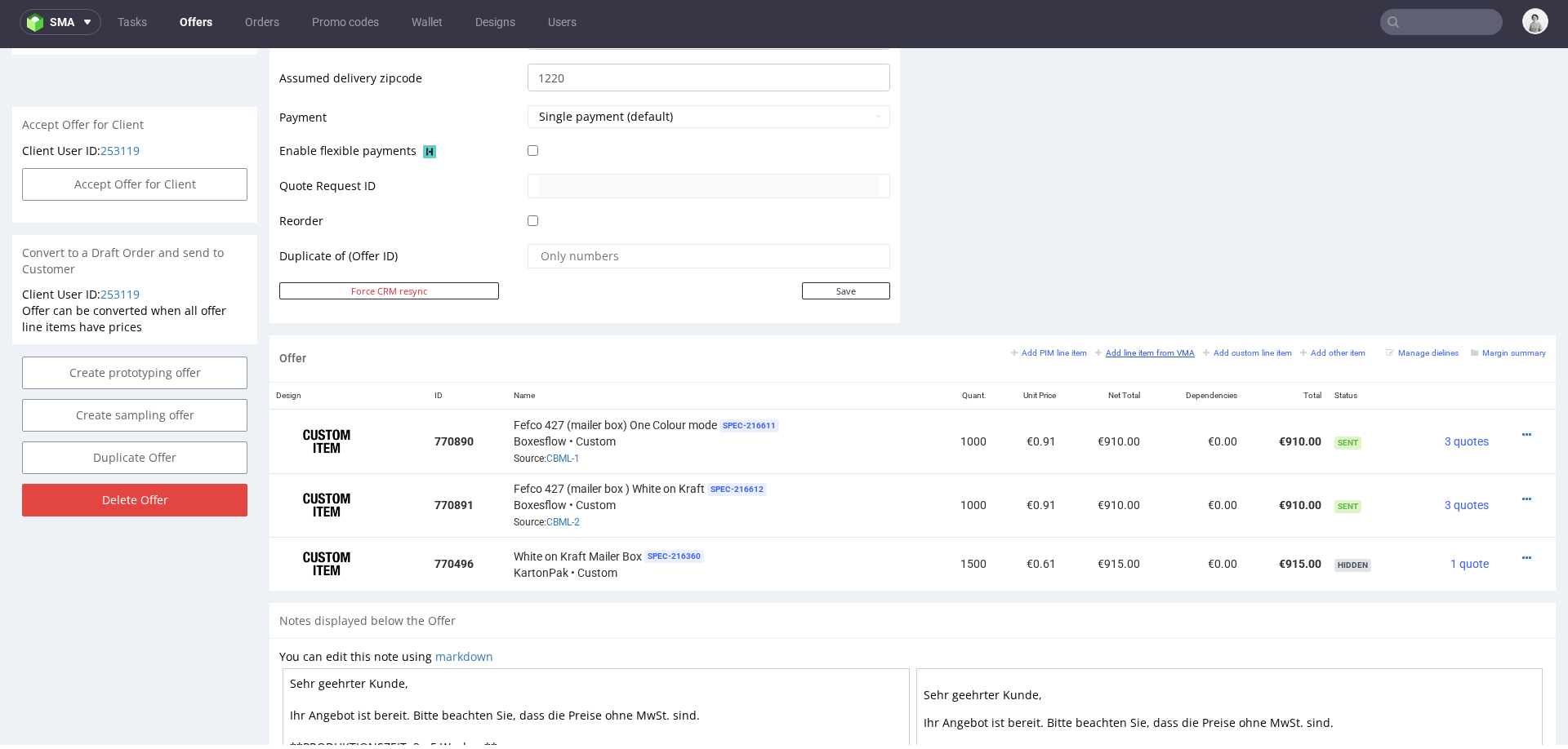
click at [1137, 350] on small "Add line item from VMA" at bounding box center [1145, 352] width 100 height 9
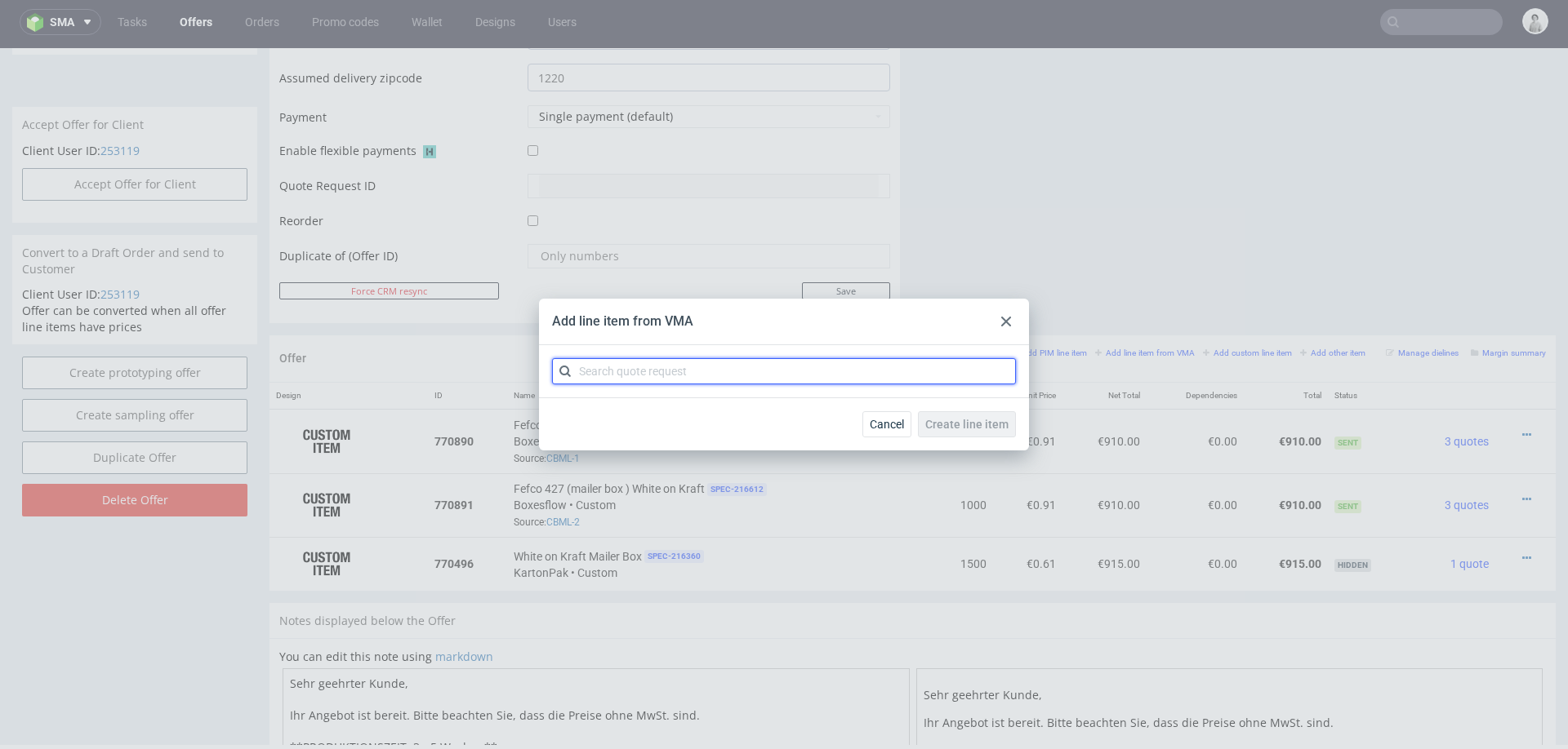
click at [880, 378] on input "text" at bounding box center [784, 371] width 464 height 26
type input "cbml"
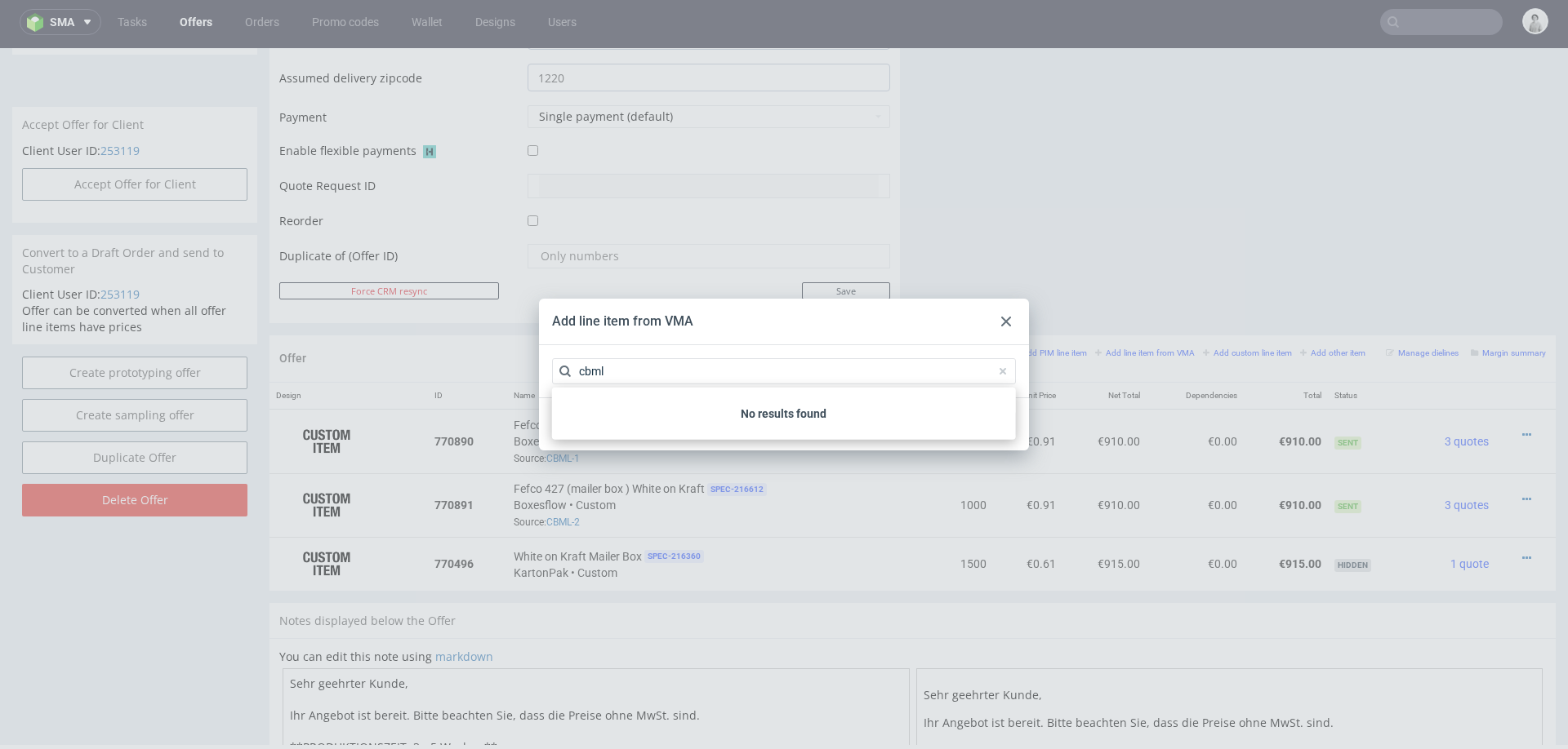
click at [739, 413] on p "No results found" at bounding box center [783, 413] width 451 height 16
click at [739, 413] on div "CBML 1 variant" at bounding box center [783, 409] width 451 height 30
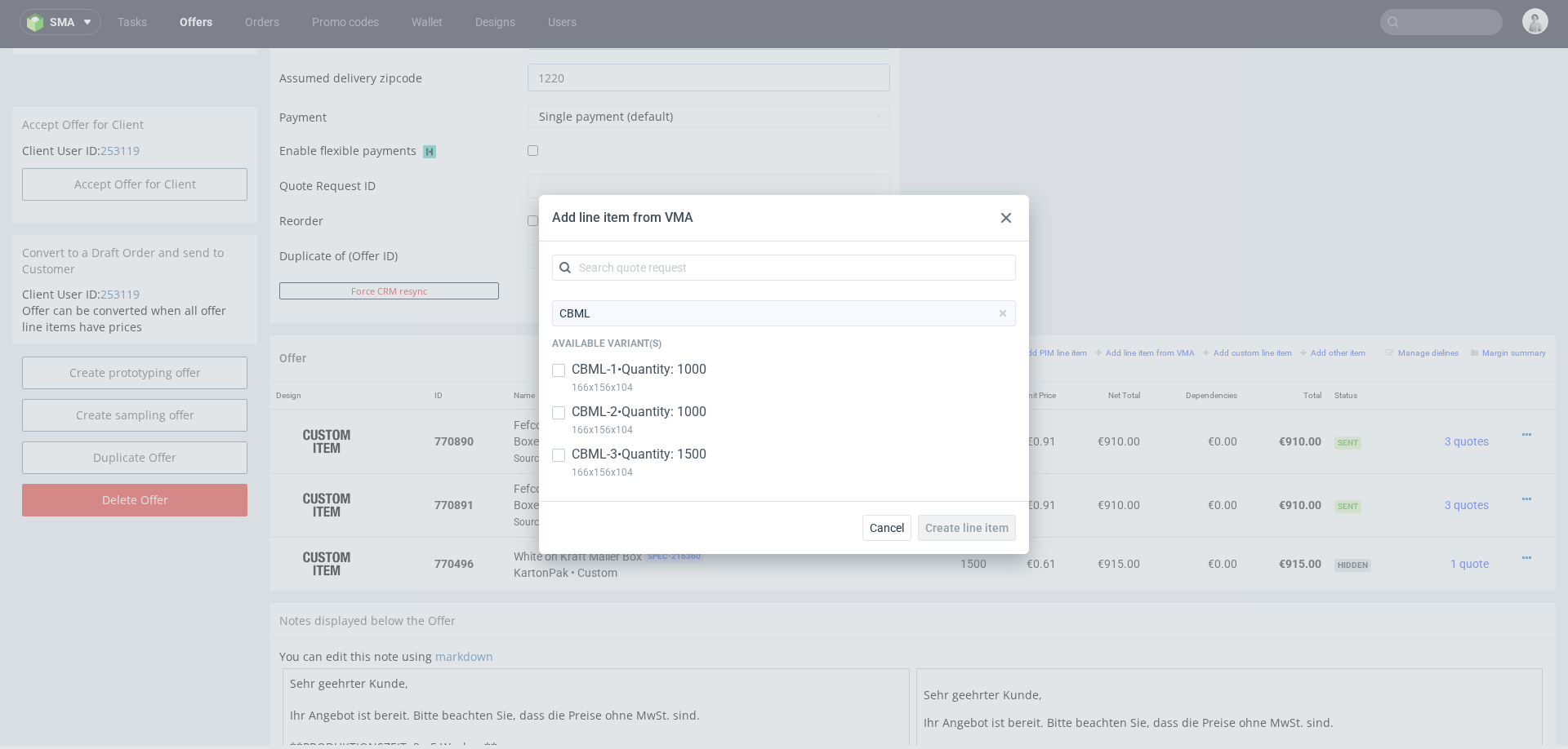
click at [600, 454] on p "CBML-3 • Quantity: 1500" at bounding box center [639, 454] width 135 height 18
checkbox input "true"
click at [951, 526] on span "Create line item" at bounding box center [967, 528] width 84 height 12
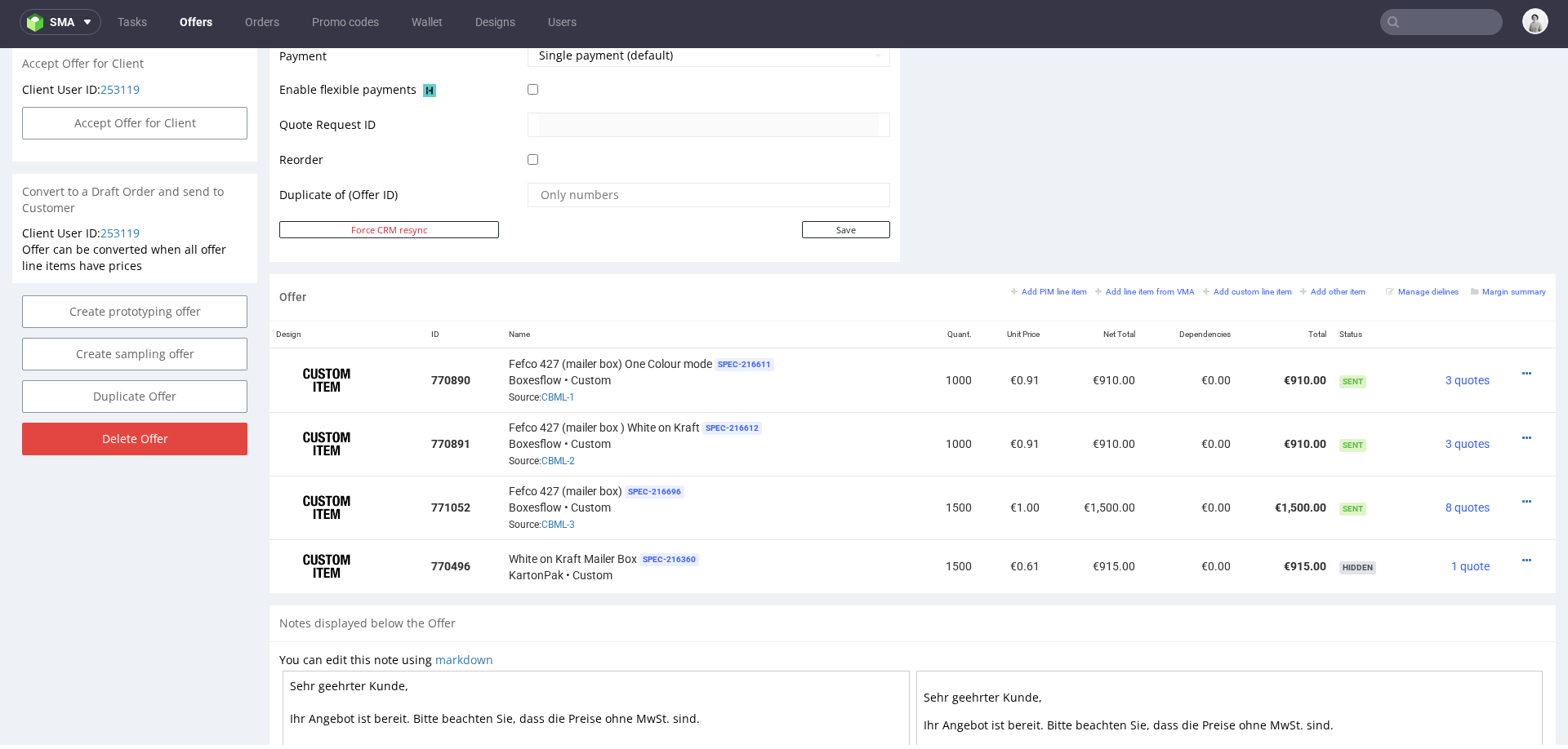
scroll to position [751, 0]
click at [1522, 495] on icon at bounding box center [1526, 500] width 9 height 12
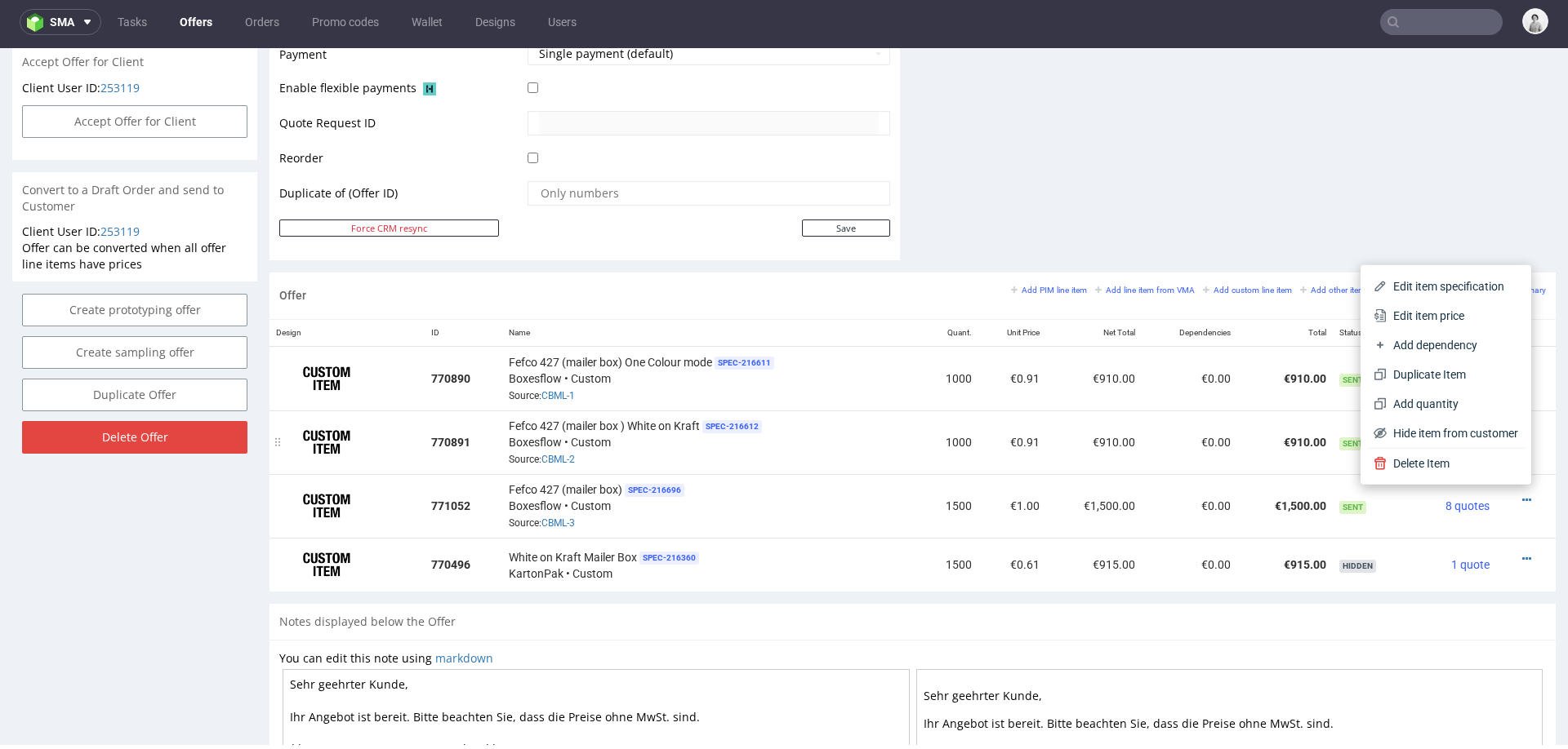
click at [1166, 441] on td "€0.00" at bounding box center [1188, 443] width 95 height 63
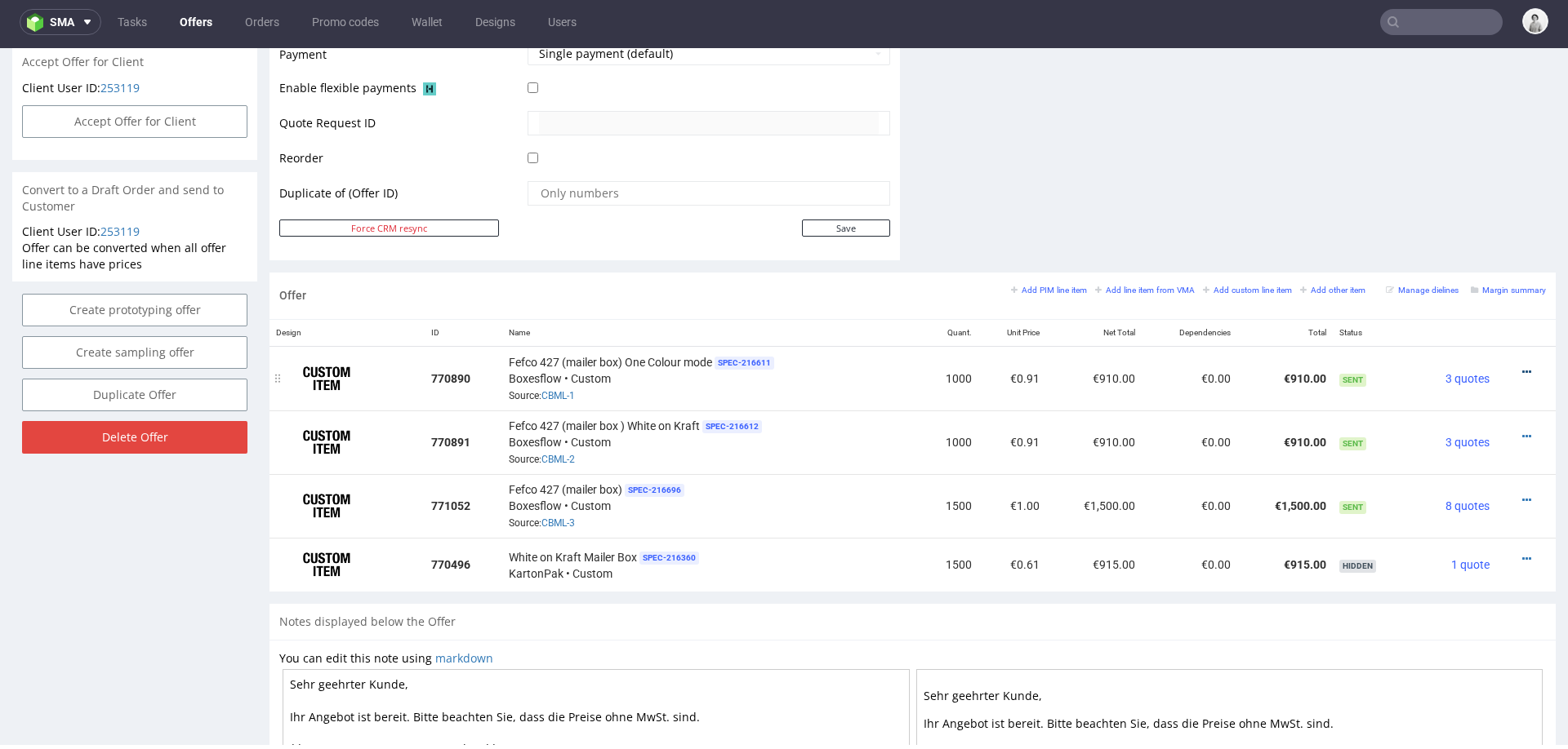
click at [1522, 367] on icon at bounding box center [1526, 373] width 9 height 12
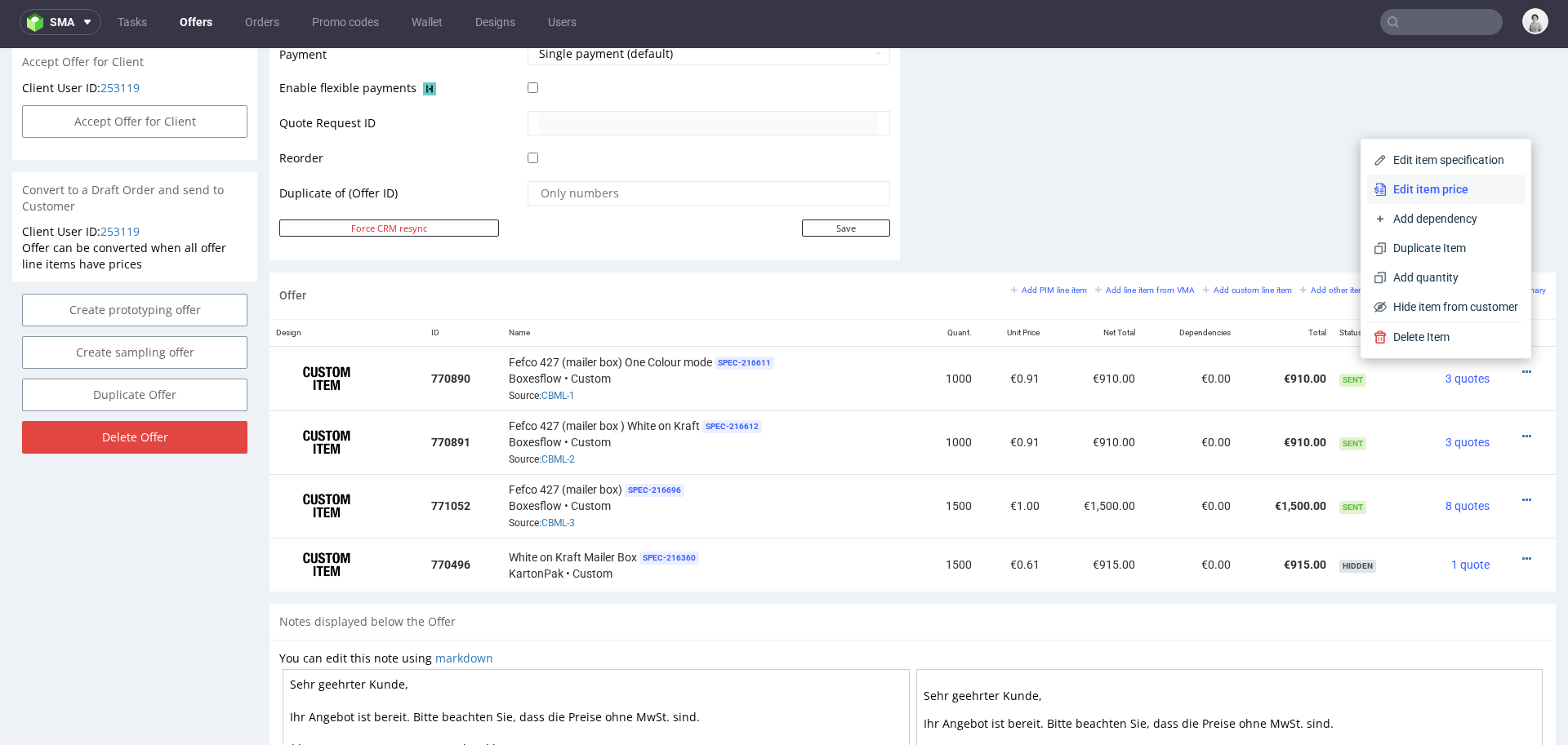
click at [1416, 187] on span "Edit item price" at bounding box center [1452, 189] width 132 height 16
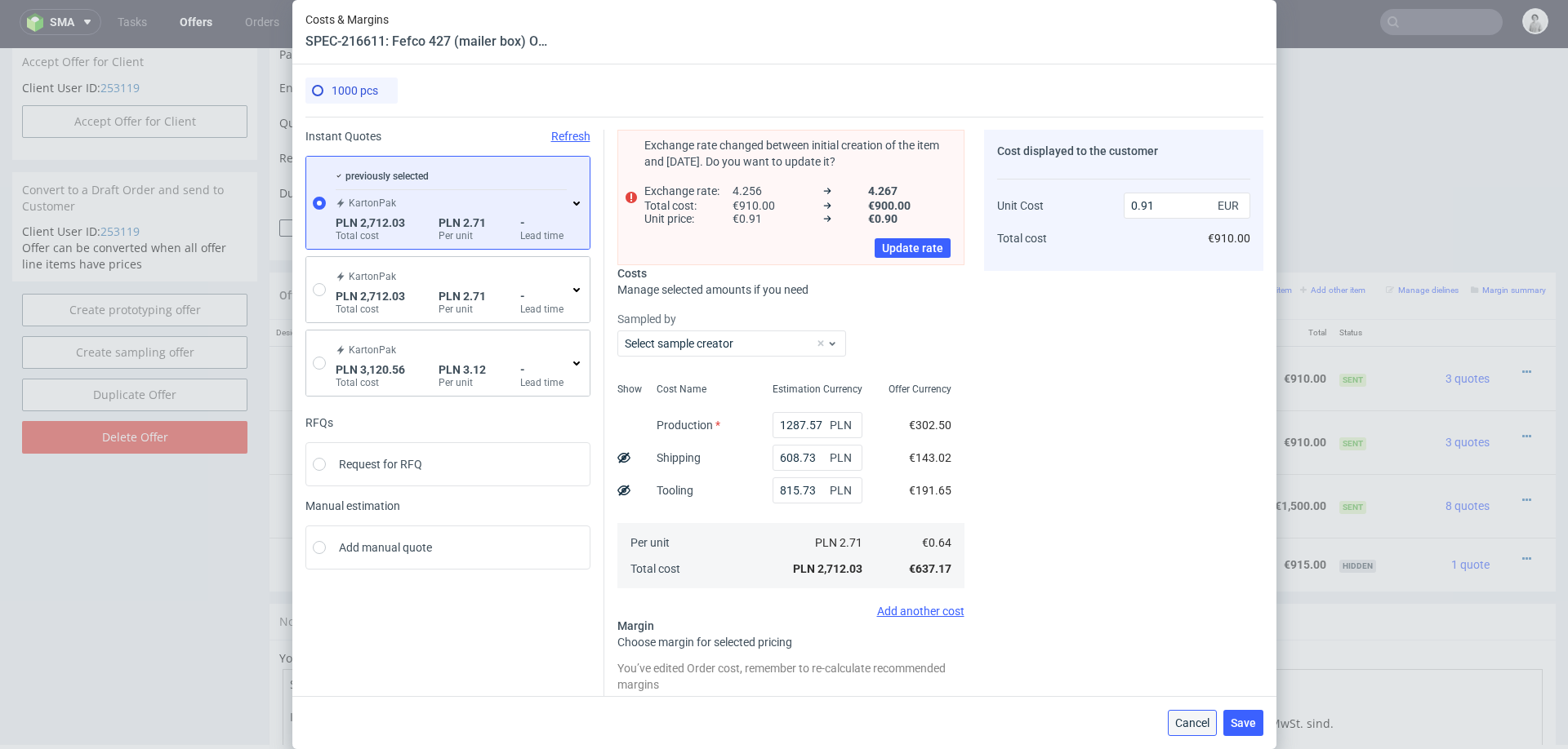
click at [1207, 729] on span "Cancel" at bounding box center [1192, 723] width 35 height 12
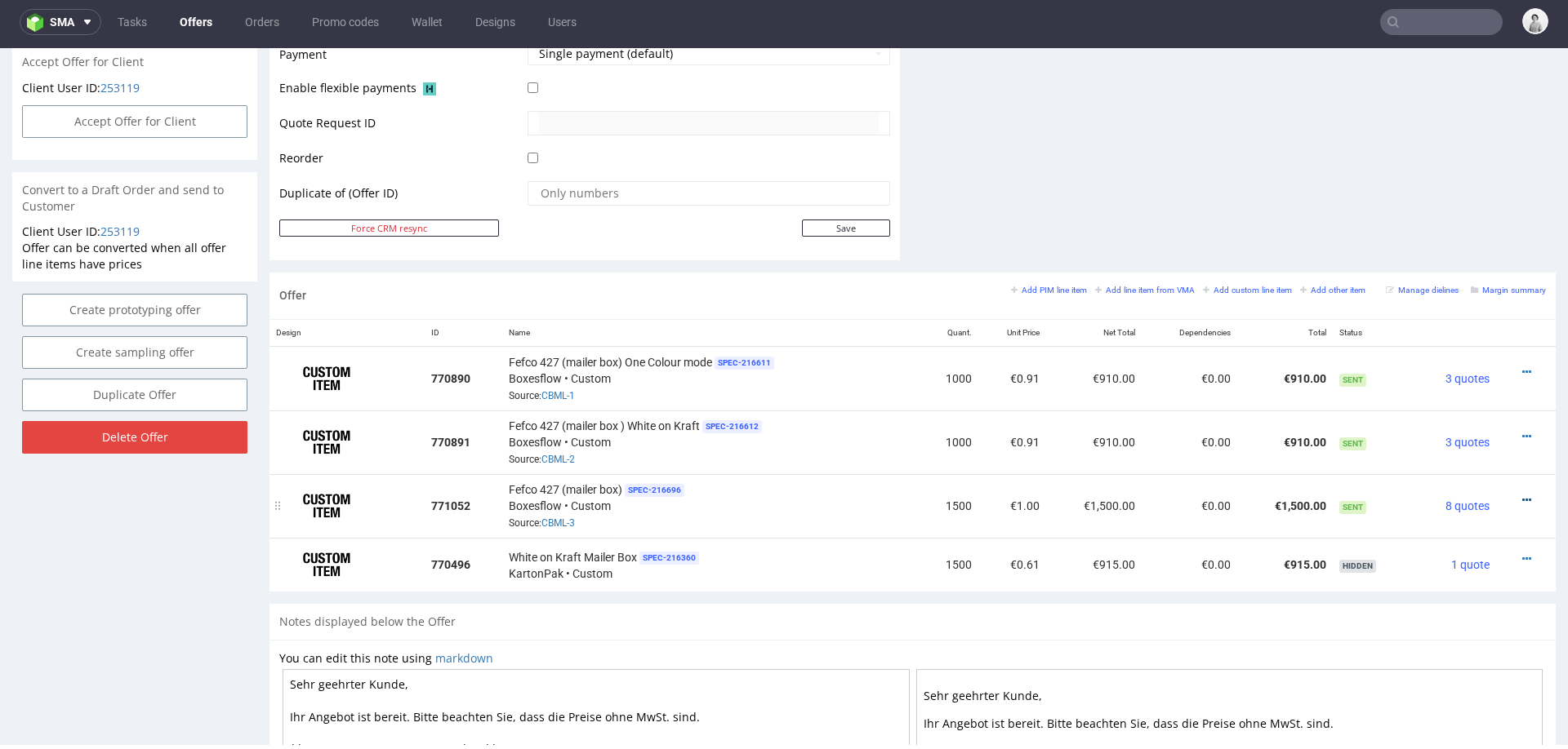
click at [1522, 495] on icon at bounding box center [1526, 500] width 9 height 12
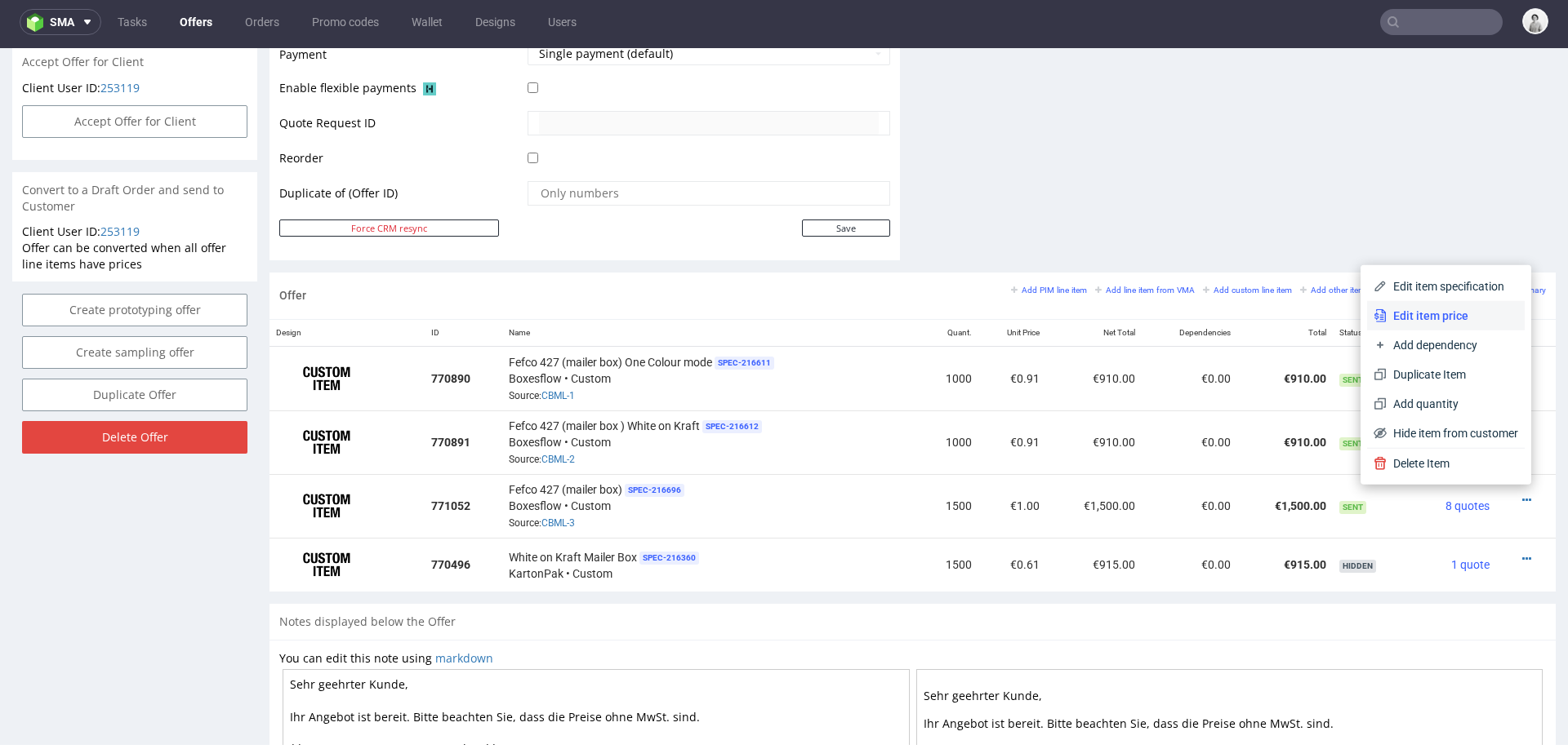
click at [1458, 315] on span "Edit item price" at bounding box center [1452, 315] width 132 height 16
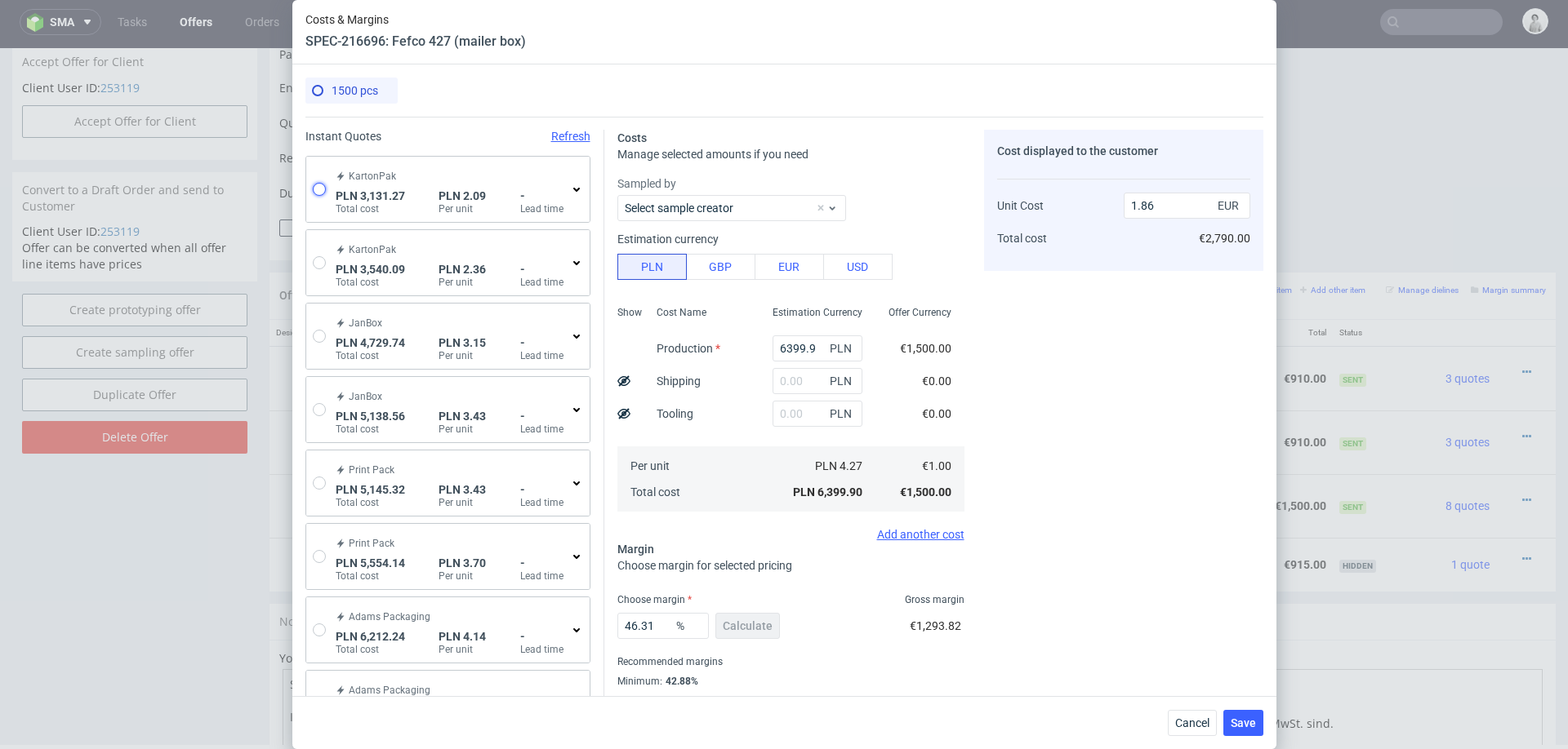
click at [318, 187] on input "radio" at bounding box center [320, 189] width 13 height 13
radio input "true"
radio input "false"
type input "1706.37"
type input "609.17"
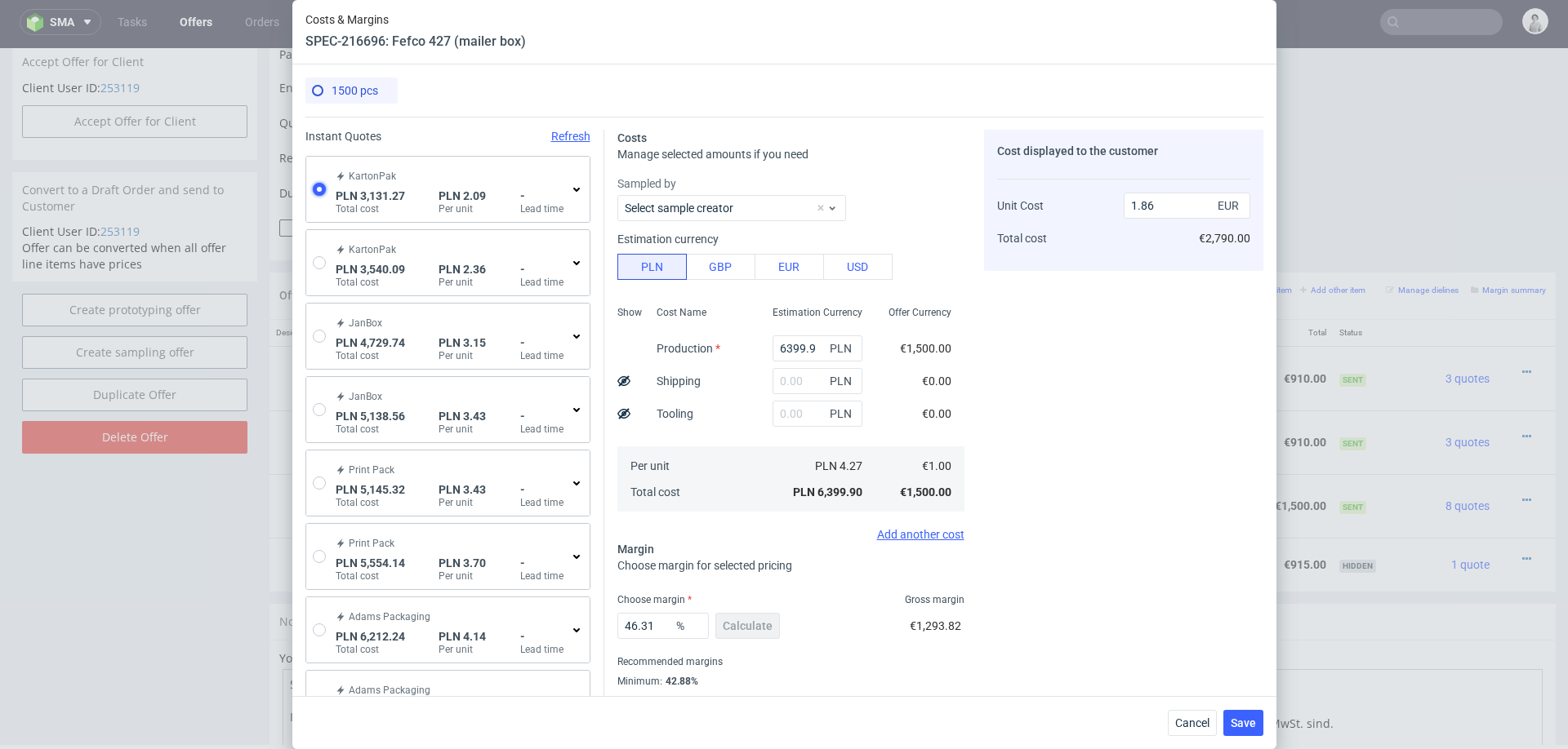
type input "815.73"
type input "0.5"
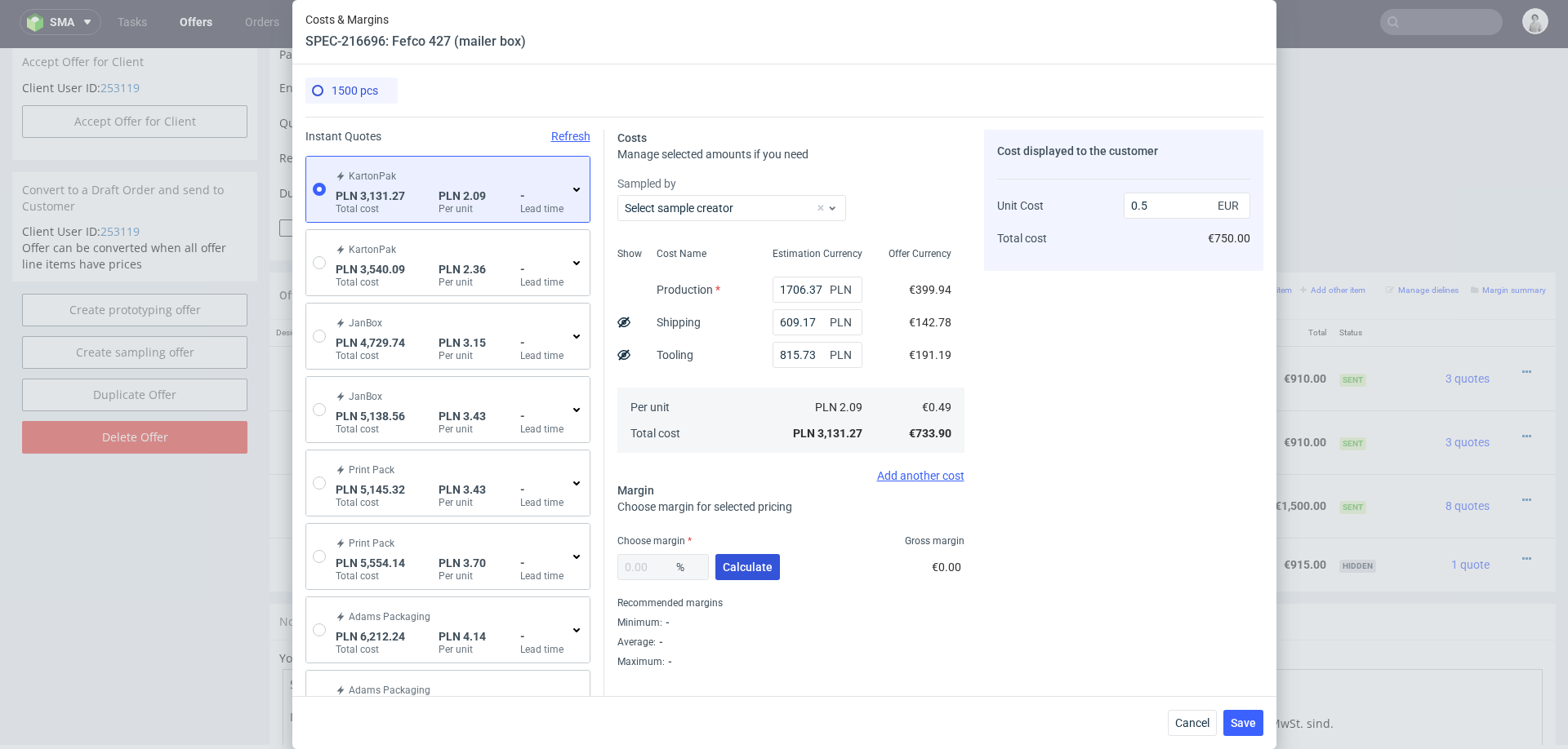
click at [721, 577] on button "Calculate" at bounding box center [747, 567] width 64 height 26
type input "41.41"
type input "0.84"
click at [654, 568] on input "41.41" at bounding box center [663, 567] width 91 height 26
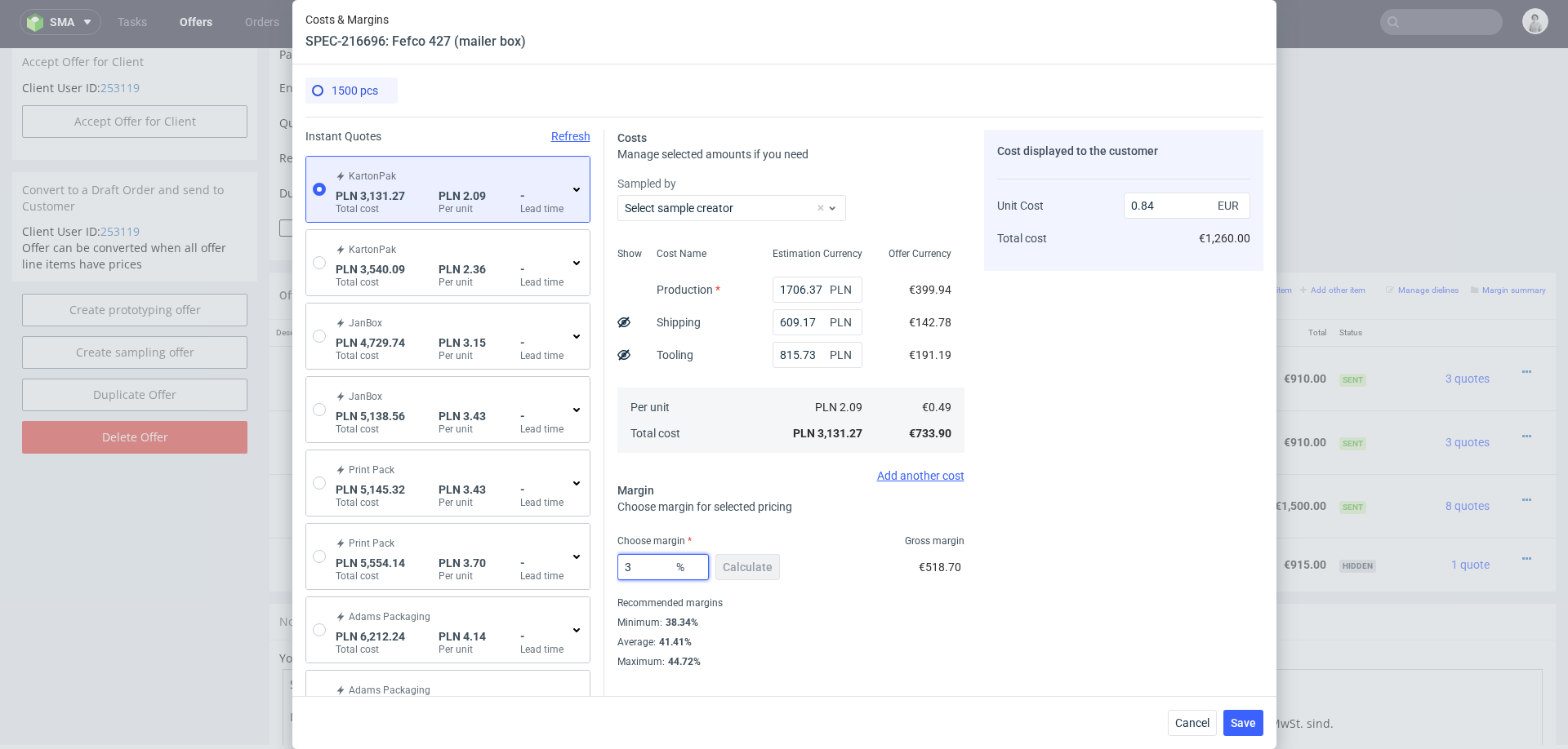
type input "39"
type input "0.81"
click at [907, 583] on div "39 % Calculate €469.22" at bounding box center [791, 570] width 347 height 46
click at [651, 568] on input "39" at bounding box center [663, 567] width 91 height 26
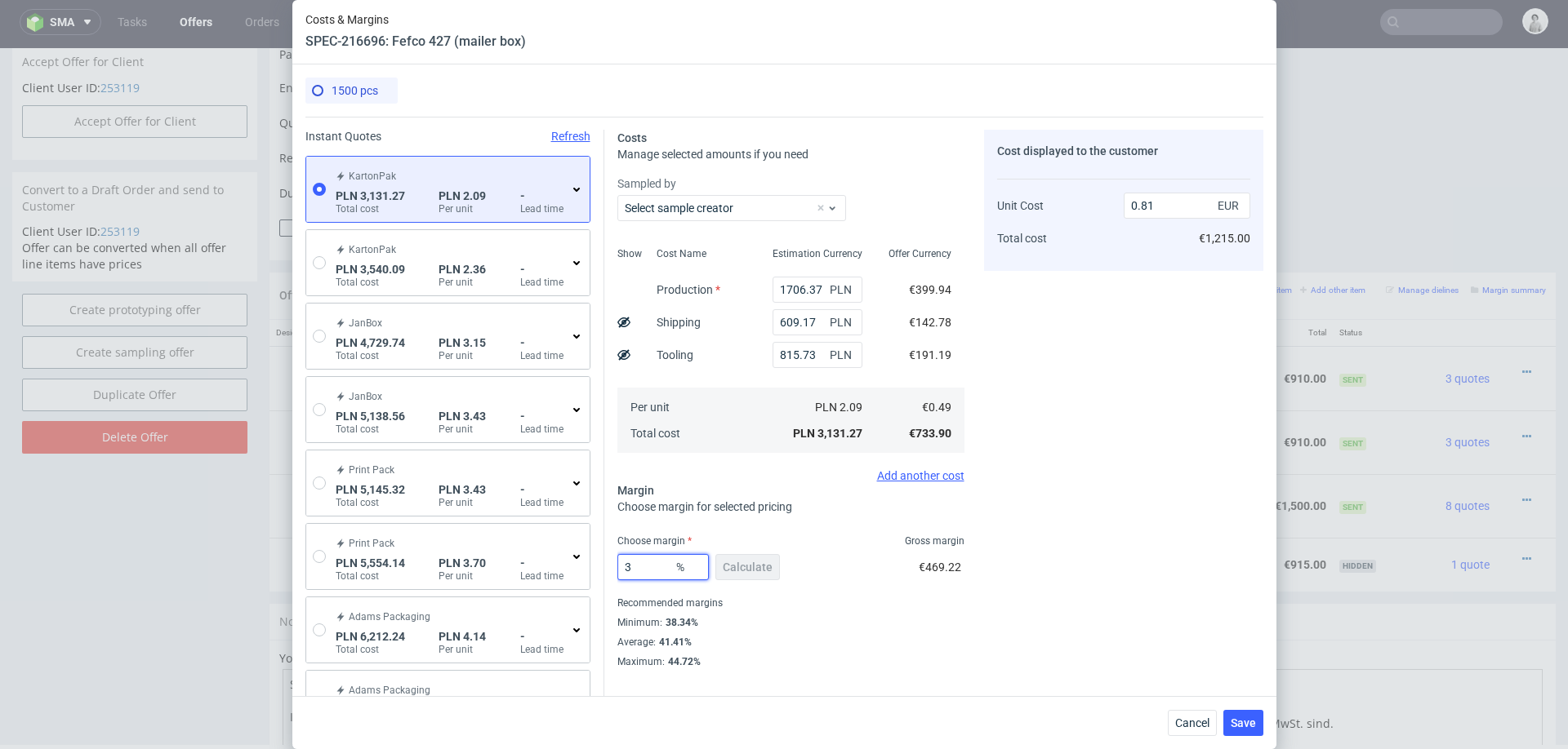
type input "36"
type input "0.77"
type input "35"
type input "0.76"
type input "39"
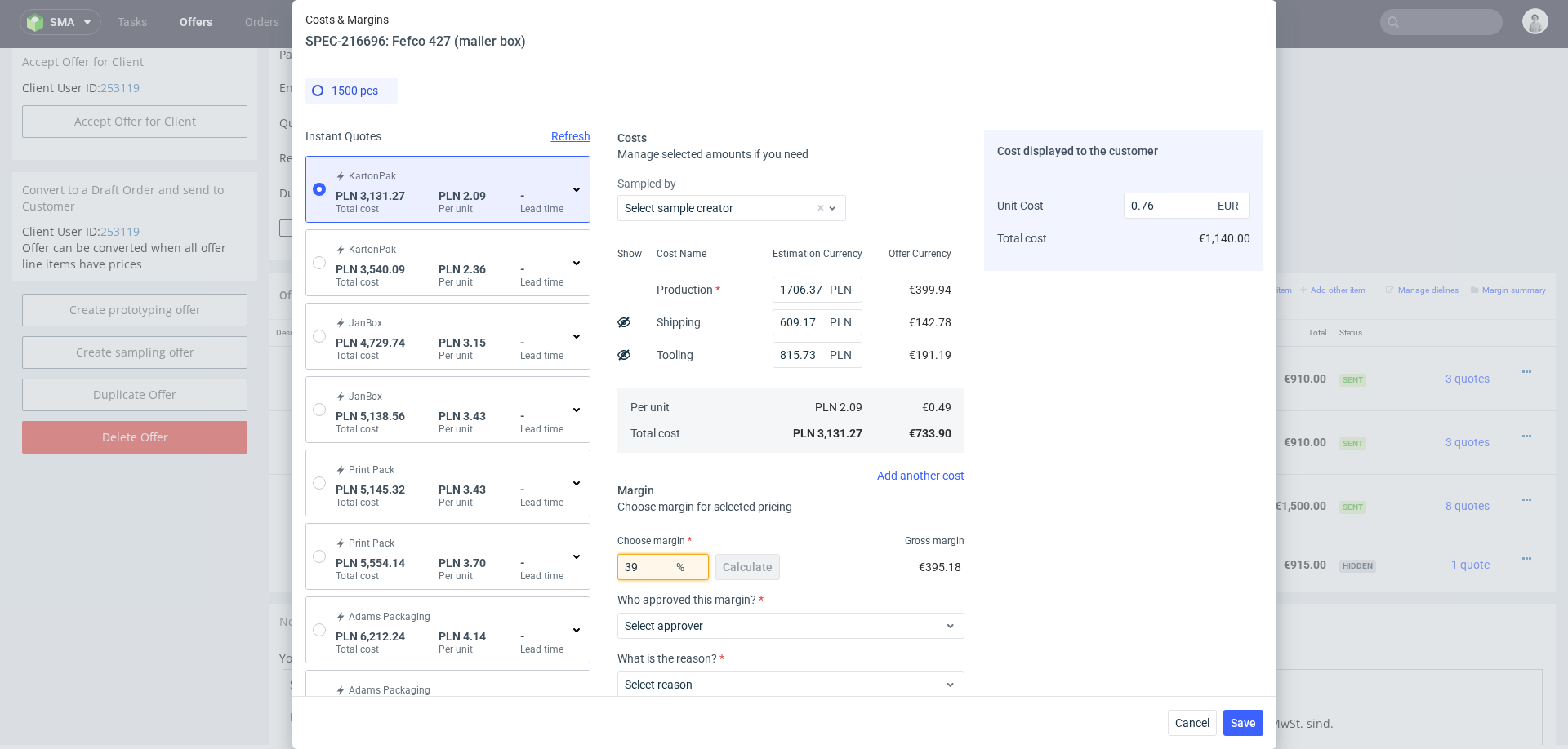
type input "0.81"
type input "3"
type input "0.51"
type input "30"
type input "0.71"
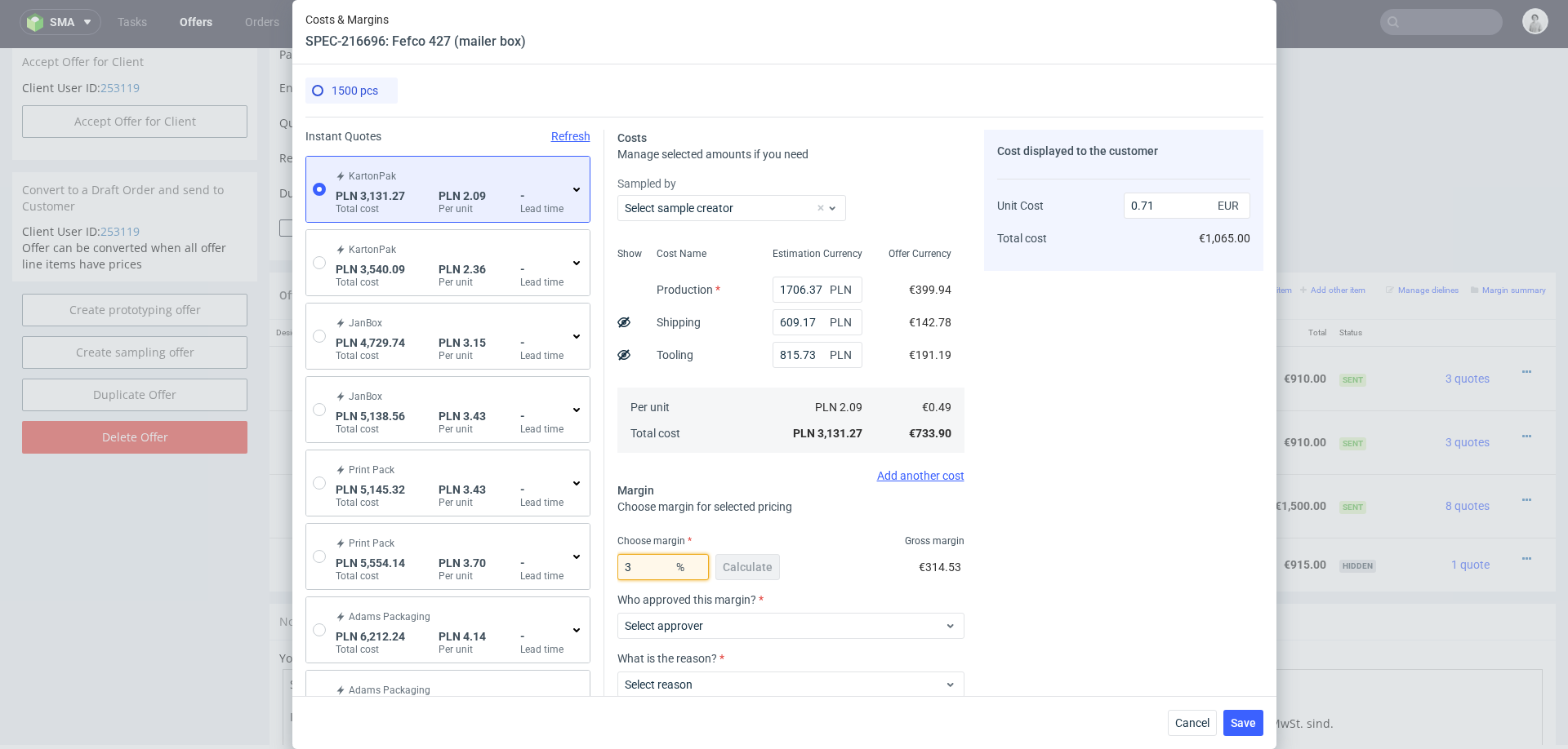
type input "31"
type input "0.72"
type input "32"
type input "0.73"
type input "32"
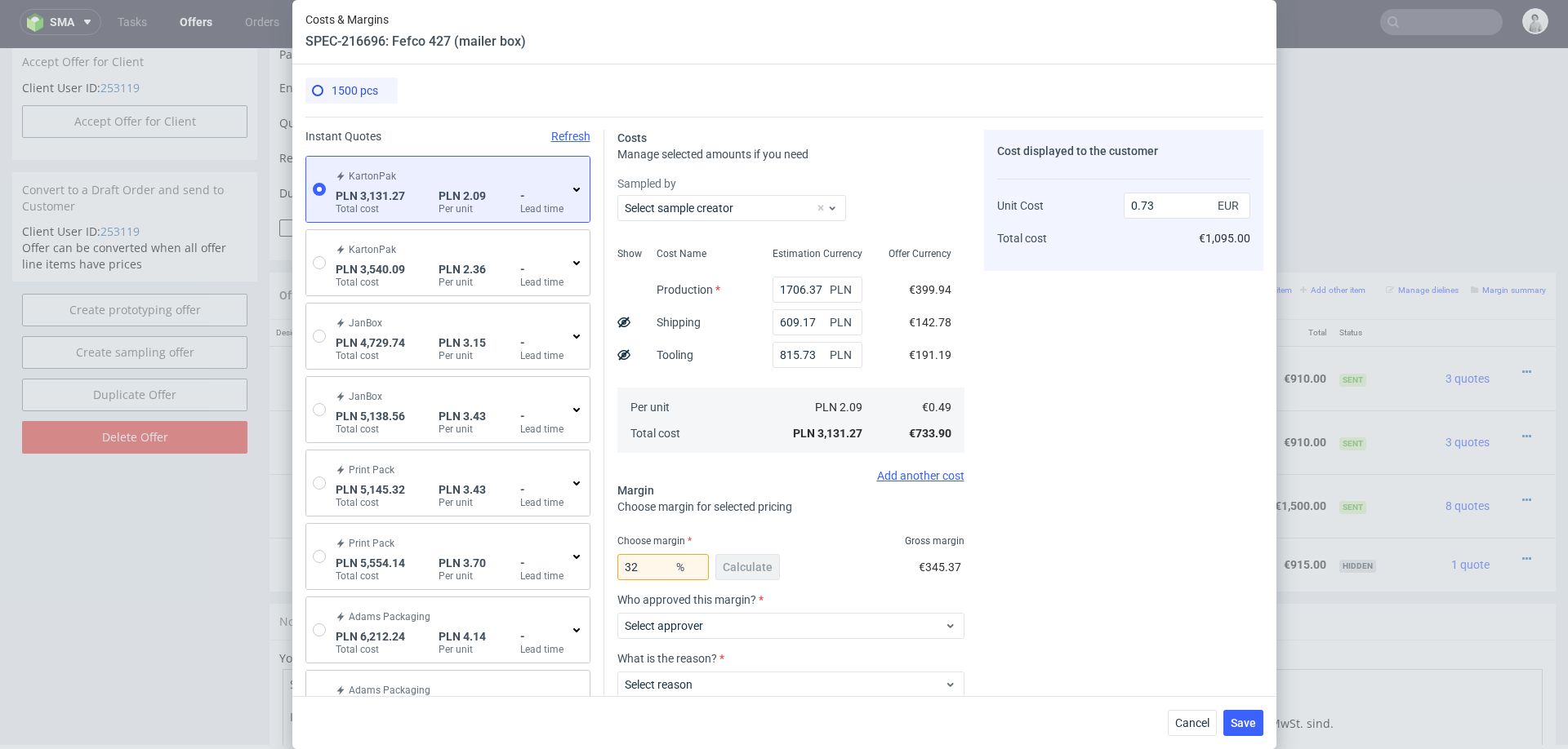
click at [1125, 554] on div "Cost displayed to the customer Unit Cost Total cost 0.73 EUR €1,095.00" at bounding box center [1123, 457] width 280 height 656
click at [1175, 720] on span "Cancel" at bounding box center [1192, 723] width 35 height 12
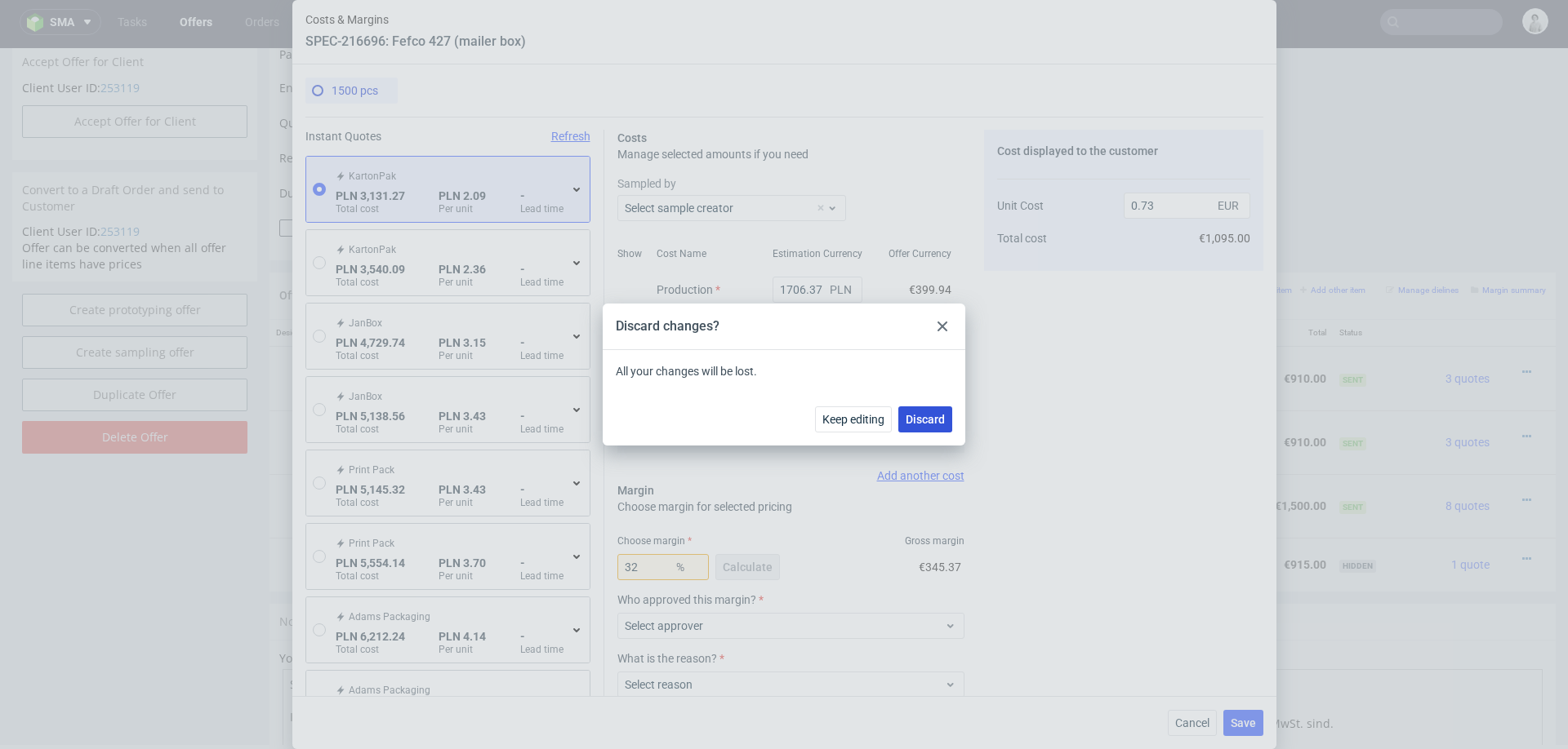
click at [919, 419] on span "Discard" at bounding box center [925, 420] width 39 height 12
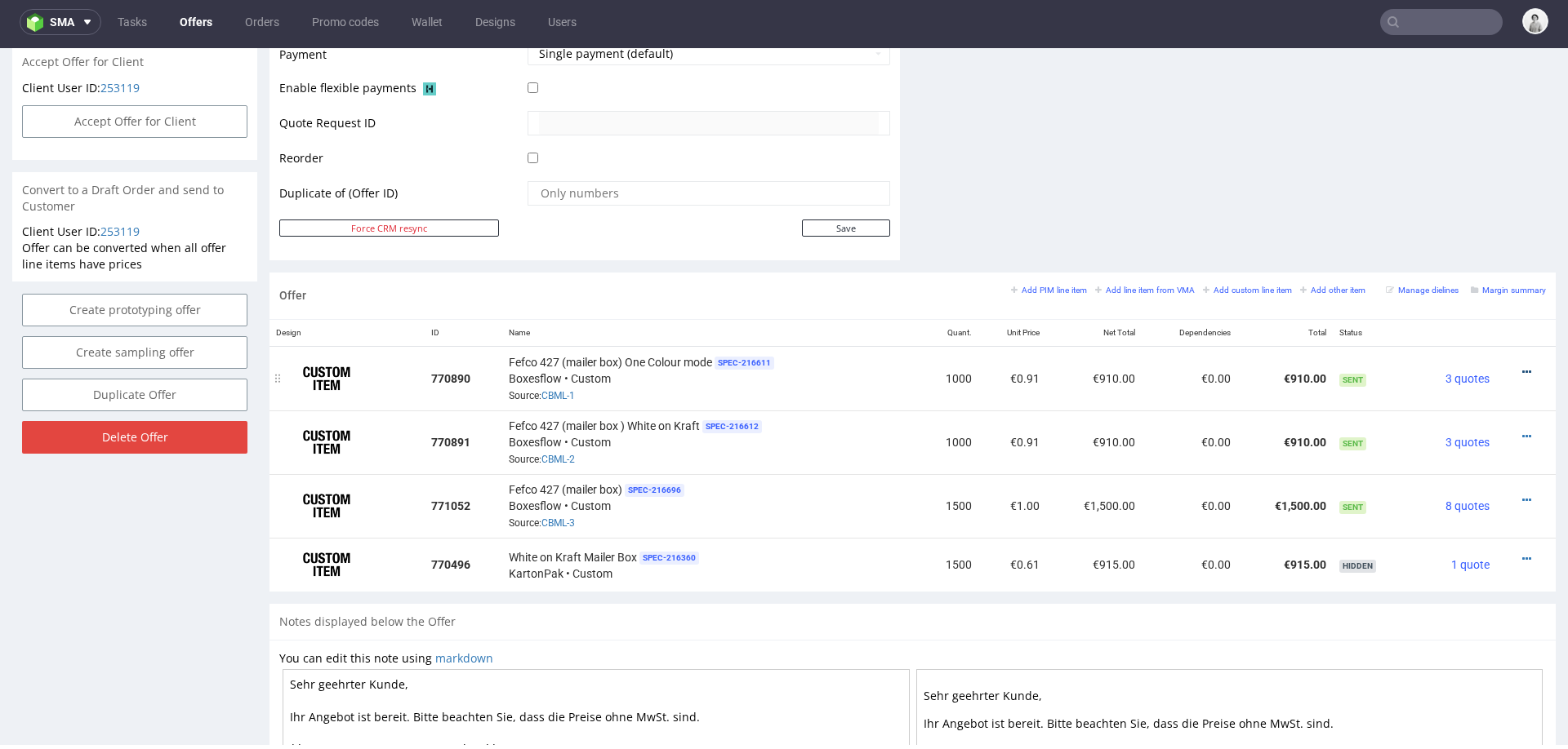
click at [1522, 367] on icon at bounding box center [1526, 373] width 9 height 12
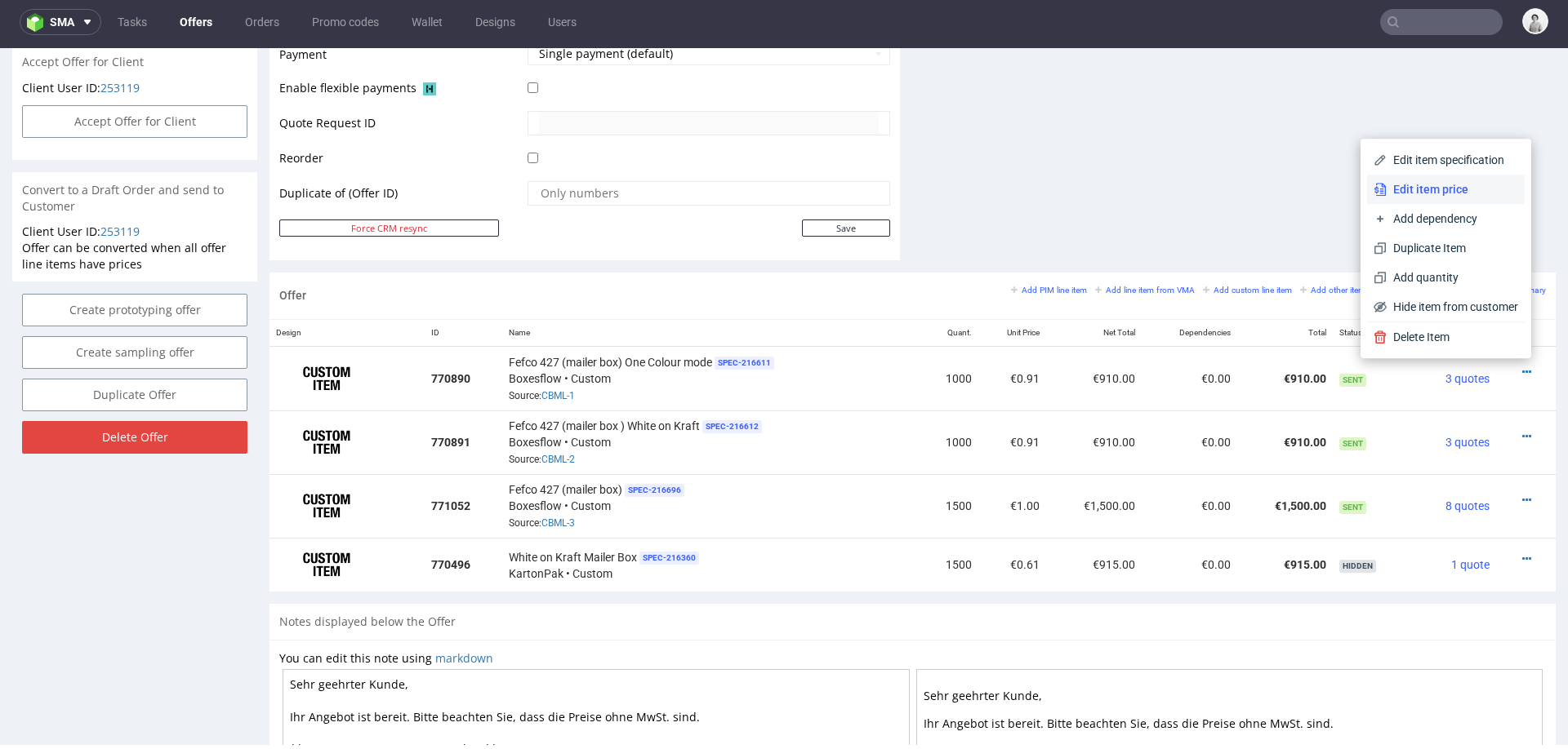
click at [1430, 197] on span "Edit item price" at bounding box center [1452, 189] width 132 height 16
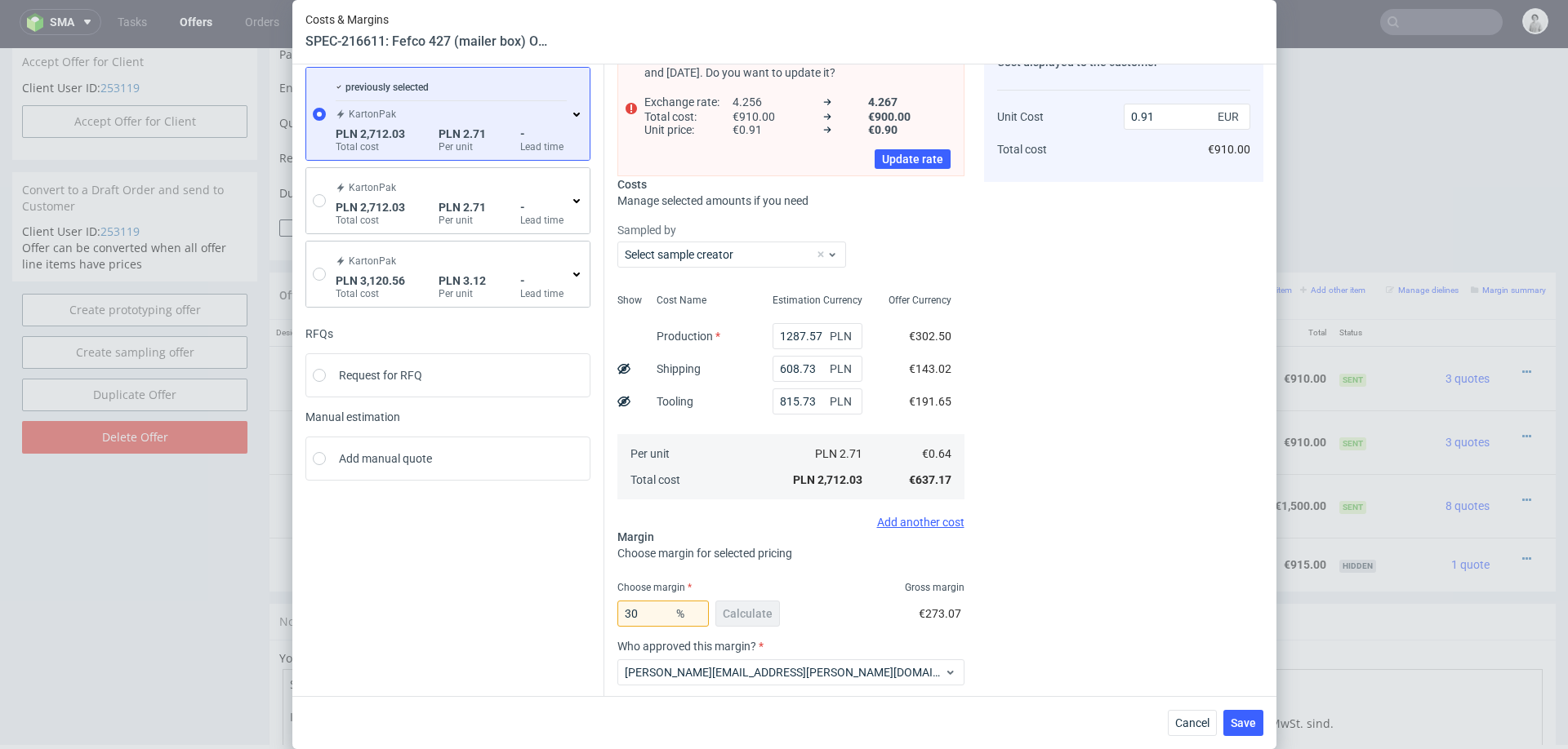
scroll to position [106, 0]
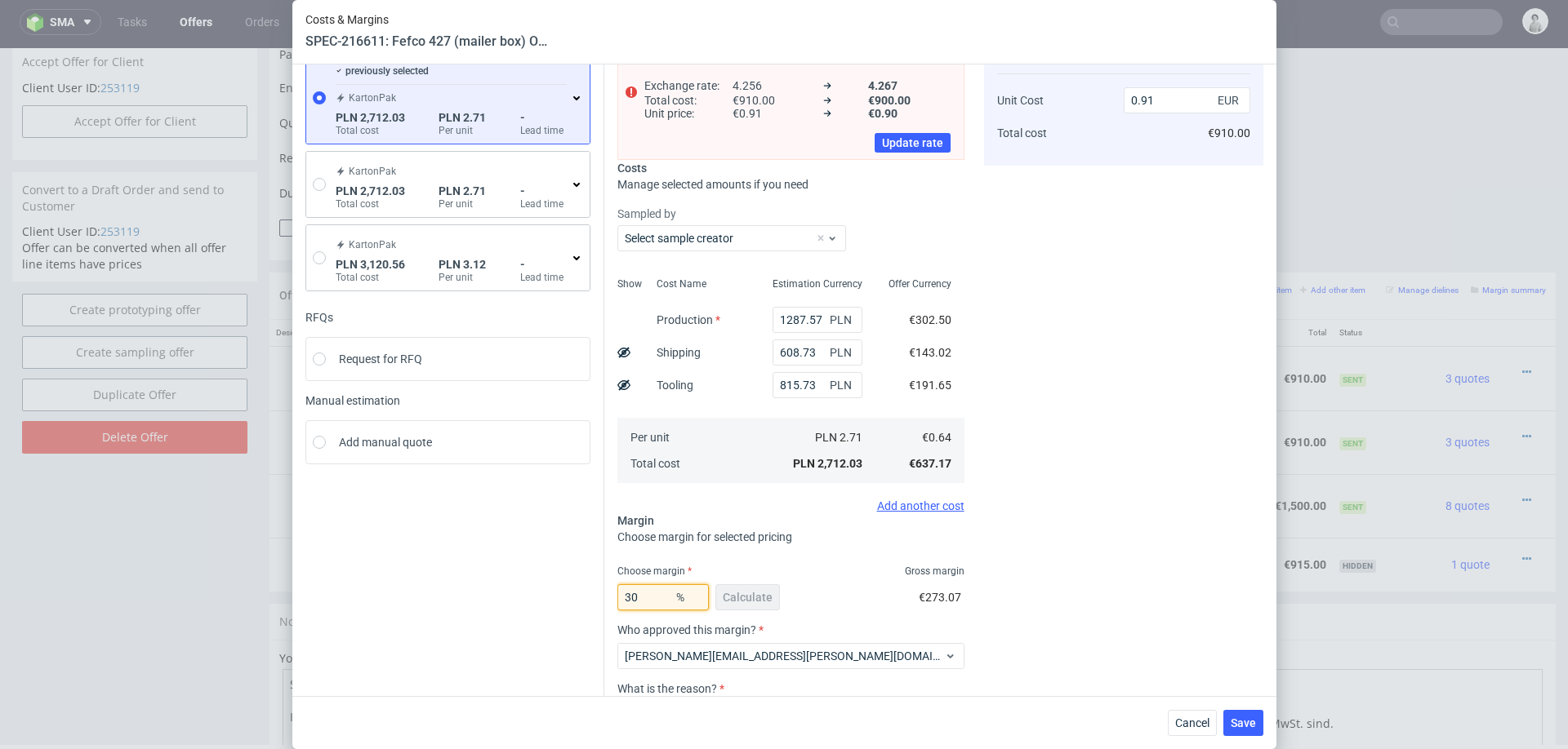
click at [655, 595] on input "30" at bounding box center [663, 597] width 91 height 26
type input "32"
type input "0.93"
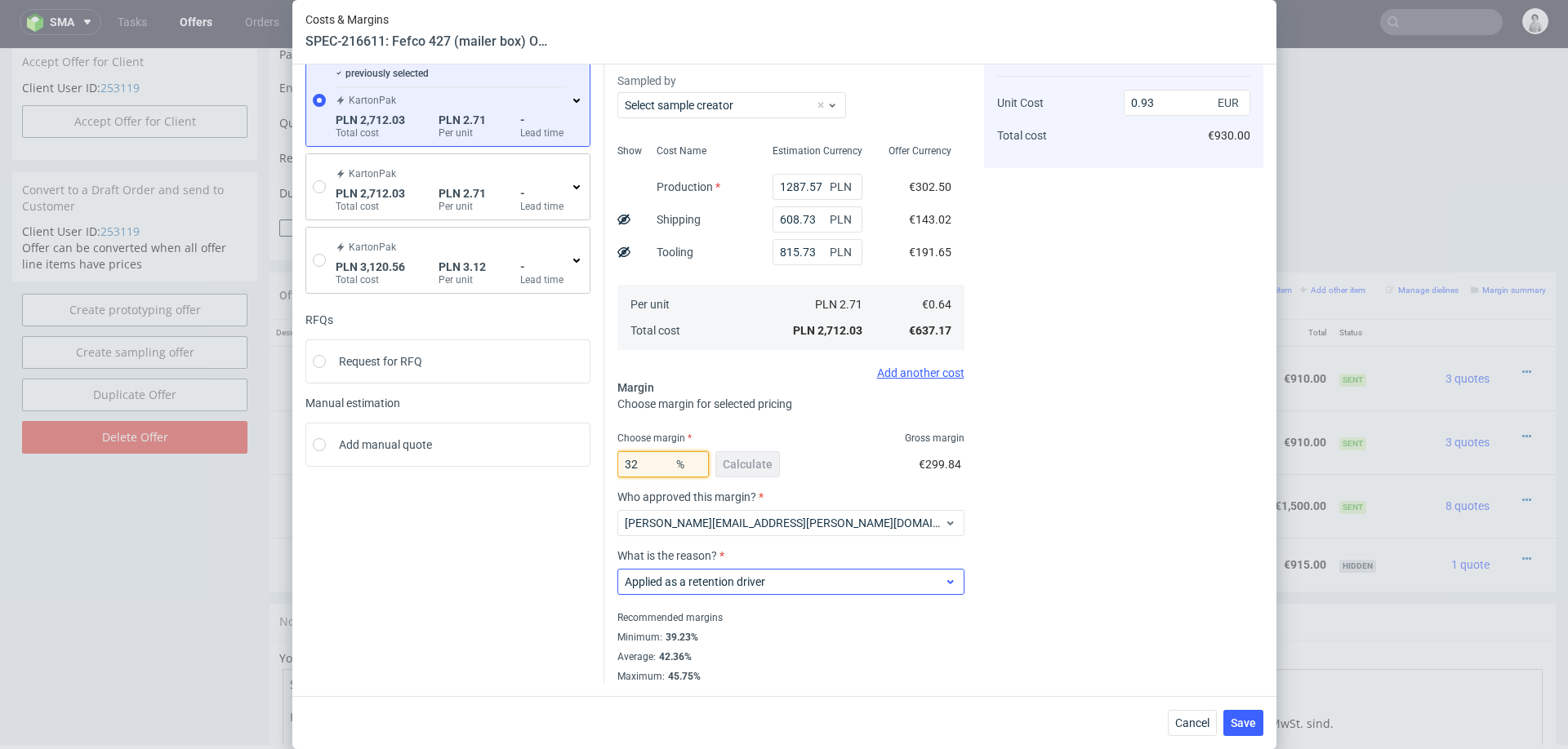
scroll to position [102, 0]
type input "32"
click at [1038, 544] on div "Cost displayed to the customer Unit Cost Total cost 0.93 EUR €930.00" at bounding box center [1123, 355] width 280 height 656
click at [1250, 721] on span "Save" at bounding box center [1243, 723] width 25 height 12
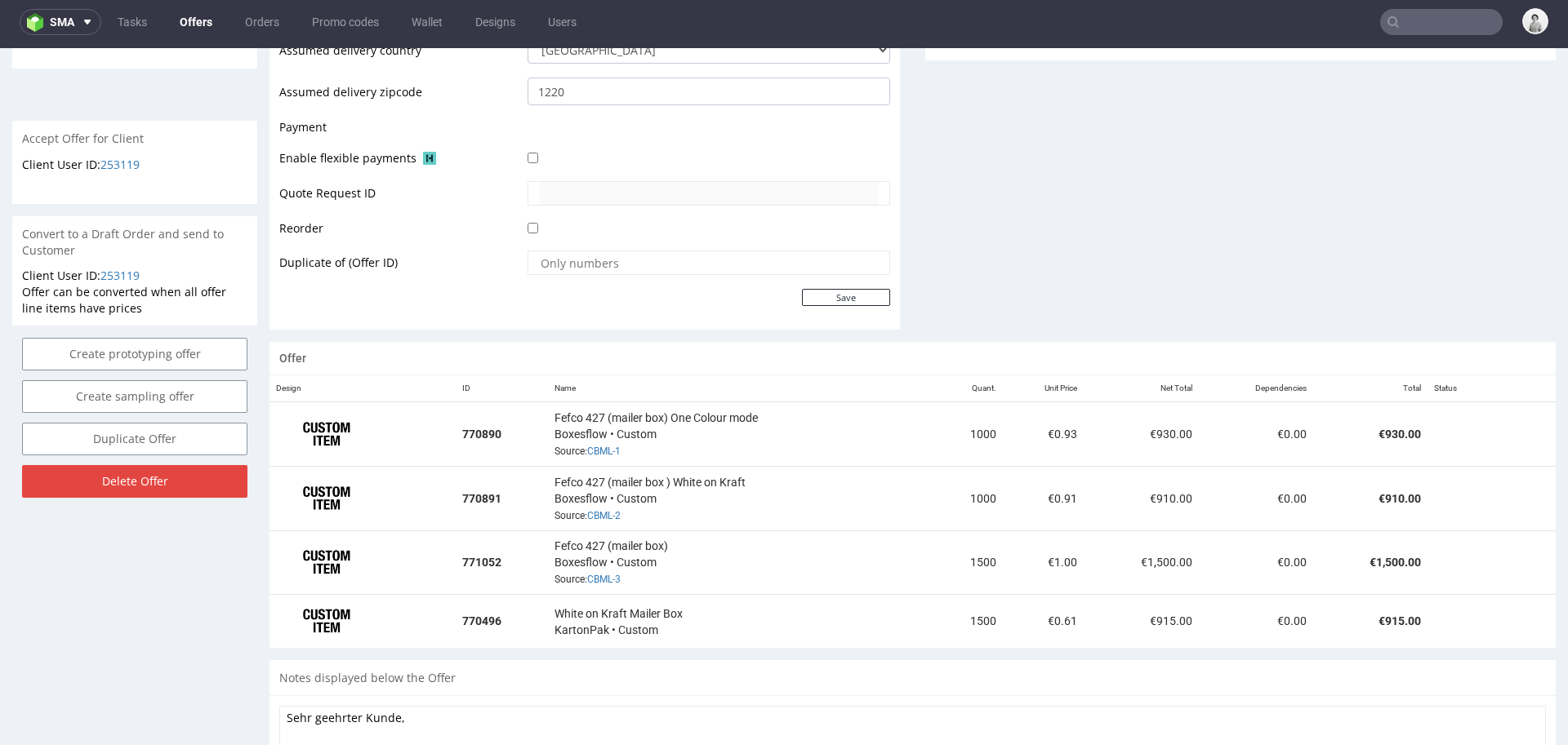
scroll to position [764, 0]
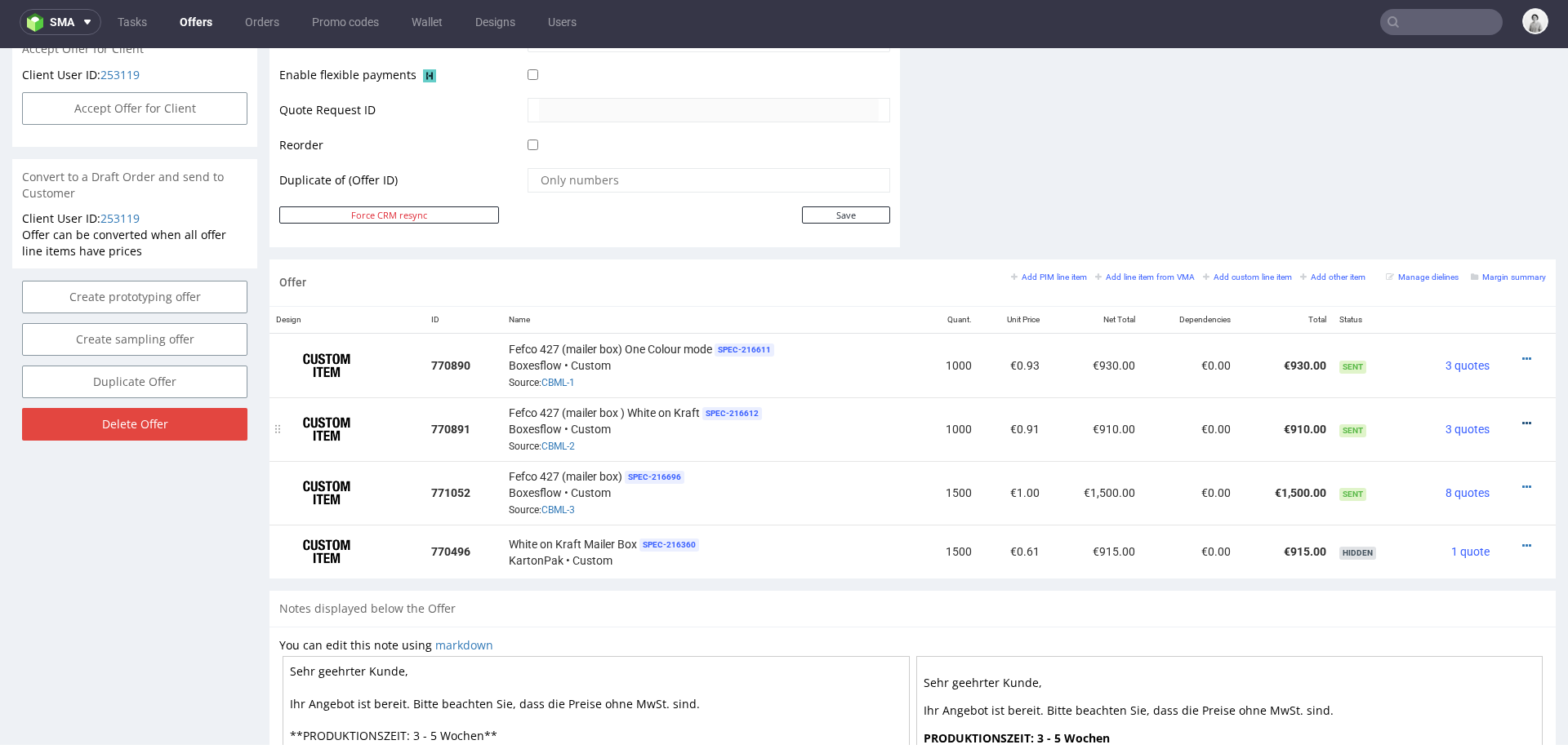
click at [1522, 418] on icon at bounding box center [1526, 423] width 9 height 12
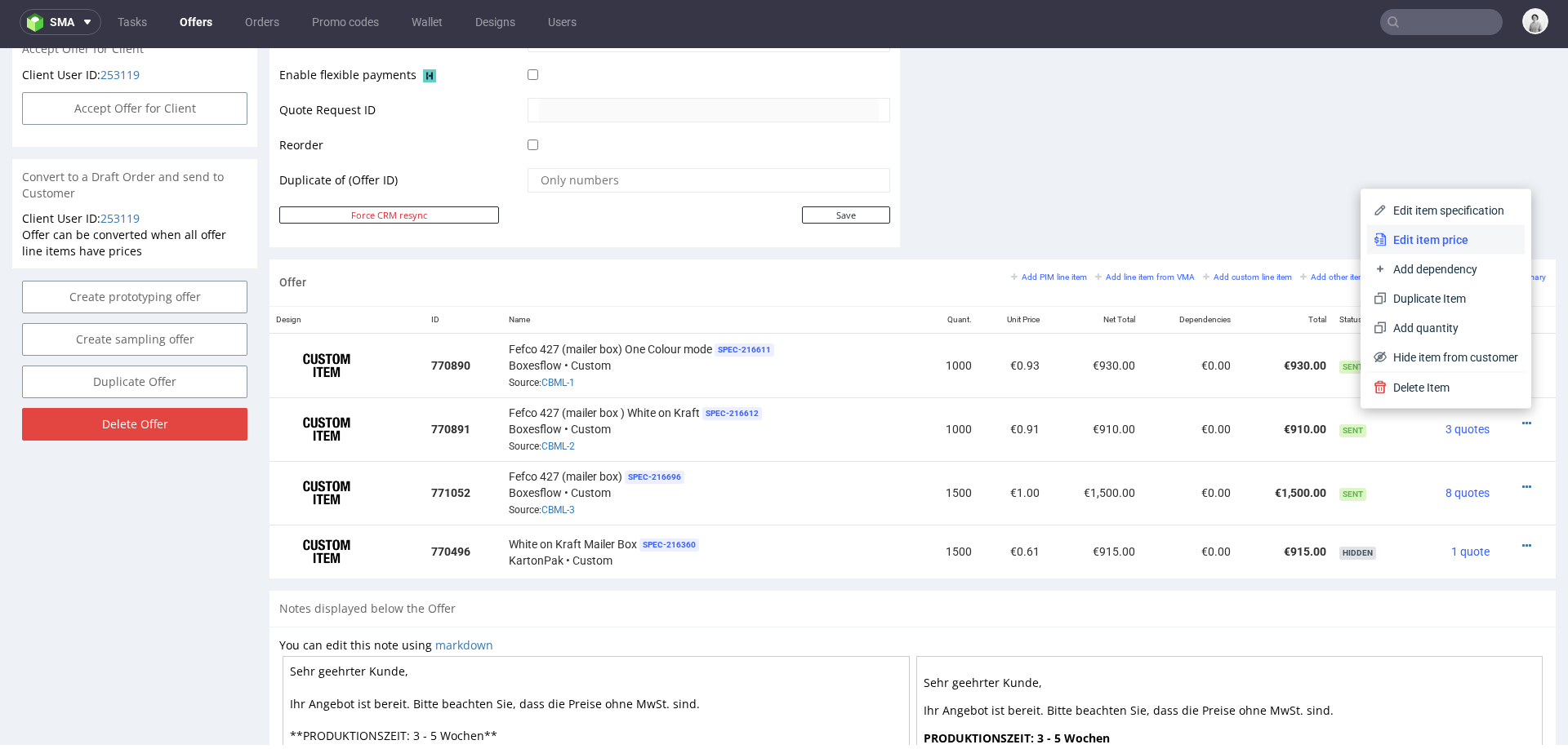
click at [1457, 234] on span "Edit item price" at bounding box center [1452, 239] width 132 height 16
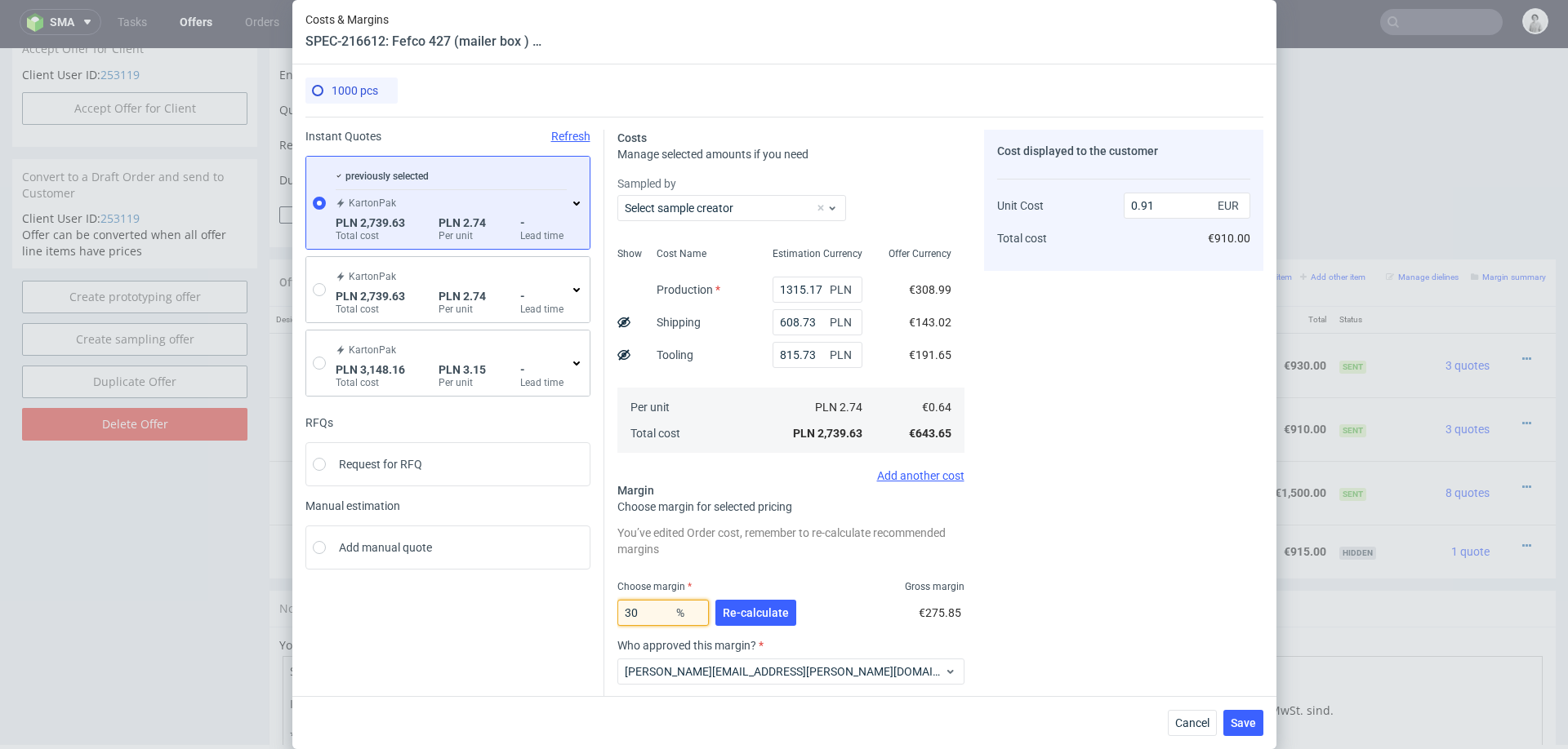
click at [652, 609] on input "30" at bounding box center [663, 613] width 91 height 26
type input "32"
type input "0.94"
type input "32"
click at [771, 604] on button "Re-calculate" at bounding box center [756, 613] width 81 height 26
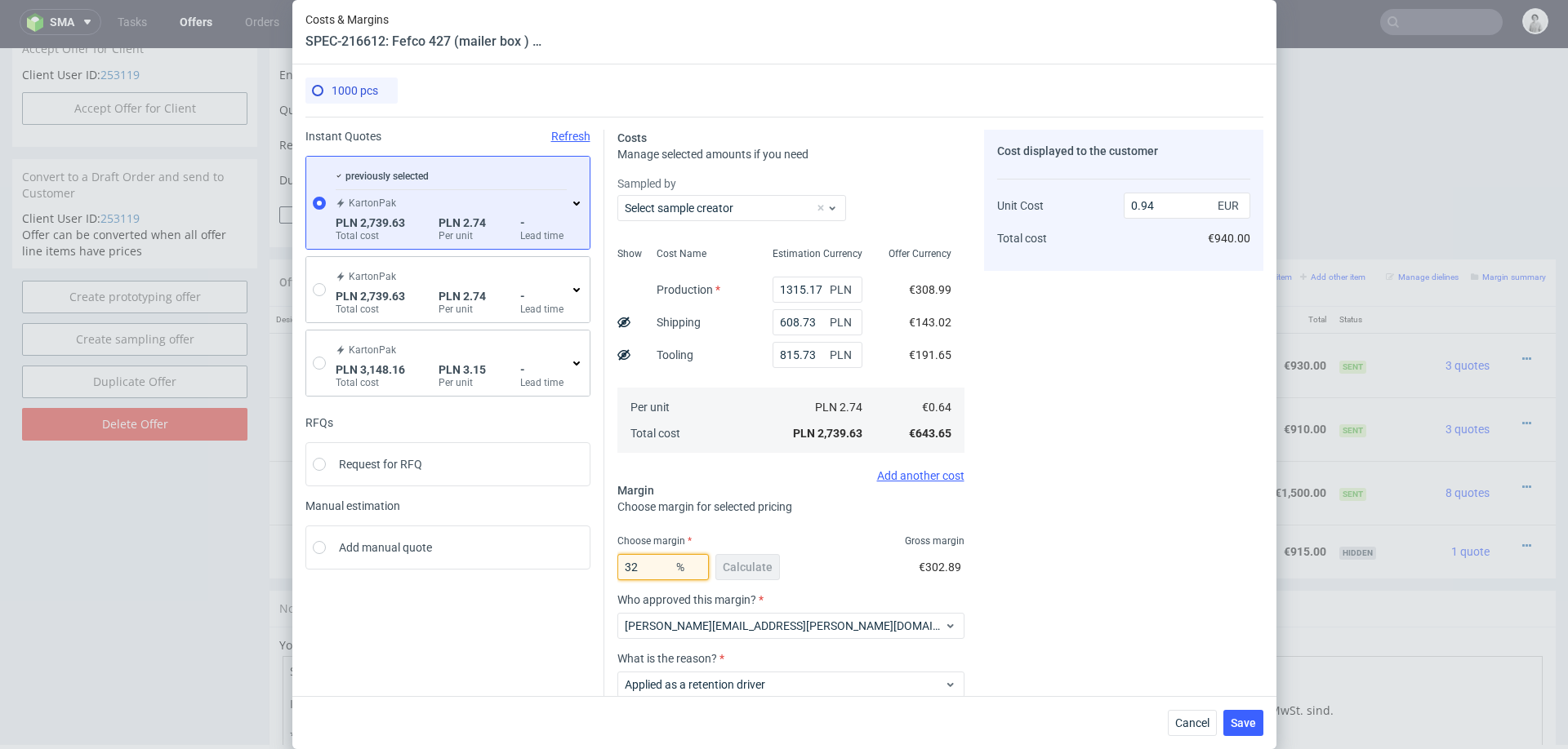
click at [646, 565] on input "32" at bounding box center [663, 567] width 91 height 26
click at [1114, 552] on div "Cost displayed to the customer Unit Cost Total cost 0.94 EUR €940.00" at bounding box center [1123, 457] width 280 height 656
click at [1234, 715] on button "Save" at bounding box center [1243, 723] width 40 height 26
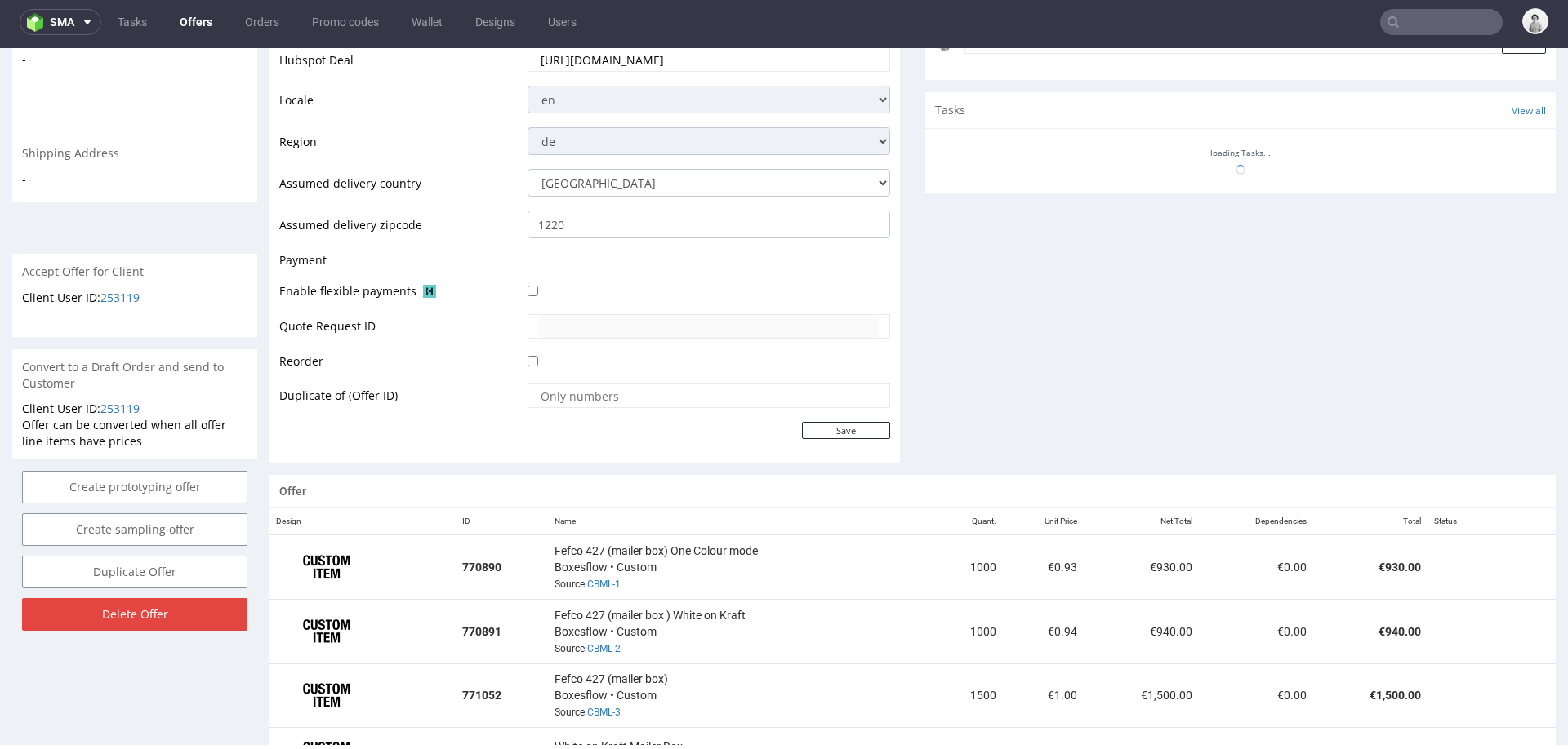
scroll to position [710, 0]
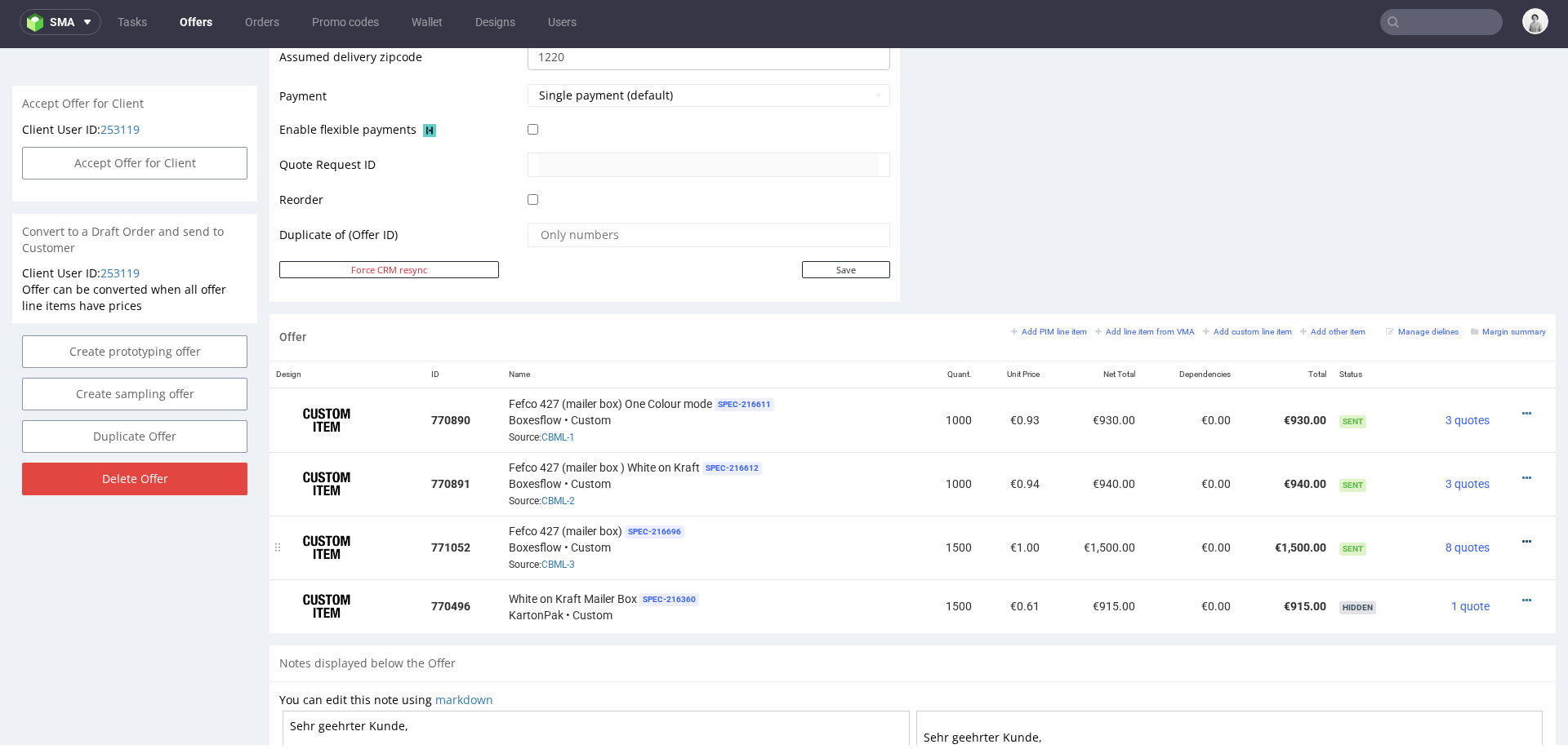
click at [1522, 539] on icon at bounding box center [1526, 542] width 9 height 12
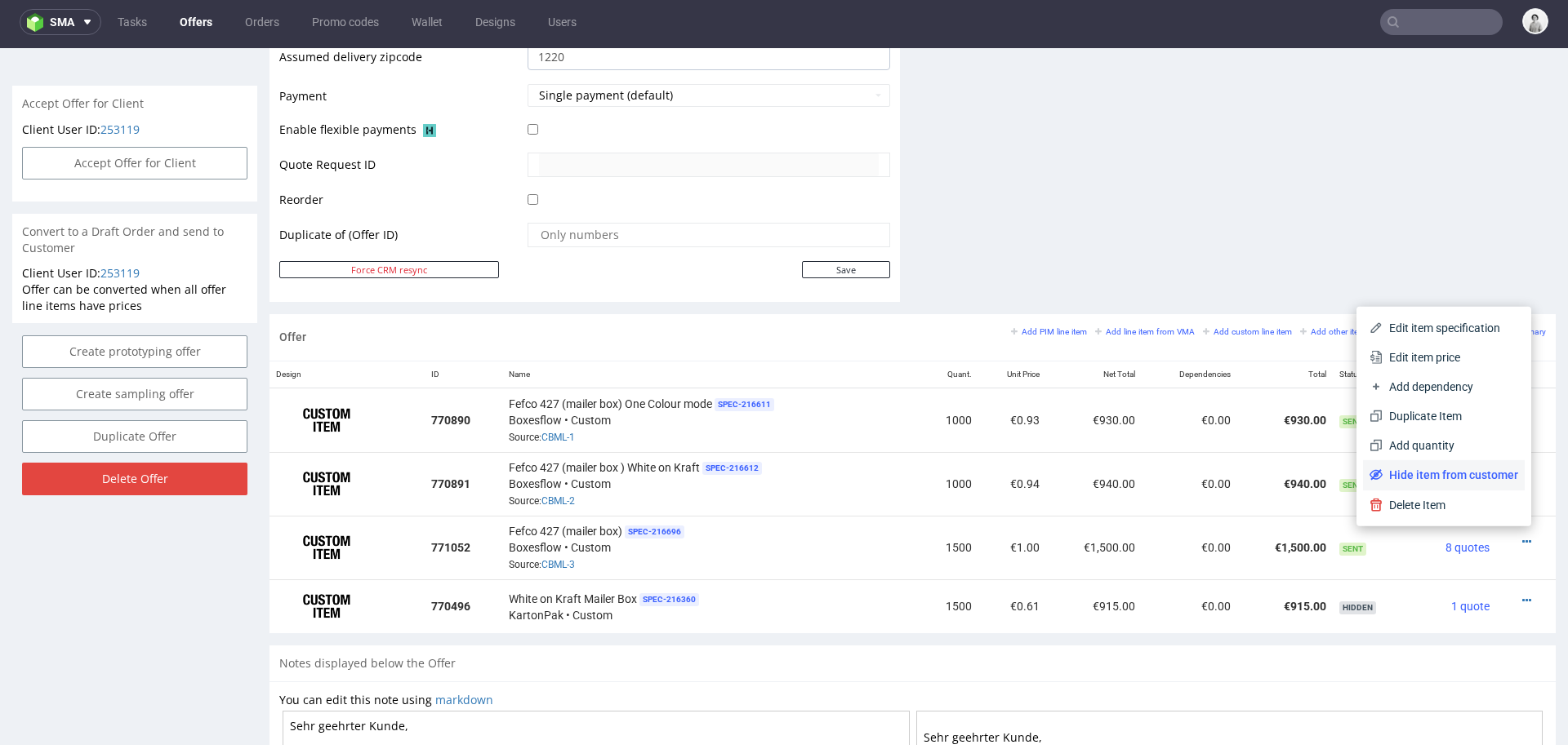
click at [1474, 476] on span "Hide item from customer" at bounding box center [1450, 474] width 135 height 16
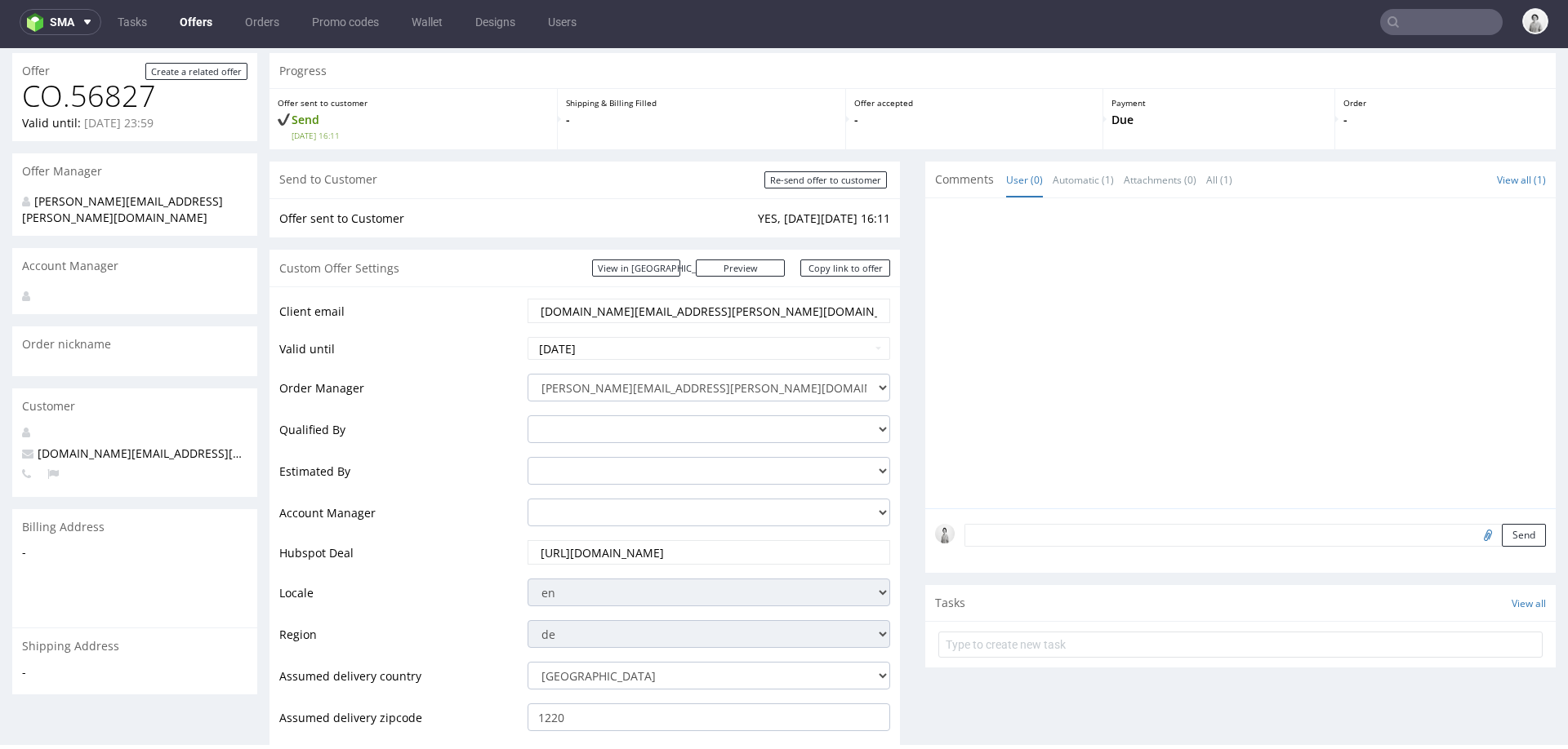
scroll to position [41, 0]
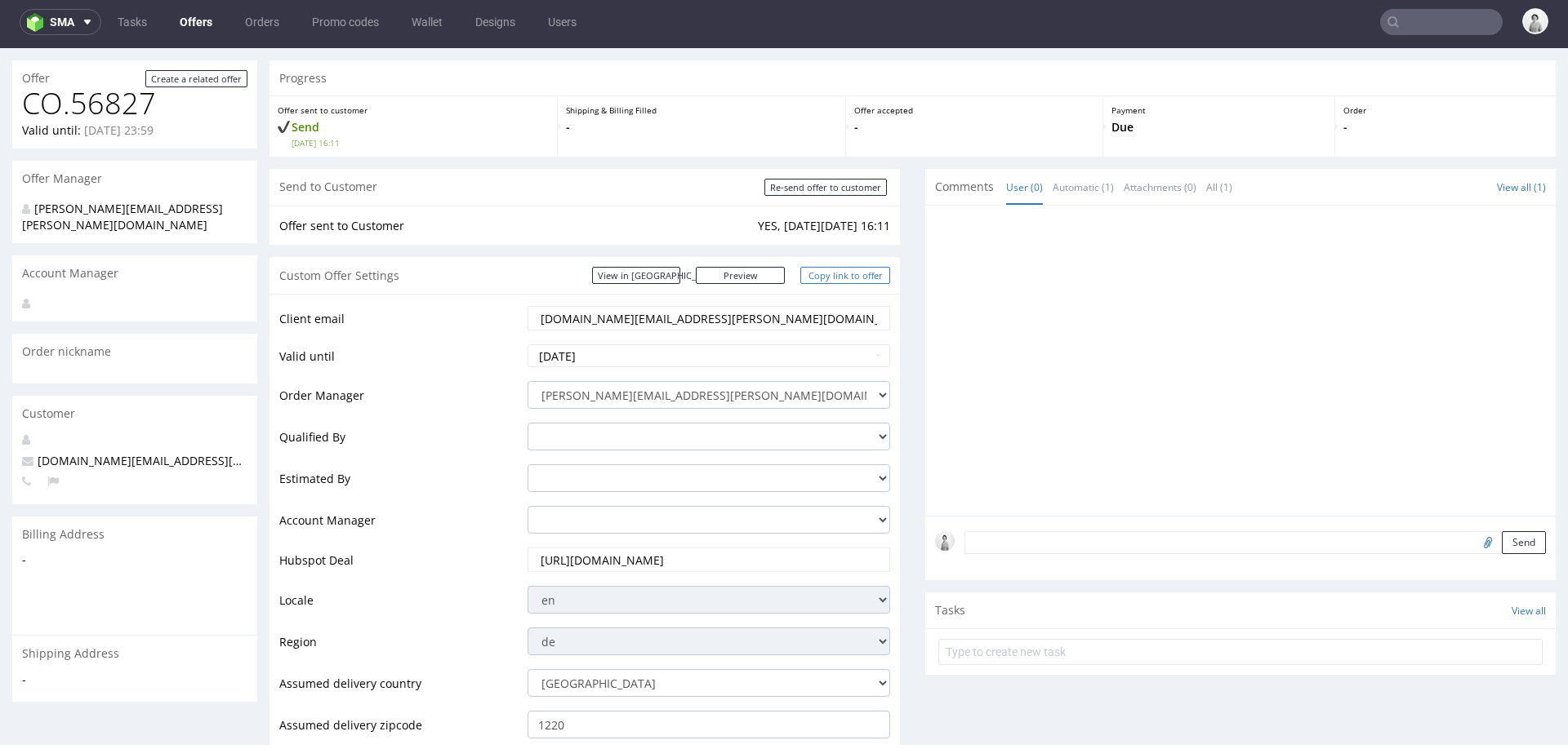
click at [842, 268] on link "Copy link to offer" at bounding box center [845, 276] width 90 height 17
click at [797, 185] on input "Re-send offer to customer" at bounding box center [826, 187] width 123 height 17
type input "In progress..."
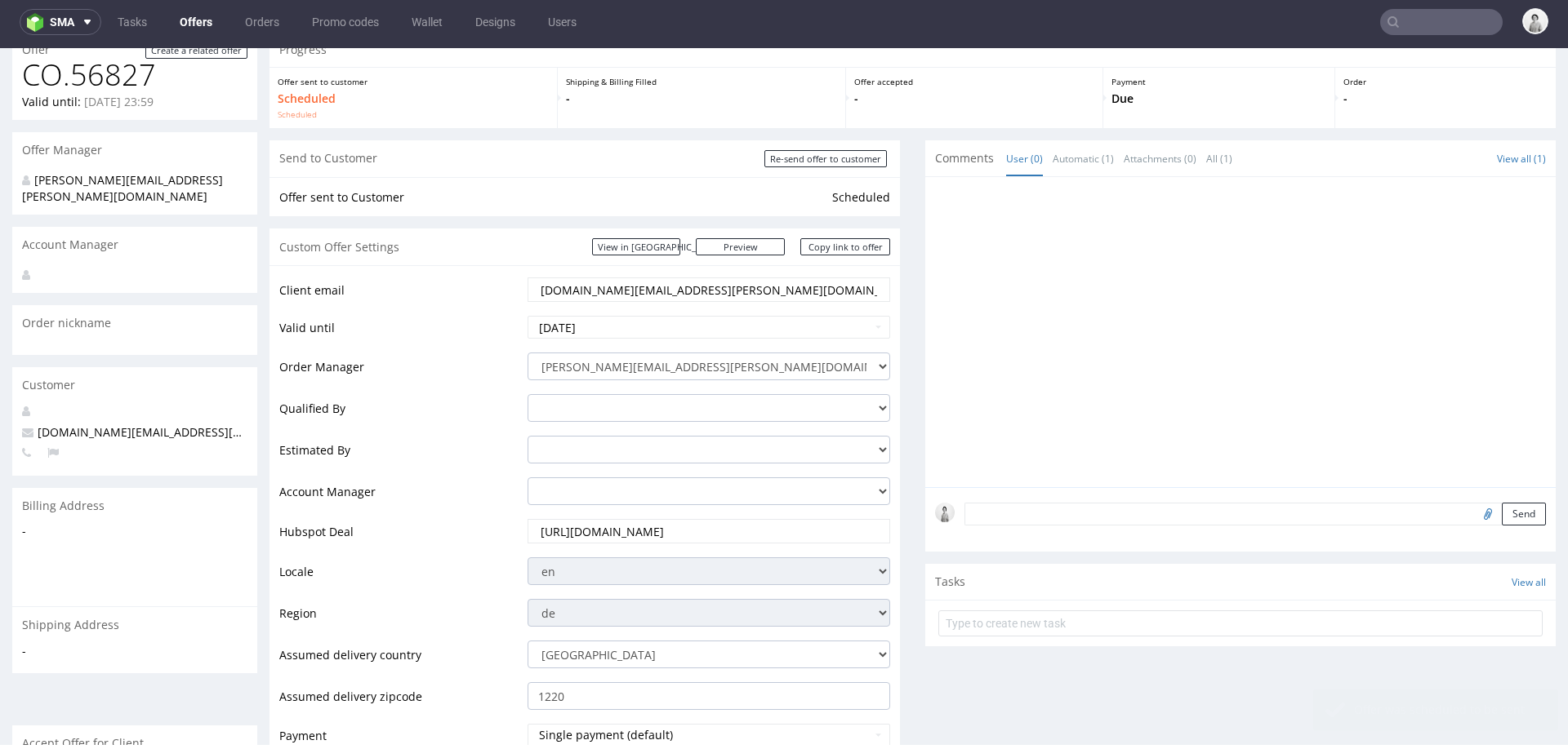
scroll to position [36, 0]
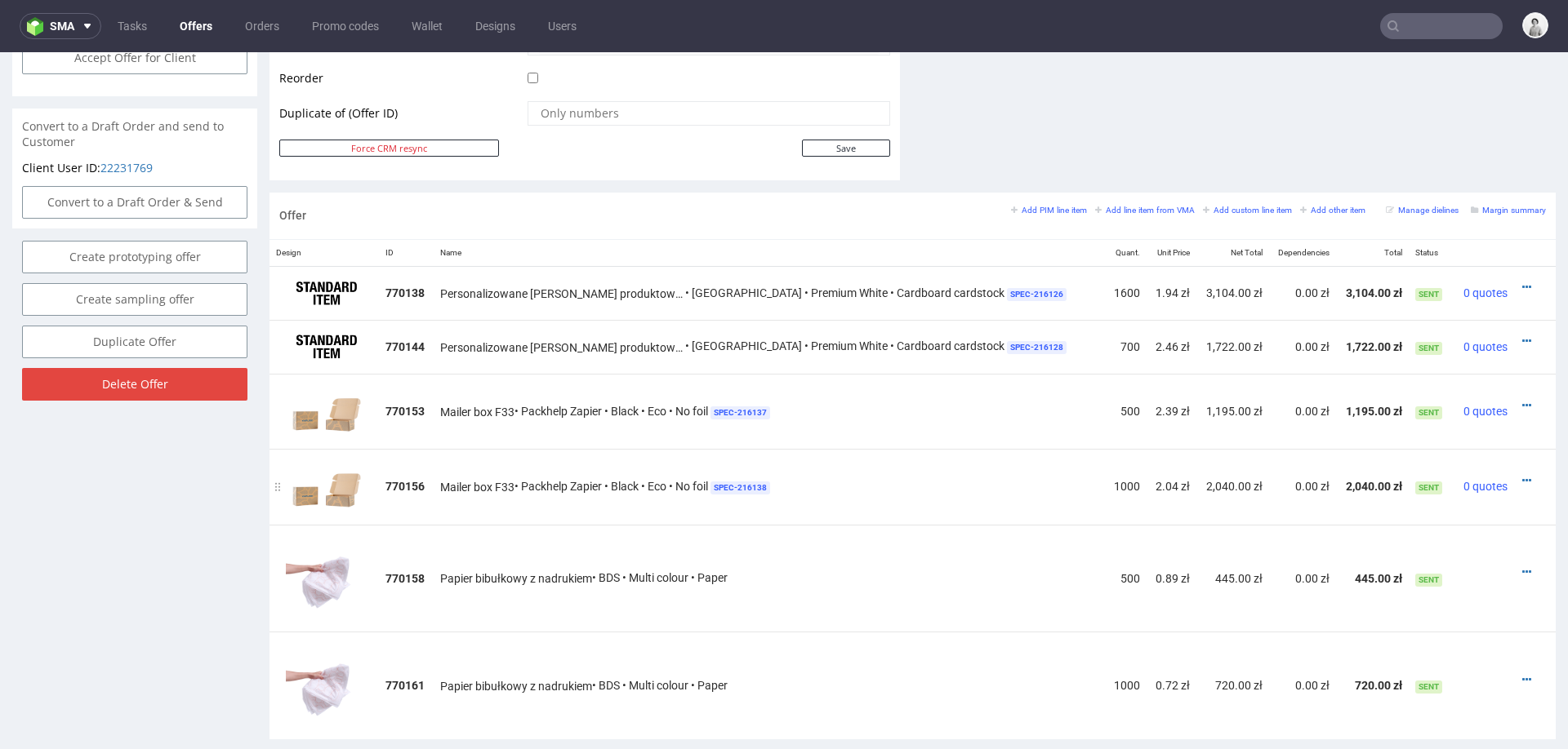
scroll to position [834, 0]
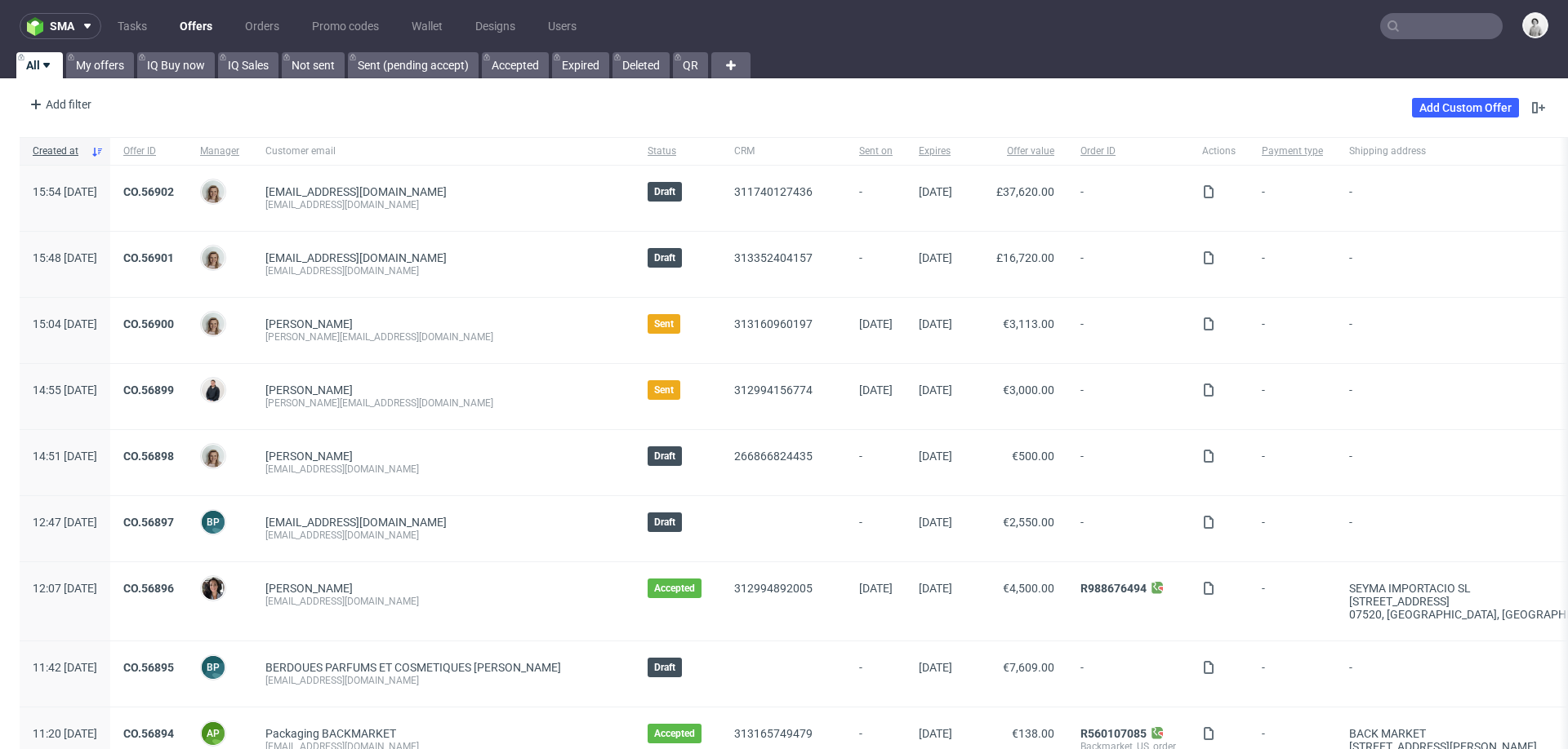
click at [1430, 21] on input "text" at bounding box center [1442, 26] width 123 height 26
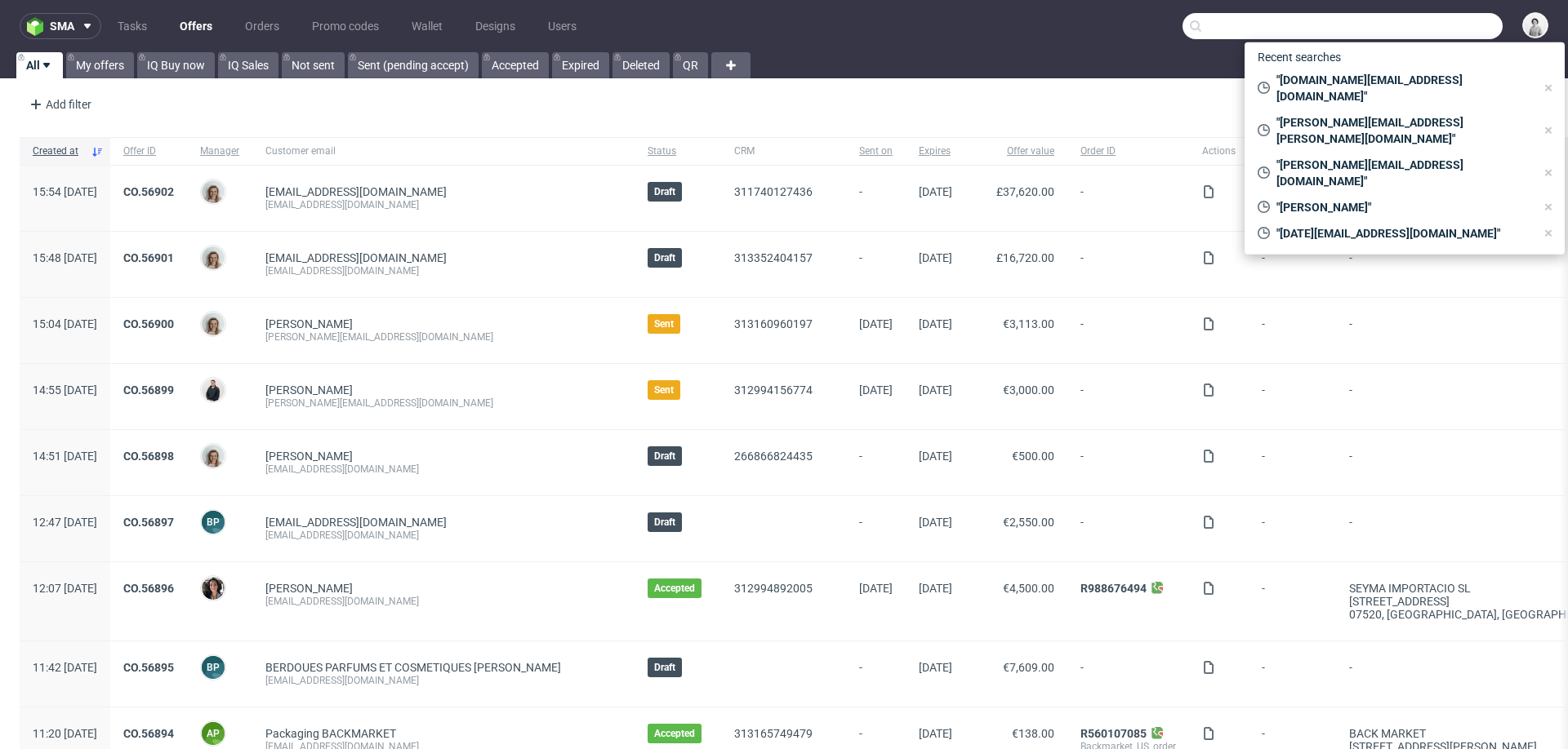
paste input "david@gecanor.com"
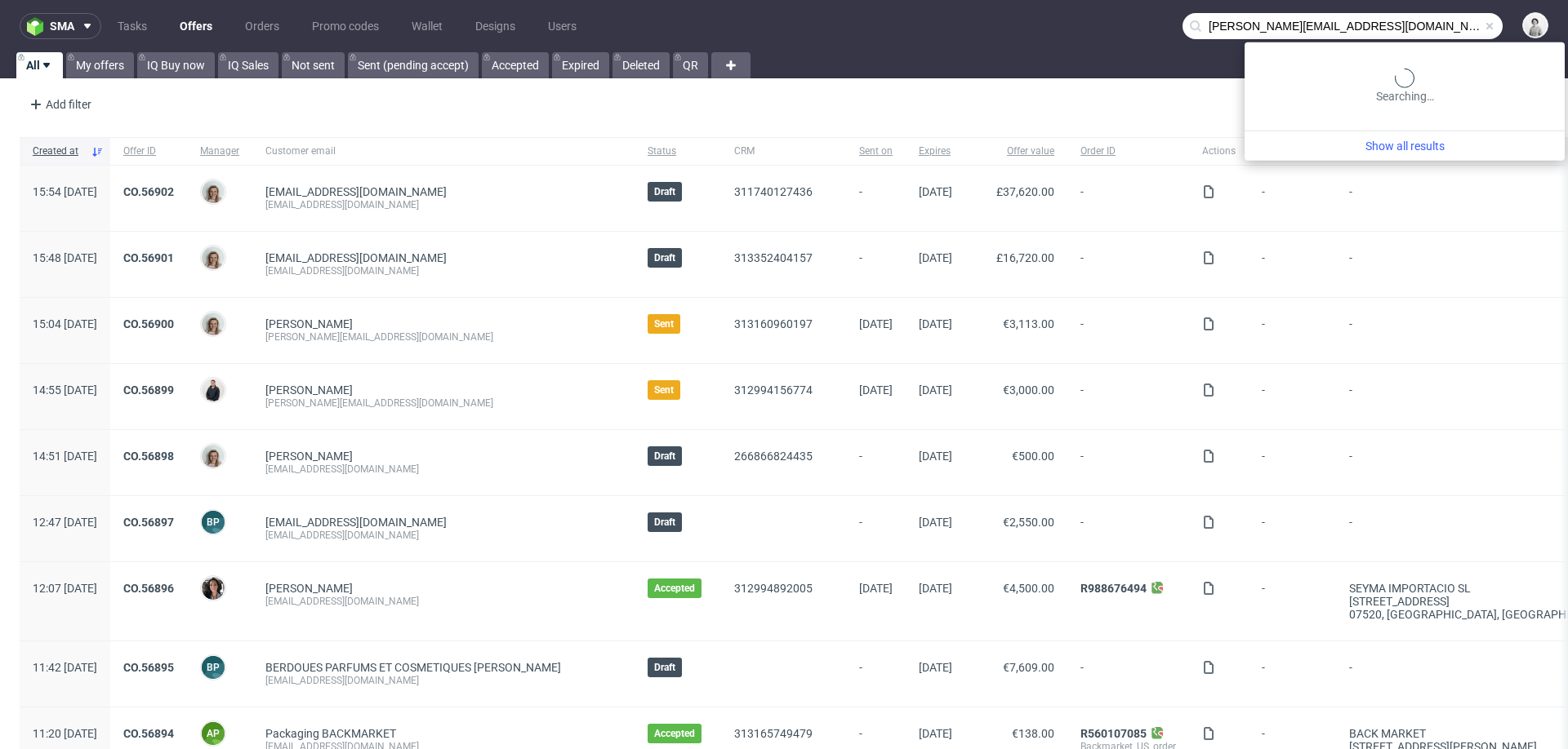
type input "david@gecanor.com"
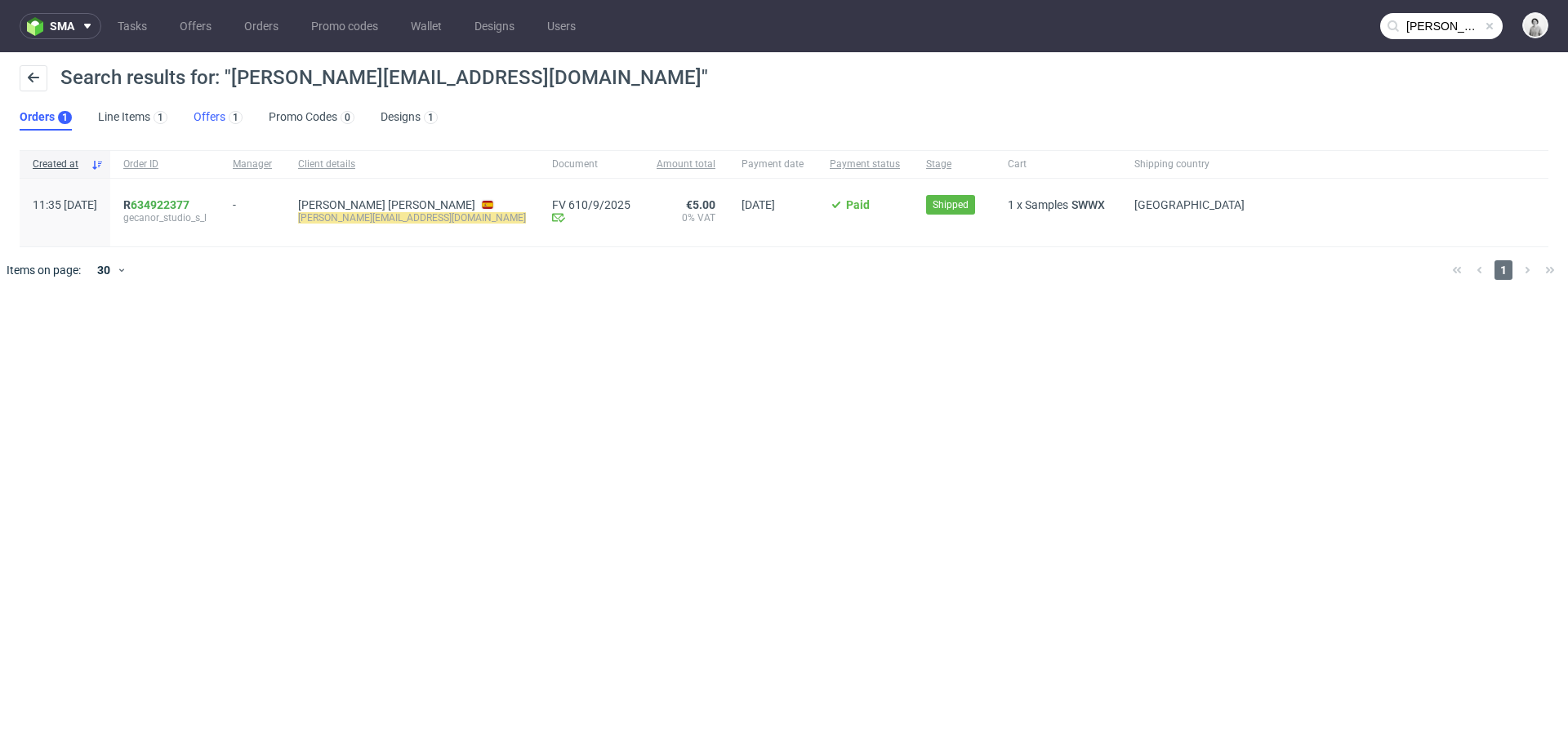
click at [198, 118] on link "Offers 1" at bounding box center [217, 117] width 49 height 26
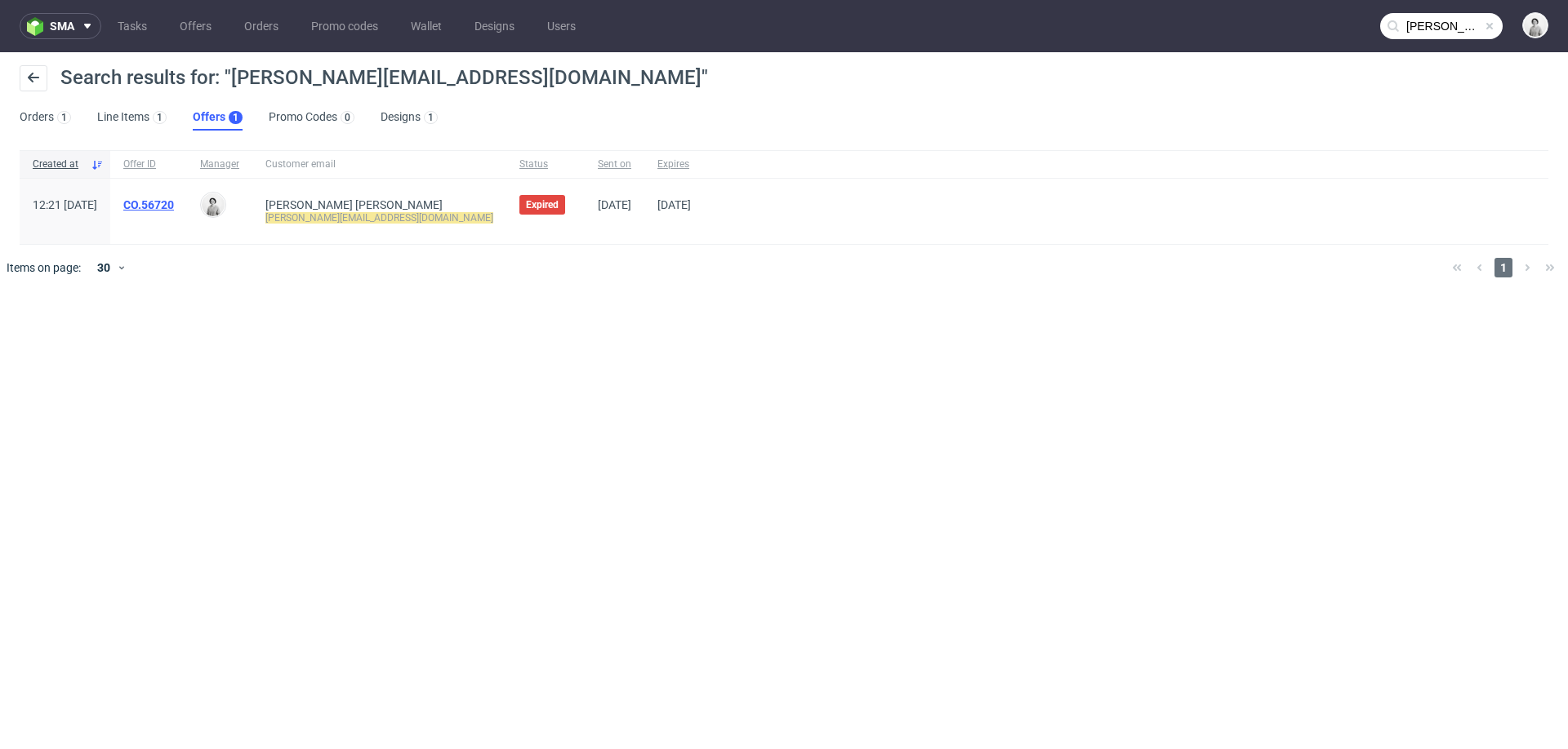
click at [174, 204] on link "CO.56720" at bounding box center [148, 205] width 51 height 13
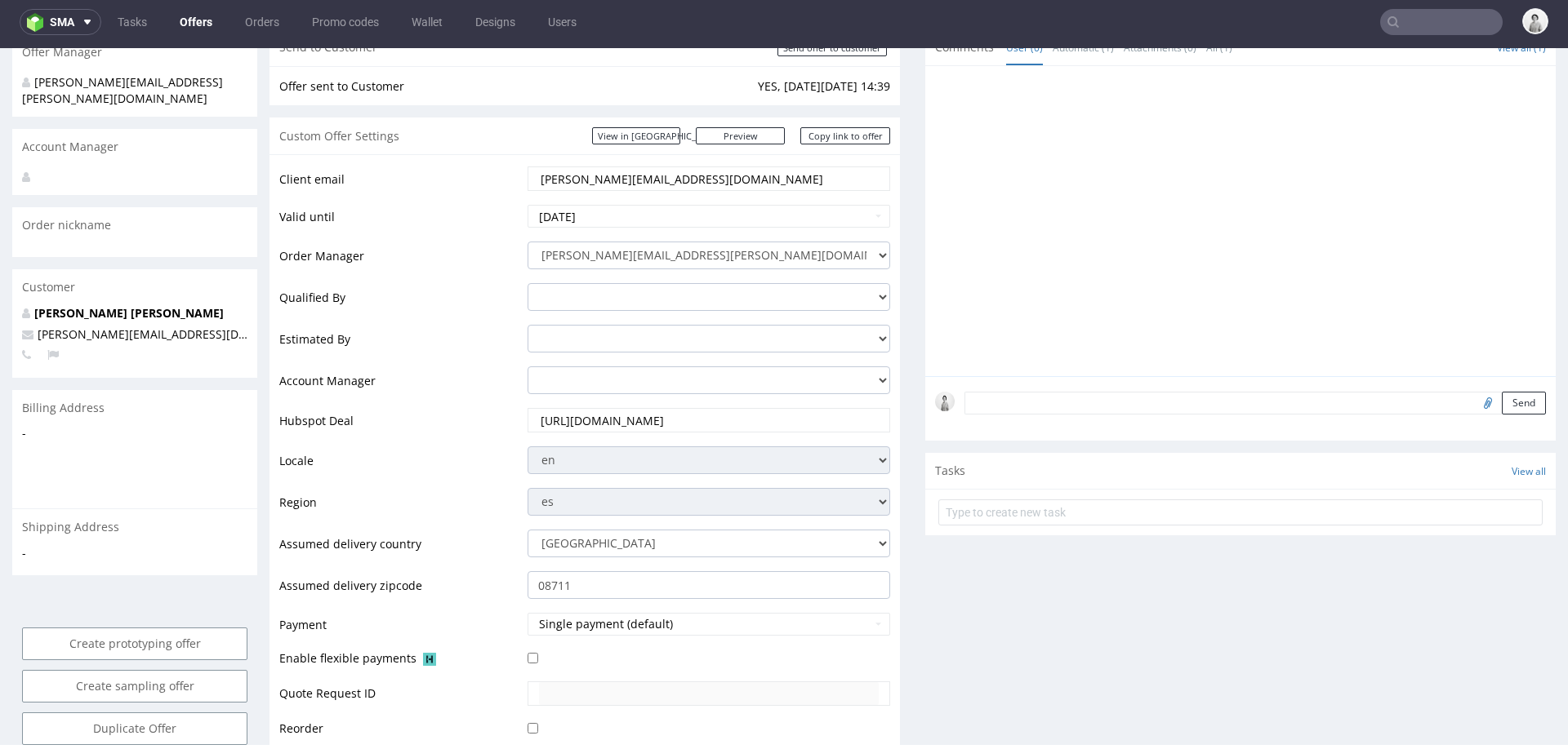
scroll to position [20, 0]
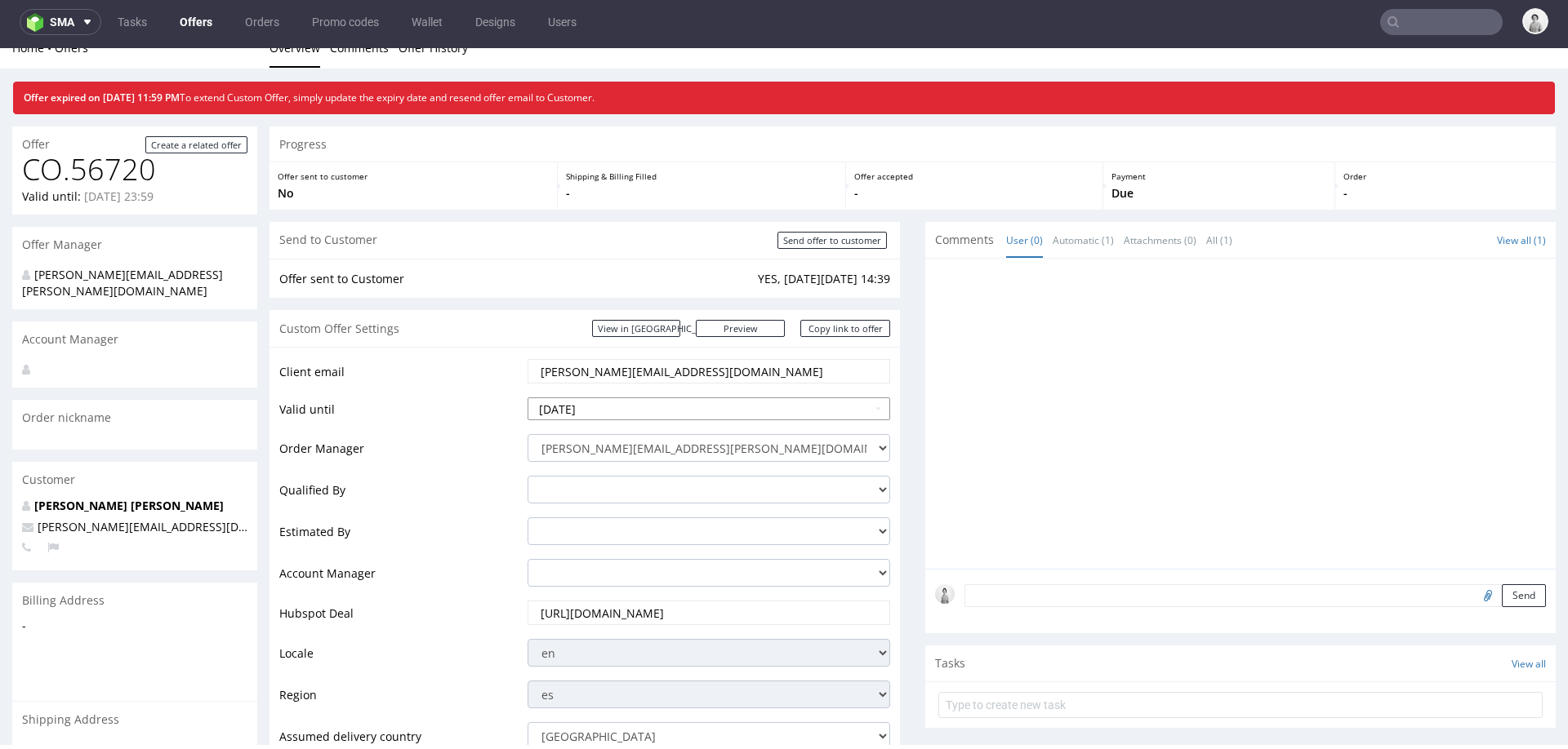
click at [698, 408] on input "2025-09-19" at bounding box center [708, 409] width 362 height 23
click at [591, 368] on td "30" at bounding box center [591, 360] width 25 height 25
type input "2025-09-30"
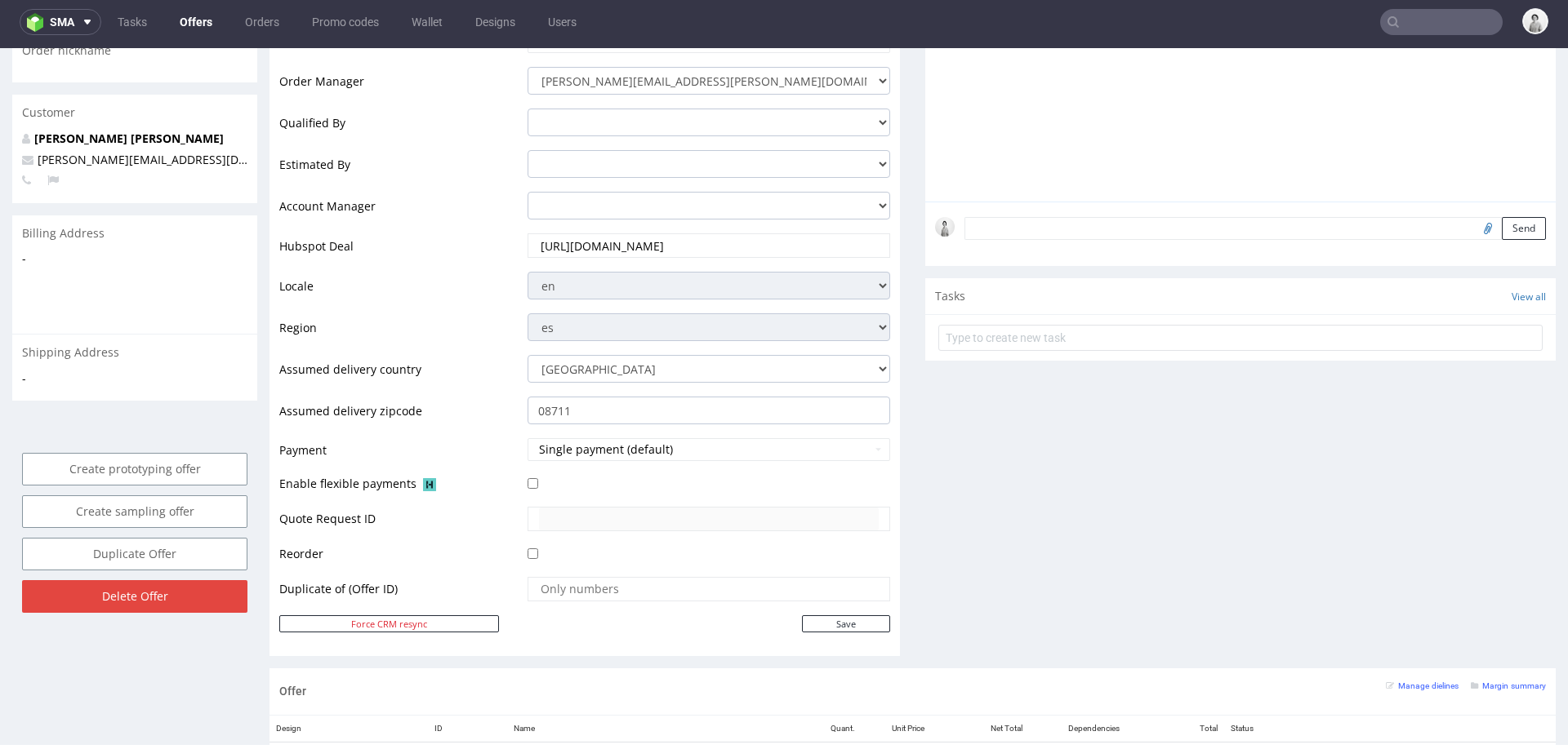
scroll to position [412, 0]
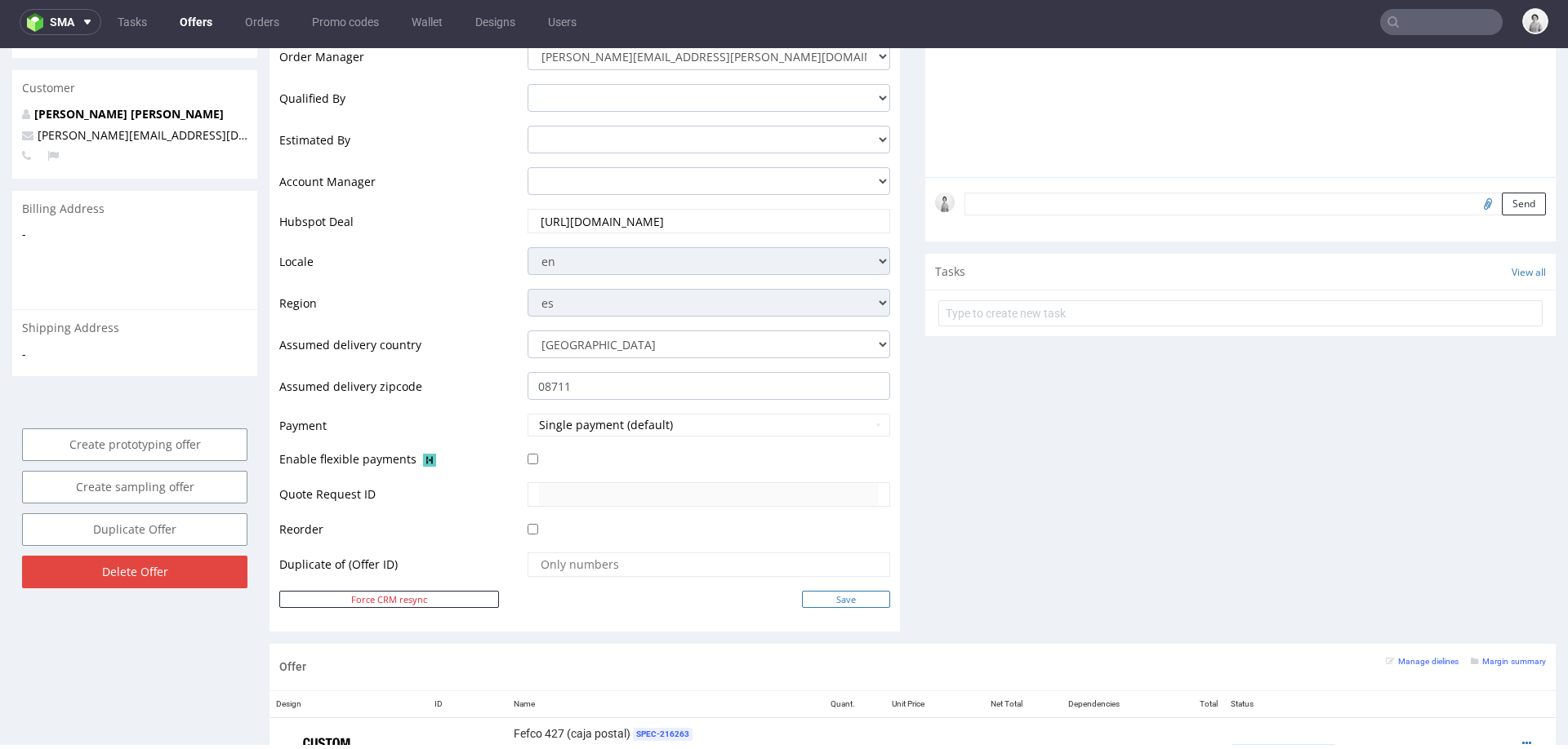
click at [820, 592] on input "Save" at bounding box center [846, 599] width 88 height 17
type input "In progress..."
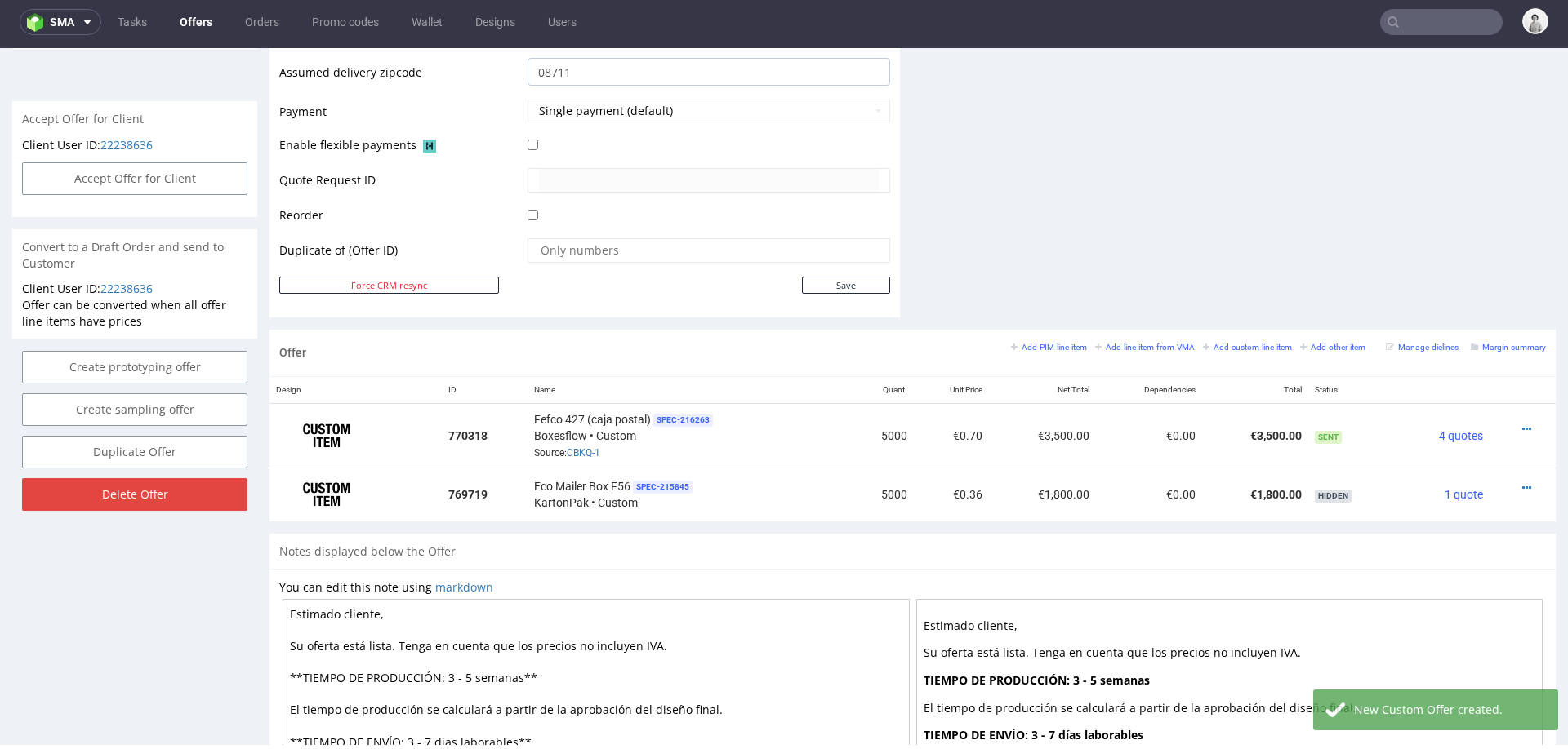
scroll to position [715, 0]
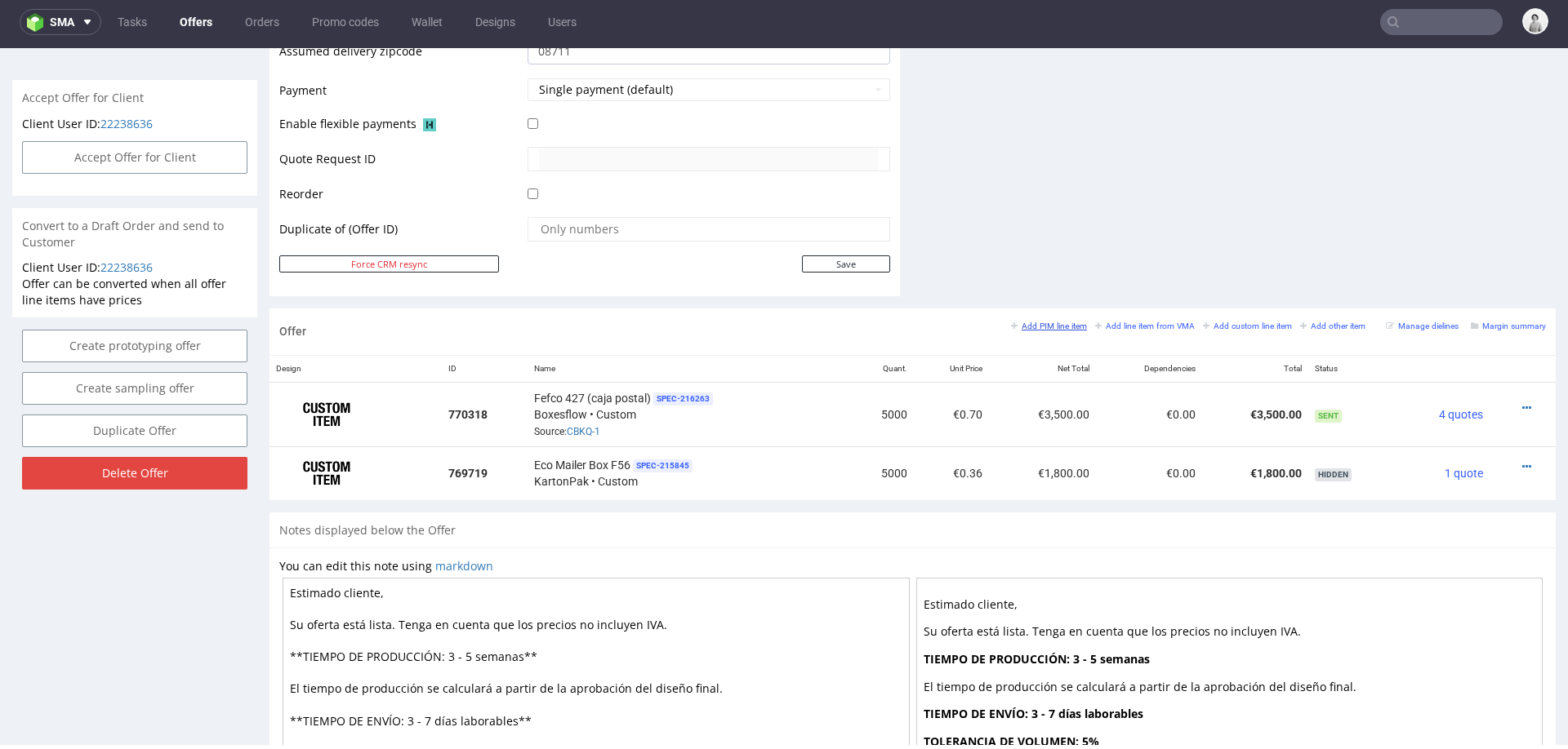
click at [1028, 324] on small "Add PIM line item" at bounding box center [1048, 326] width 76 height 9
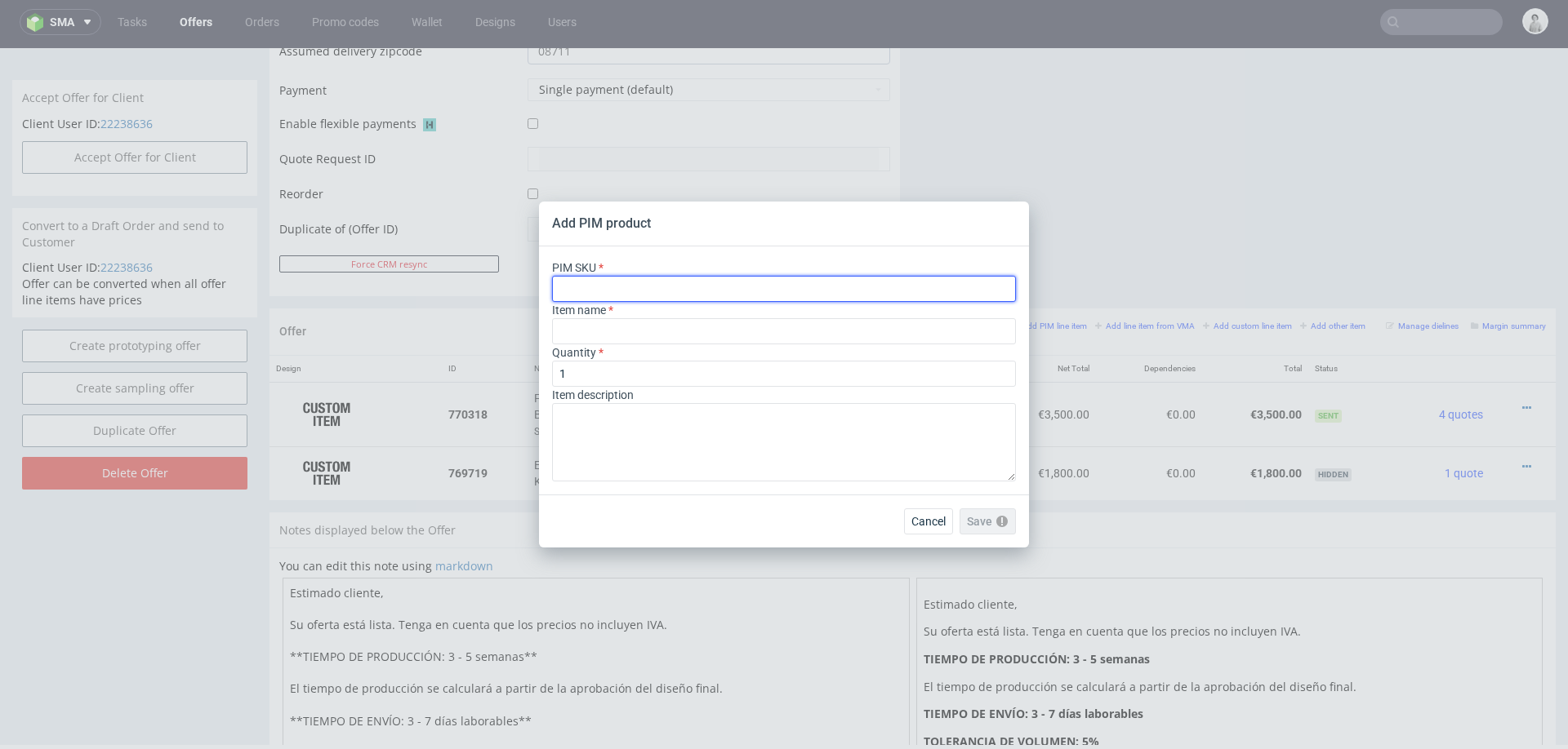
click at [808, 289] on input "text" at bounding box center [784, 288] width 464 height 26
paste input "box--mailer-box--52--cardboard-white-one-side--print-monochrome--foil-none"
type input "box--mailer-box--52--cardboard-white-one-side--print-monochrome--foil-none"
type input "Versandschachtel"
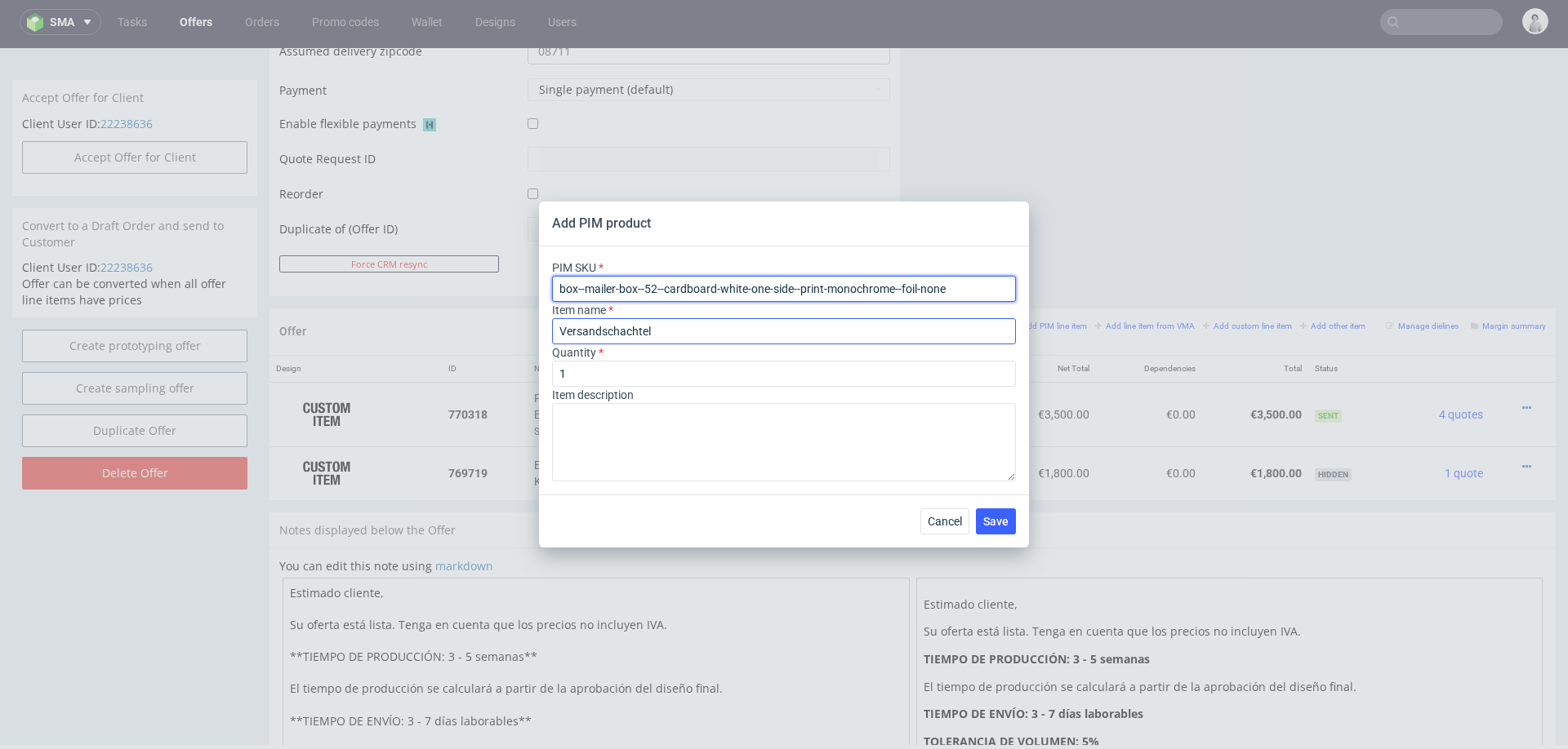
type input "box--mailer-box--52--cardboard-white-one-side--print-monochrome--foil-none"
click at [648, 336] on input "Versandschachtel" at bounding box center [784, 331] width 464 height 26
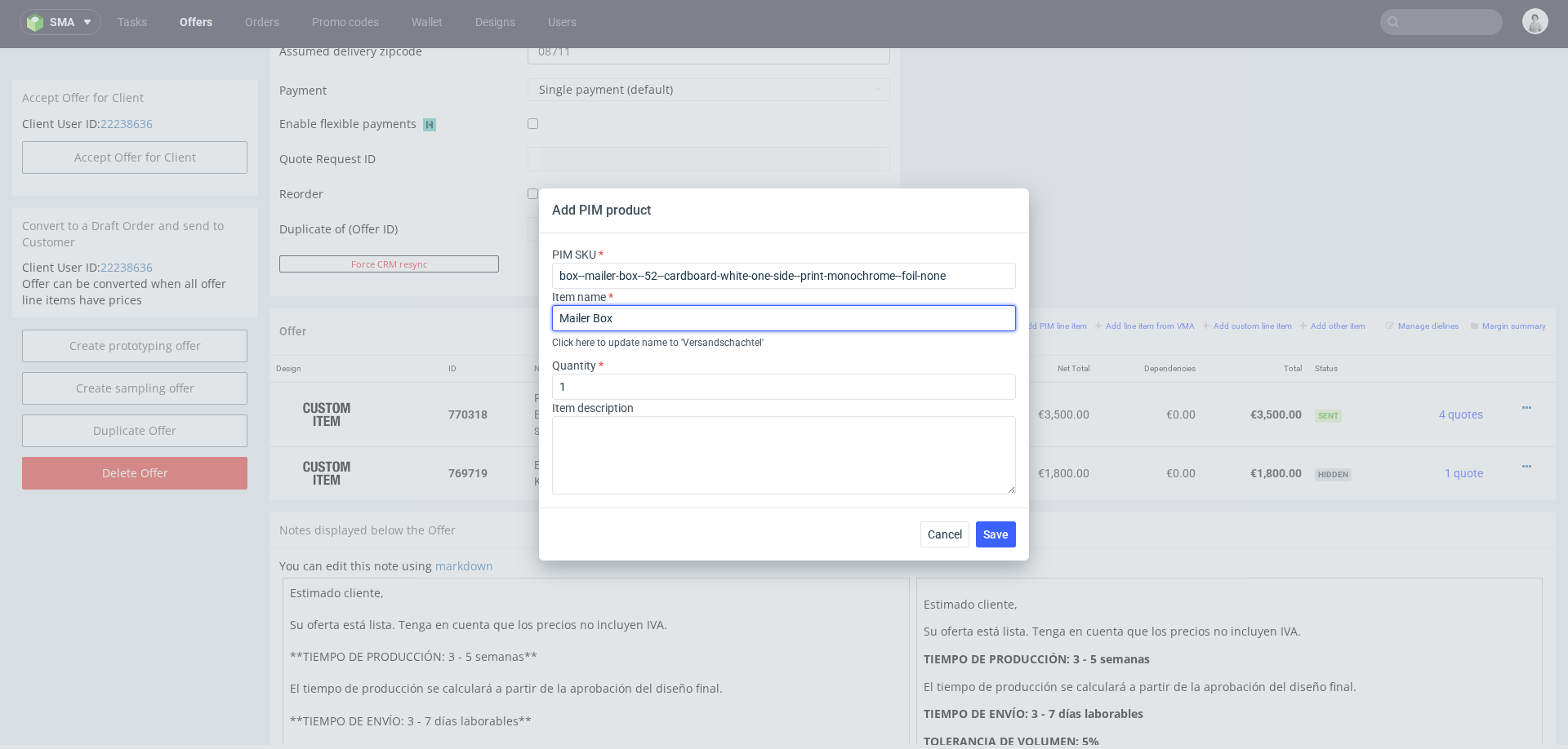
click at [855, 323] on input "Mailer Box" at bounding box center [784, 318] width 464 height 26
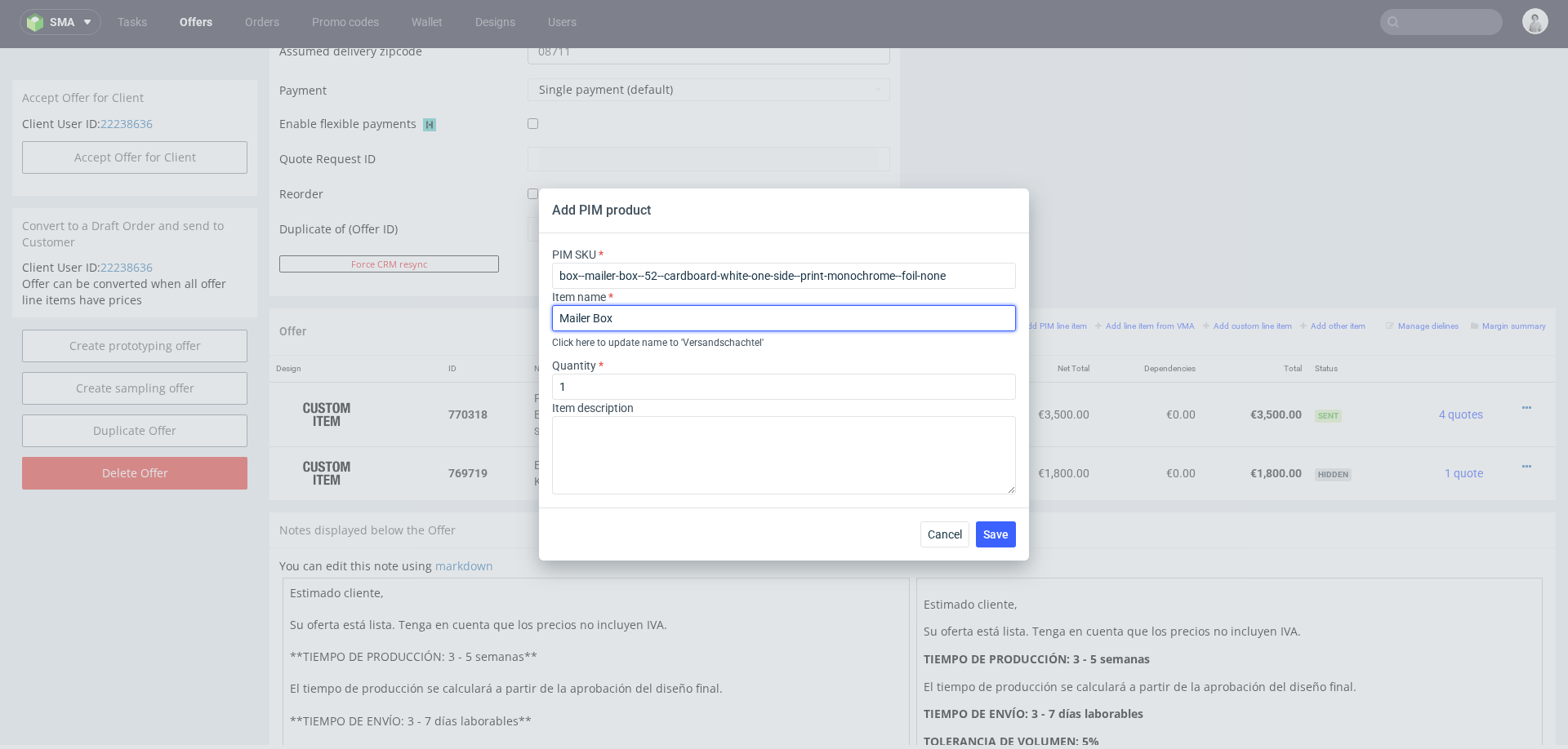
click at [855, 323] on input "Mailer Box" at bounding box center [784, 318] width 464 height 26
paste input "F52 (26.5 x 19.5 x 6 cm)"
type input "Mailer Box F52 (26.5 x 19.5 x 6 cm)"
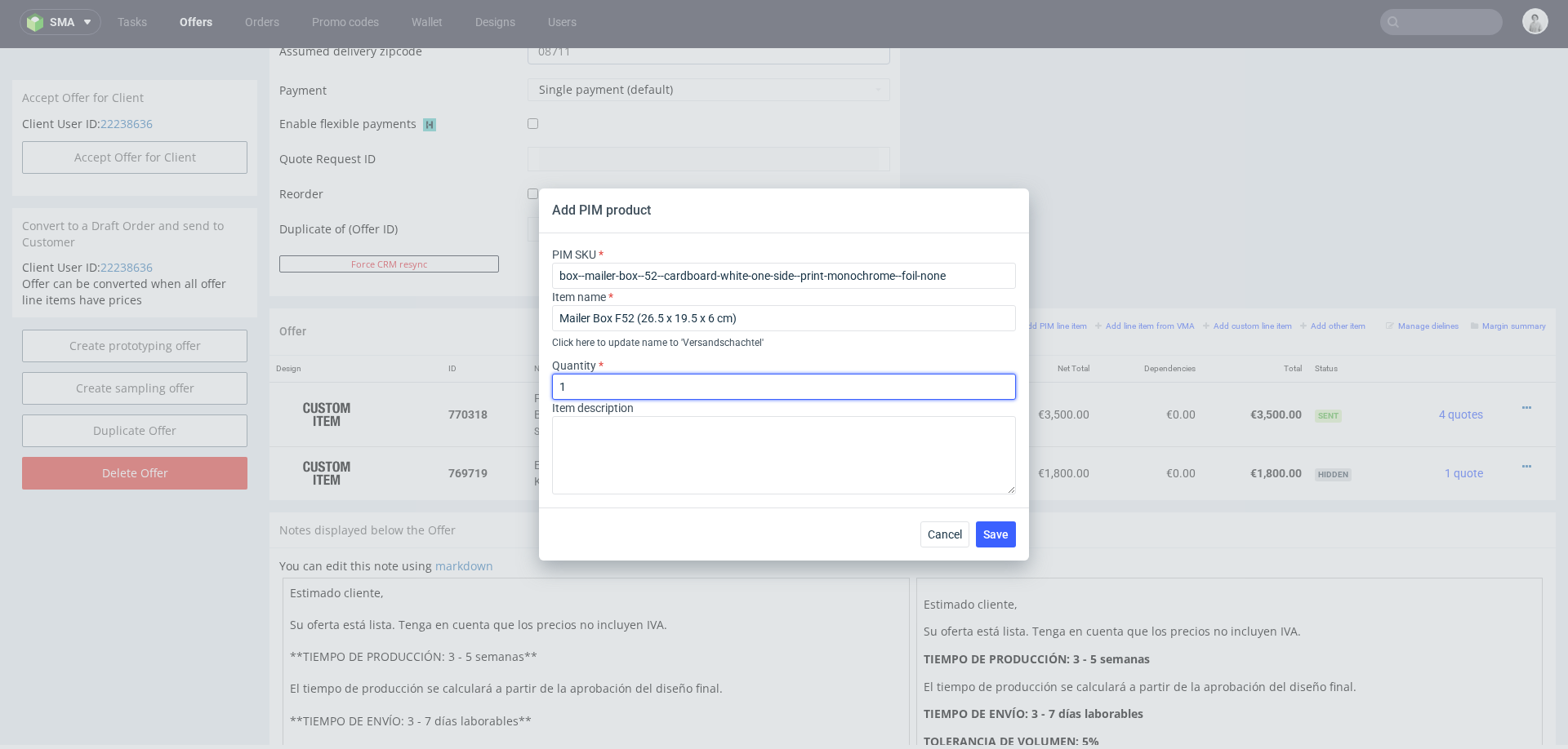
click at [687, 383] on input "1" at bounding box center [784, 386] width 464 height 26
type input "2500"
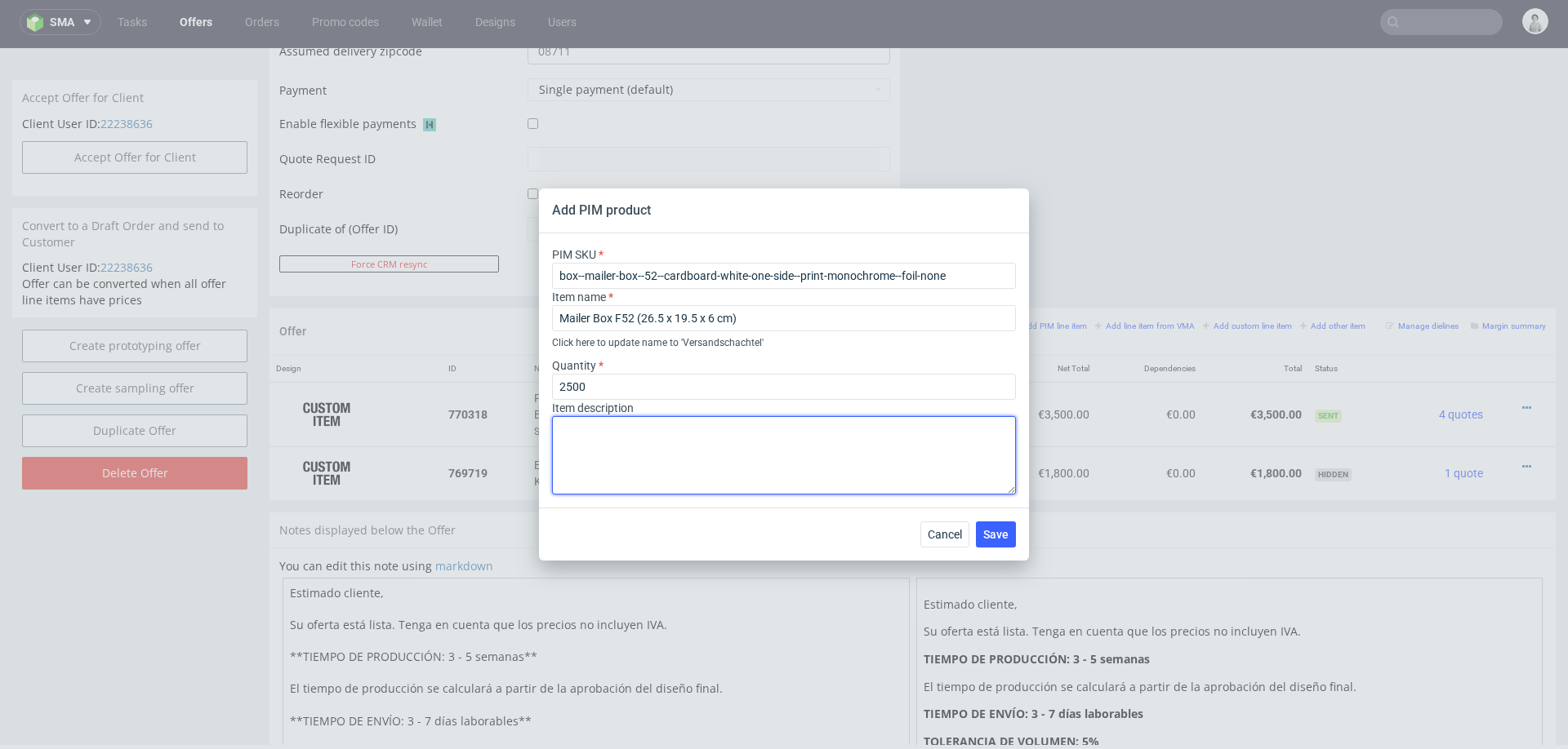
click at [671, 468] on textarea at bounding box center [784, 456] width 464 height 79
click at [576, 439] on textarea "Blacno por fuera + impresión 1 color" at bounding box center [784, 456] width 464 height 79
click at [771, 433] on textarea "Blanco por fuera + impresión 1 color" at bounding box center [784, 456] width 464 height 79
type textarea "Blanco por fuera + impresión 1 color por fuera"
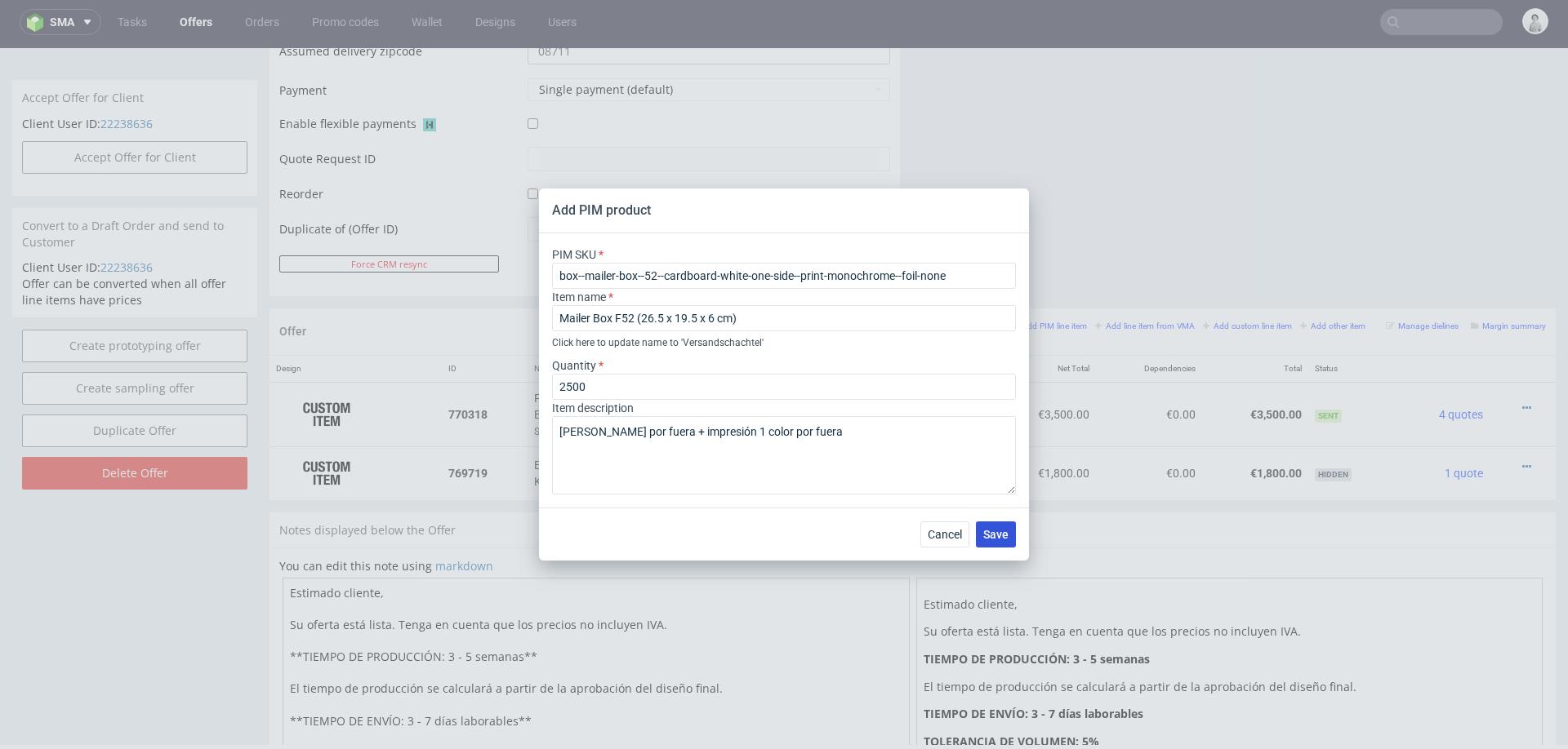
click at [995, 526] on button "Save" at bounding box center [996, 534] width 40 height 26
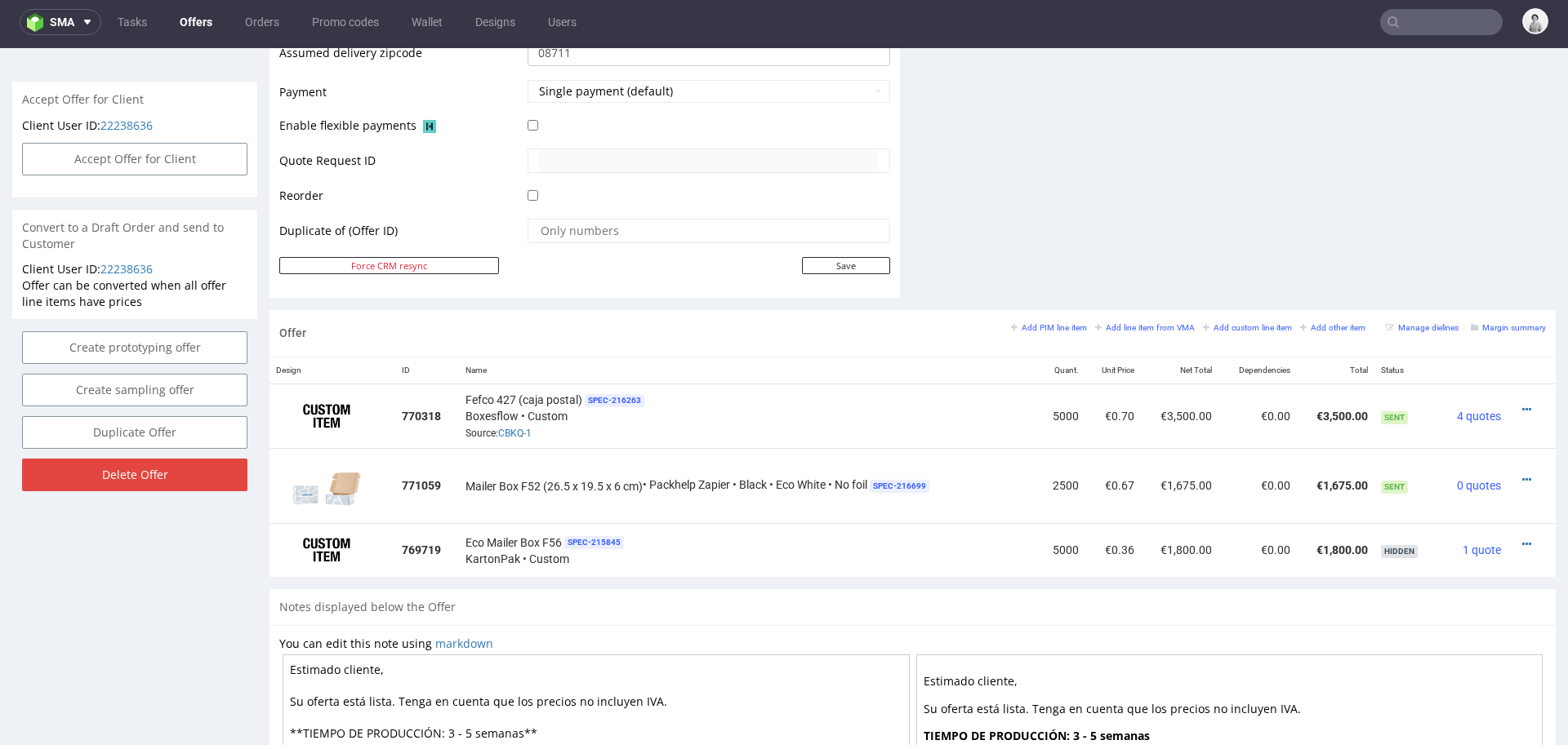
scroll to position [718, 0]
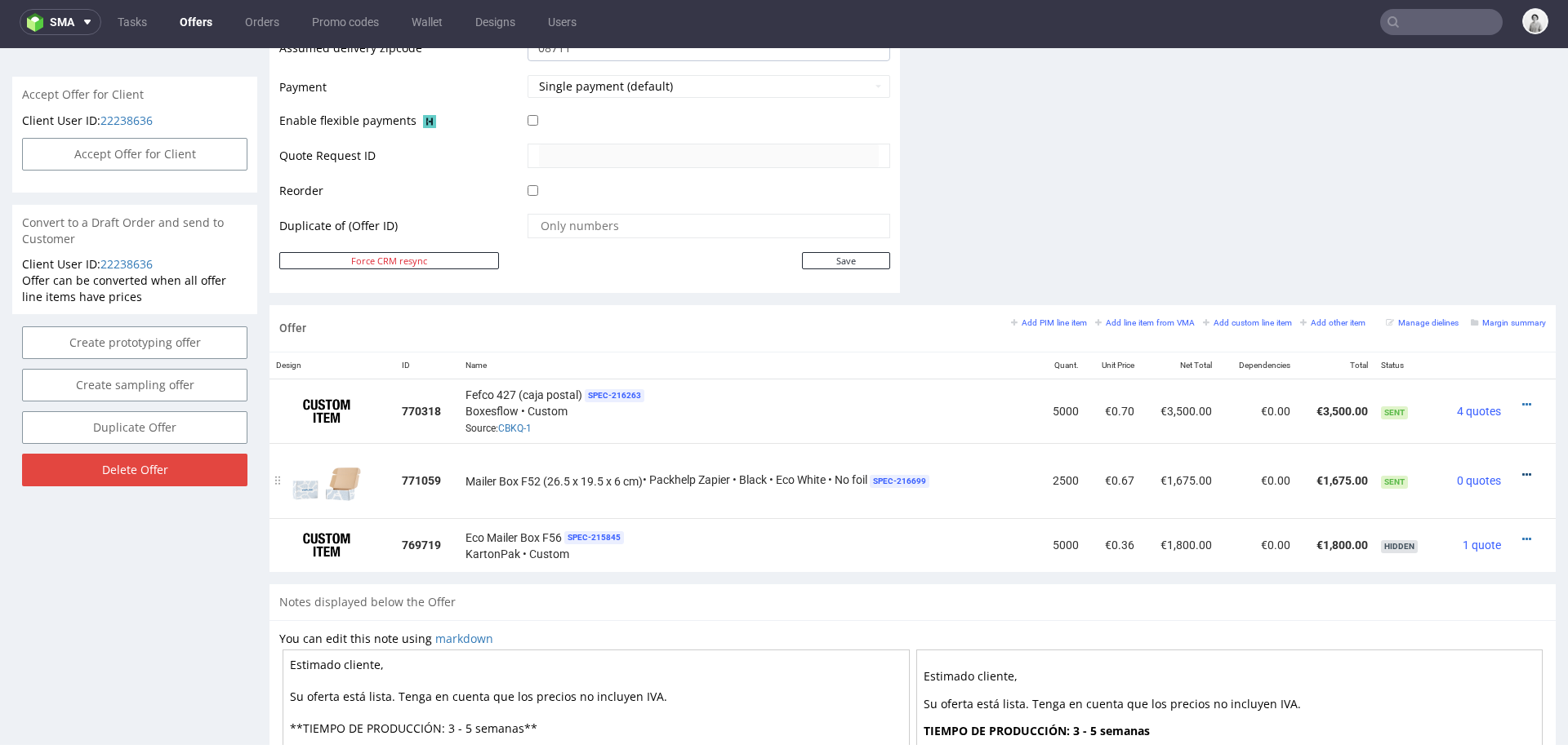
click at [1522, 470] on icon at bounding box center [1526, 475] width 9 height 12
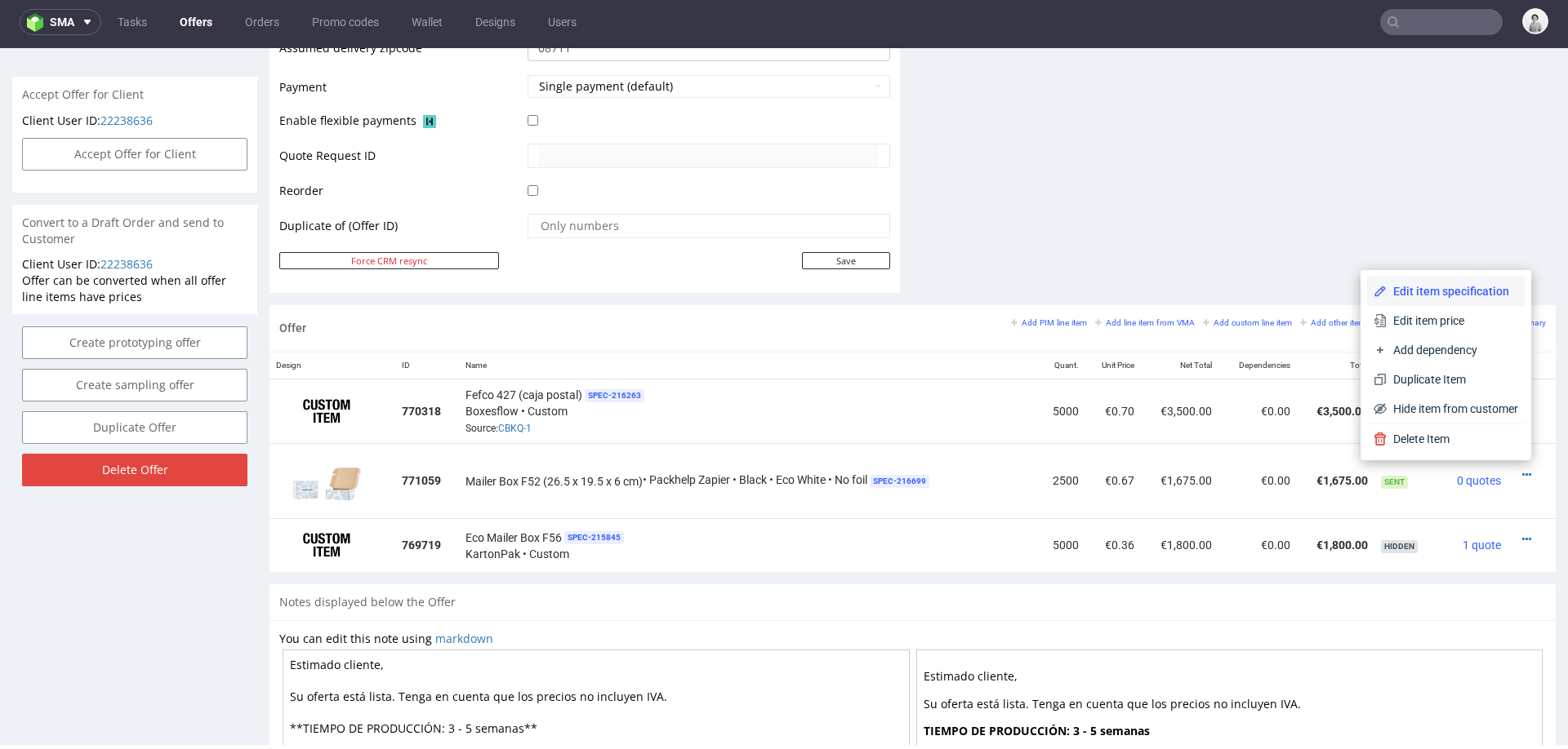
click at [1455, 297] on span "Edit item specification" at bounding box center [1452, 291] width 132 height 16
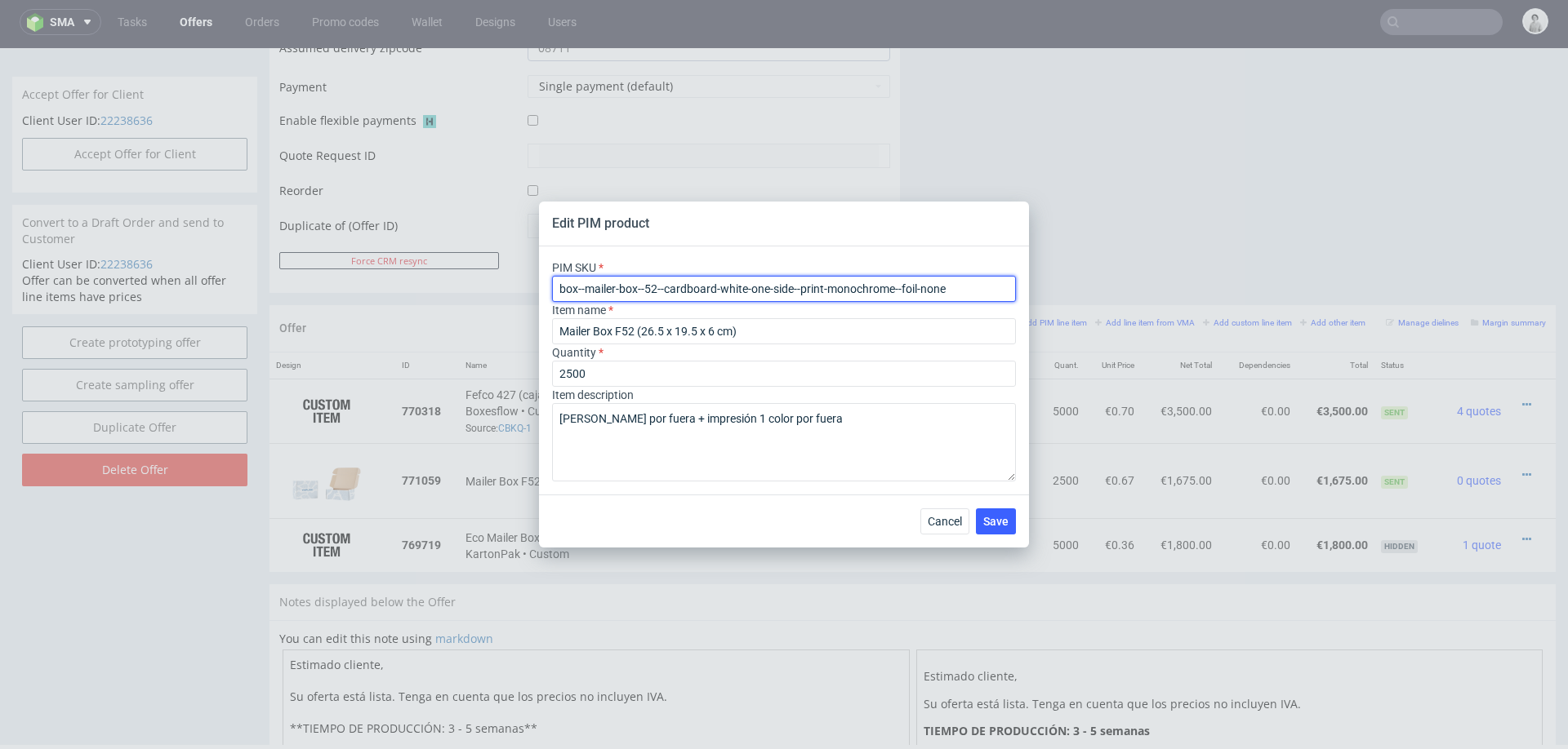
click at [768, 286] on input "box--mailer-box--52--cardboard-white-one-side--print-monochrome--foil-none" at bounding box center [784, 288] width 464 height 26
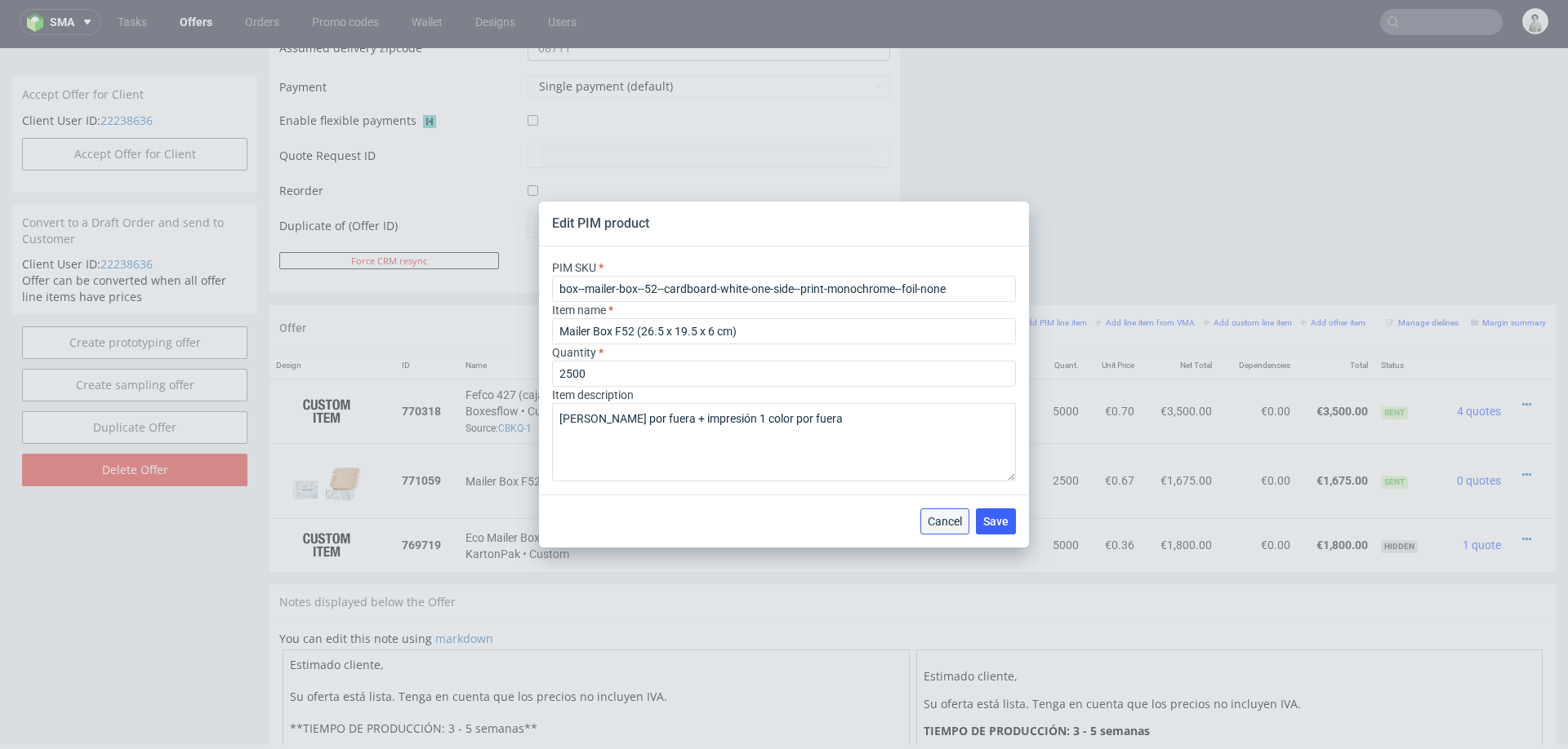
click at [952, 511] on button "Cancel" at bounding box center [944, 521] width 49 height 26
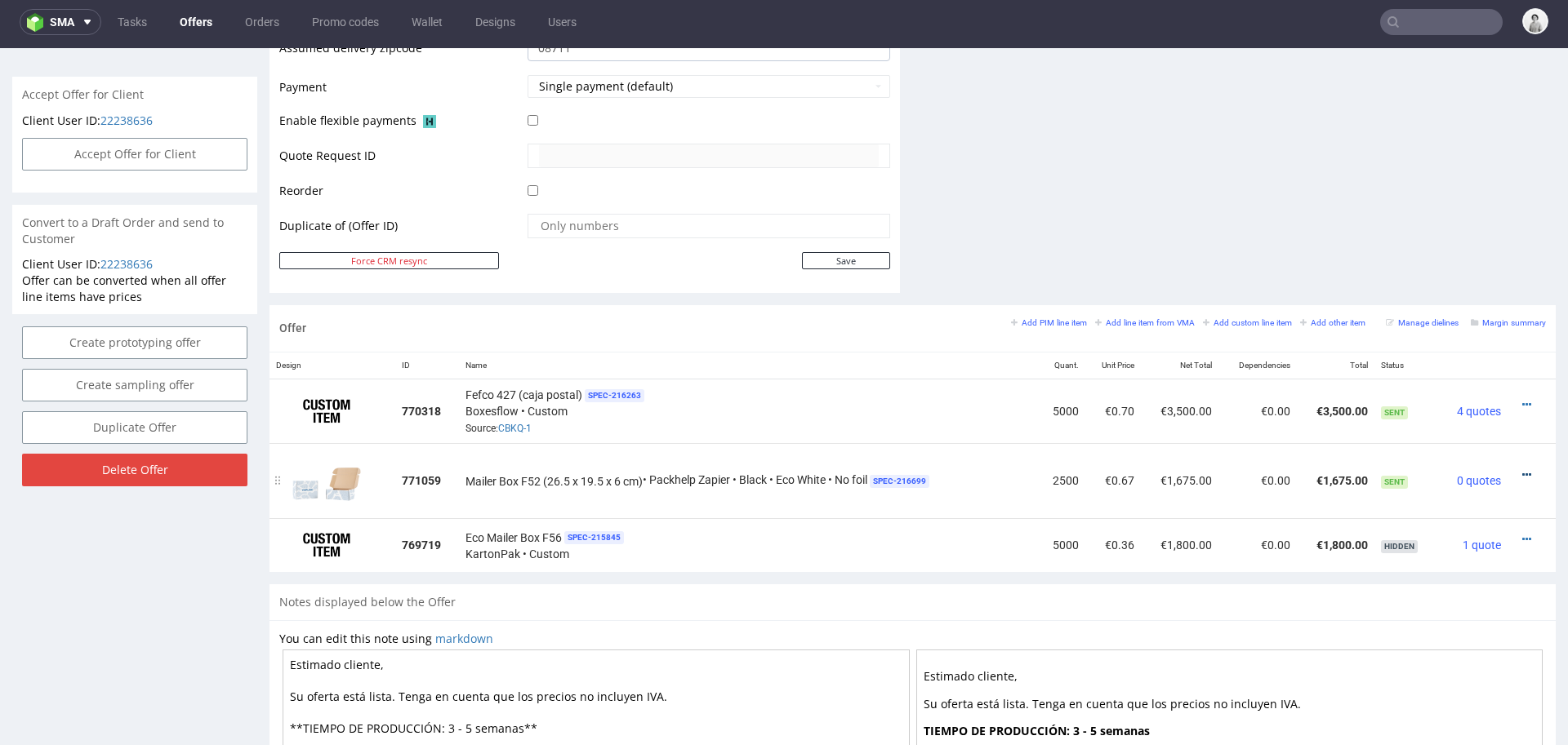
click at [1522, 470] on icon at bounding box center [1526, 475] width 9 height 12
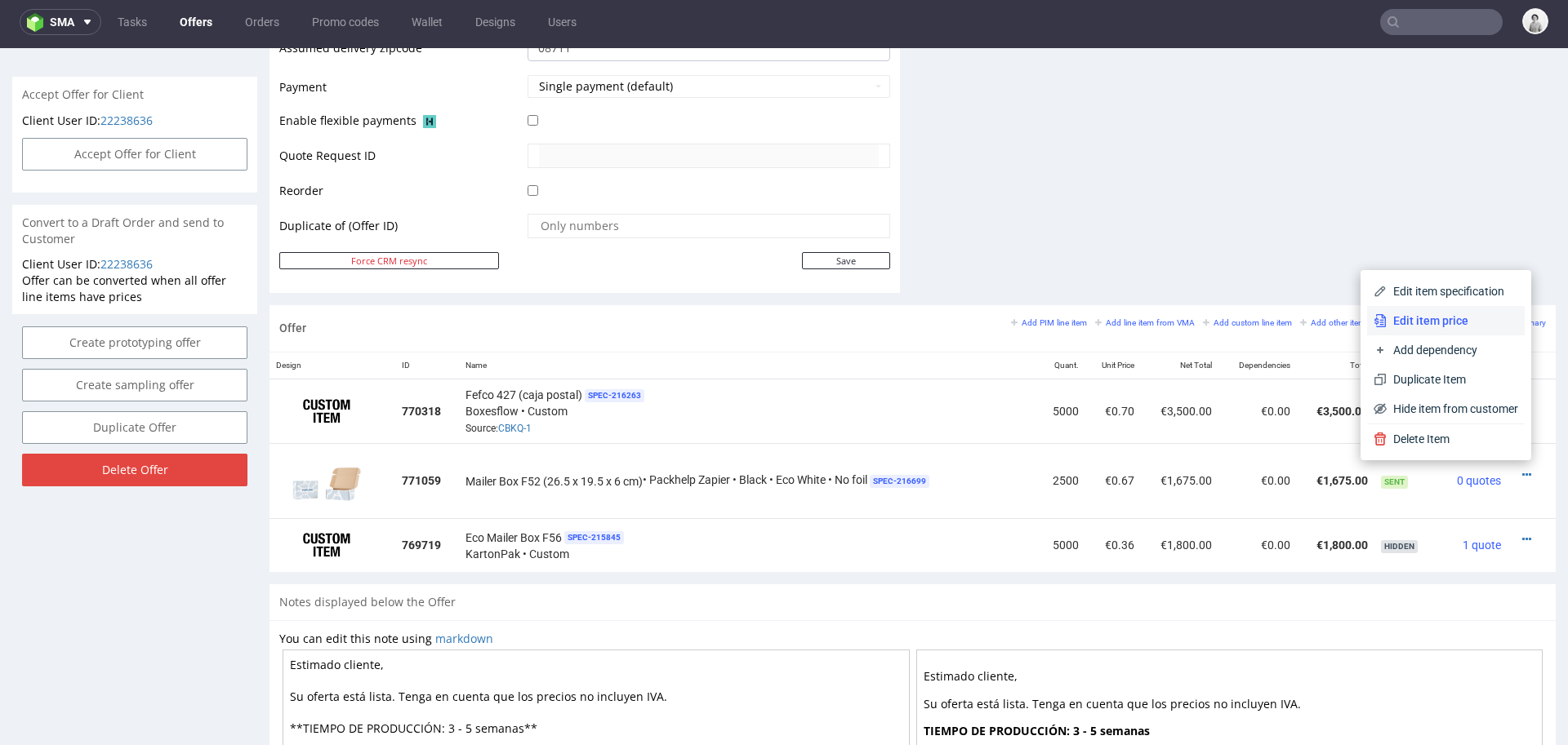
click at [1443, 317] on span "Edit item price" at bounding box center [1452, 321] width 132 height 16
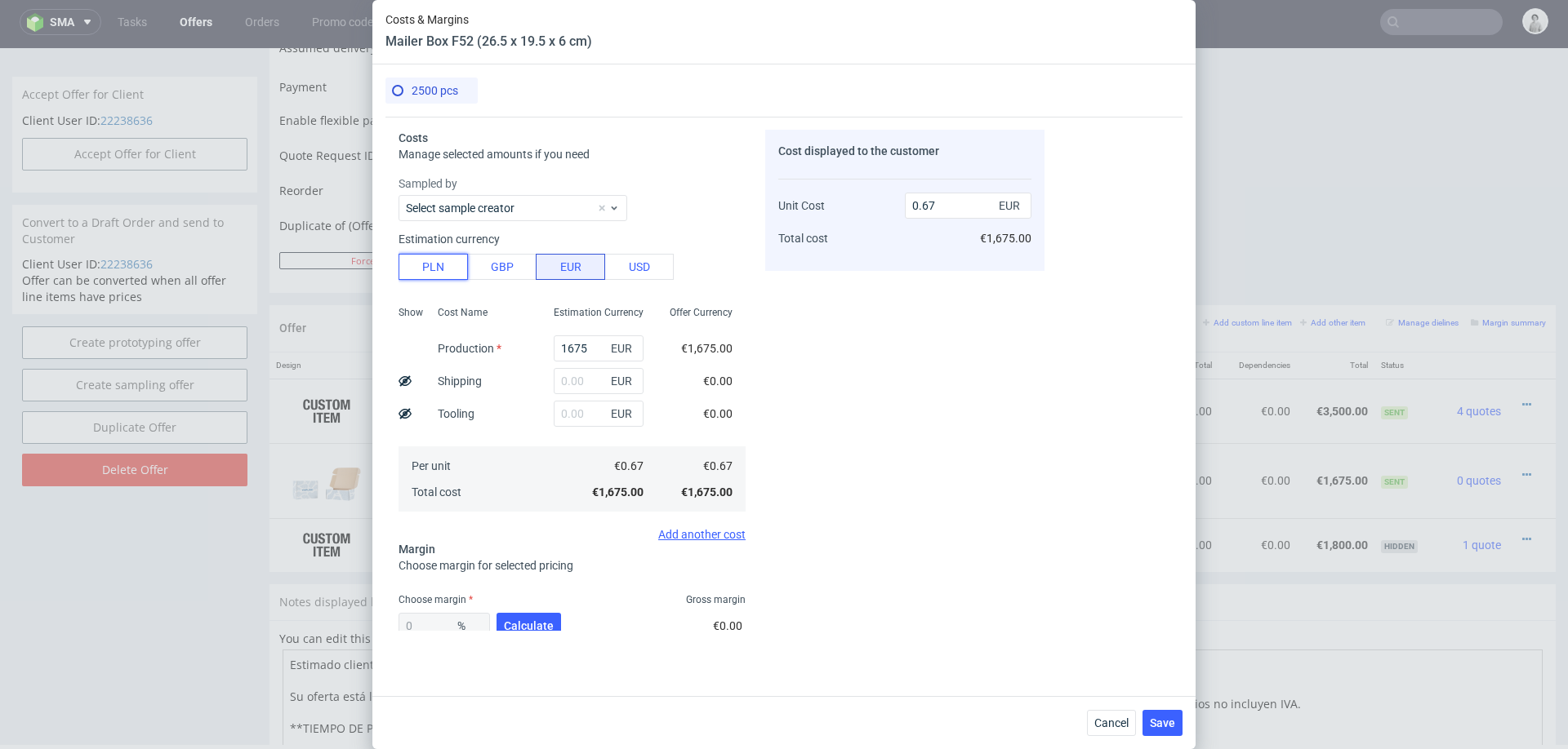
click at [433, 265] on button "PLN" at bounding box center [433, 266] width 69 height 26
type input "0.16"
click at [591, 346] on input "1675" at bounding box center [599, 348] width 90 height 26
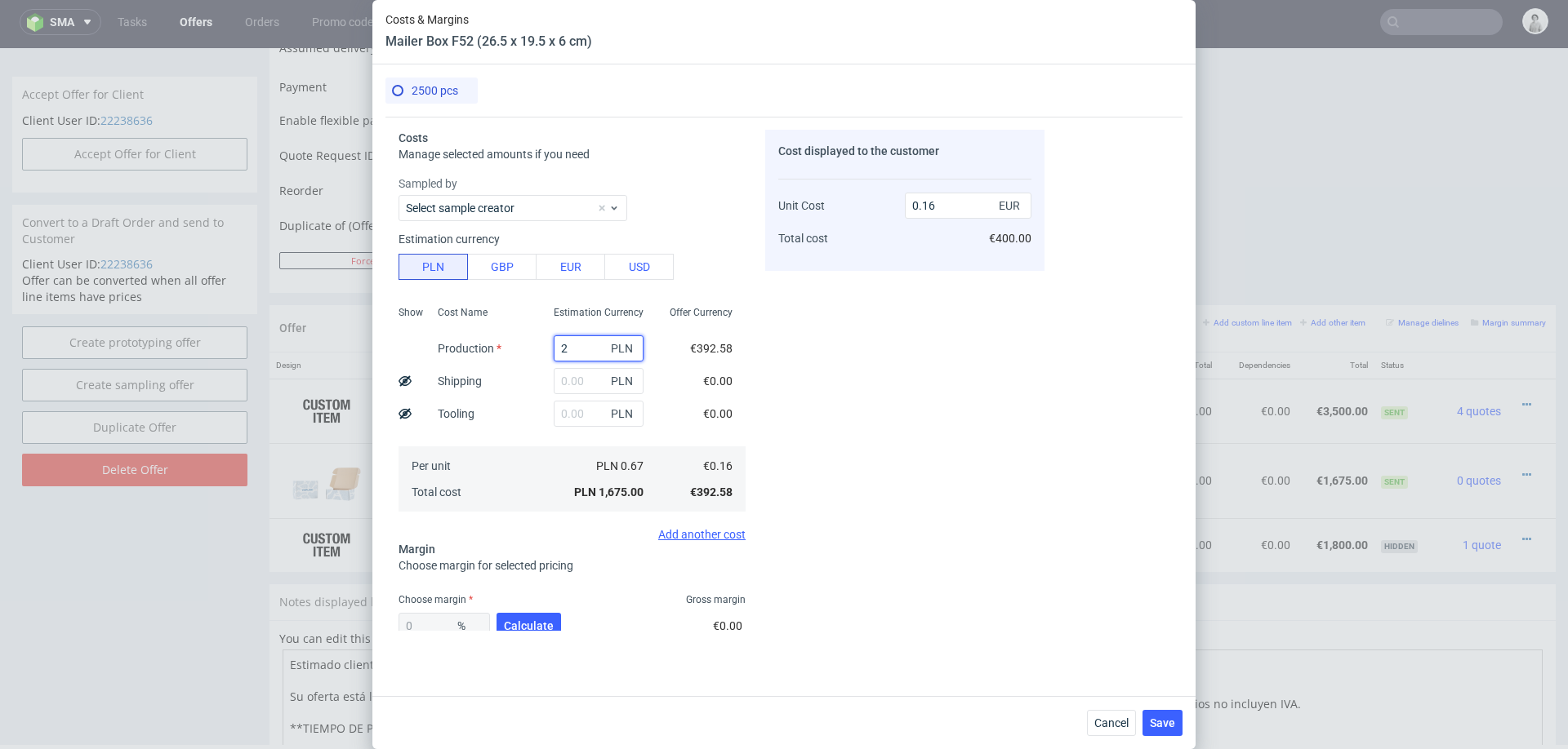
type input "25"
type input "0"
type input "2525"
type input "0.24"
type input "2525"
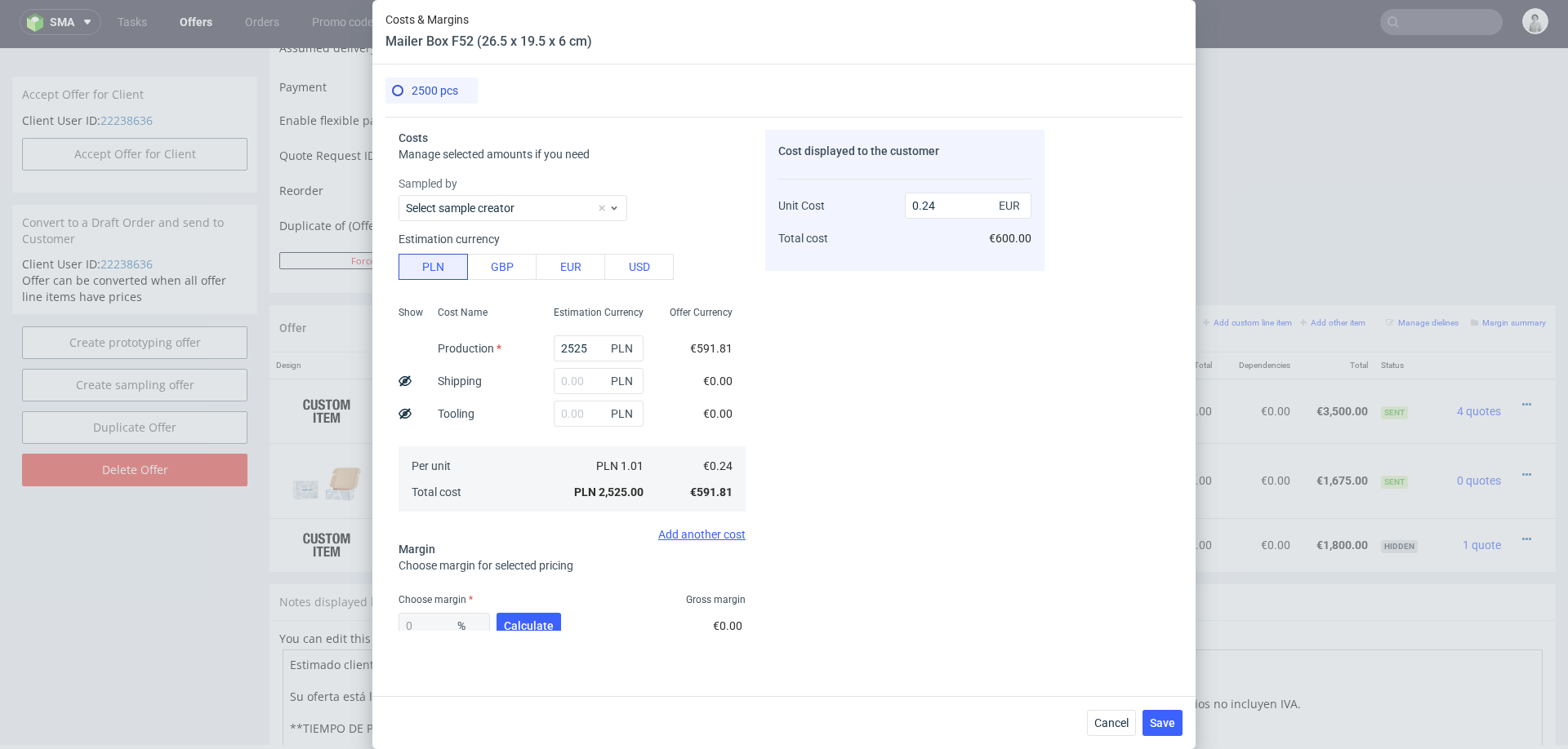
click at [537, 405] on div "Cost Name Production Shipping Tooling Per unit Total cost" at bounding box center [482, 407] width 116 height 215
click at [578, 382] on input "text" at bounding box center [599, 380] width 90 height 26
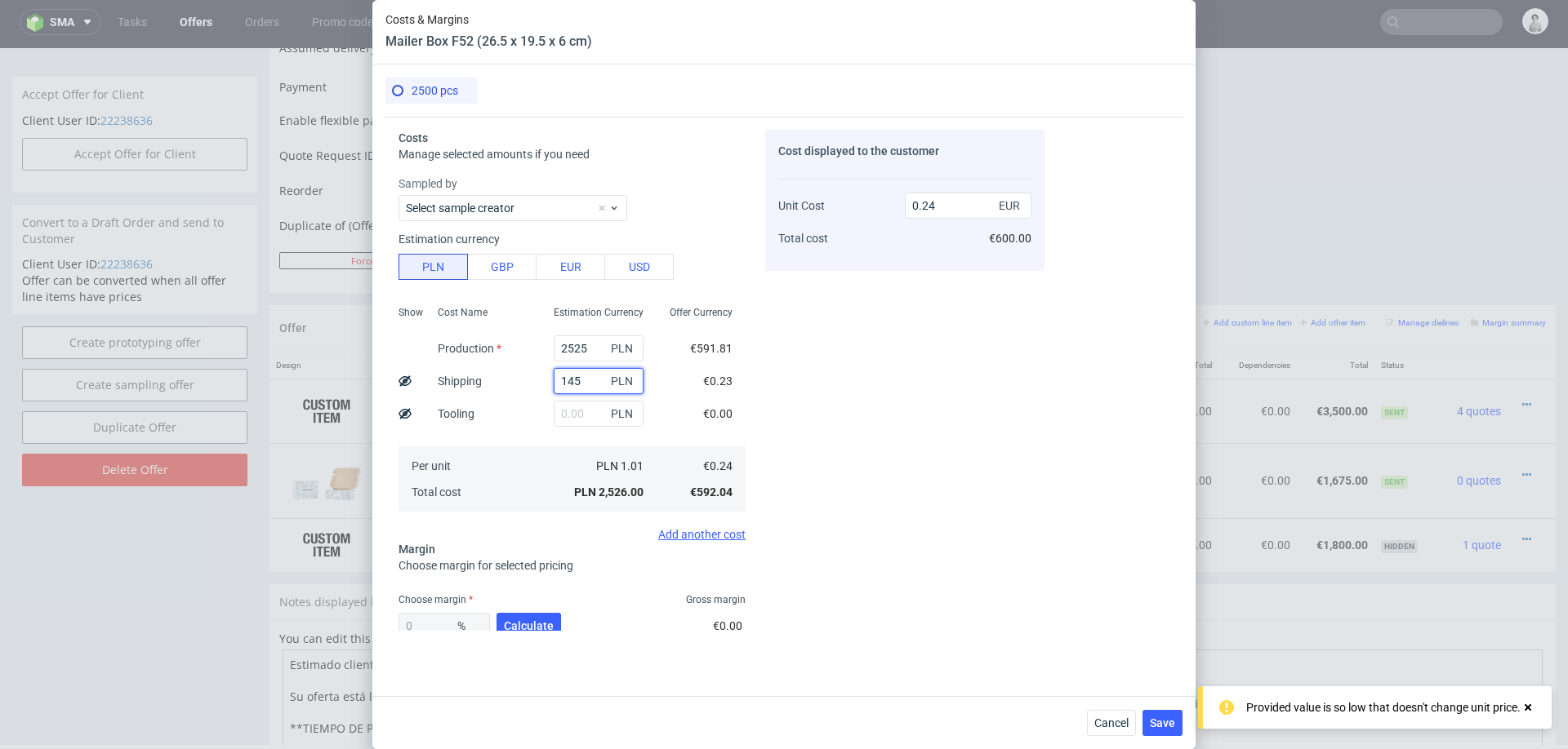
type input "1450"
type input "0.38"
type input "1450"
click at [526, 616] on button "Calculate" at bounding box center [528, 625] width 64 height 26
type input "39.82"
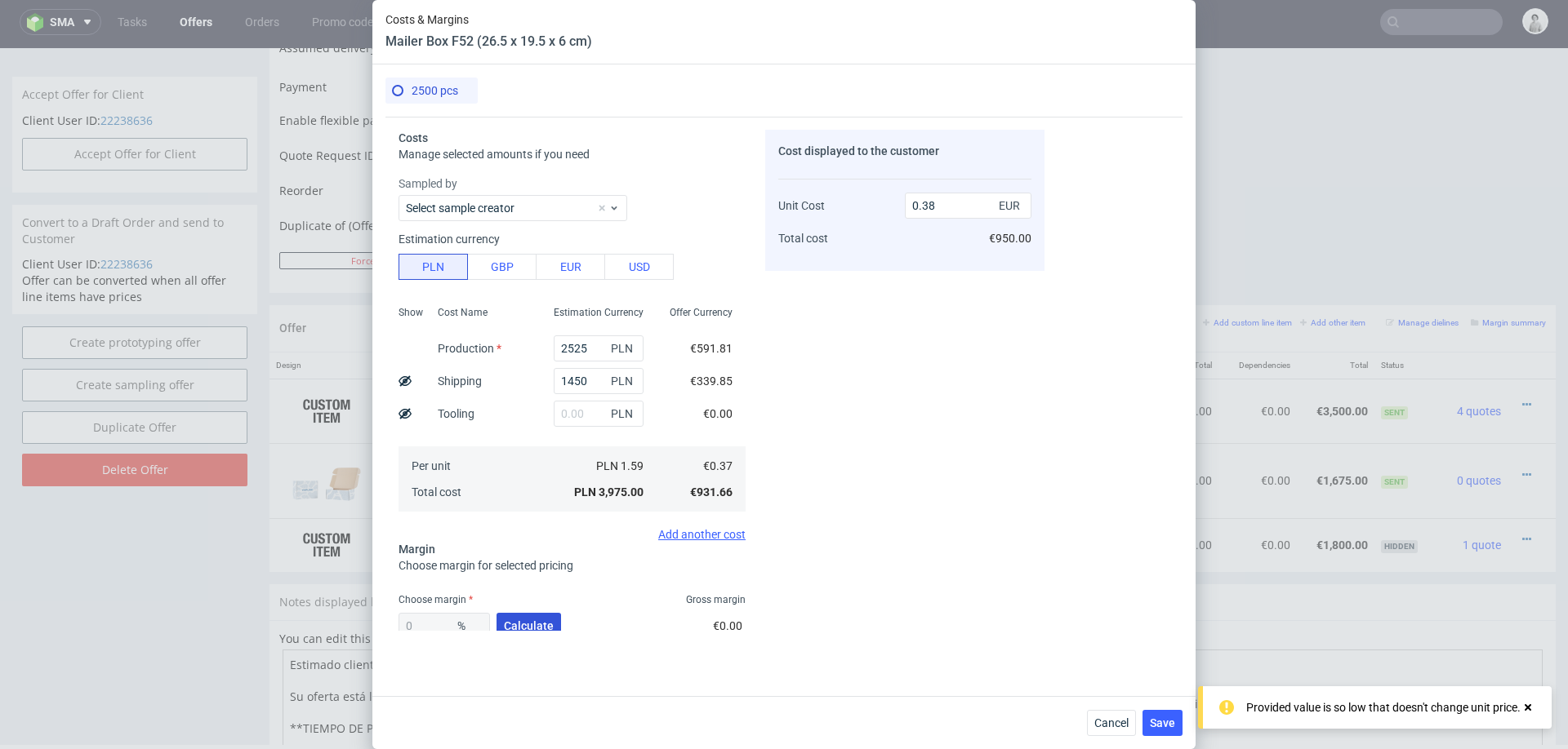
type input "0.62"
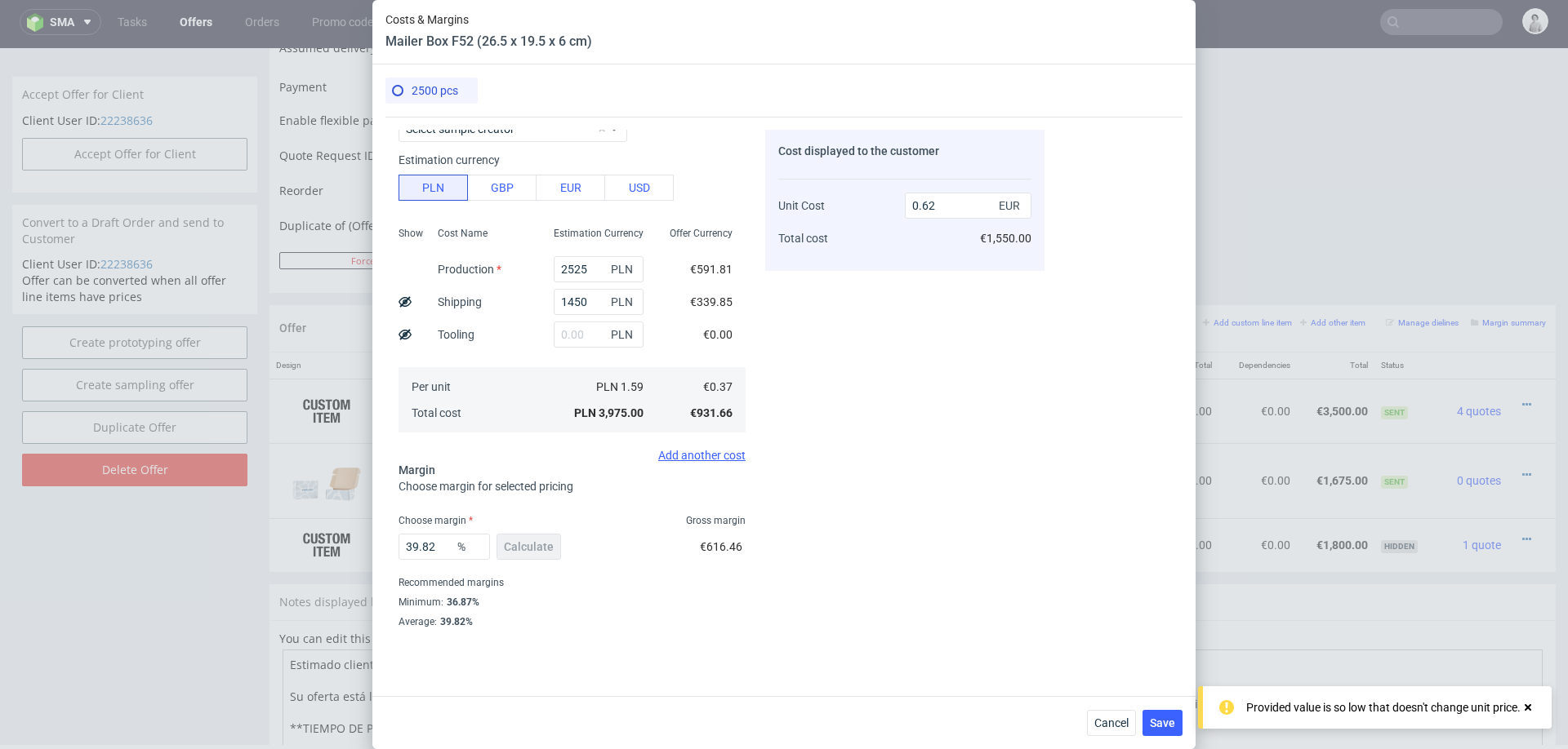
scroll to position [95, 0]
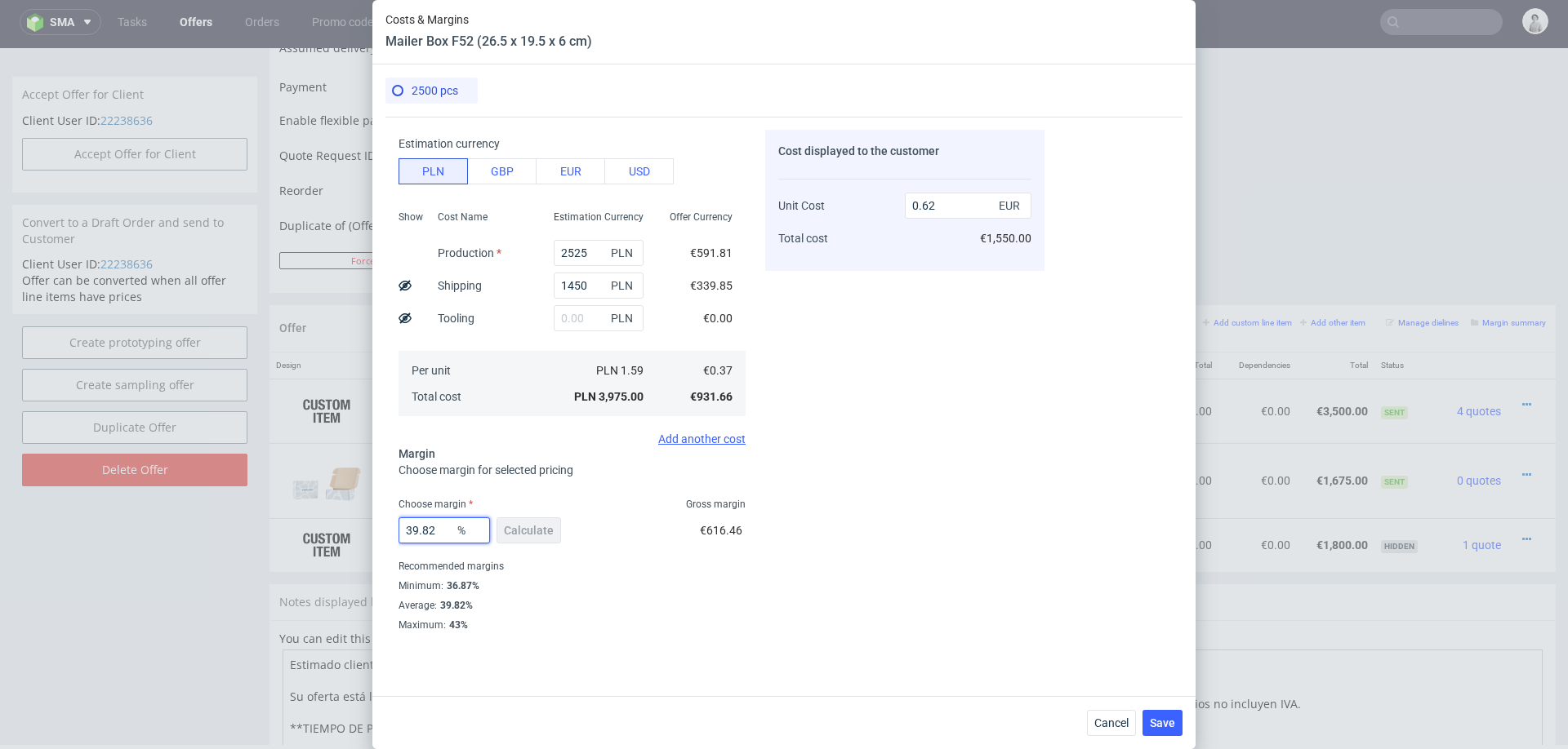
drag, startPoint x: 438, startPoint y: 530, endPoint x: 359, endPoint y: 530, distance: 79.0
click at [359, 530] on div "Costs & Margins Mailer Box F52 (26.5 x 19.5 x 6 cm) 2500 pcs Costs Manage selec…" at bounding box center [784, 374] width 1568 height 749
type input "38"
type input "0.61"
type input "37"
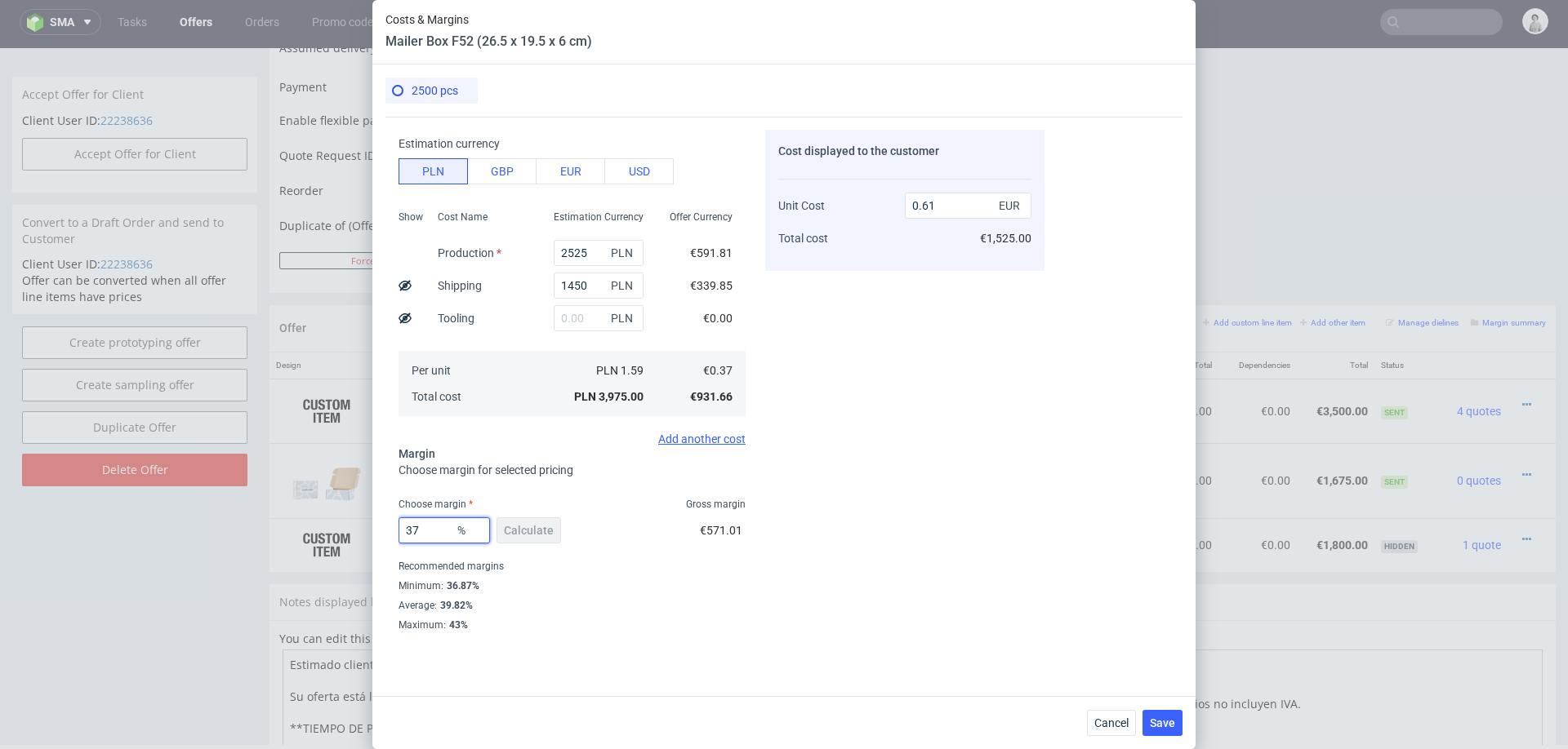
type input "0.6"
type input "37"
click at [1144, 450] on div "Costs Manage selected amounts if you need Sampled by Select sample creator Esti…" at bounding box center [784, 400] width 797 height 567
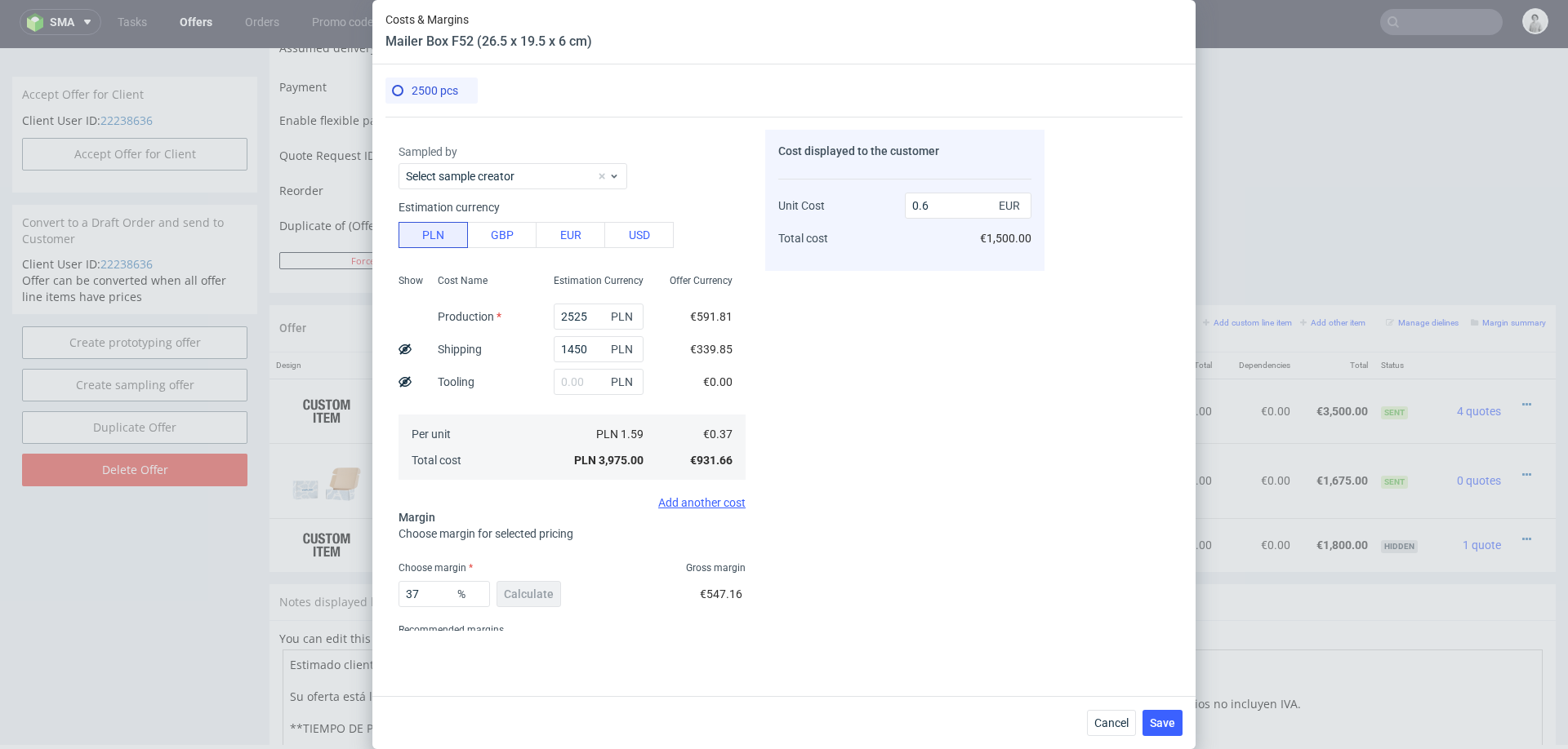
scroll to position [0, 0]
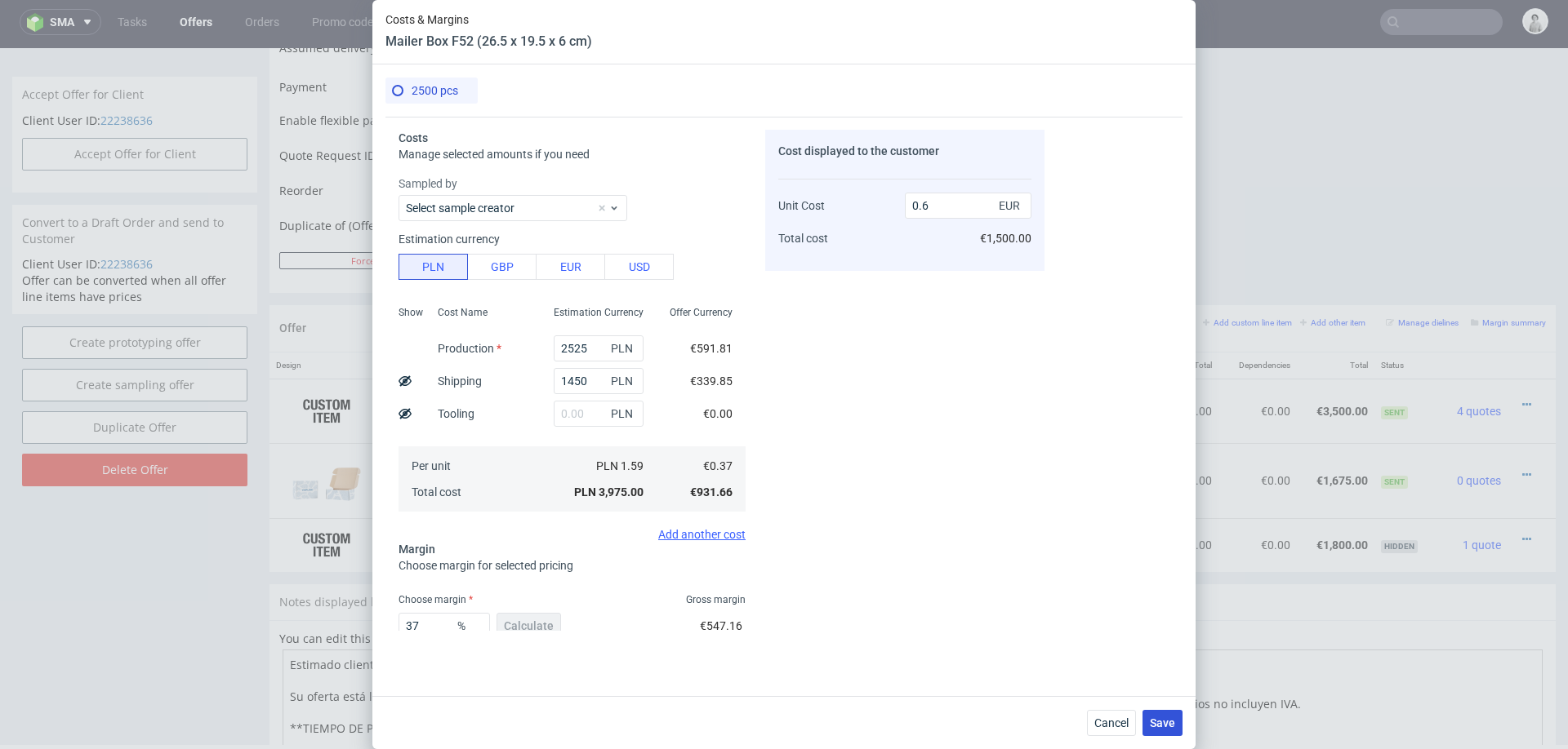
click at [1156, 719] on span "Save" at bounding box center [1163, 723] width 25 height 12
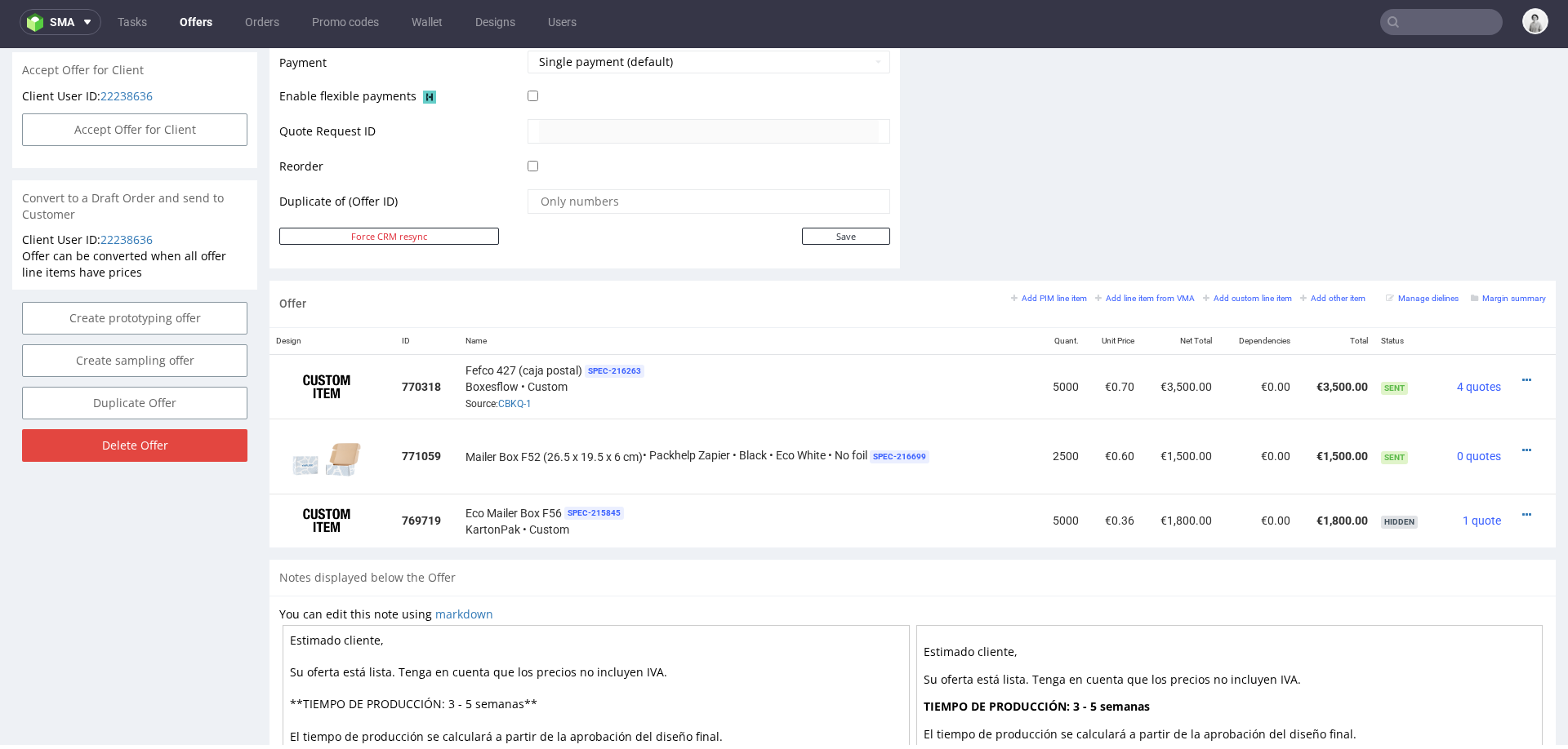
scroll to position [747, 0]
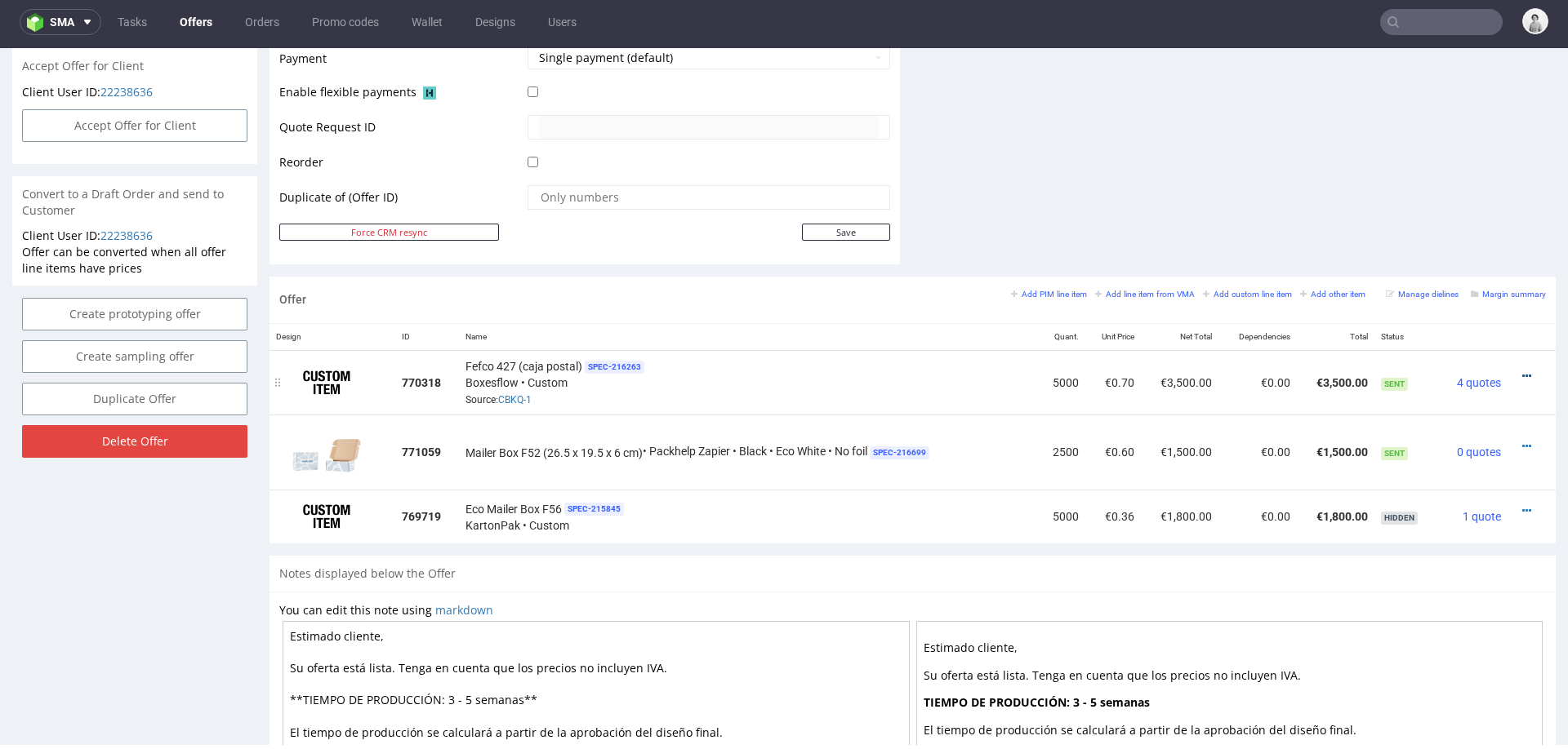
click at [1522, 371] on icon at bounding box center [1526, 376] width 9 height 12
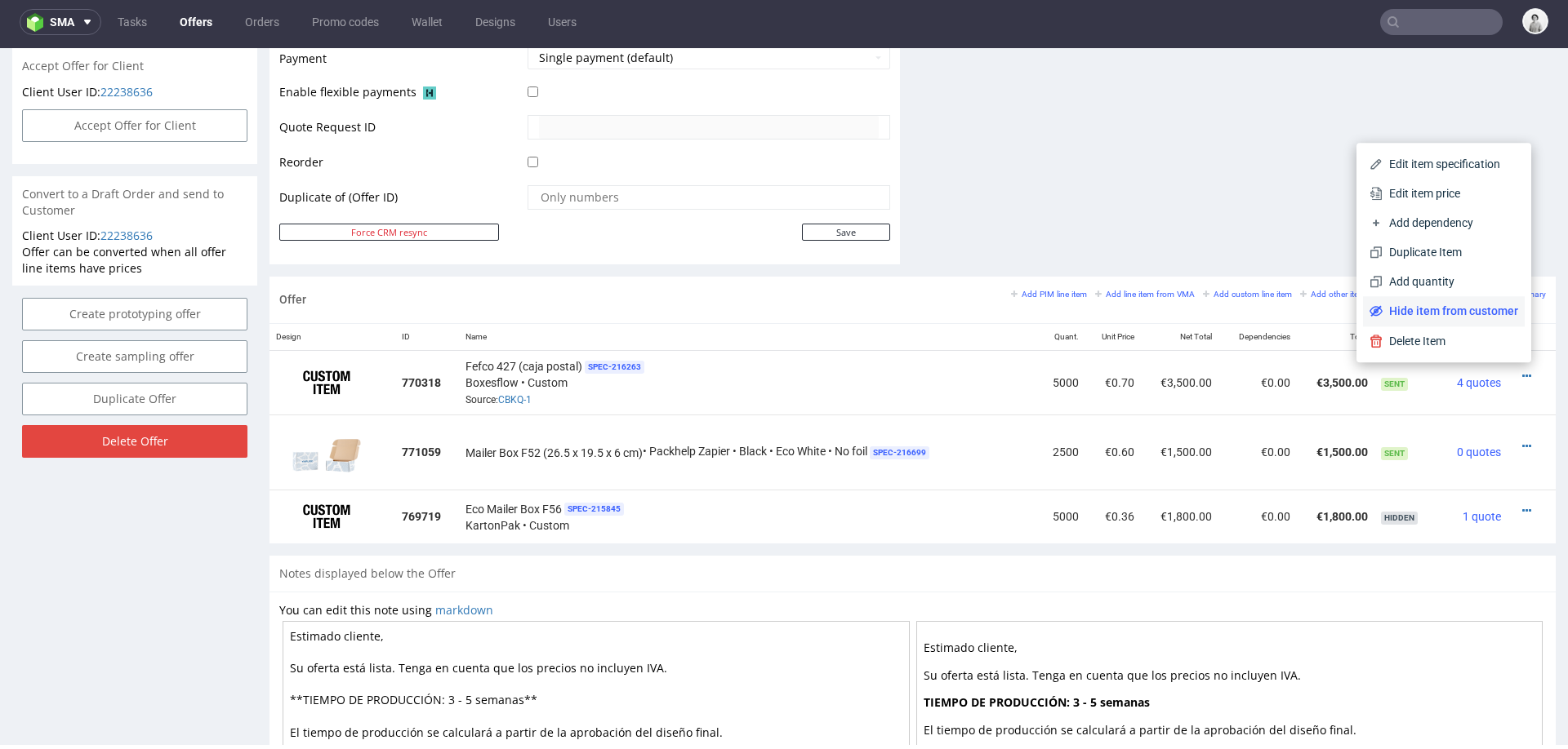
click at [1478, 310] on span "Hide item from customer" at bounding box center [1450, 310] width 135 height 16
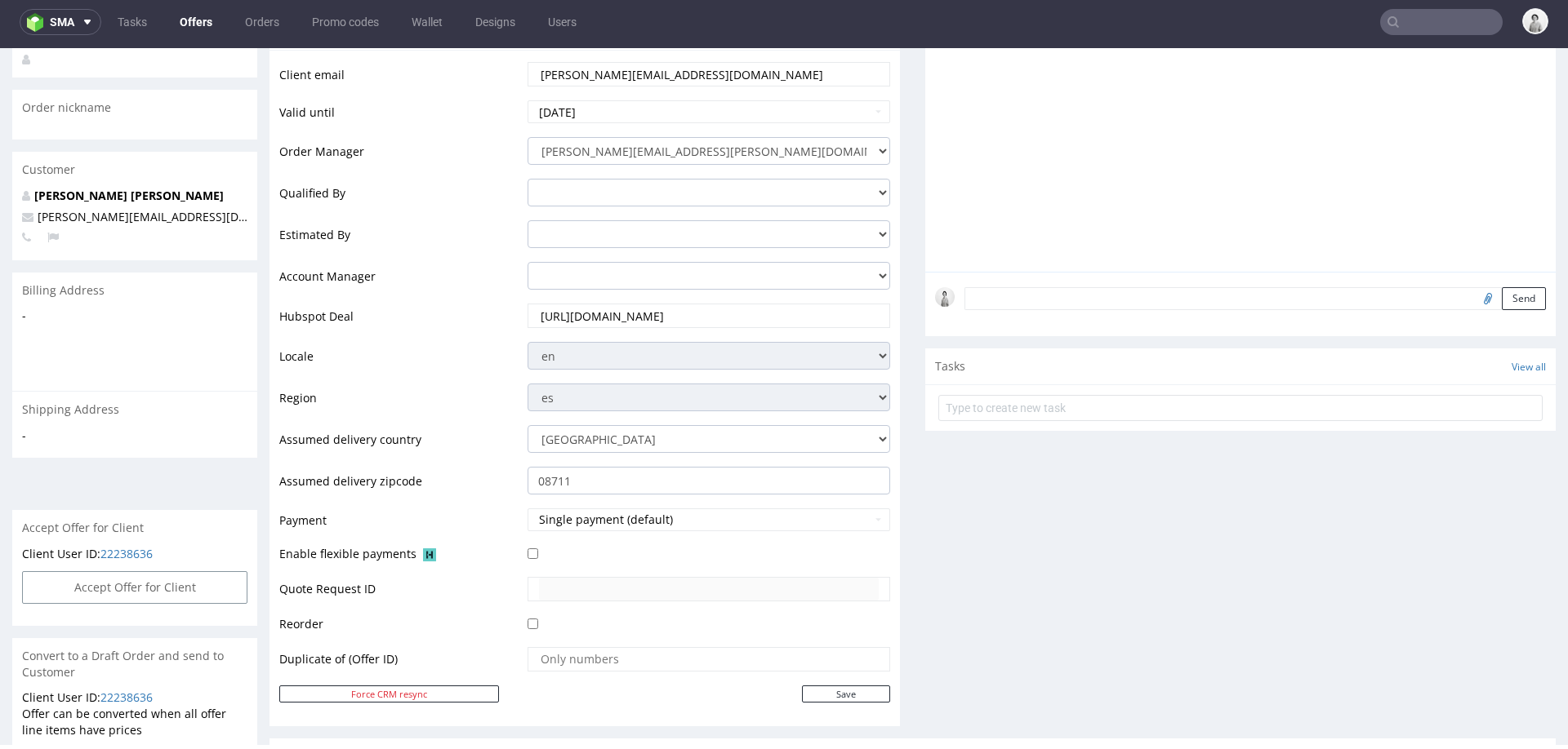
scroll to position [0, 0]
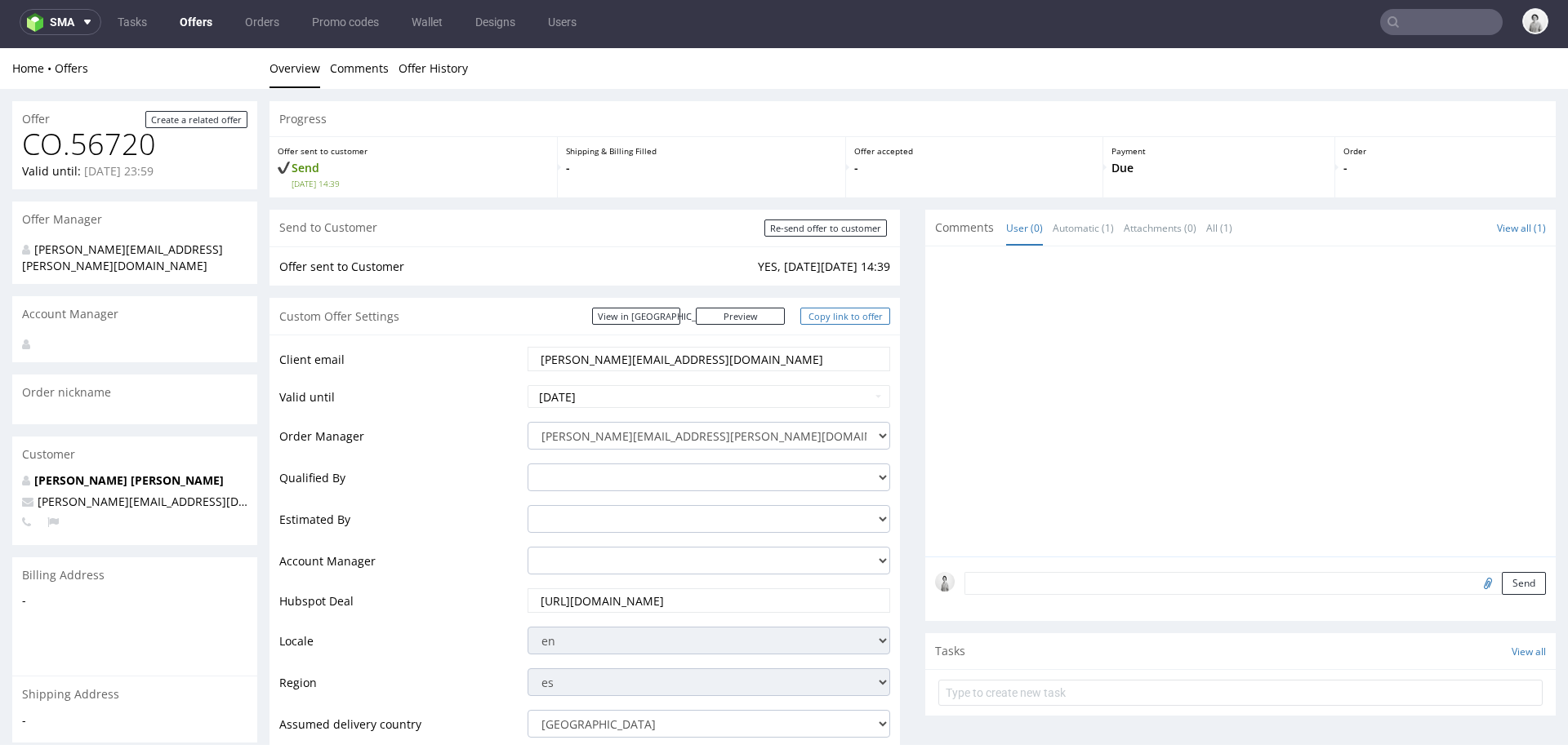
click at [830, 311] on link "Copy link to offer" at bounding box center [845, 316] width 90 height 17
click at [816, 229] on input "Re-send offer to customer" at bounding box center [826, 229] width 123 height 17
type input "In progress..."
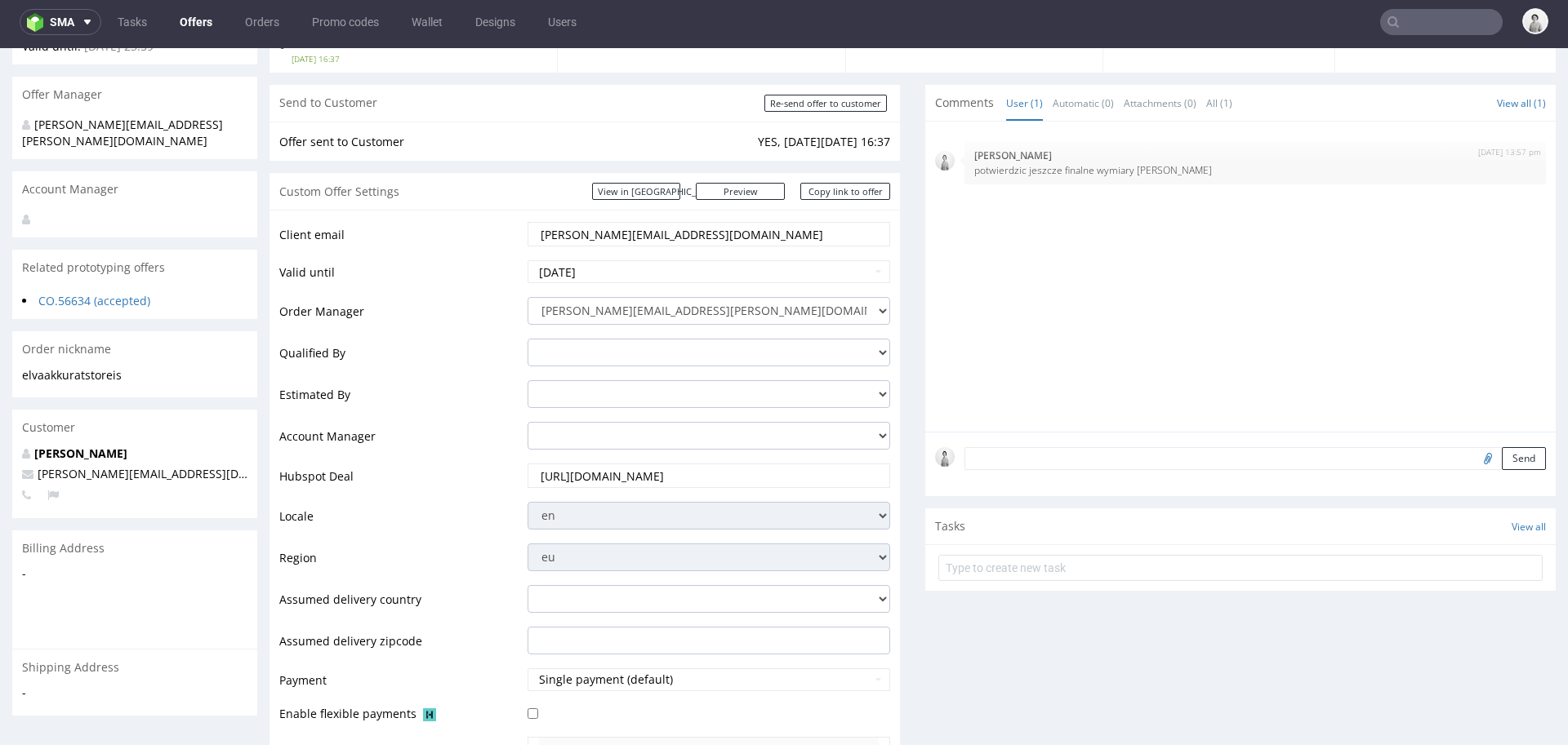
scroll to position [98, 0]
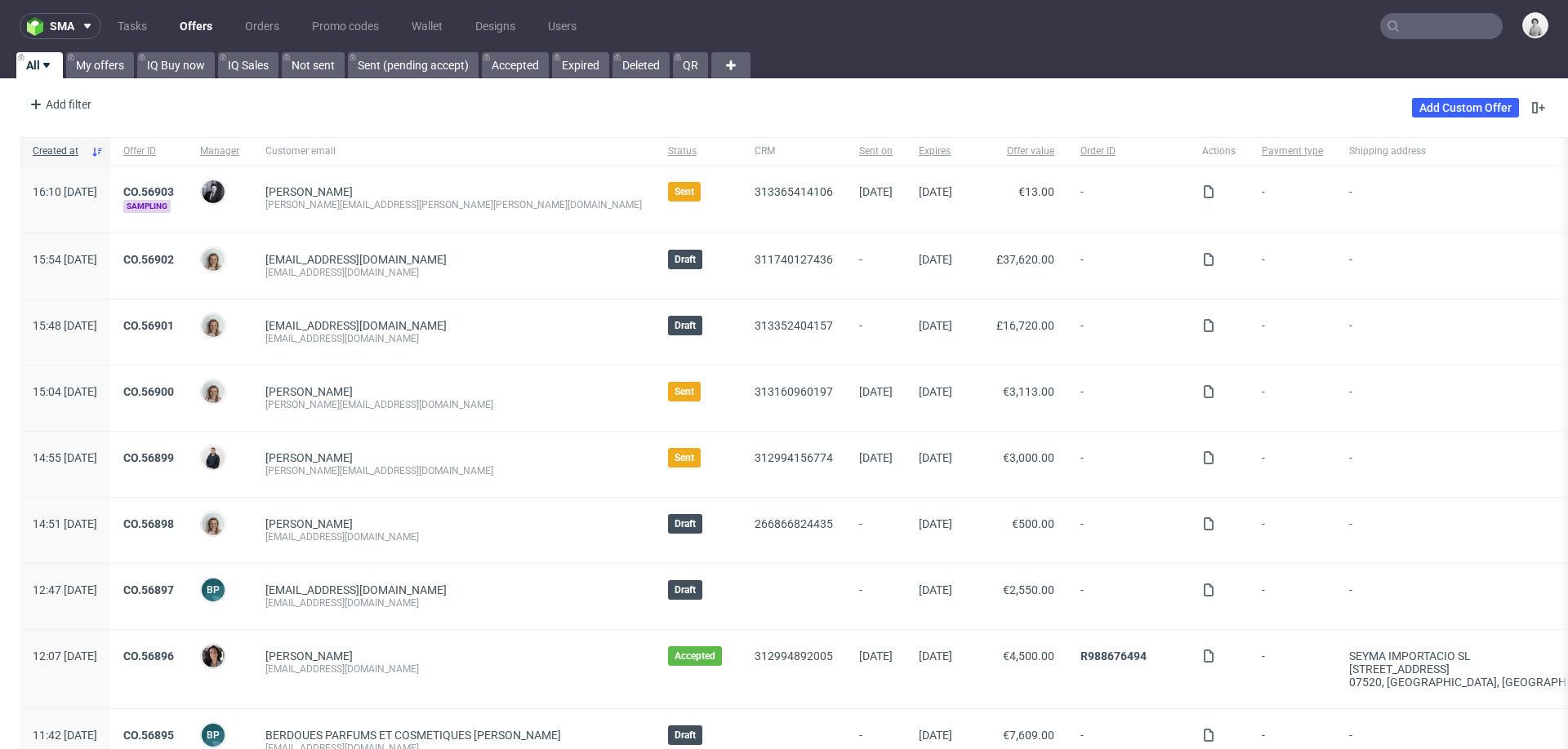
click at [1405, 30] on input "text" at bounding box center [1442, 26] width 123 height 26
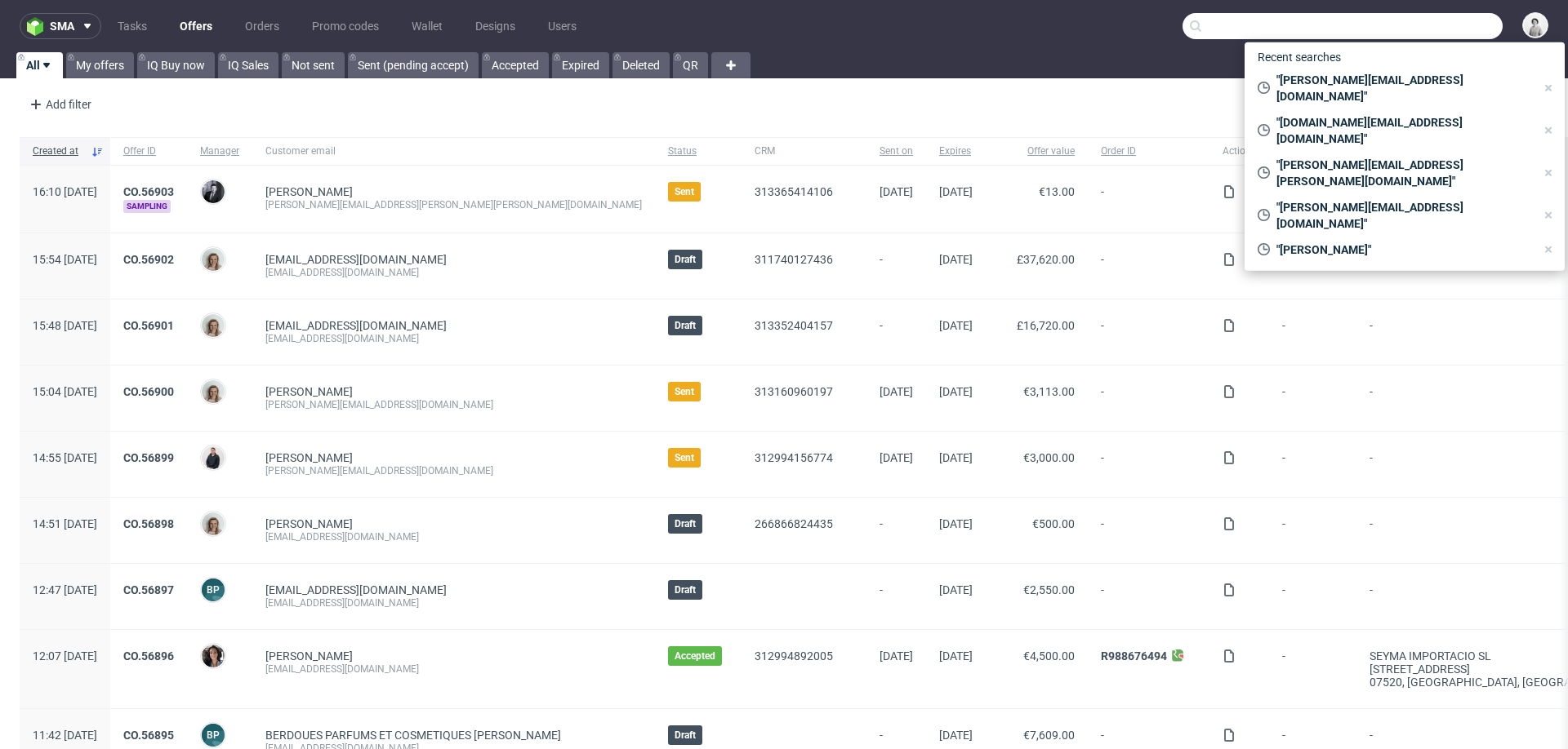
paste input "[PERSON_NAME][EMAIL_ADDRESS][DOMAIN_NAME]"
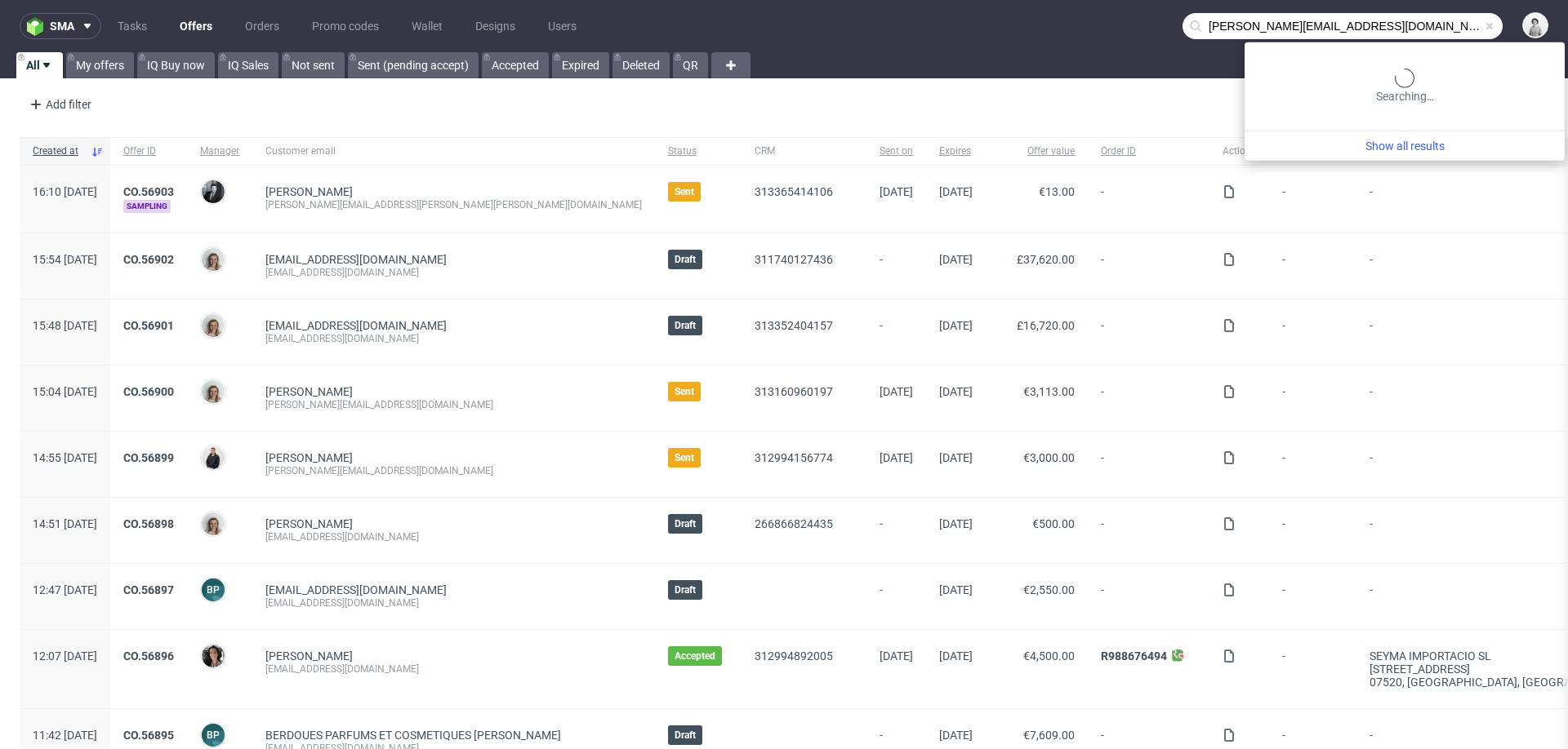
type input "[PERSON_NAME][EMAIL_ADDRESS][DOMAIN_NAME]"
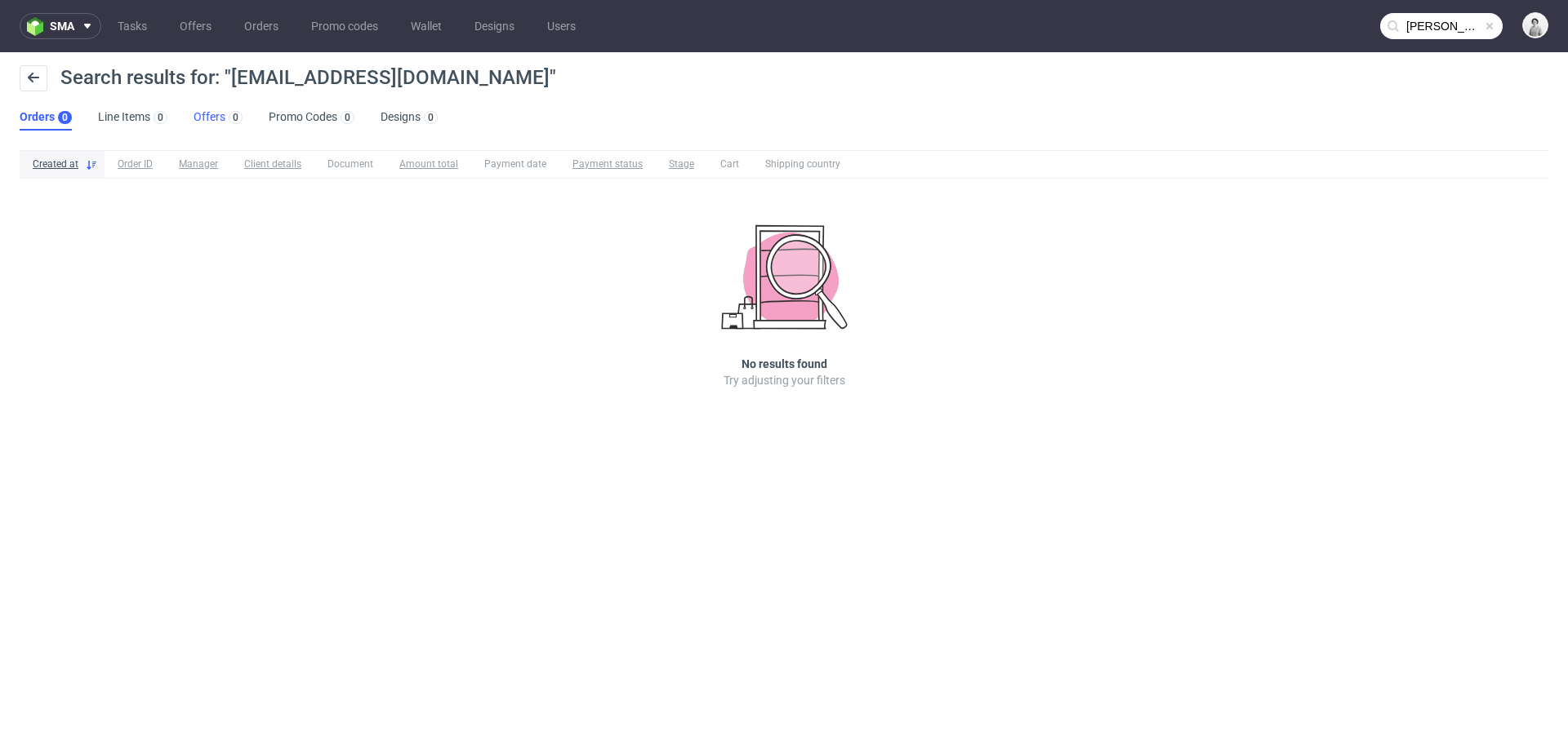
click at [212, 115] on link "Offers 0" at bounding box center [217, 117] width 49 height 26
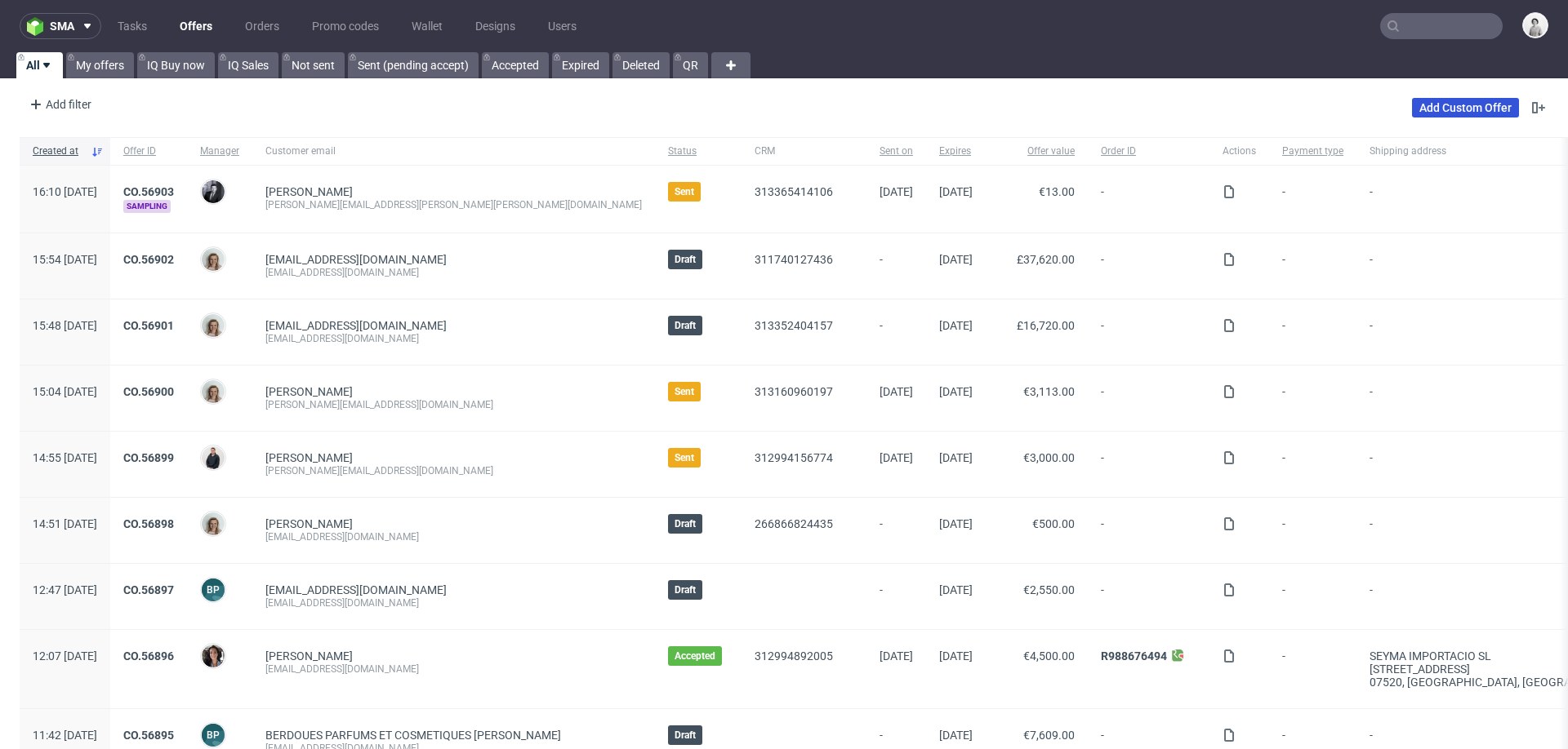
click at [1459, 106] on link "Add Custom Offer" at bounding box center [1465, 108] width 107 height 19
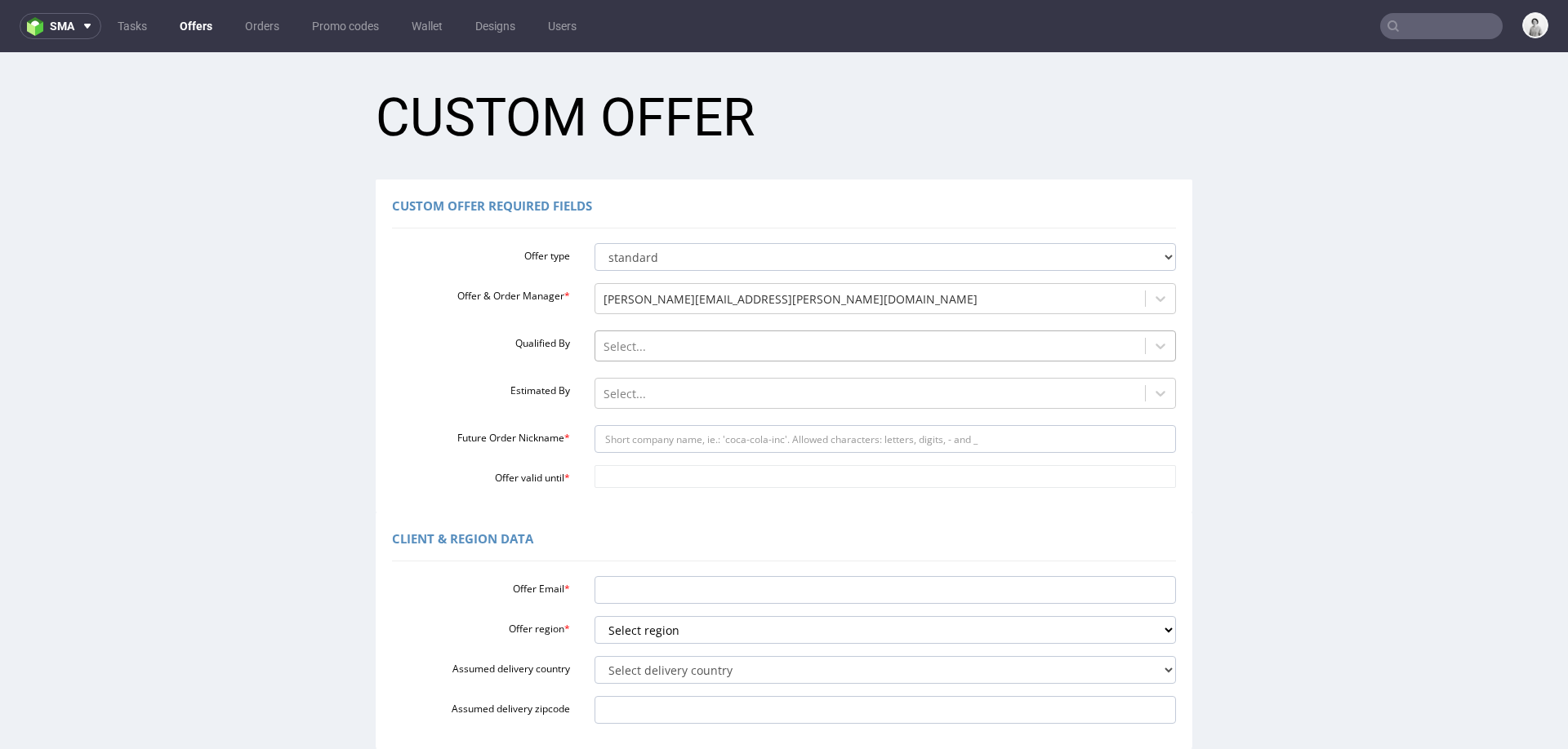
click at [734, 352] on div at bounding box center [870, 347] width 534 height 19
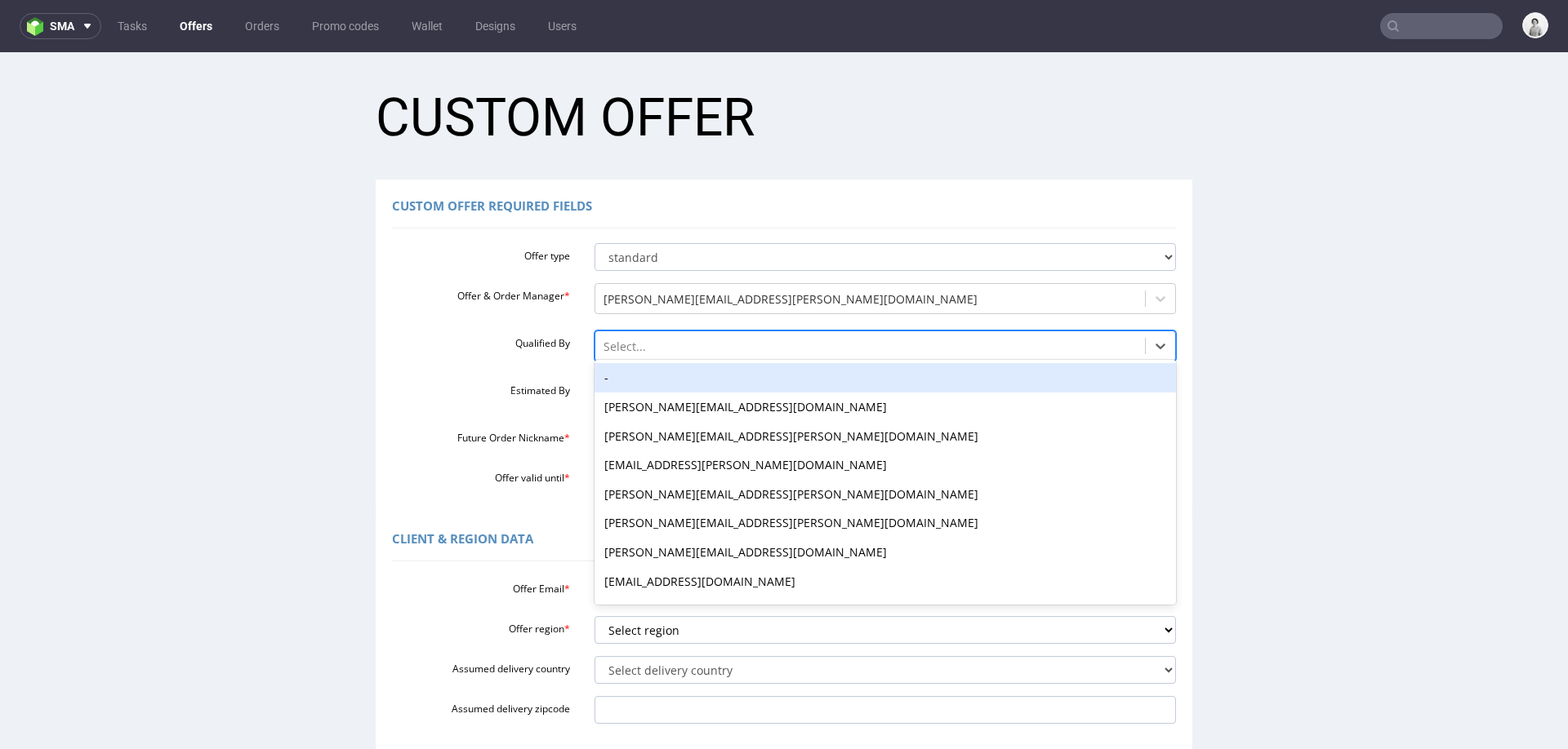
click at [711, 388] on div "-" at bounding box center [886, 377] width 582 height 30
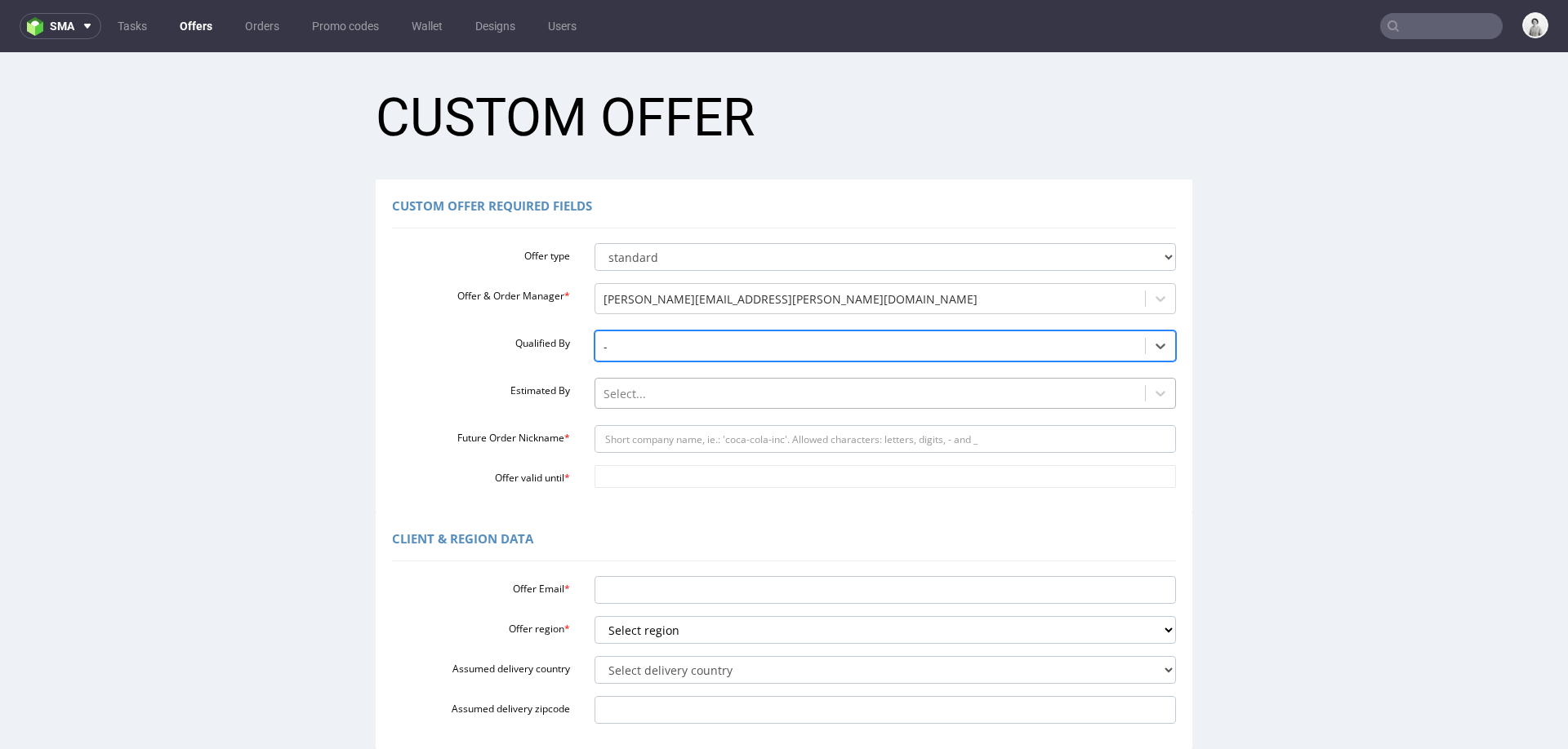
click at [700, 405] on div "Select..." at bounding box center [870, 394] width 551 height 26
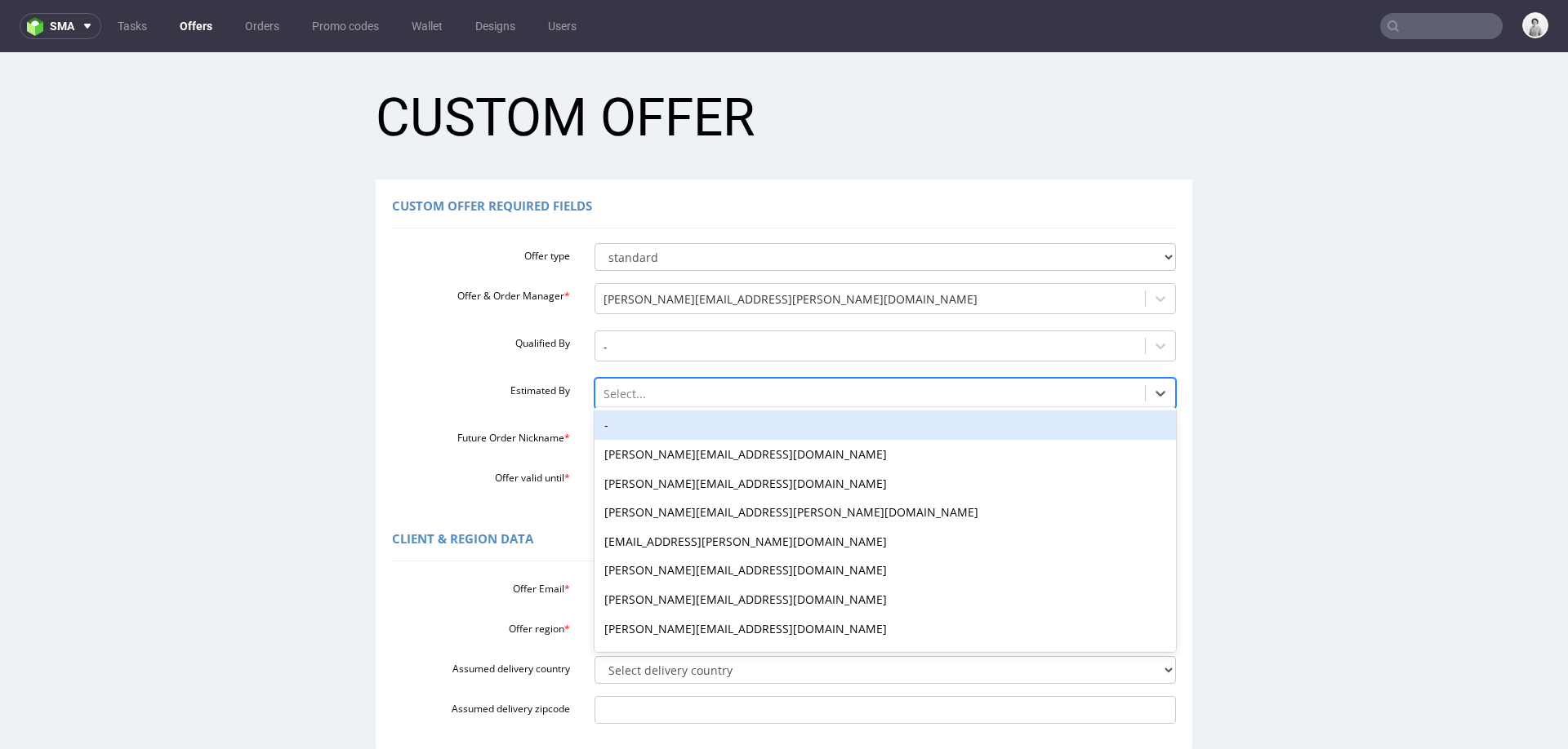
click at [693, 426] on div "-" at bounding box center [886, 425] width 582 height 30
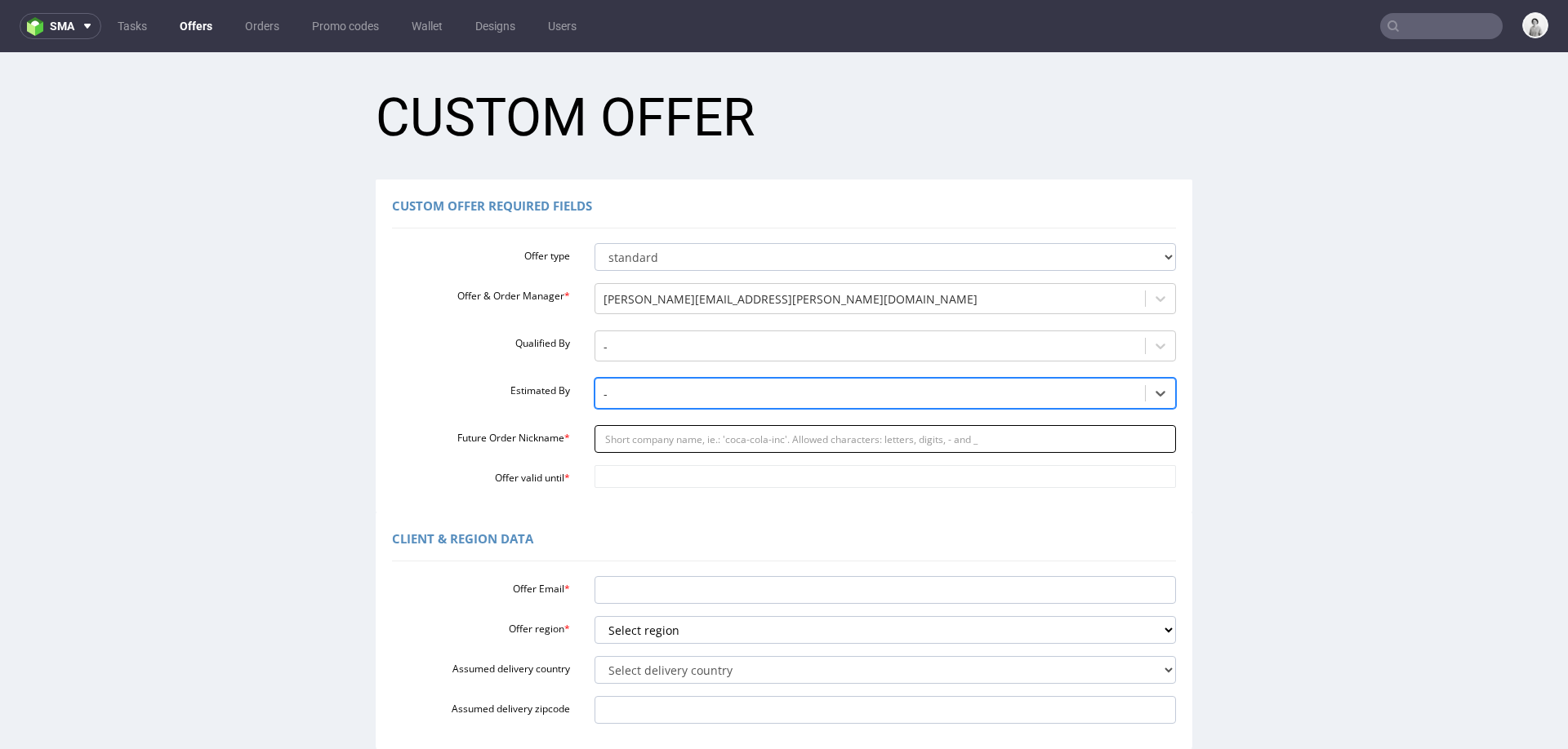
click at [679, 448] on input "Future Order Nickname *" at bounding box center [886, 439] width 582 height 28
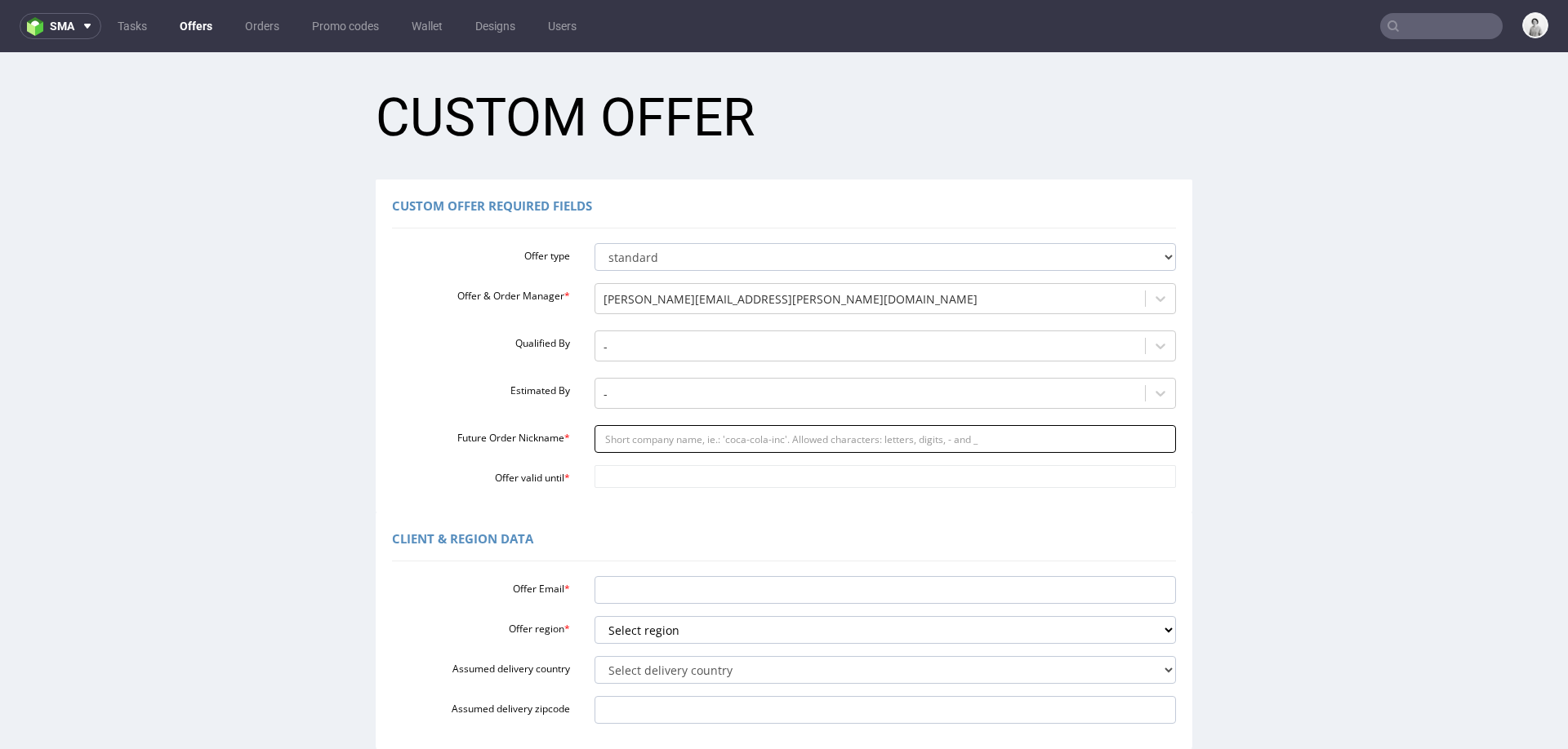
paste input "fraemkeinnotomcom"
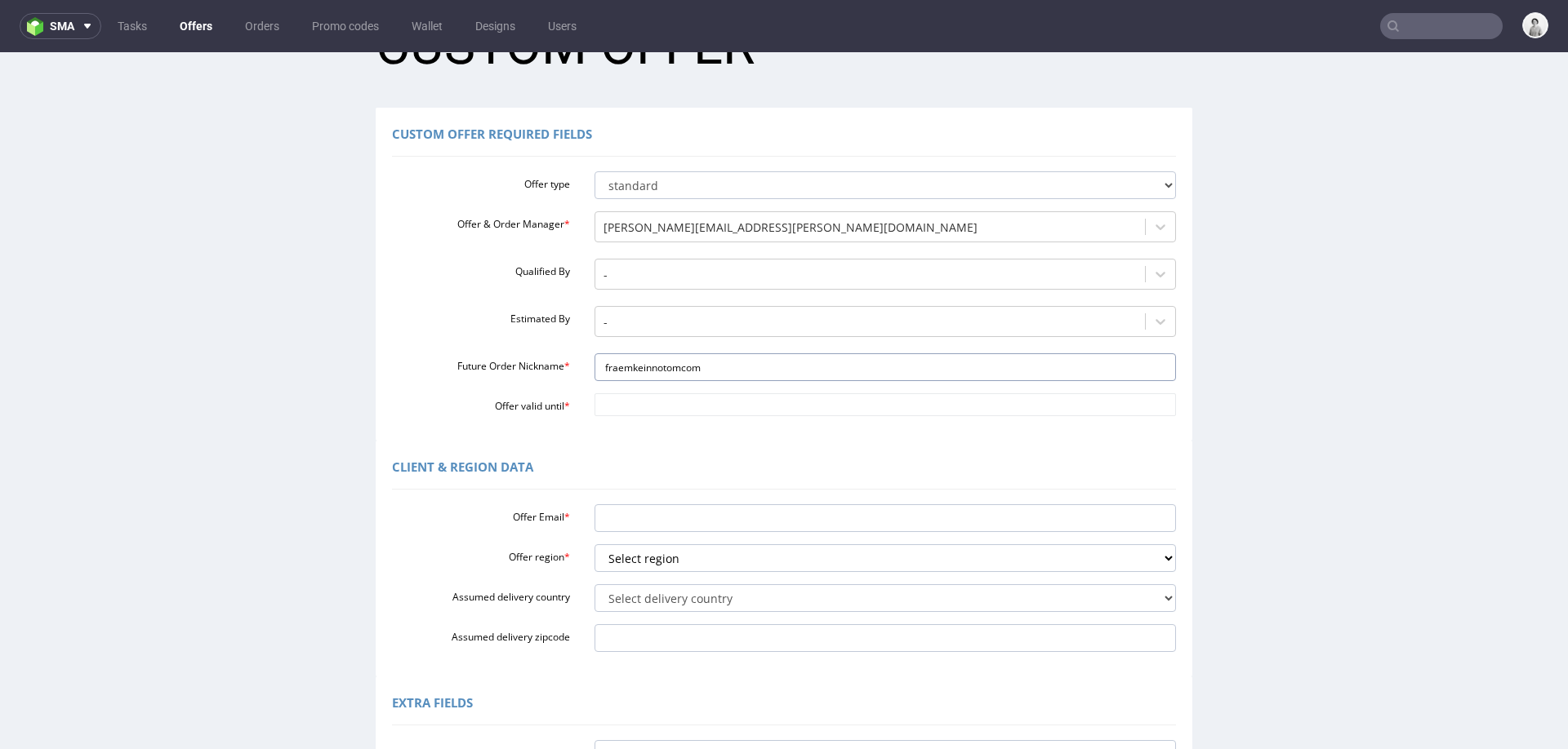
scroll to position [81, 0]
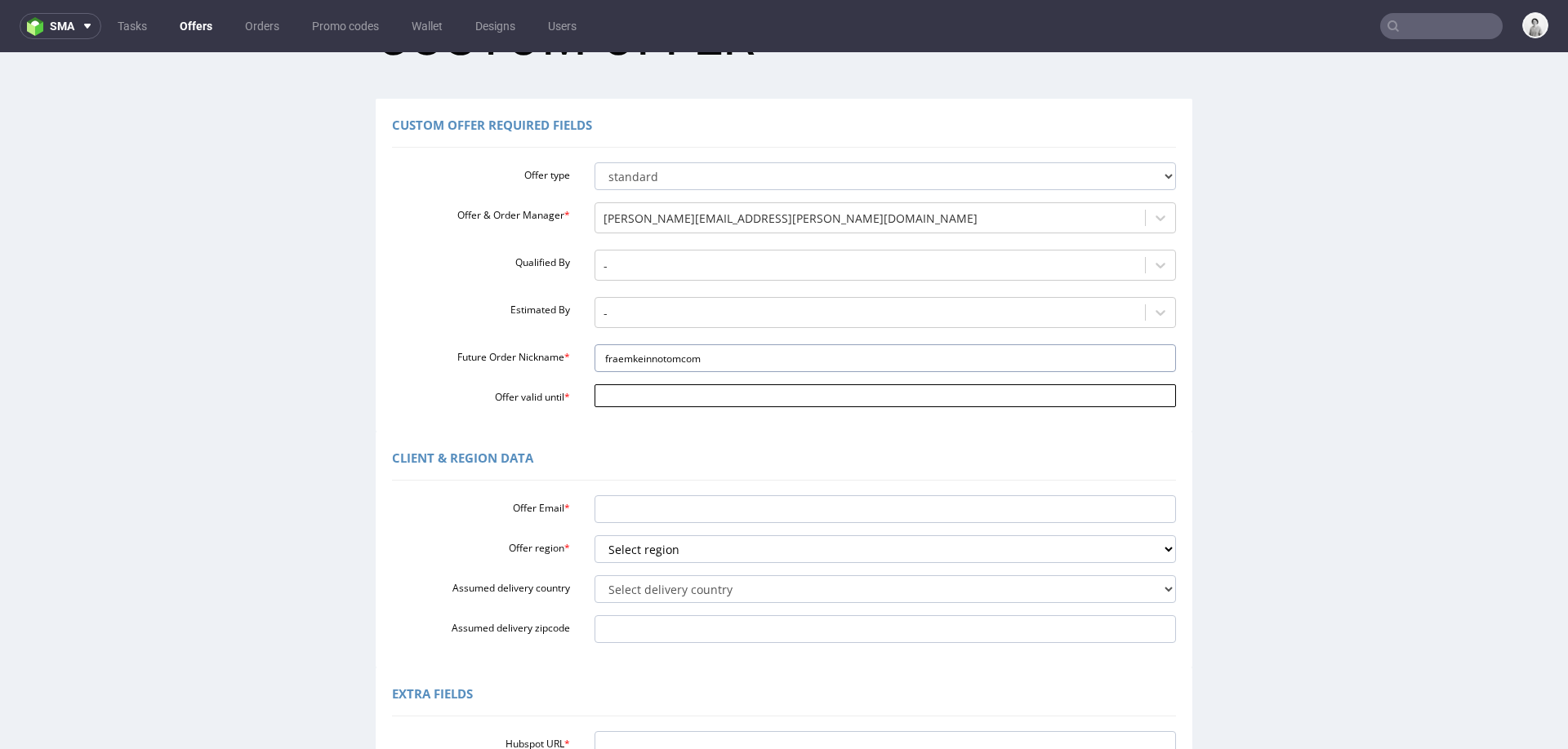
type input "fraemkeinnotomcom"
click at [683, 403] on input "Offer valid until *" at bounding box center [886, 396] width 582 height 23
click at [689, 364] on td "9" at bounding box center [701, 373] width 25 height 25
type input "[DATE]"
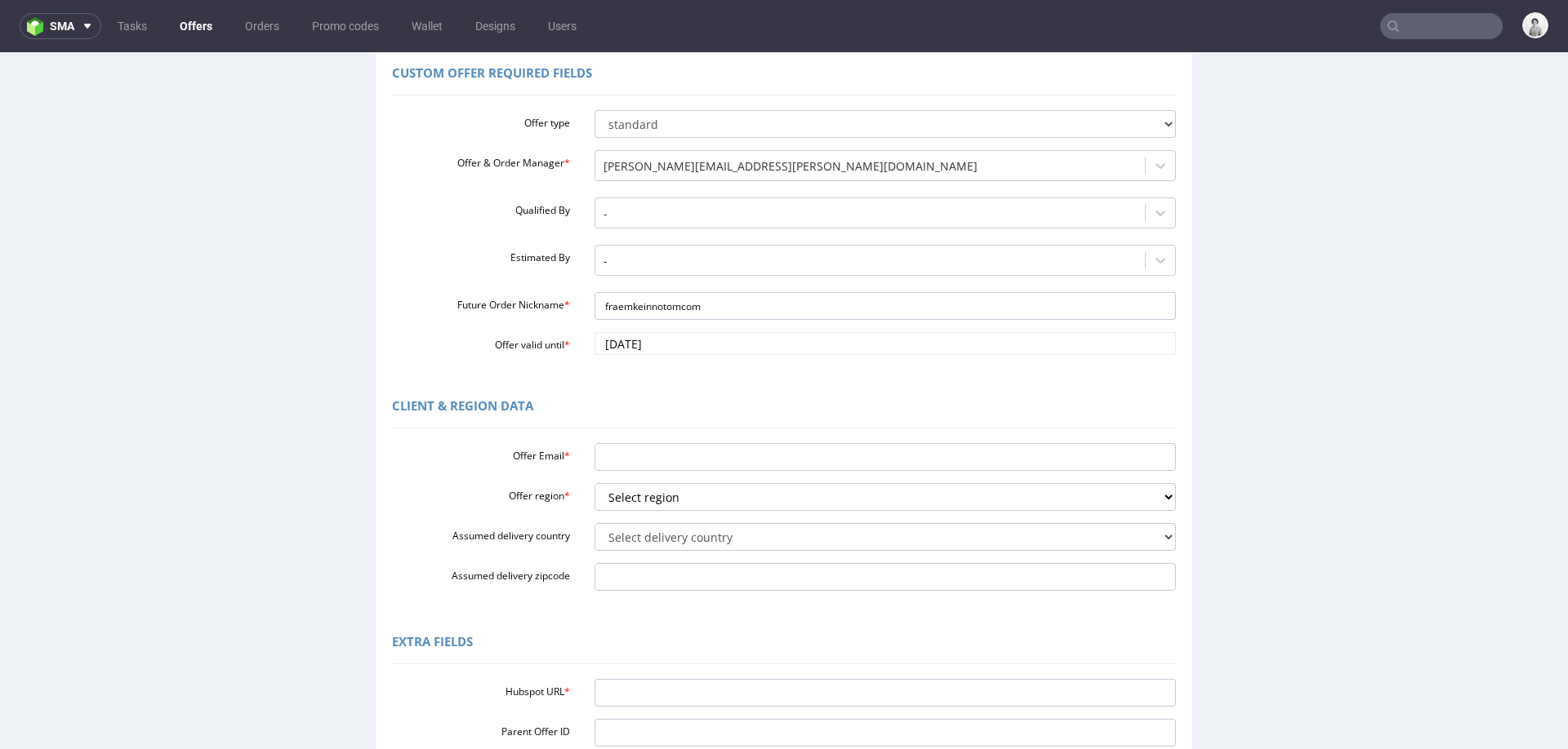
scroll to position [172, 0]
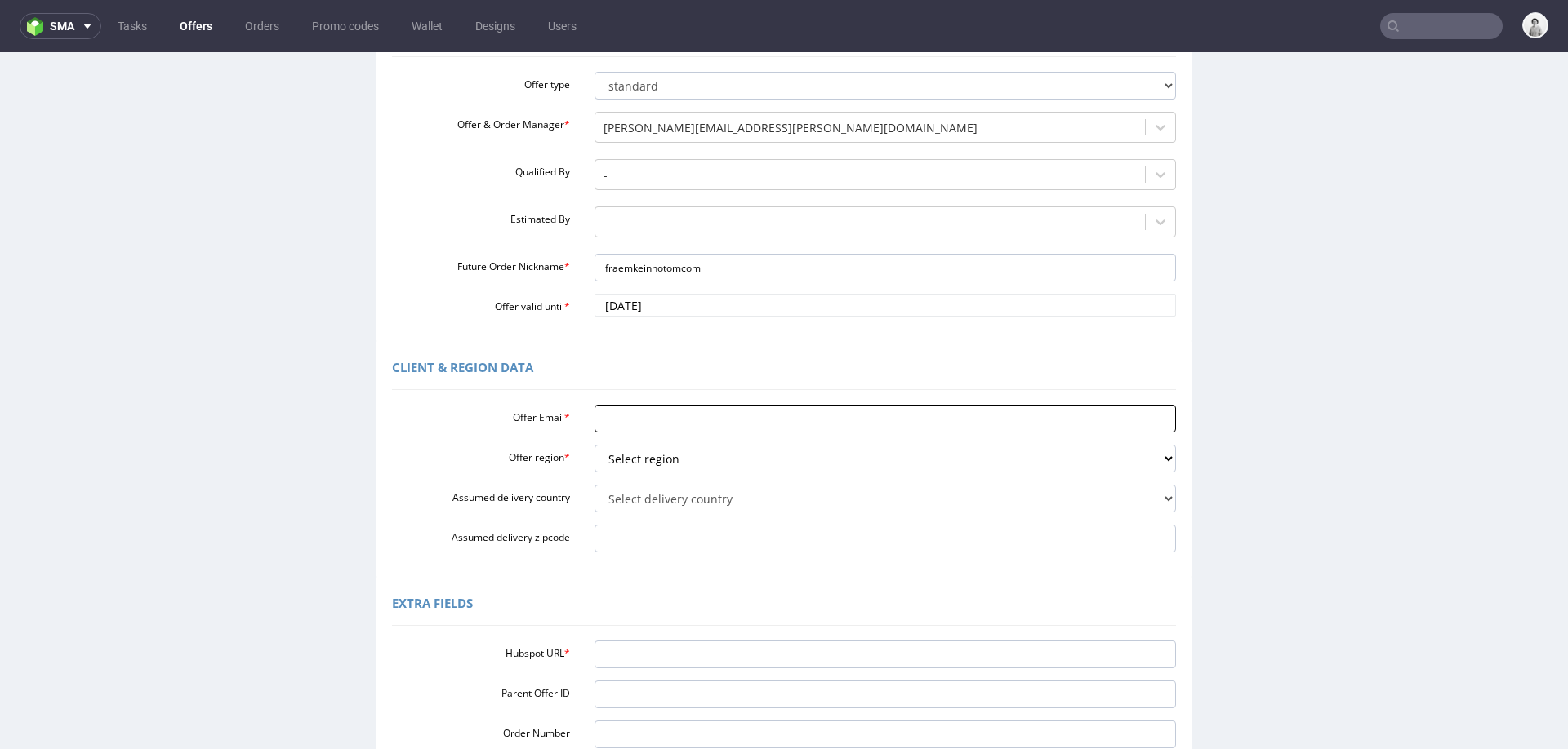
click at [670, 416] on input "Offer Email *" at bounding box center [886, 419] width 582 height 28
paste input "[PERSON_NAME][EMAIL_ADDRESS][DOMAIN_NAME]"
type input "[PERSON_NAME][EMAIL_ADDRESS][DOMAIN_NAME]"
click at [641, 469] on select "Select region eu gb de pl fr it es" at bounding box center [886, 458] width 582 height 28
select select "de"
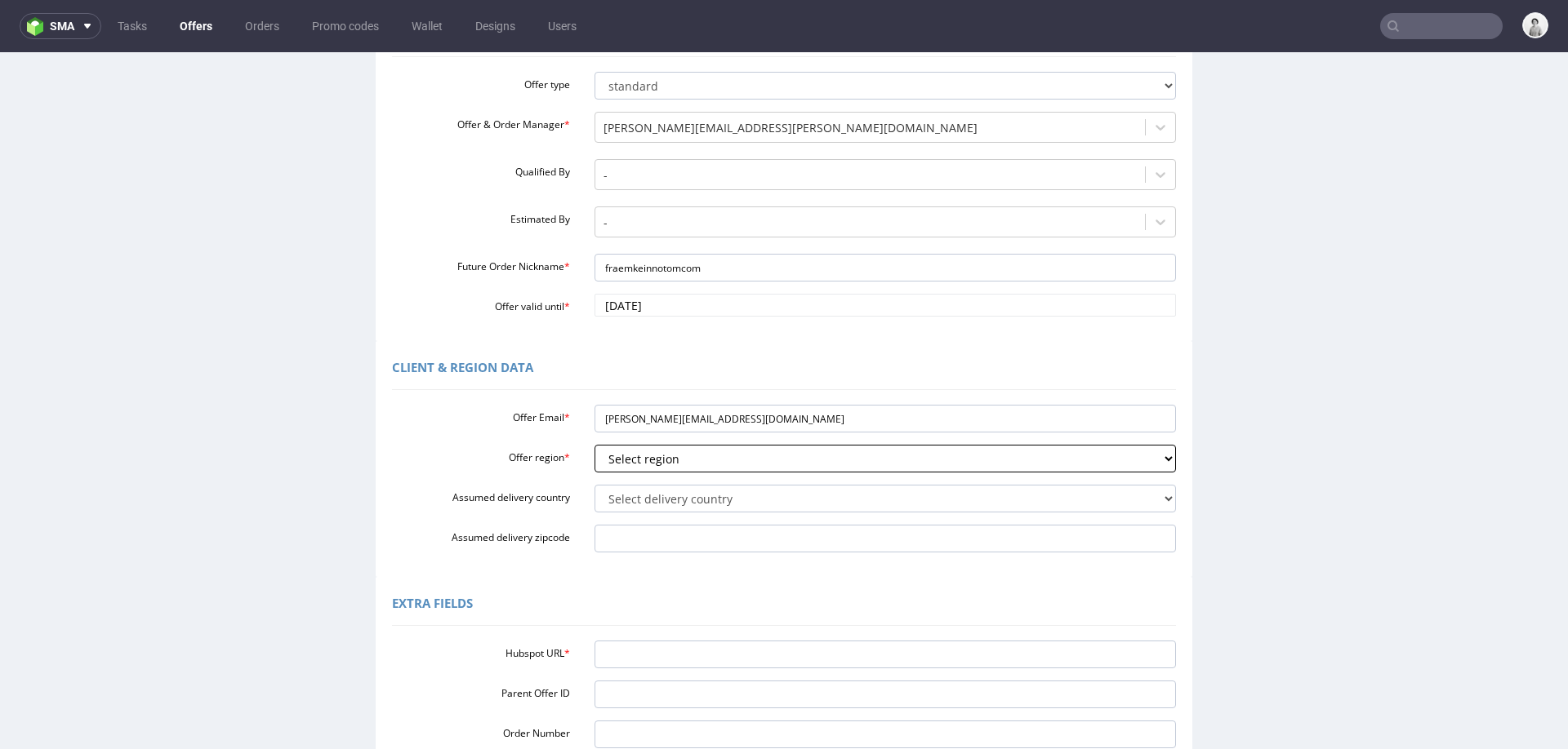
click at [595, 445] on select "Select region eu gb de pl fr it es" at bounding box center [886, 458] width 582 height 28
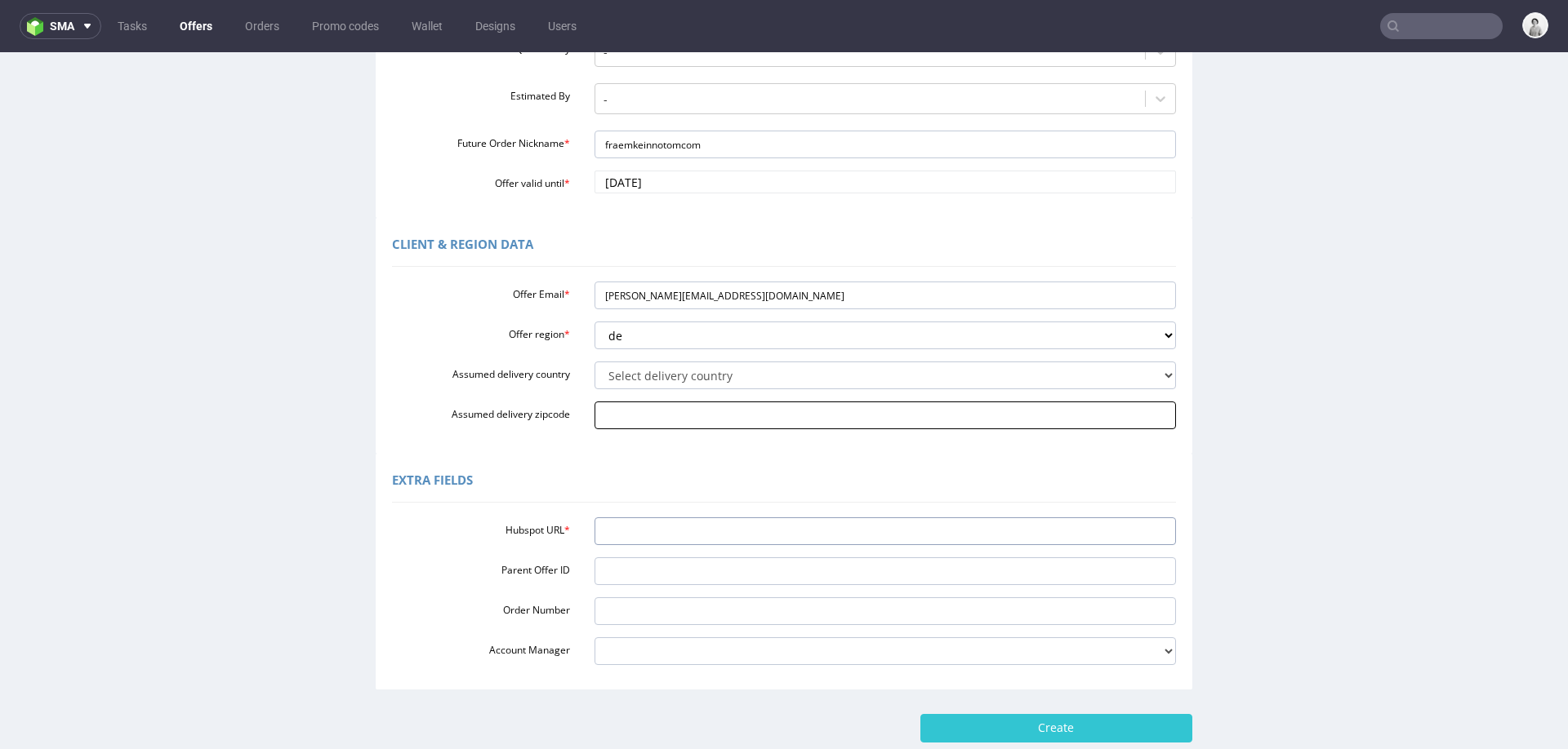
click at [644, 532] on input "Hubspot URL *" at bounding box center [886, 531] width 582 height 28
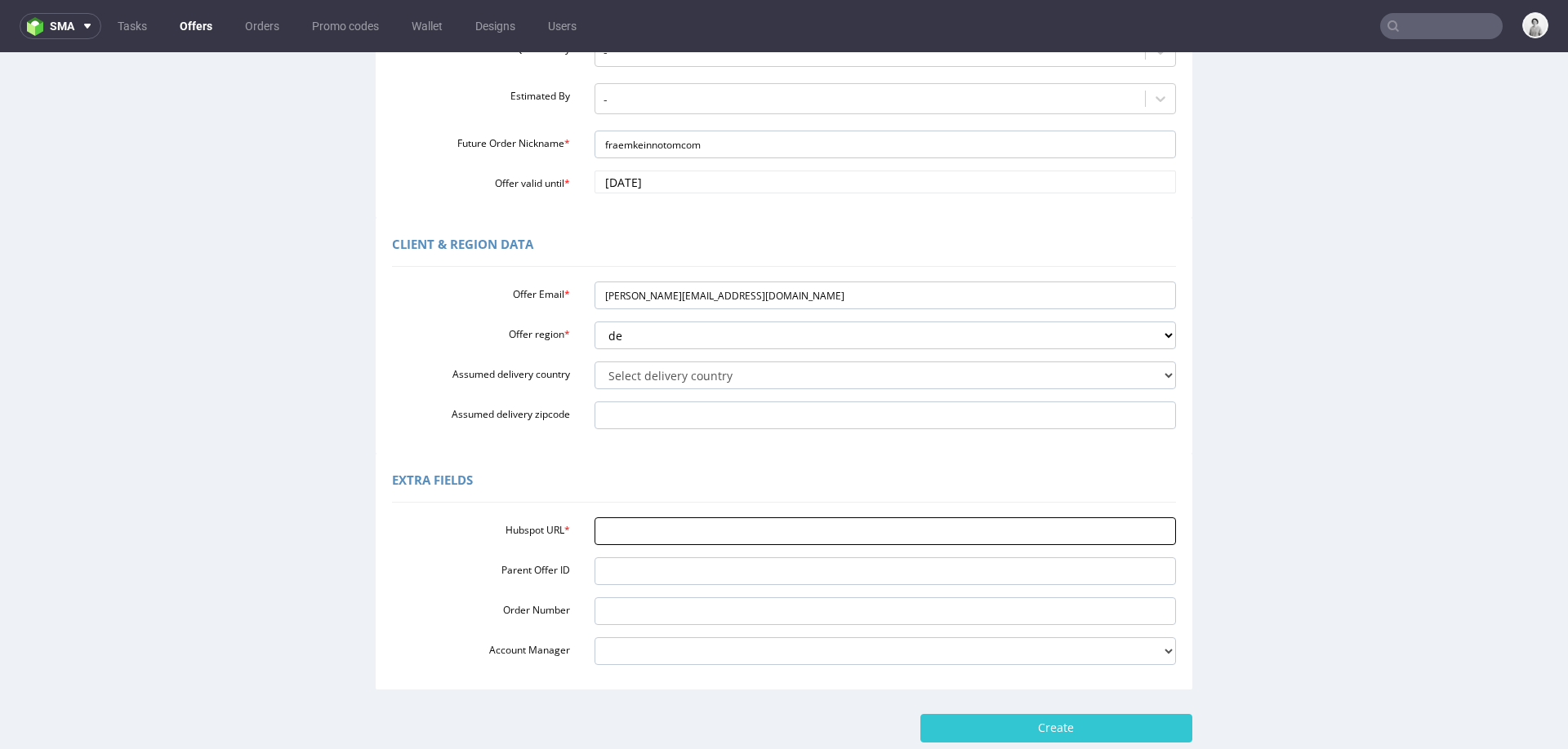
paste input "https://app-eu1.hubspot.com/contacts/25600958/record/0-3/306415848669"
type input "https://app-eu1.hubspot.com/contacts/25600958/record/0-3/306415848669"
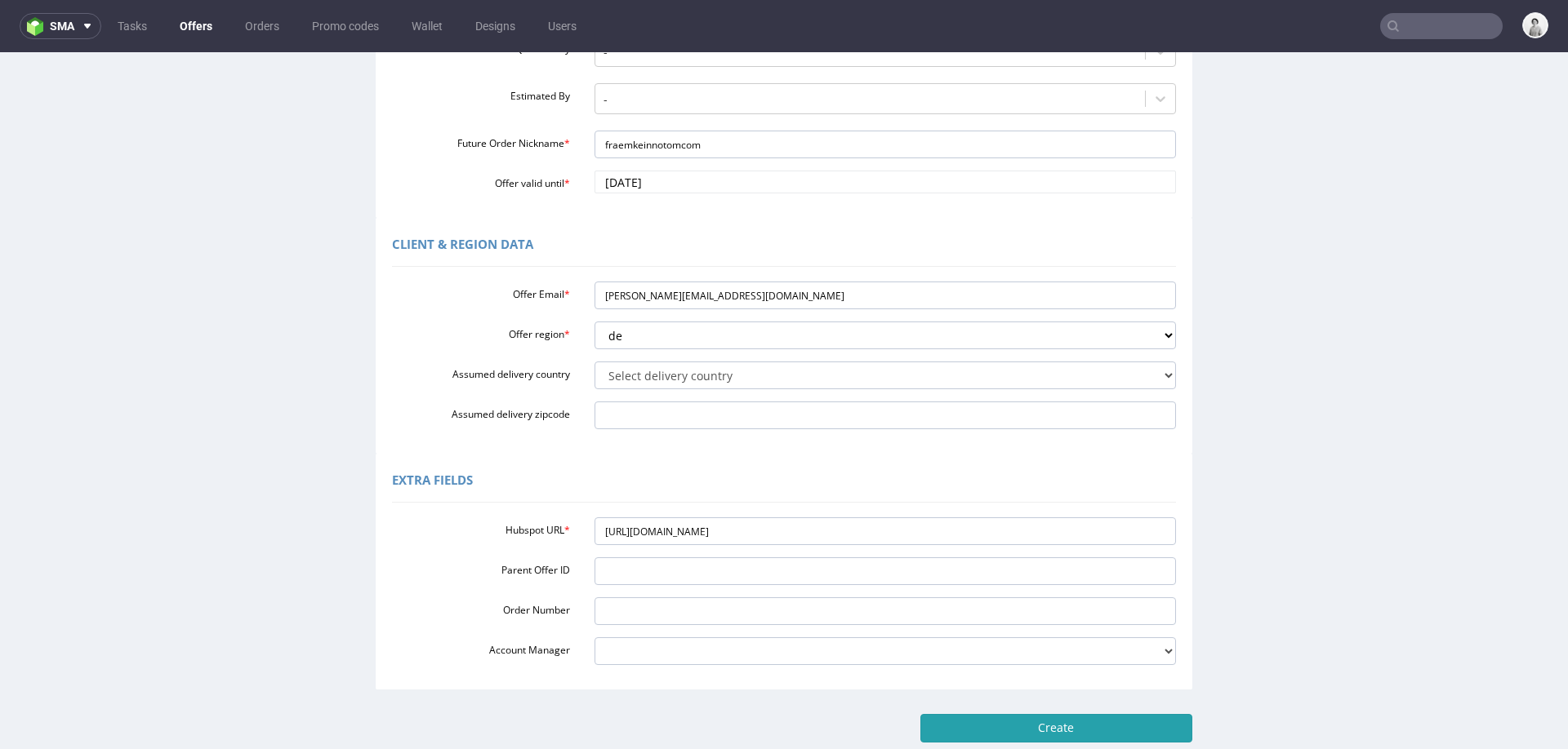
click at [951, 735] on input "Create" at bounding box center [1056, 728] width 272 height 28
type input "Please wait..."
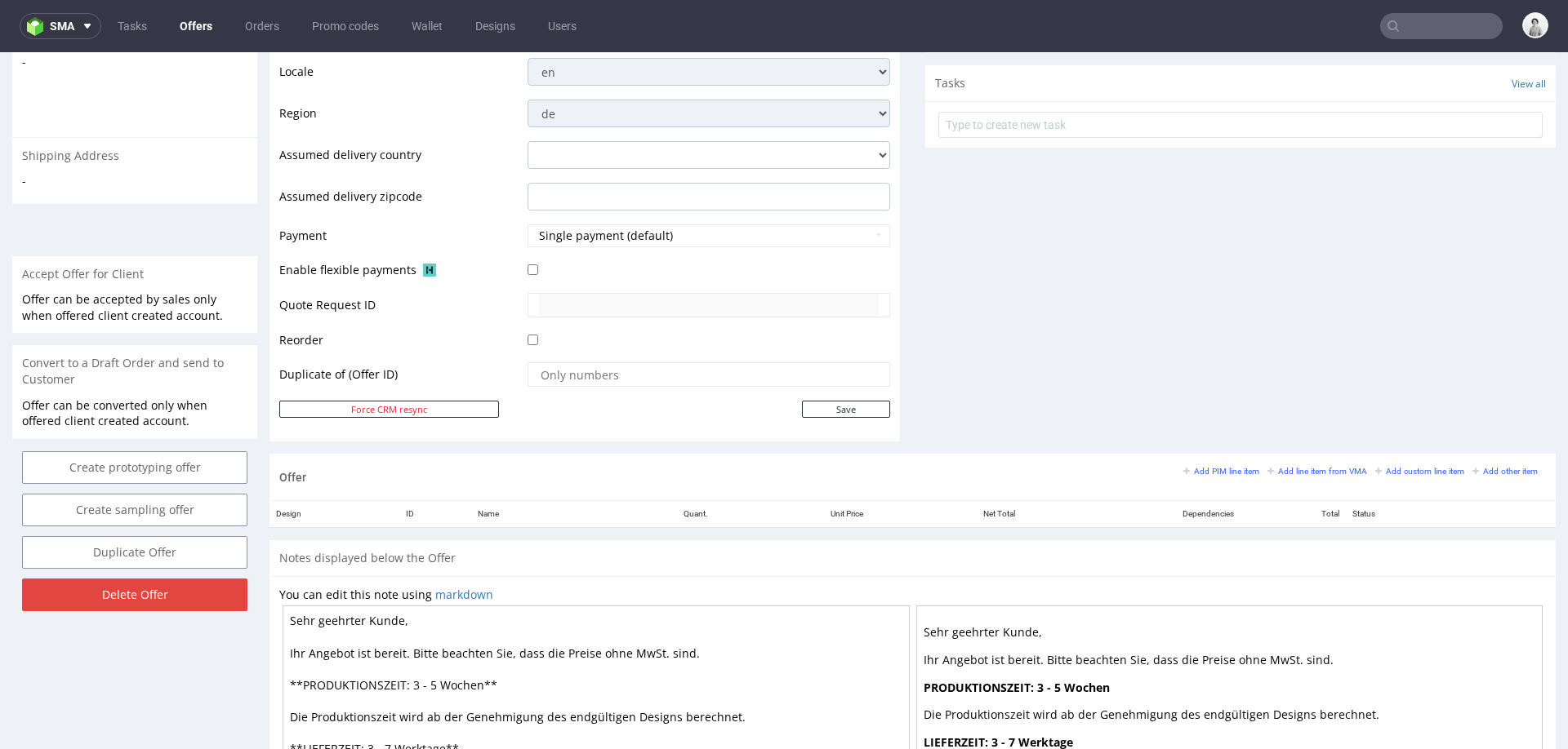
scroll to position [650, 0]
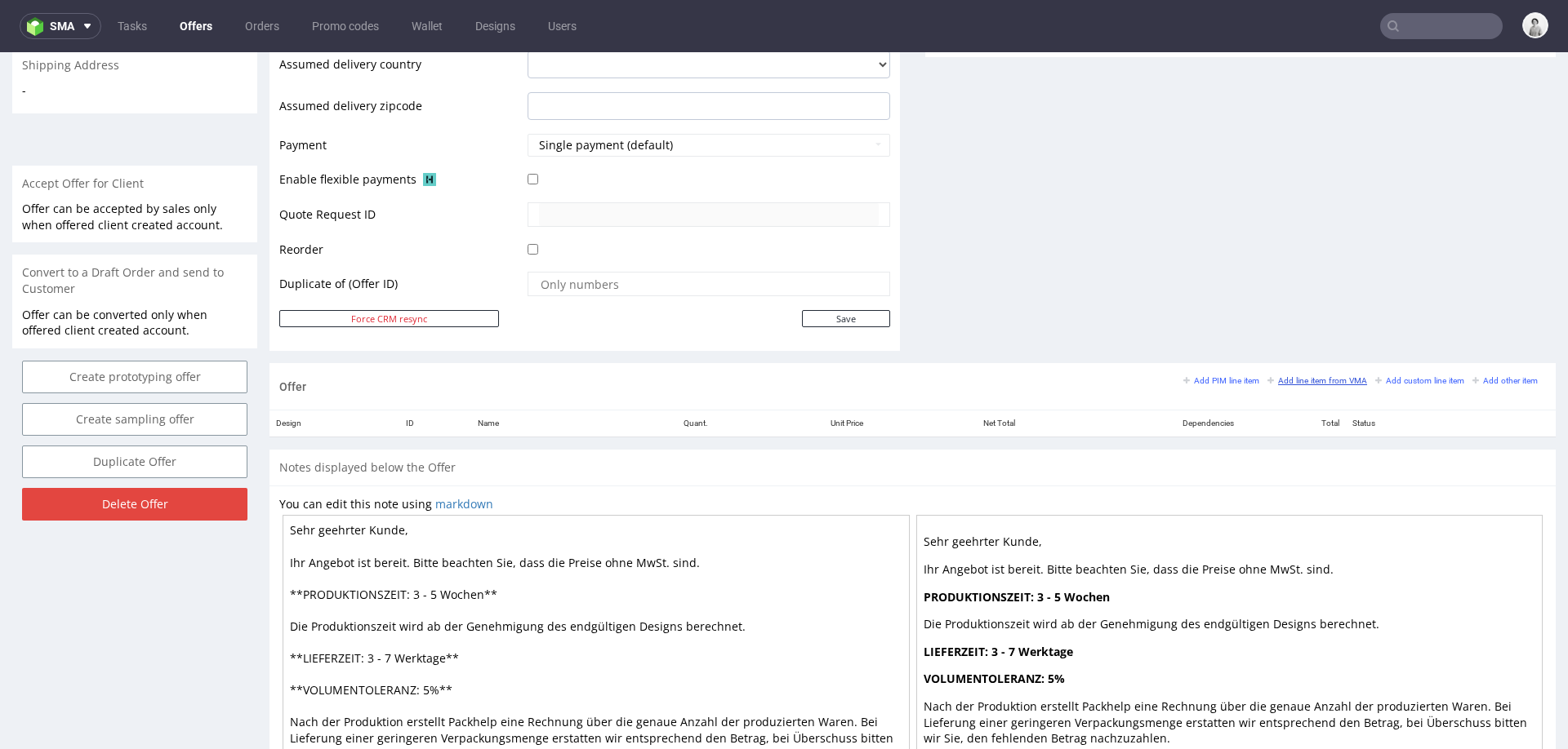
click at [1276, 376] on small "Add line item from VMA" at bounding box center [1317, 380] width 100 height 9
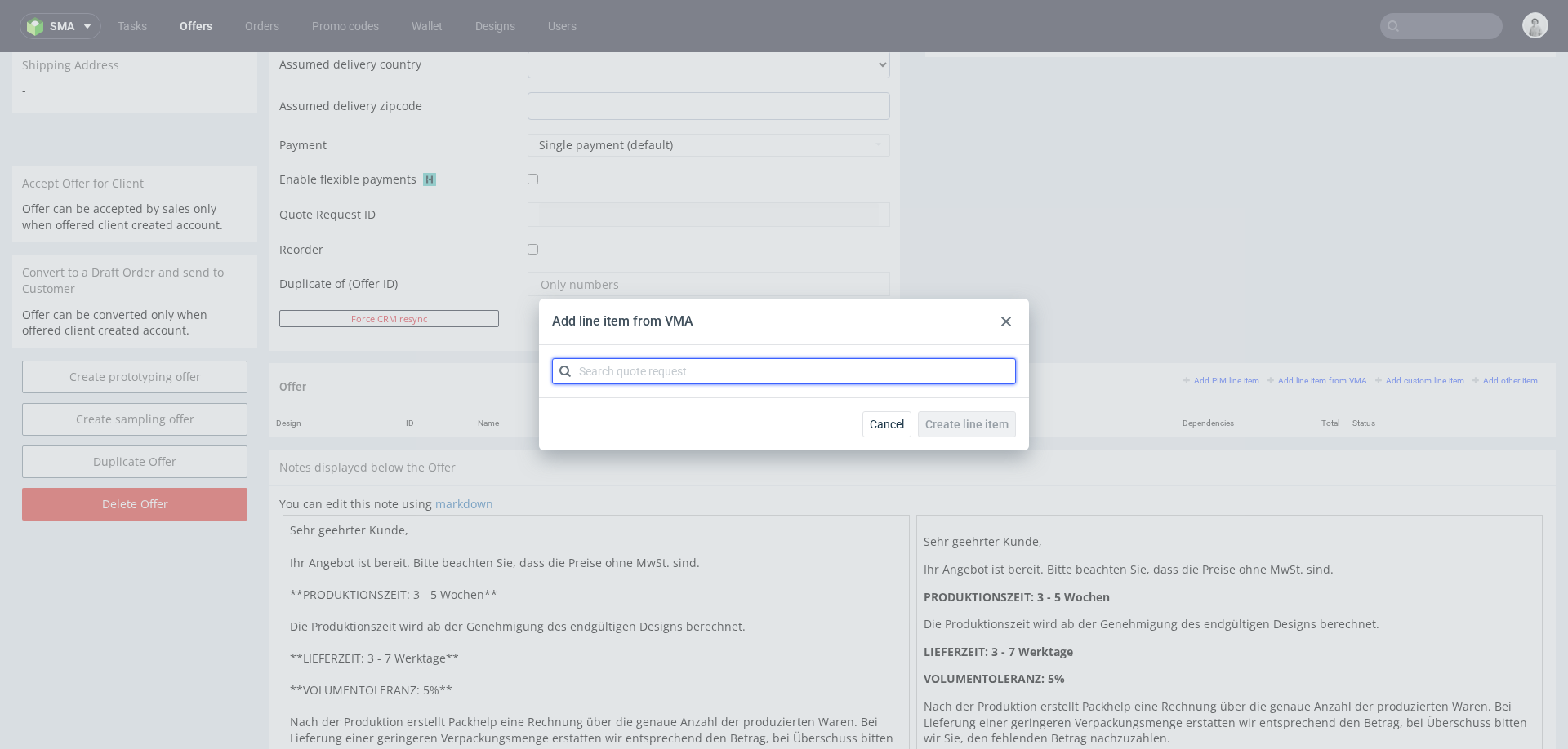
click at [747, 374] on input "text" at bounding box center [784, 371] width 464 height 26
type input "cbnc"
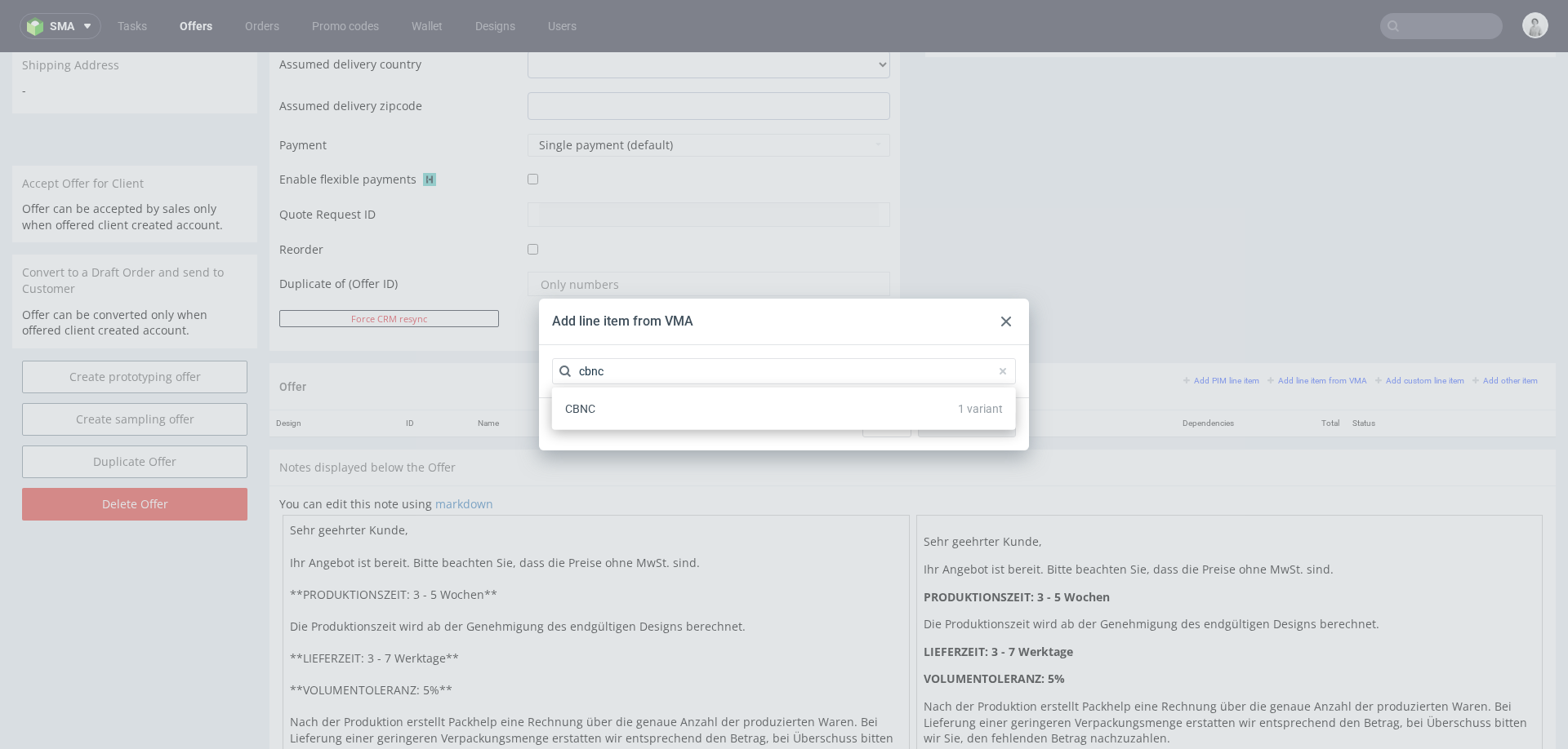
click at [723, 412] on div "CBNC 1 variant" at bounding box center [783, 409] width 451 height 30
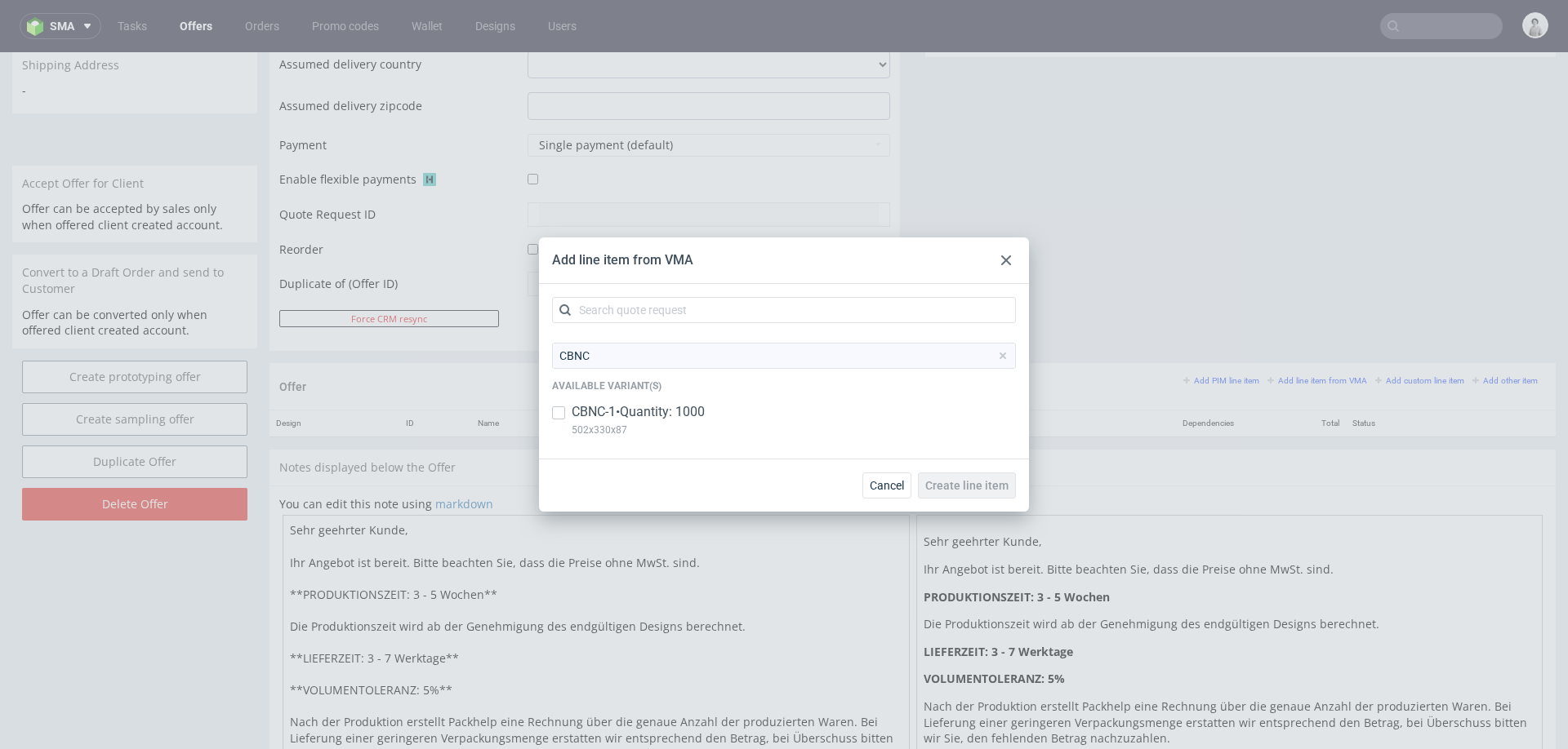
click at [689, 416] on p "CBNC-1 • Quantity: 1000" at bounding box center [638, 412] width 134 height 18
checkbox input "true"
click at [992, 497] on button "Create line item" at bounding box center [967, 485] width 98 height 26
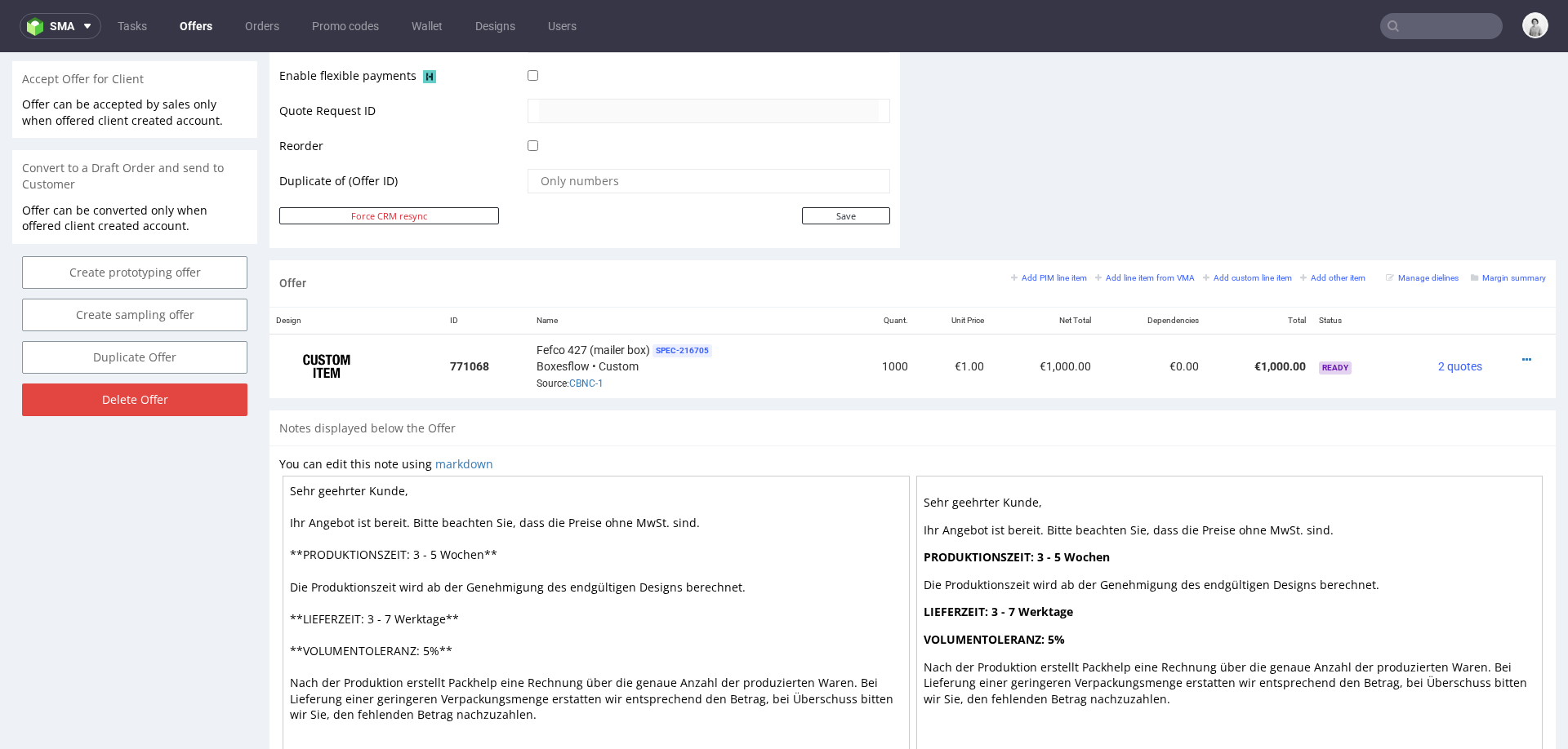
scroll to position [770, 0]
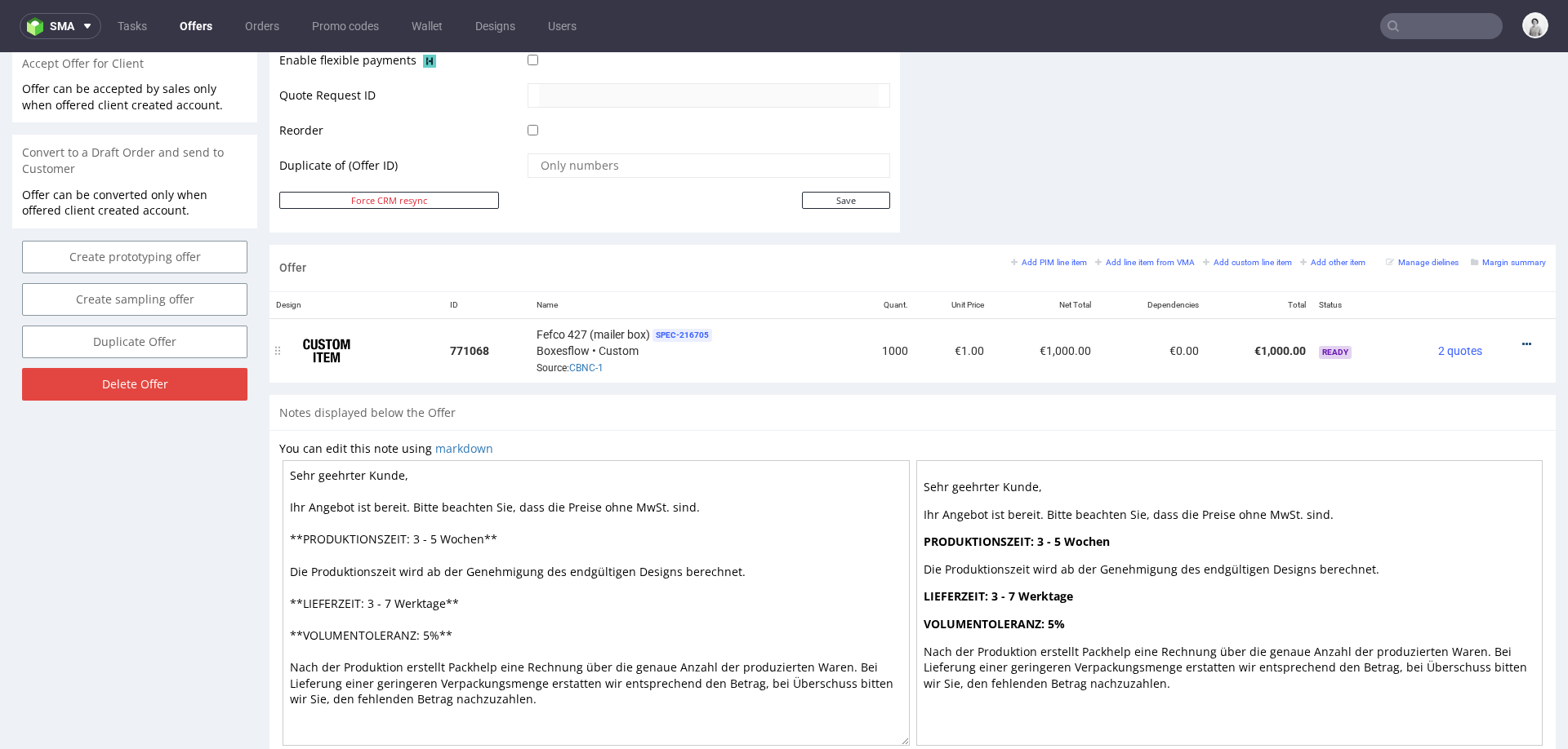
click at [1522, 344] on icon at bounding box center [1526, 345] width 9 height 12
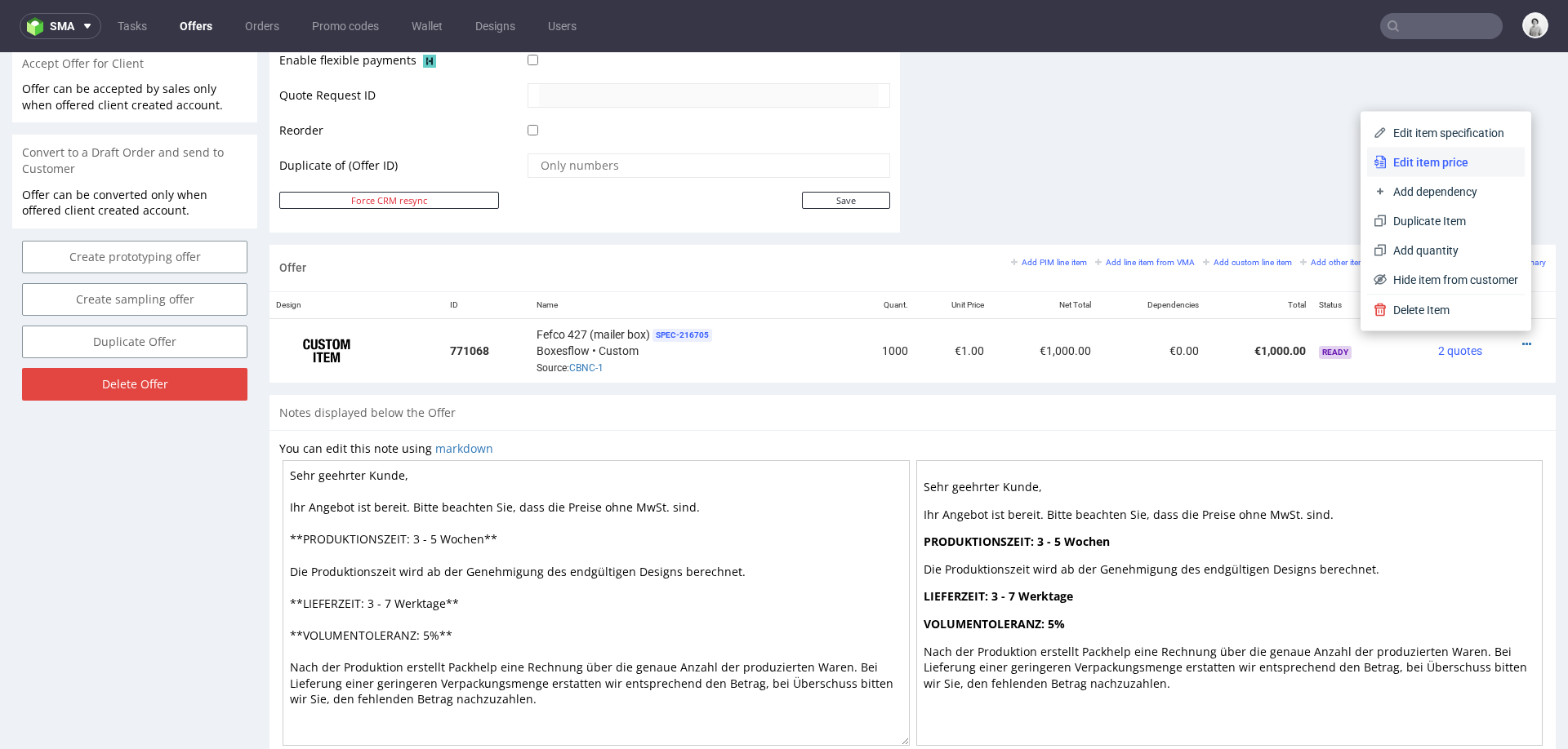
click at [1483, 169] on span "Edit item price" at bounding box center [1452, 162] width 132 height 16
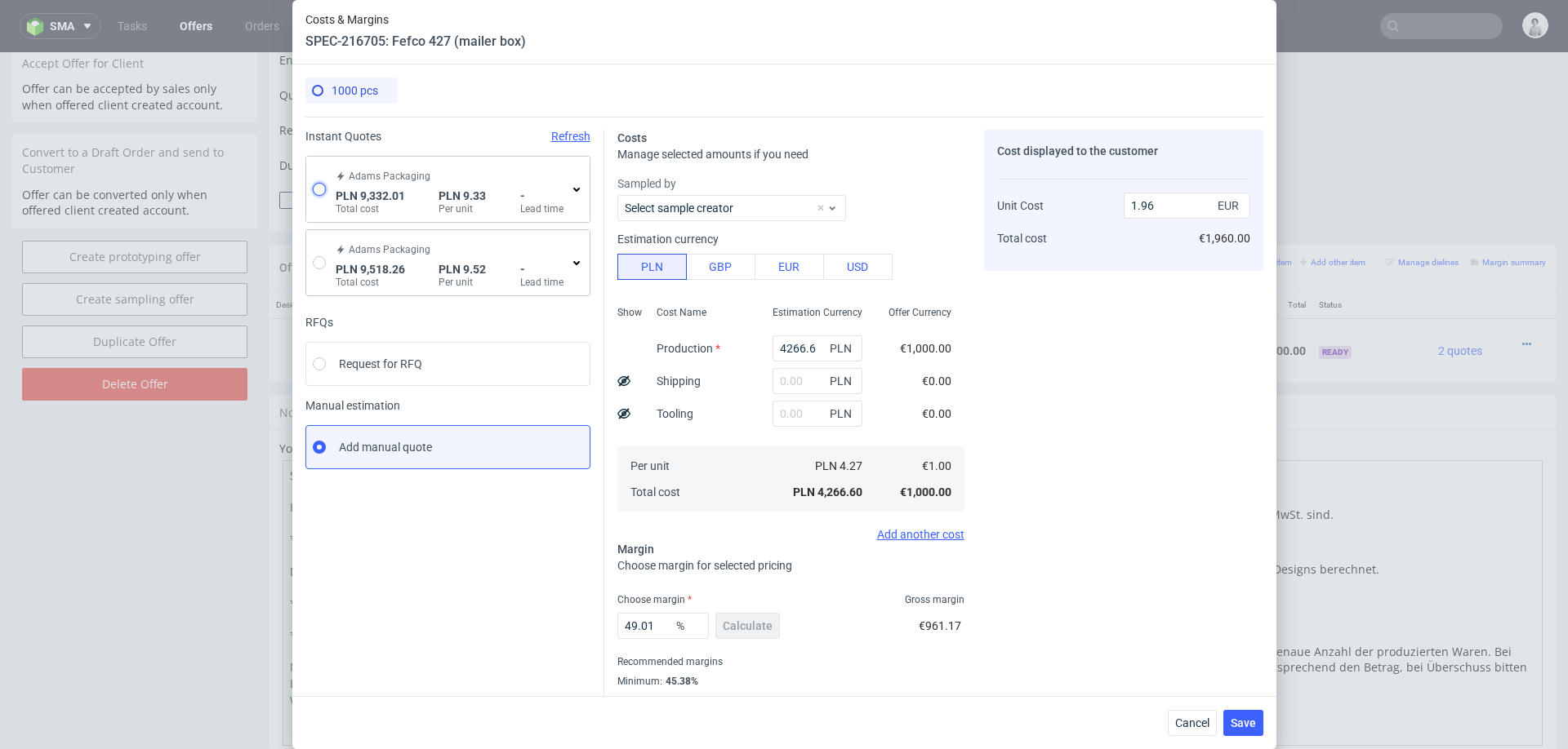
click at [318, 193] on input "radio" at bounding box center [320, 189] width 13 height 13
radio input "true"
radio input "false"
type input "7581.4400000000005"
type input "1750.57"
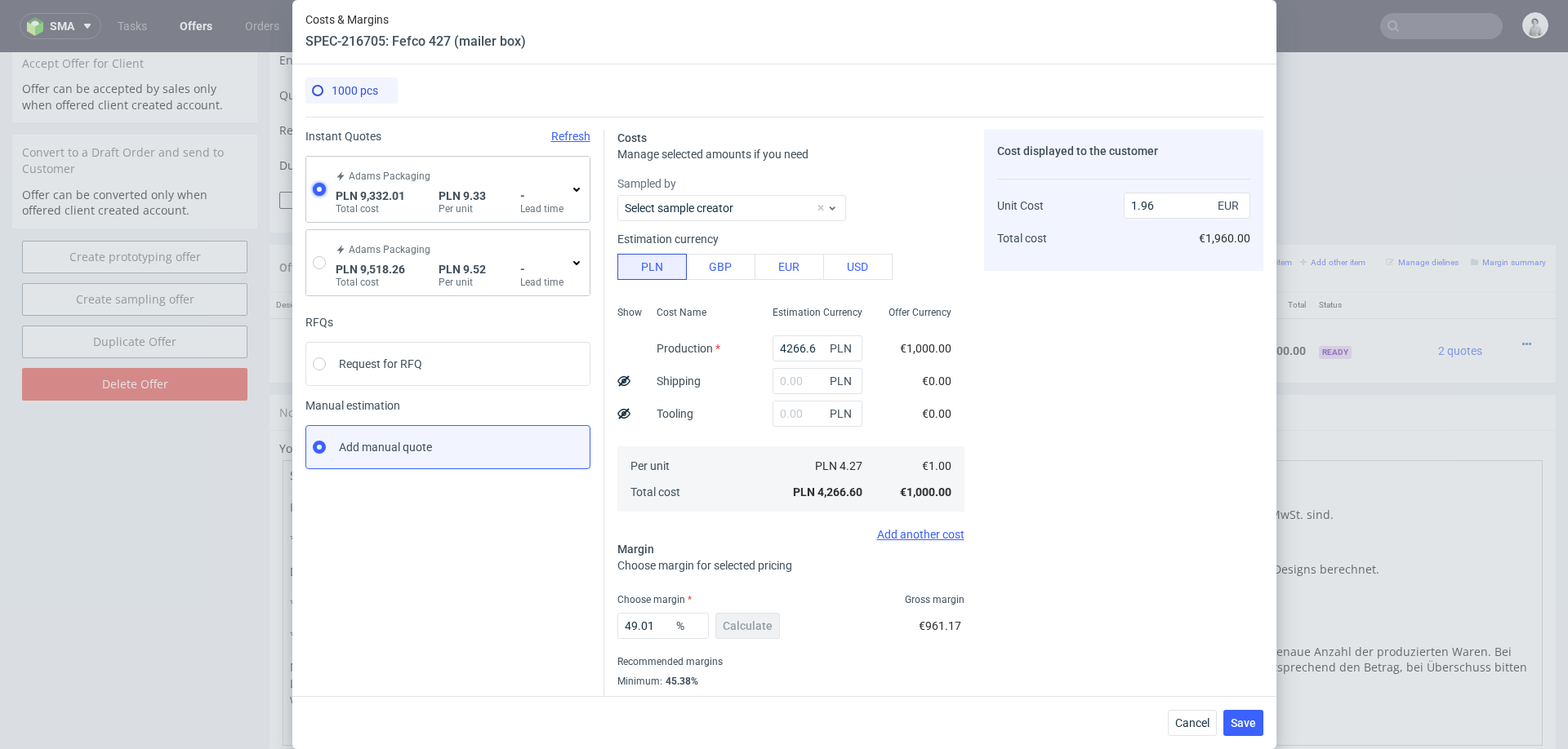
type input "2.19"
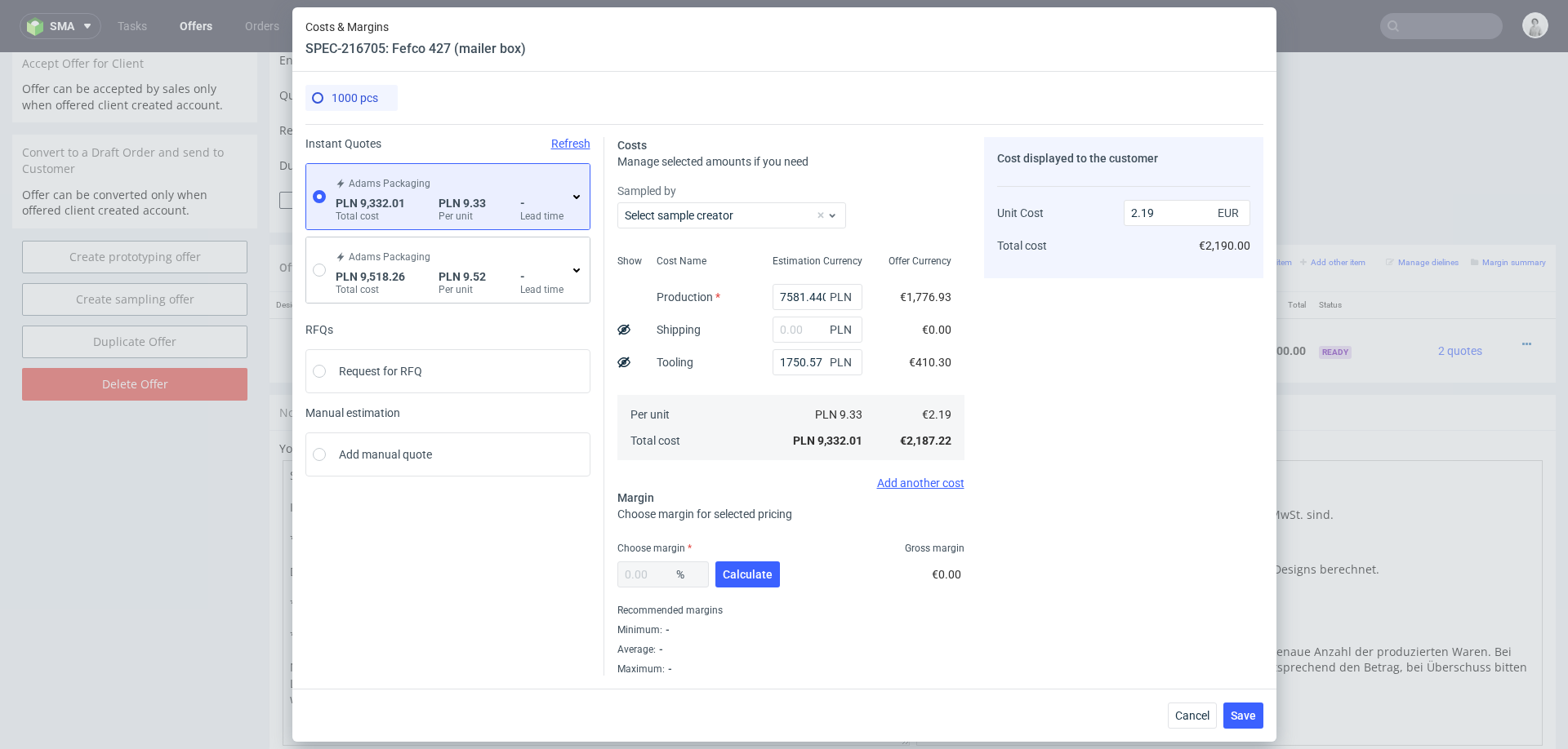
click at [574, 193] on icon at bounding box center [576, 197] width 13 height 13
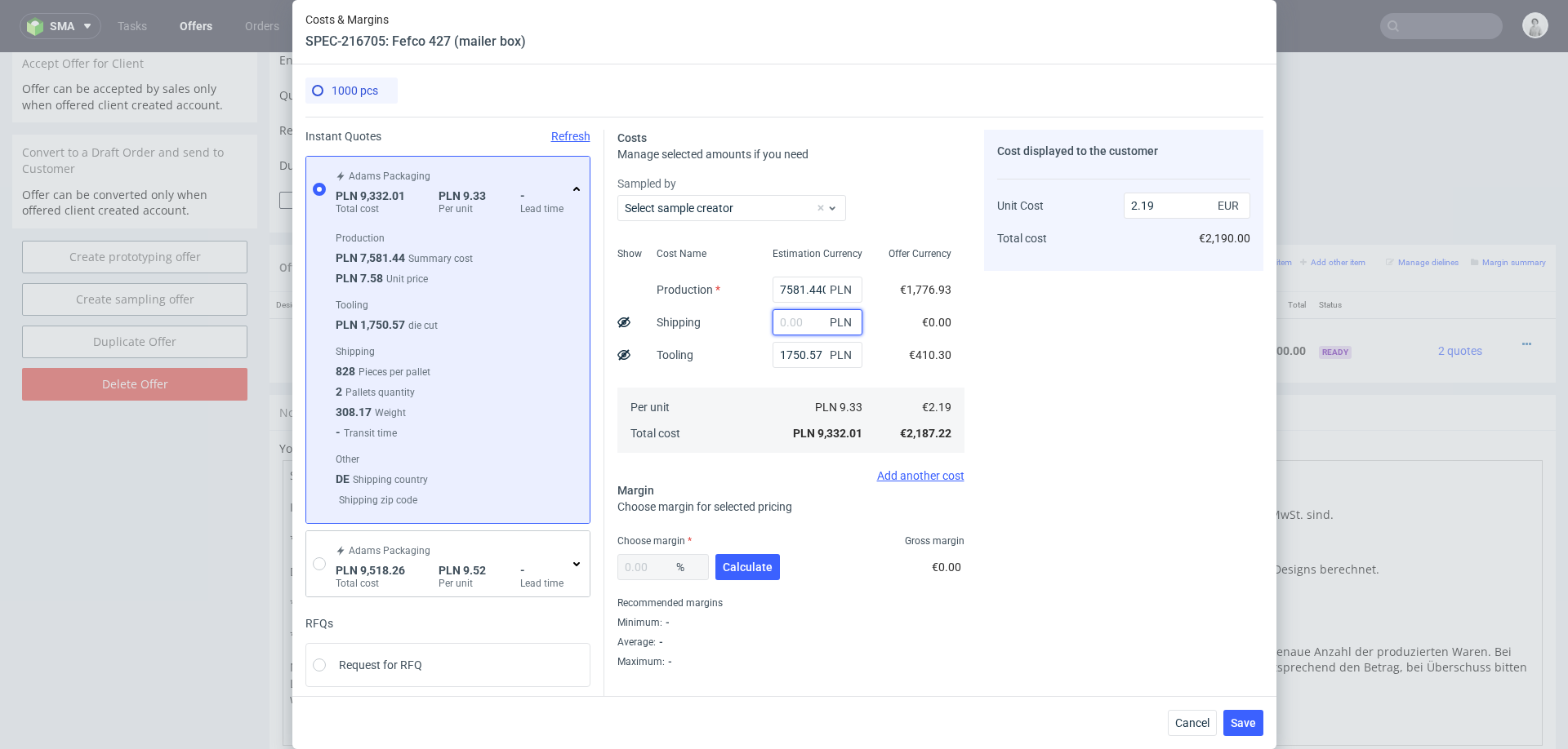
click at [795, 323] on input "text" at bounding box center [818, 322] width 90 height 26
type input "650"
type input "2.34"
type input "650"
click at [761, 573] on button "Calculate" at bounding box center [747, 567] width 64 height 26
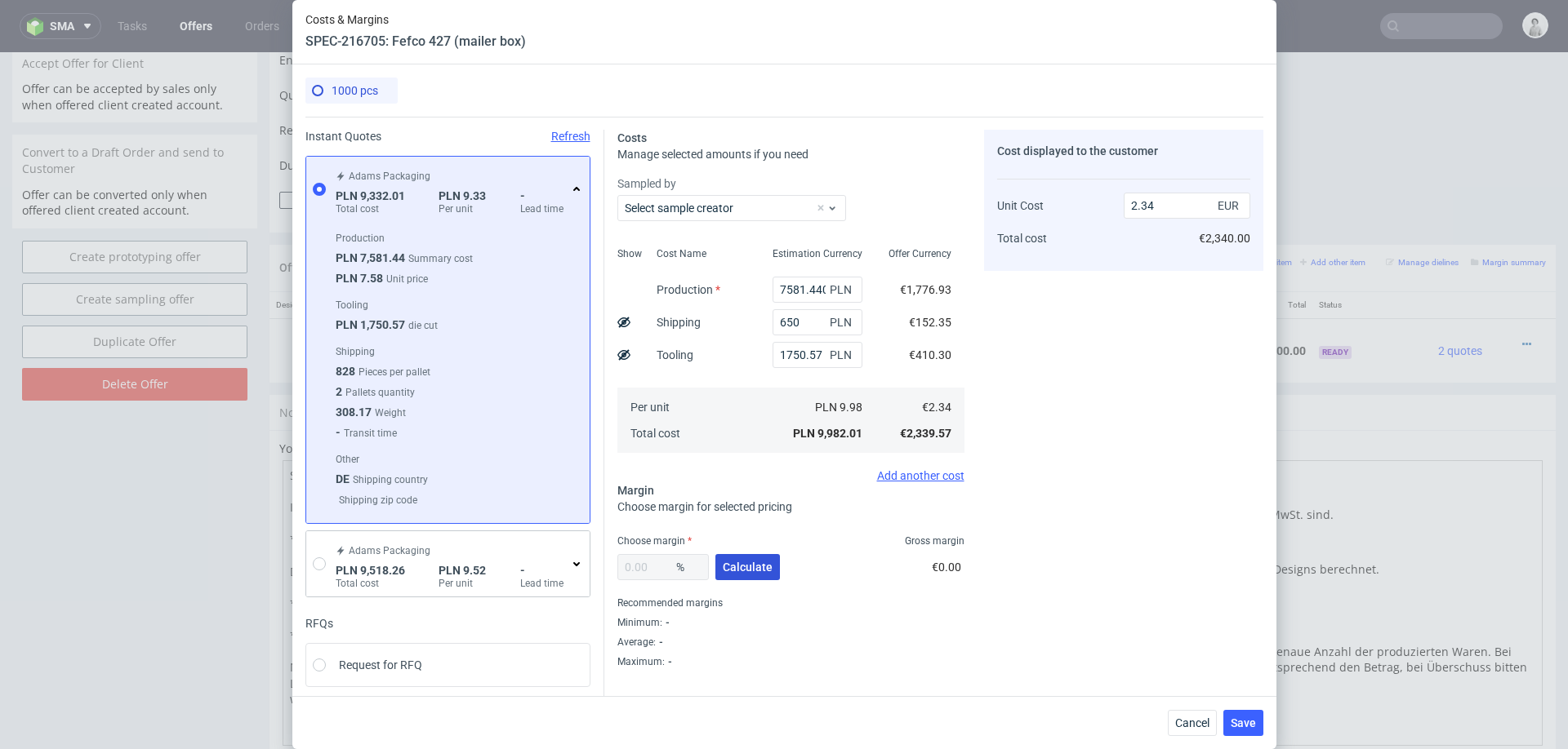
type input "33.69"
type input "3.53"
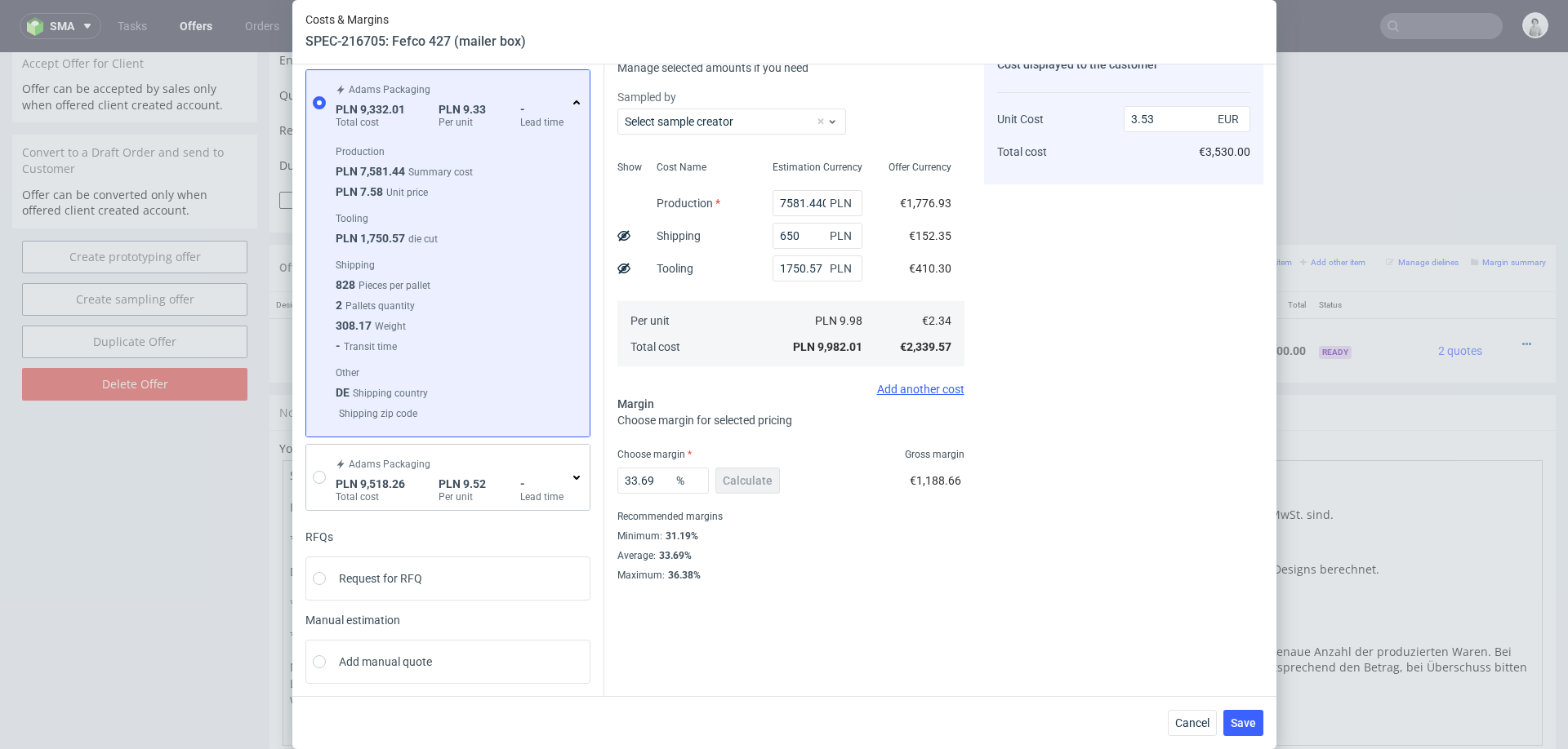
scroll to position [90, 0]
click at [659, 480] on input "33.69" at bounding box center [663, 476] width 91 height 26
type input "32"
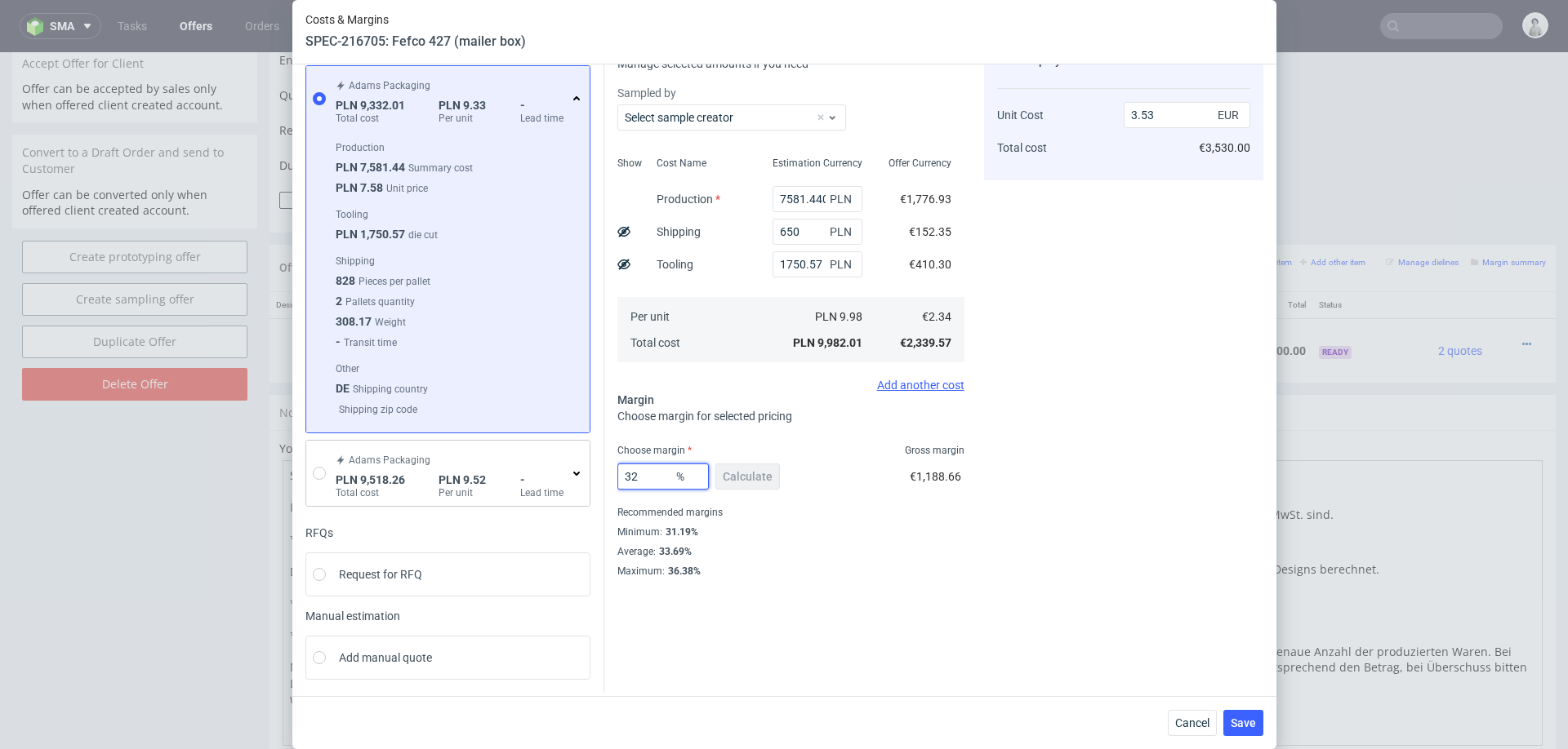
type input "3.44"
click at [992, 509] on div "Cost displayed to the customer Unit Cost Total cost 3.44 EUR €3,440.00" at bounding box center [1123, 308] width 280 height 539
click at [643, 471] on input "32" at bounding box center [663, 476] width 91 height 26
type input "33"
type input "3.49"
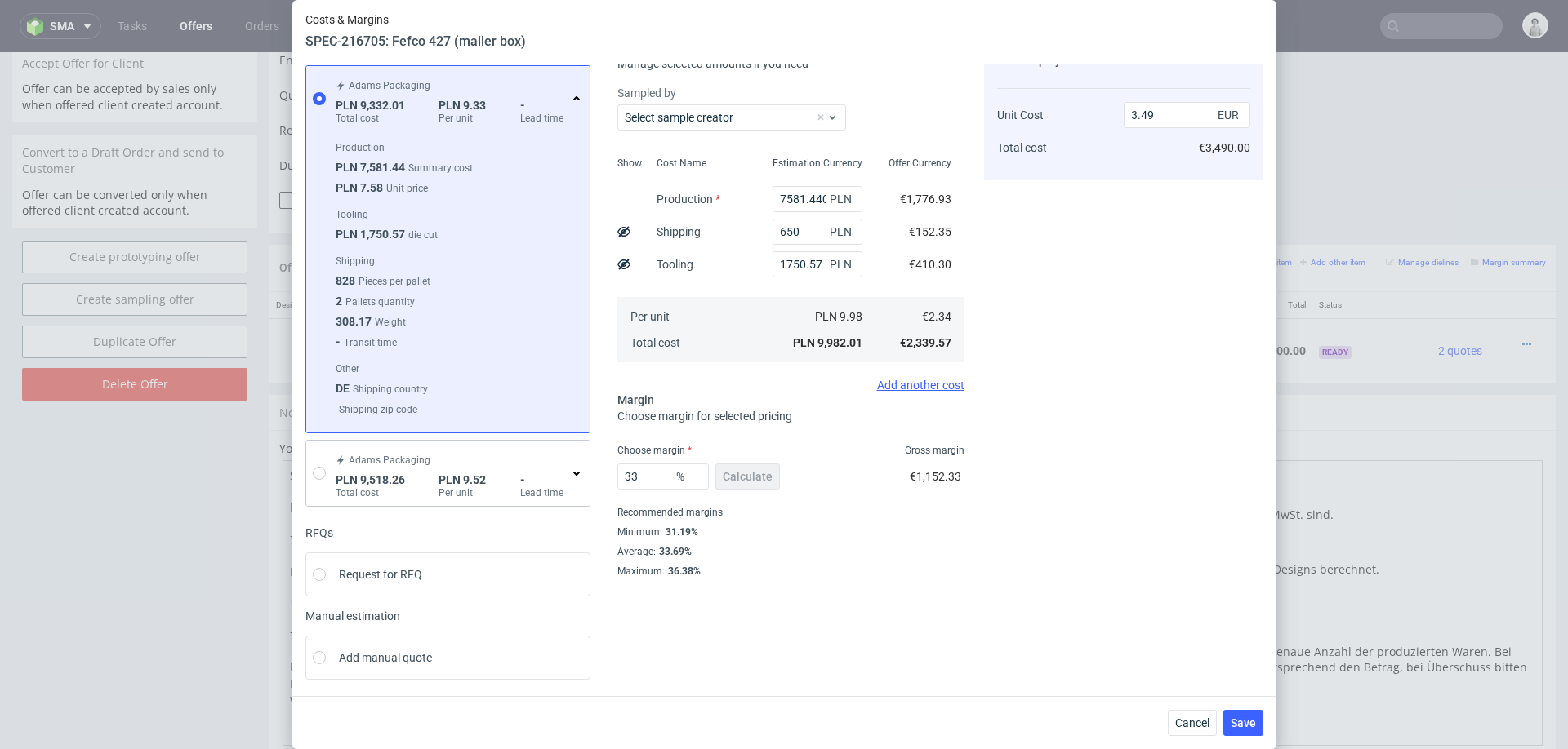
click at [986, 585] on div "Instant Quotes Refresh Adams Packaging PLN 9,332.01 Total cost PLN 9.33 Per uni…" at bounding box center [784, 359] width 958 height 666
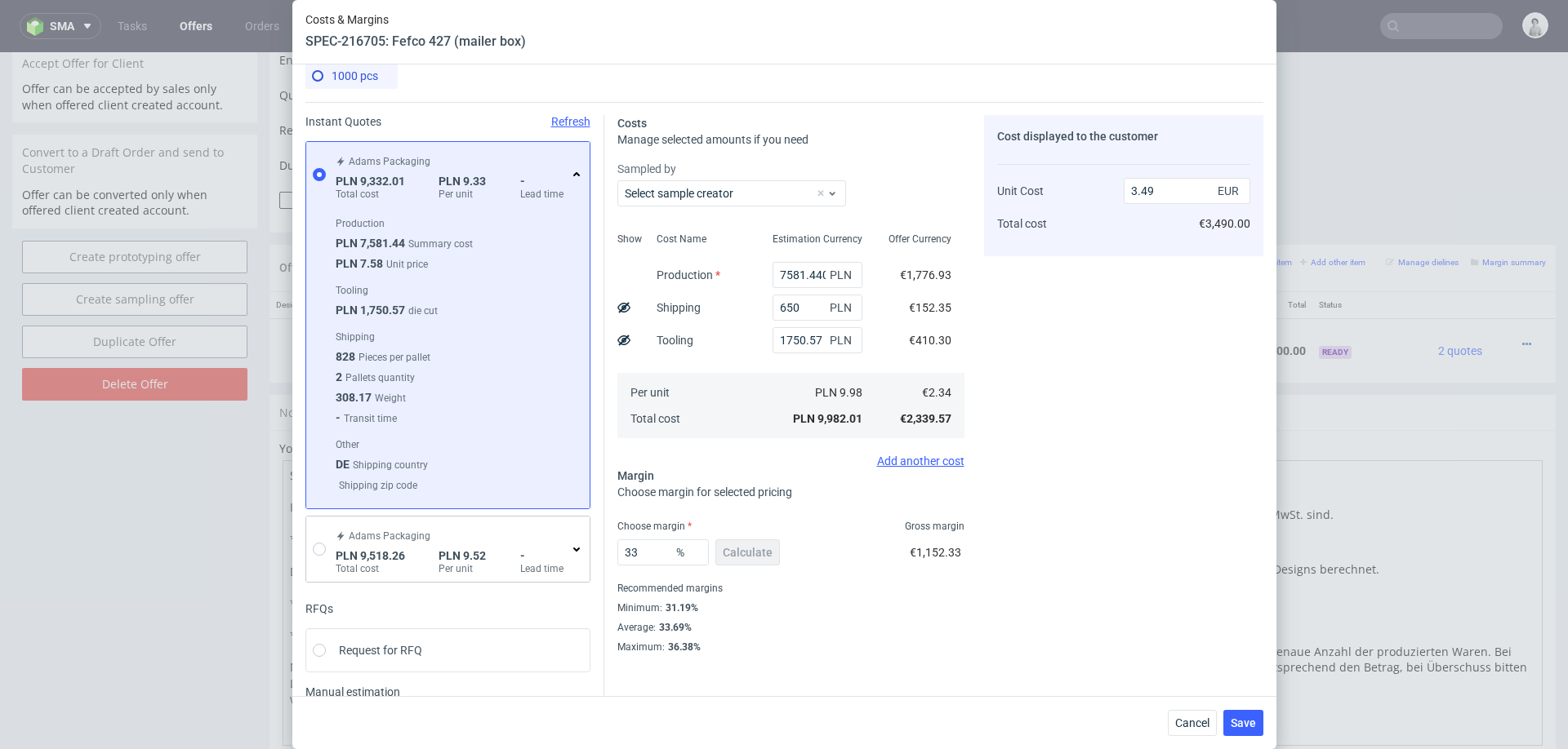
scroll to position [0, 0]
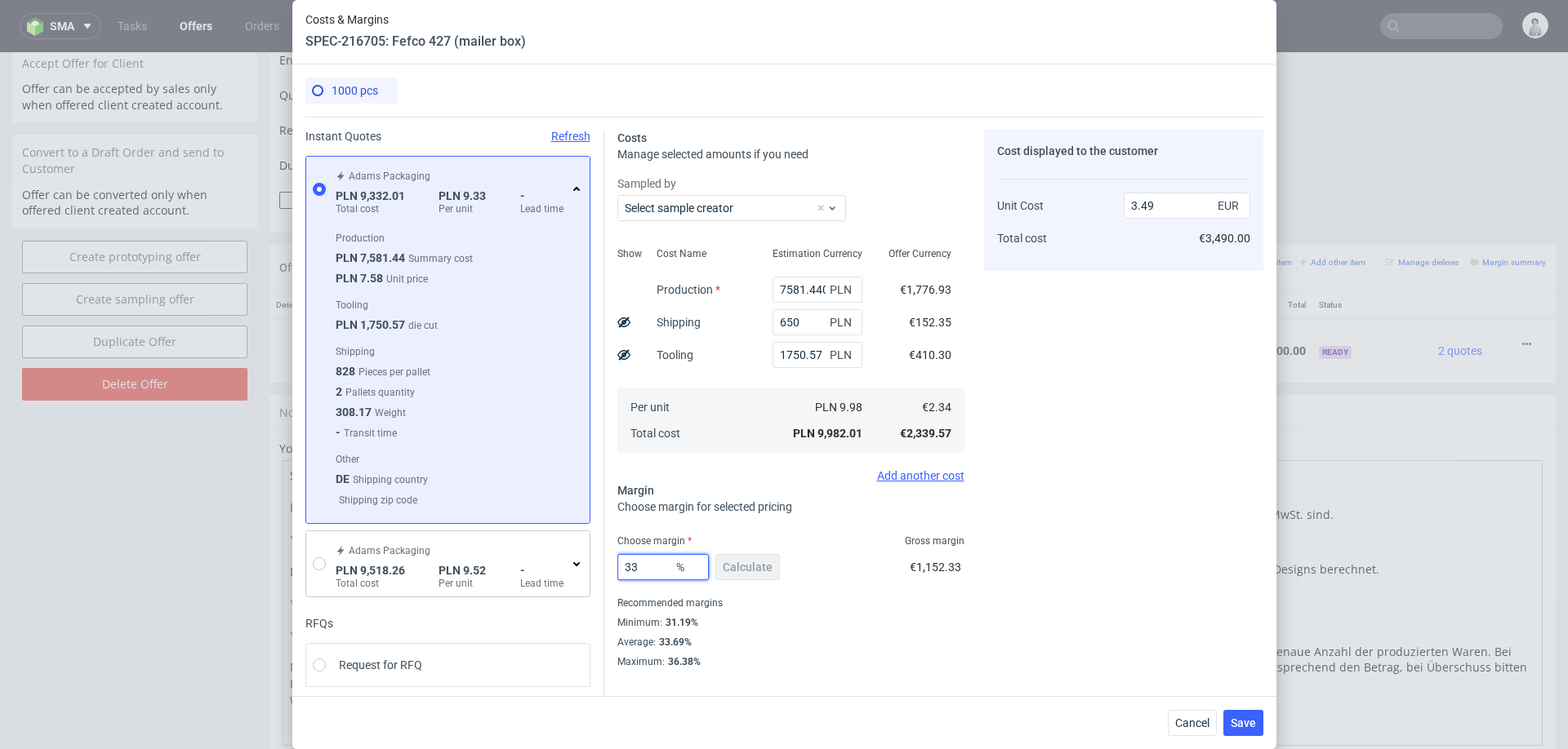
click at [656, 568] on input "33" at bounding box center [663, 567] width 91 height 26
type input "32"
type input "3.44"
type input "32"
click at [978, 617] on div "Costs Manage selected amounts if you need Sampled by Select sample creator Show…" at bounding box center [934, 393] width 659 height 552
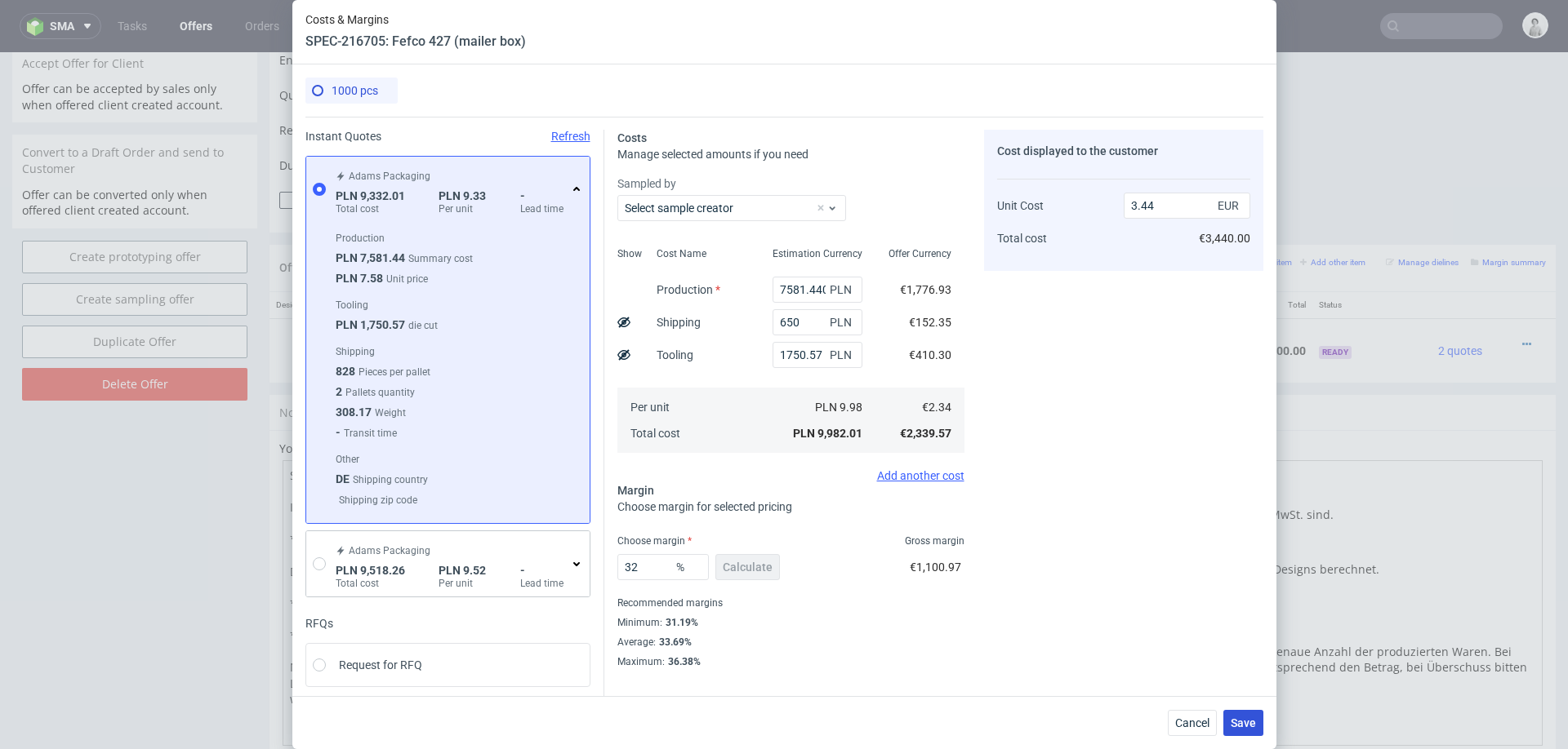
click at [1258, 732] on button "Save" at bounding box center [1243, 723] width 40 height 26
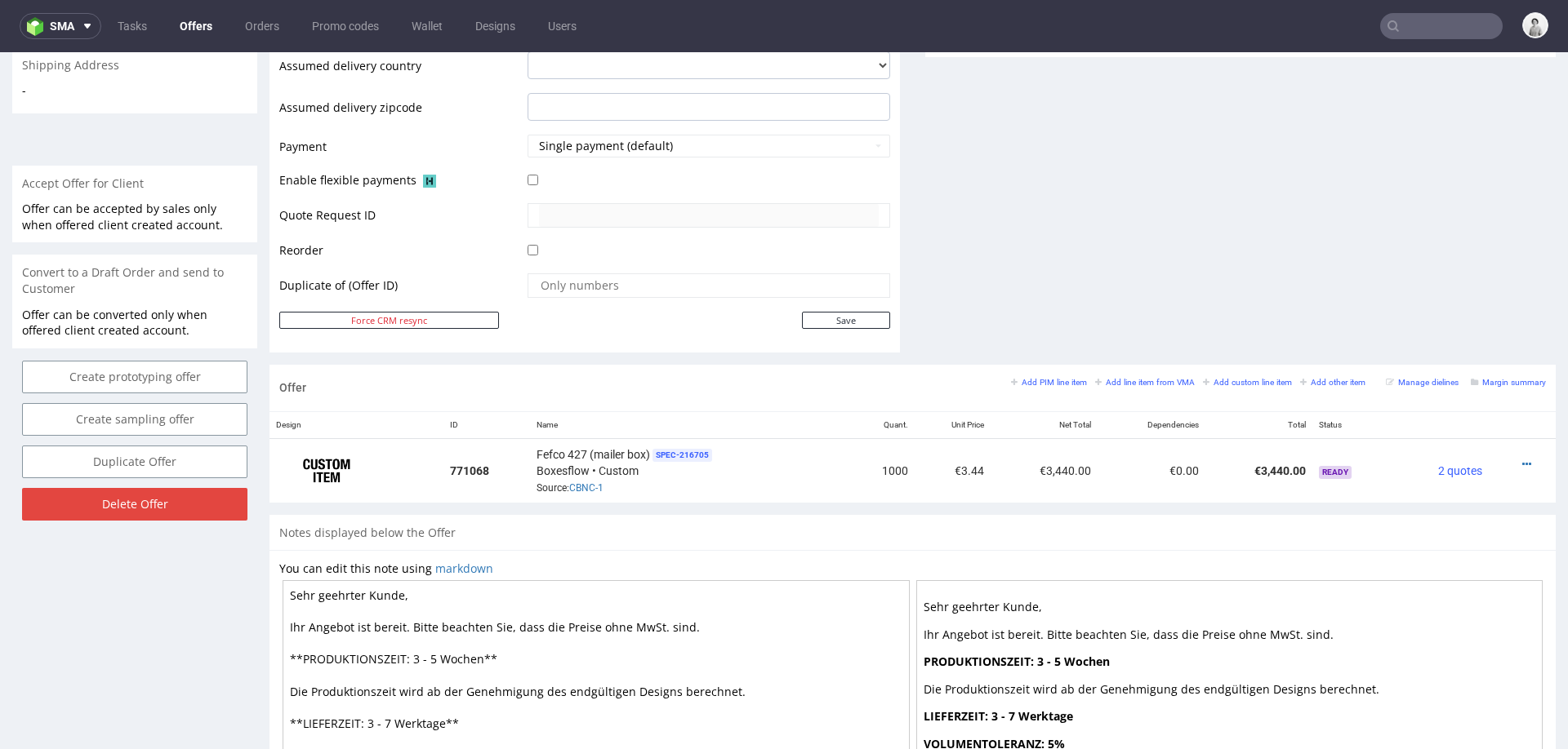
scroll to position [652, 0]
click at [1522, 456] on icon at bounding box center [1526, 462] width 9 height 12
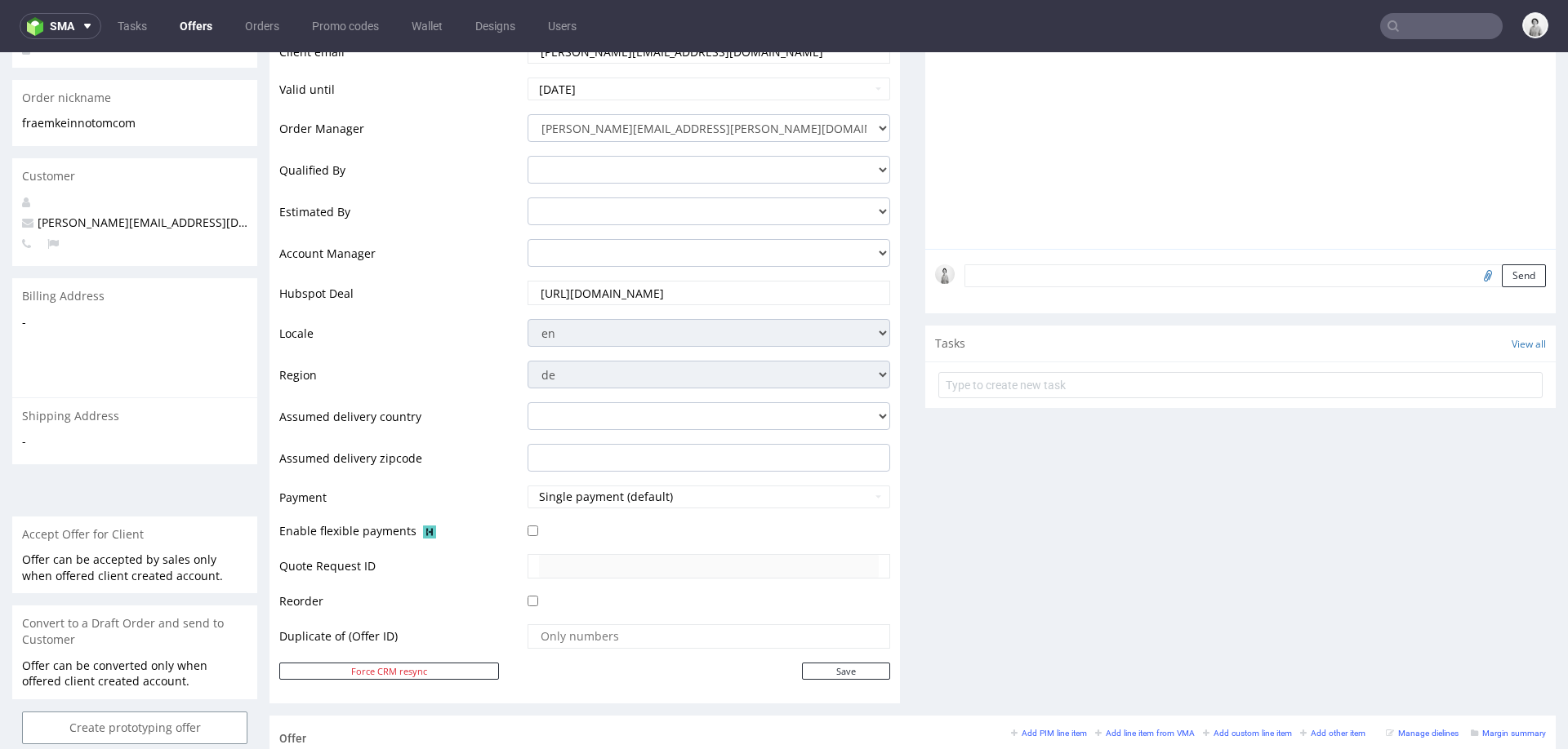
scroll to position [0, 0]
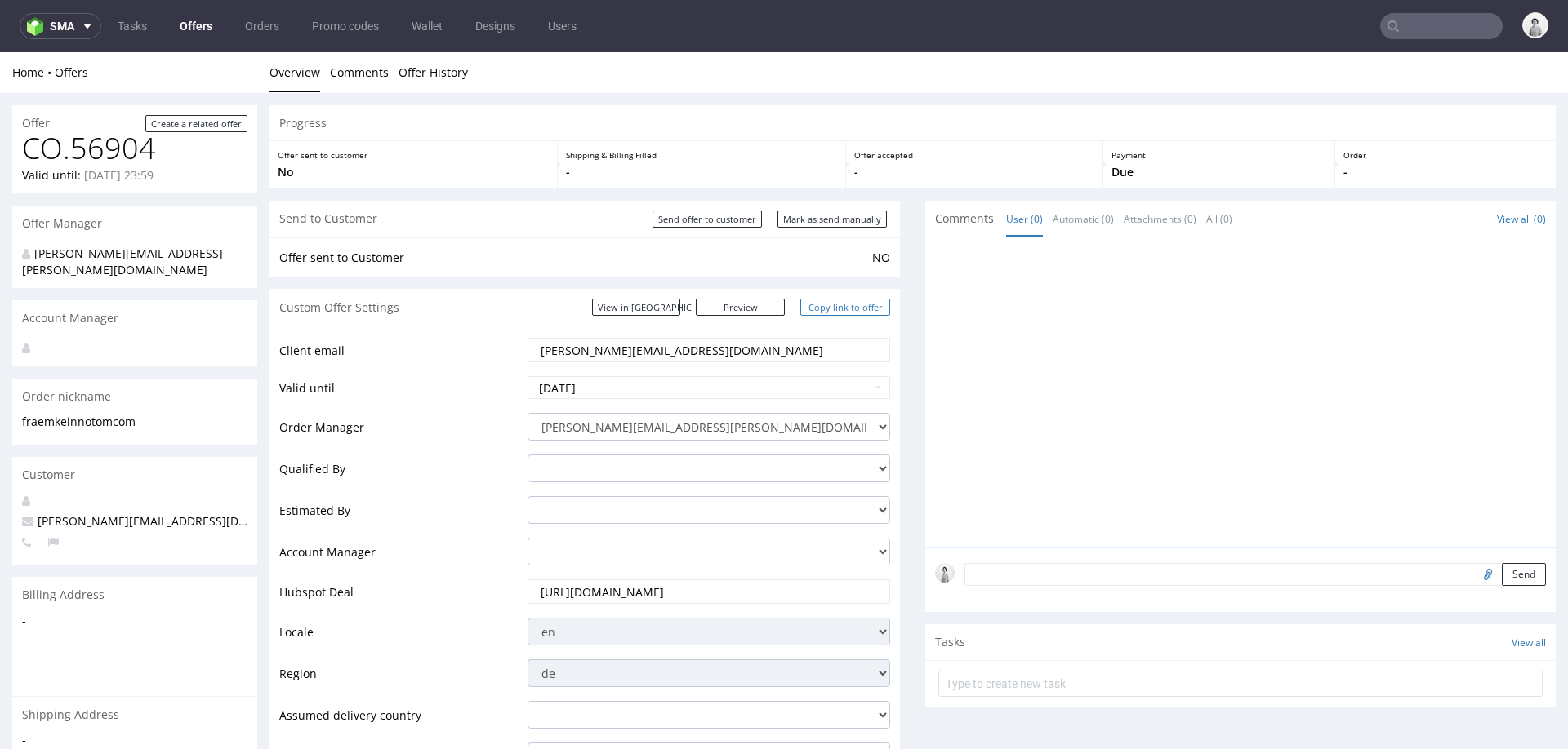
click at [844, 302] on link "Copy link to offer" at bounding box center [845, 307] width 90 height 17
click at [845, 227] on input "Mark as send manually" at bounding box center [832, 219] width 110 height 17
type input "In progress..."
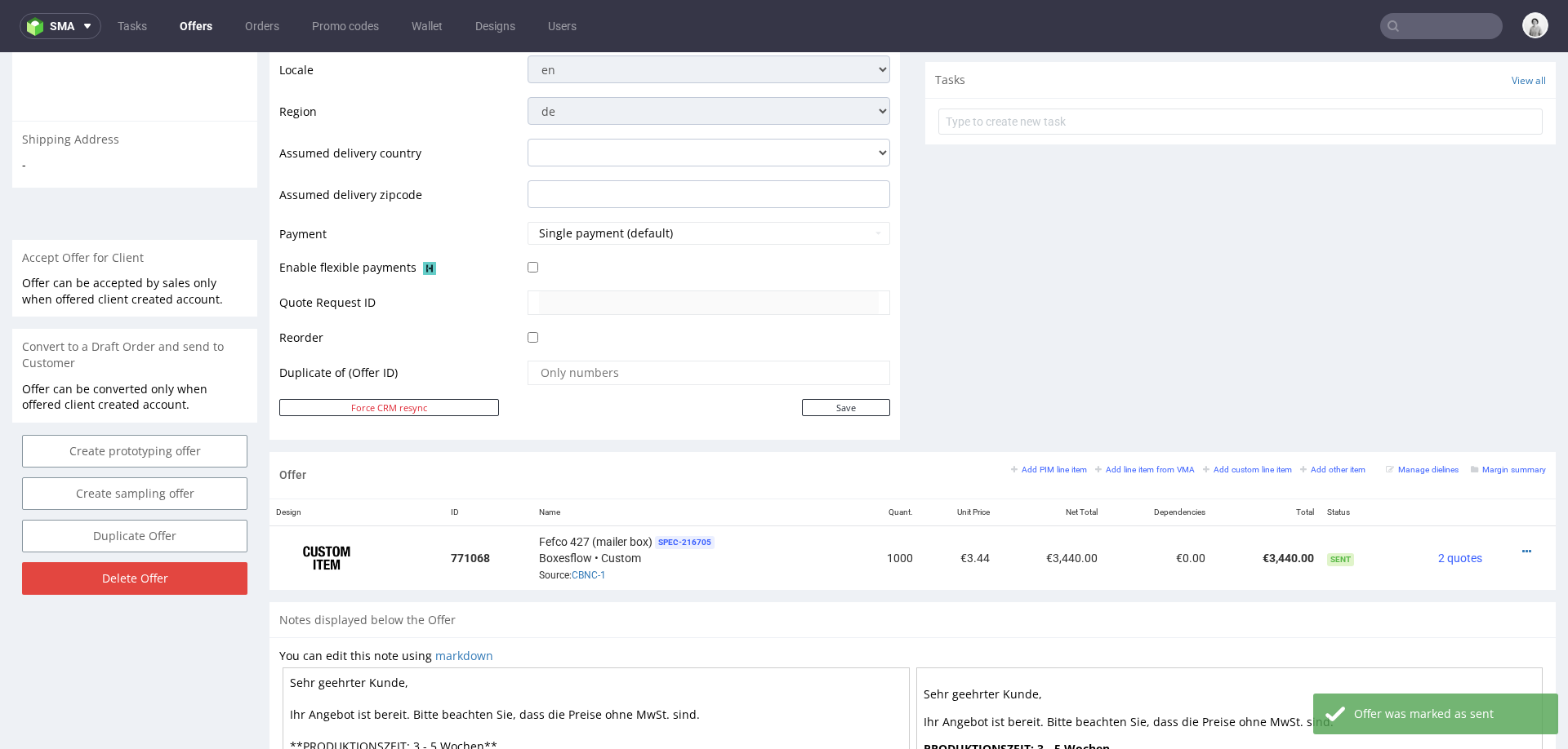
scroll to position [348, 0]
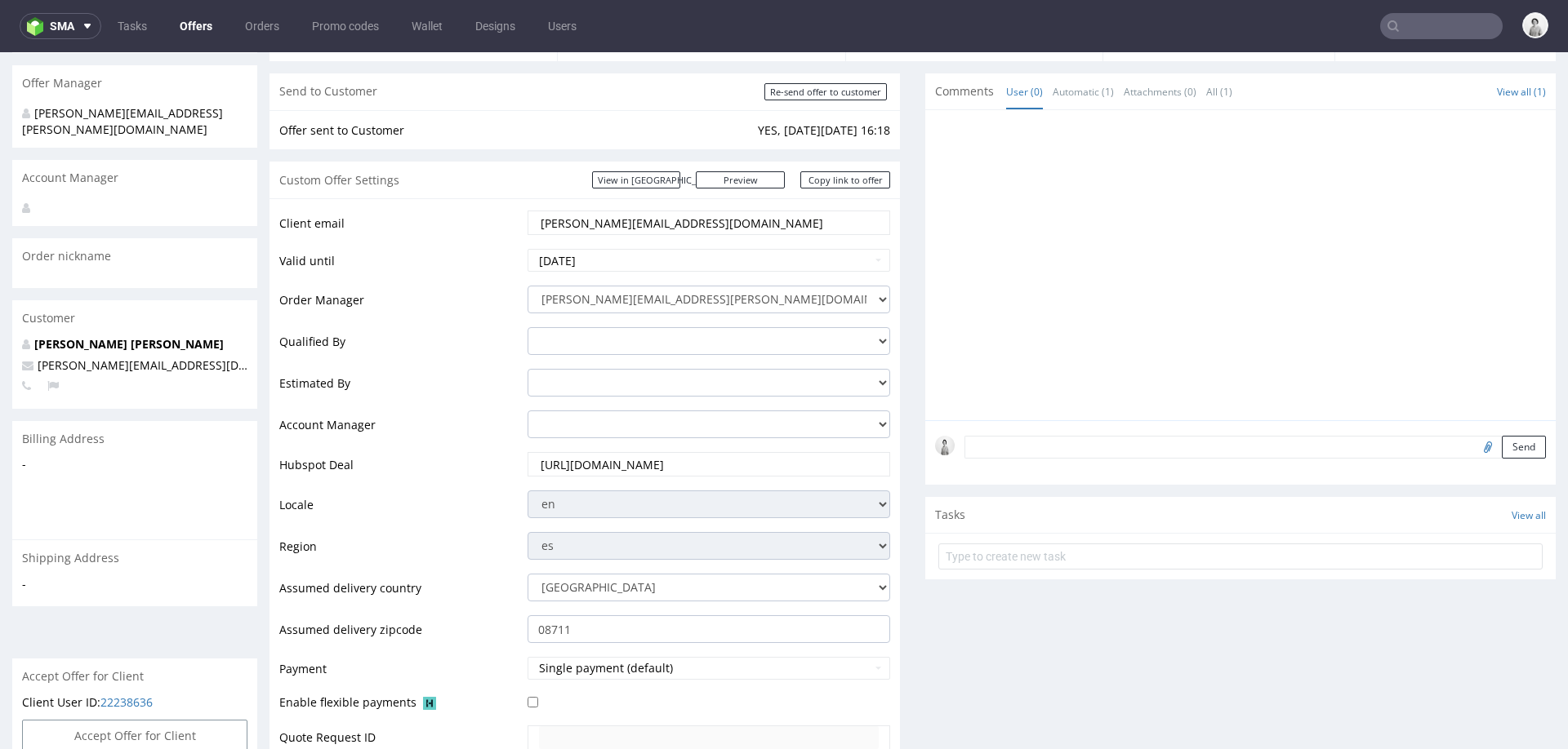
scroll to position [605, 0]
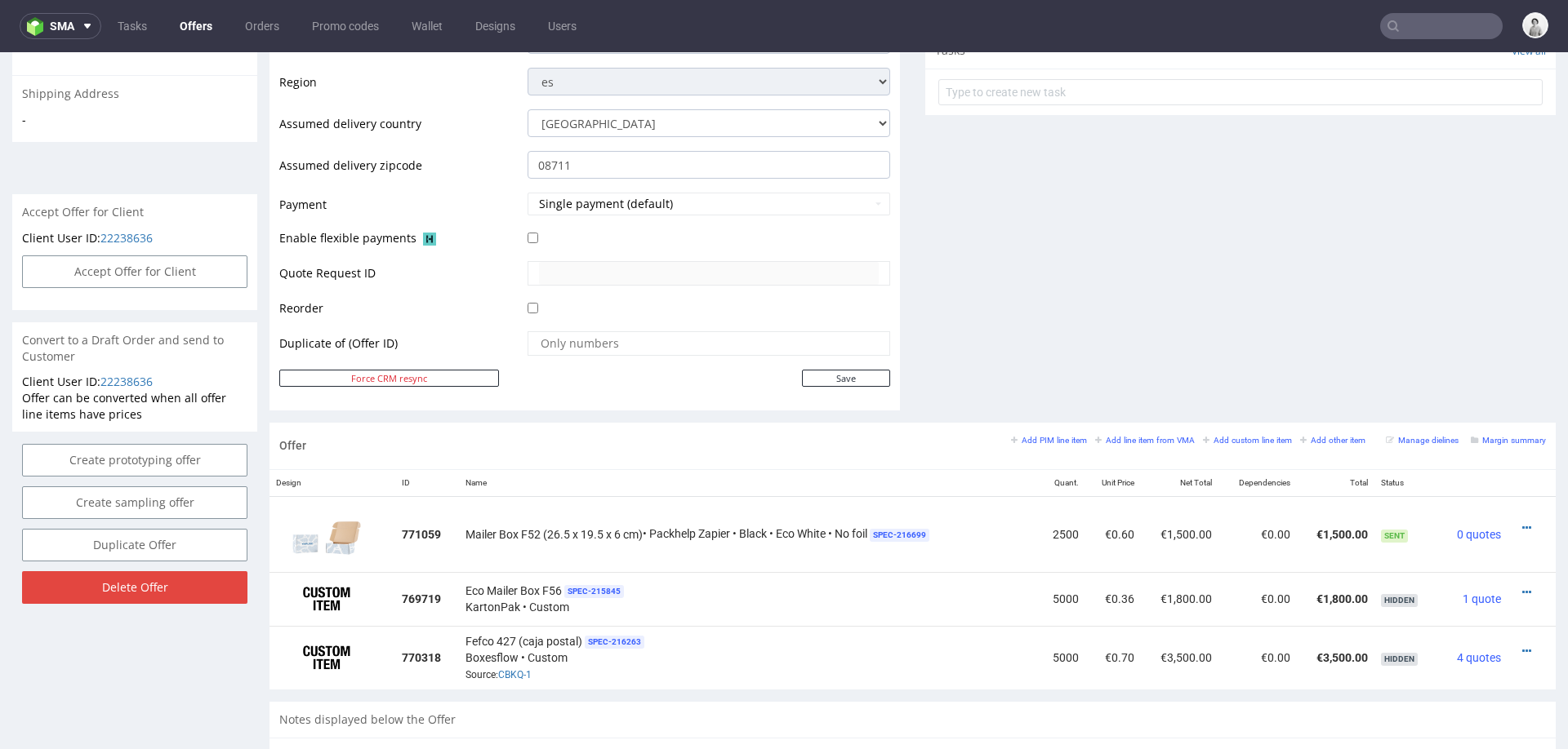
click at [1261, 288] on div "Comments User (0) Automatic (1) Attachments (0) All (1) View all (1) [DATE] 12:…" at bounding box center [1240, 15] width 630 height 813
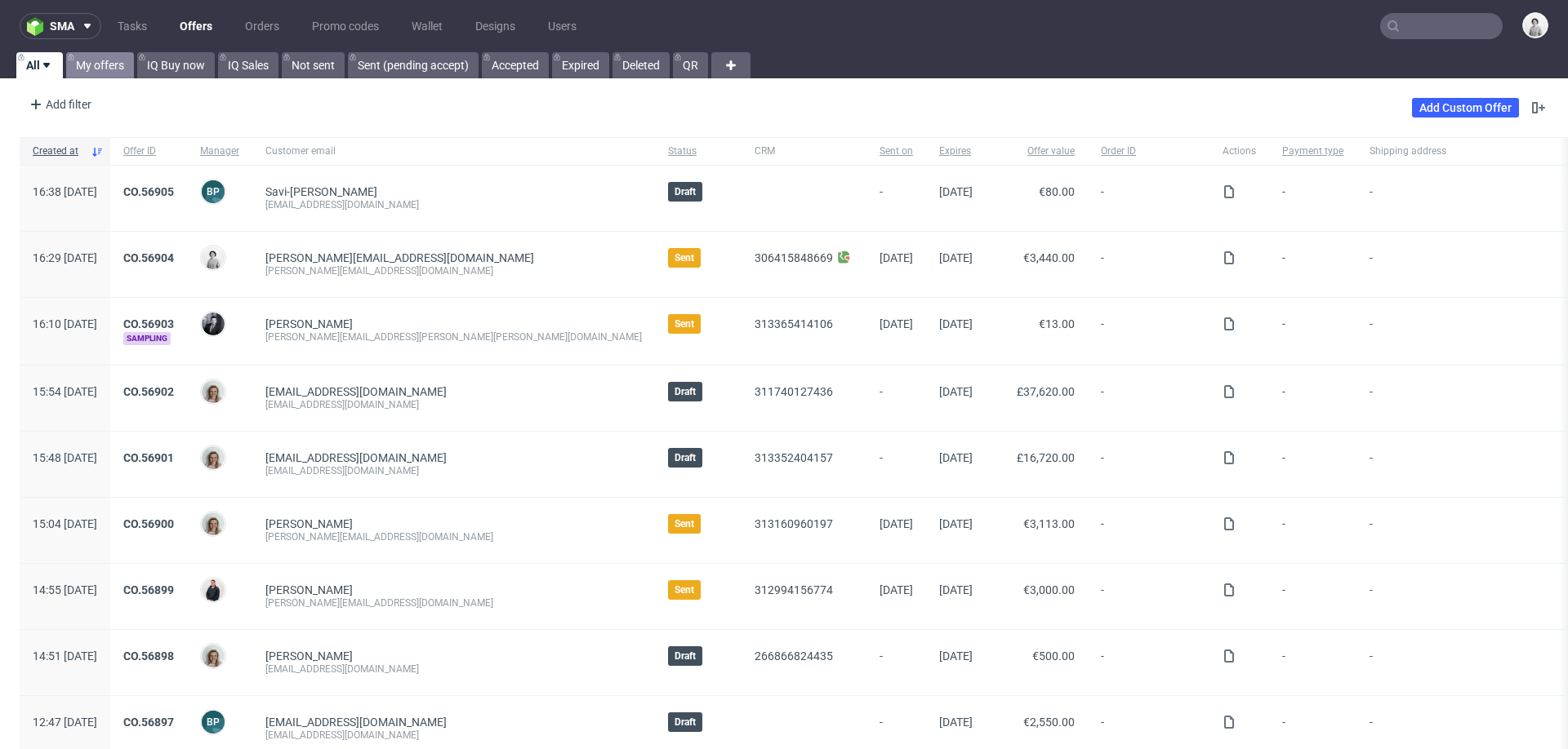
click at [115, 59] on link "My offers" at bounding box center [100, 64] width 68 height 26
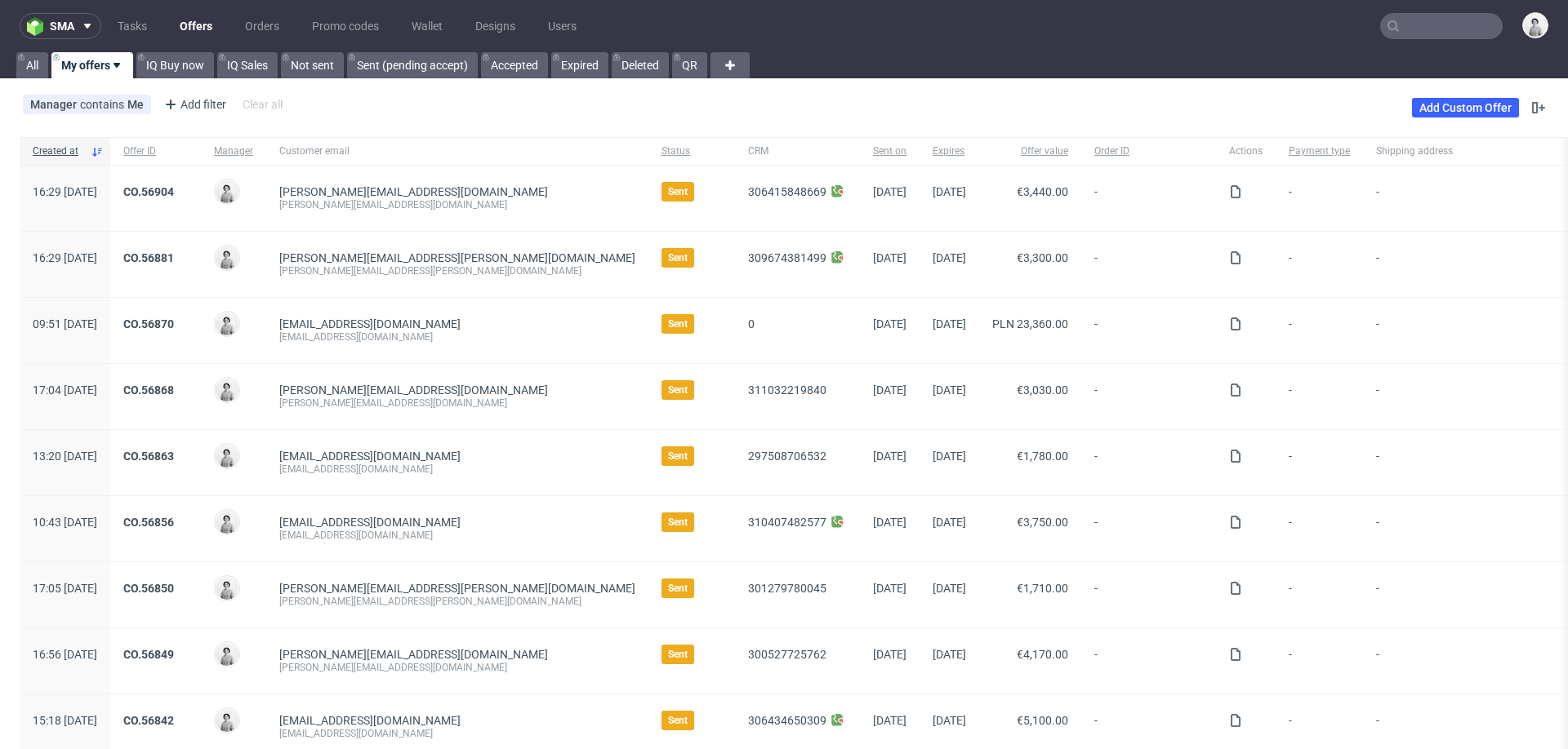
click at [1419, 35] on input "text" at bounding box center [1442, 26] width 123 height 26
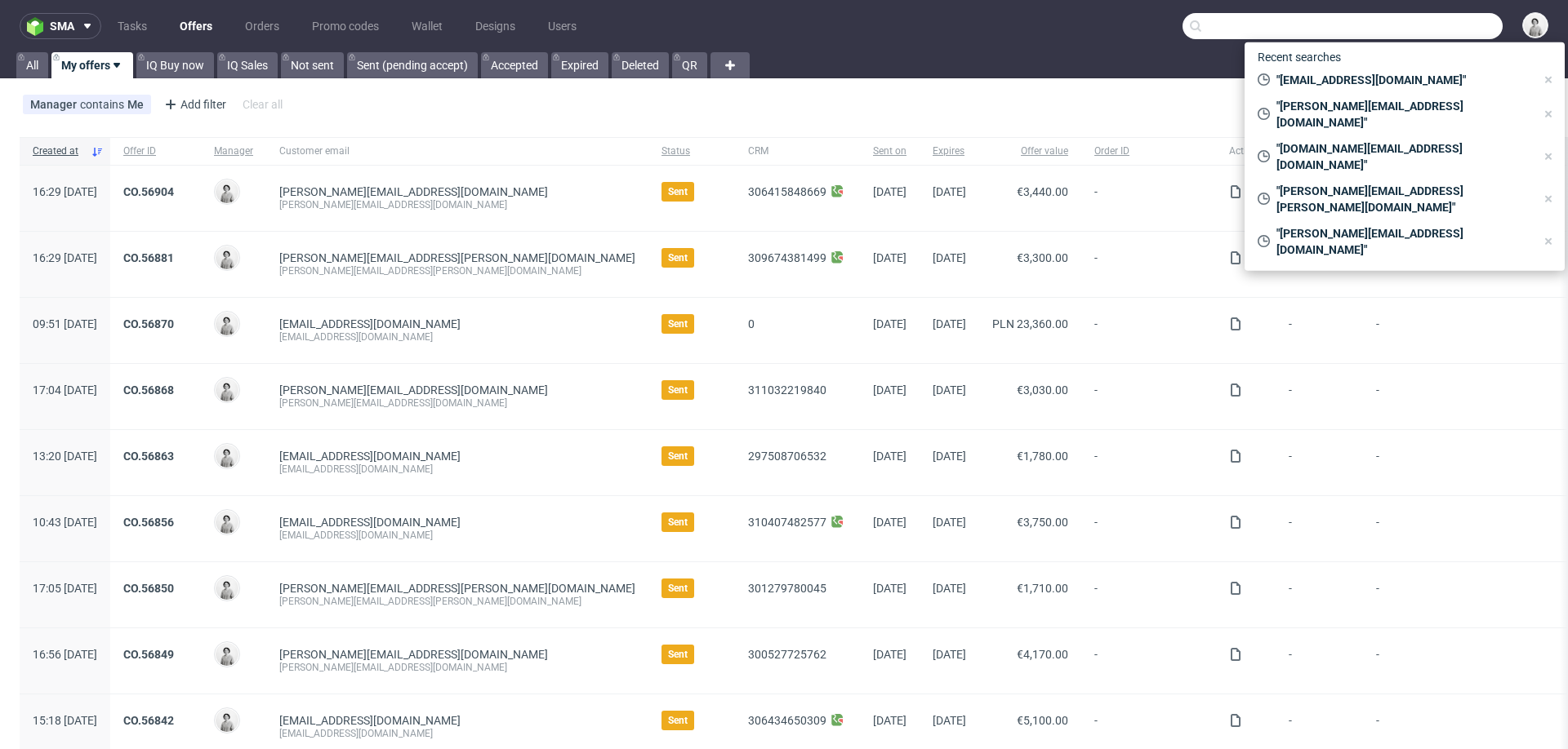
paste input "[PERSON_NAME][EMAIL_ADDRESS][DOMAIN_NAME]"
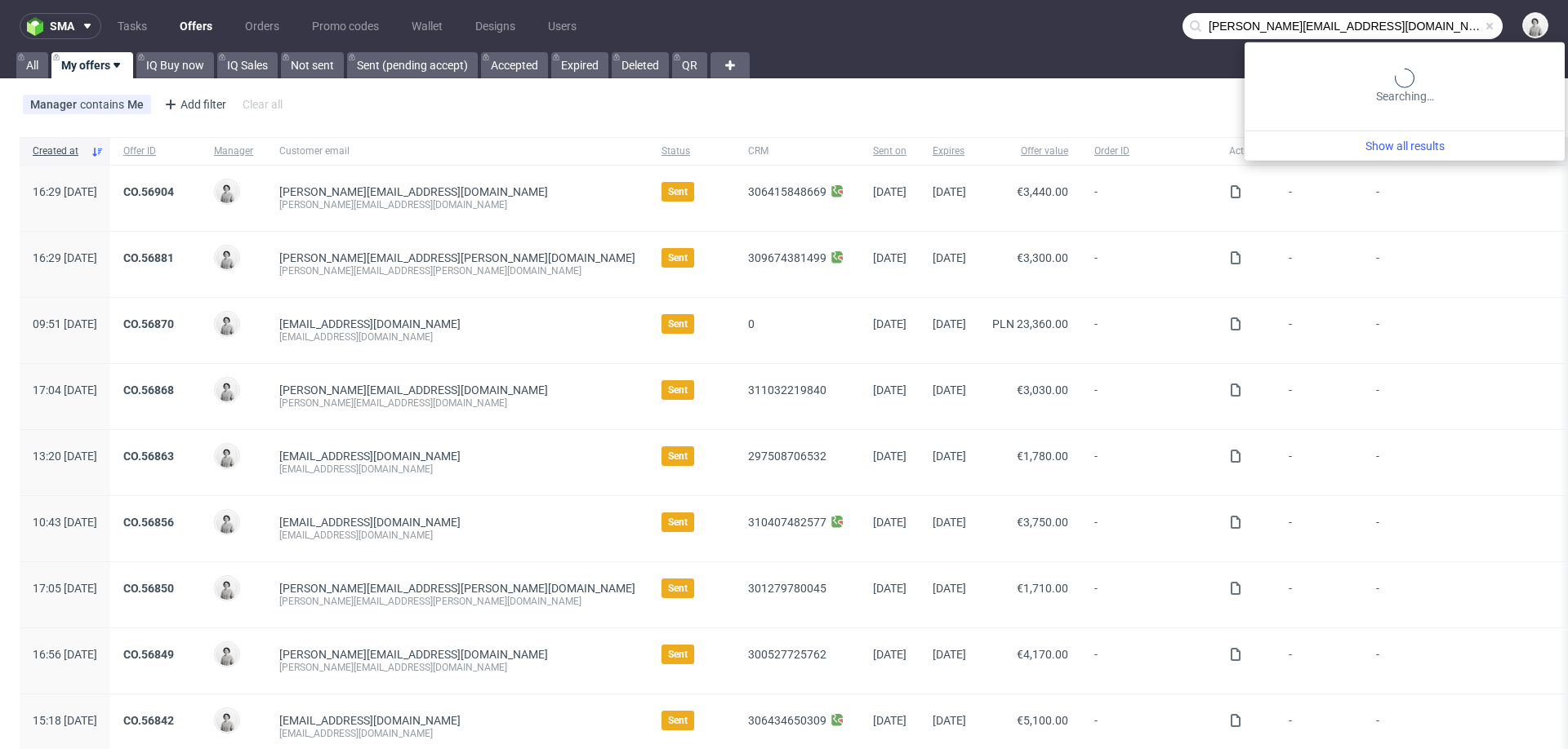
type input "[PERSON_NAME][EMAIL_ADDRESS][DOMAIN_NAME]"
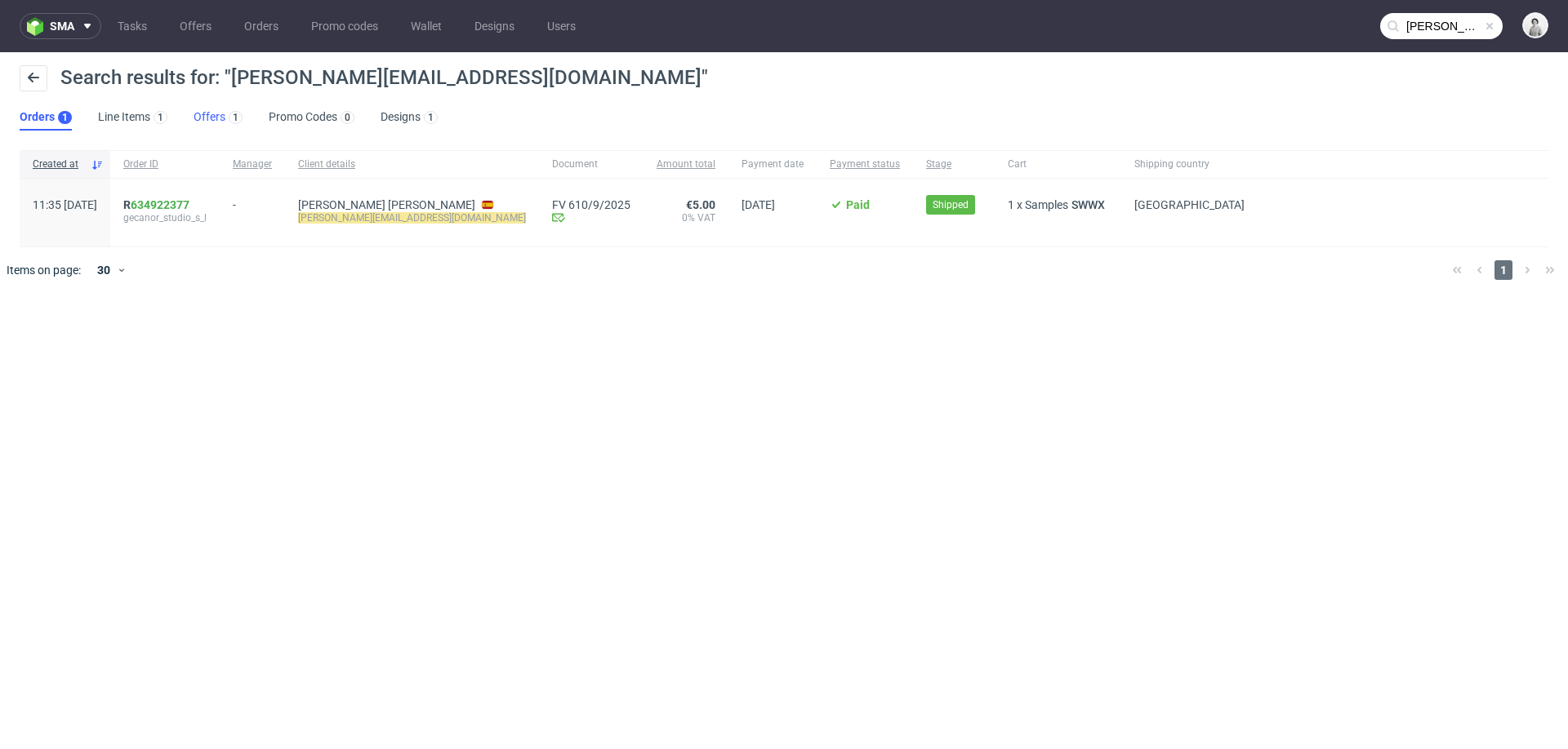
click at [209, 118] on link "Offers 1" at bounding box center [217, 117] width 49 height 26
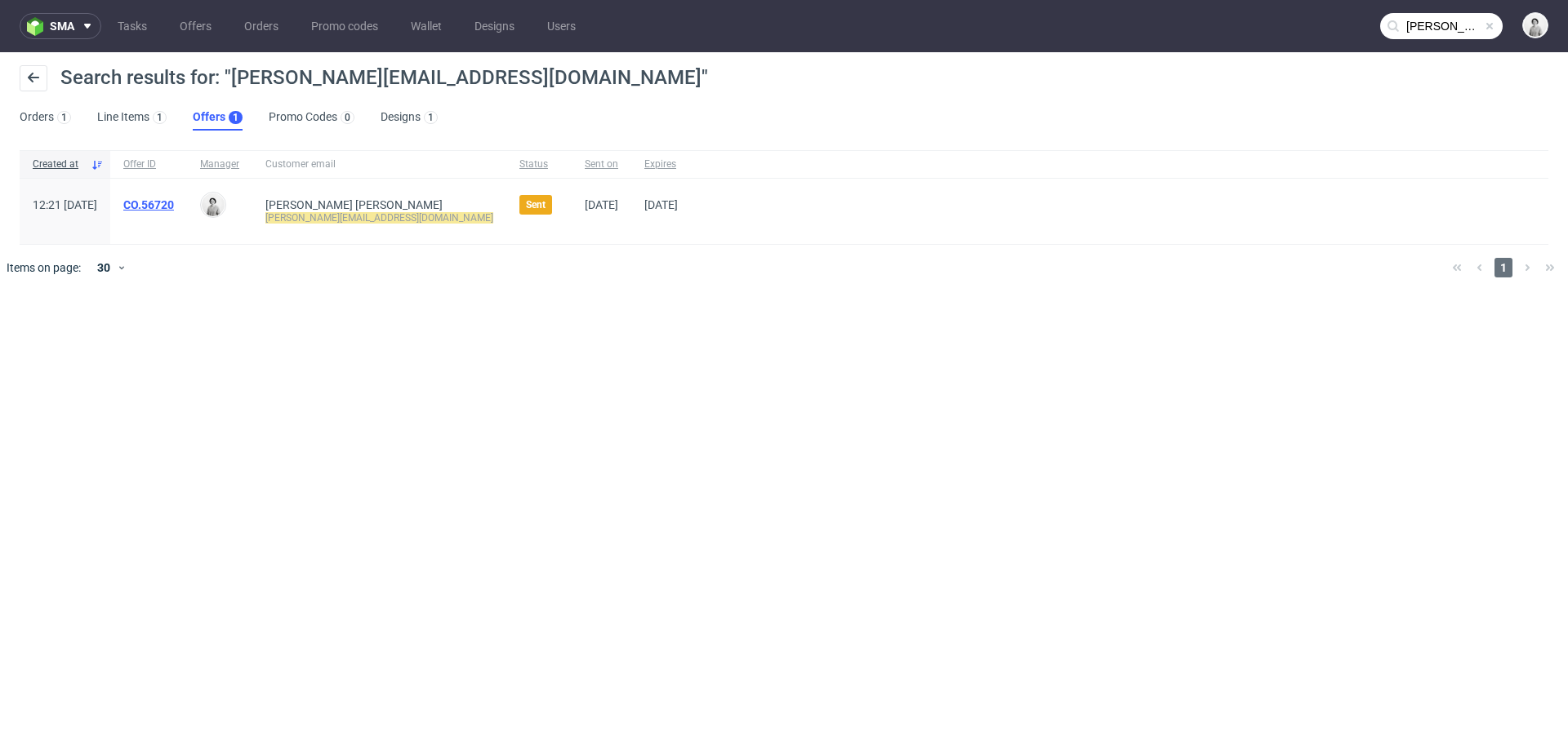
click at [174, 205] on link "CO.56720" at bounding box center [148, 205] width 51 height 13
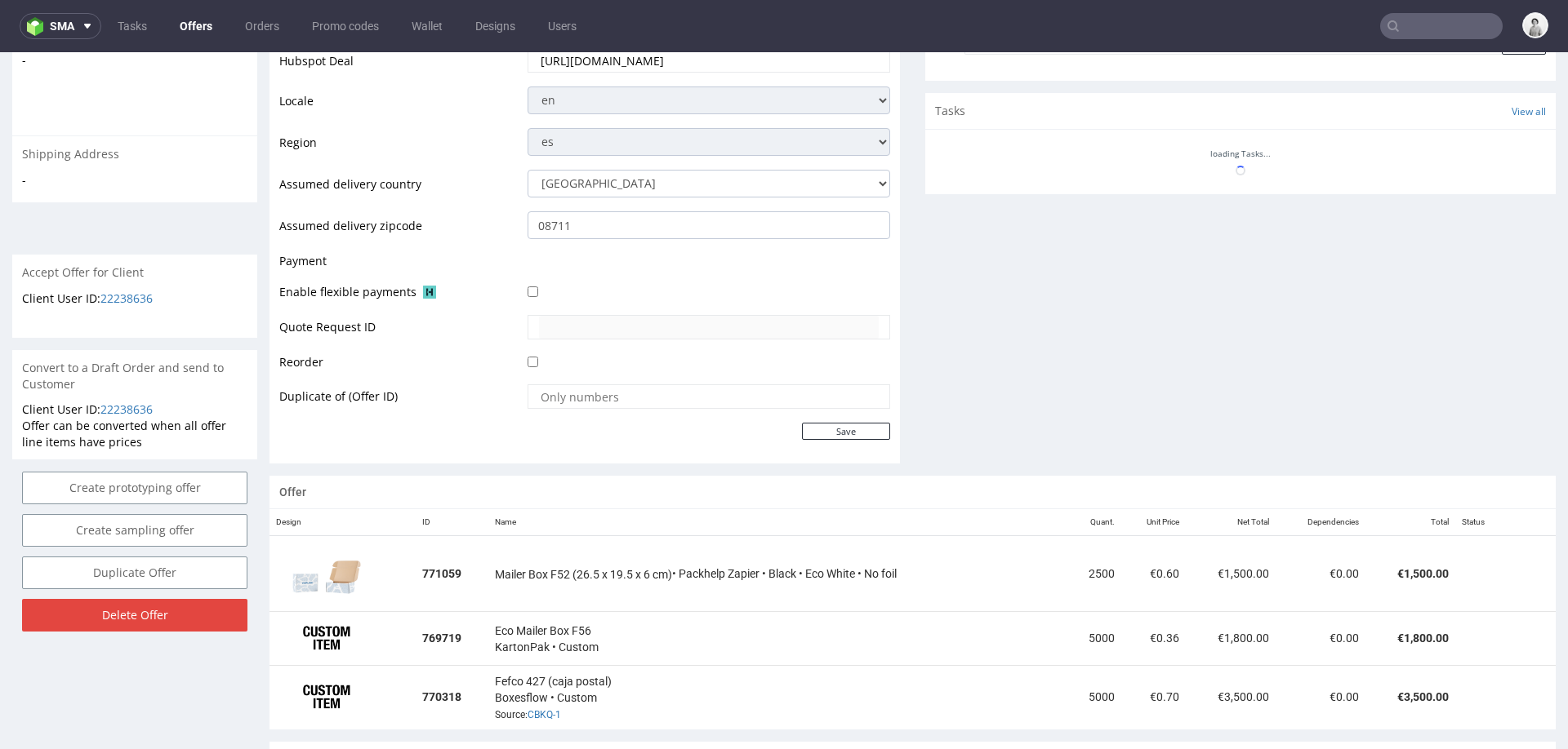
scroll to position [622, 0]
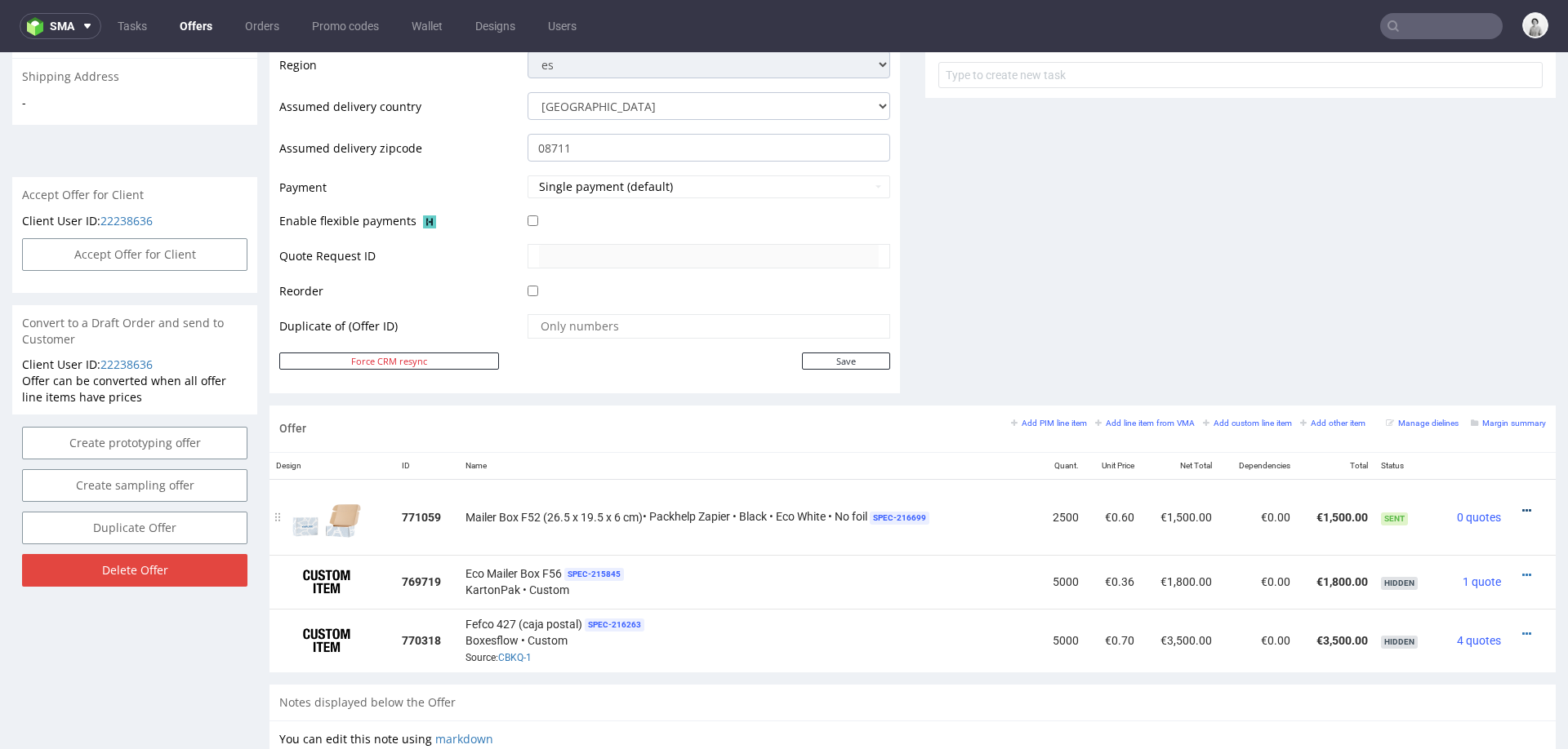
click at [1522, 505] on icon at bounding box center [1526, 511] width 9 height 12
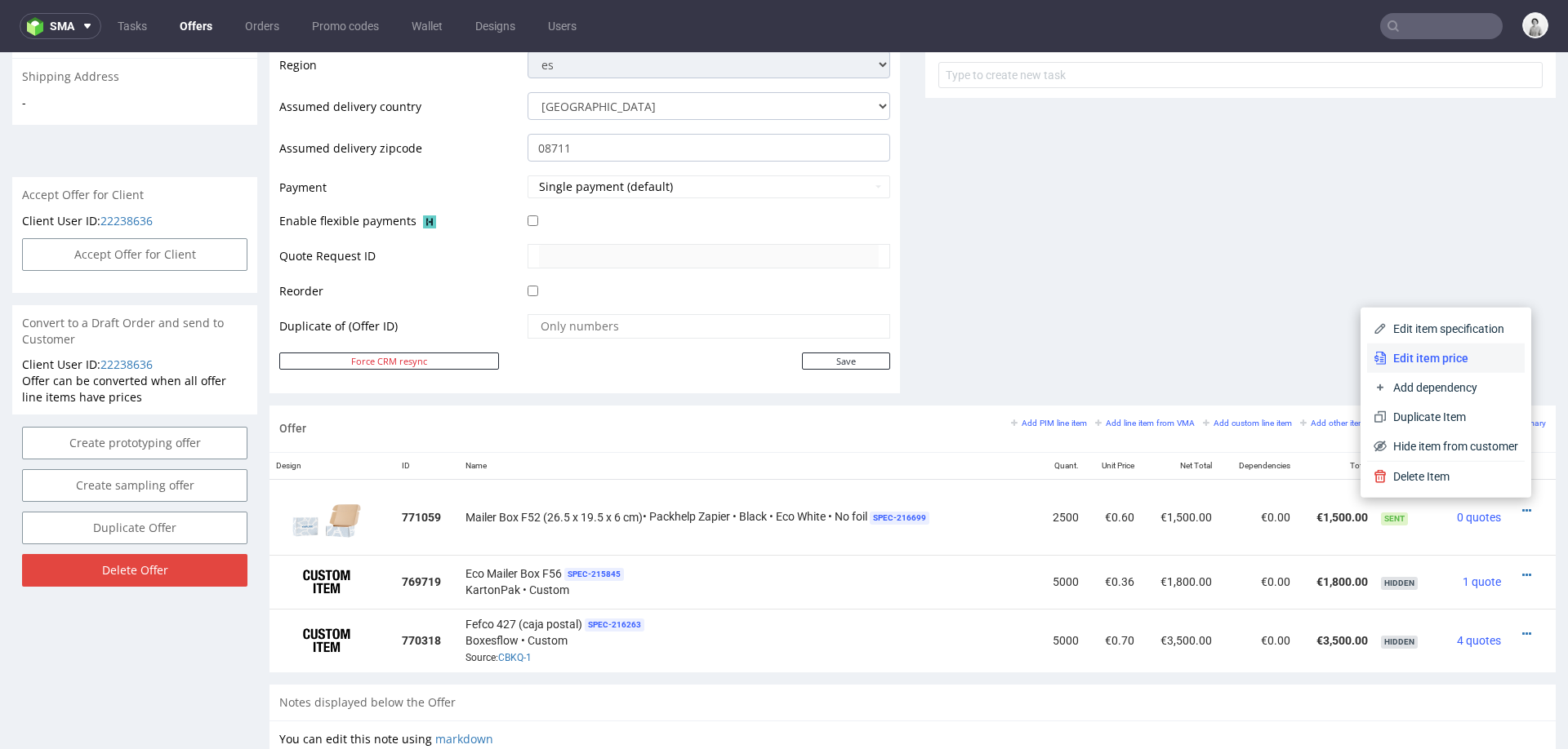
click at [1467, 368] on li "Edit item price" at bounding box center [1446, 358] width 158 height 30
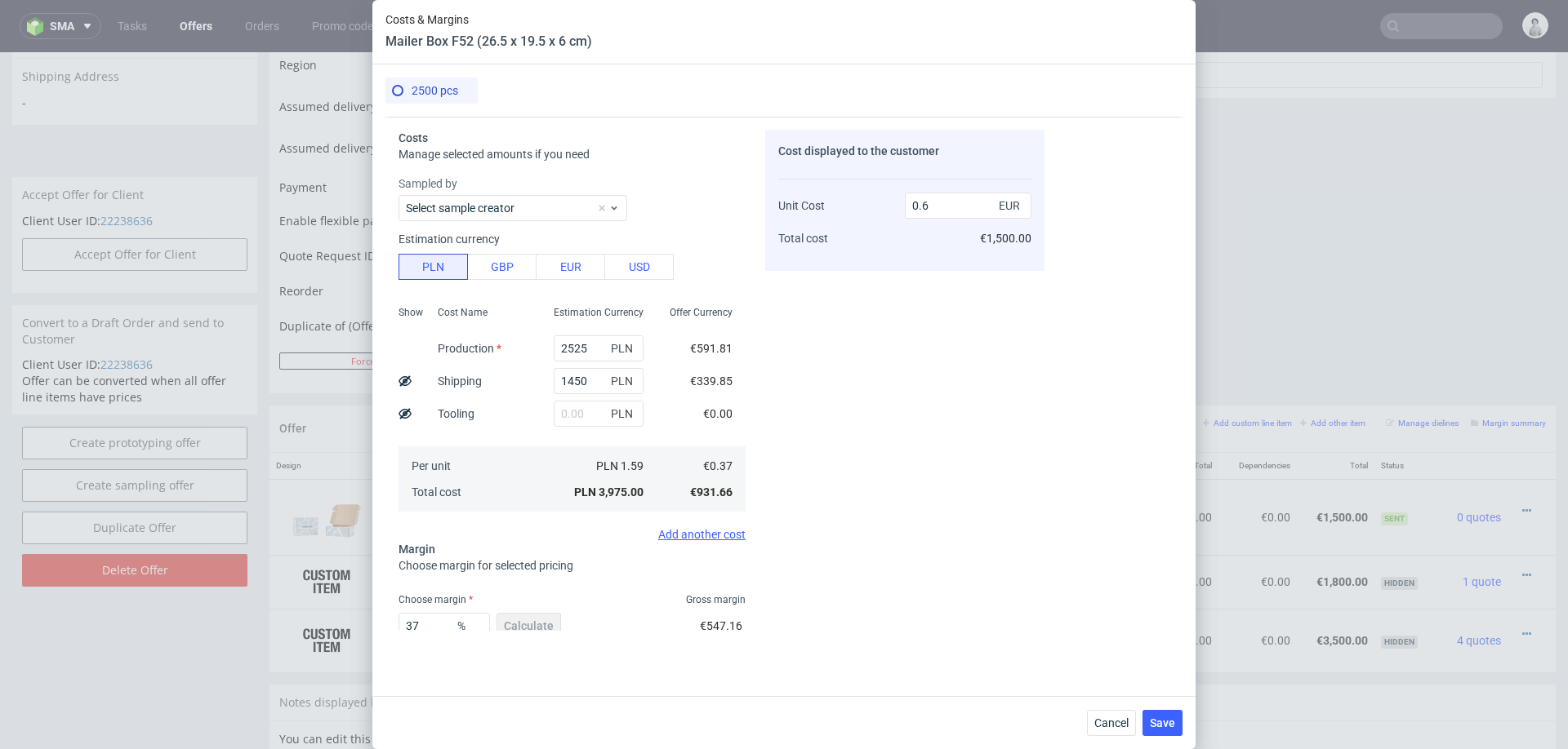
scroll to position [95, 0]
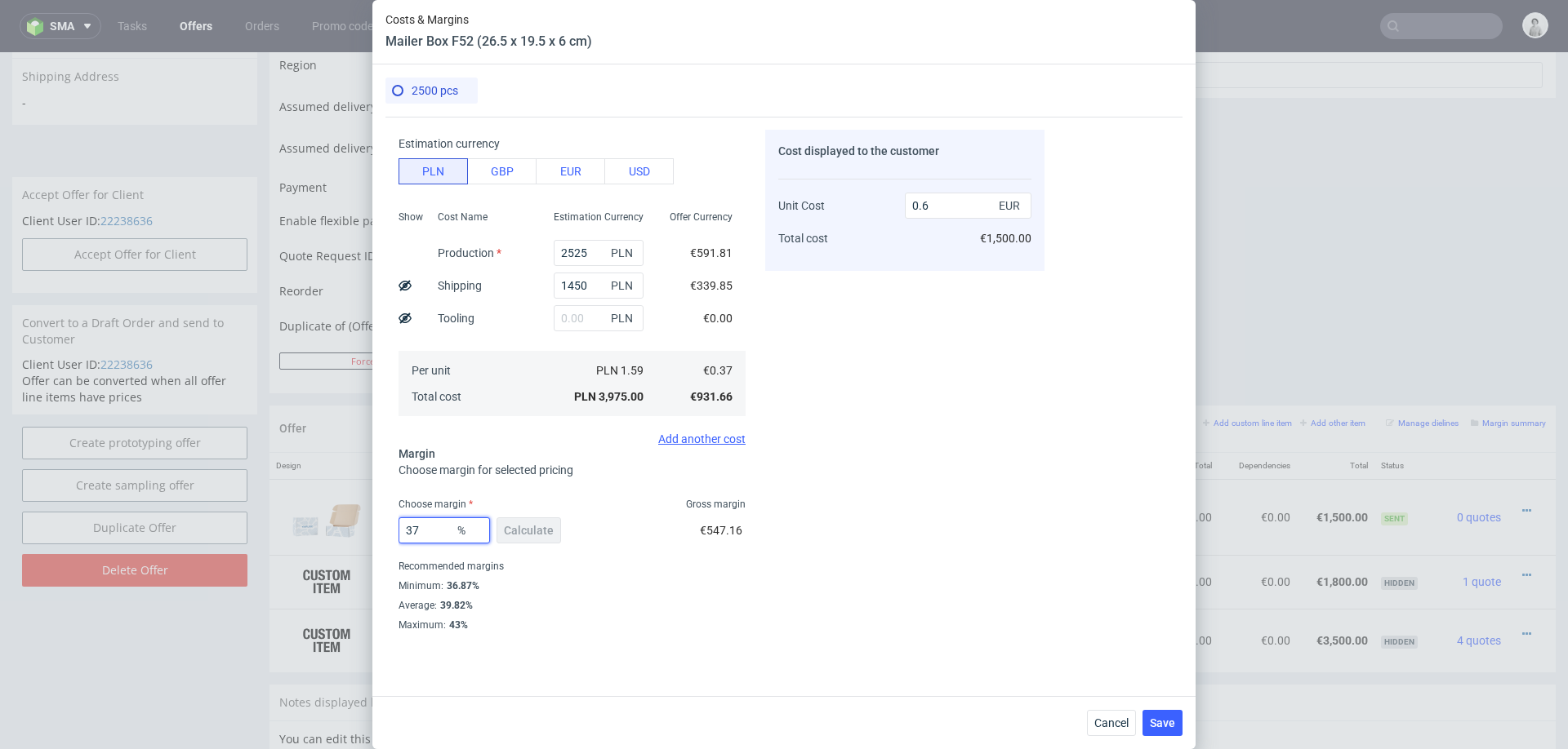
click at [430, 530] on input "37" at bounding box center [444, 530] width 91 height 26
type input "36"
type input "0.59"
type input "35"
type input "0.58"
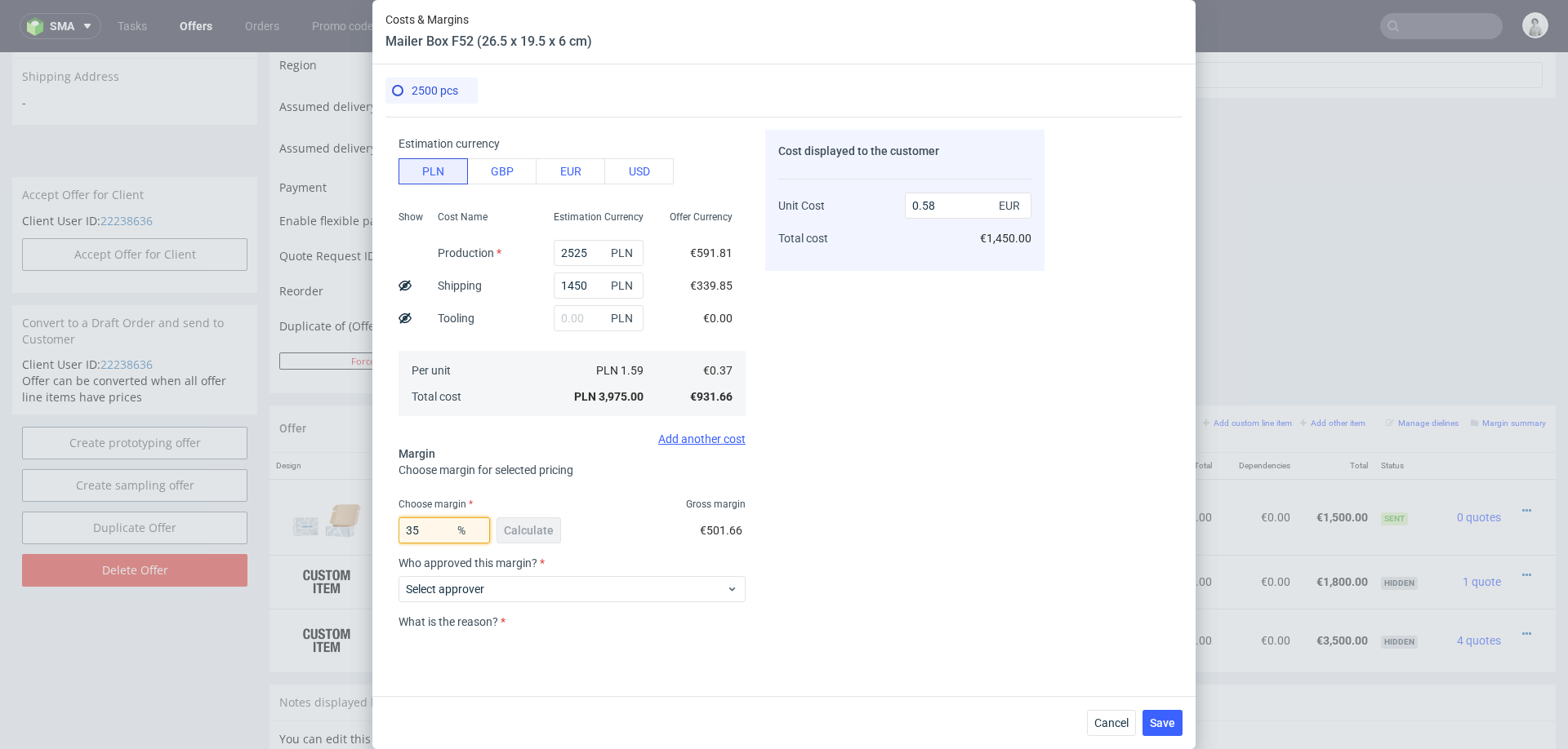
type input "35"
click at [808, 580] on div "Cost displayed to the customer Unit Cost Total cost 0.58 EUR €1,450.00" at bounding box center [904, 380] width 280 height 501
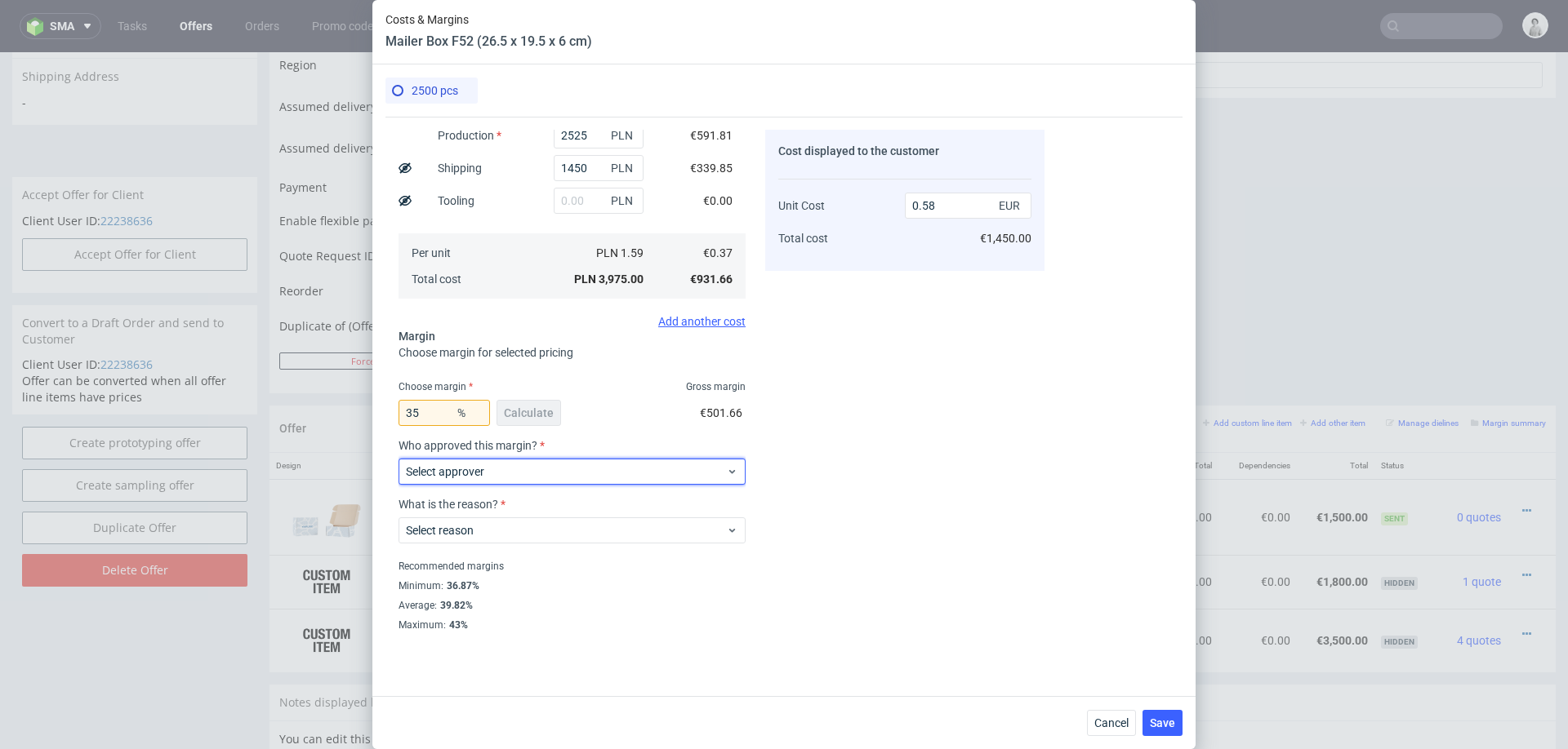
click at [628, 476] on span "Select approver" at bounding box center [565, 471] width 320 height 16
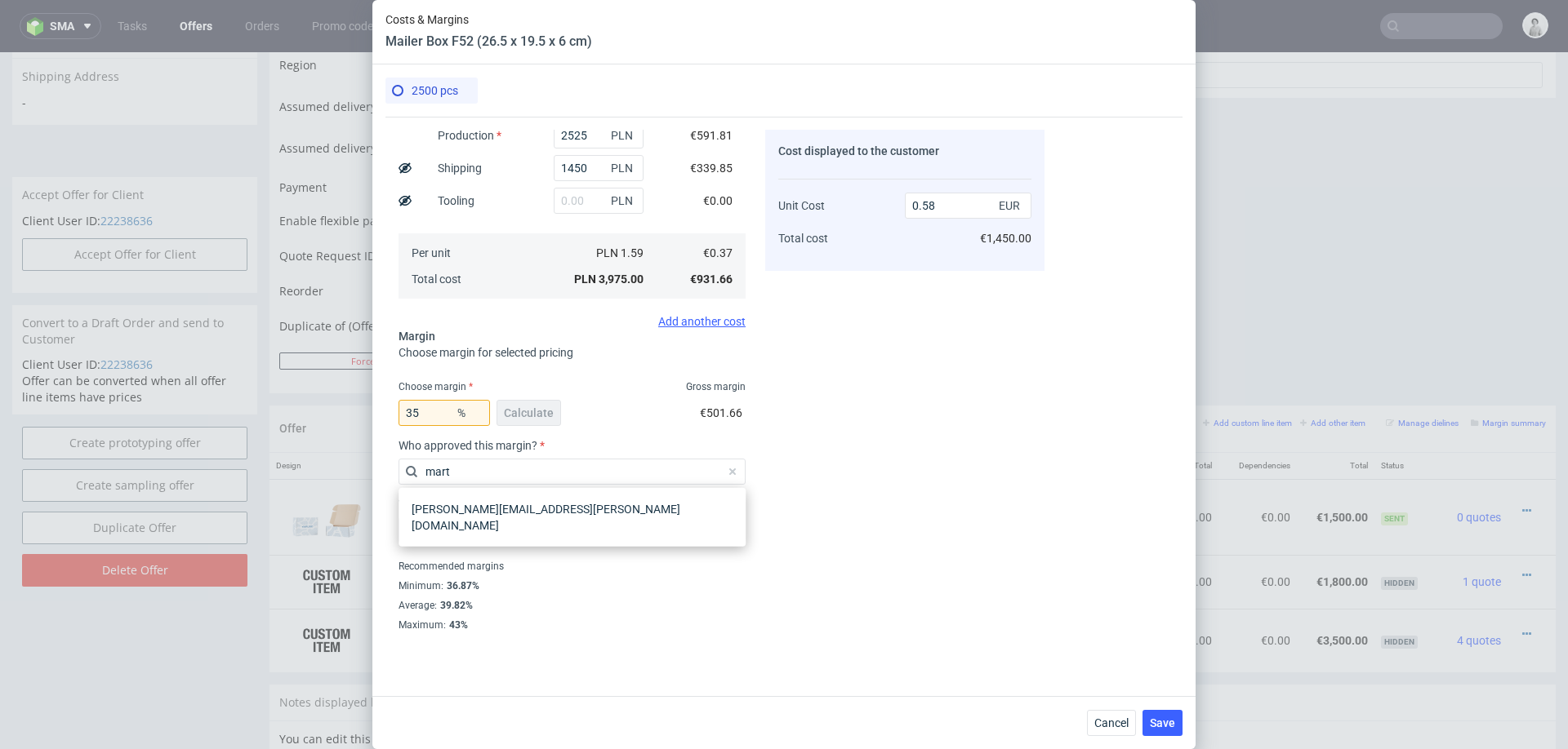
type input "marta"
click at [618, 507] on div "[PERSON_NAME][EMAIL_ADDRESS][PERSON_NAME][DOMAIN_NAME]" at bounding box center [573, 518] width 334 height 46
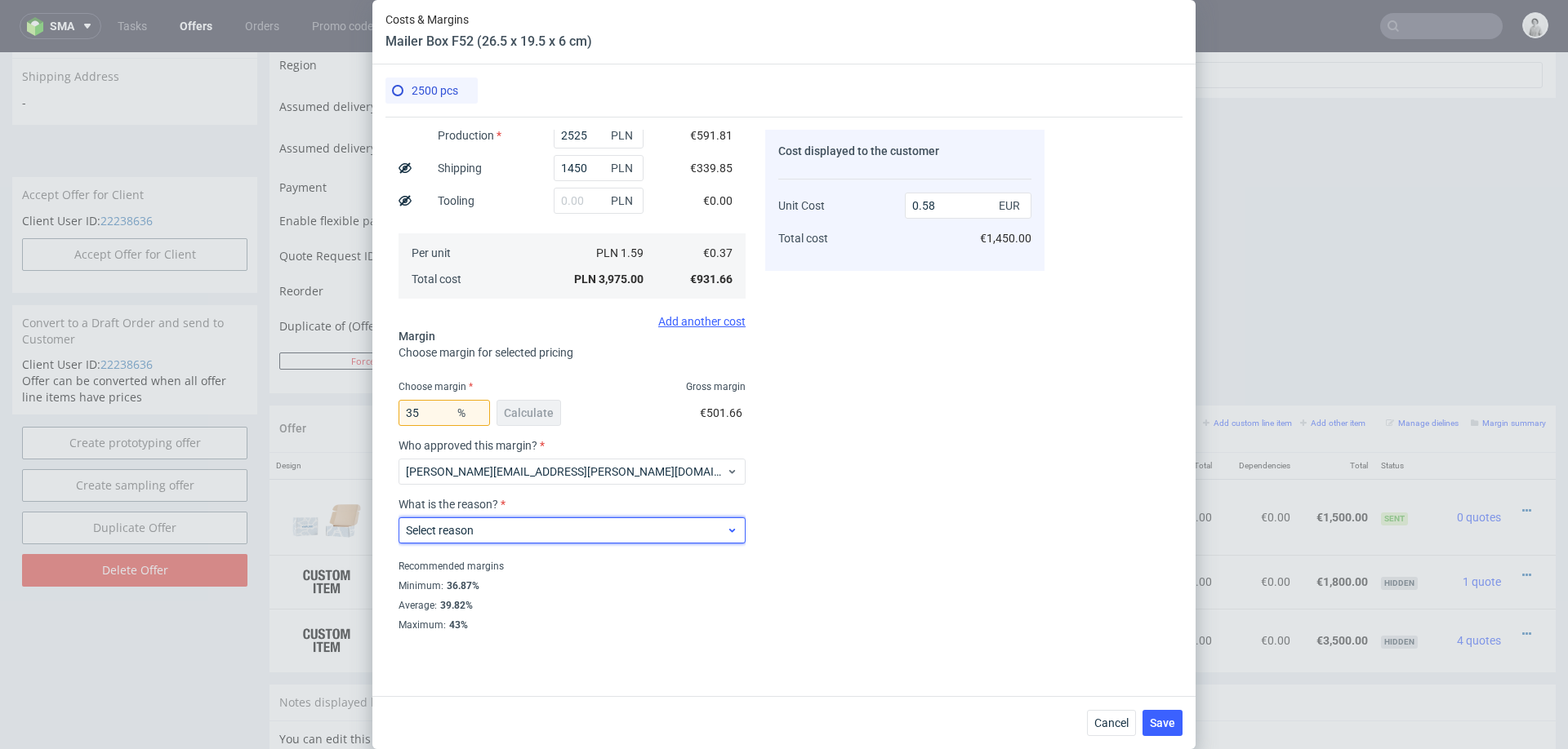
click at [595, 530] on span "Select reason" at bounding box center [565, 530] width 320 height 16
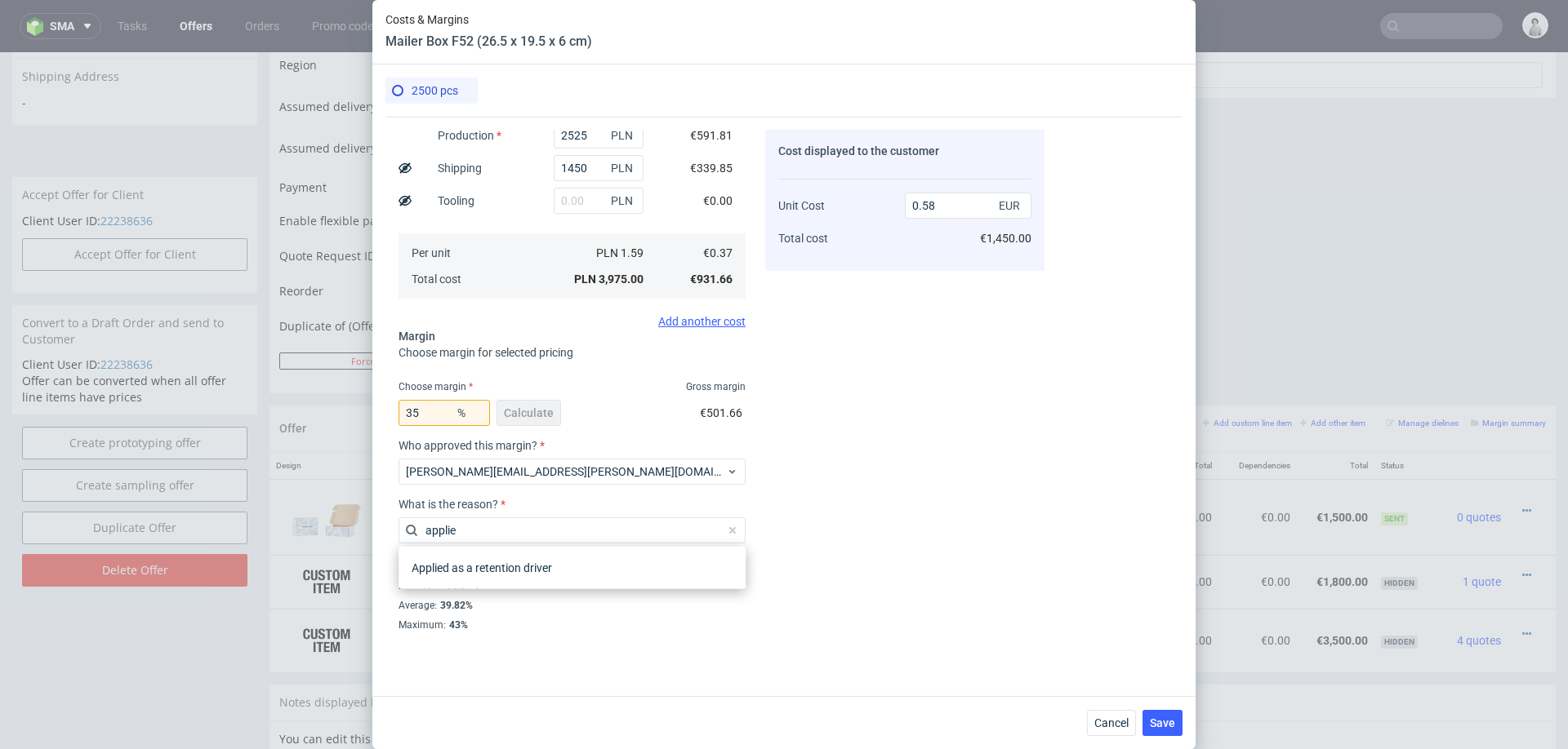
type input "applied"
click at [564, 568] on div "Applied as a retention driver" at bounding box center [573, 568] width 334 height 30
click at [1100, 445] on div "Costs Manage selected amounts if you need Sampled by Select sample creator Esti…" at bounding box center [784, 400] width 797 height 567
click at [440, 414] on input "35" at bounding box center [444, 413] width 91 height 26
type input "36"
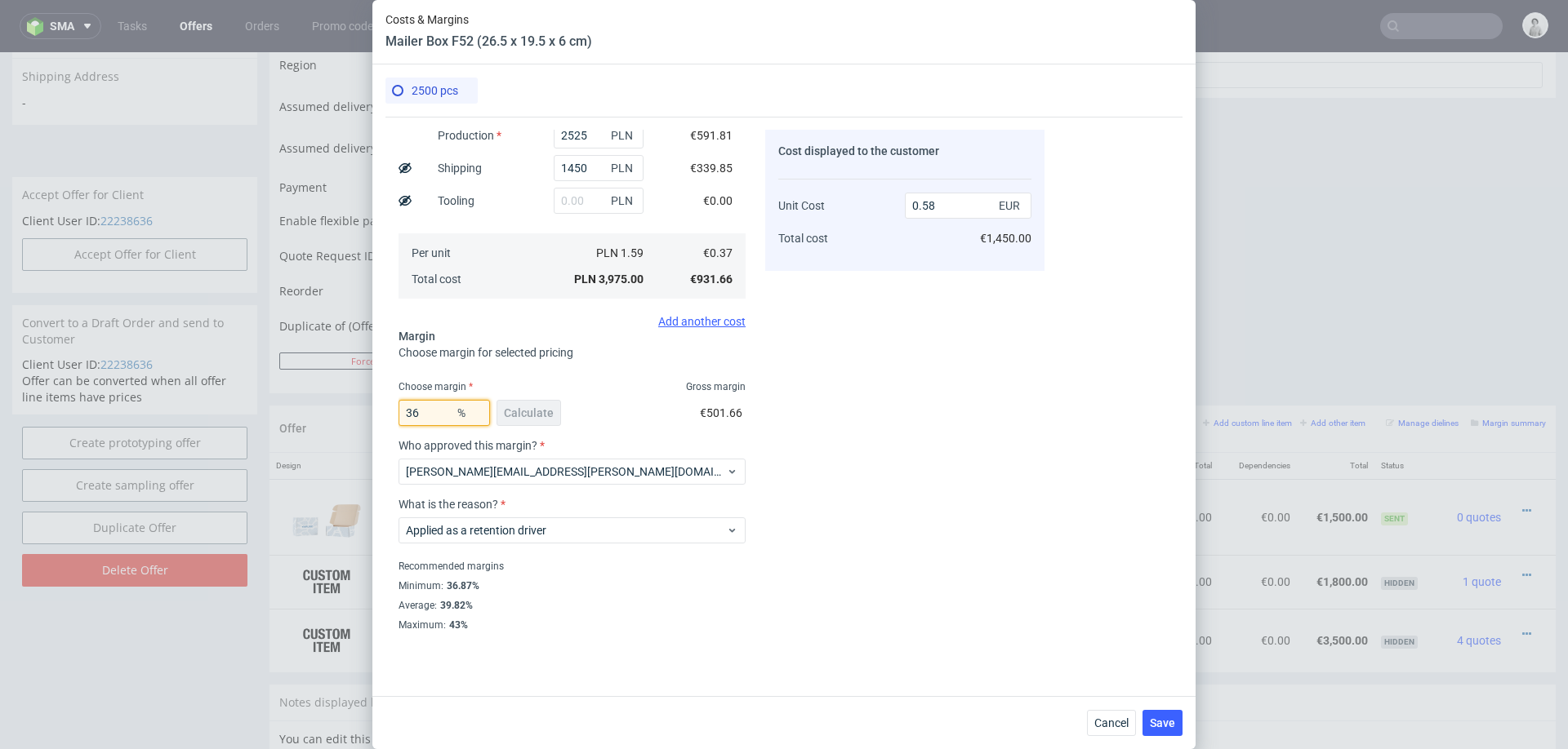
type input "0.59"
type input "355"
type input "-0.14"
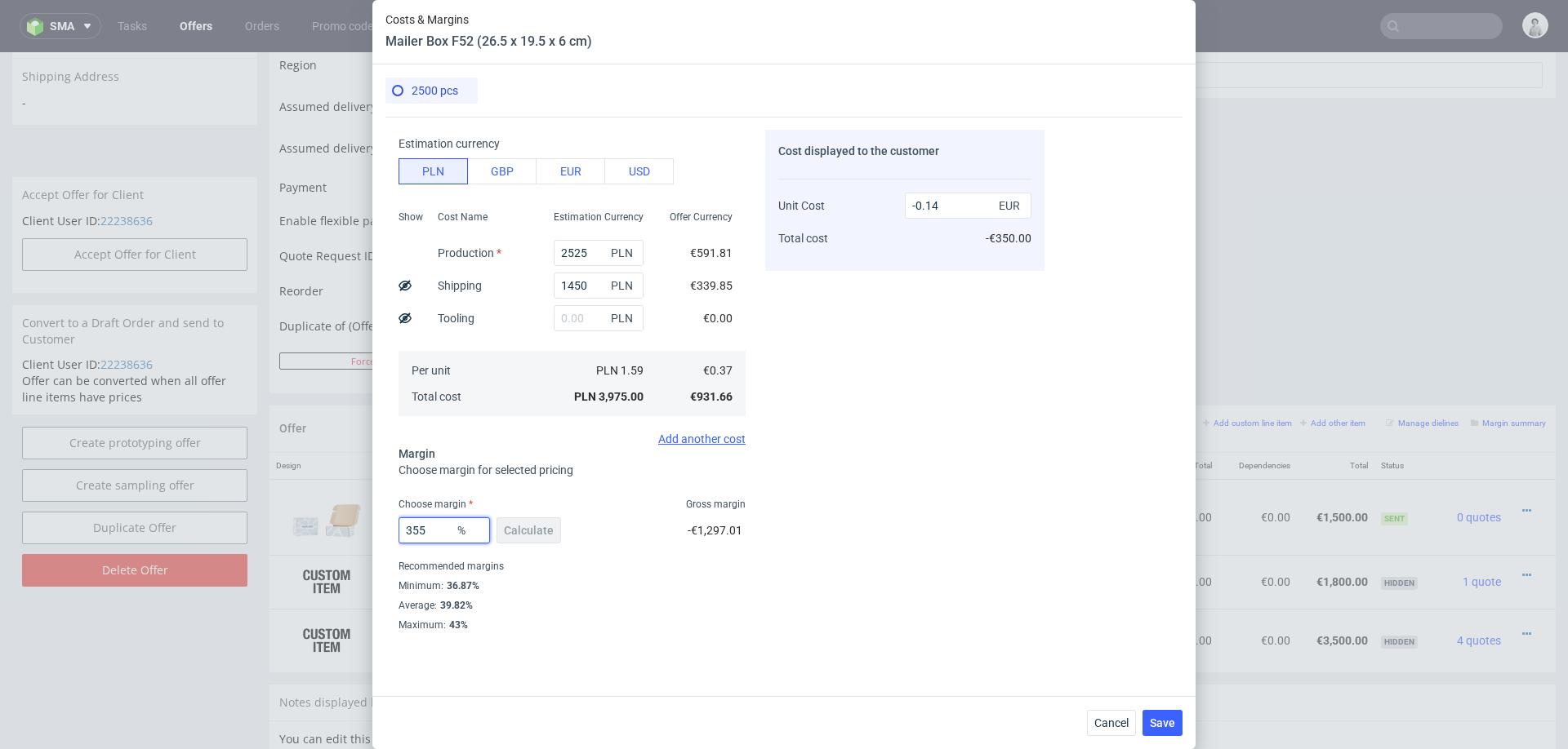
type input "35"
type input "0.58"
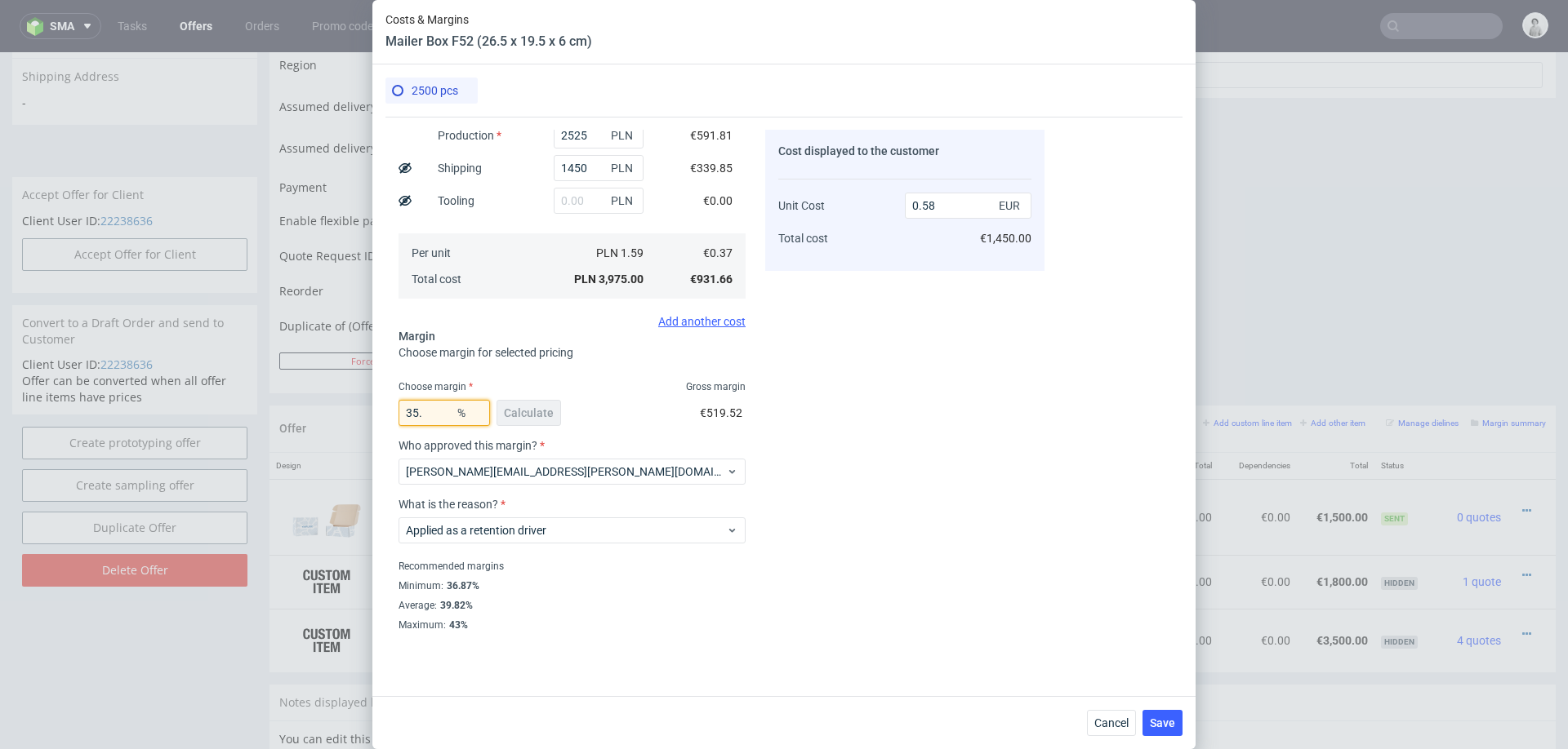
type input "35.9"
type input "0.59"
type input "35.8"
type input "0.58"
type input "35.8"
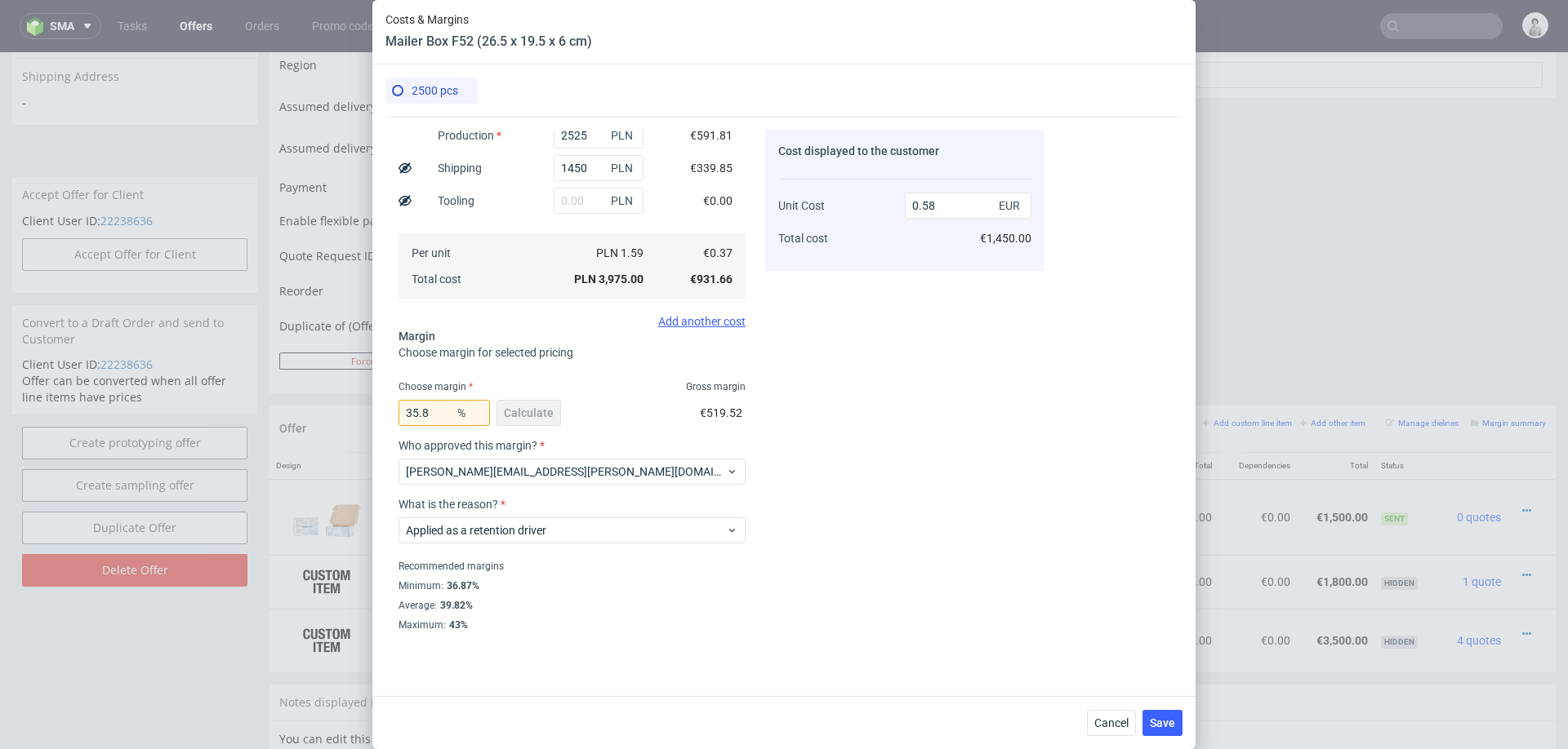
click at [845, 389] on div "Cost displayed to the customer Unit Cost Total cost 0.58 EUR €1,450.00" at bounding box center [904, 380] width 280 height 501
click at [1160, 720] on span "Save" at bounding box center [1163, 723] width 25 height 12
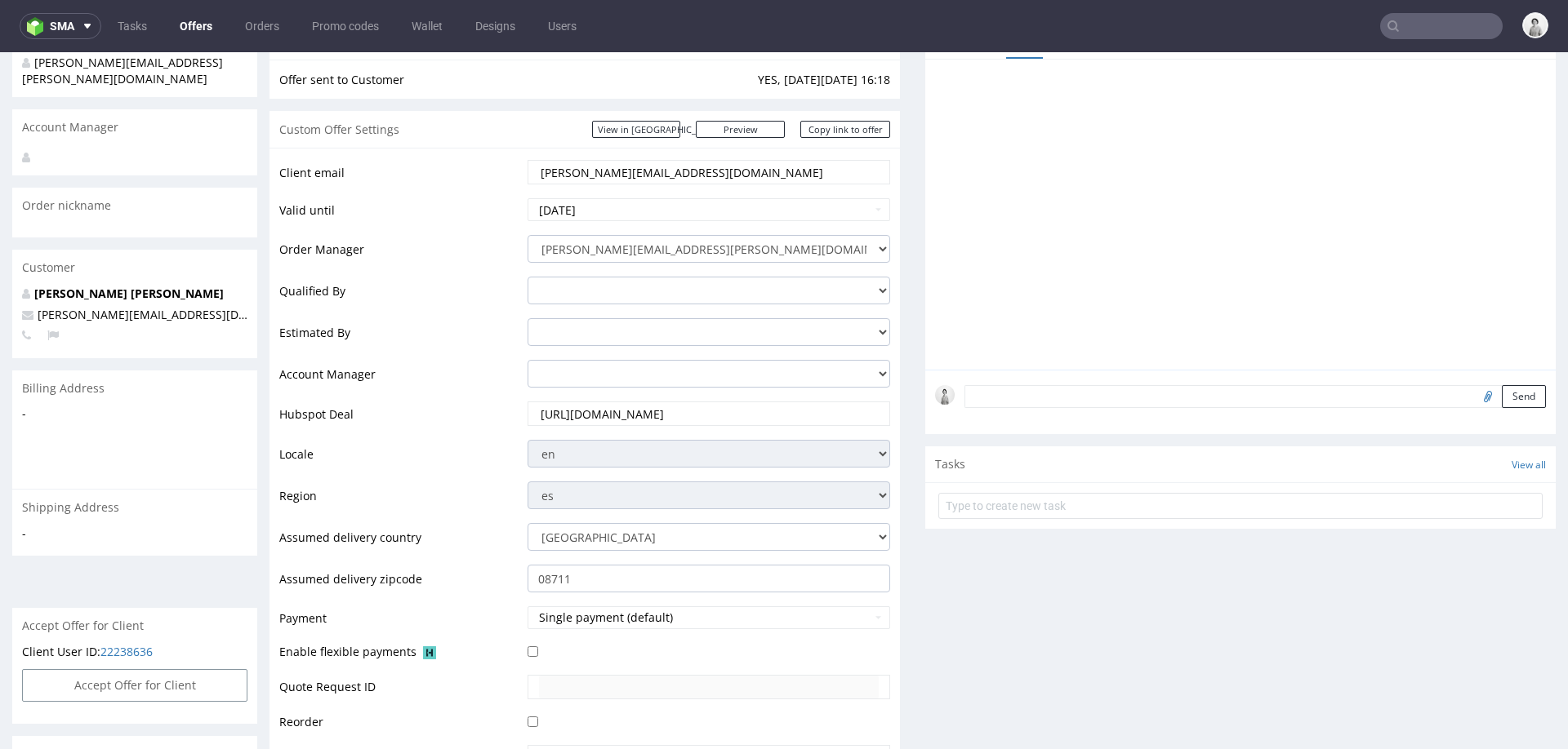
scroll to position [600, 0]
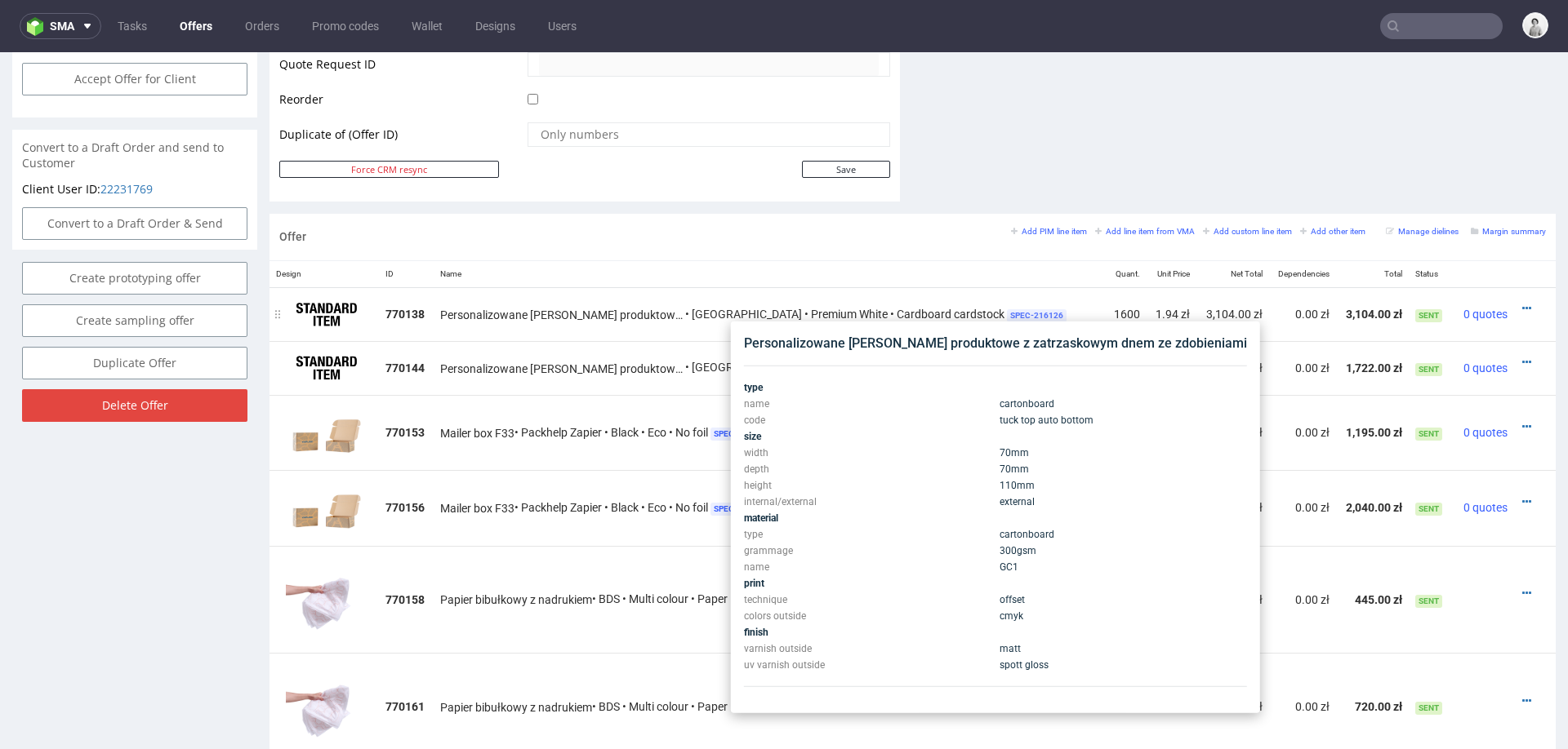
scroll to position [810, 0]
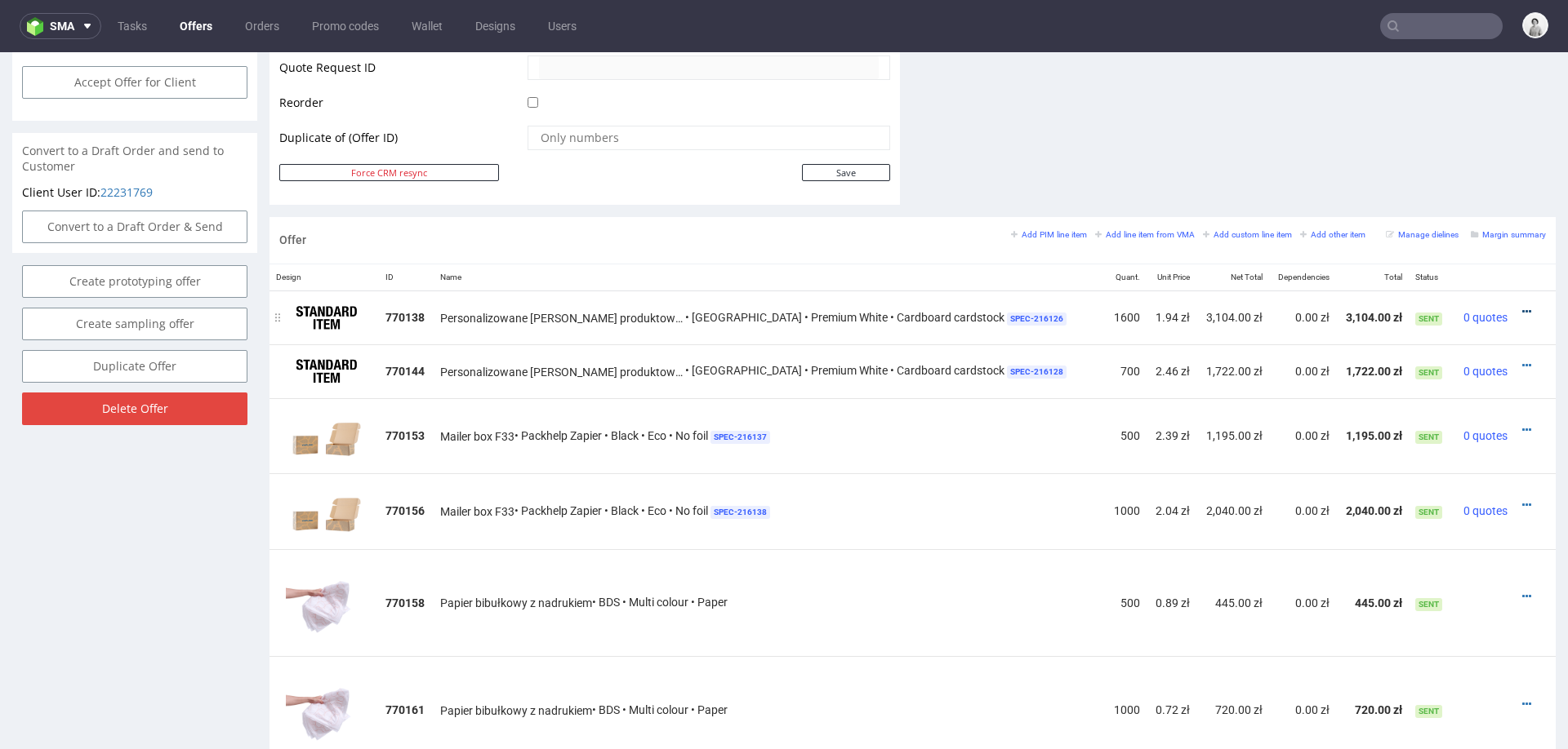
click at [1522, 308] on icon at bounding box center [1526, 312] width 9 height 12
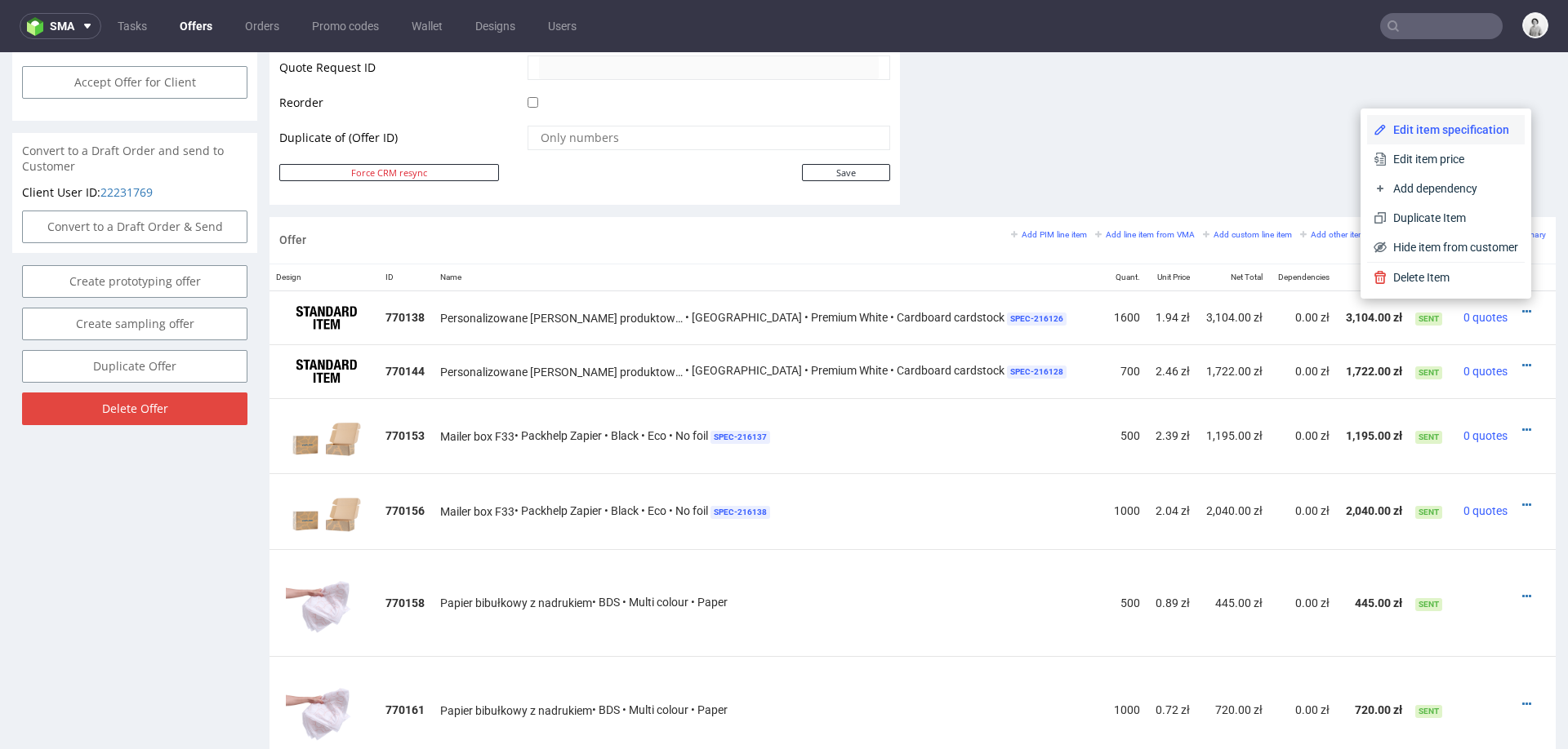
click at [1442, 133] on span "Edit item specification" at bounding box center [1452, 130] width 132 height 16
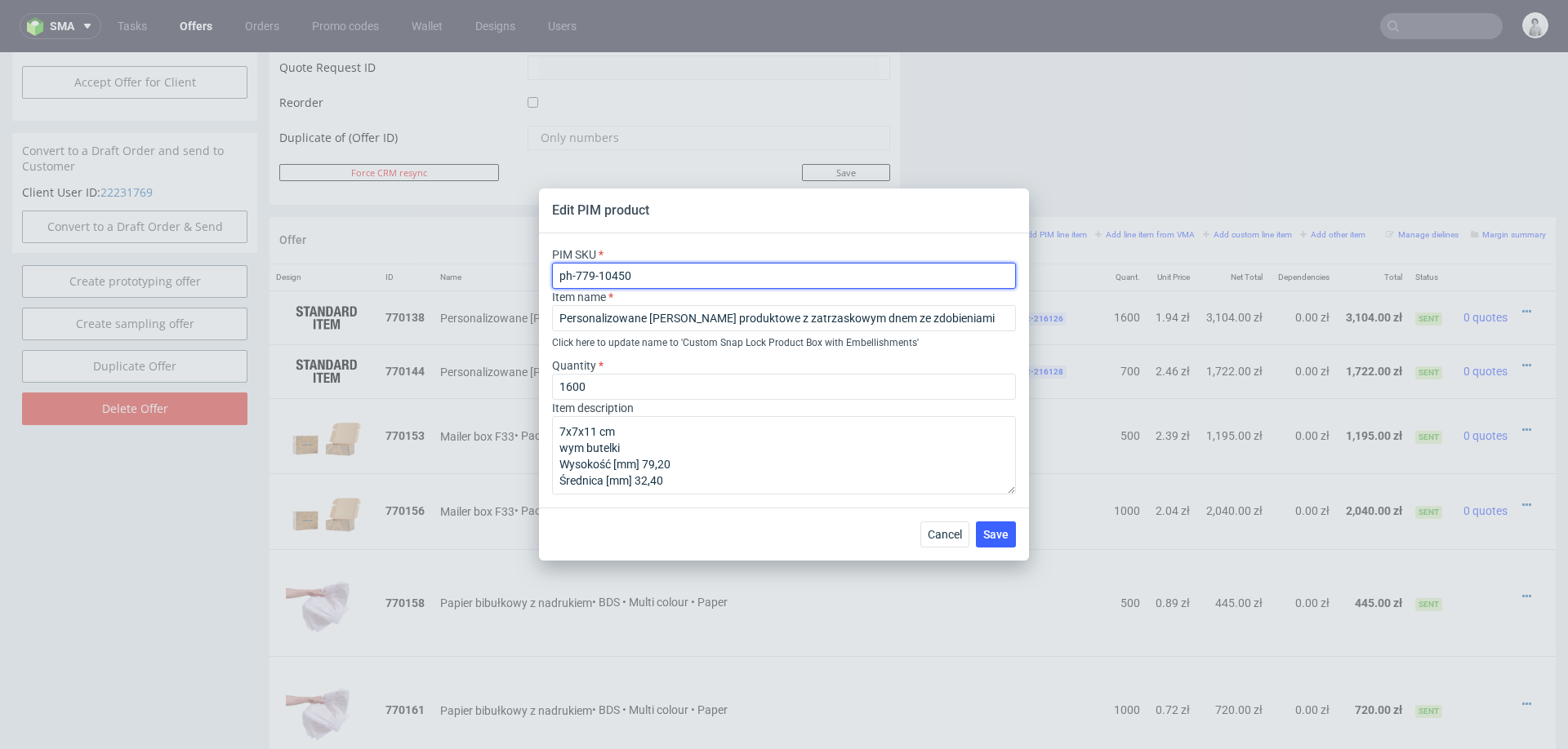
click at [699, 281] on input "ph-779-10450" at bounding box center [784, 276] width 464 height 26
click at [949, 536] on span "Cancel" at bounding box center [945, 535] width 35 height 12
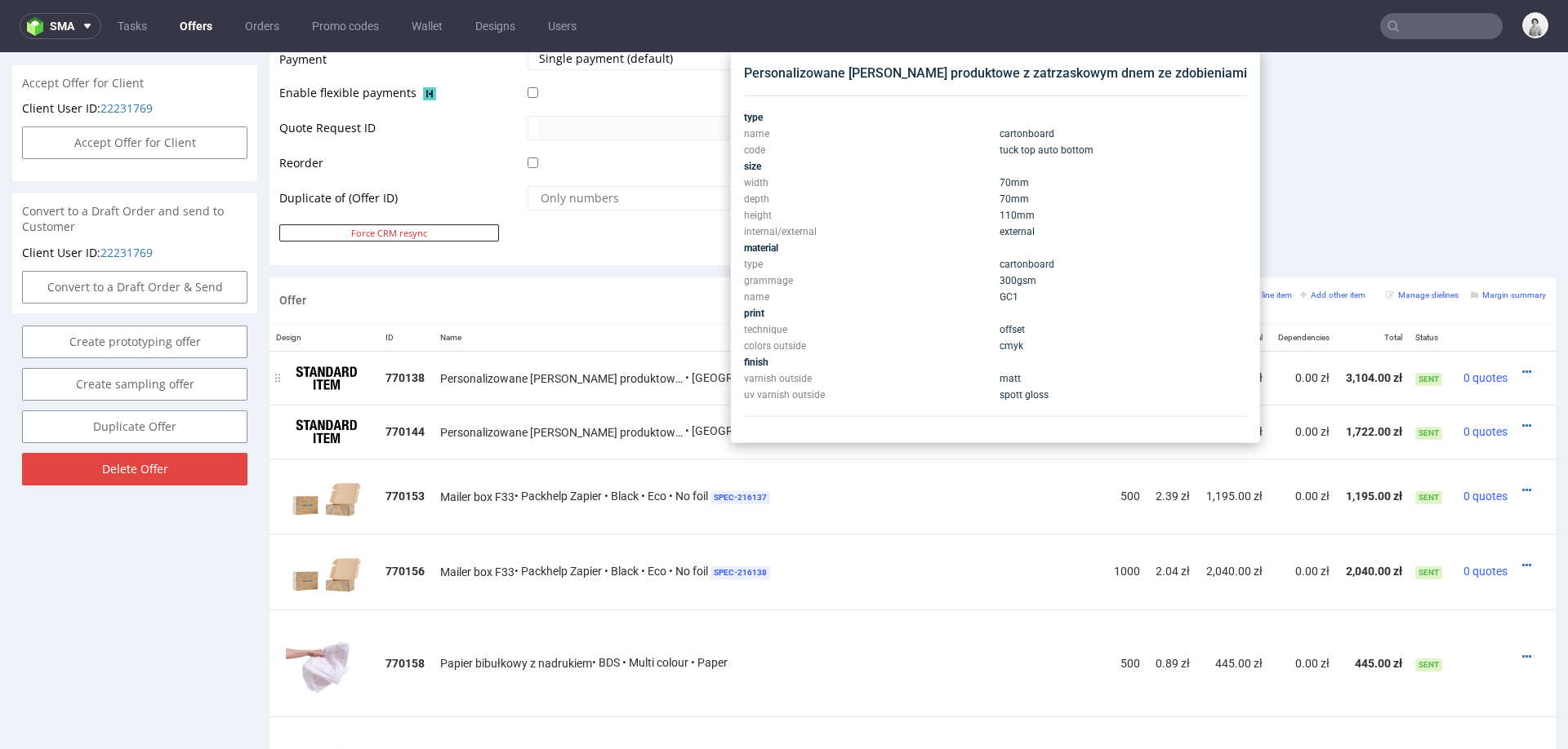
scroll to position [747, 0]
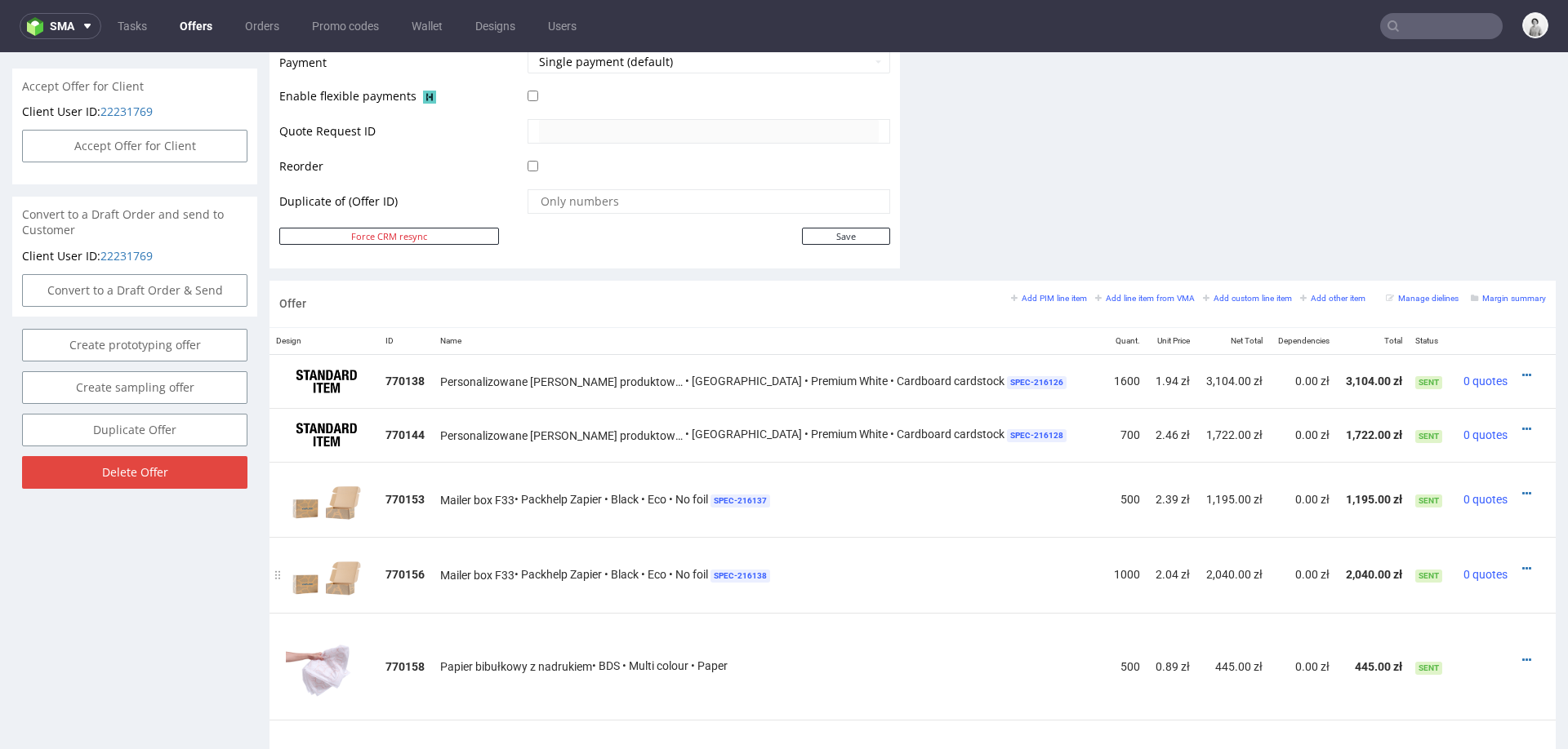
click at [1011, 605] on td "Mailer box F33 • Packhelp Zapier • Black • Eco • No foil SPEC- 216138" at bounding box center [770, 574] width 673 height 75
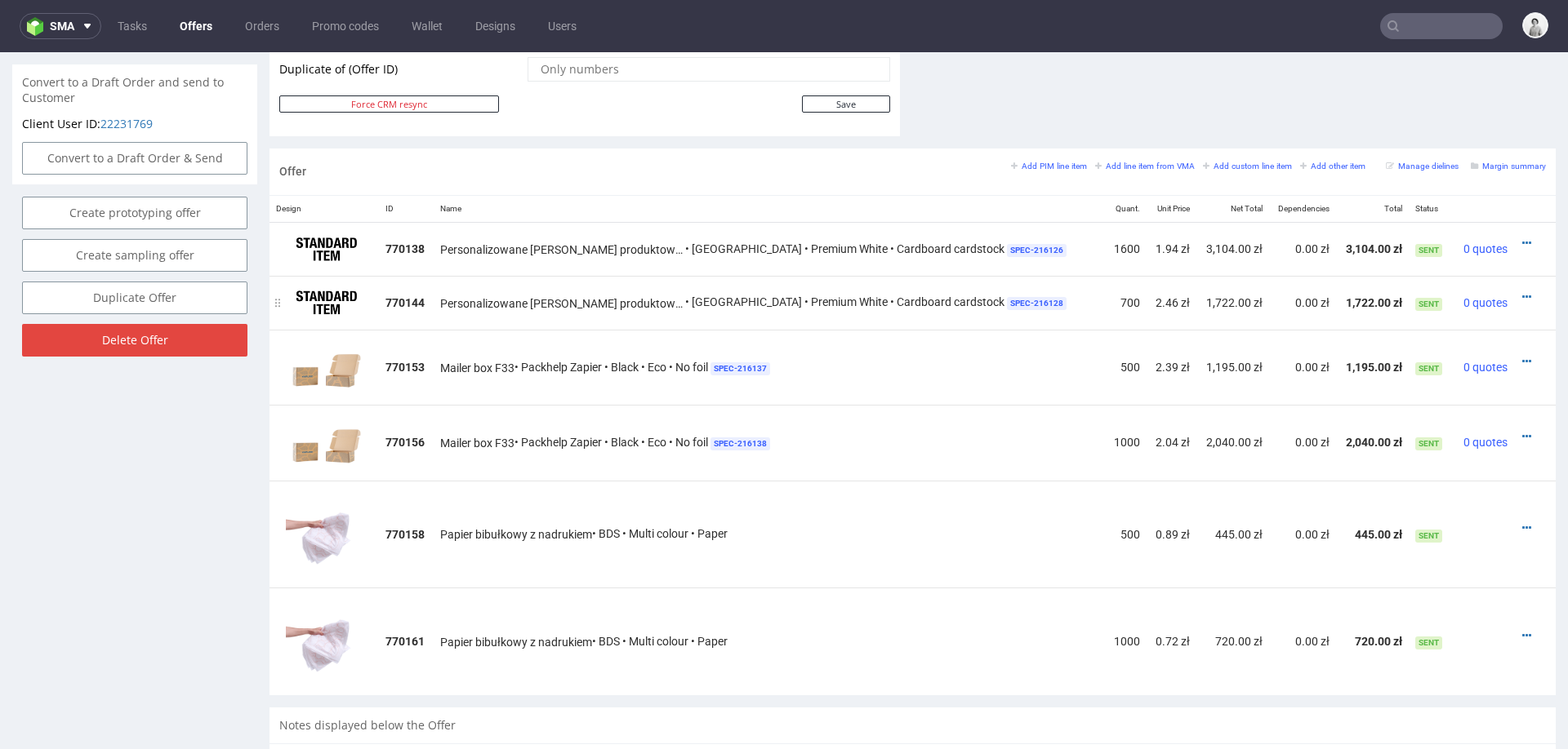
scroll to position [904, 0]
